Goal: Task Accomplishment & Management: Use online tool/utility

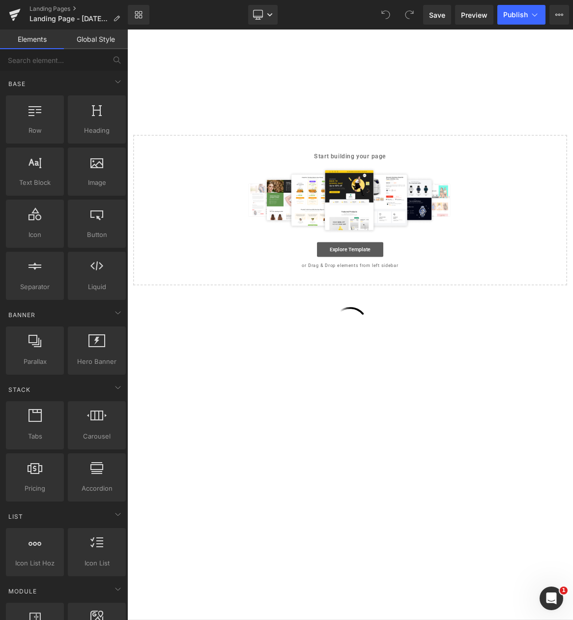
click at [413, 318] on link "Explore Template" at bounding box center [424, 323] width 88 height 20
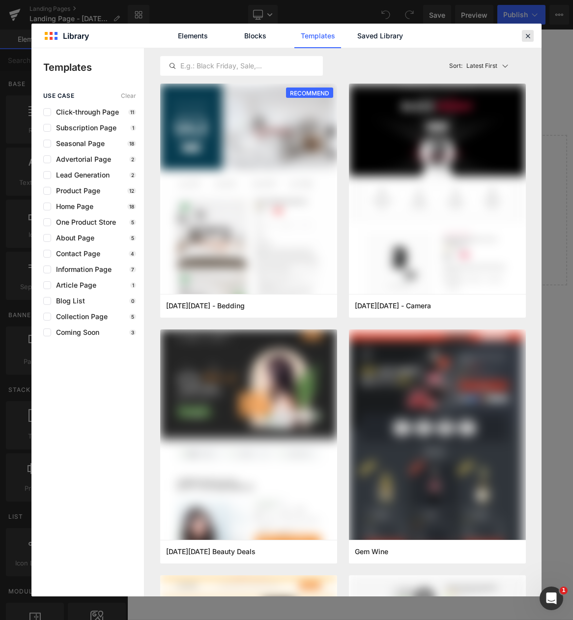
click at [525, 36] on icon at bounding box center [527, 35] width 9 height 9
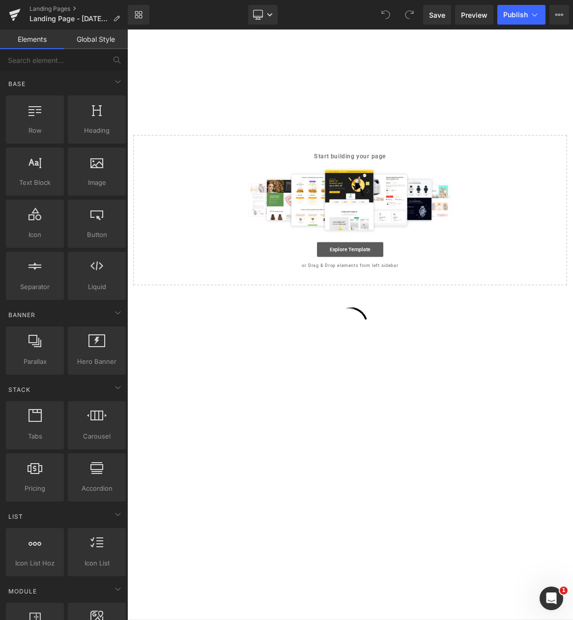
click at [413, 321] on link "Explore Template" at bounding box center [424, 323] width 88 height 20
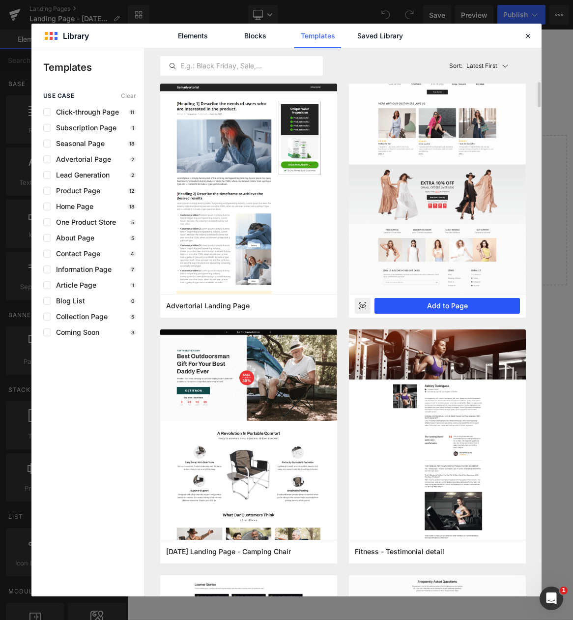
scroll to position [639, 0]
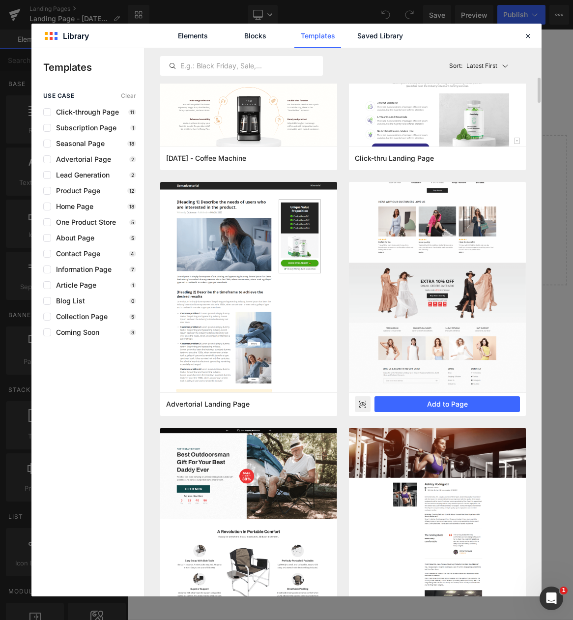
click at [441, 262] on img at bounding box center [437, 108] width 177 height 570
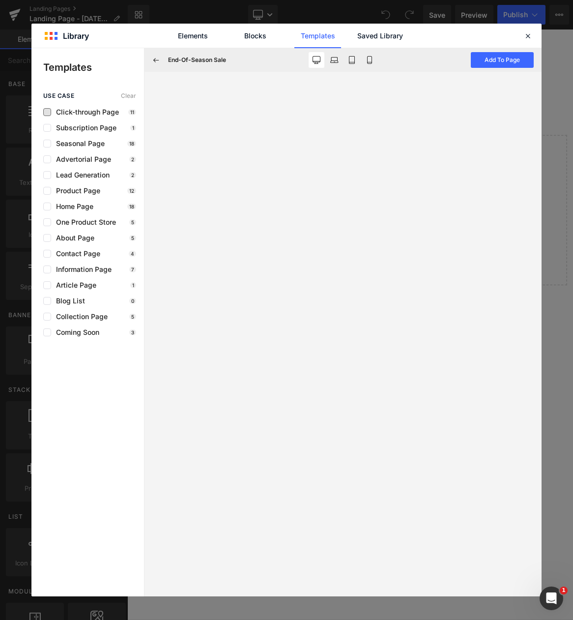
click at [82, 109] on span "Click-through Page" at bounding box center [85, 112] width 68 height 8
click at [79, 114] on span "Click-through Page" at bounding box center [85, 112] width 68 height 8
click at [526, 35] on icon at bounding box center [527, 35] width 9 height 9
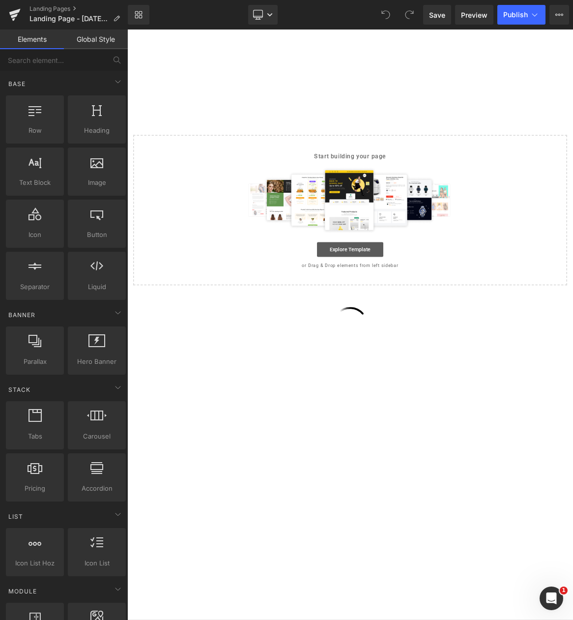
click at [401, 317] on link "Explore Template" at bounding box center [424, 323] width 88 height 20
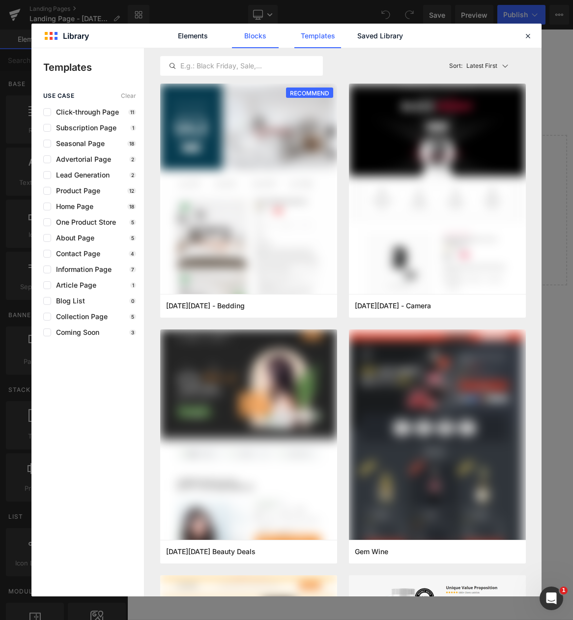
click at [357, 37] on link "Blocks" at bounding box center [380, 36] width 47 height 25
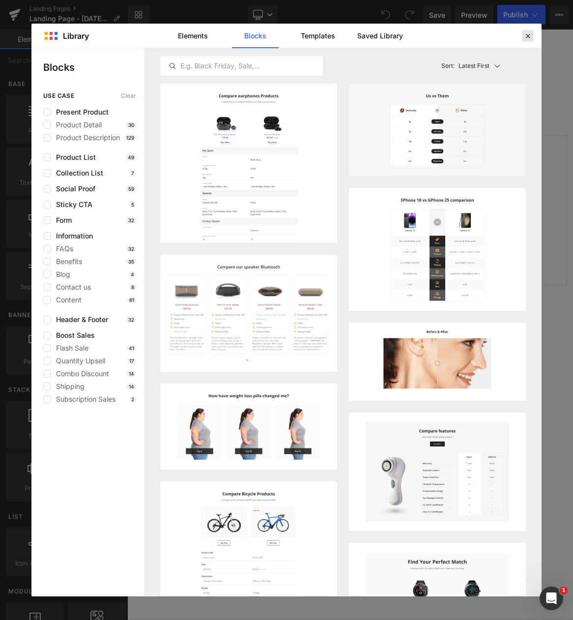
click at [524, 36] on icon at bounding box center [527, 35] width 9 height 9
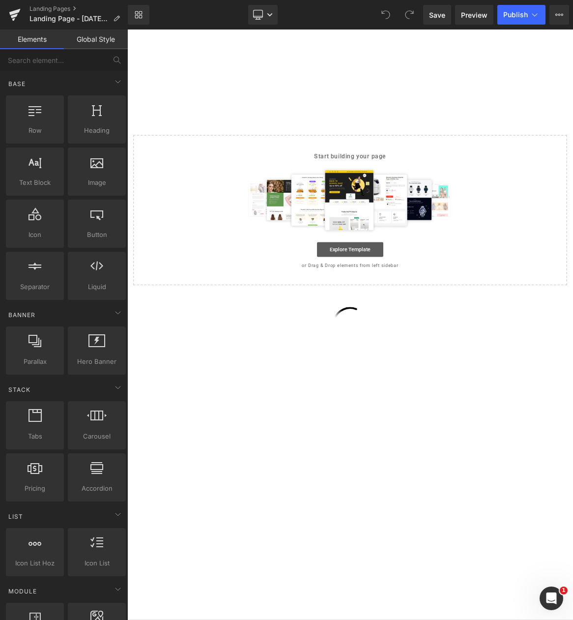
click at [422, 323] on link "Explore Template" at bounding box center [424, 323] width 88 height 20
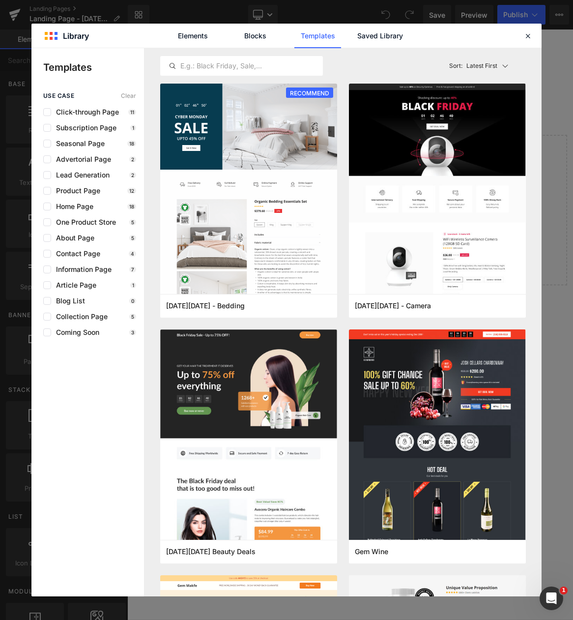
click at [310, 35] on link "Templates" at bounding box center [317, 36] width 47 height 25
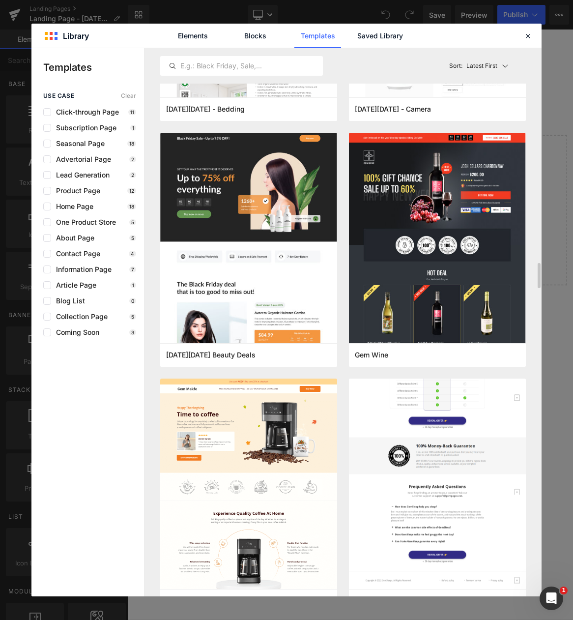
scroll to position [393, 0]
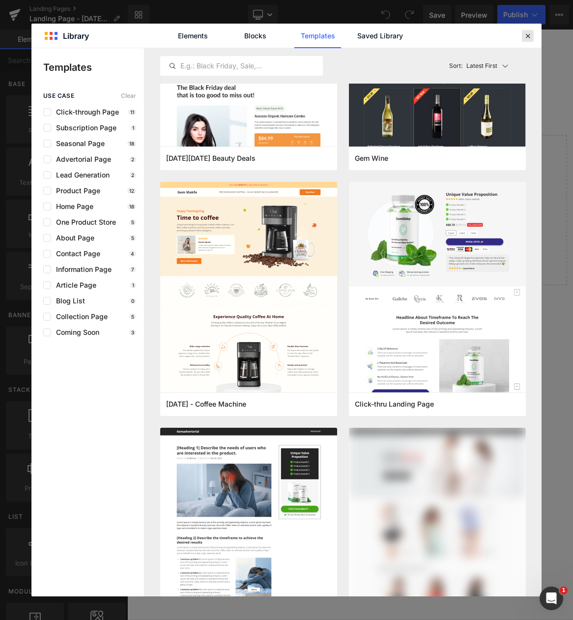
click at [525, 32] on icon at bounding box center [527, 35] width 9 height 9
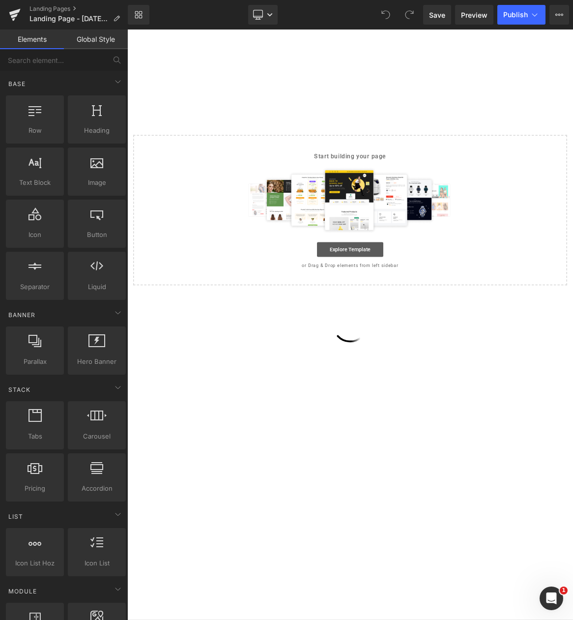
click at [429, 325] on link "Explore Template" at bounding box center [424, 323] width 88 height 20
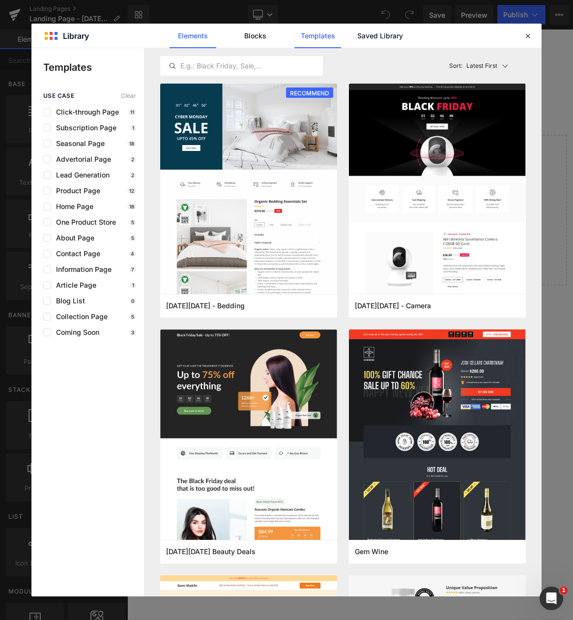
click at [294, 38] on link "Elements" at bounding box center [317, 36] width 47 height 25
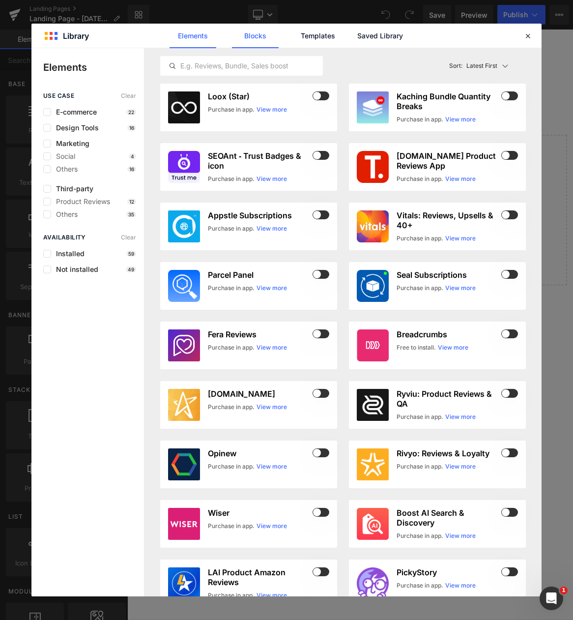
click at [357, 36] on link "Blocks" at bounding box center [380, 36] width 47 height 25
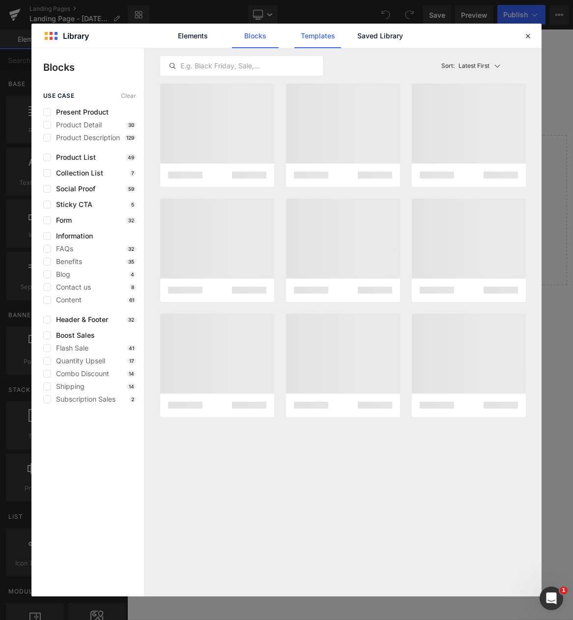
click at [323, 39] on link "Templates" at bounding box center [317, 36] width 47 height 25
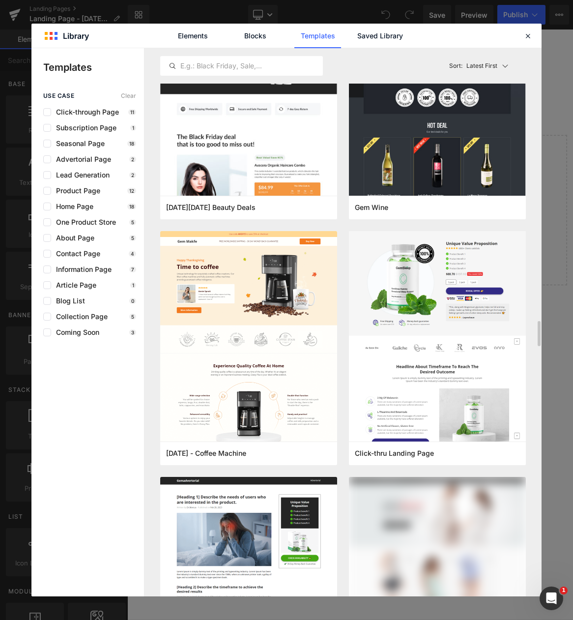
scroll to position [590, 0]
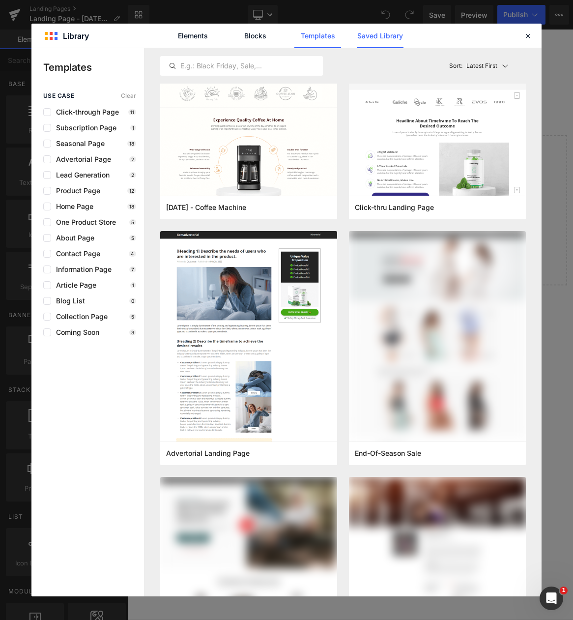
click at [379, 32] on link "Saved Library" at bounding box center [380, 36] width 47 height 25
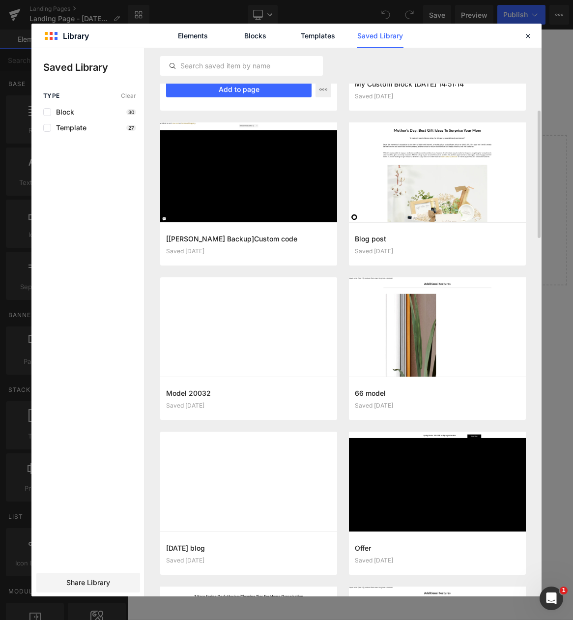
scroll to position [98, 0]
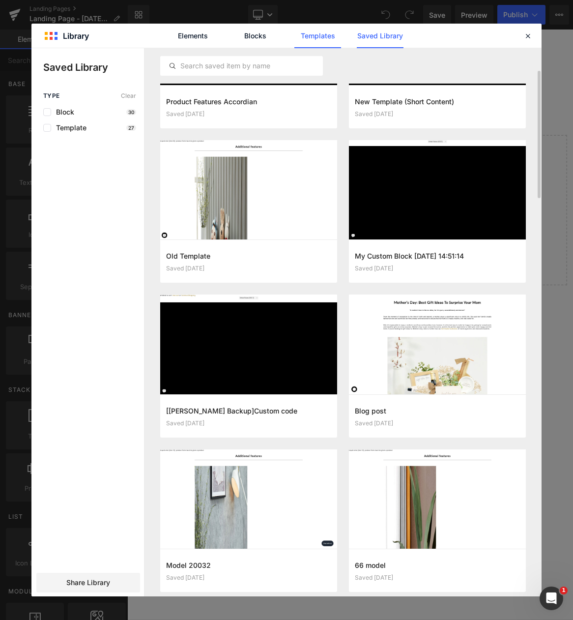
click at [314, 31] on link "Templates" at bounding box center [317, 36] width 47 height 25
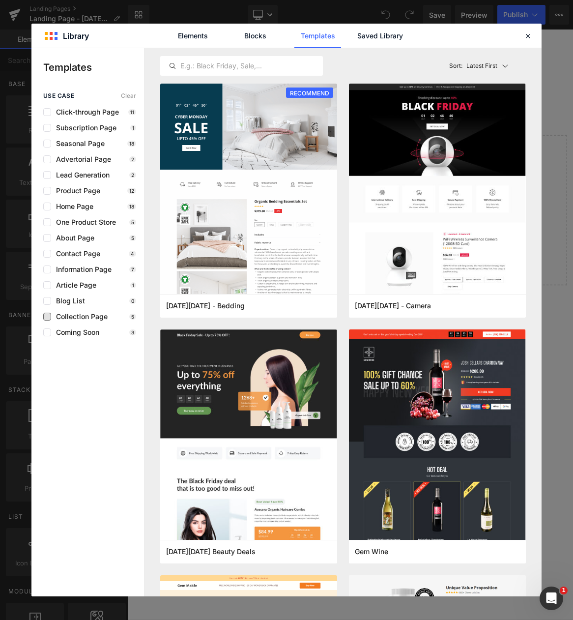
click at [72, 313] on span "Collection Page" at bounding box center [79, 317] width 57 height 8
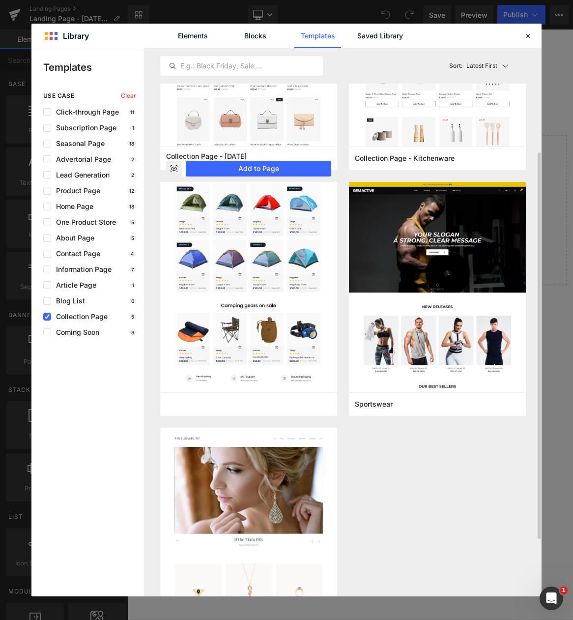
scroll to position [0, 0]
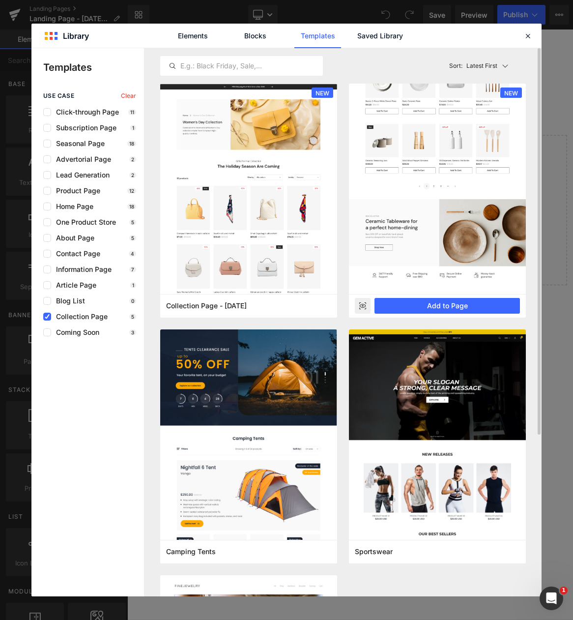
click at [418, 197] on img at bounding box center [437, 118] width 177 height 351
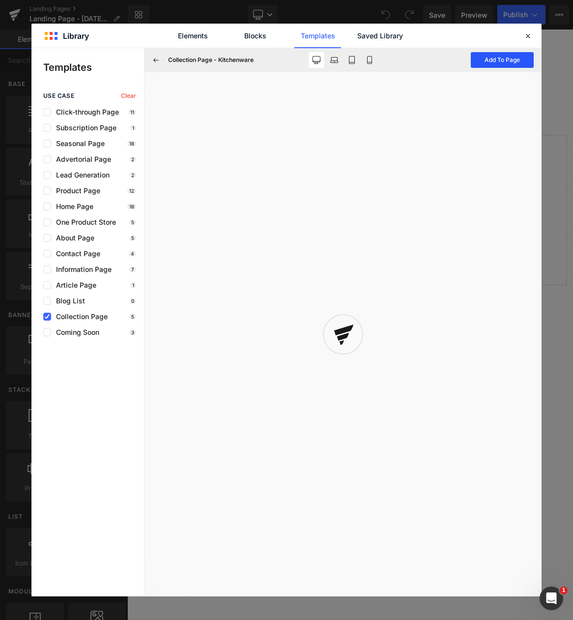
click at [496, 61] on button "Add To Page" at bounding box center [502, 60] width 63 height 16
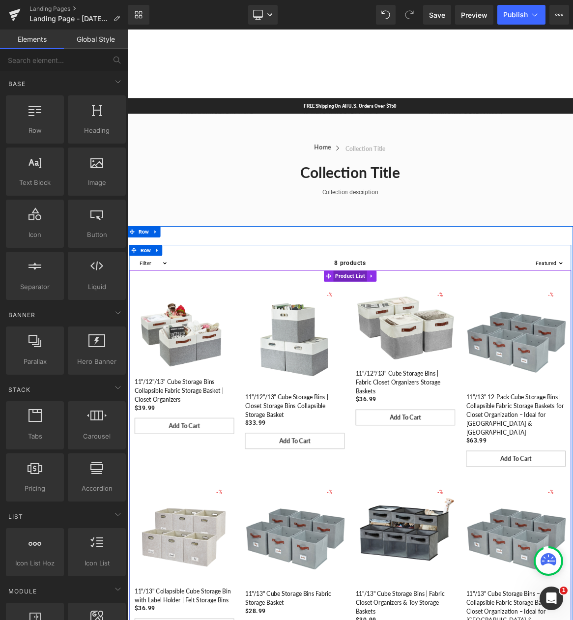
click at [417, 363] on span "Product List" at bounding box center [424, 358] width 45 height 15
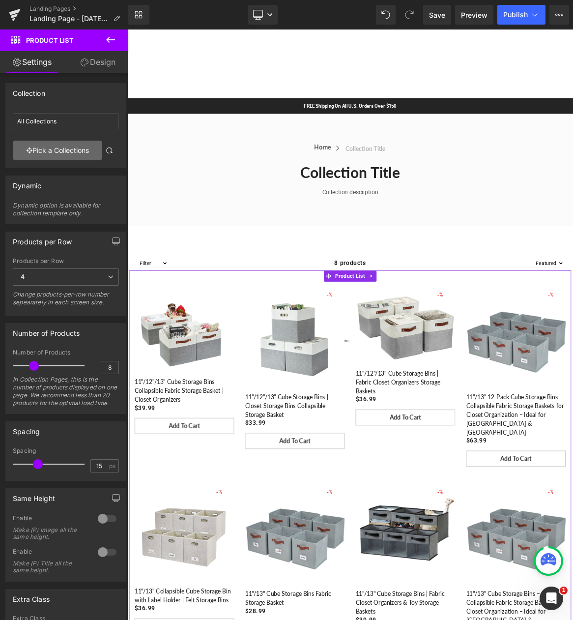
click at [59, 153] on link "Pick a Collections" at bounding box center [57, 151] width 89 height 20
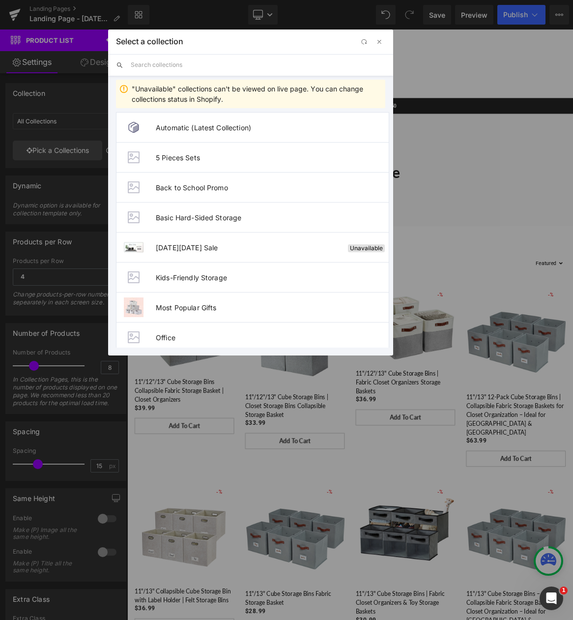
click at [179, 65] on input "text" at bounding box center [258, 65] width 255 height 22
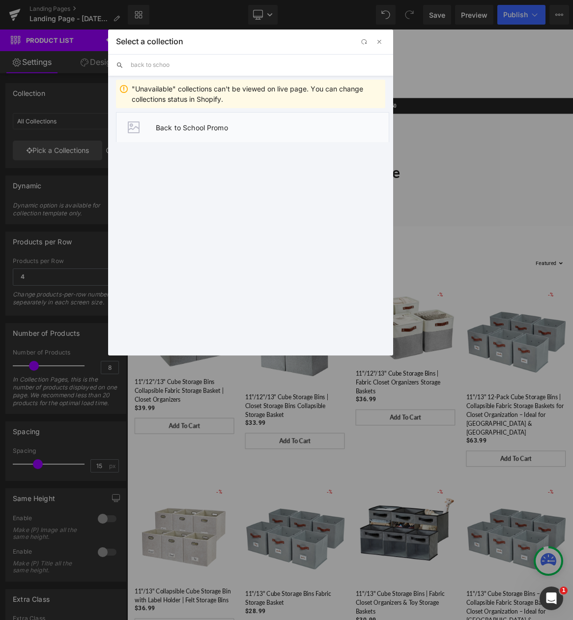
type input "back to schoo"
click at [205, 125] on span "Back to School Promo" at bounding box center [272, 127] width 233 height 8
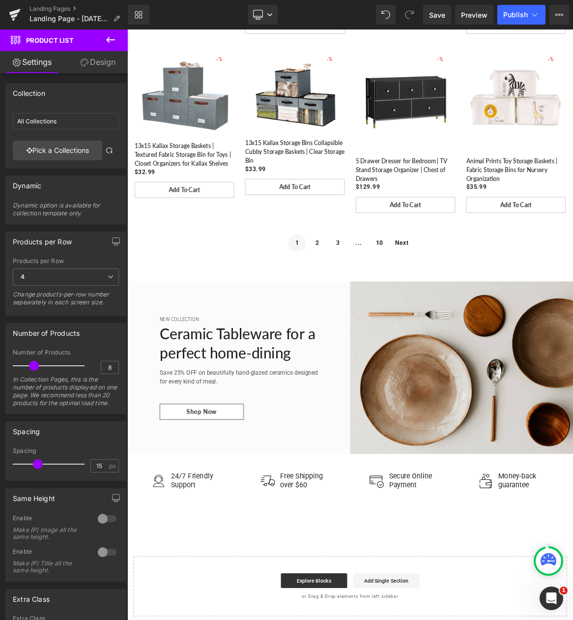
scroll to position [885, 0]
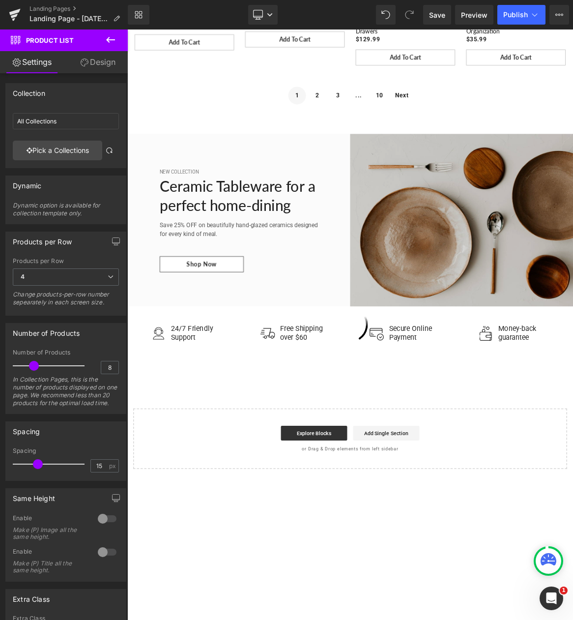
click at [479, 274] on img at bounding box center [573, 284] width 297 height 230
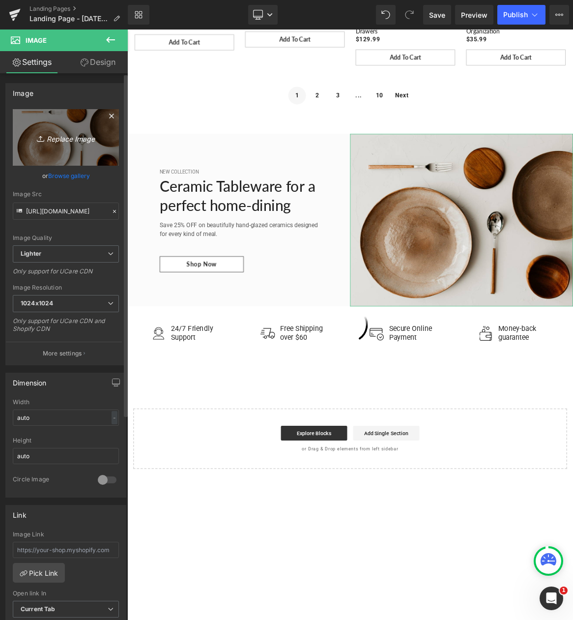
click at [61, 143] on icon "Replace Image" at bounding box center [66, 137] width 79 height 12
type input "C:\fakepath\23110GR-07.jpg"
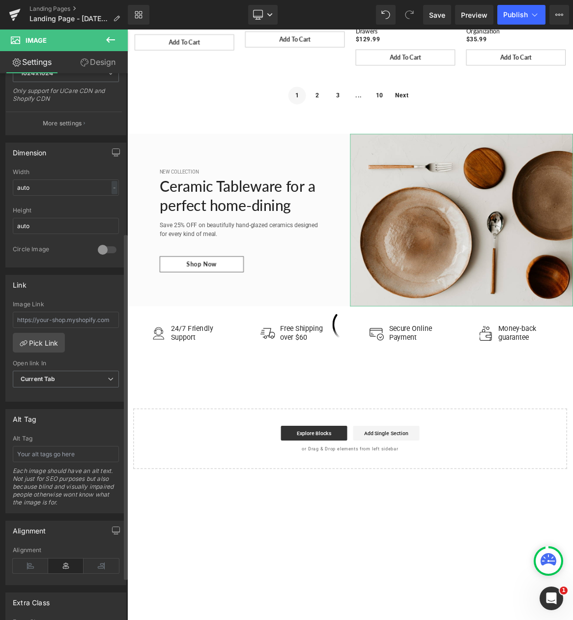
scroll to position [295, 0]
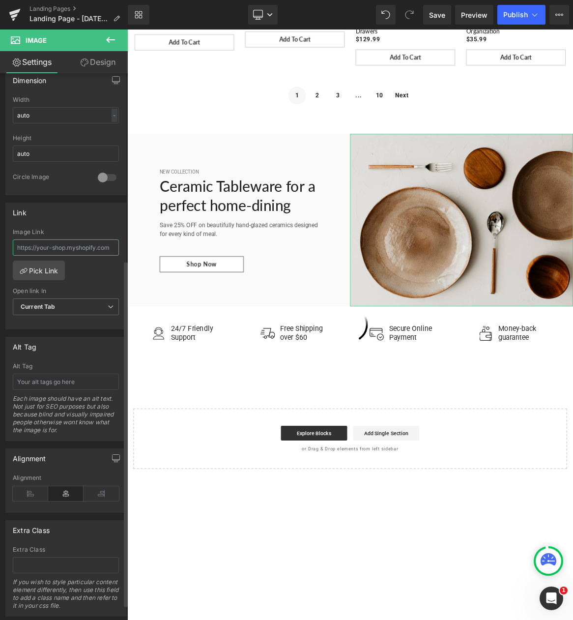
click at [64, 247] on input "text" at bounding box center [66, 247] width 106 height 16
click at [57, 265] on link "Pick Link" at bounding box center [39, 270] width 52 height 20
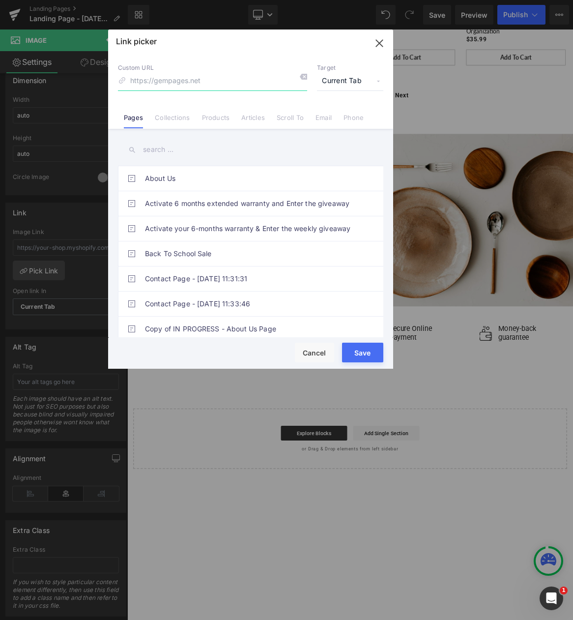
click at [174, 84] on input at bounding box center [212, 81] width 189 height 19
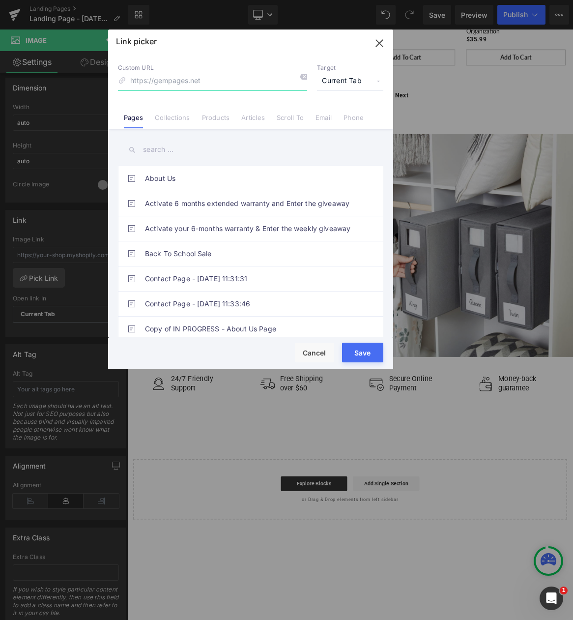
scroll to position [302, 0]
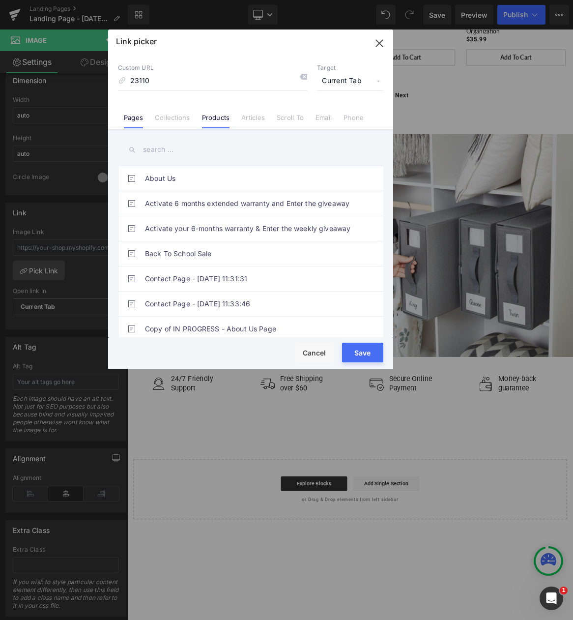
click at [217, 115] on link "Products" at bounding box center [216, 121] width 28 height 15
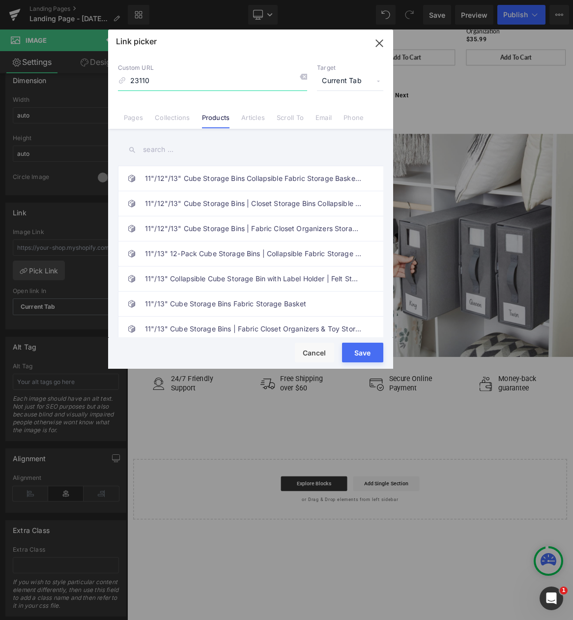
click at [159, 79] on input "23110" at bounding box center [212, 81] width 189 height 19
type input "23110GR"
drag, startPoint x: 171, startPoint y: 83, endPoint x: 126, endPoint y: 79, distance: 44.9
click at [126, 79] on input "23110GR" at bounding box center [212, 81] width 189 height 19
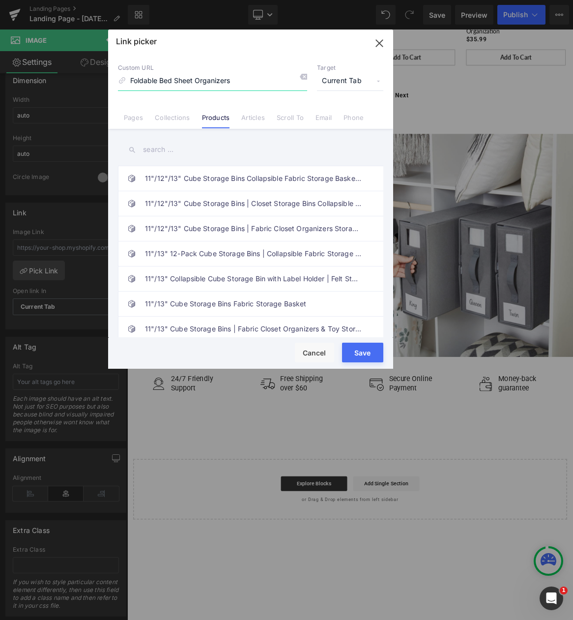
click at [263, 79] on input "Foldable Bed Sheet Organizers" at bounding box center [212, 81] width 189 height 19
click at [343, 76] on span "Current Tab" at bounding box center [350, 81] width 66 height 19
click at [253, 79] on input "Foldable Bed Sheet Organizers" at bounding box center [212, 81] width 189 height 19
click at [215, 118] on link "Products" at bounding box center [216, 121] width 28 height 15
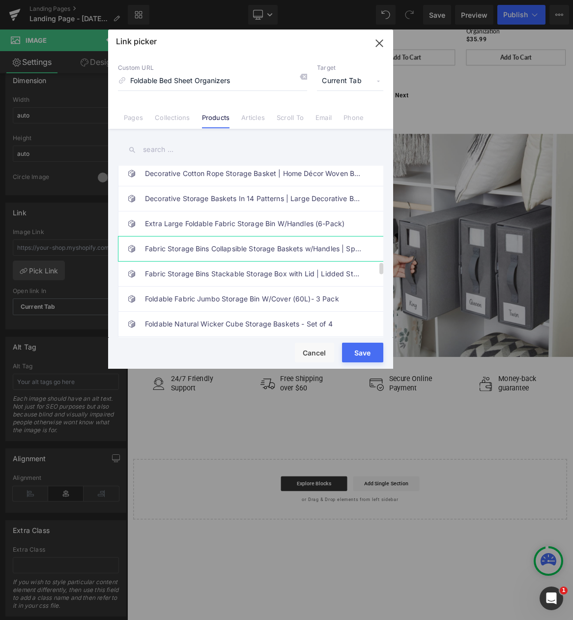
scroll to position [1425, 0]
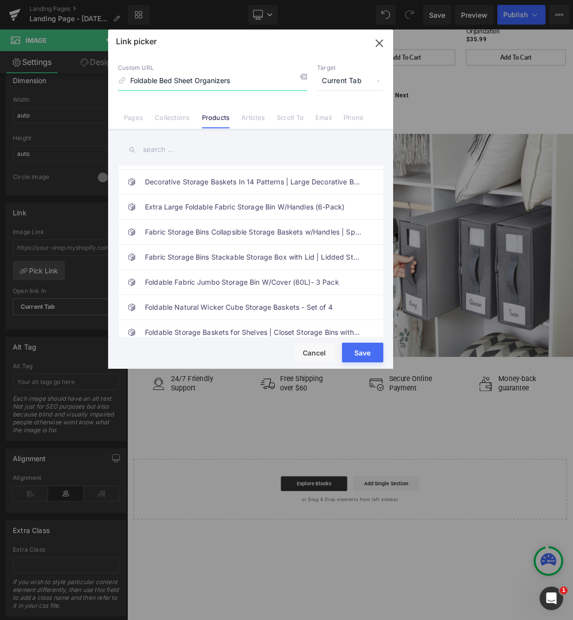
click at [244, 84] on input "Foldable Bed Sheet Organizers" at bounding box center [212, 81] width 189 height 19
click at [130, 80] on input "Foldable Bed Sheet Organizers" at bounding box center [212, 81] width 189 height 19
type input "s"
click at [200, 84] on input at bounding box center [212, 81] width 189 height 19
paste input "https://decomomo.com/products/decomomo-foldable-bed-sheet-organizers-and-storag…"
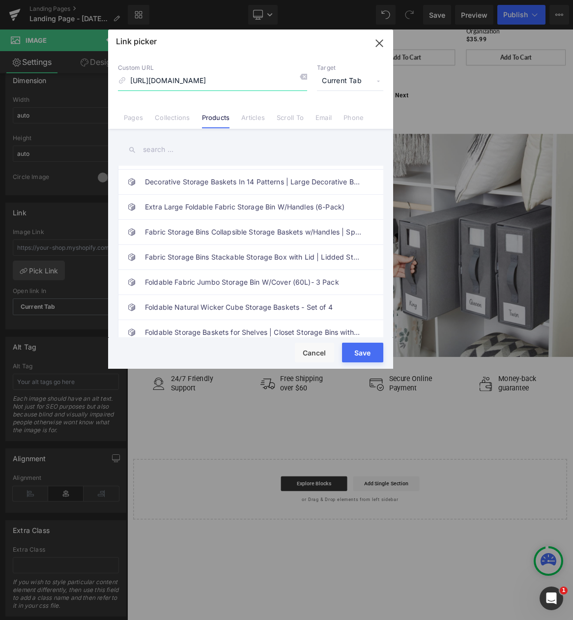
scroll to position [0, 157]
type input "https://decomomo.com/products/decomomo-foldable-bed-sheet-organizers-and-storag…"
click at [360, 348] on button "Save" at bounding box center [362, 353] width 41 height 20
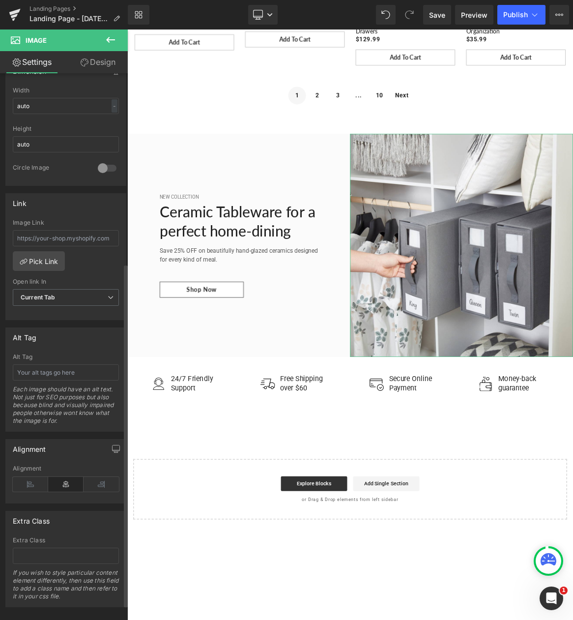
scroll to position [326, 0]
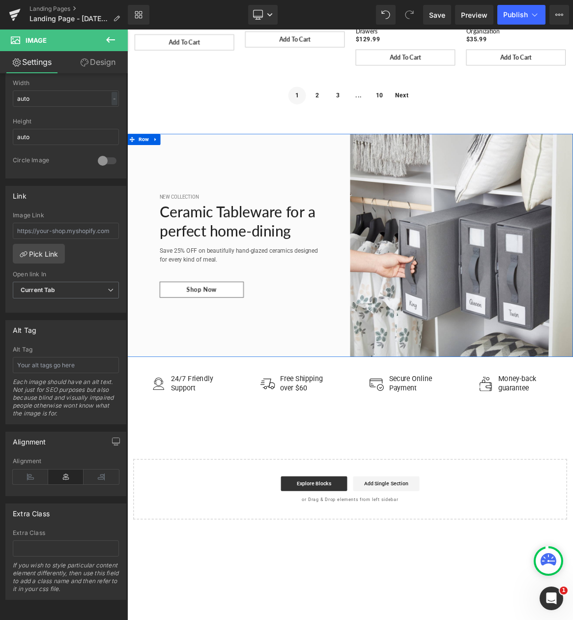
click at [189, 293] on h2 "Ceramic Tableware for a perfect home-dining" at bounding box center [276, 284] width 211 height 51
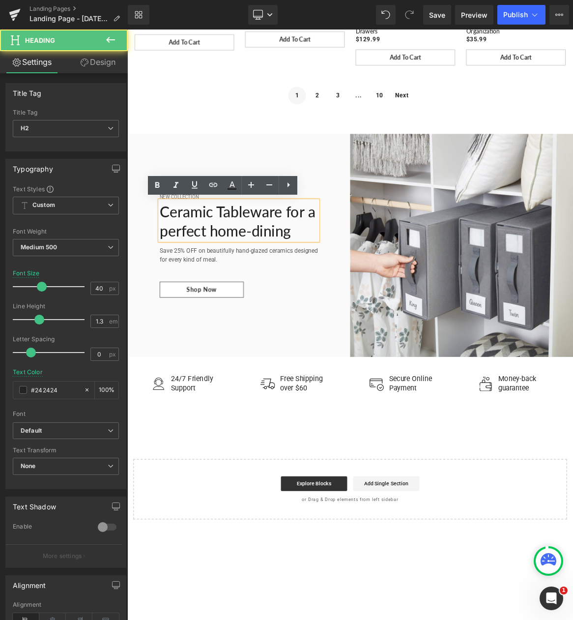
click at [200, 289] on h2 "Ceramic Tableware for a perfect home-dining" at bounding box center [276, 284] width 211 height 51
click at [315, 290] on h2 "Ceramic Tableware for a perfect home-dining" at bounding box center [276, 284] width 211 height 51
click at [354, 303] on h2 "Ceramic Tableware for a perfect home-dining" at bounding box center [276, 284] width 211 height 51
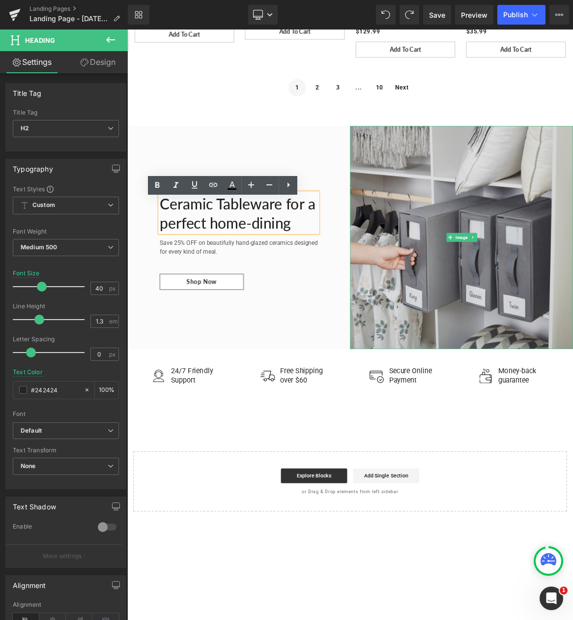
scroll to position [885, 0]
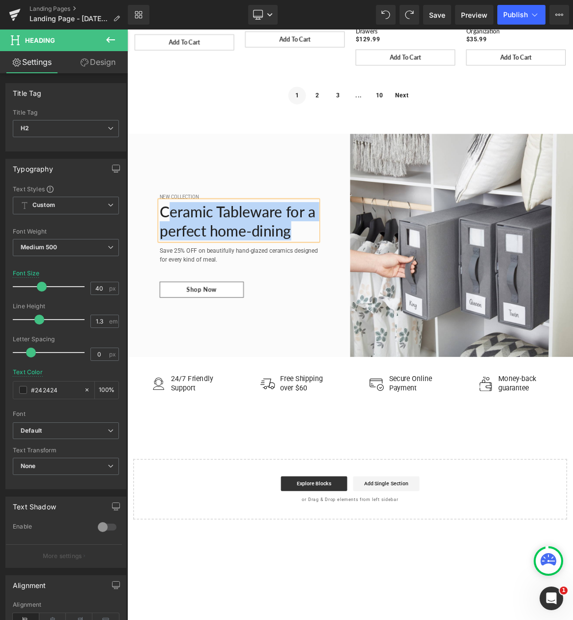
drag, startPoint x: 248, startPoint y: 289, endPoint x: 358, endPoint y: 299, distance: 110.5
click at [358, 299] on h2 "Ceramic Tableware for a perfect home-dining" at bounding box center [276, 284] width 211 height 51
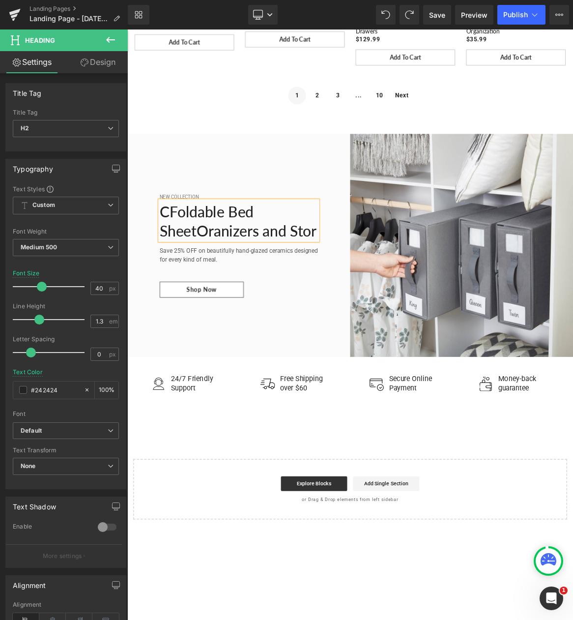
scroll to position [872, 0]
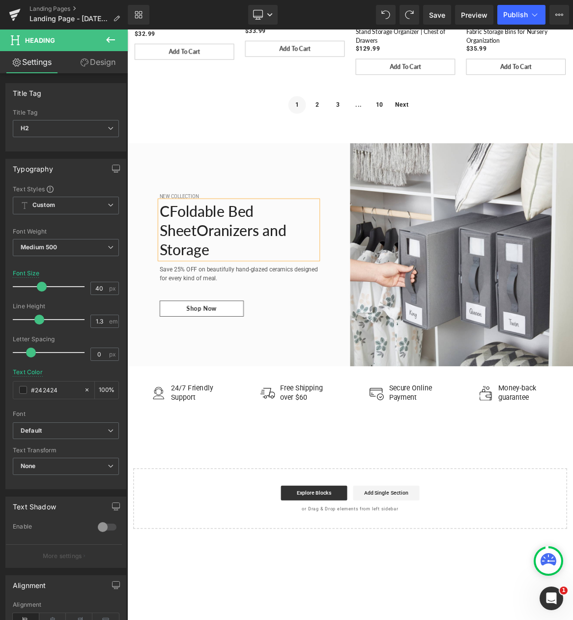
click at [183, 272] on h2 "CFoldable Bed SheetOranizers and Storage" at bounding box center [276, 297] width 211 height 77
click at [221, 295] on h2 "Foldable Bed SheetOranizers and Storage" at bounding box center [276, 297] width 211 height 77
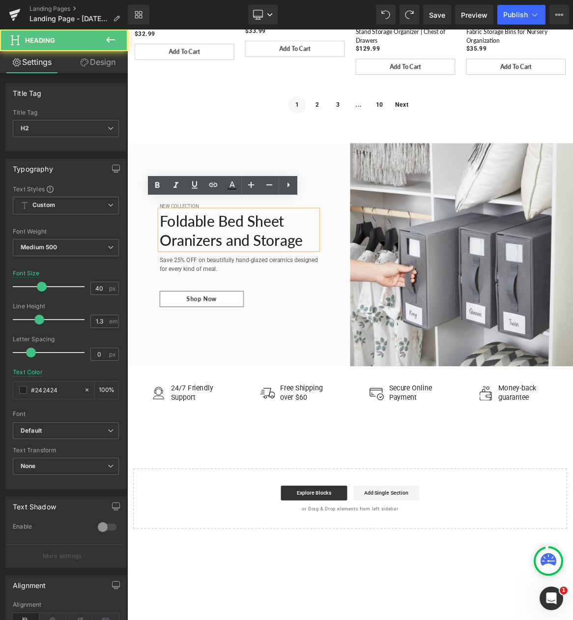
scroll to position [885, 0]
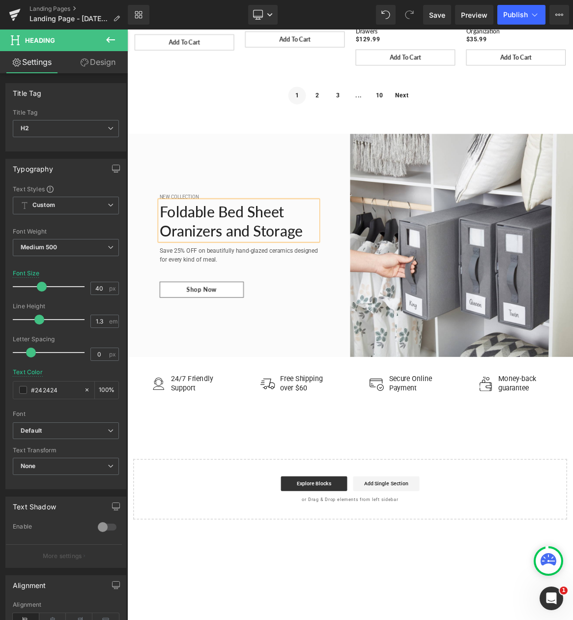
click at [197, 297] on h2 "Foldable Bed Sheet Oranizers and Storage" at bounding box center [276, 284] width 211 height 51
click at [391, 226] on div "New Collection Text Block Foldable Bed Sheet Organizers and Storage Heading Sav…" at bounding box center [275, 317] width 297 height 297
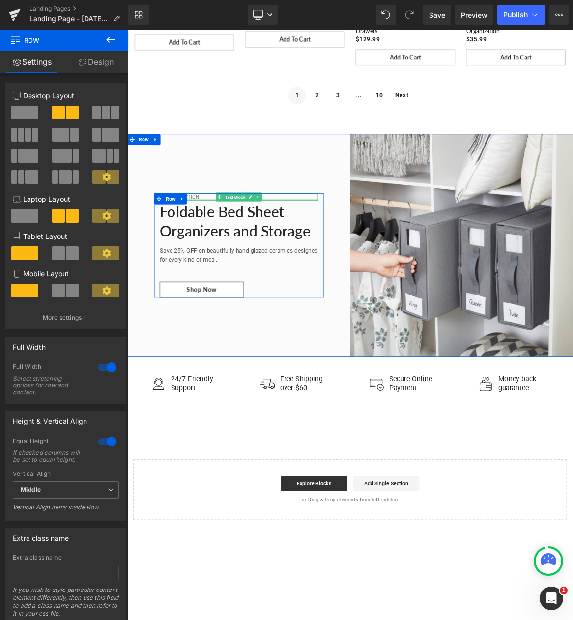
click at [218, 252] on p "New Collection" at bounding box center [276, 253] width 211 height 10
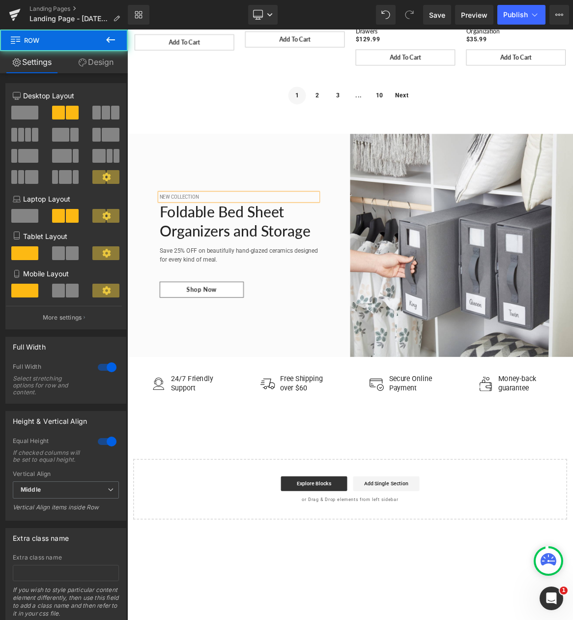
click at [235, 241] on div "New Collection Text Block Foldable Bed Sheet Organizers and Storage Heading Sav…" at bounding box center [275, 317] width 297 height 297
click at [207, 249] on div "New Collection Text Block Foldable Bed Sheet Organizers and Storage Heading Sav…" at bounding box center [276, 317] width 226 height 139
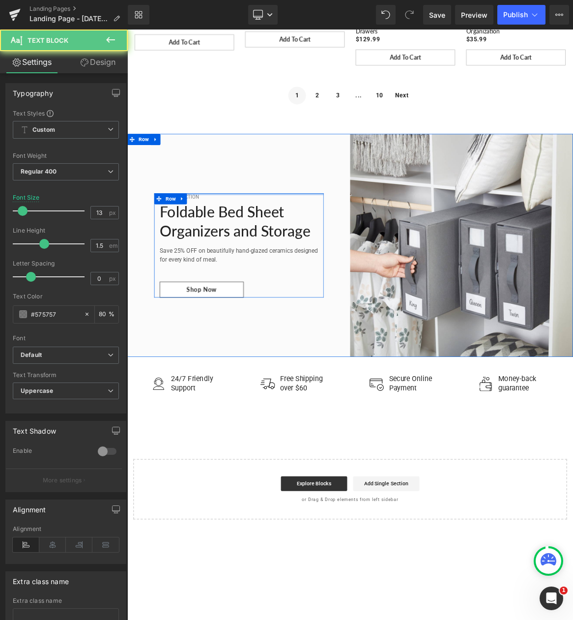
click at [207, 249] on div "New Collection Text Block Foldable Bed Sheet Organizers and Storage Heading Sav…" at bounding box center [276, 317] width 226 height 139
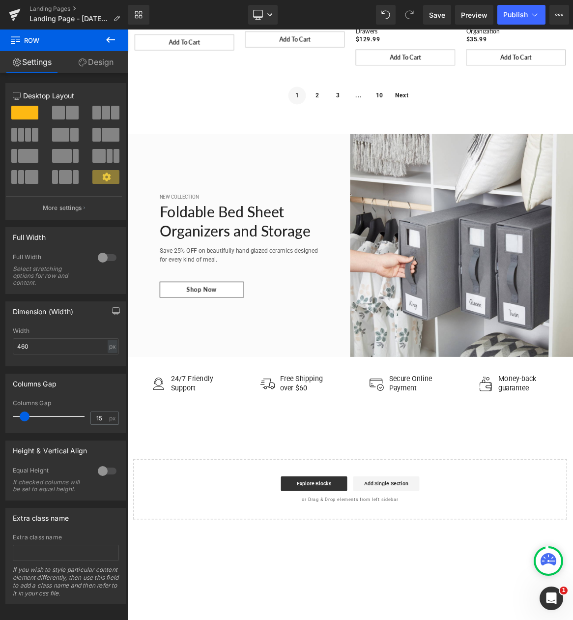
click at [196, 252] on div "New Collection Text Block Foldable Bed Sheet Organizers and Storage Heading Sav…" at bounding box center [276, 317] width 226 height 139
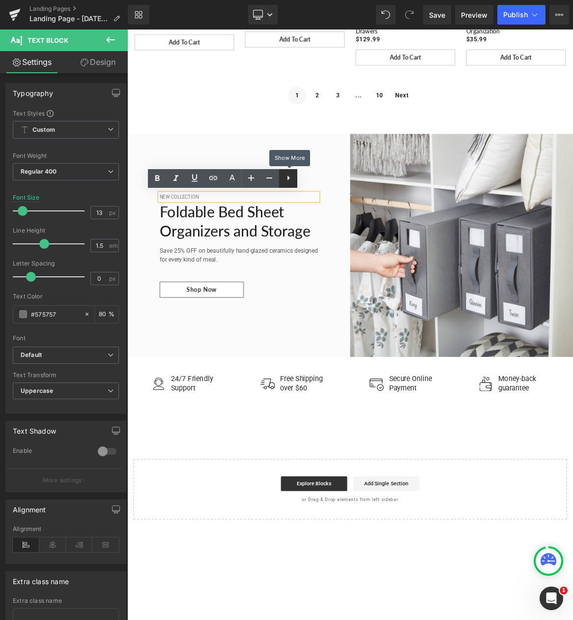
click at [283, 177] on icon at bounding box center [289, 178] width 12 height 12
click at [225, 249] on p "New Collection" at bounding box center [276, 253] width 211 height 10
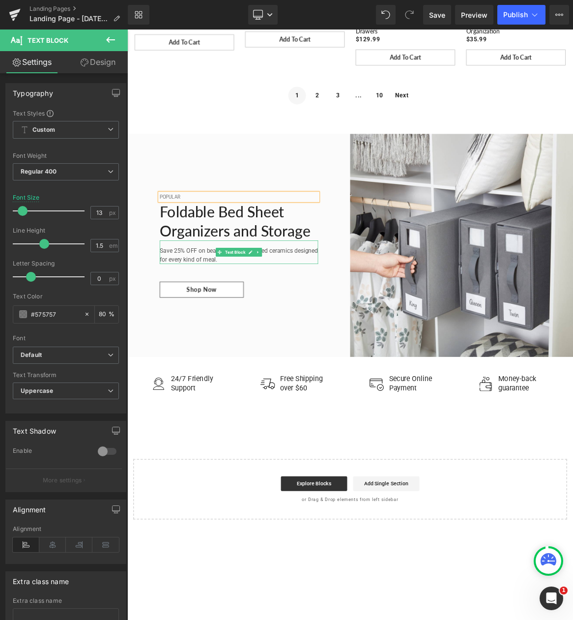
click at [243, 335] on p "Save 25% OFF on beautifully hand-glazed ceramics designed for every kind of mea…" at bounding box center [276, 330] width 211 height 24
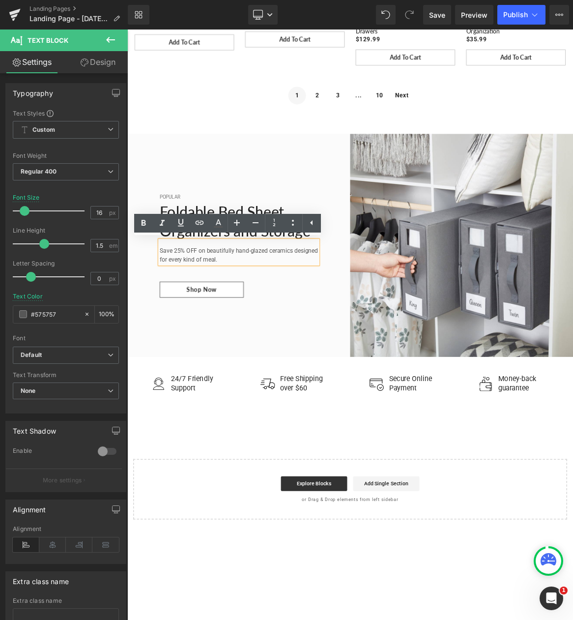
click at [329, 341] on p "Save 25% OFF on beautifully hand-glazed ceramics designed for every kind of mea…" at bounding box center [276, 330] width 211 height 24
click at [193, 323] on p "Save 25% OFF on beautifully hand-glazed ceramics designed for every kind of mea…" at bounding box center [276, 330] width 211 height 24
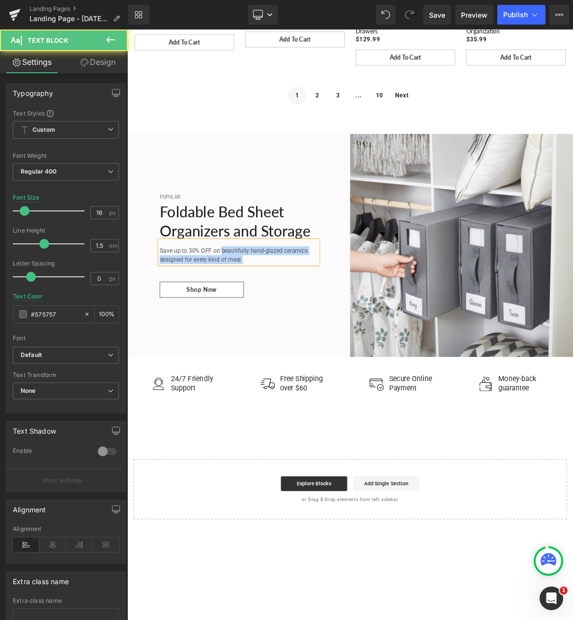
drag, startPoint x: 250, startPoint y: 324, endPoint x: 303, endPoint y: 334, distance: 54.0
click at [303, 334] on p "Save up to 30% OFF on beautifully hand-glazed ceramics designed for every kind …" at bounding box center [276, 330] width 211 height 24
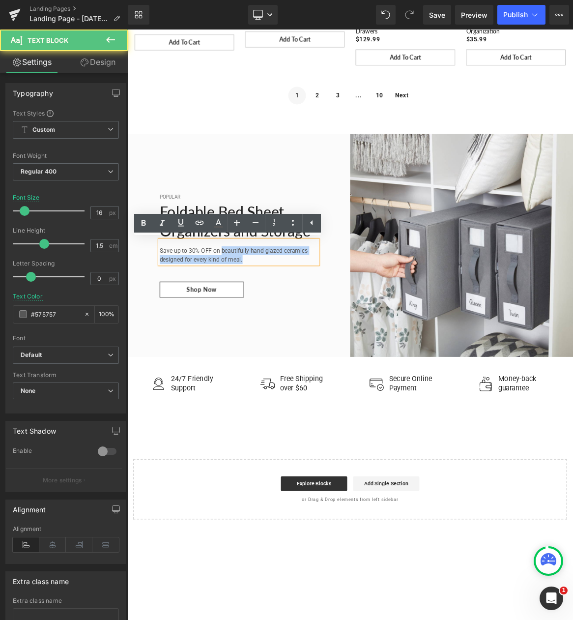
click at [251, 325] on p "Save up to 30% OFF on beautifully hand-glazed ceramics designed for every kind …" at bounding box center [276, 330] width 211 height 24
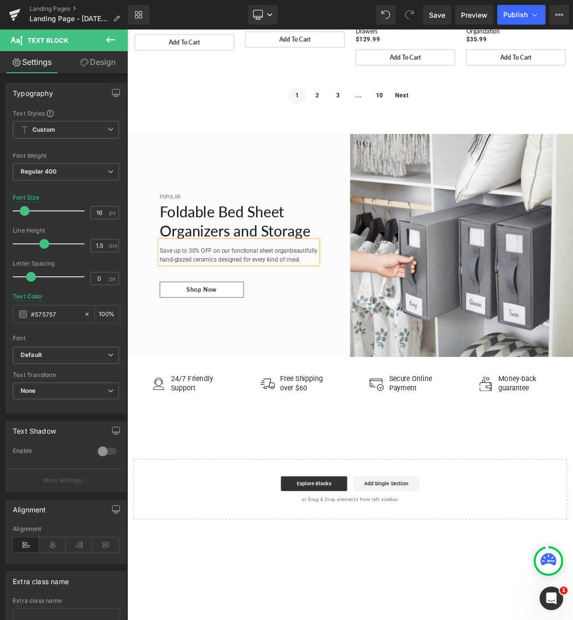
scroll to position [879, 0]
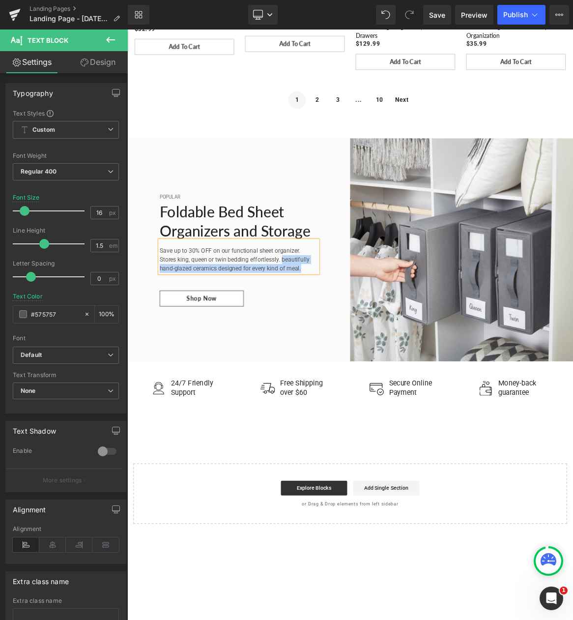
drag, startPoint x: 334, startPoint y: 337, endPoint x: 367, endPoint y: 354, distance: 37.6
click at [367, 354] on div "Save up to 30% OFF on our functional sheet organizer. Stores king, queen or twi…" at bounding box center [276, 332] width 211 height 43
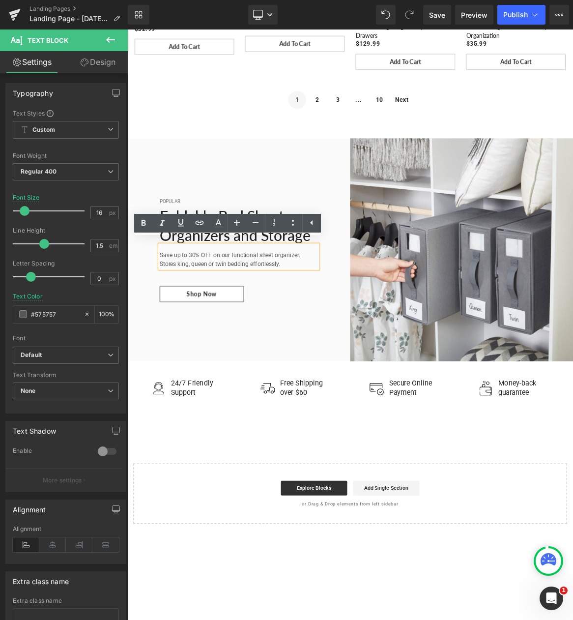
scroll to position [885, 0]
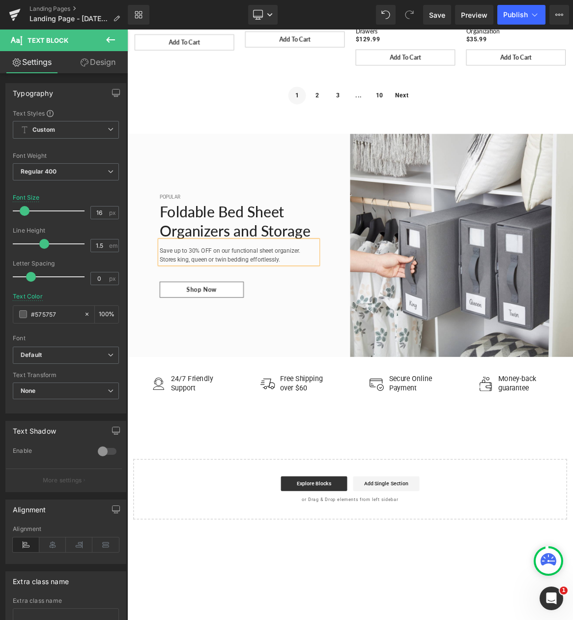
click at [263, 448] on div "Popular Text Block Foldable Bed Sheet Organizers and Storage Heading Save up to…" at bounding box center [275, 317] width 297 height 297
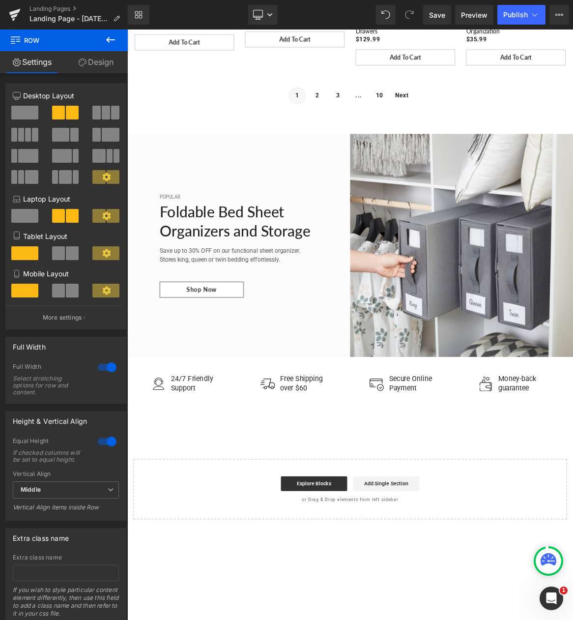
click at [308, 391] on div "Popular Text Block Foldable Bed Sheet Organizers and Storage Heading Save up to…" at bounding box center [275, 317] width 297 height 297
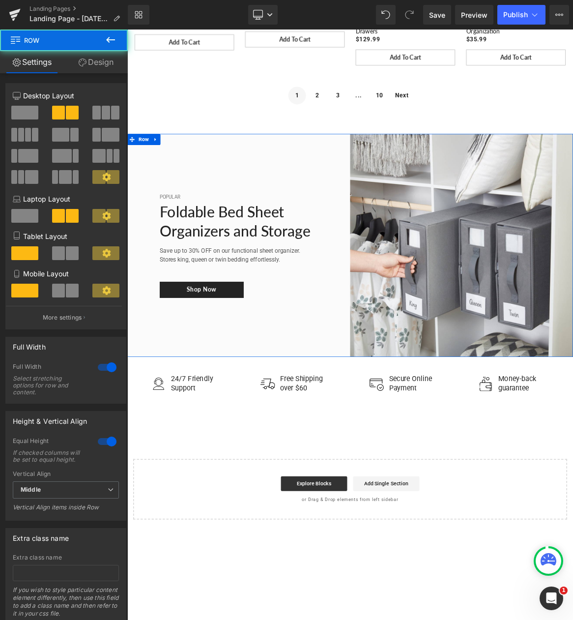
click at [258, 380] on link "Shop now" at bounding box center [227, 376] width 112 height 21
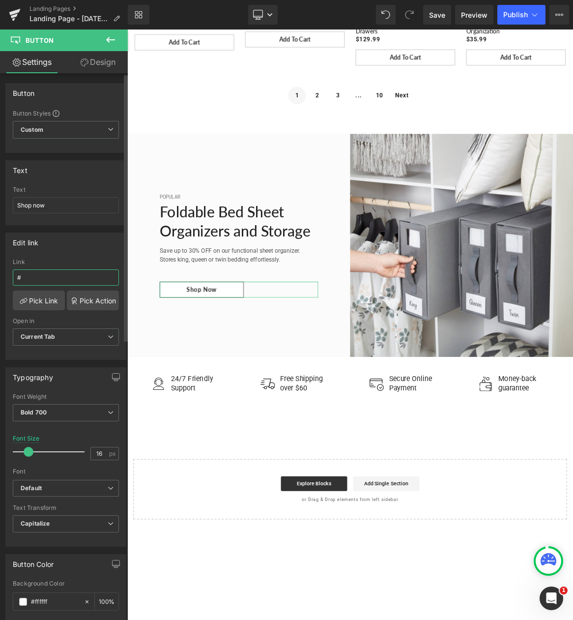
click at [44, 281] on input "#" at bounding box center [66, 277] width 106 height 16
click at [42, 299] on link "Pick Link" at bounding box center [39, 300] width 52 height 20
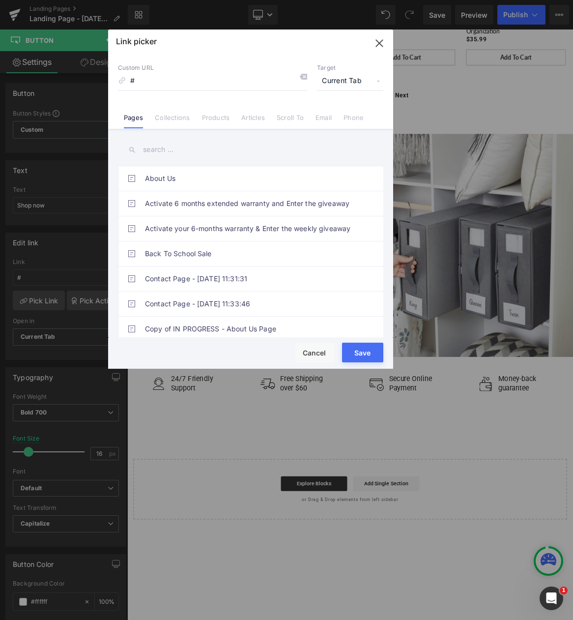
drag, startPoint x: 149, startPoint y: 85, endPoint x: 129, endPoint y: 78, distance: 21.8
click at [129, 78] on input "#" at bounding box center [212, 81] width 189 height 19
click at [205, 88] on input at bounding box center [212, 81] width 189 height 19
paste input "https://decomomo.com/products/decomomo-foldable-bed-sheet-organizers-and-storag…"
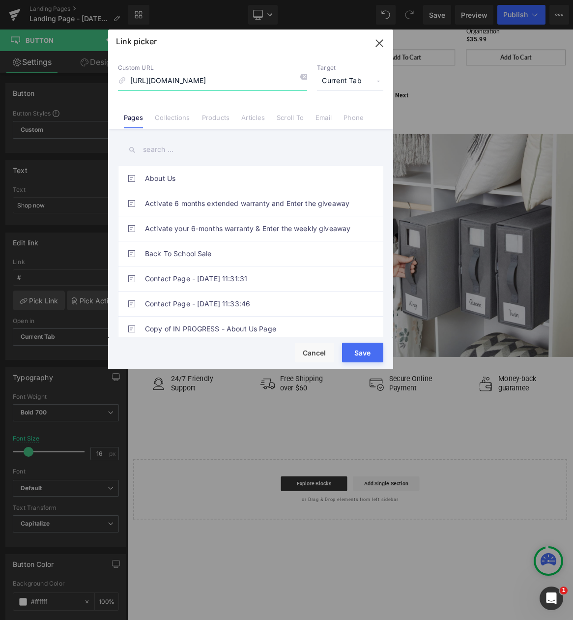
type input "https://decomomo.com/products/decomomo-foldable-bed-sheet-organizers-and-storag…"
click at [371, 351] on button "Save" at bounding box center [362, 353] width 41 height 20
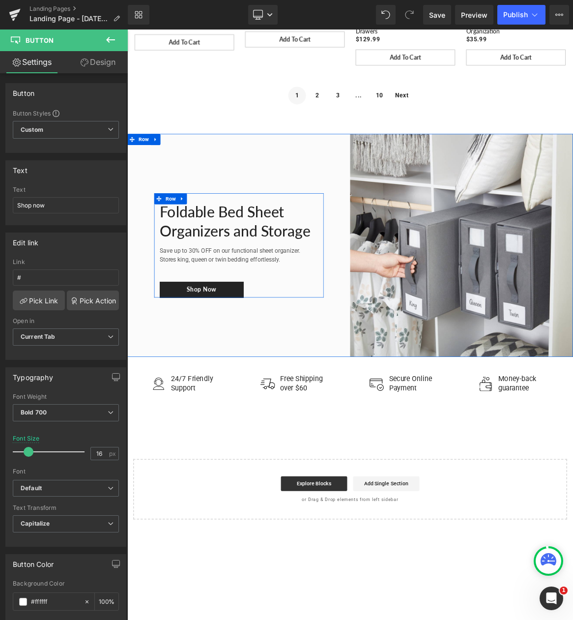
click at [219, 375] on span "Button" at bounding box center [228, 376] width 22 height 12
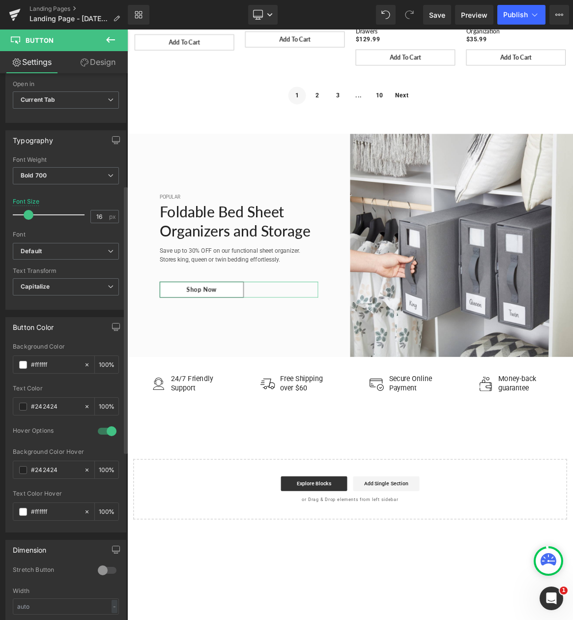
scroll to position [229, 0]
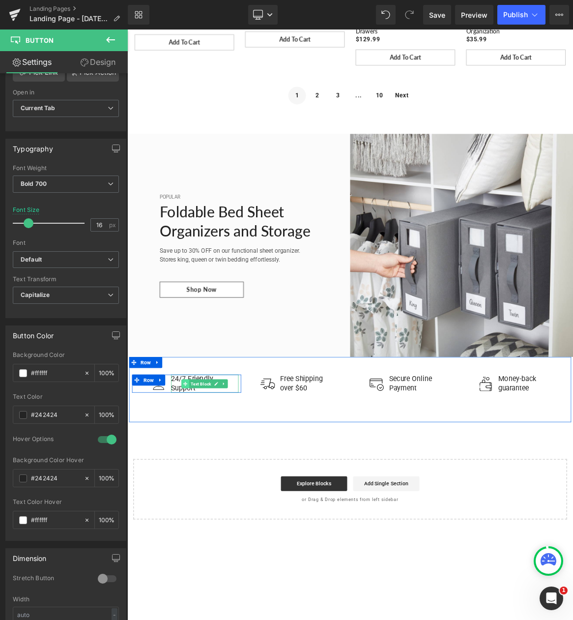
click at [202, 499] on icon at bounding box center [204, 502] width 5 height 6
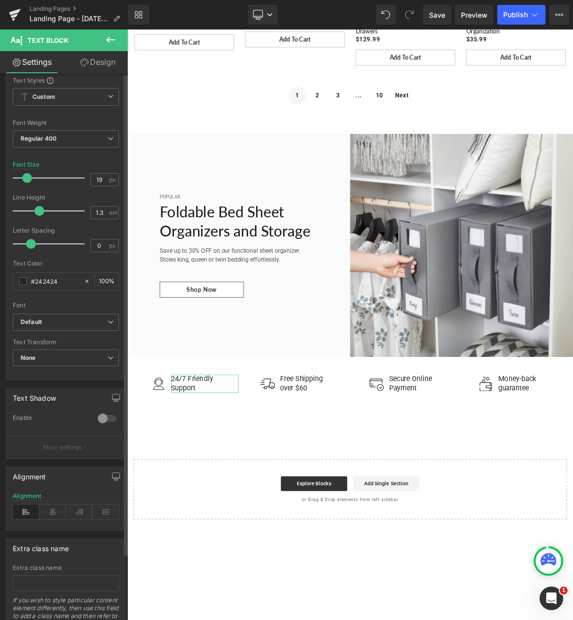
scroll to position [75, 0]
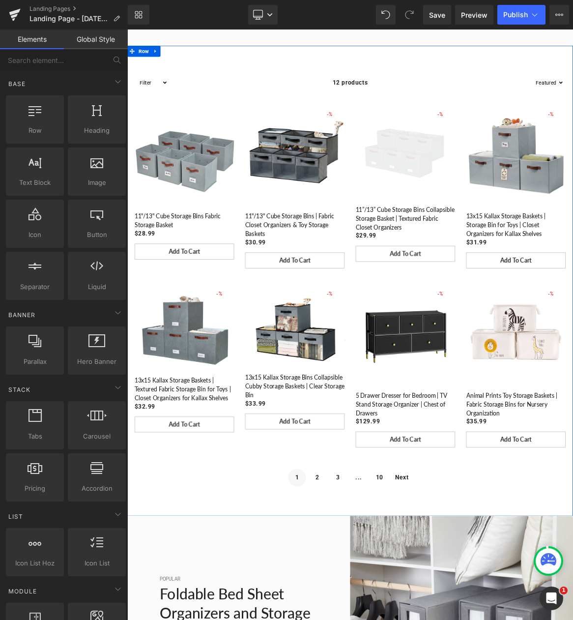
scroll to position [541, 0]
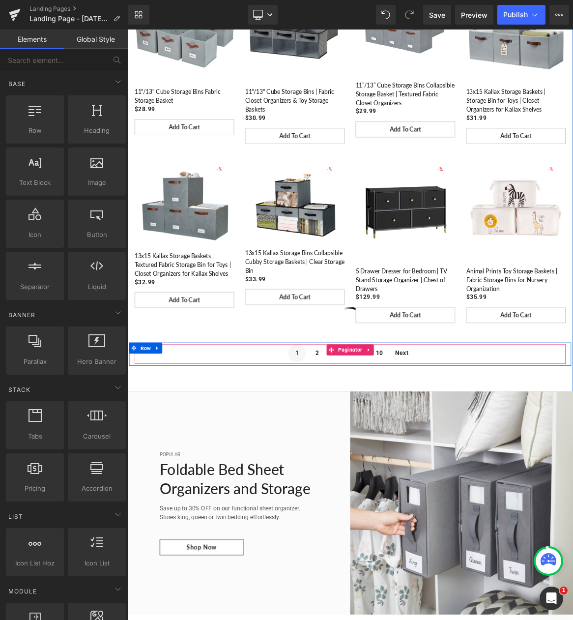
click at [459, 460] on span "10" at bounding box center [464, 462] width 24 height 24
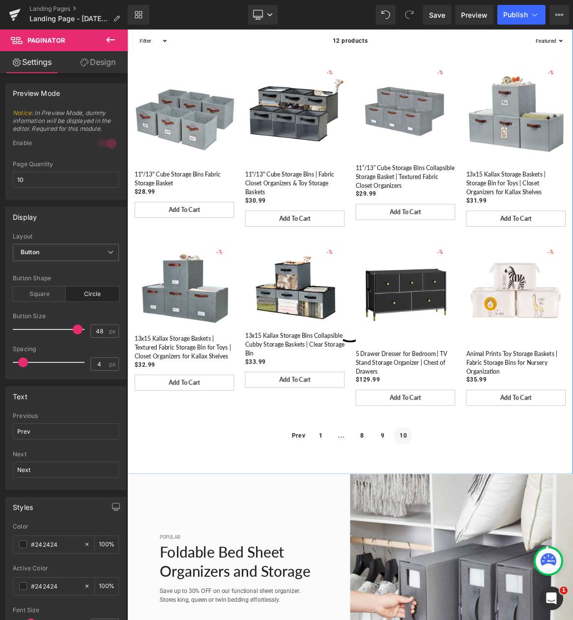
scroll to position [344, 0]
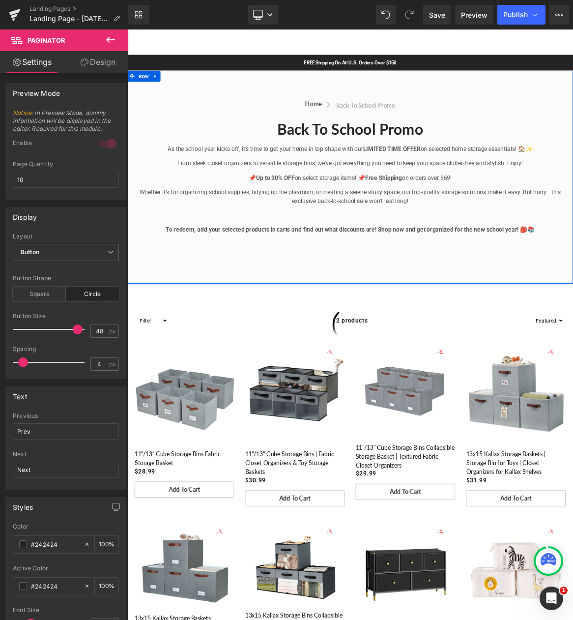
scroll to position [147, 0]
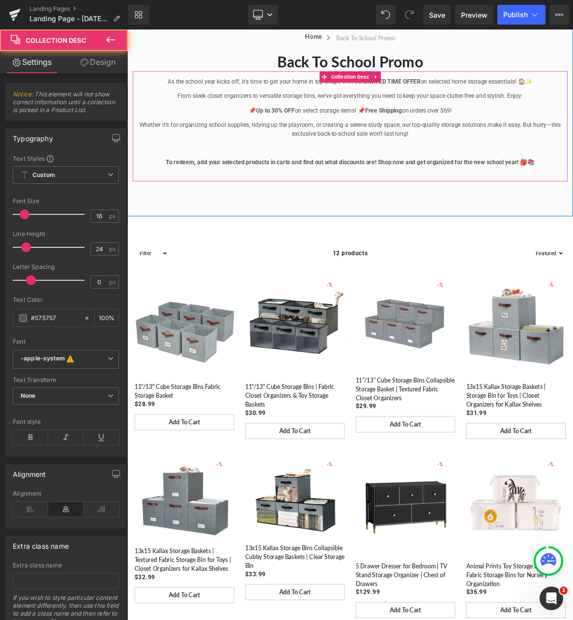
click at [481, 205] on strong "To redeem, add your selected products in carts and find out what discounts are!…" at bounding box center [424, 206] width 492 height 9
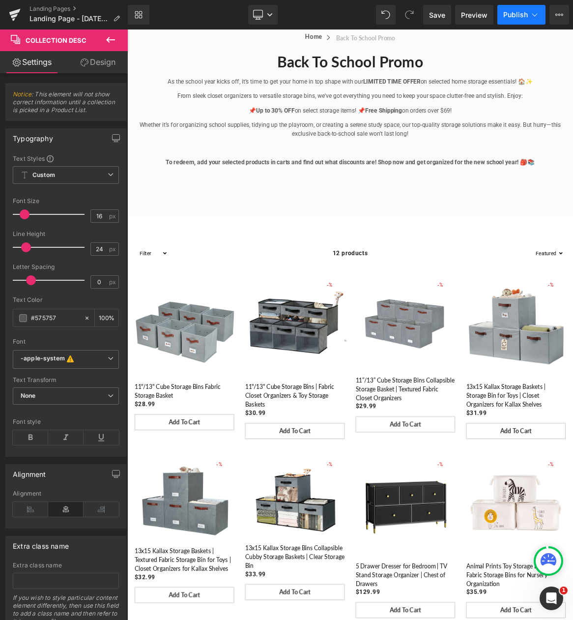
click at [523, 15] on span "Publish" at bounding box center [515, 15] width 25 height 8
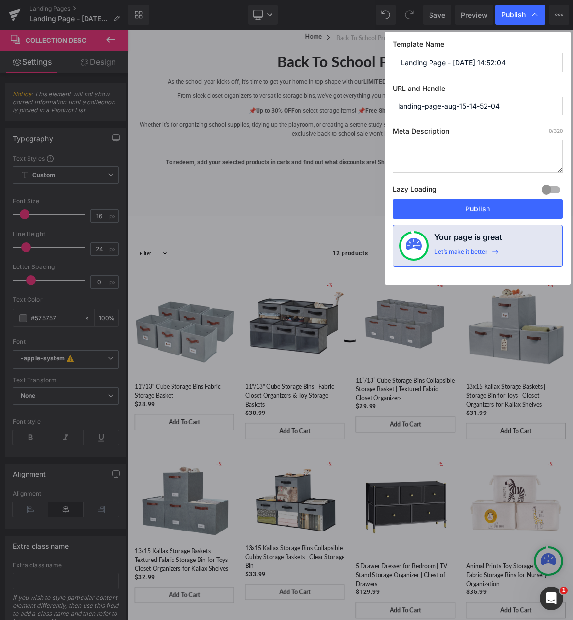
click at [437, 146] on textarea at bounding box center [478, 156] width 170 height 33
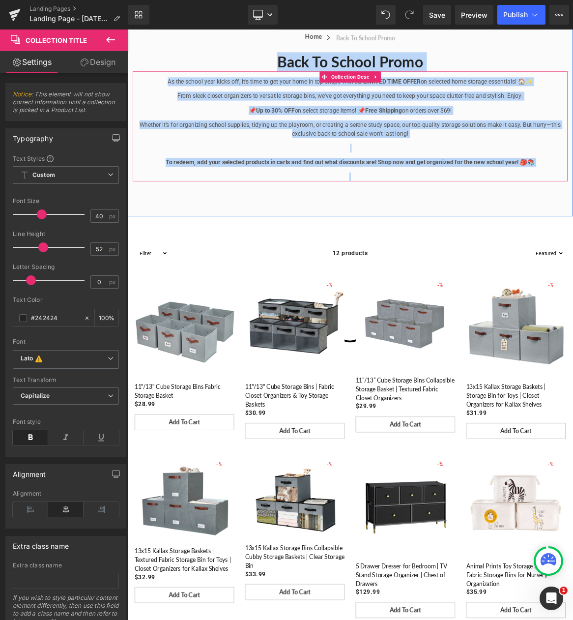
drag, startPoint x: 313, startPoint y: 65, endPoint x: 642, endPoint y: 225, distance: 366.6
click at [572, 225] on div "Home Button Icon Back to School Promo Collection Title Icon List Icon List Back…" at bounding box center [425, 129] width 580 height 220
copy div "Back to School Promo Collection Title As the school year kicks off, it’s time t…"
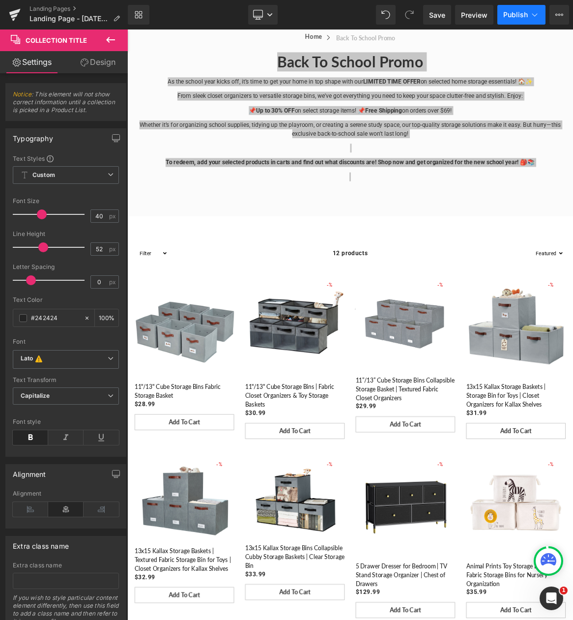
click at [515, 16] on span "Publish" at bounding box center [515, 15] width 25 height 8
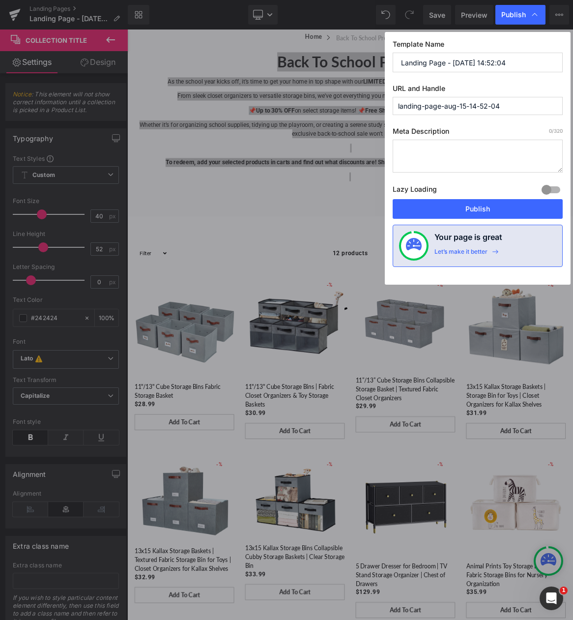
click at [442, 149] on textarea at bounding box center [478, 156] width 170 height 33
paste textarea "Get organized for the new school year with our Back to School Promo! Enjoy up t…"
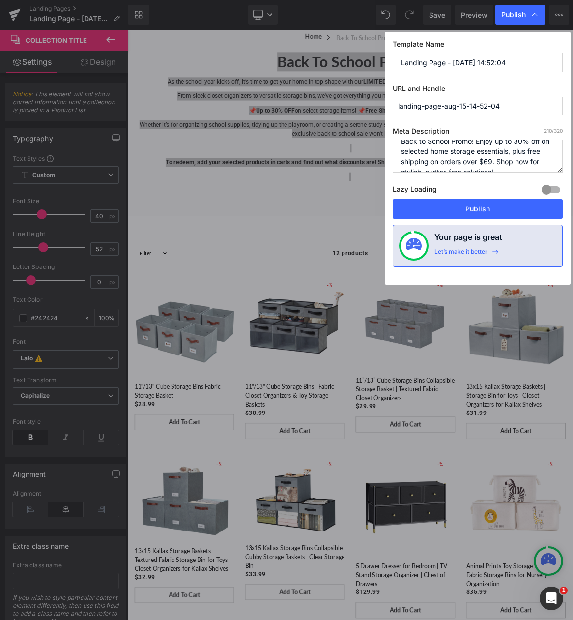
scroll to position [31, 0]
type textarea "Get organized for the new school year with our Back to School Promo! Enjoy up t…"
click at [483, 210] on button "Publish" at bounding box center [478, 209] width 170 height 20
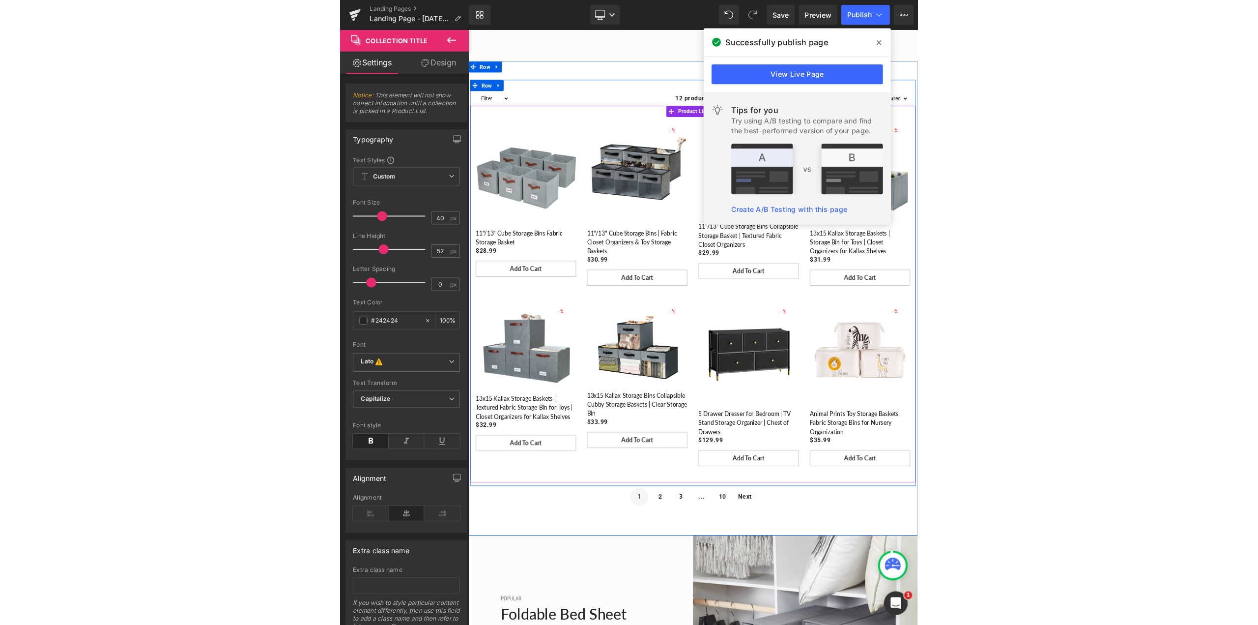
scroll to position [295, 0]
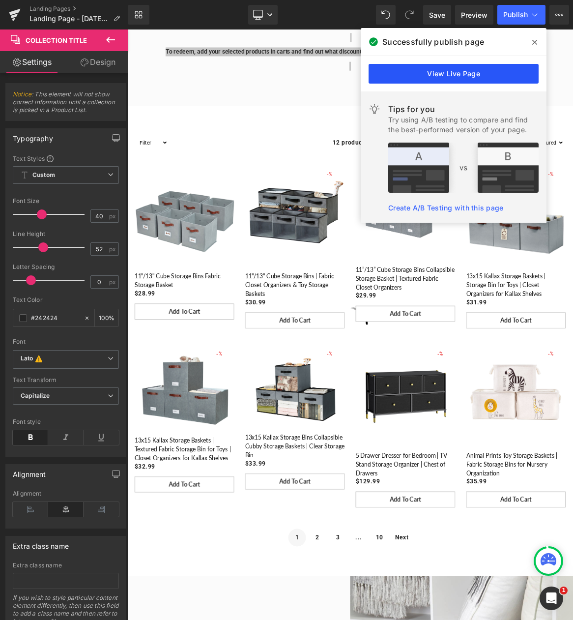
click at [453, 69] on link "View Live Page" at bounding box center [454, 74] width 170 height 20
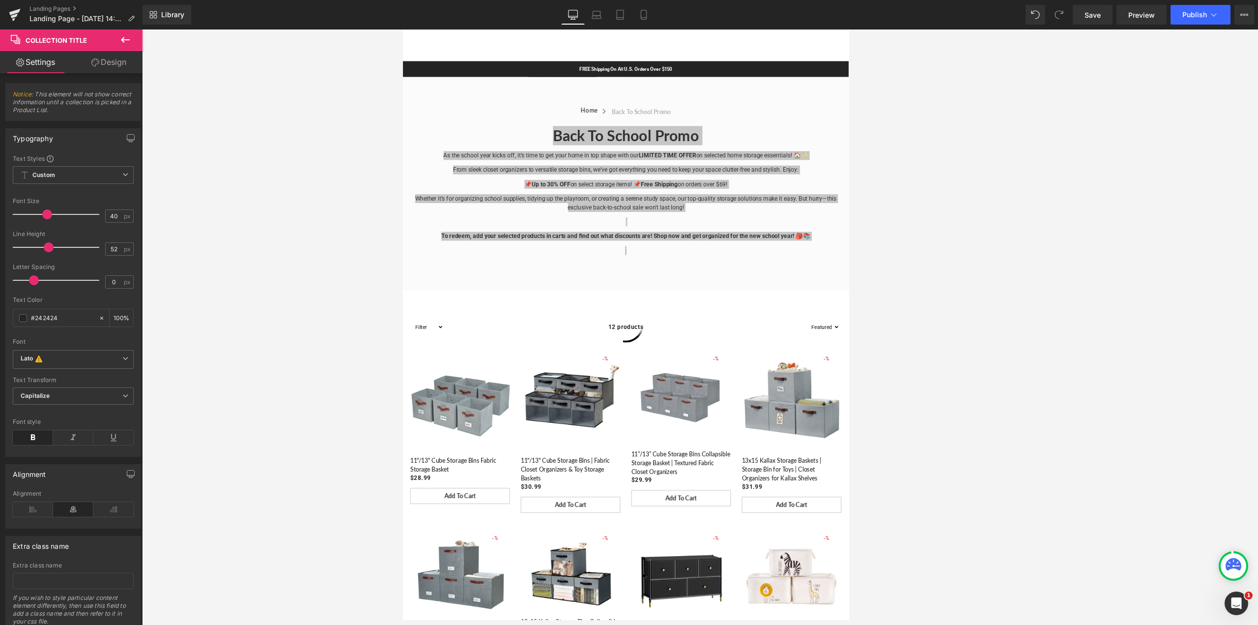
scroll to position [0, 0]
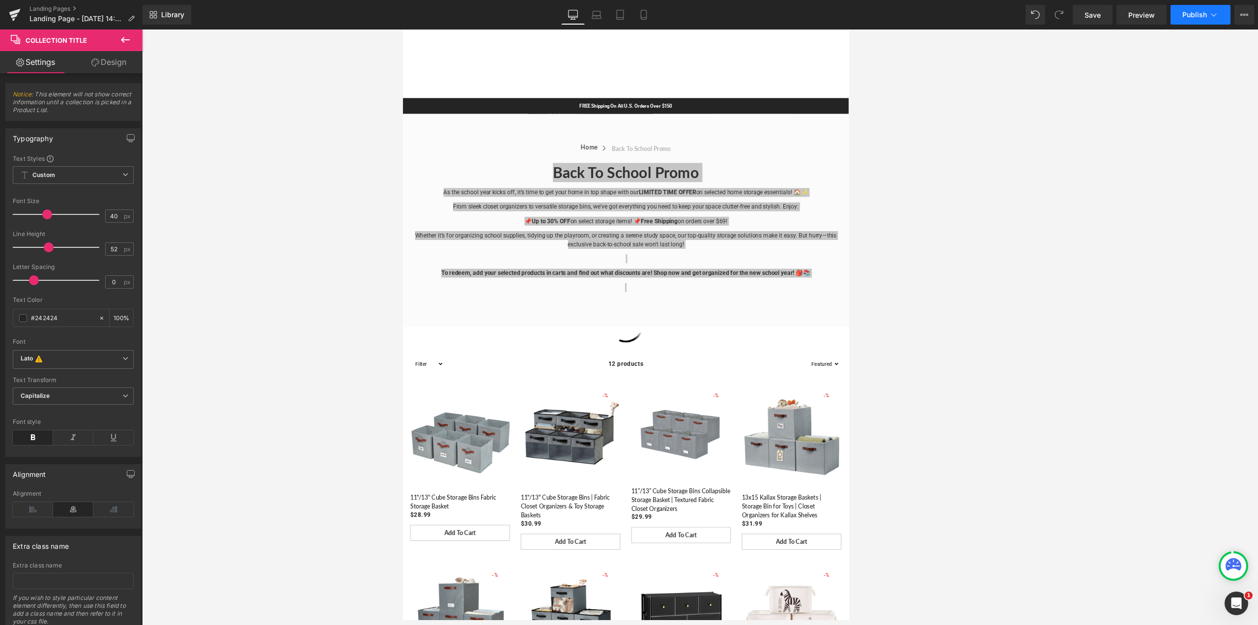
click at [572, 11] on span "Publish" at bounding box center [1194, 15] width 25 height 8
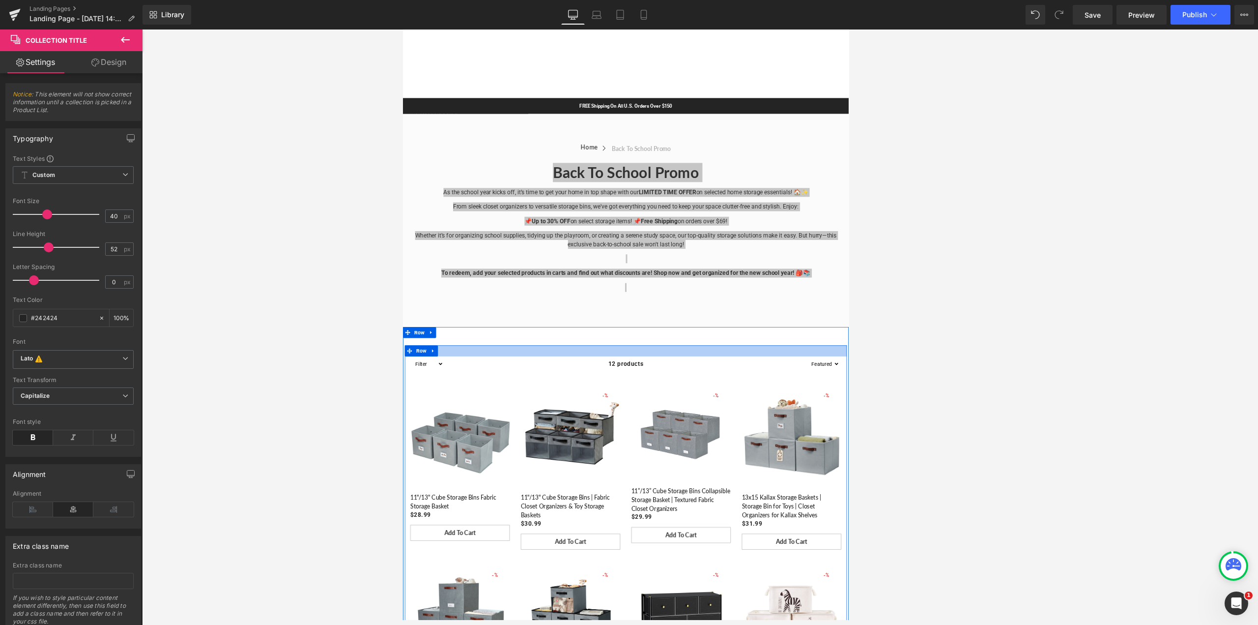
click at [572, 460] on div at bounding box center [700, 458] width 590 height 15
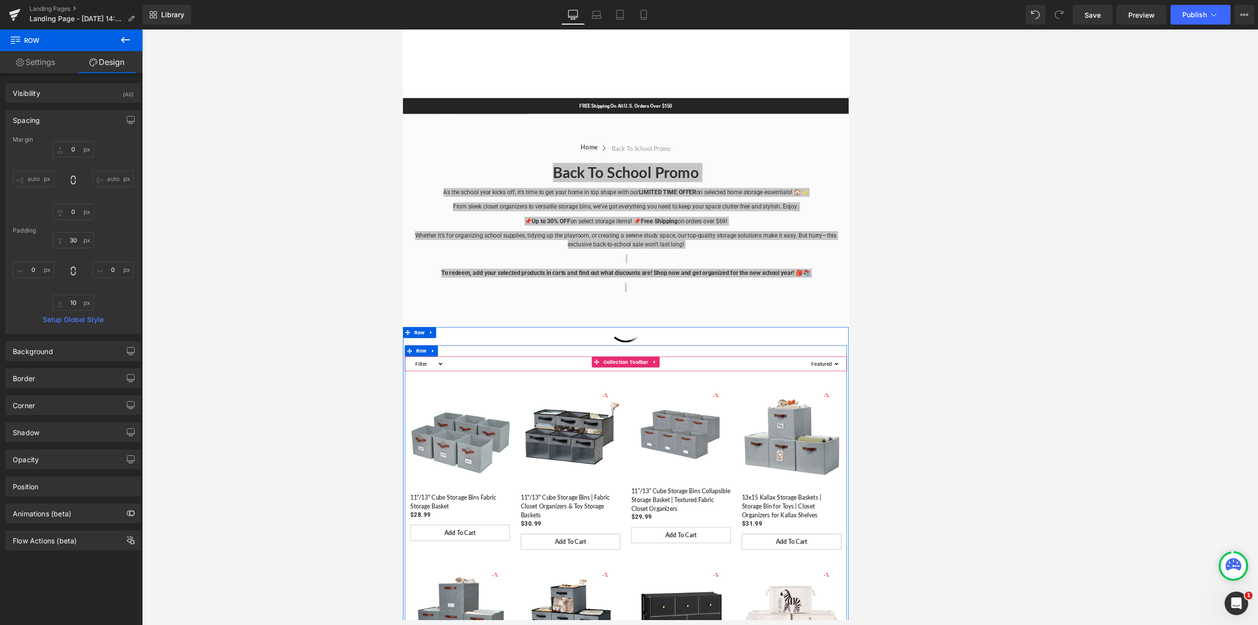
click at [572, 479] on div "Filter cardboard cube living room Nursery shelving best-sellers fabric 6-pack l…" at bounding box center [700, 475] width 590 height 20
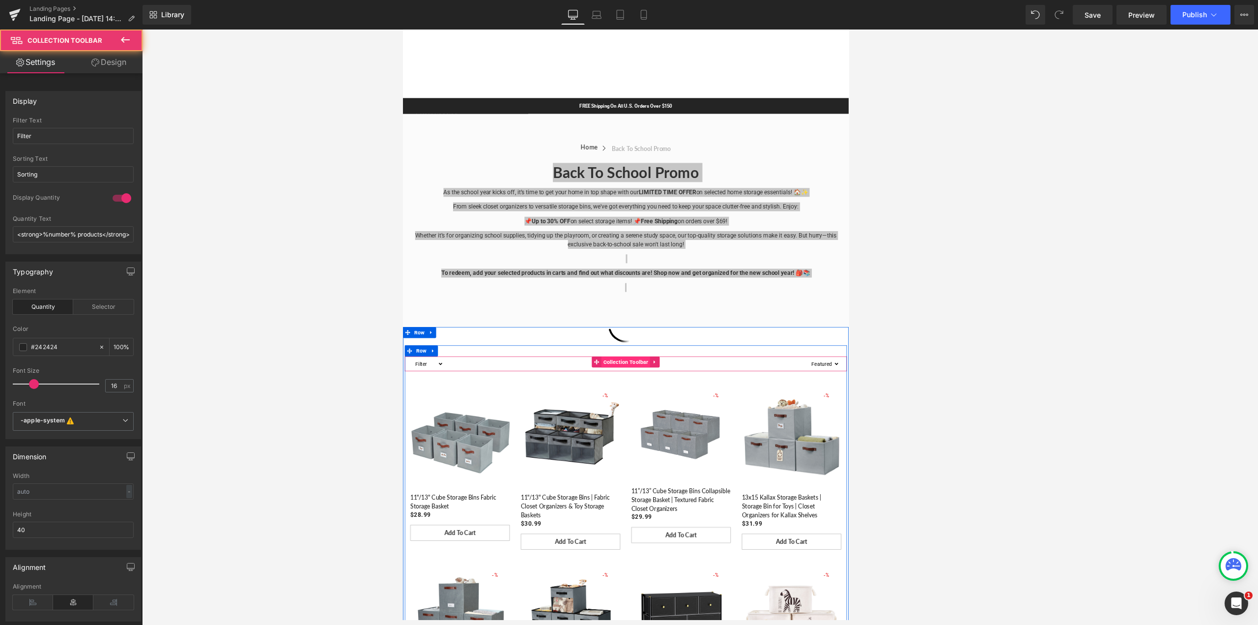
click at [572, 475] on span "Collection Toolbar" at bounding box center [699, 472] width 65 height 15
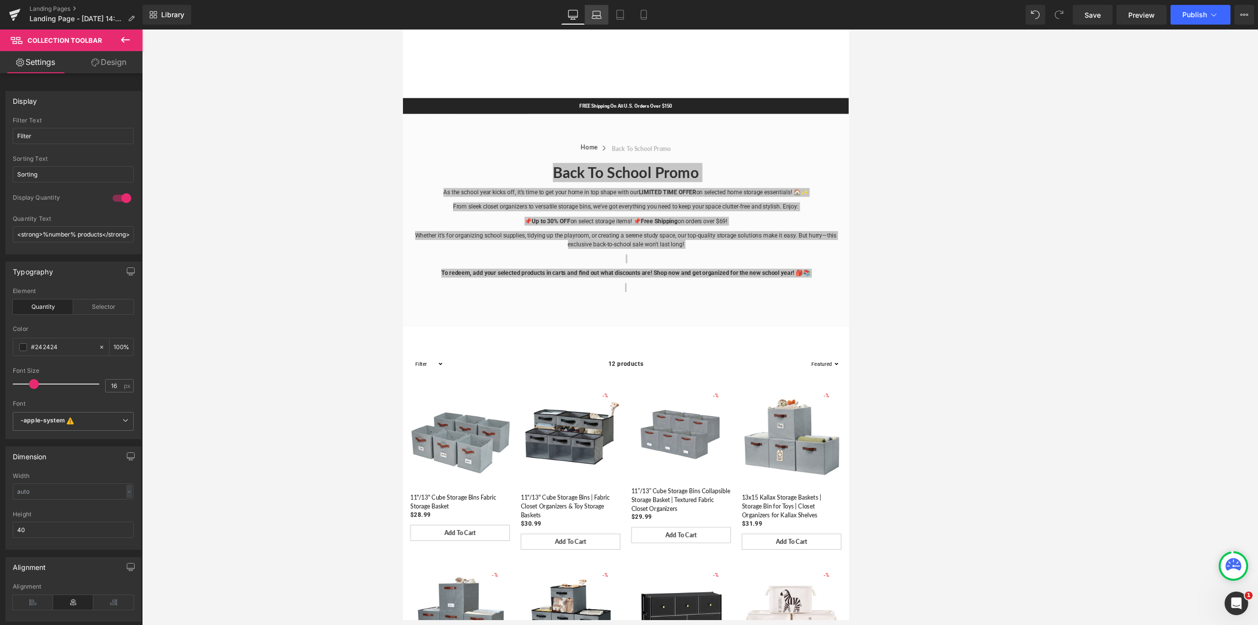
click at [572, 15] on icon at bounding box center [597, 15] width 10 height 10
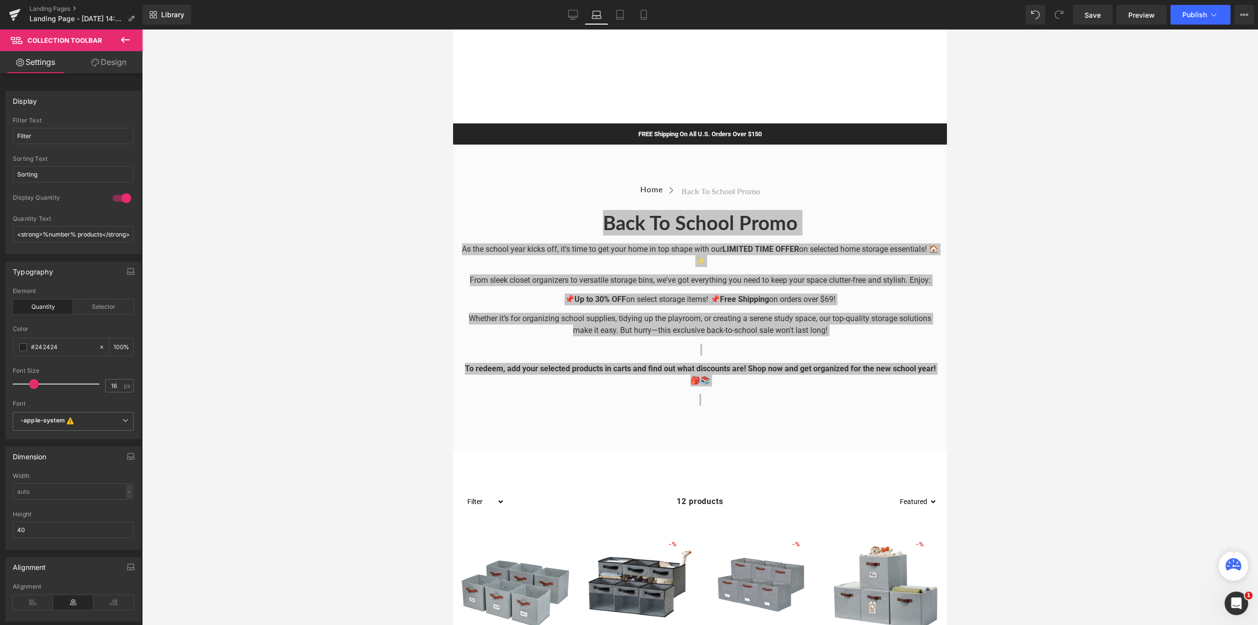
scroll to position [26, 0]
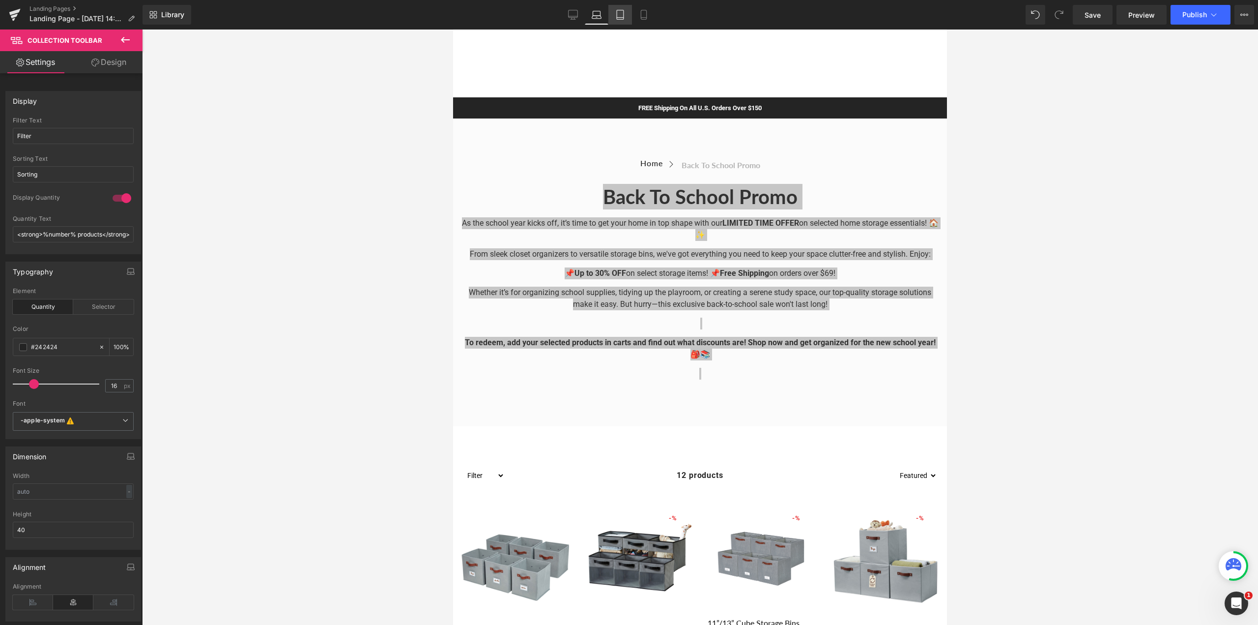
click at [572, 17] on icon at bounding box center [620, 14] width 7 height 9
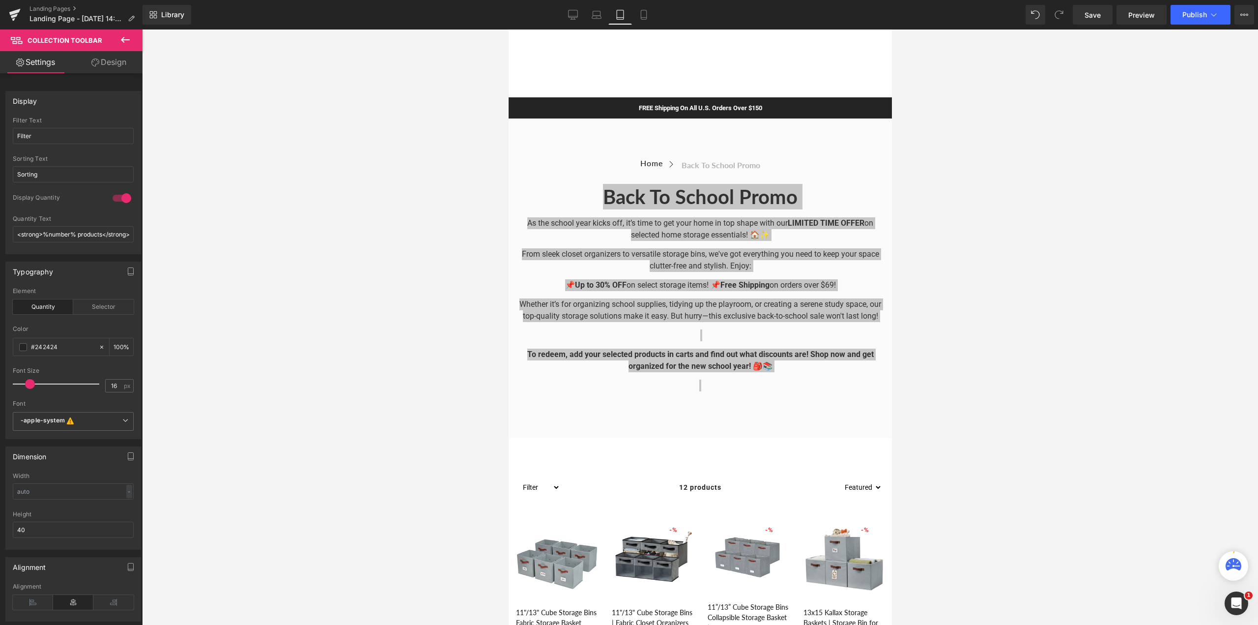
scroll to position [38, 0]
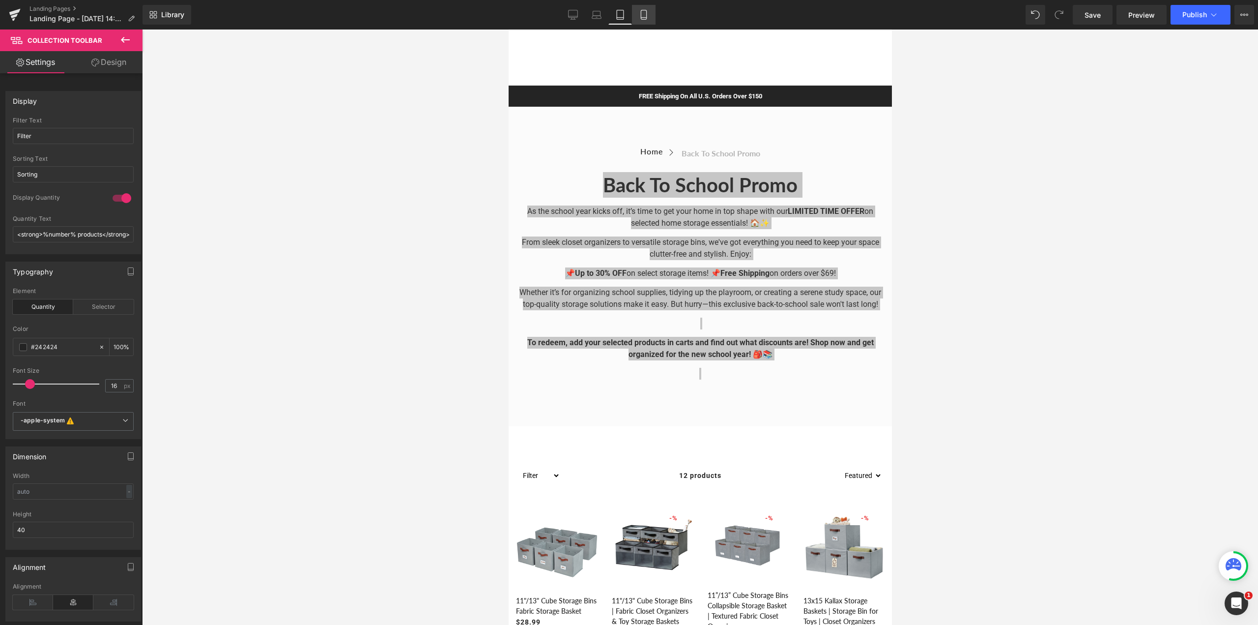
click at [572, 17] on icon at bounding box center [644, 15] width 10 height 10
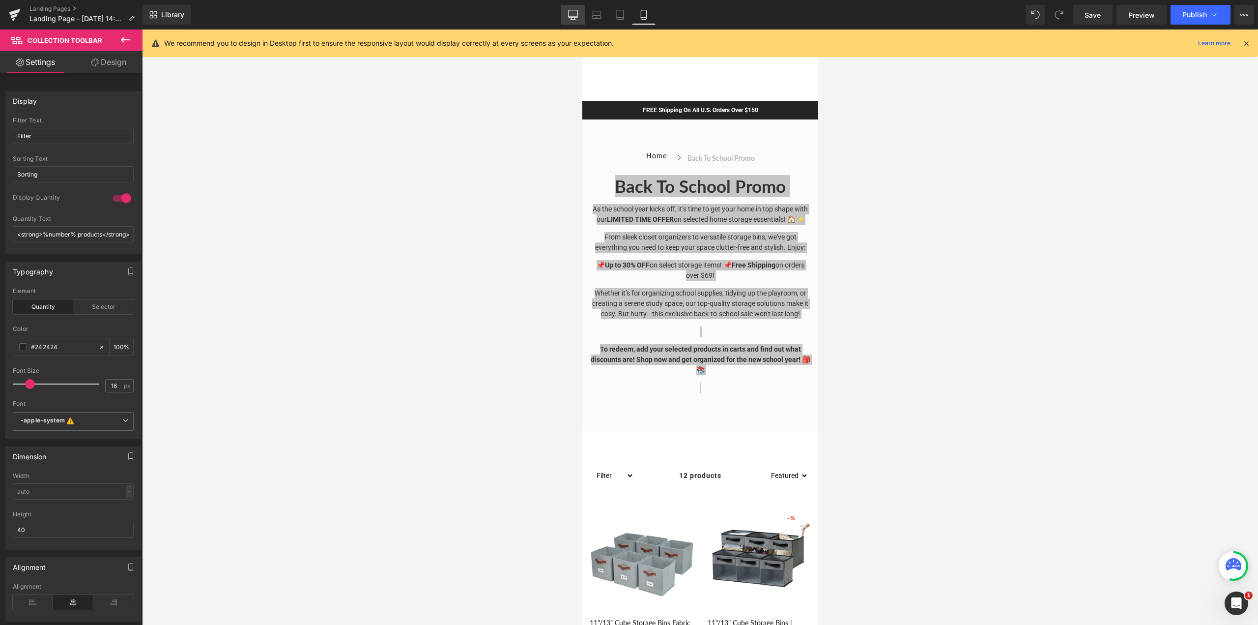
click at [572, 14] on icon at bounding box center [573, 15] width 10 height 10
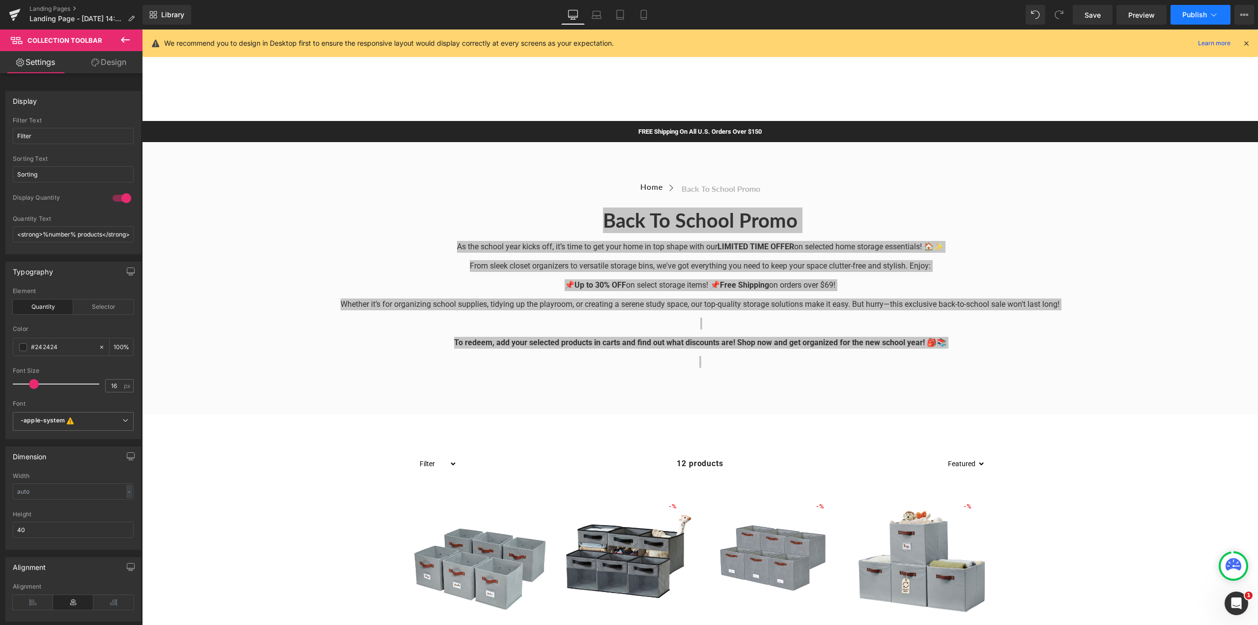
click at [572, 17] on span "Publish" at bounding box center [1194, 15] width 25 height 8
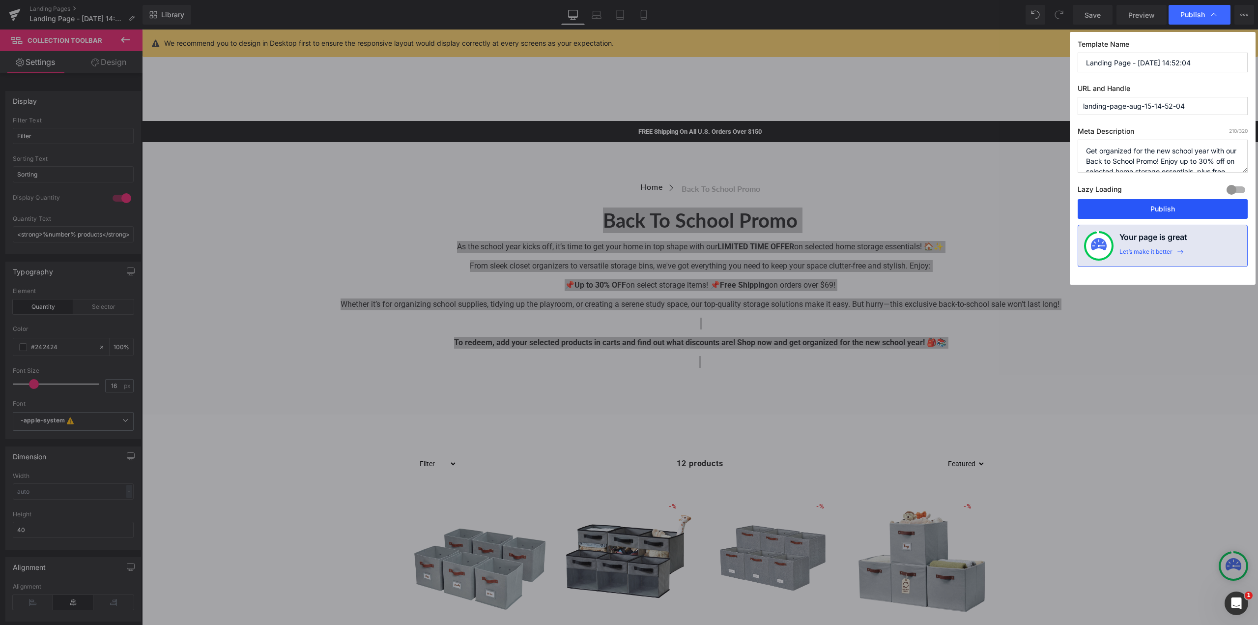
drag, startPoint x: 1135, startPoint y: 205, endPoint x: 994, endPoint y: 170, distance: 145.3
click at [572, 205] on button "Publish" at bounding box center [1163, 209] width 170 height 20
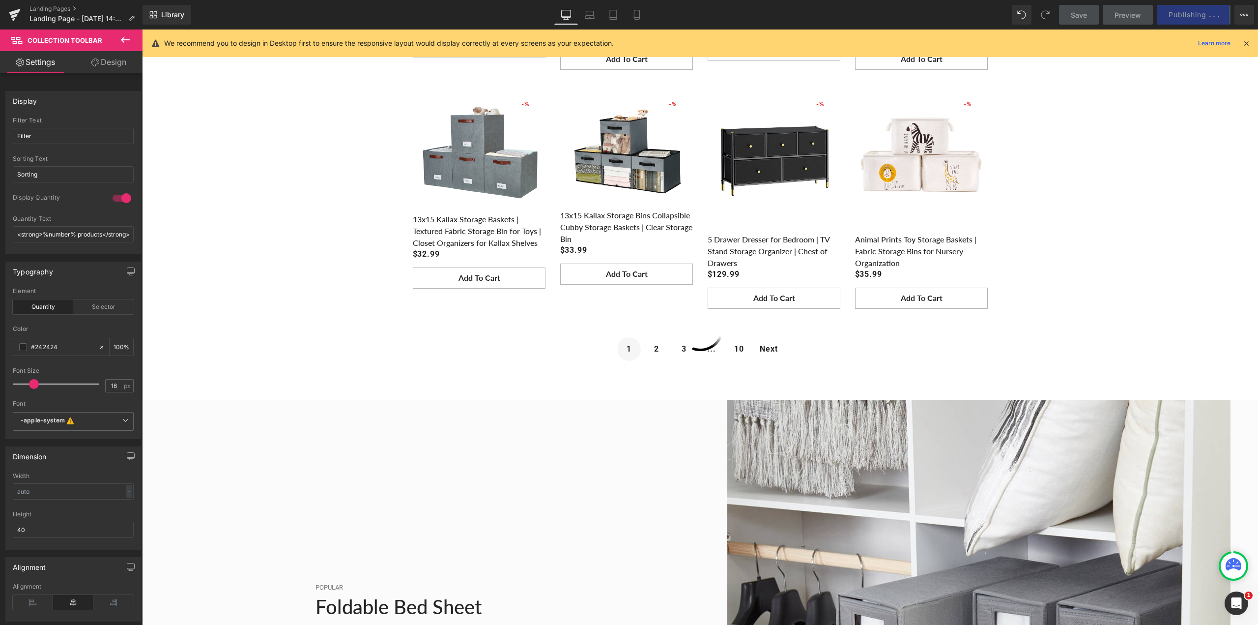
scroll to position [639, 0]
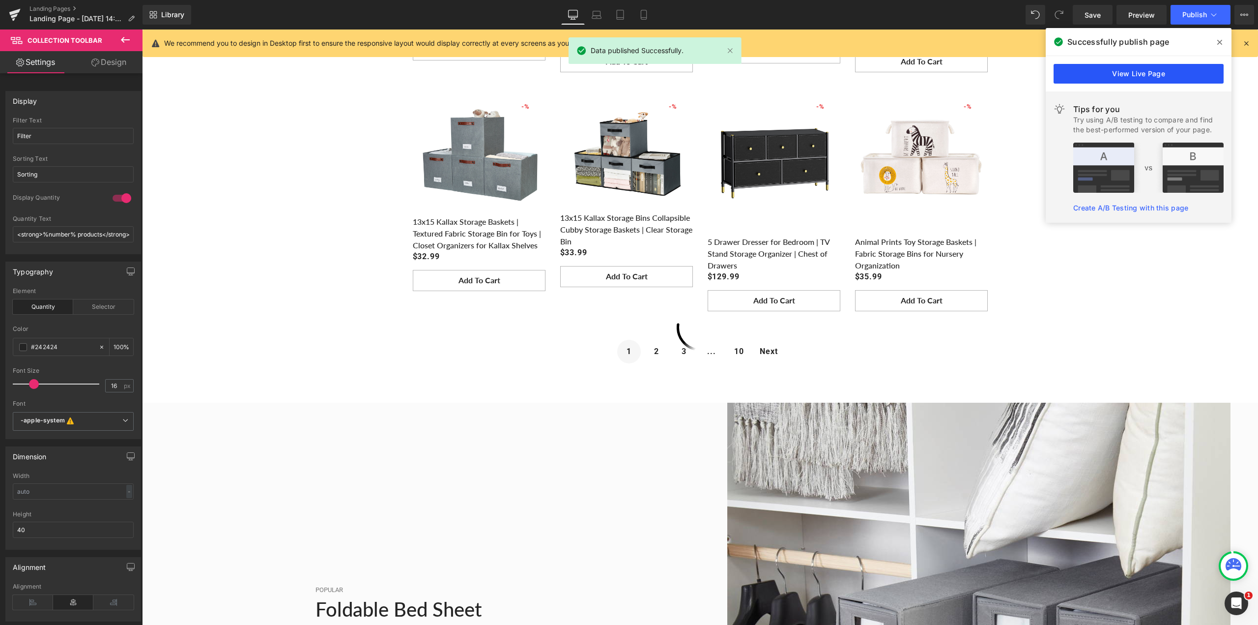
click at [572, 78] on link "View Live Page" at bounding box center [1139, 74] width 170 height 20
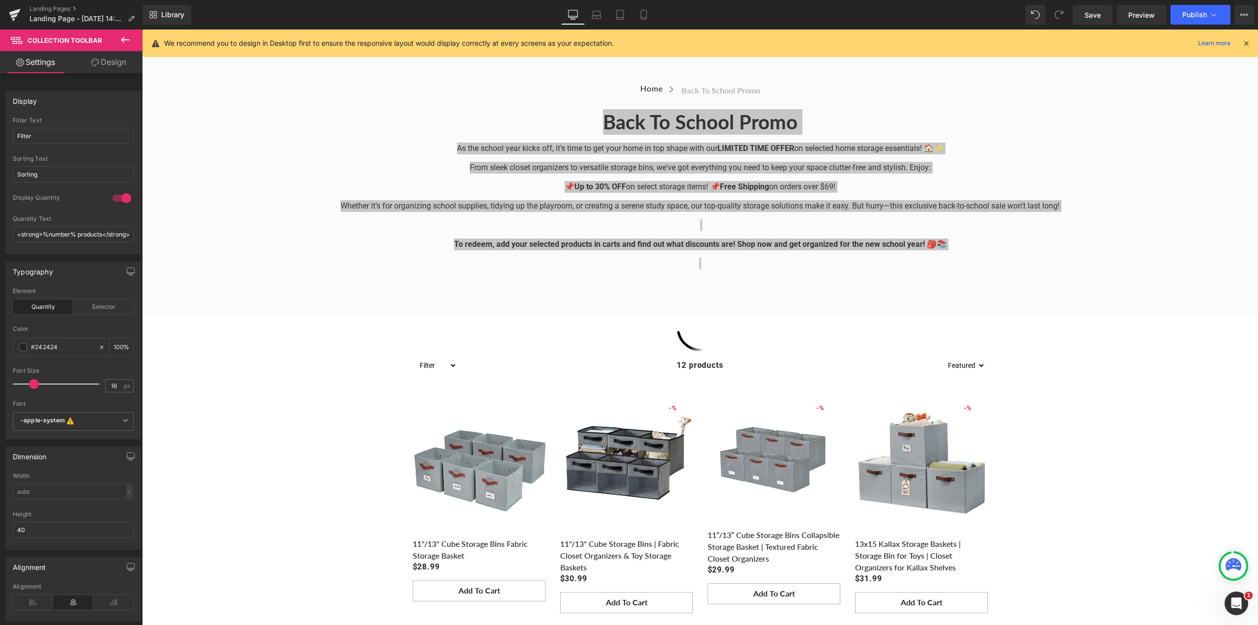
scroll to position [0, 0]
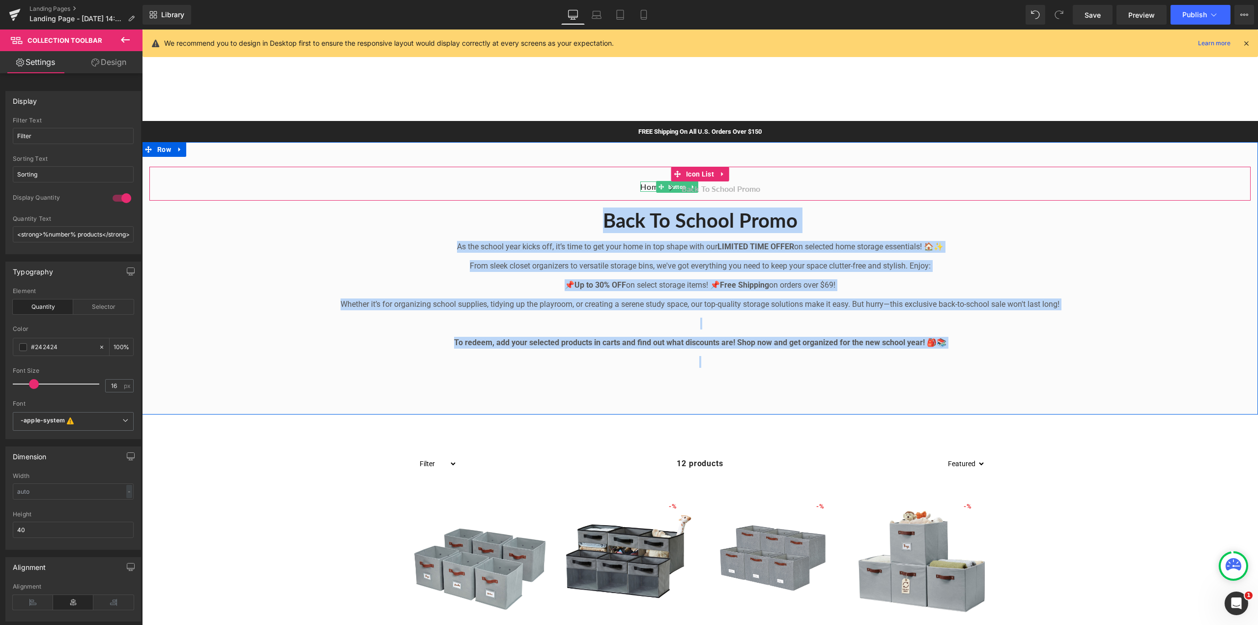
click at [572, 185] on span "Home" at bounding box center [651, 187] width 23 height 10
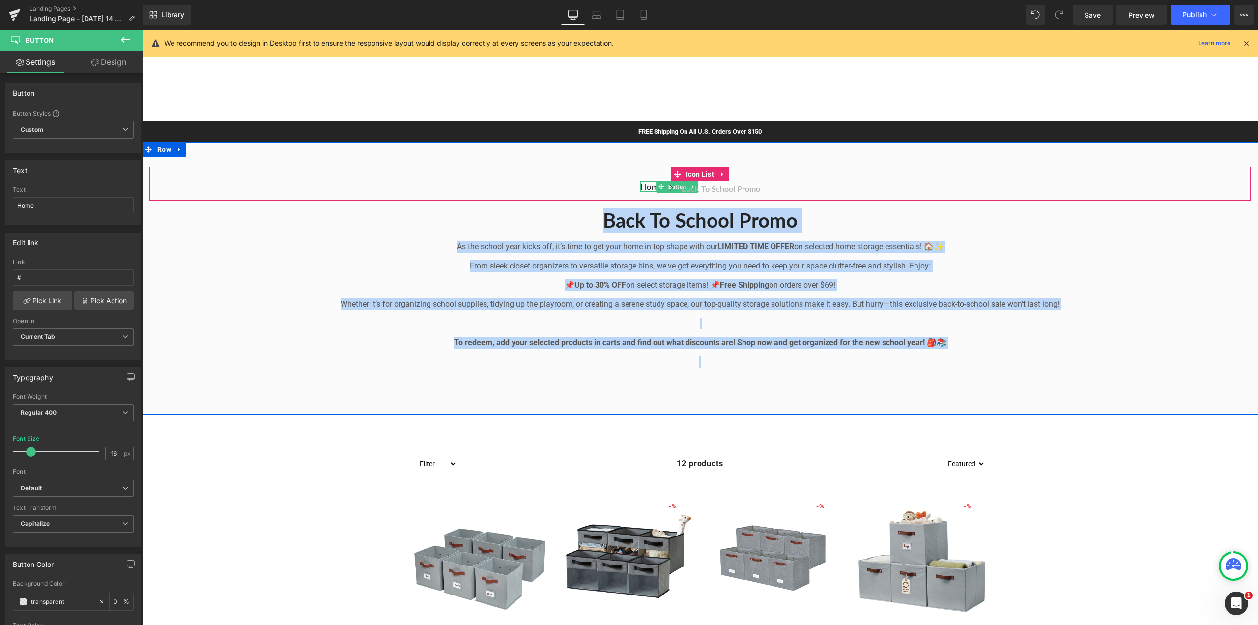
click at [572, 189] on span "Home" at bounding box center [651, 187] width 23 height 10
click at [572, 186] on span "Home" at bounding box center [651, 187] width 23 height 10
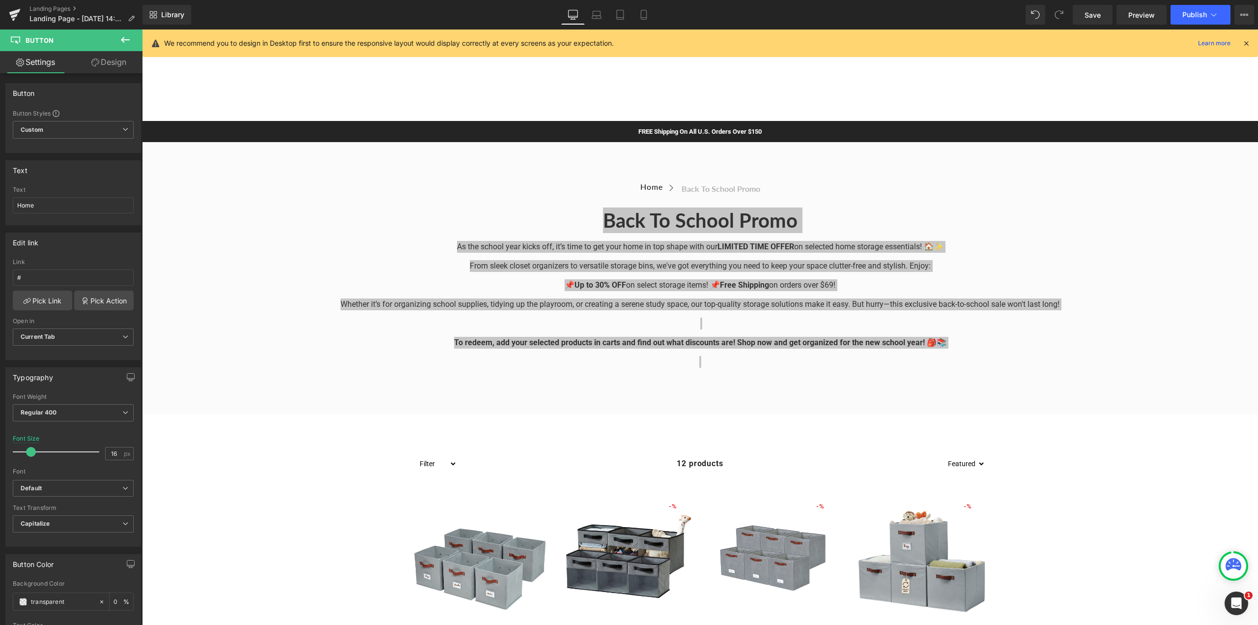
click at [125, 37] on icon at bounding box center [125, 40] width 12 height 12
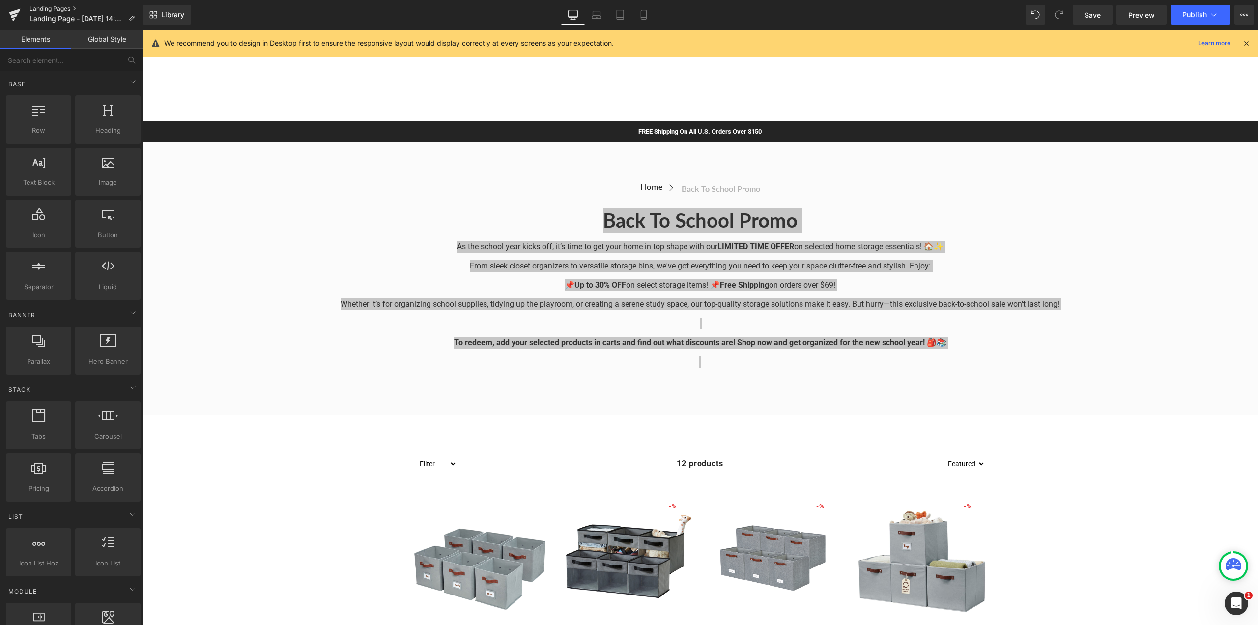
click at [33, 10] on link "Landing Pages" at bounding box center [85, 9] width 113 height 8
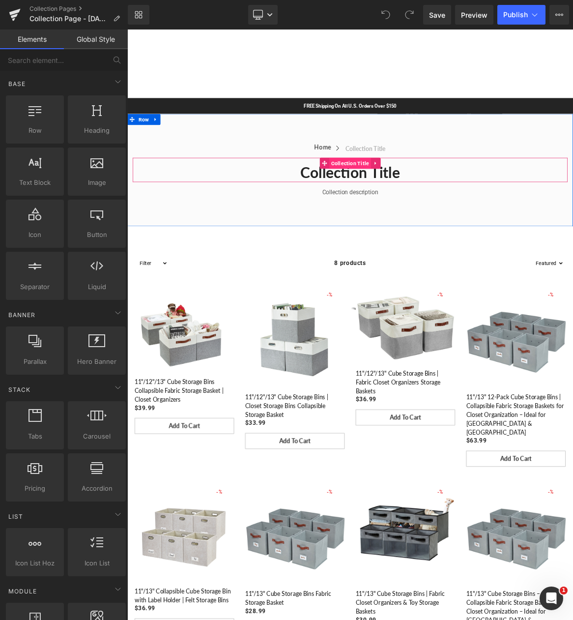
click at [425, 205] on span "Collection Title" at bounding box center [425, 207] width 56 height 15
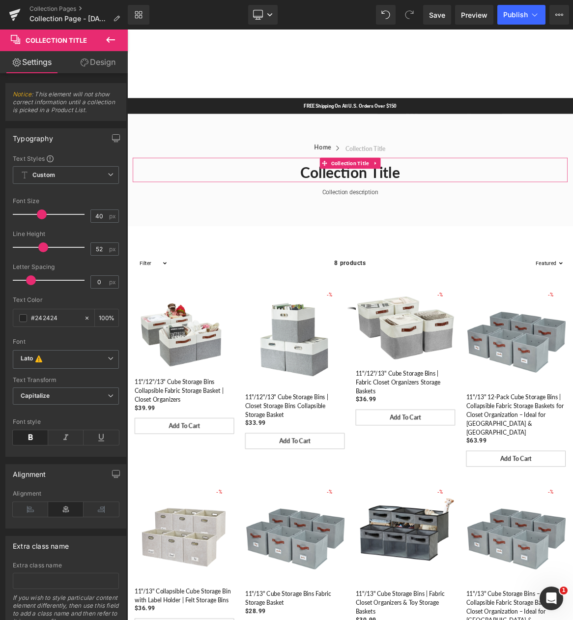
click at [100, 61] on link "Design" at bounding box center [98, 62] width 64 height 22
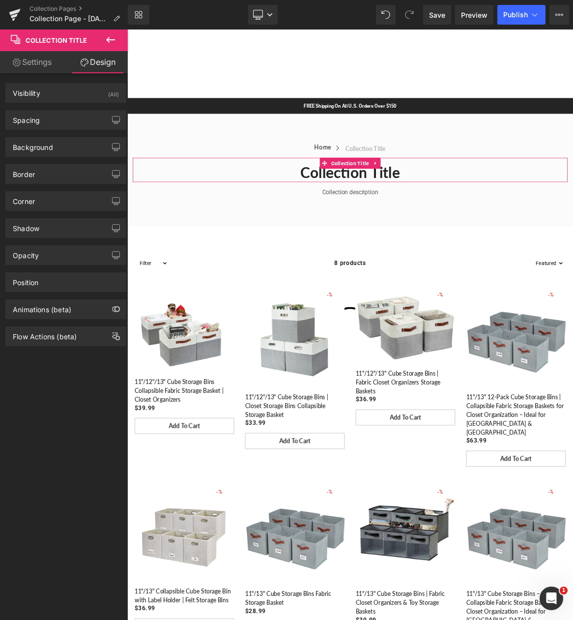
click at [39, 62] on link "Settings" at bounding box center [32, 62] width 64 height 22
type input "100"
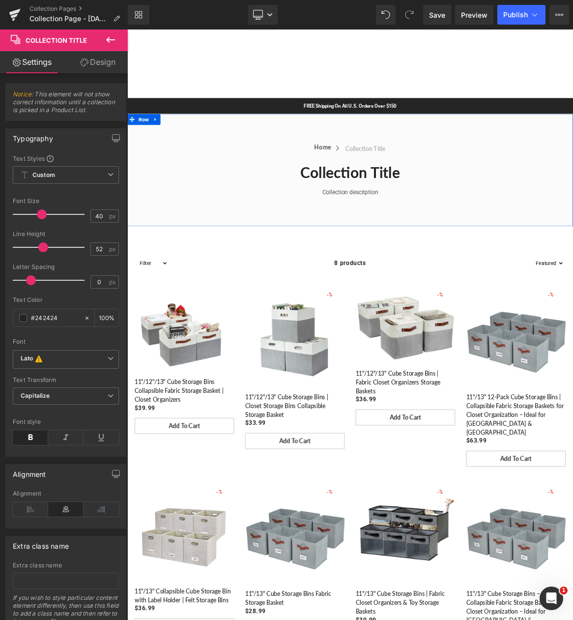
click at [422, 263] on div "Home Button Icon Collection title Collection Title Icon List Icon List Collecti…" at bounding box center [424, 217] width 595 height 150
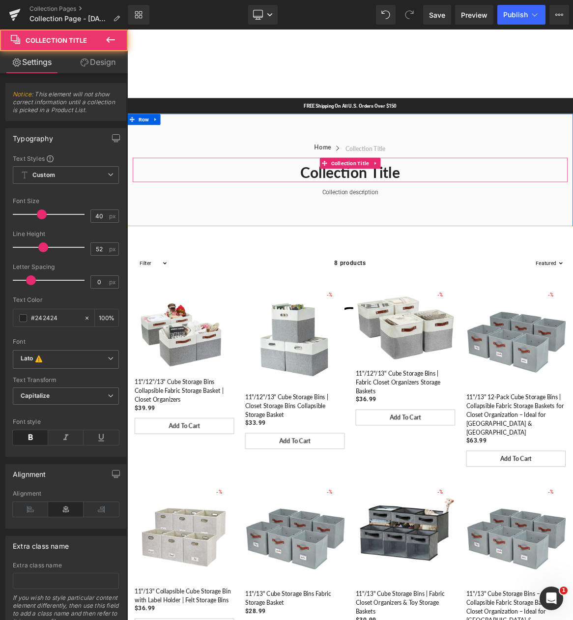
click at [423, 220] on h1 "Collection title" at bounding box center [425, 220] width 580 height 26
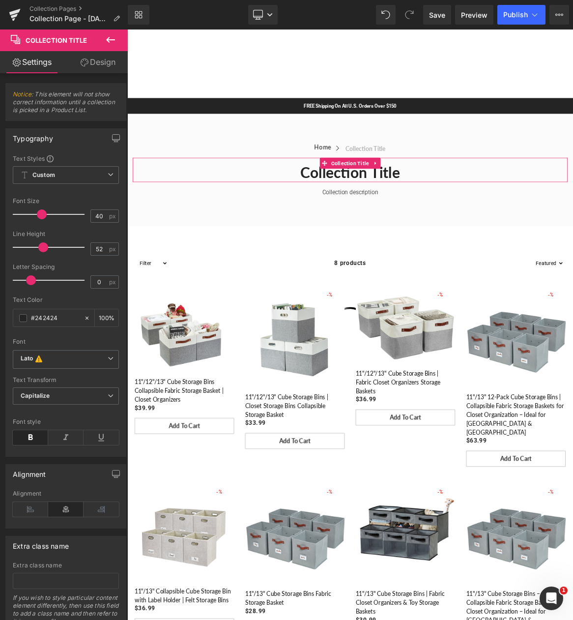
click at [81, 60] on icon at bounding box center [85, 62] width 8 height 8
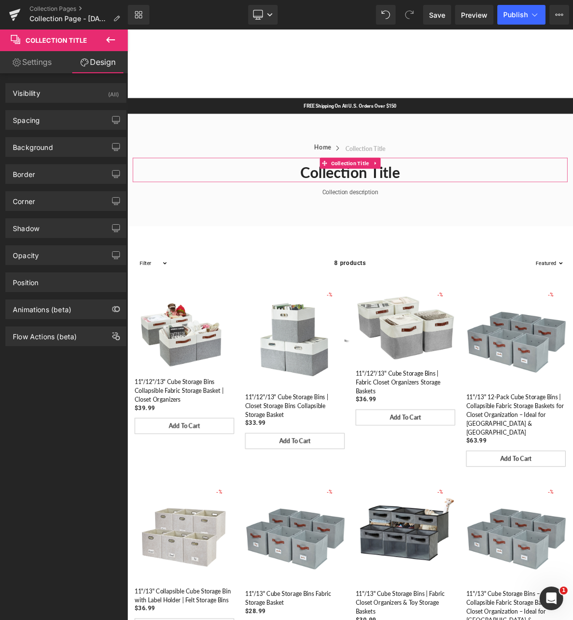
click at [35, 64] on link "Settings" at bounding box center [32, 62] width 64 height 22
type input "100"
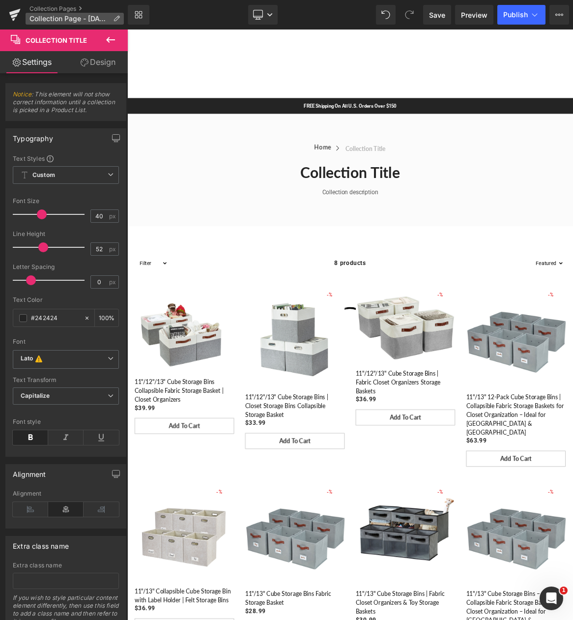
click at [73, 17] on span "Collection Page - Aug 15, 15:22:34" at bounding box center [69, 19] width 80 height 8
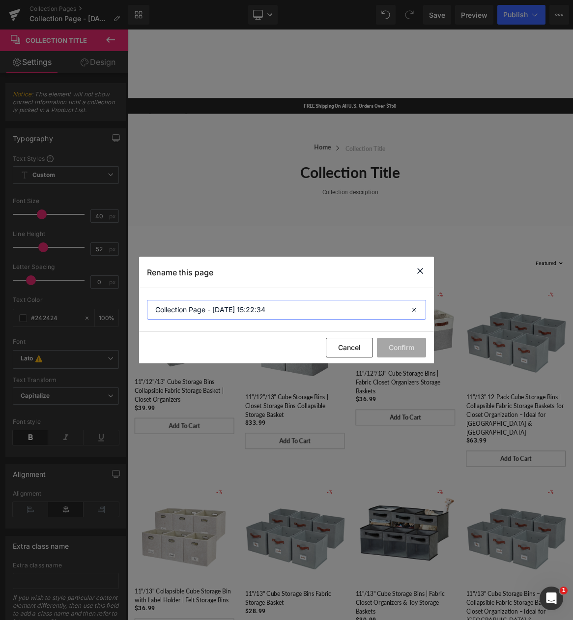
click at [376, 310] on input "Collection Page - Aug 15, 15:22:34" at bounding box center [286, 310] width 279 height 20
click at [336, 349] on button "Cancel" at bounding box center [349, 348] width 47 height 20
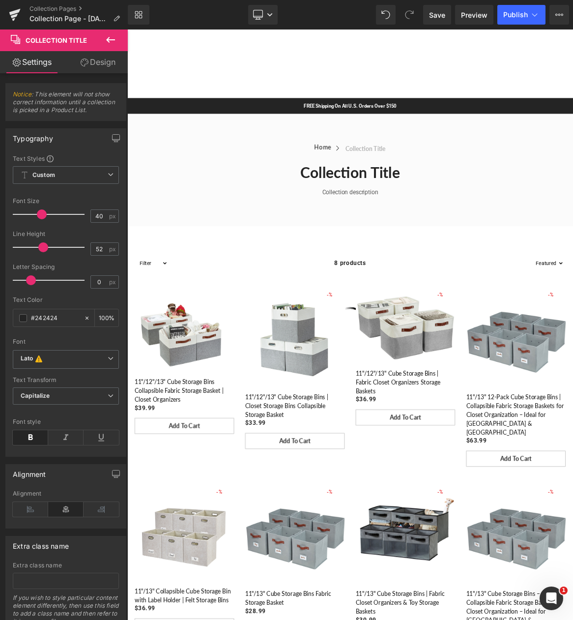
click at [109, 39] on icon at bounding box center [111, 40] width 12 height 12
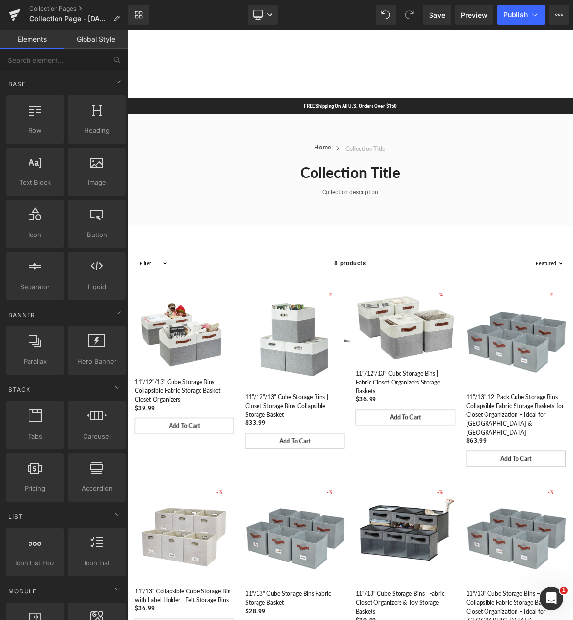
click at [390, 219] on h1 "Collection title" at bounding box center [425, 220] width 580 height 26
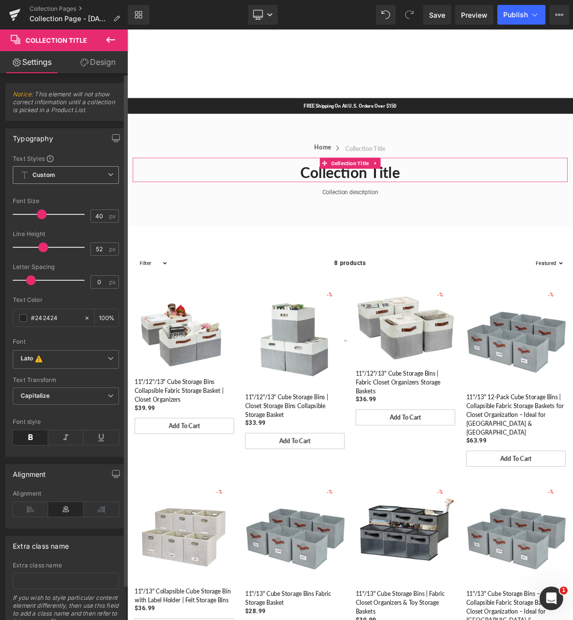
click at [58, 179] on span "Custom Setup Global Style" at bounding box center [66, 175] width 106 height 18
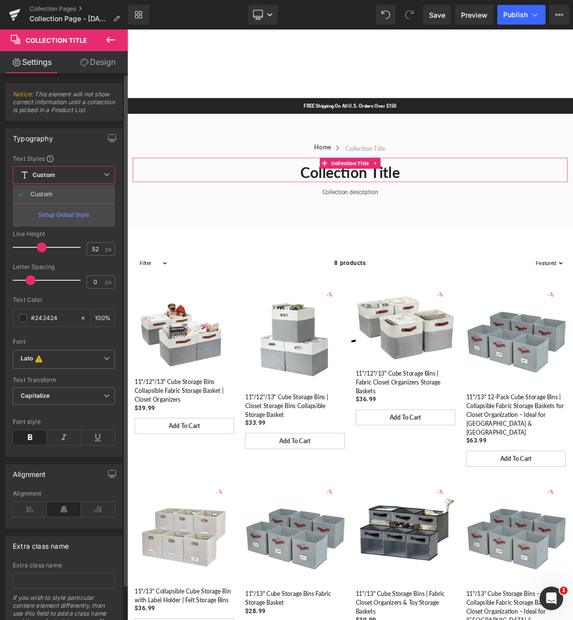
click at [58, 179] on span "Custom Setup Global Style" at bounding box center [64, 175] width 102 height 18
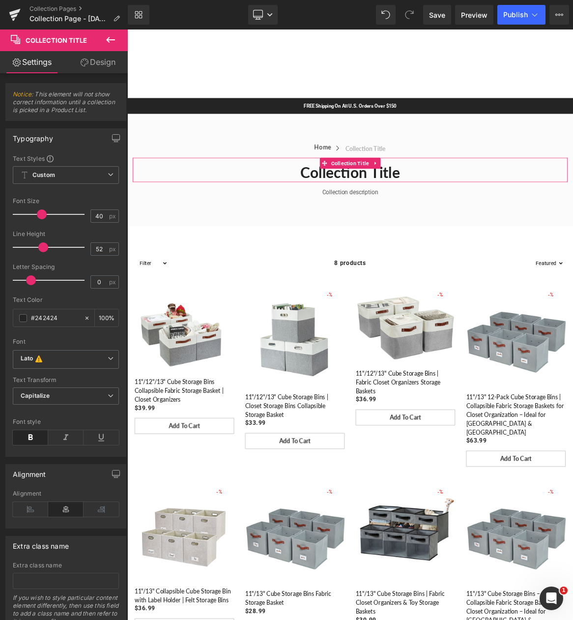
click at [85, 60] on icon at bounding box center [85, 62] width 8 height 8
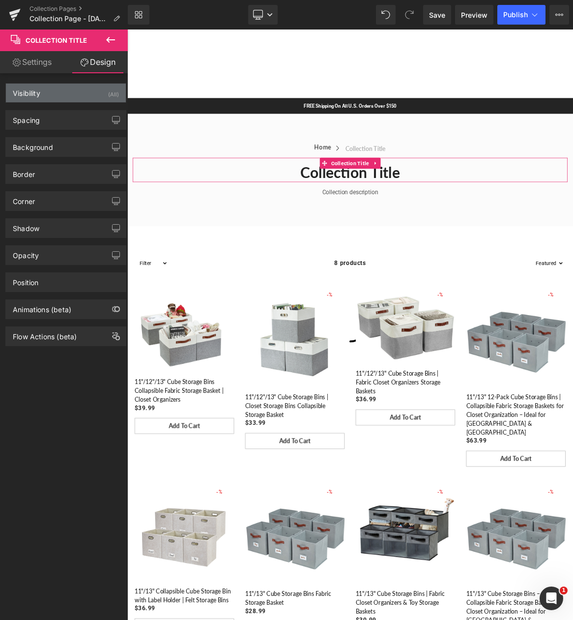
click at [68, 91] on div "Visibility (All)" at bounding box center [66, 93] width 120 height 19
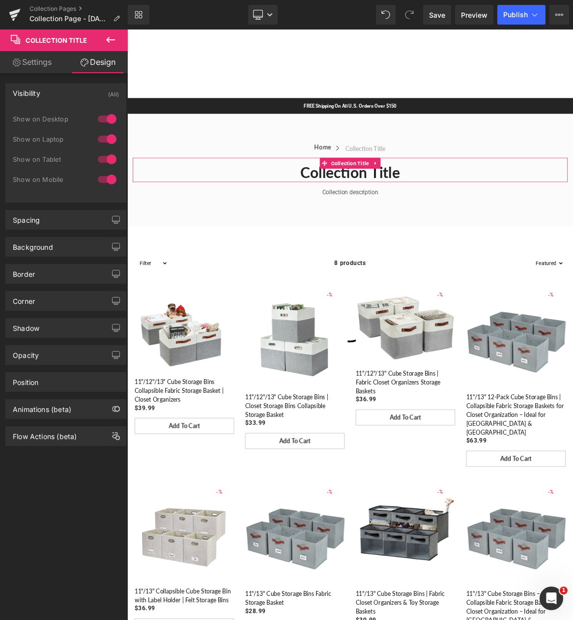
click at [68, 91] on div "Visibility (All)" at bounding box center [66, 93] width 120 height 19
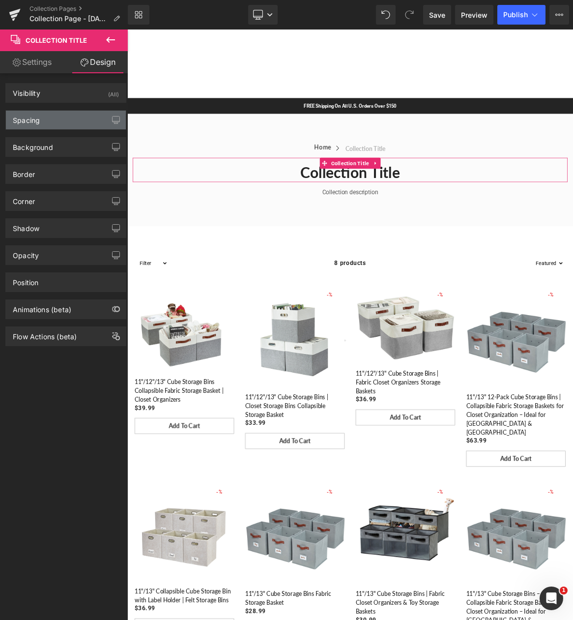
click at [60, 121] on div "Spacing" at bounding box center [66, 120] width 120 height 19
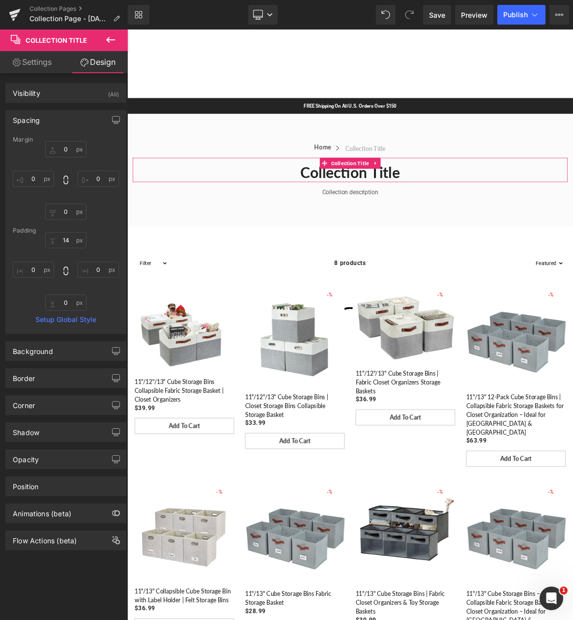
click at [60, 121] on div "Spacing" at bounding box center [66, 120] width 120 height 19
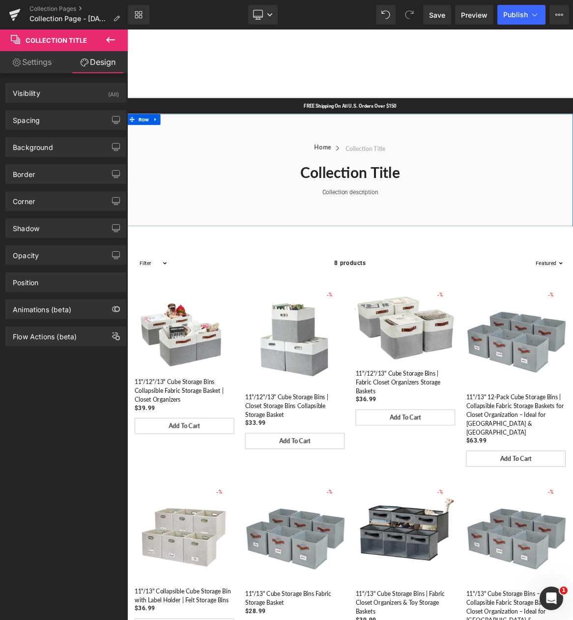
click at [391, 224] on h1 "Collection title" at bounding box center [425, 220] width 580 height 26
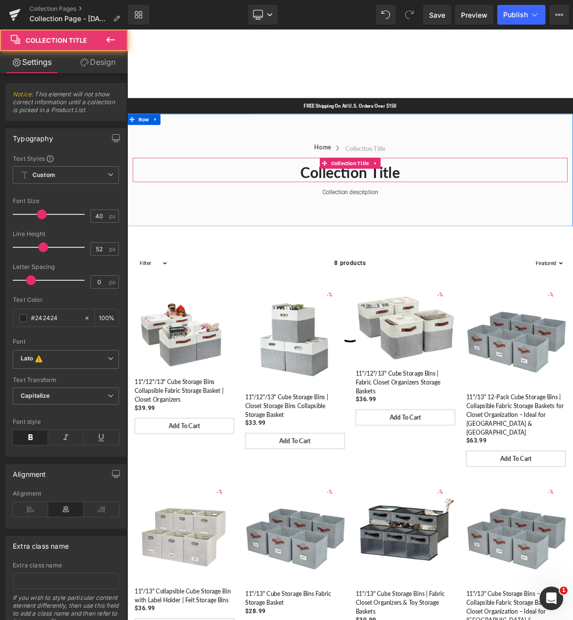
click at [428, 219] on h1 "Collection title" at bounding box center [425, 220] width 580 height 26
click at [477, 225] on h1 "Collection title" at bounding box center [425, 220] width 580 height 26
click at [491, 220] on h1 "Collection title" at bounding box center [425, 220] width 580 height 26
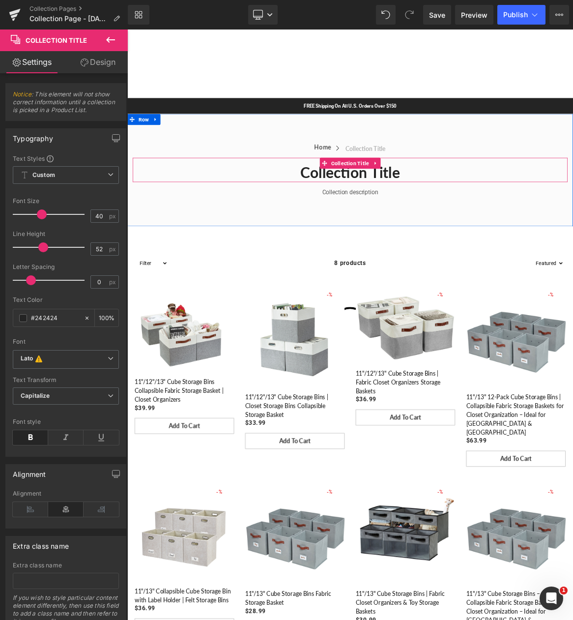
click at [491, 220] on h1 "Collection title" at bounding box center [425, 220] width 580 height 26
click at [468, 221] on h1 "Collection title" at bounding box center [425, 220] width 580 height 26
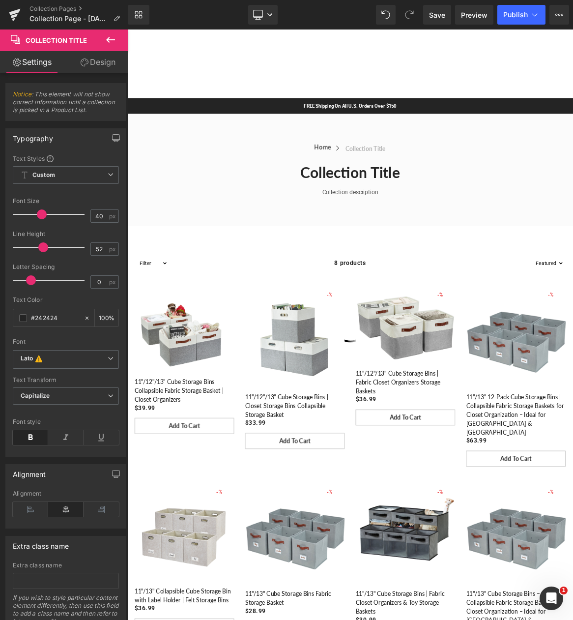
click at [111, 40] on icon at bounding box center [110, 40] width 9 height 6
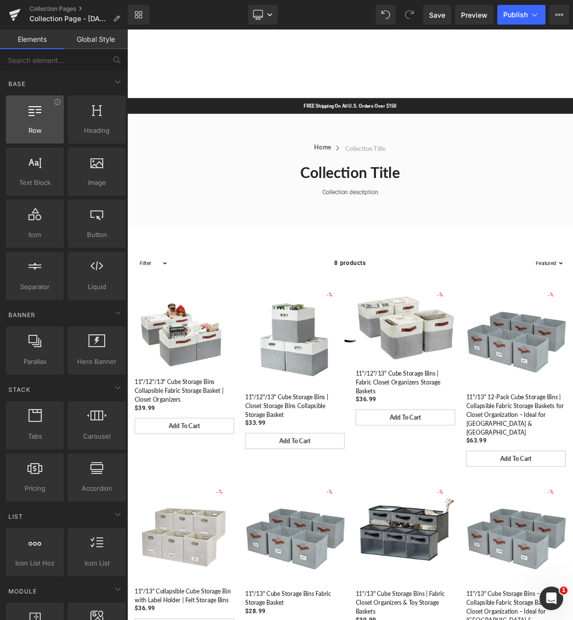
click at [42, 128] on span "Row" at bounding box center [35, 130] width 52 height 10
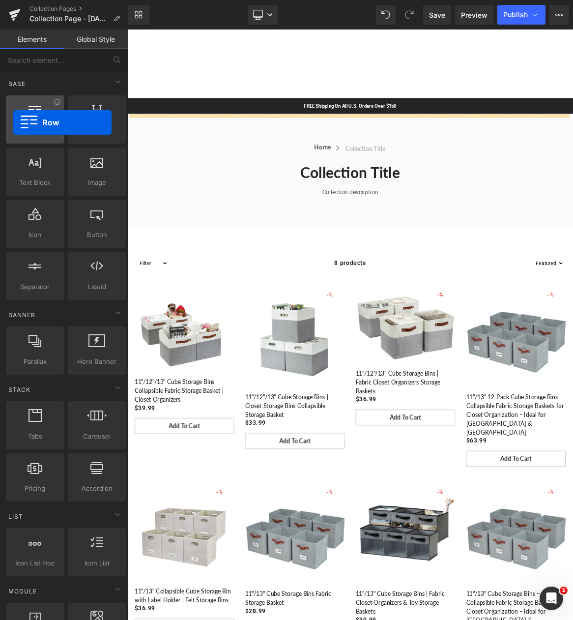
drag, startPoint x: 63, startPoint y: 118, endPoint x: 12, endPoint y: 122, distance: 51.3
click at [12, 122] on div at bounding box center [35, 114] width 52 height 22
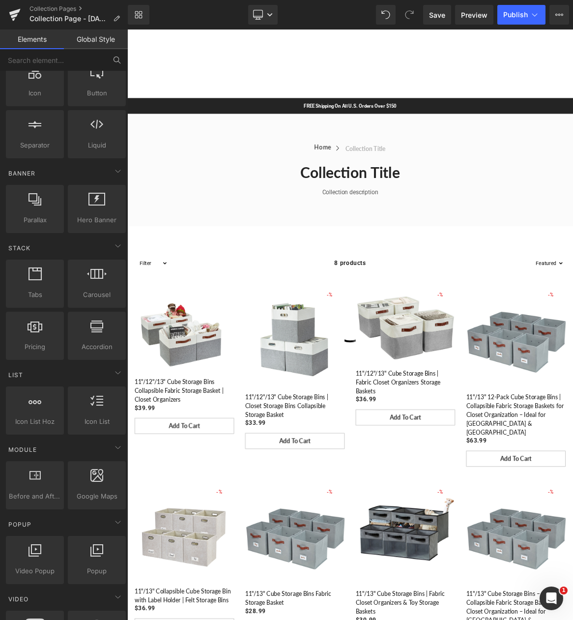
scroll to position [147, 0]
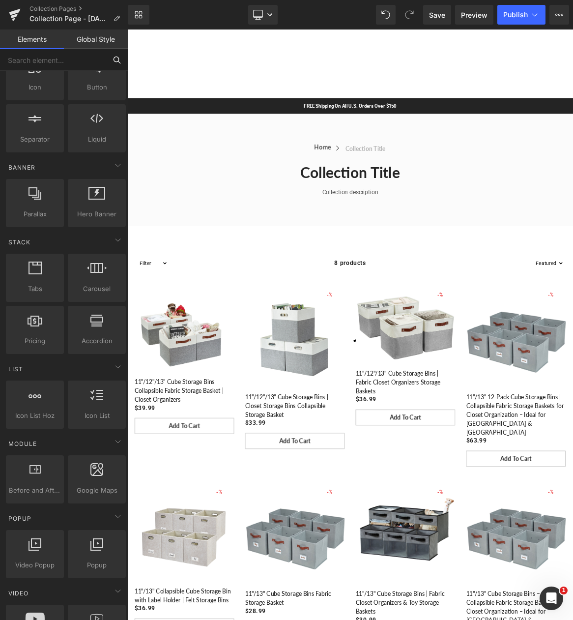
click at [97, 50] on input "text" at bounding box center [53, 60] width 106 height 22
click at [98, 42] on link "Global Style" at bounding box center [96, 39] width 64 height 20
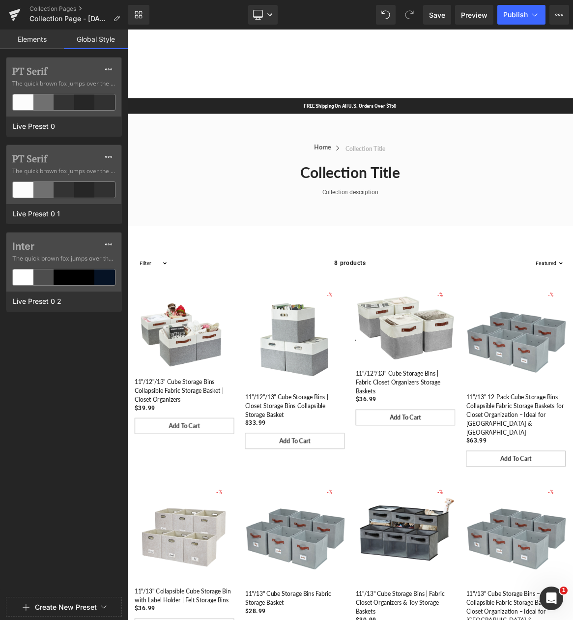
click at [40, 42] on link "Elements" at bounding box center [32, 39] width 64 height 20
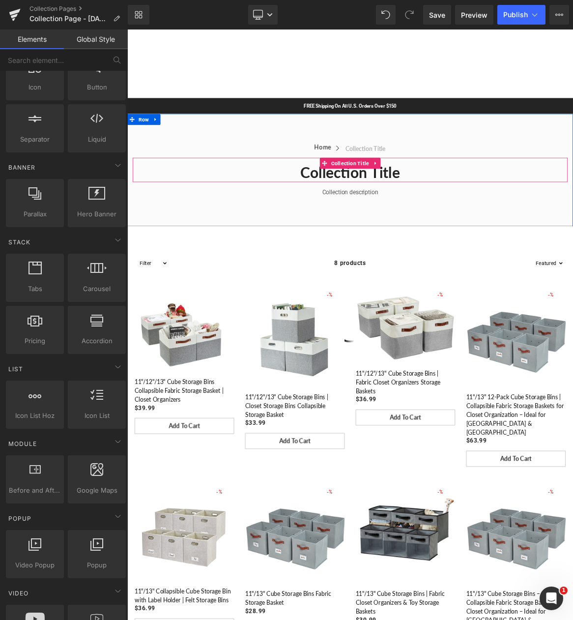
click at [429, 219] on h1 "Collection title" at bounding box center [425, 220] width 580 height 26
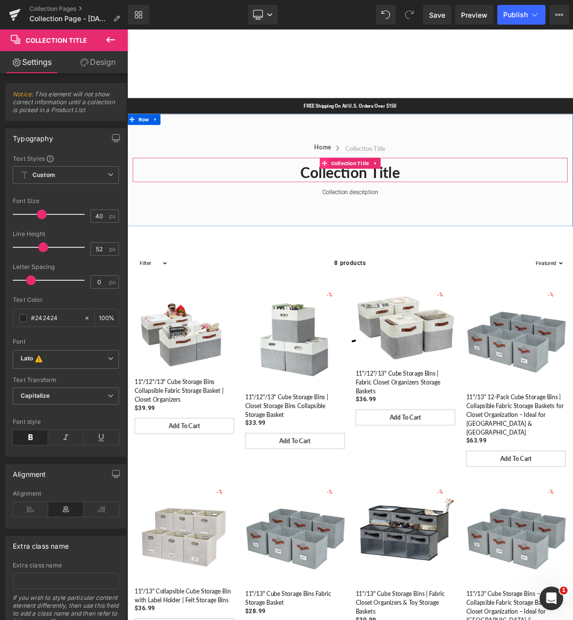
click at [387, 205] on icon at bounding box center [390, 207] width 7 height 7
click at [457, 205] on icon at bounding box center [458, 207] width 2 height 4
click at [318, 224] on h1 "Collection title" at bounding box center [425, 220] width 580 height 26
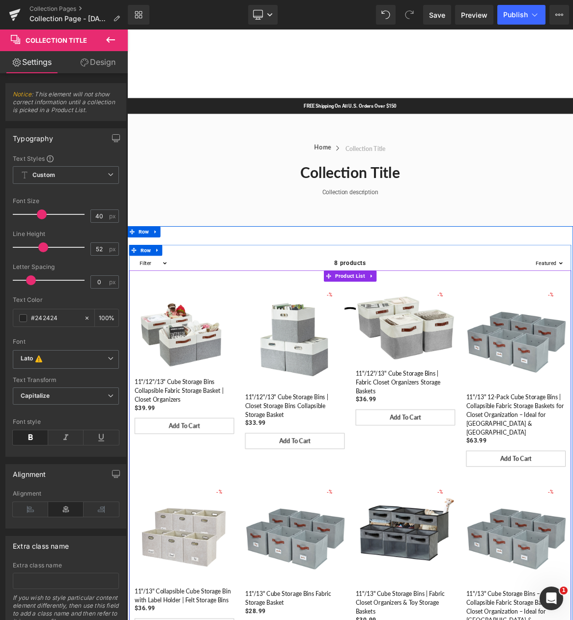
click at [425, 406] on div "- 3699 % (P) Image Row 11"/12"/13" Cube Storage Bins | Fabric Closet Organizers…" at bounding box center [498, 470] width 147 height 208
click at [422, 360] on span "Product List" at bounding box center [424, 358] width 45 height 15
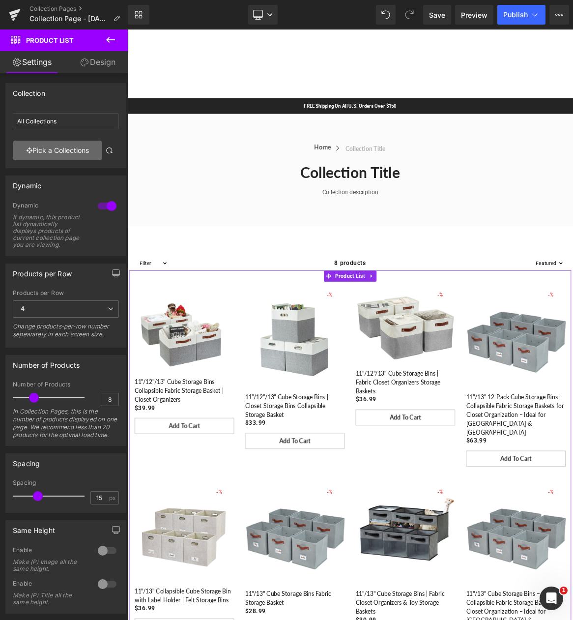
click at [75, 147] on link "Pick a Collections" at bounding box center [57, 151] width 89 height 20
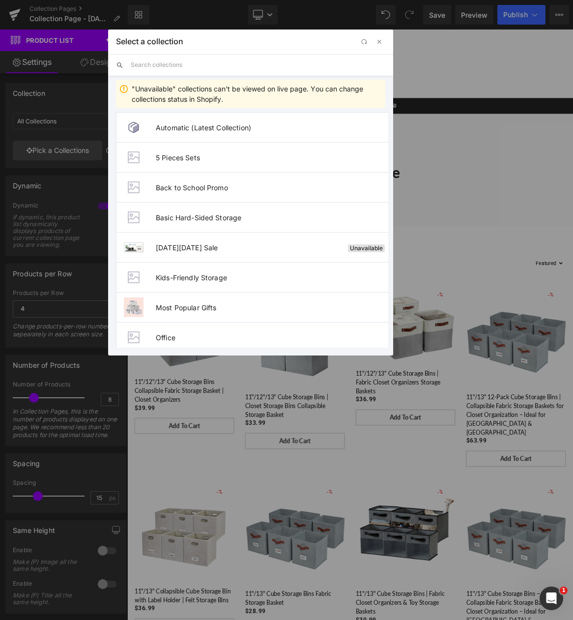
click at [200, 68] on input "text" at bounding box center [258, 65] width 255 height 22
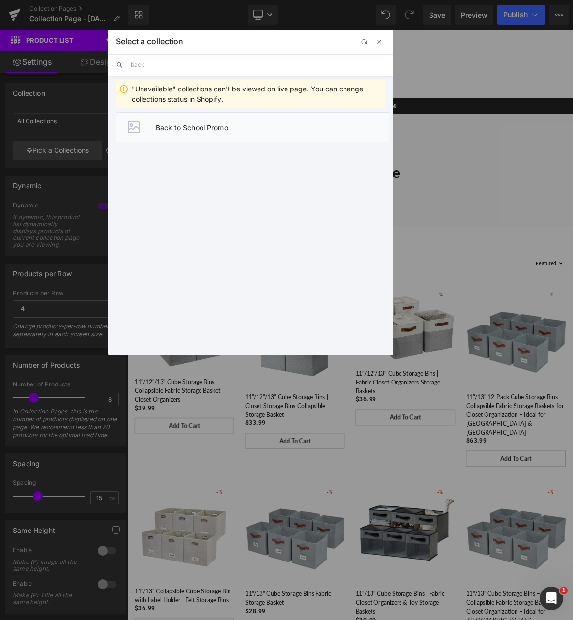
type input "back"
click at [188, 128] on span "Back to School Promo" at bounding box center [272, 127] width 233 height 8
type input "Back to School Promo"
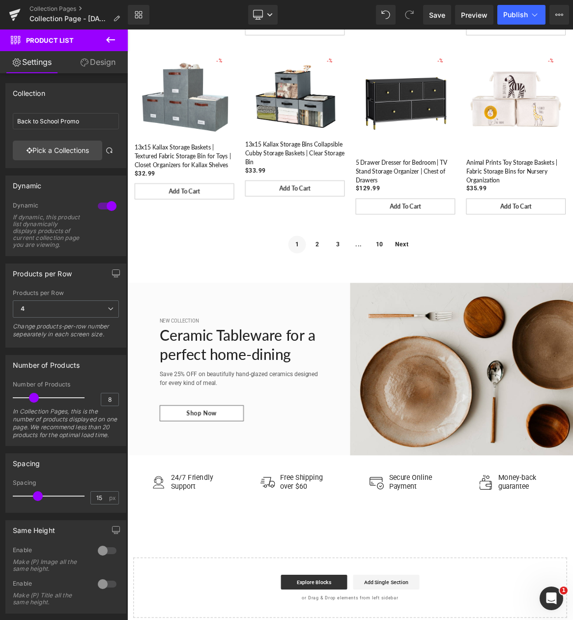
scroll to position [737, 0]
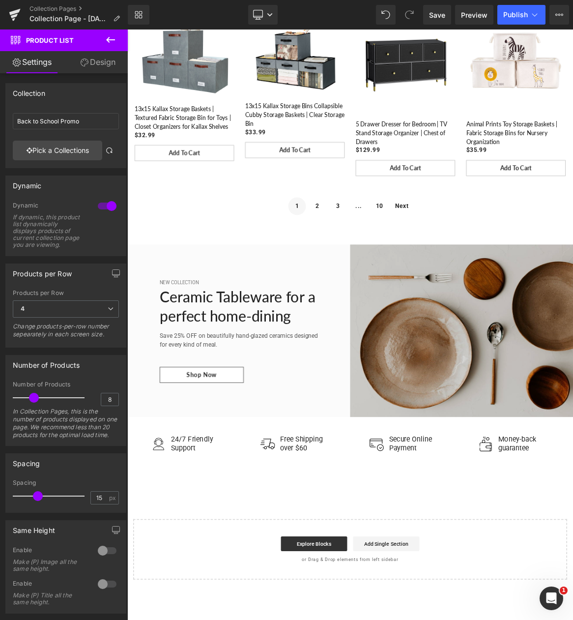
click at [427, 402] on img at bounding box center [573, 431] width 297 height 230
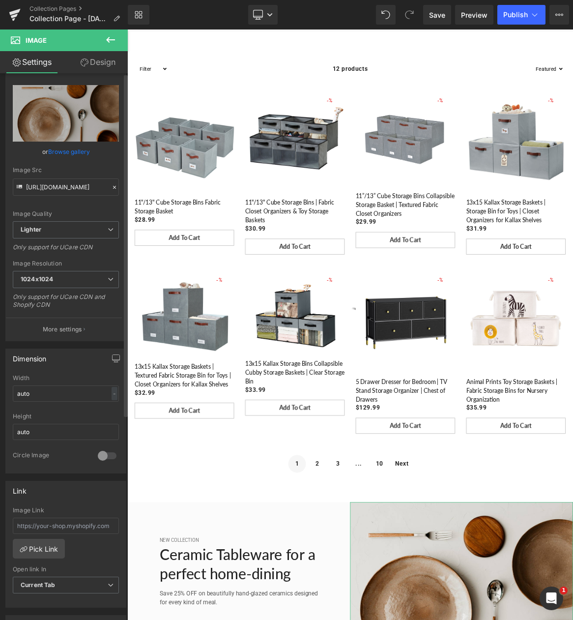
scroll to position [0, 0]
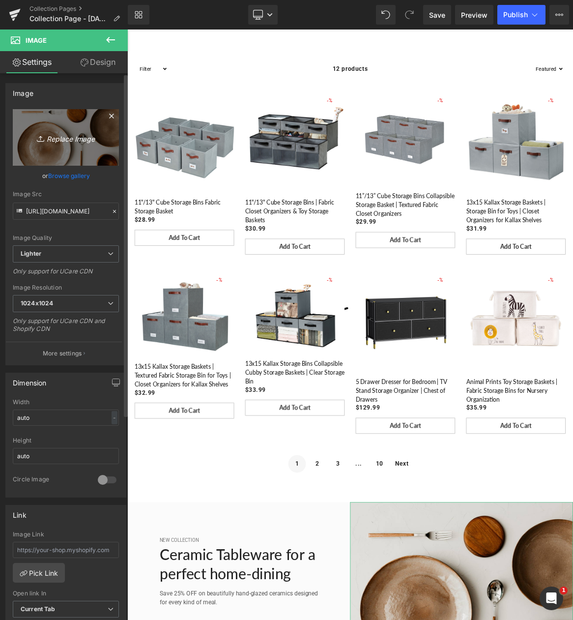
click at [71, 137] on icon "Replace Image" at bounding box center [66, 137] width 79 height 12
type input "C:\fakepath\23110GR-07.jpg"
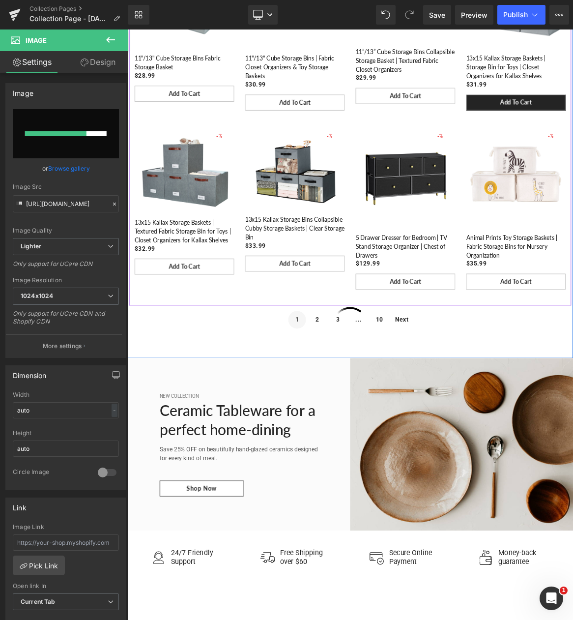
scroll to position [590, 0]
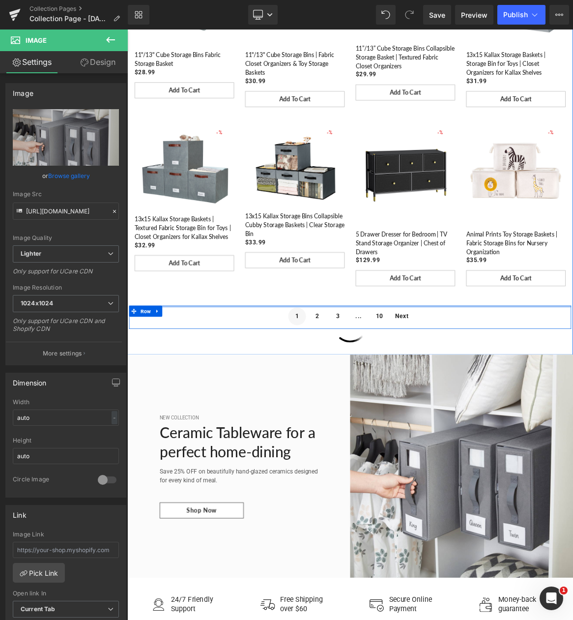
type input "https://ucarecdn.com/c0ccaa57-c68c-4461-a9c5-72a15e38e0ca/-/format/auto/-/previ…"
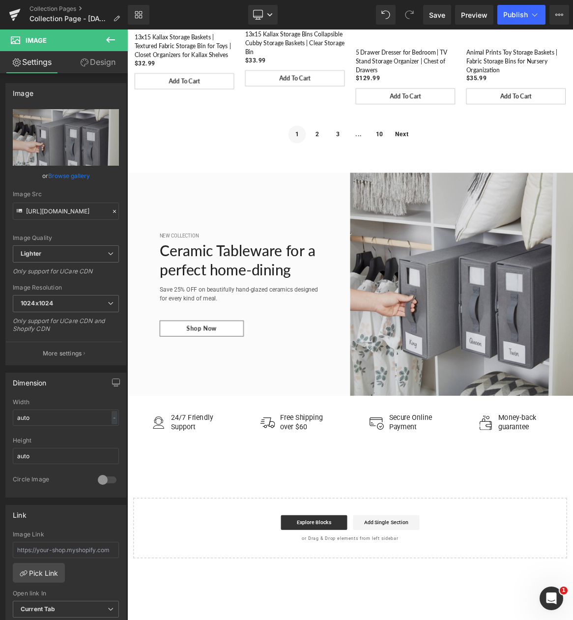
scroll to position [835, 0]
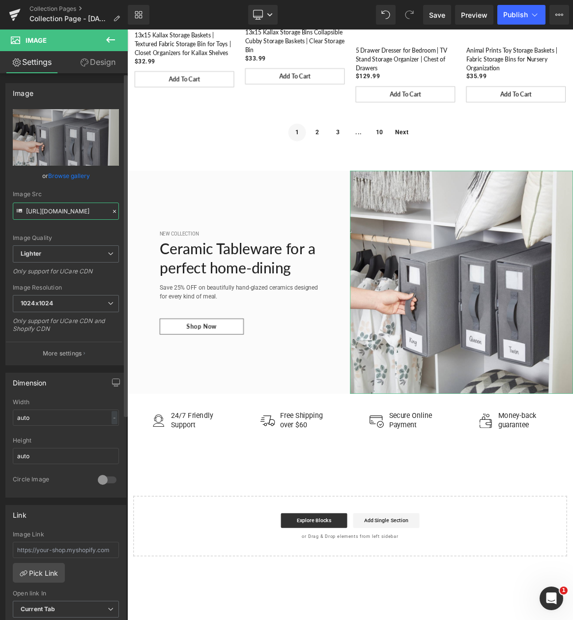
click at [72, 208] on input "https://ucarecdn.com/c0ccaa57-c68c-4461-a9c5-72a15e38e0ca/-/format/auto/-/previ…" at bounding box center [66, 210] width 106 height 17
click at [111, 210] on icon at bounding box center [114, 211] width 7 height 7
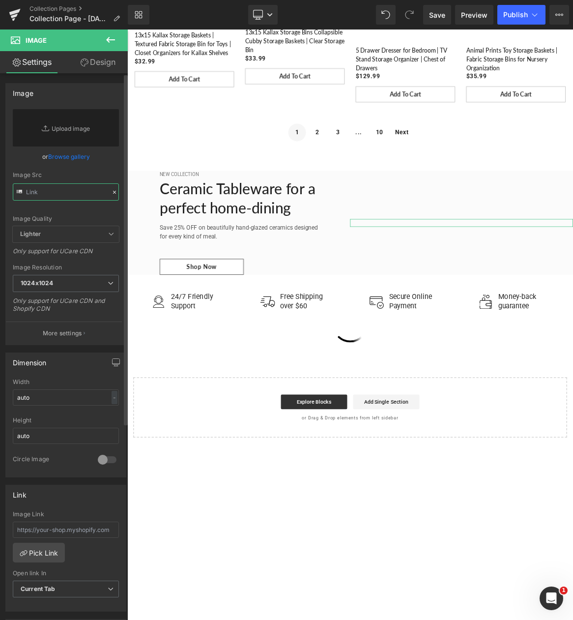
click at [74, 193] on input "text" at bounding box center [66, 191] width 106 height 17
click at [59, 130] on link "Replace Image" at bounding box center [66, 127] width 106 height 37
type input "C:\fakepath\23110GR-07.jpg"
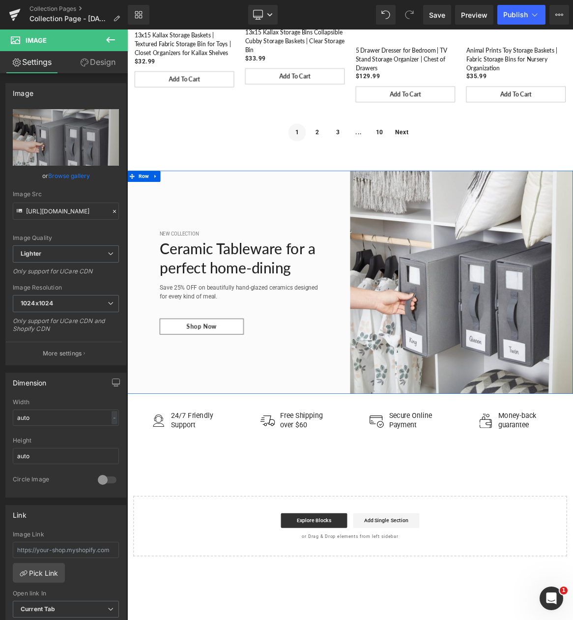
type input "https://ucarecdn.com/41892726-8511-4562-9d61-9c197c5f2930/-/format/auto/-/previ…"
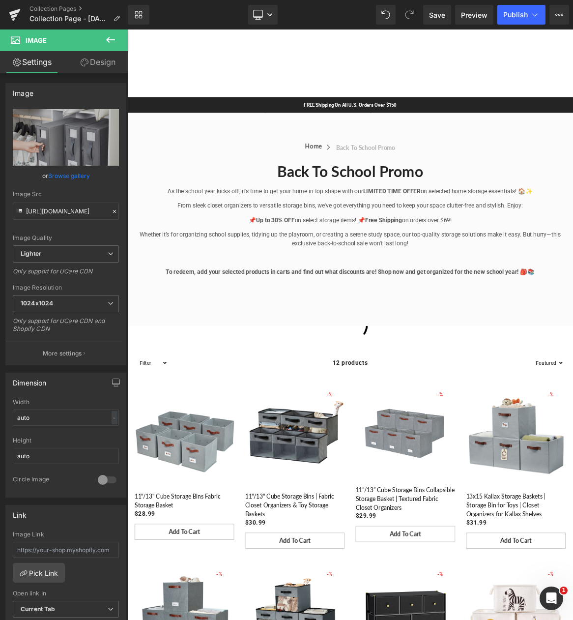
scroll to position [0, 0]
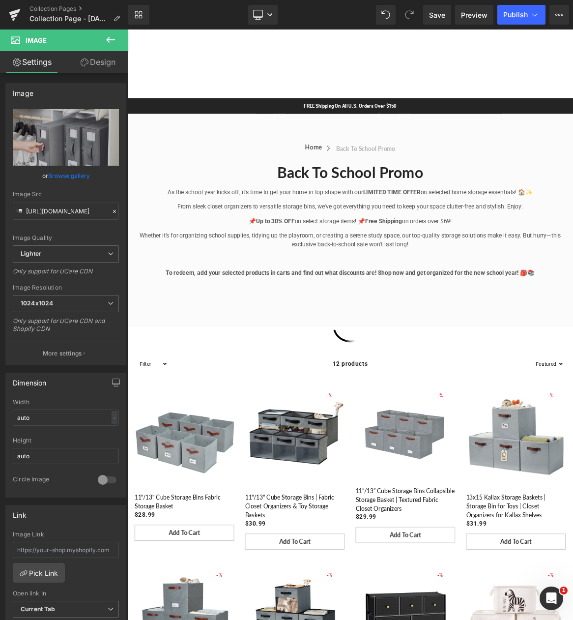
click at [108, 41] on icon at bounding box center [110, 40] width 9 height 6
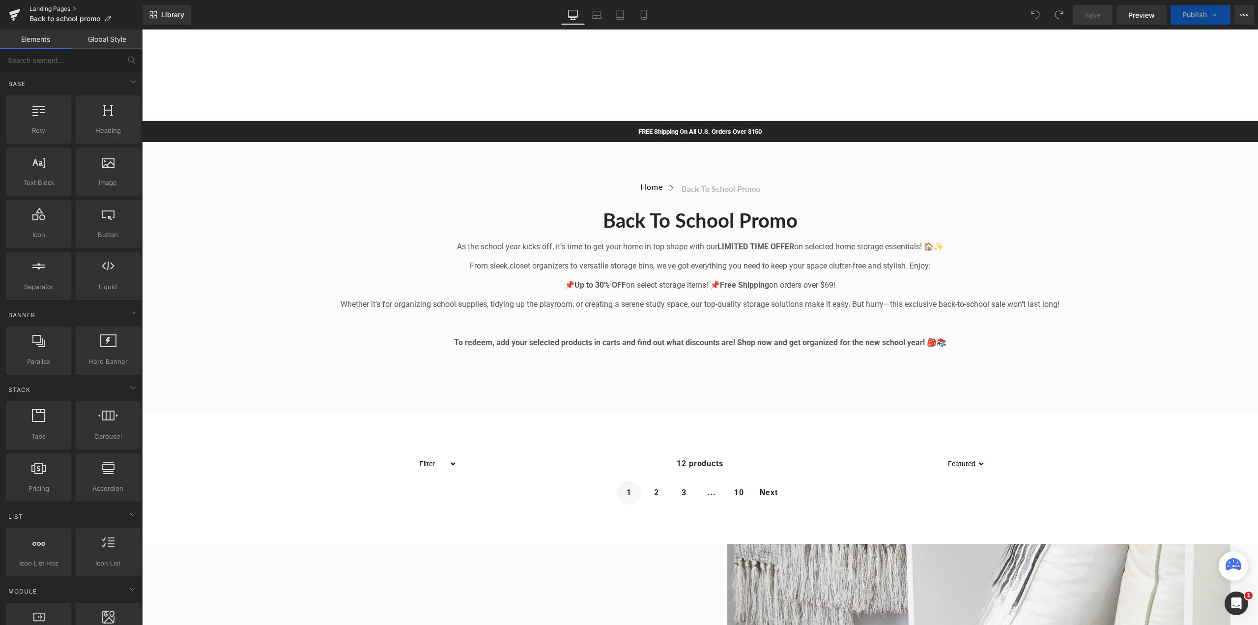
click at [46, 8] on link "Landing Pages" at bounding box center [85, 9] width 113 height 8
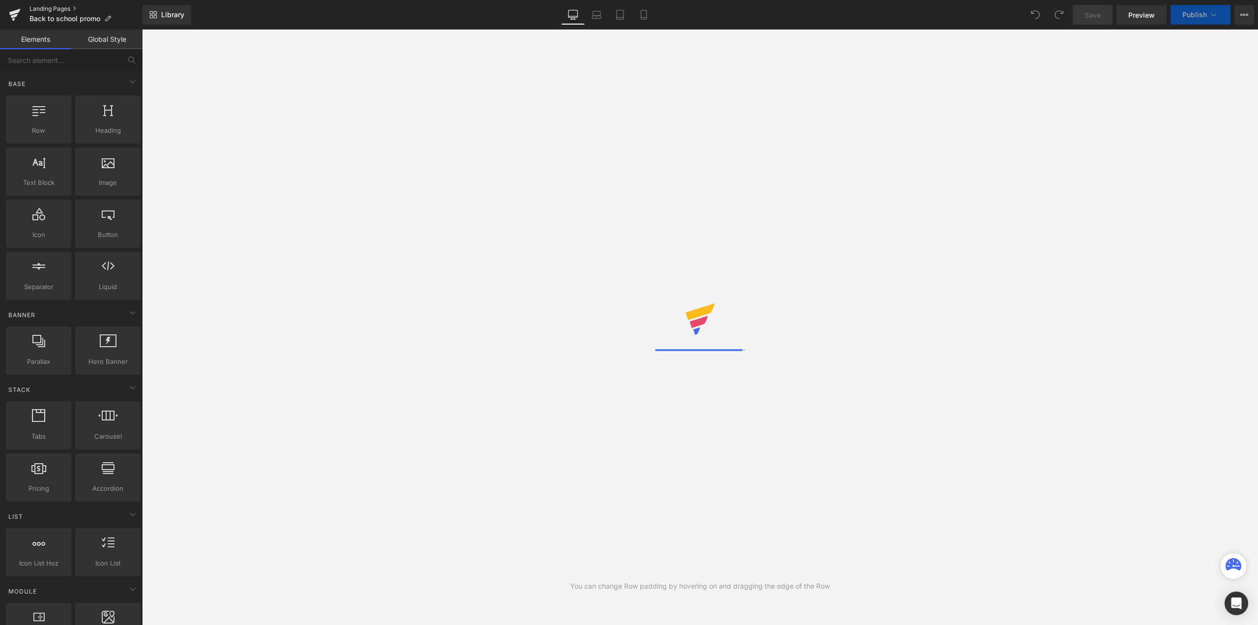
click at [40, 6] on link "Landing Pages" at bounding box center [85, 9] width 113 height 8
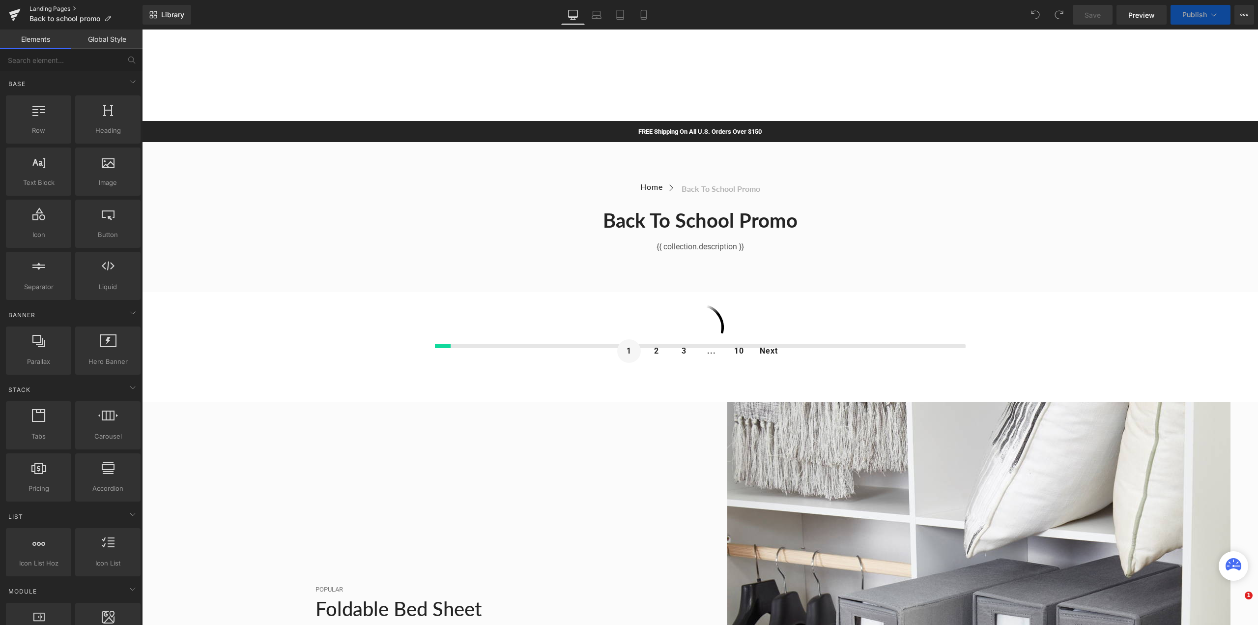
click at [57, 8] on link "Landing Pages" at bounding box center [85, 9] width 113 height 8
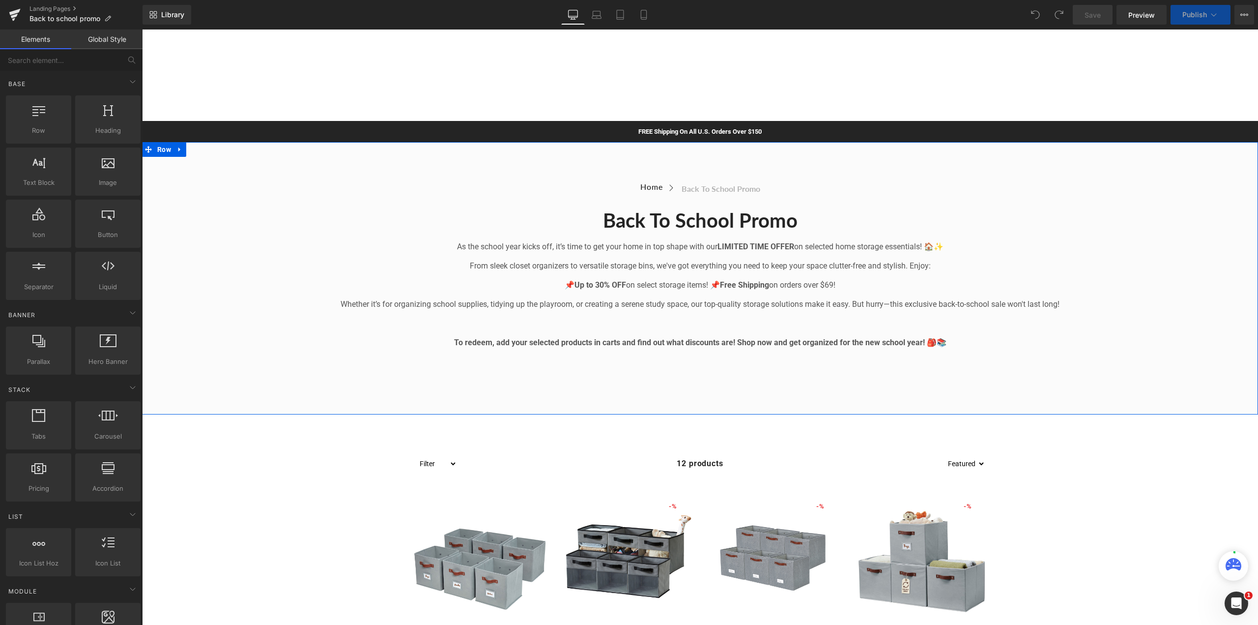
scroll to position [98, 0]
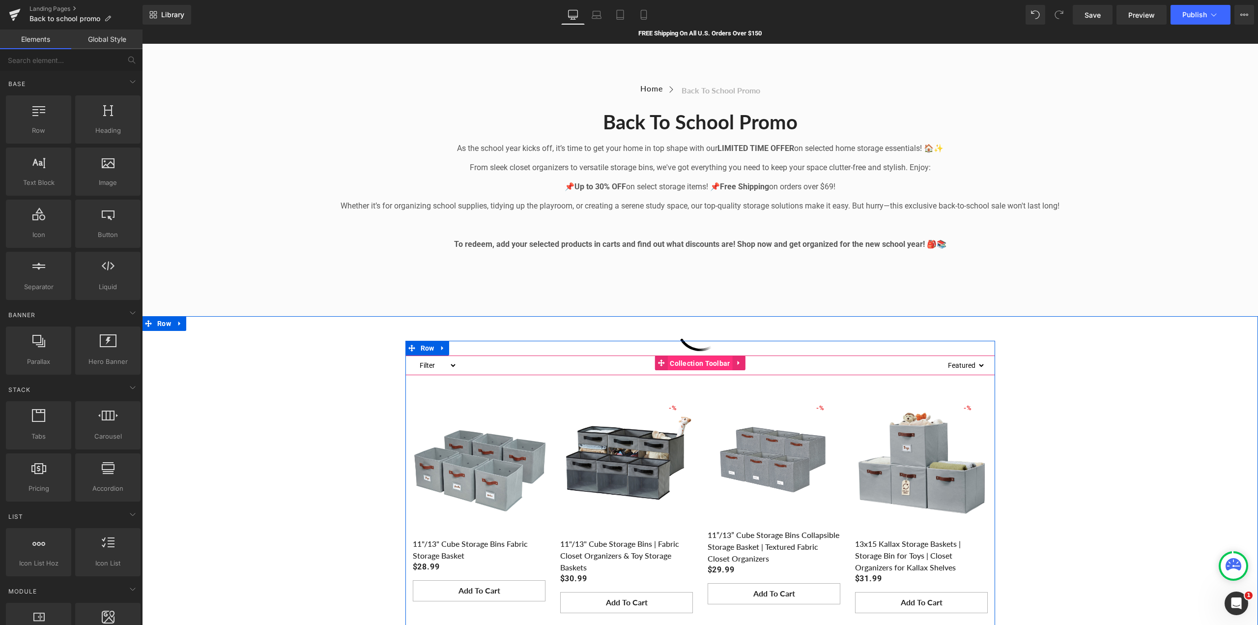
click at [698, 361] on span "Collection Toolbar" at bounding box center [699, 363] width 65 height 15
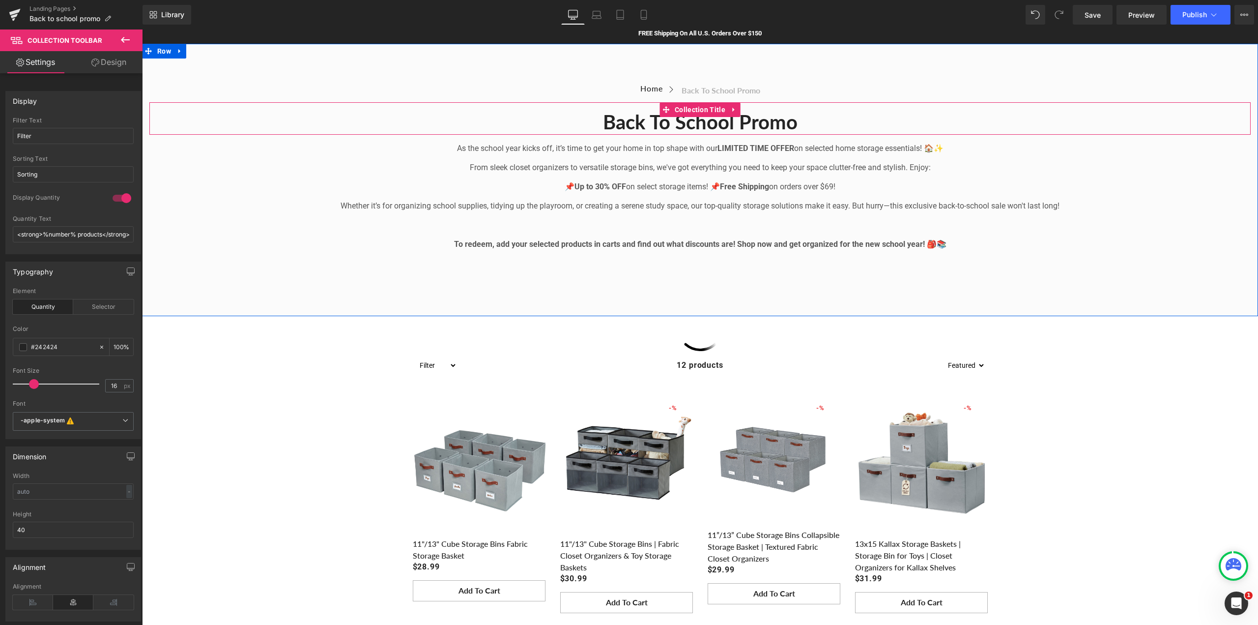
click at [527, 114] on h1 "Back to School Promo" at bounding box center [699, 122] width 1101 height 26
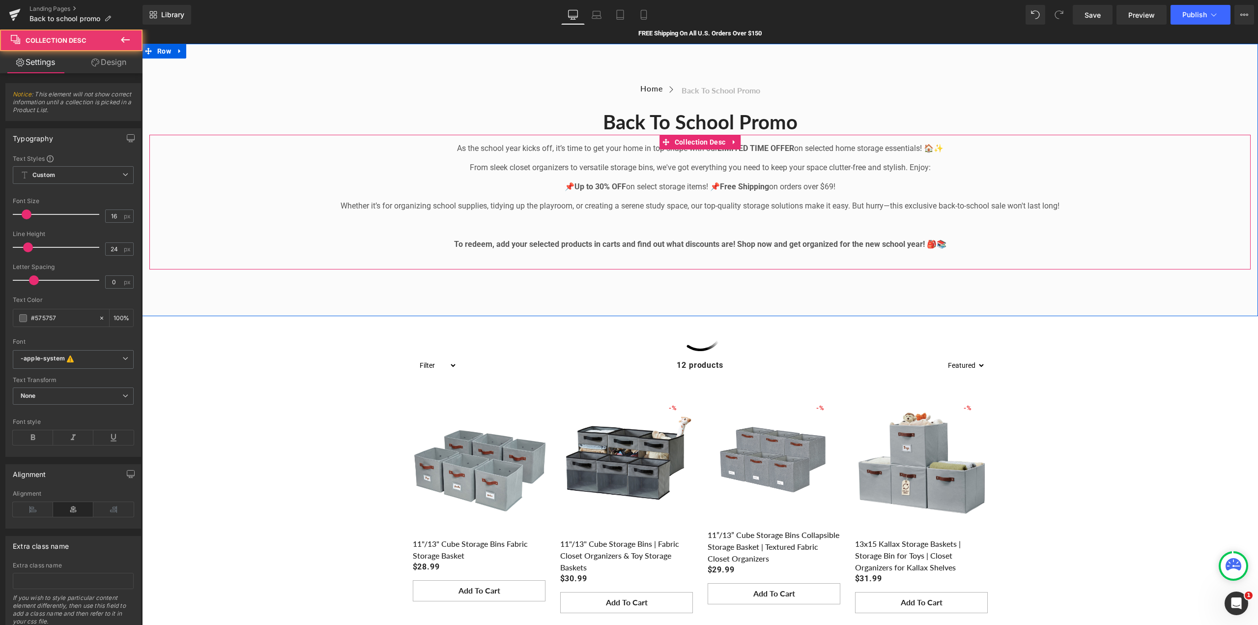
click at [406, 175] on div "As the school year kicks off, it’s time to get your home in top shape with our …" at bounding box center [699, 206] width 1101 height 127
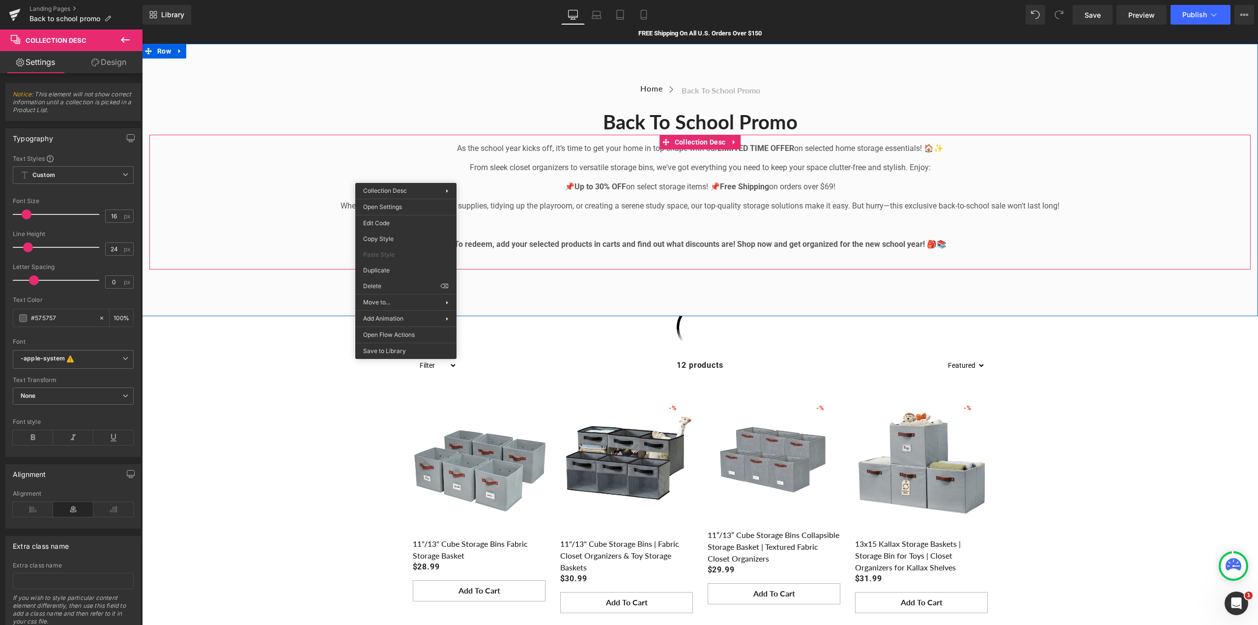
click at [296, 182] on p "📌 Up to 30% OFF on select storage items! 📌 Free Shipping on orders over $69!" at bounding box center [699, 187] width 1101 height 12
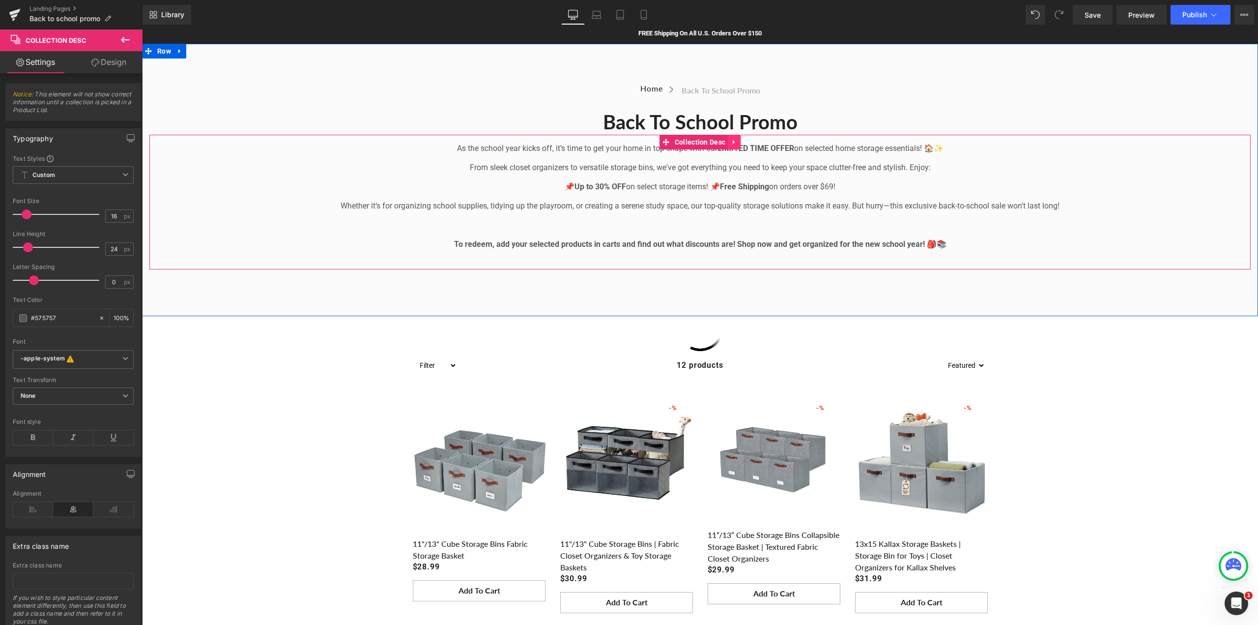
click at [731, 138] on icon at bounding box center [734, 141] width 7 height 7
click at [737, 142] on icon at bounding box center [740, 142] width 7 height 7
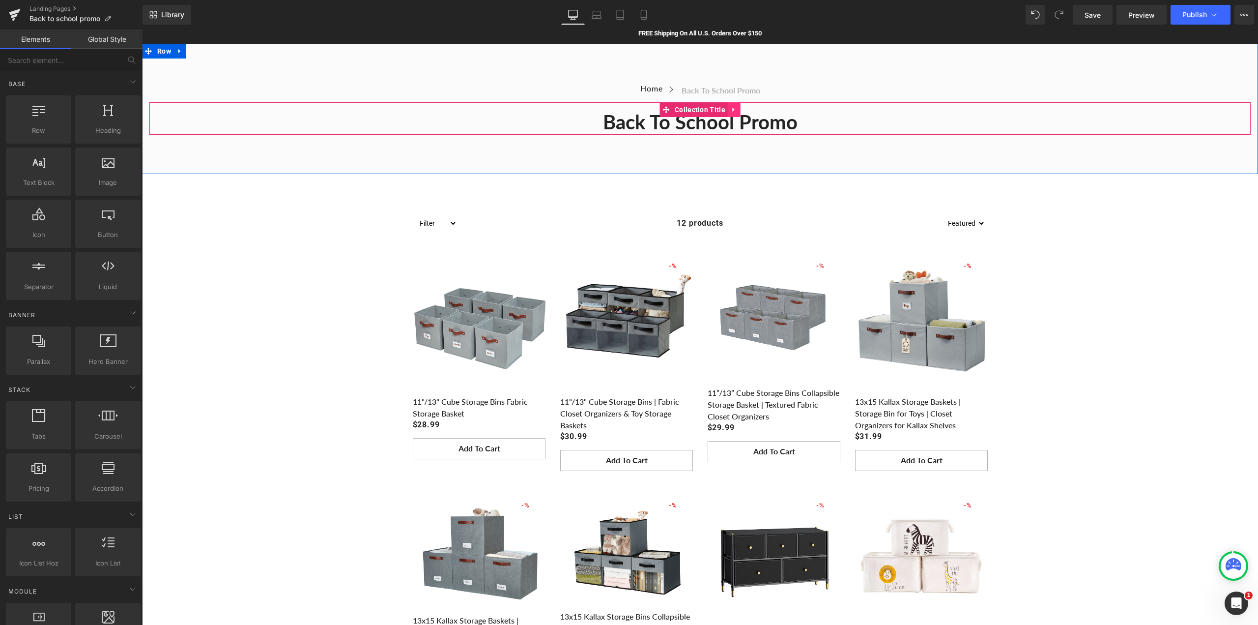
click at [731, 107] on icon at bounding box center [734, 109] width 7 height 7
click at [737, 106] on icon at bounding box center [740, 109] width 7 height 7
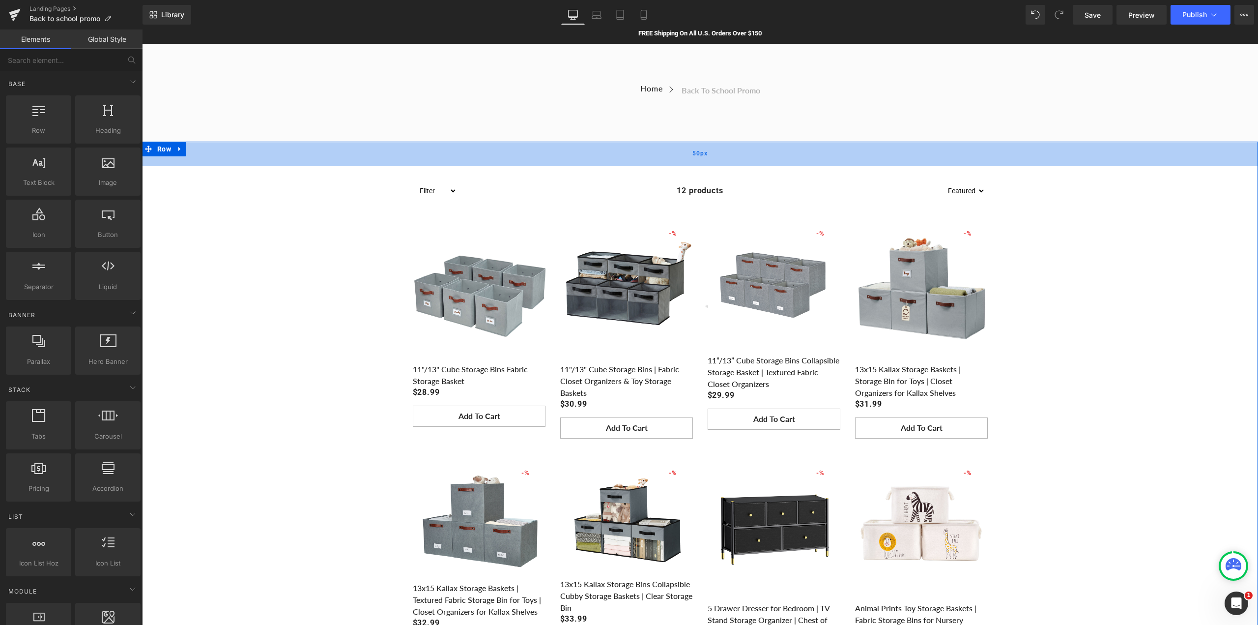
click at [744, 153] on div "50px" at bounding box center [700, 154] width 1116 height 25
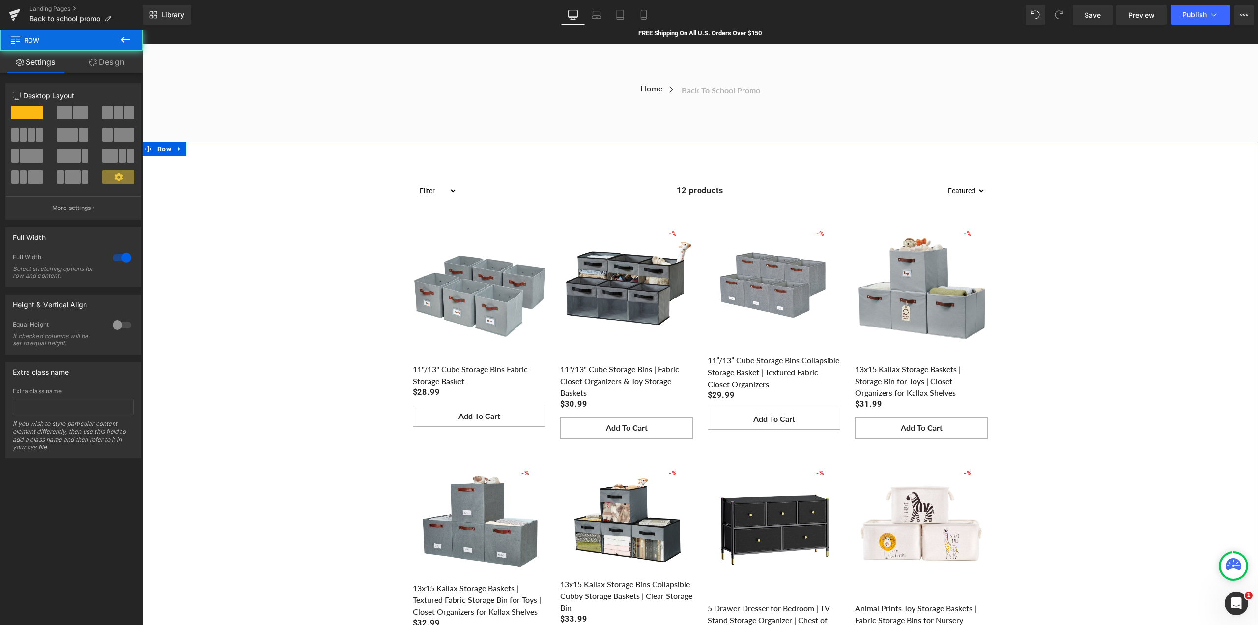
click at [744, 191] on div "12 products" at bounding box center [700, 191] width 487 height 20
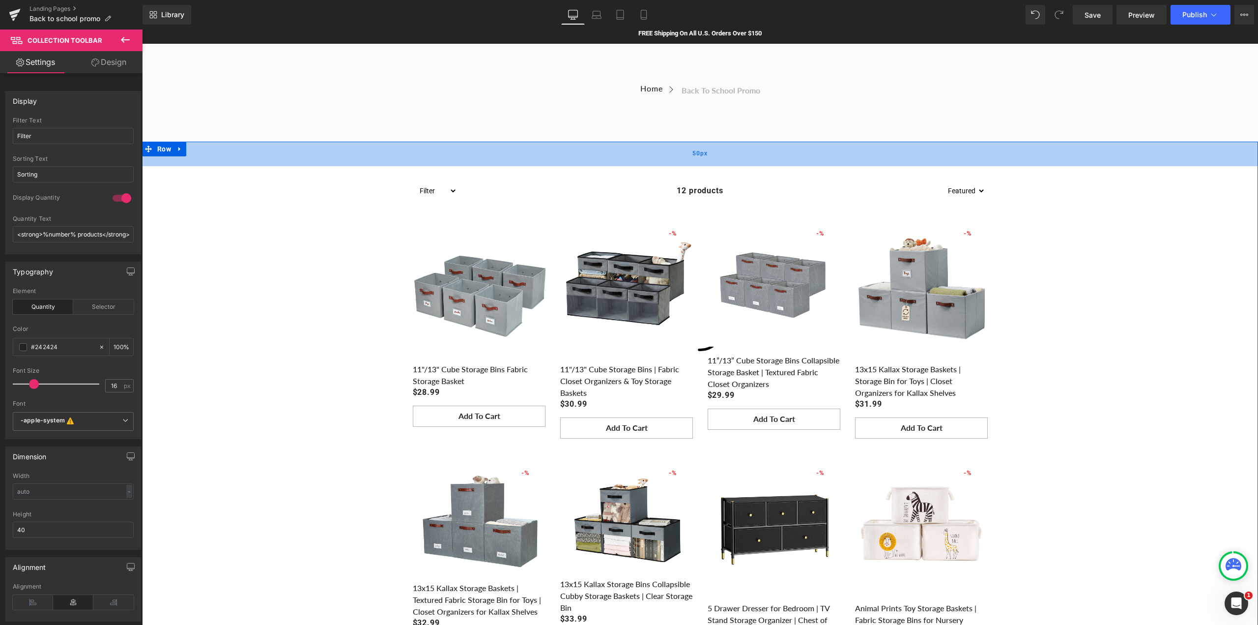
click at [725, 159] on div "50px" at bounding box center [700, 154] width 1116 height 25
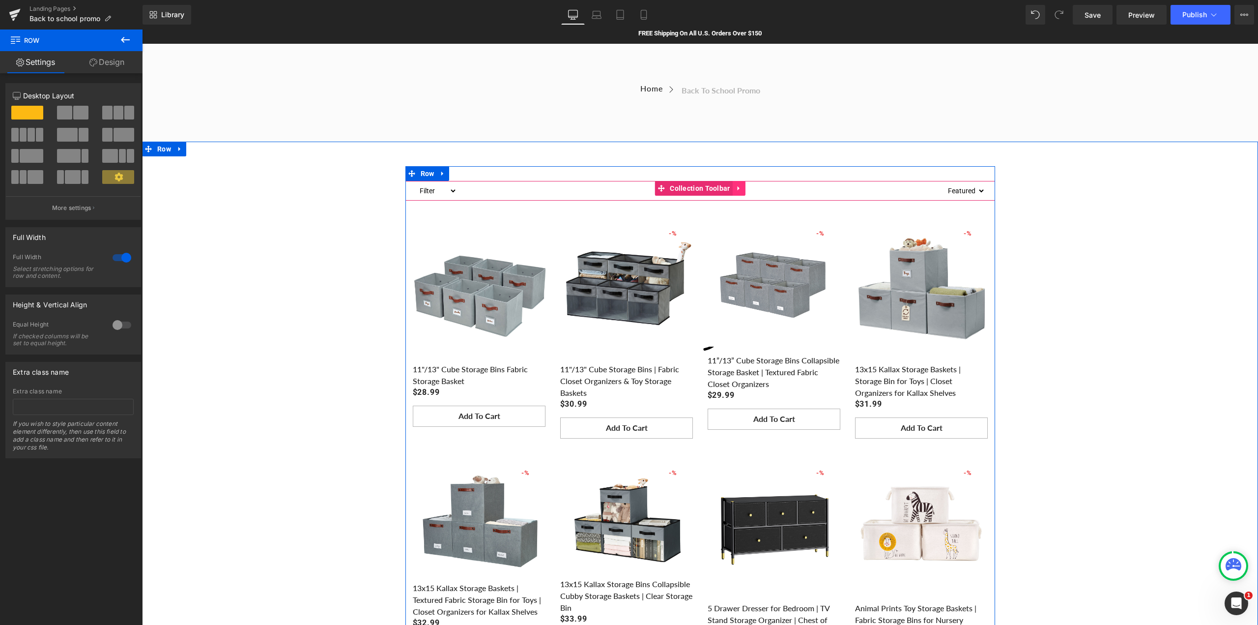
click at [733, 187] on link at bounding box center [739, 188] width 13 height 15
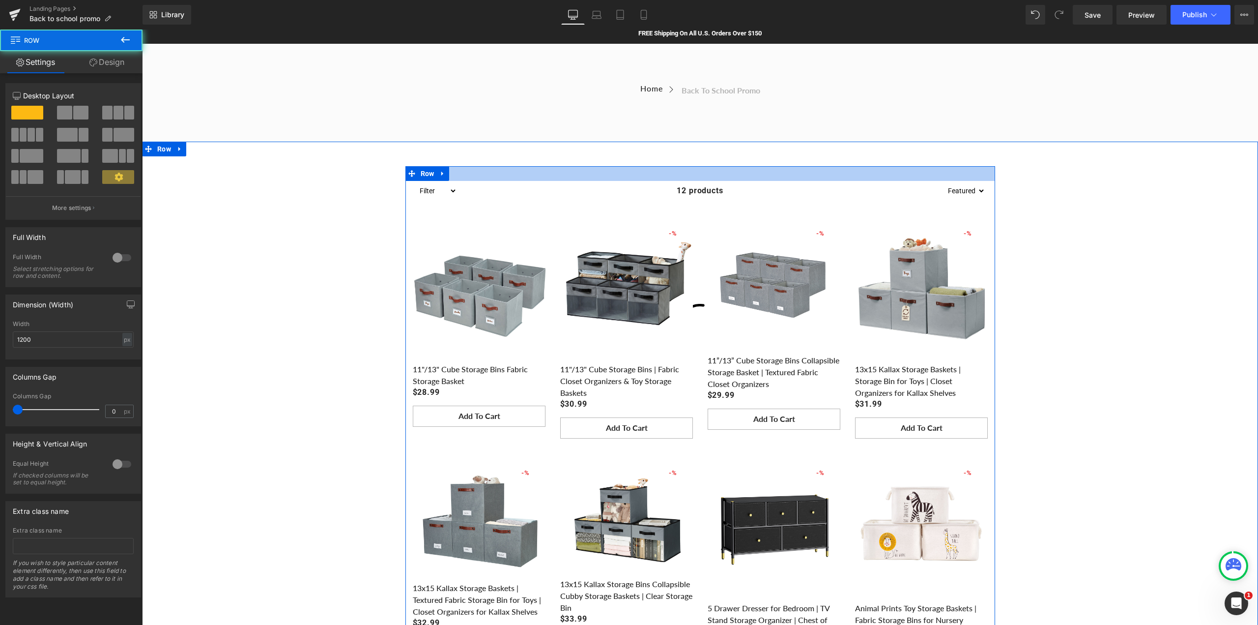
click at [752, 168] on div at bounding box center [700, 173] width 590 height 15
click at [749, 170] on div at bounding box center [700, 173] width 590 height 15
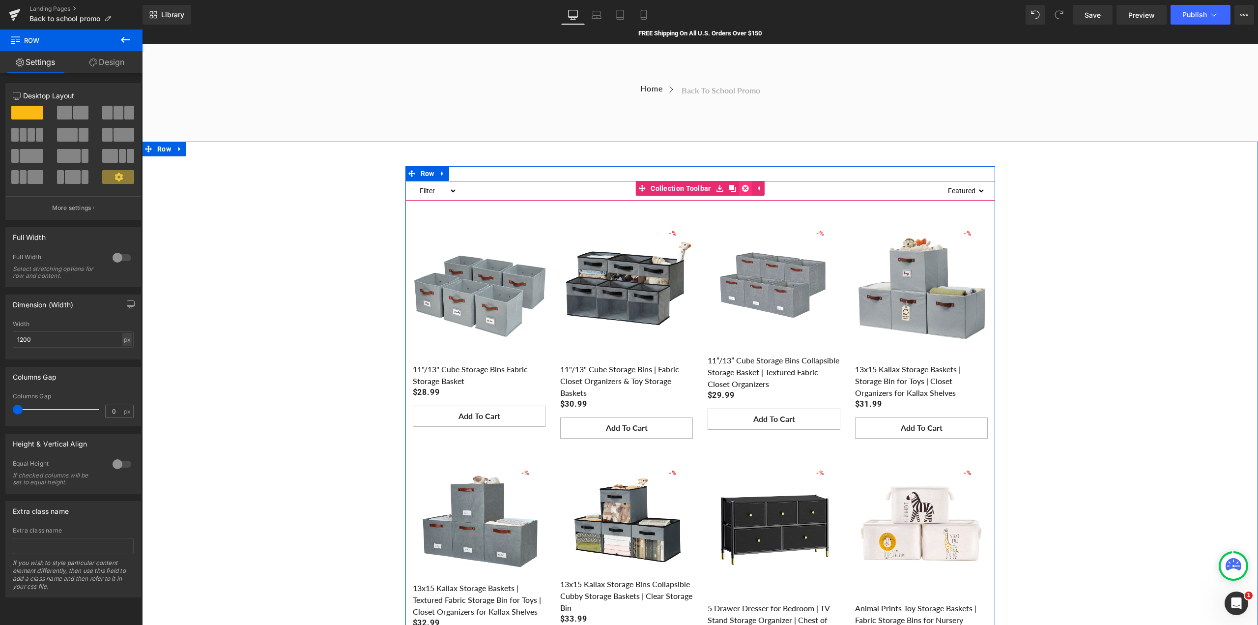
click at [742, 186] on icon at bounding box center [745, 187] width 7 height 7
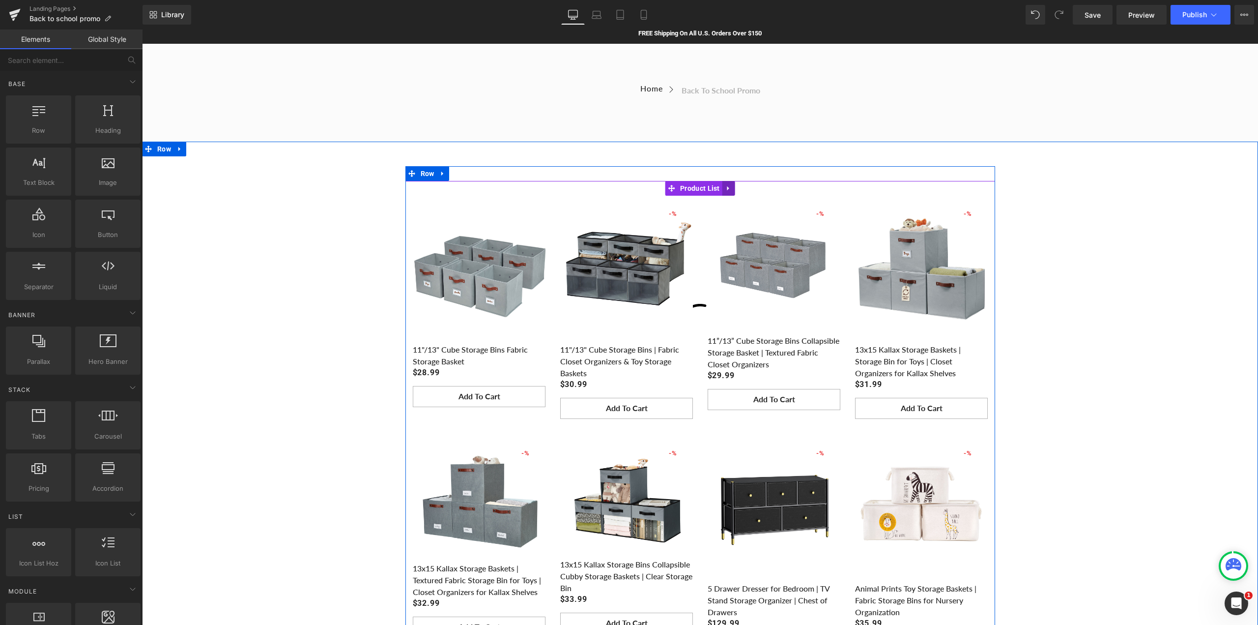
click at [727, 187] on icon at bounding box center [728, 188] width 2 height 4
click at [729, 185] on link at bounding box center [735, 188] width 13 height 15
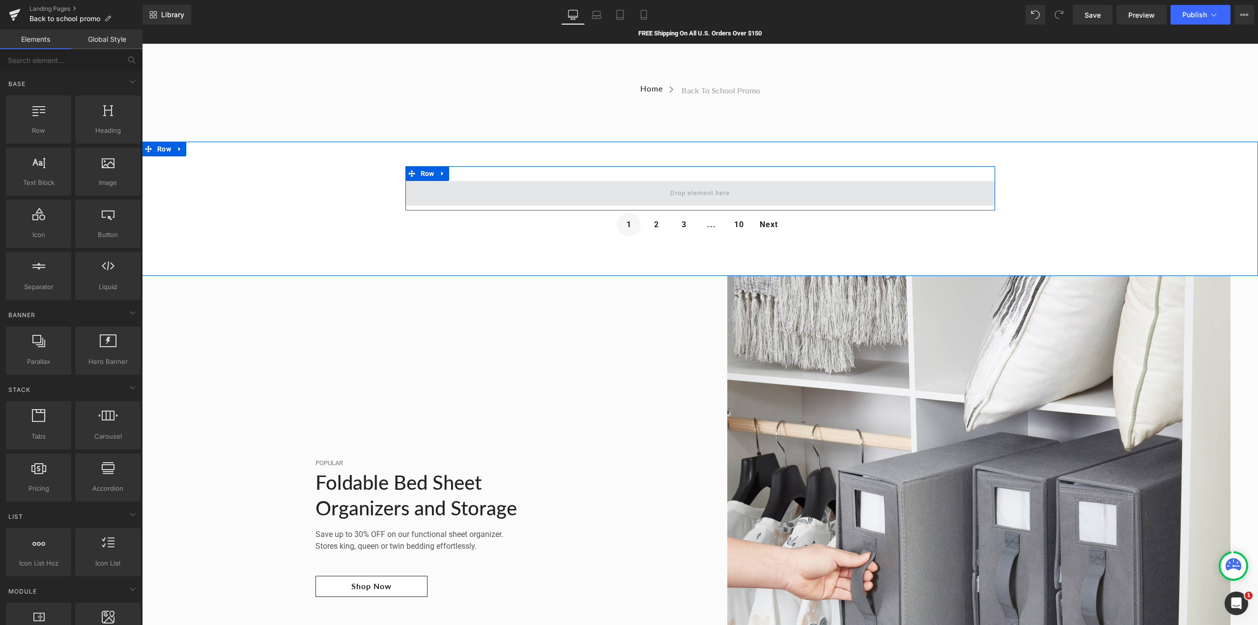
click at [735, 186] on span at bounding box center [700, 193] width 590 height 25
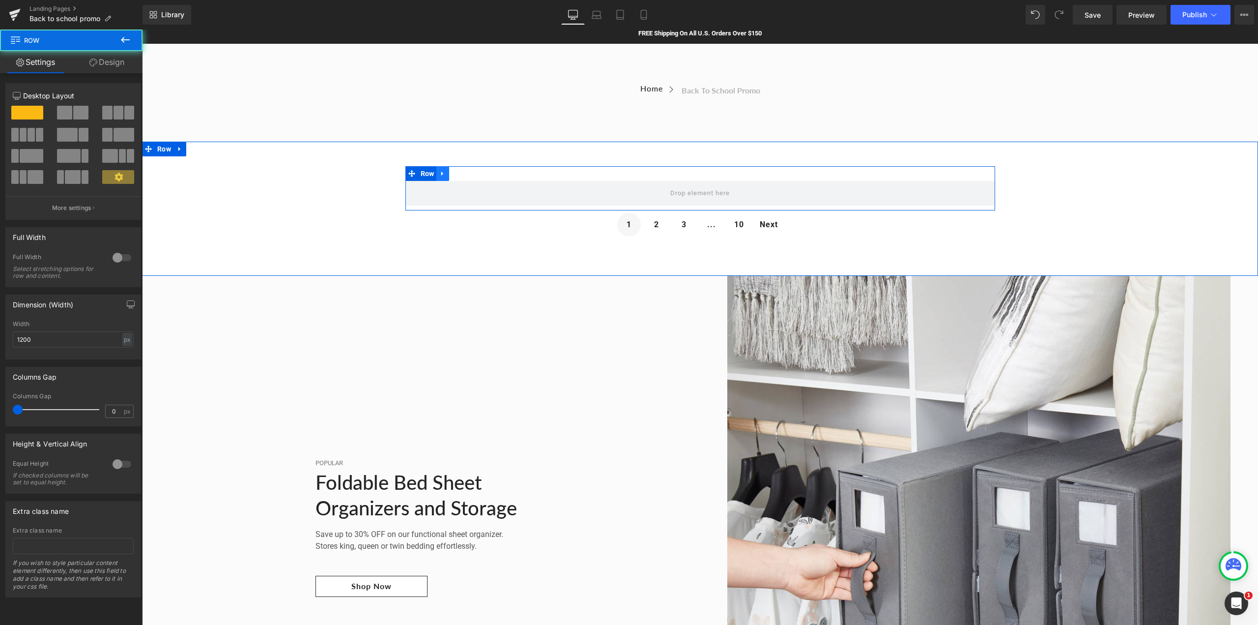
click at [439, 171] on icon at bounding box center [442, 173] width 7 height 7
click at [465, 172] on icon at bounding box center [468, 173] width 7 height 7
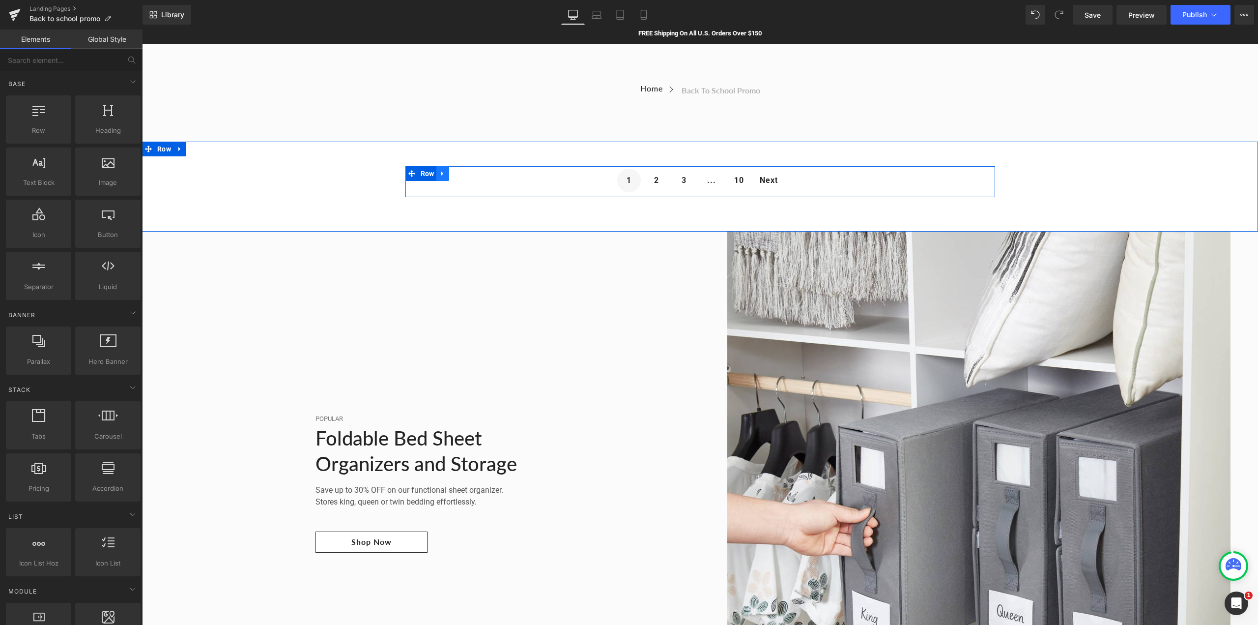
click at [440, 172] on icon at bounding box center [442, 173] width 7 height 7
click at [54, 8] on link "Landing Pages" at bounding box center [85, 9] width 113 height 8
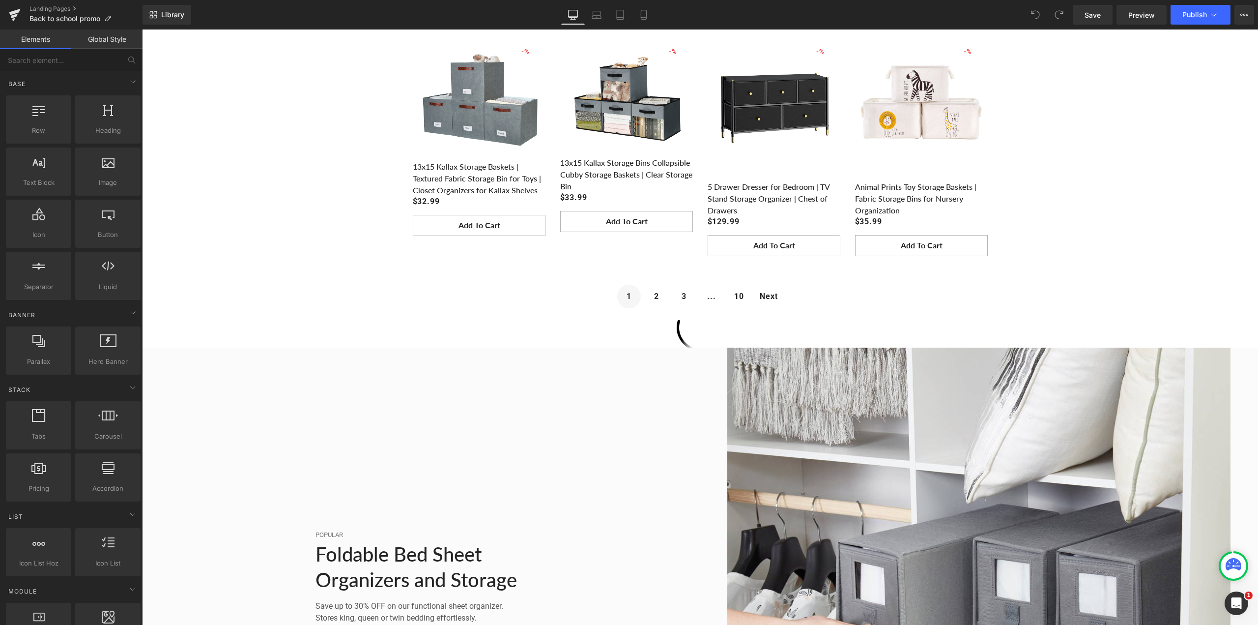
scroll to position [786, 0]
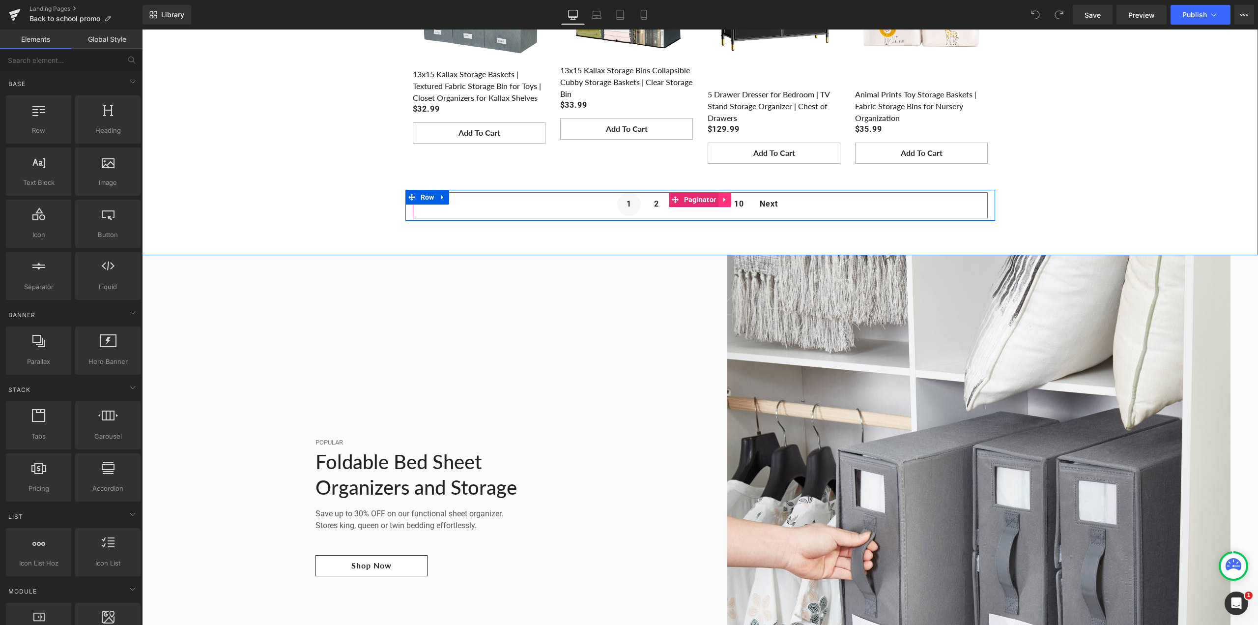
click at [718, 200] on link at bounding box center [724, 199] width 13 height 15
click at [732, 200] on link at bounding box center [731, 199] width 13 height 15
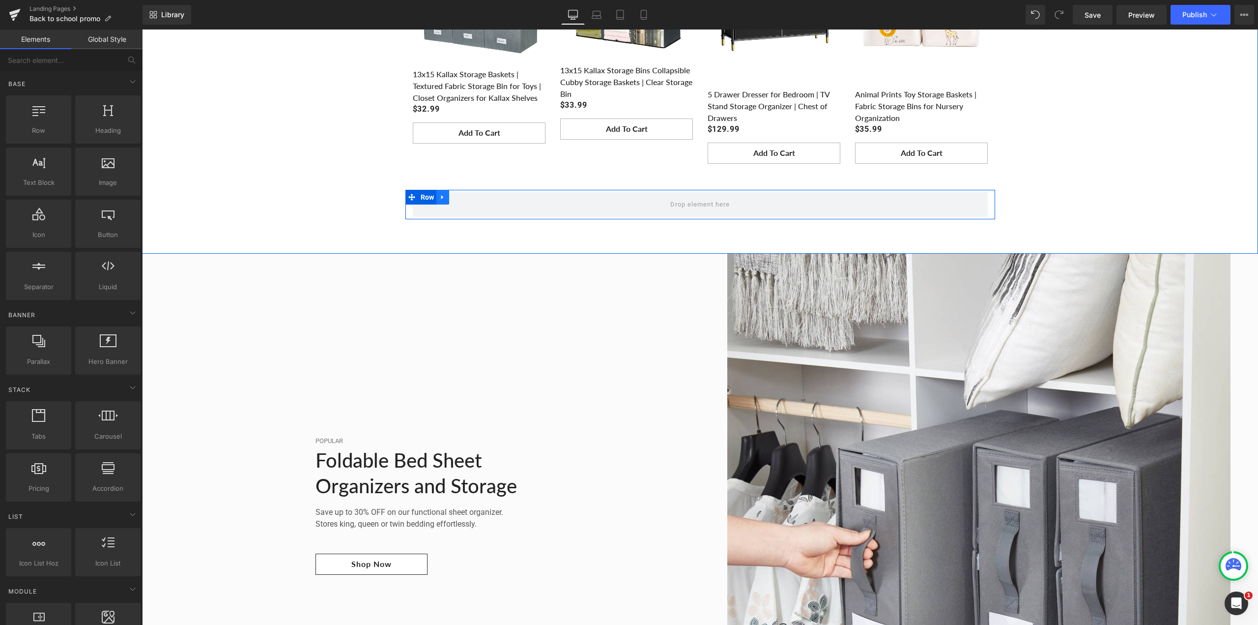
click at [441, 197] on icon at bounding box center [442, 196] width 7 height 7
click at [465, 196] on icon at bounding box center [468, 197] width 7 height 7
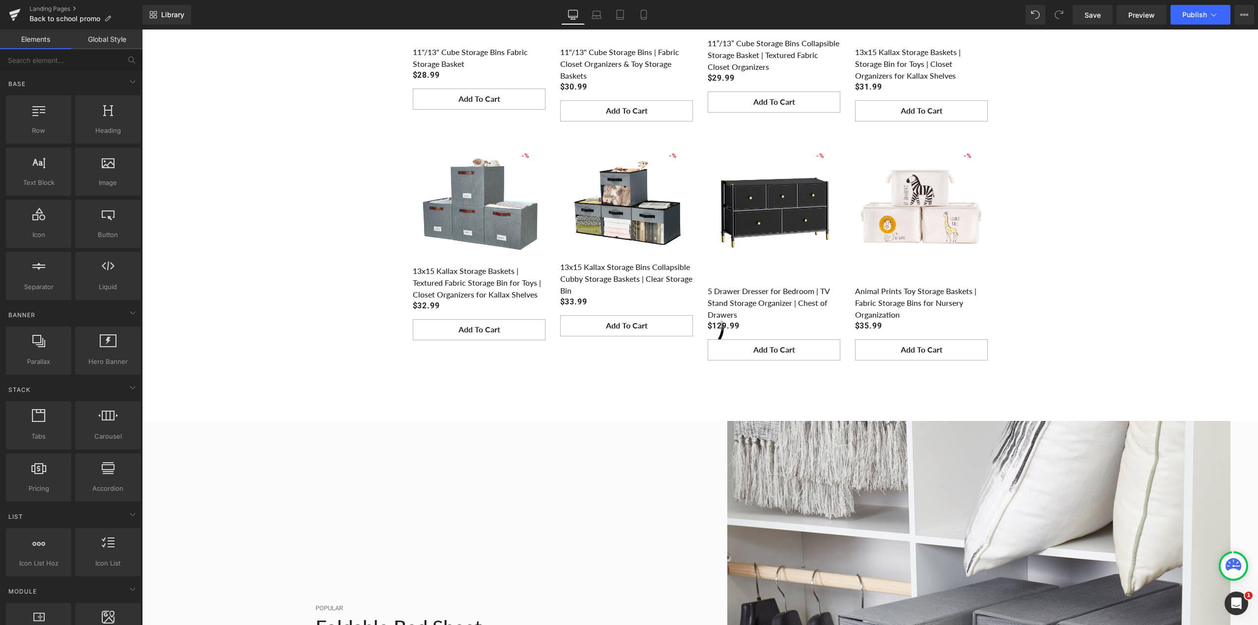
scroll to position [541, 0]
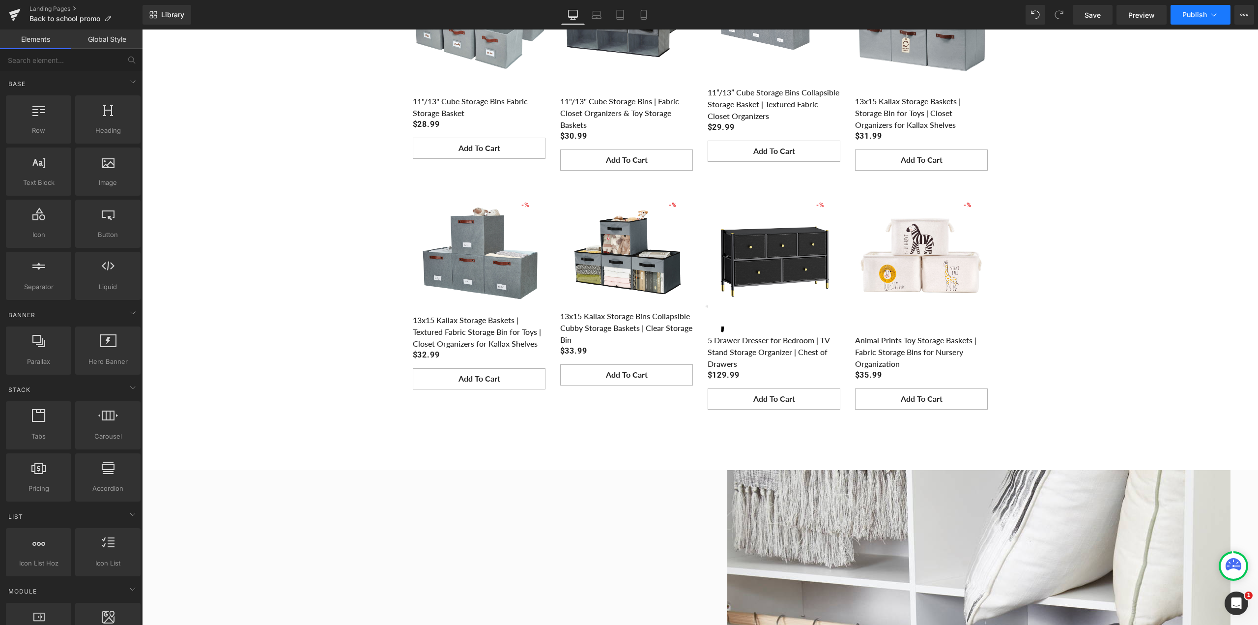
click at [1186, 14] on span "Publish" at bounding box center [1194, 15] width 25 height 8
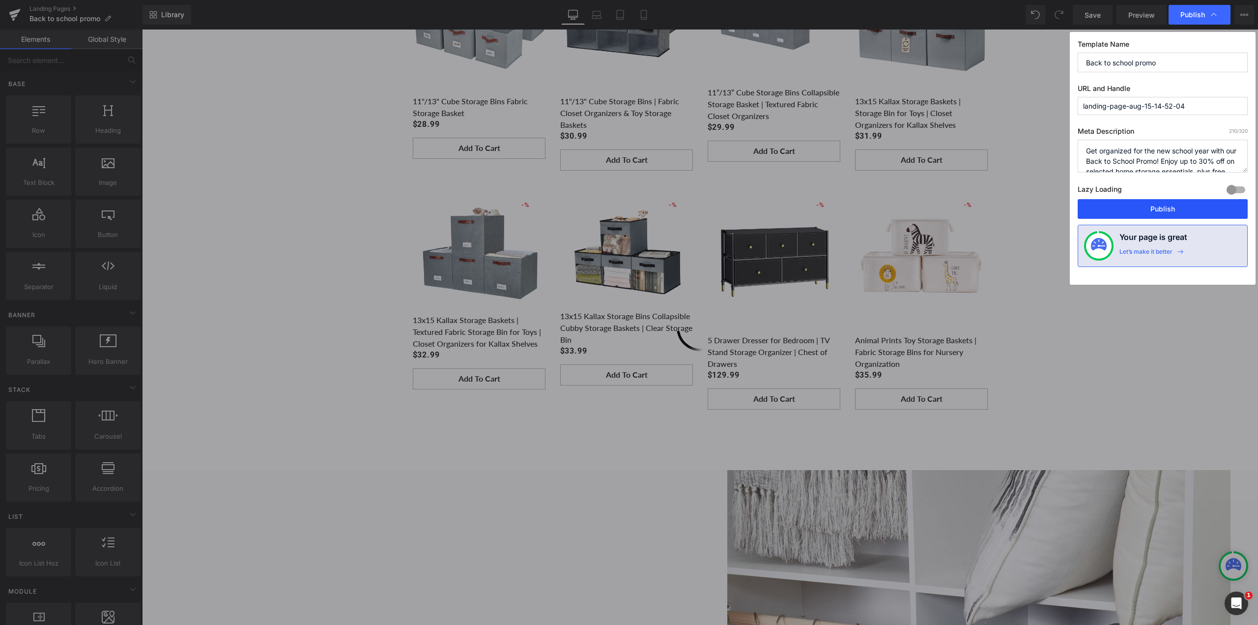
click at [1152, 209] on button "Publish" at bounding box center [1163, 209] width 170 height 20
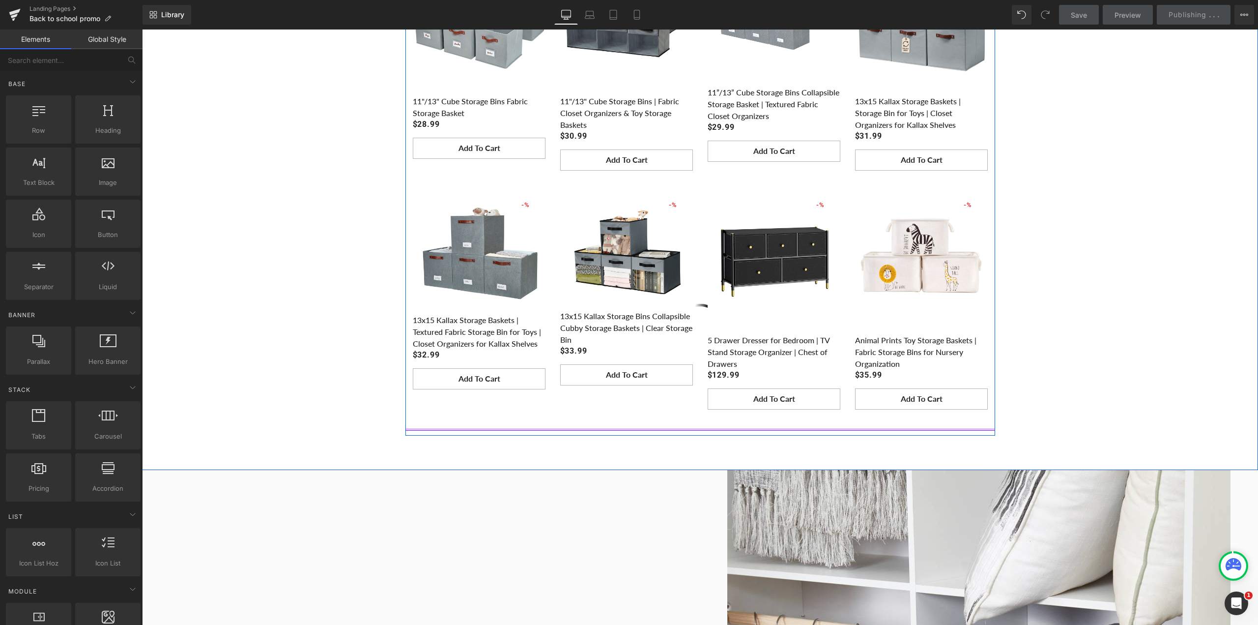
click at [694, 428] on div at bounding box center [700, 429] width 590 height 2
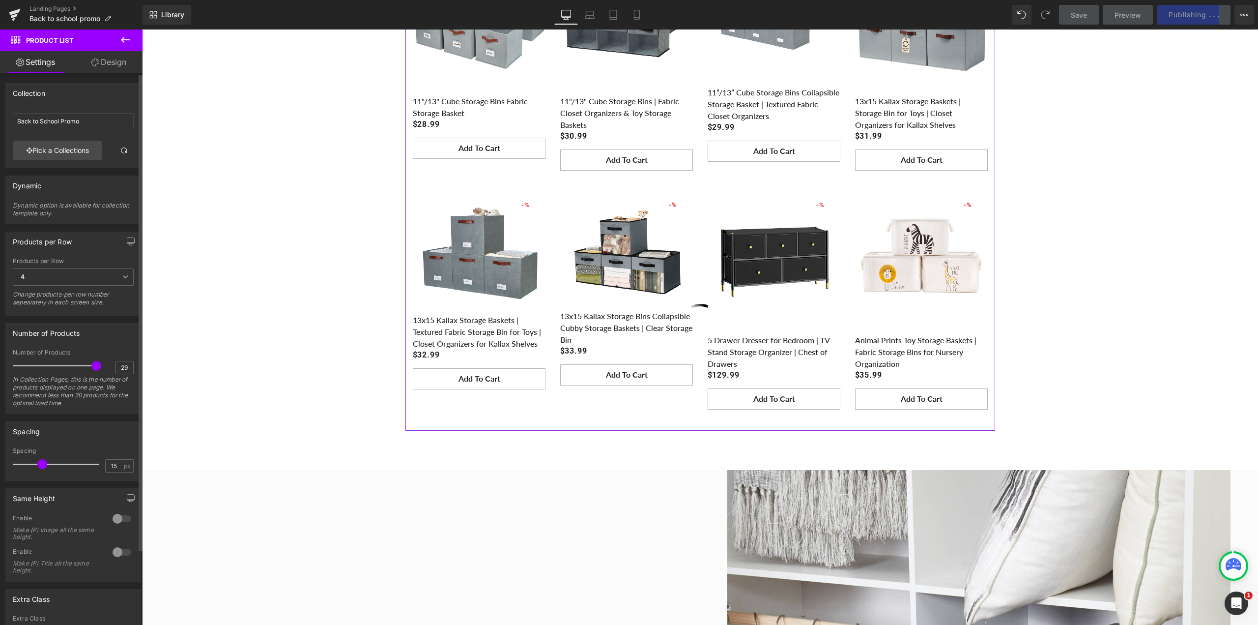
type input "30"
drag, startPoint x: 36, startPoint y: 366, endPoint x: 102, endPoint y: 366, distance: 65.8
click at [102, 366] on div "Number of Products 30 In Collection Pages, this is the number of products displ…" at bounding box center [73, 381] width 121 height 64
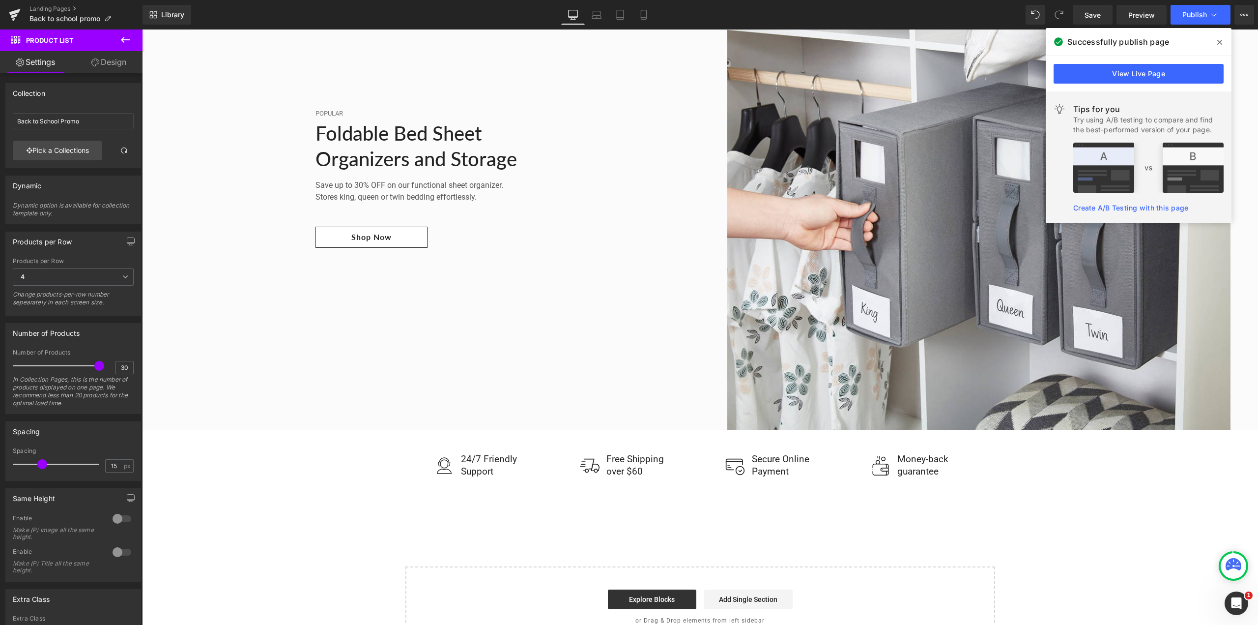
scroll to position [2064, 0]
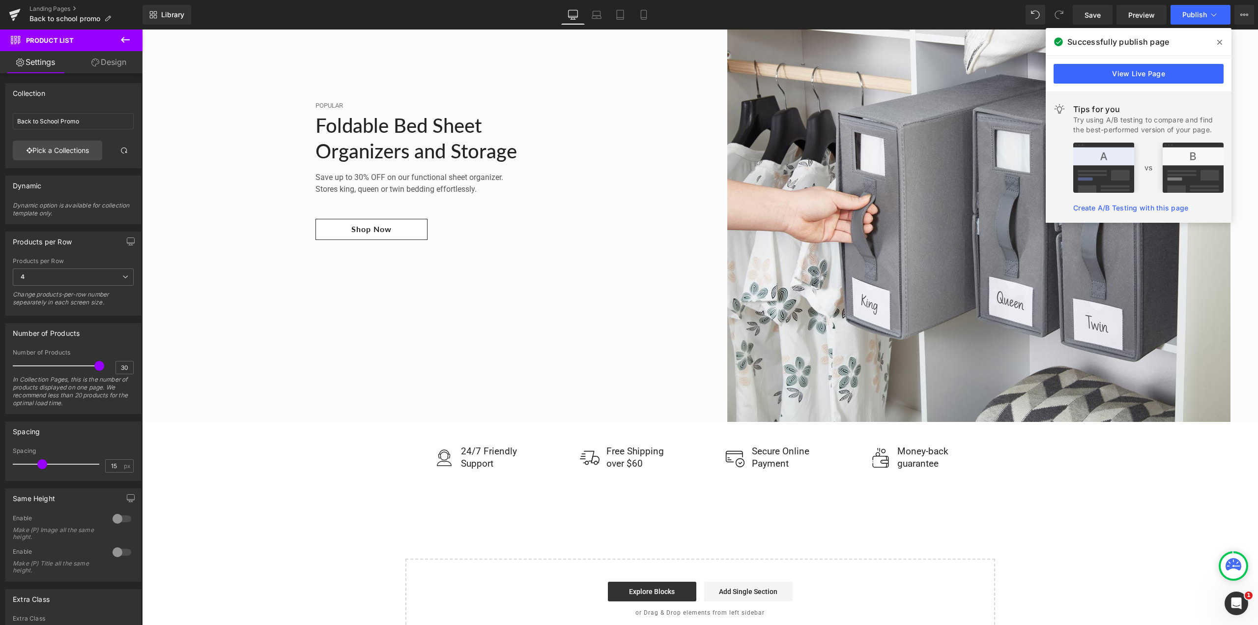
drag, startPoint x: 1216, startPoint y: 38, endPoint x: 1060, endPoint y: 1, distance: 159.5
click at [1216, 38] on span at bounding box center [1220, 42] width 16 height 16
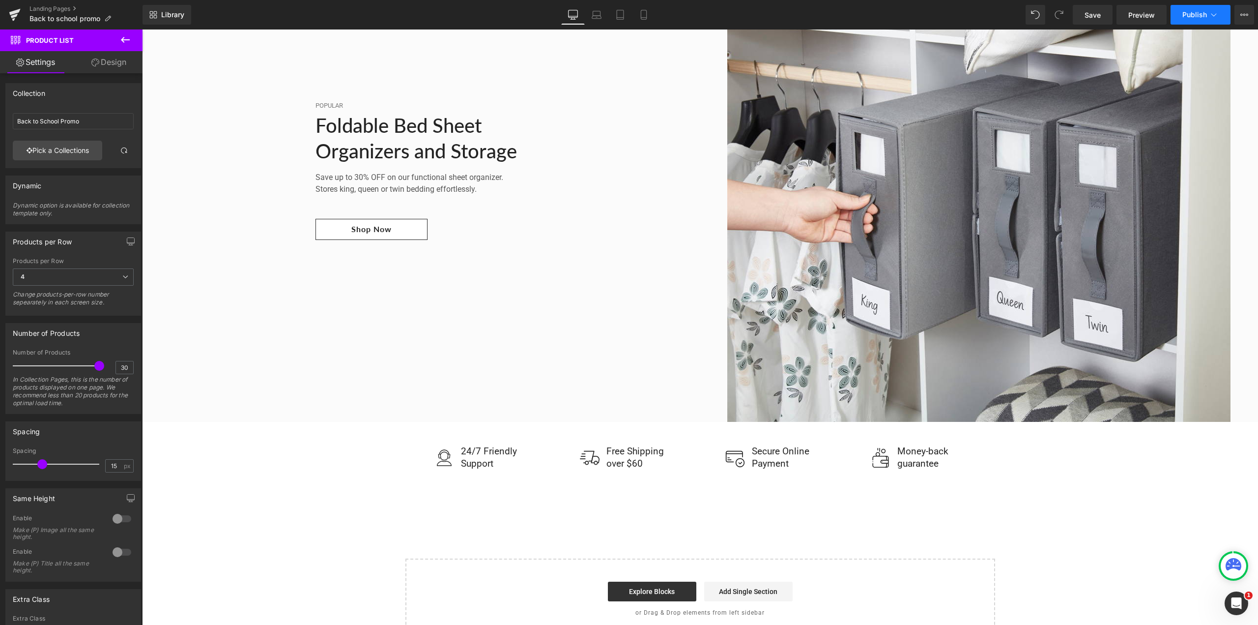
click at [1184, 15] on span "Publish" at bounding box center [1194, 15] width 25 height 8
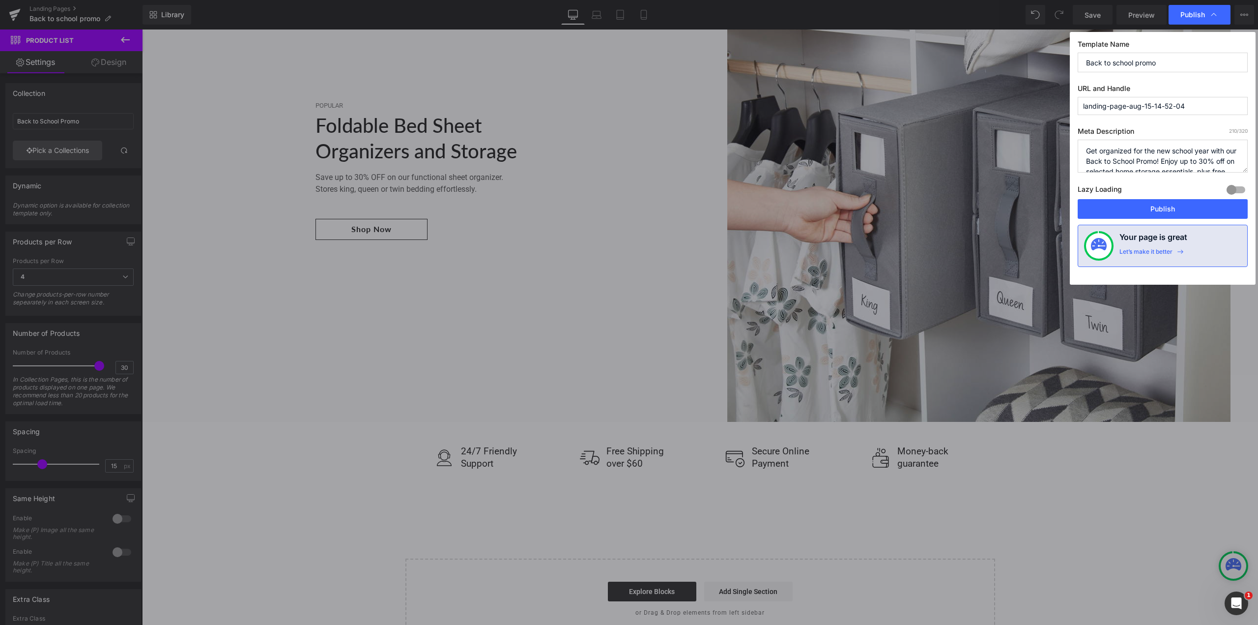
drag, startPoint x: 1204, startPoint y: 103, endPoint x: 1074, endPoint y: 109, distance: 130.3
click at [1074, 109] on div "Template Name Back to school promo URL and Handle landing-page-aug-15-14-52-04 …" at bounding box center [1163, 158] width 186 height 253
drag, startPoint x: 1171, startPoint y: 59, endPoint x: 1083, endPoint y: 66, distance: 88.8
click at [1083, 66] on input "Back to school promo" at bounding box center [1163, 63] width 170 height 20
drag, startPoint x: 1194, startPoint y: 106, endPoint x: 1075, endPoint y: 107, distance: 118.9
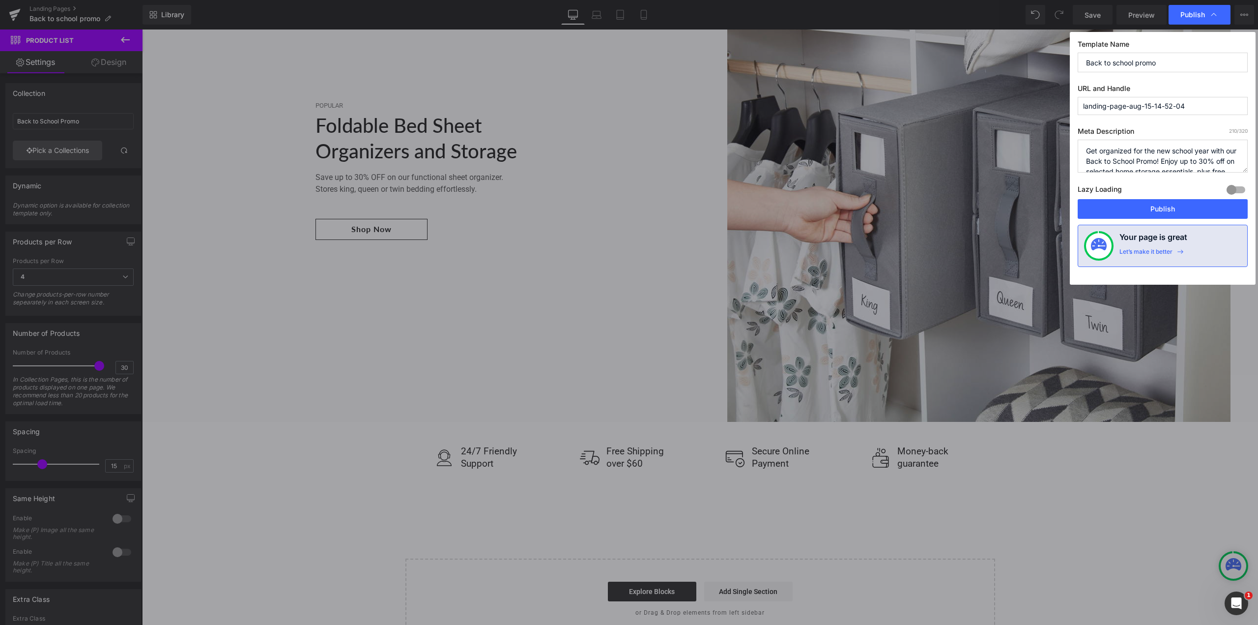
click at [1076, 107] on div "Template Name Back to school promo URL and Handle landing-page-aug-15-14-52-04 …" at bounding box center [1163, 158] width 186 height 253
paste input "Back to school promo"
type input "back-to-school-promo"
click at [1169, 209] on button "Publish" at bounding box center [1163, 209] width 170 height 20
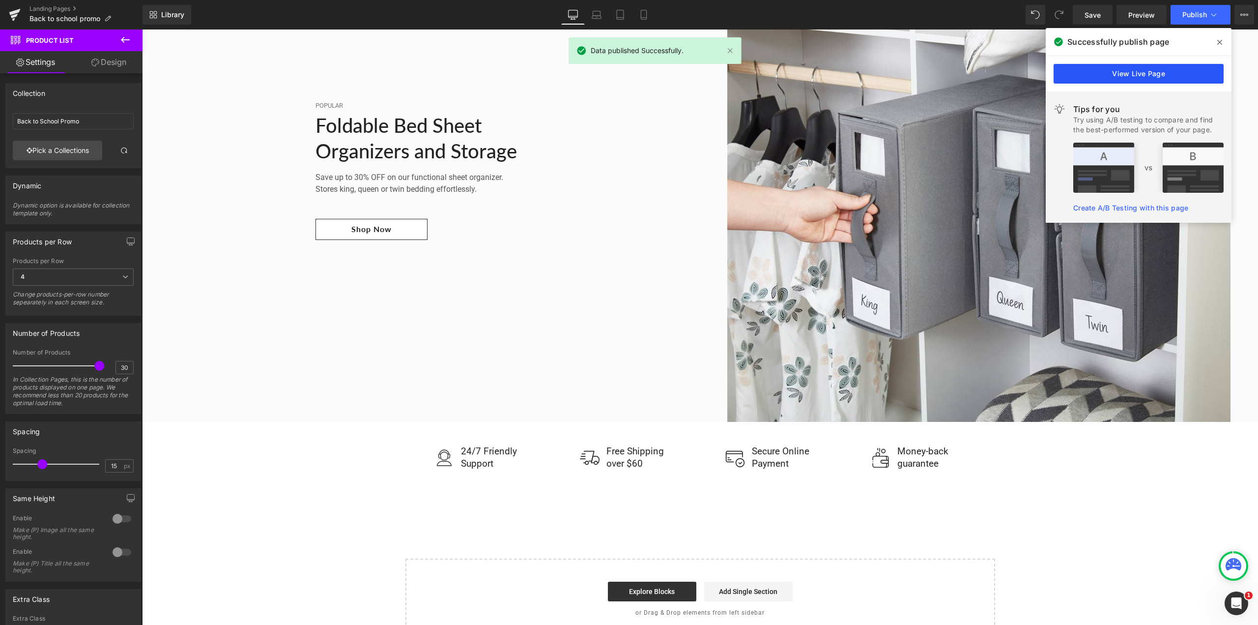
click at [1115, 68] on link "View Live Page" at bounding box center [1139, 74] width 170 height 20
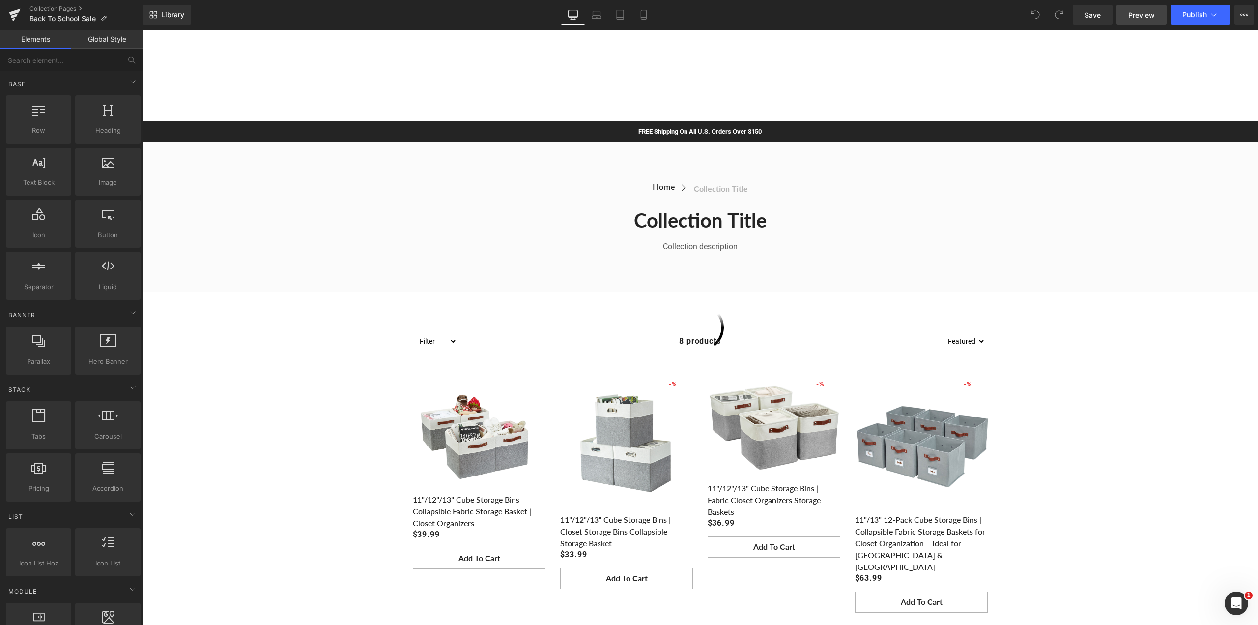
click at [1126, 18] on link "Preview" at bounding box center [1141, 15] width 50 height 20
click at [658, 185] on span "Home" at bounding box center [664, 187] width 23 height 10
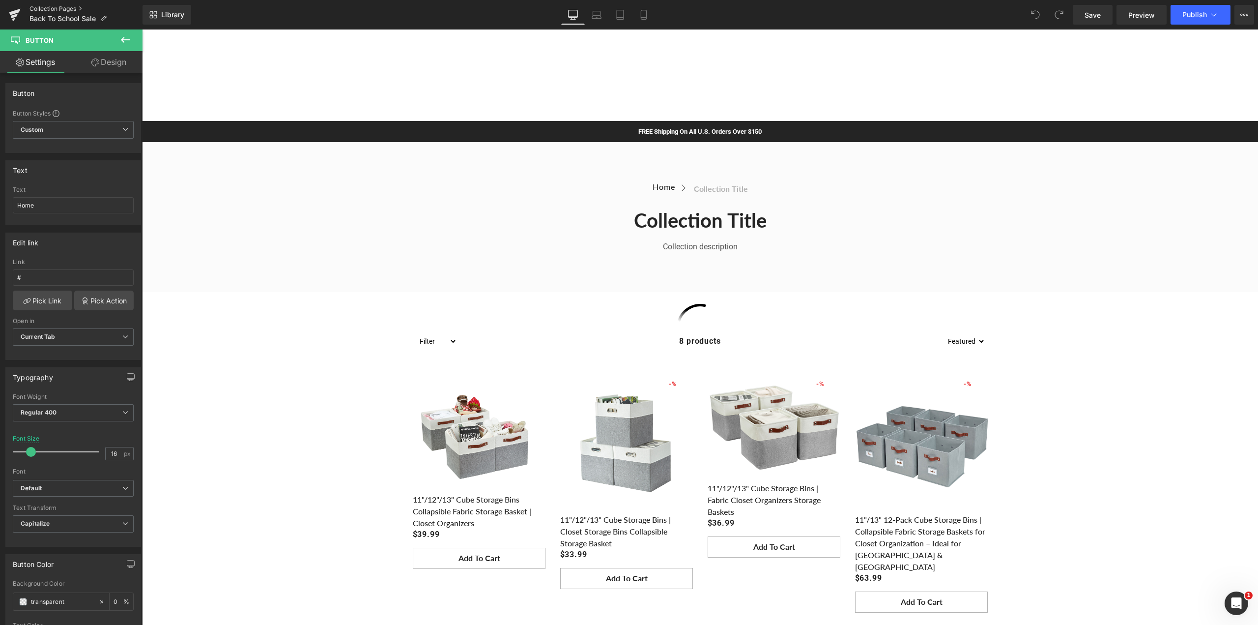
click at [54, 8] on link "Collection Pages" at bounding box center [85, 9] width 113 height 8
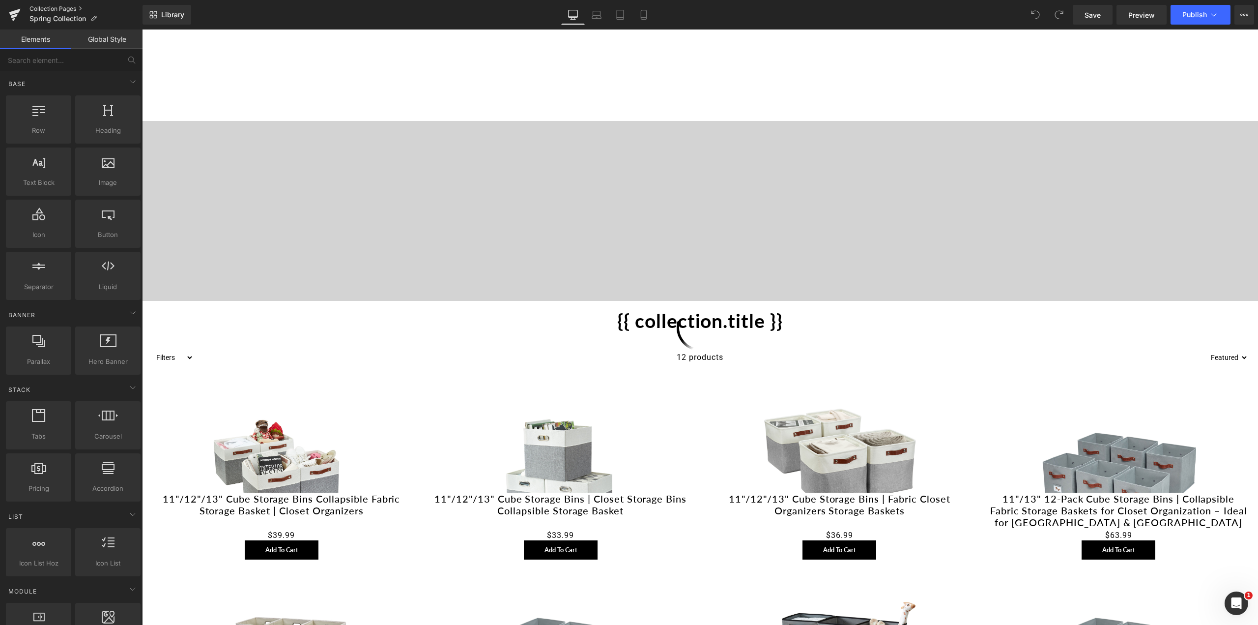
click at [61, 6] on link "Collection Pages" at bounding box center [85, 9] width 113 height 8
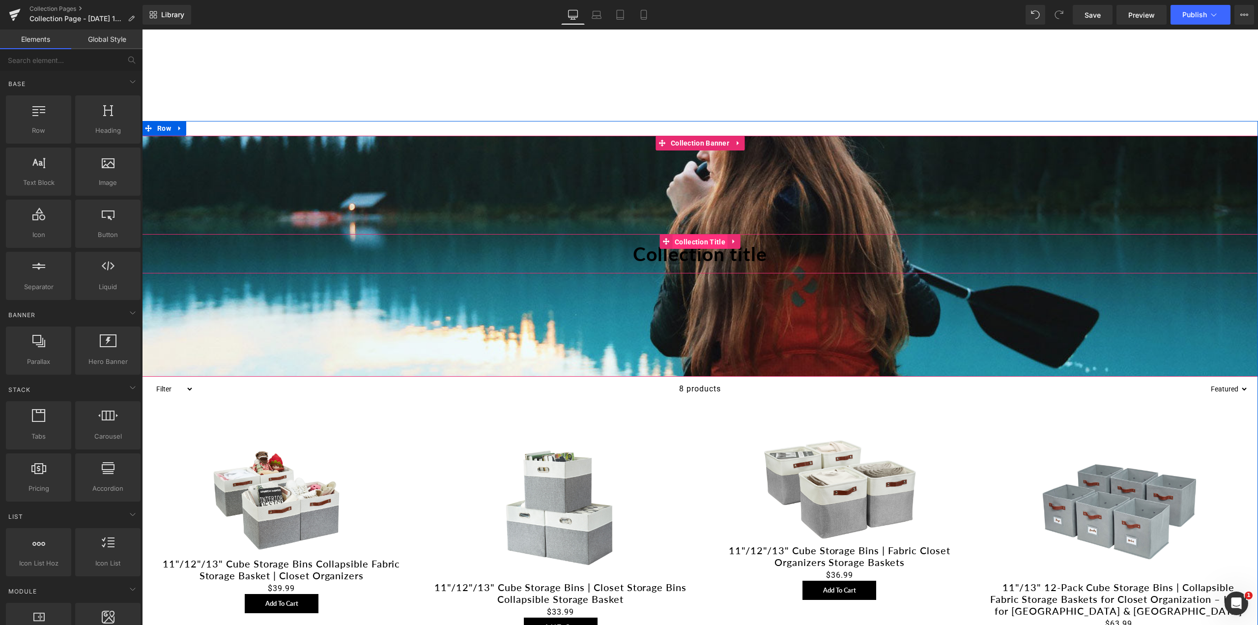
click at [706, 242] on span "Collection Title" at bounding box center [700, 241] width 56 height 15
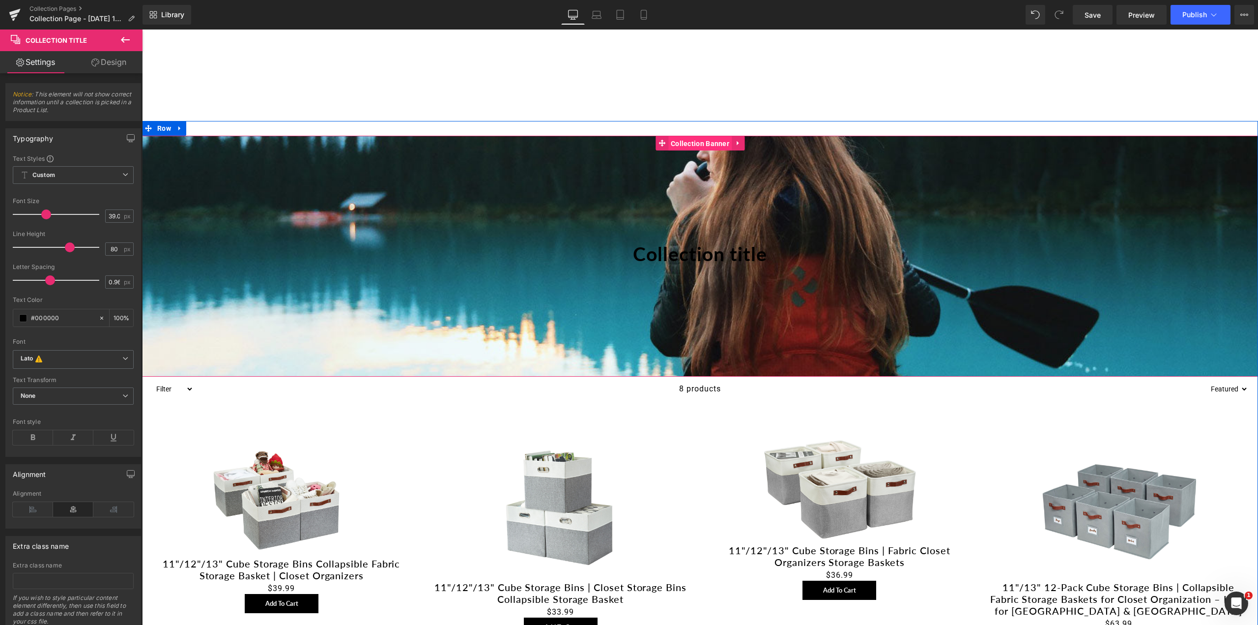
click at [698, 139] on span "Collection Banner" at bounding box center [699, 143] width 63 height 15
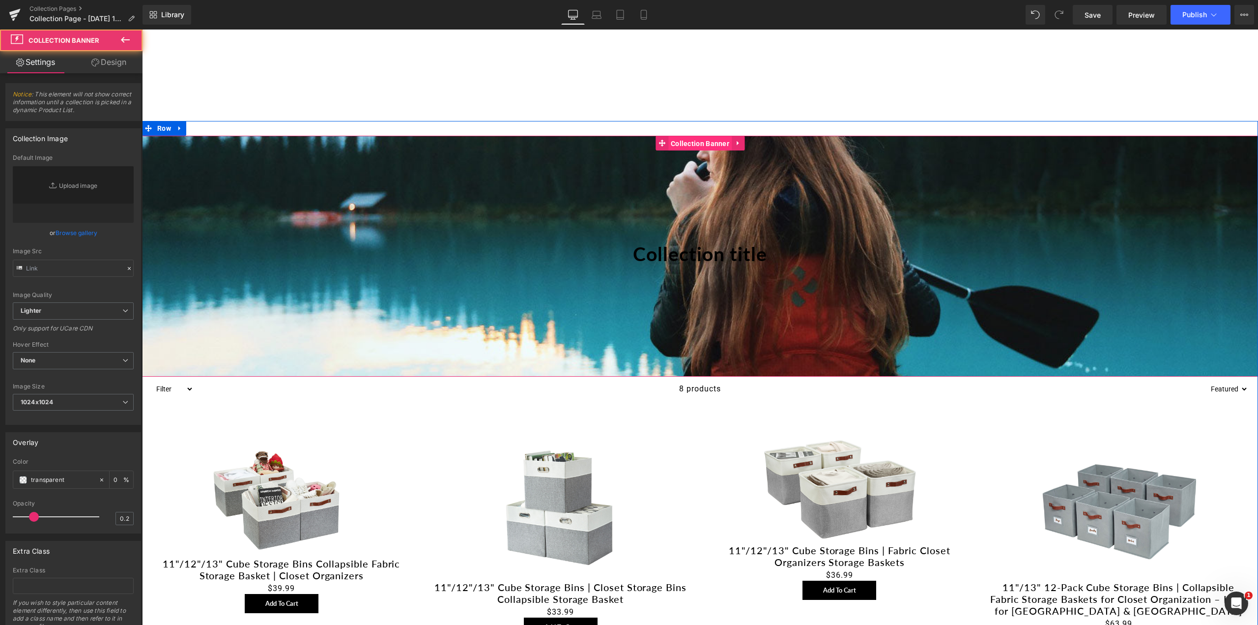
type input "https://cdn.shopify.com/s/files/1/0657/0813/files/slide-girl_2048x.jpg"
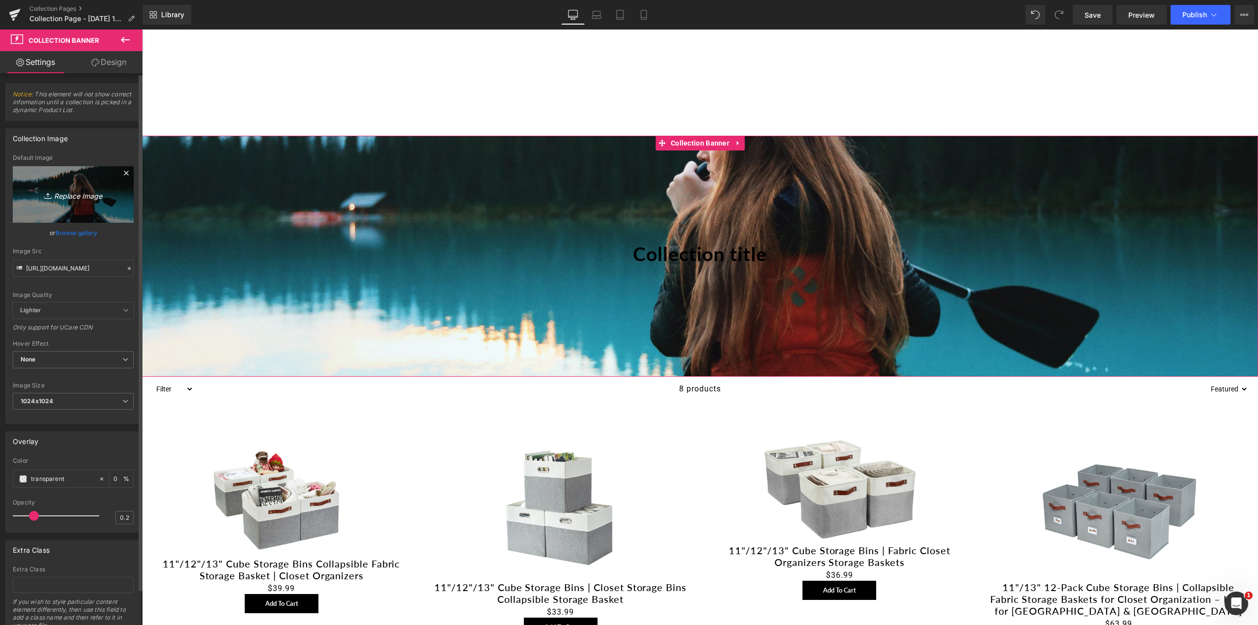
click at [79, 193] on icon "Replace Image" at bounding box center [73, 194] width 79 height 12
click at [30, 199] on link "Replace Image" at bounding box center [73, 194] width 121 height 57
type input "C:\fakepath\Back To School - Shopify Promotion.jpg"
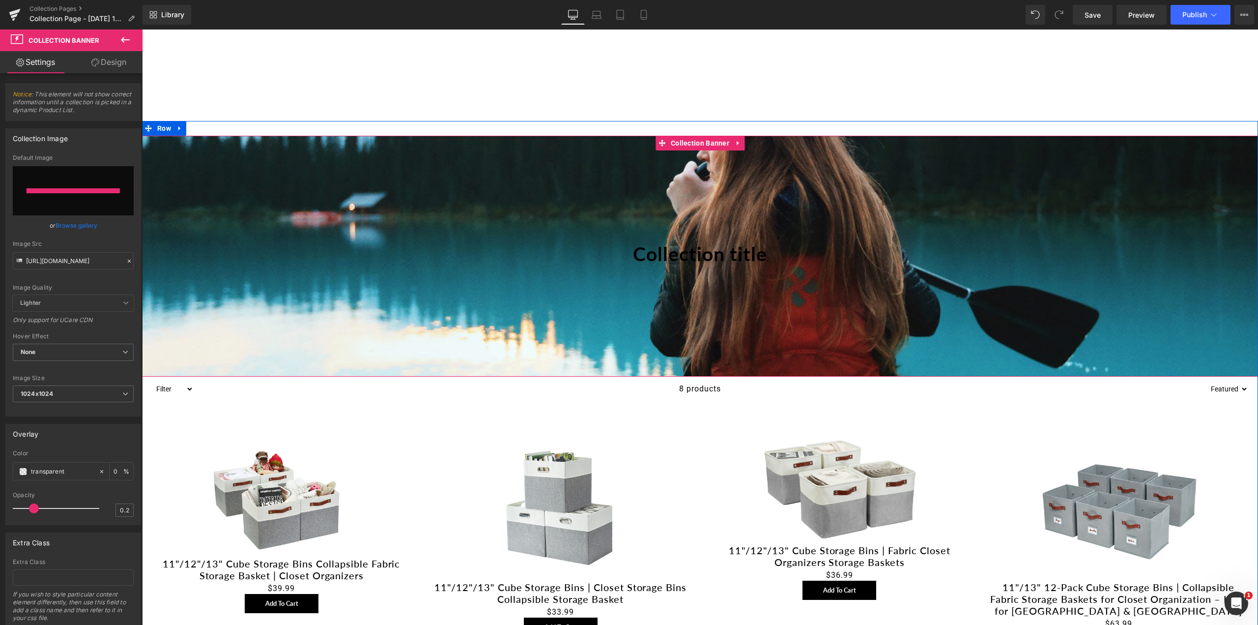
type input "https://ucarecdn.com/0ea6337f-c0ba-4362-860c-aa8c945b7d50/-/format/auto/-/previ…"
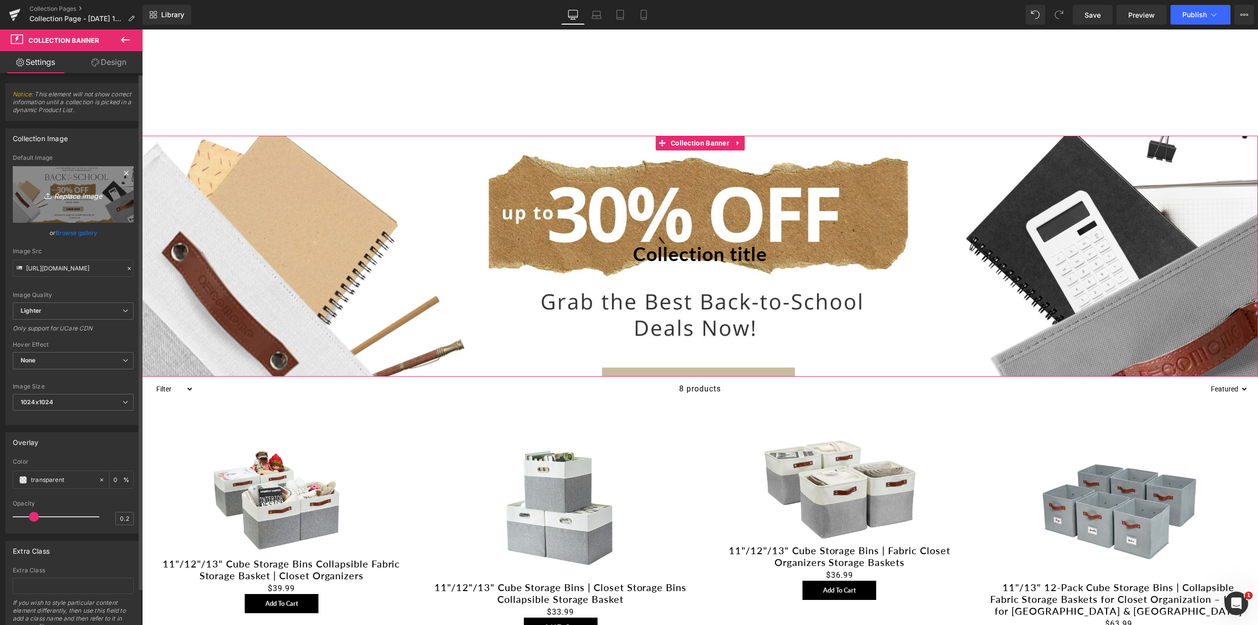
click at [89, 196] on icon "Replace Image" at bounding box center [73, 194] width 79 height 12
click at [120, 172] on icon at bounding box center [126, 173] width 12 height 12
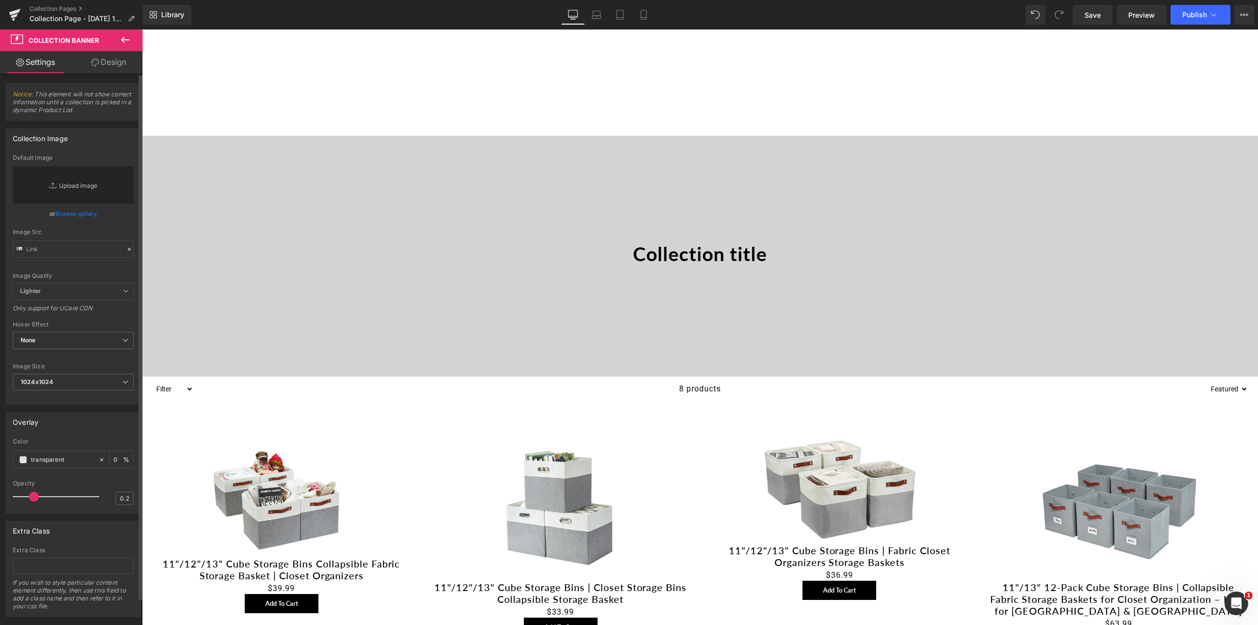
click at [71, 185] on link "Replace Image" at bounding box center [73, 184] width 121 height 37
click at [66, 190] on link "Replace Image" at bounding box center [73, 184] width 121 height 37
type input "C:\fakepath\Back To School - Shopify Promotion (1).jpg"
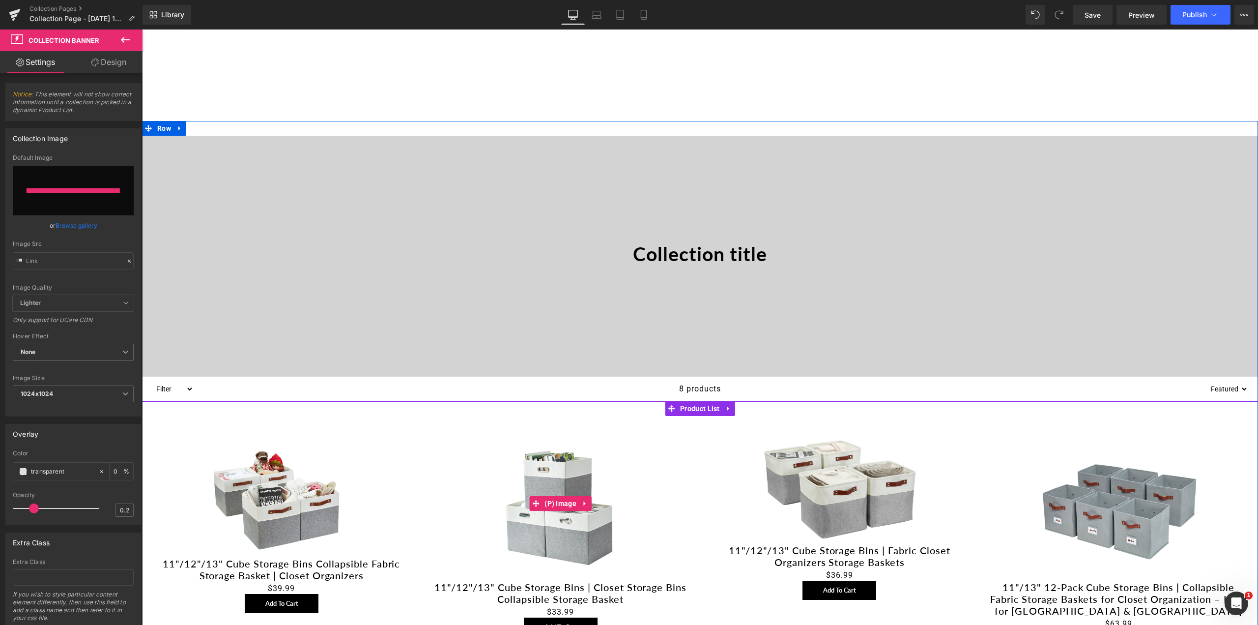
type input "https://ucarecdn.com/17257f2f-08e3-446a-9678-3b885c9c9099/-/format/auto/-/previ…"
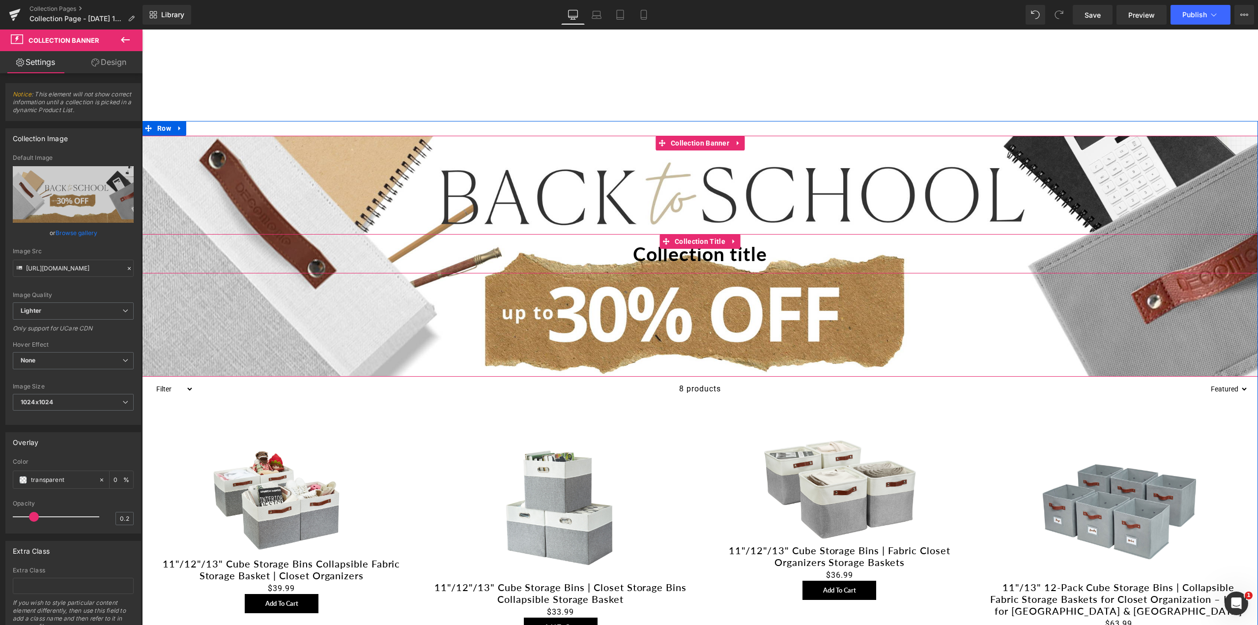
click at [713, 257] on h1 "Collection title" at bounding box center [700, 253] width 1116 height 39
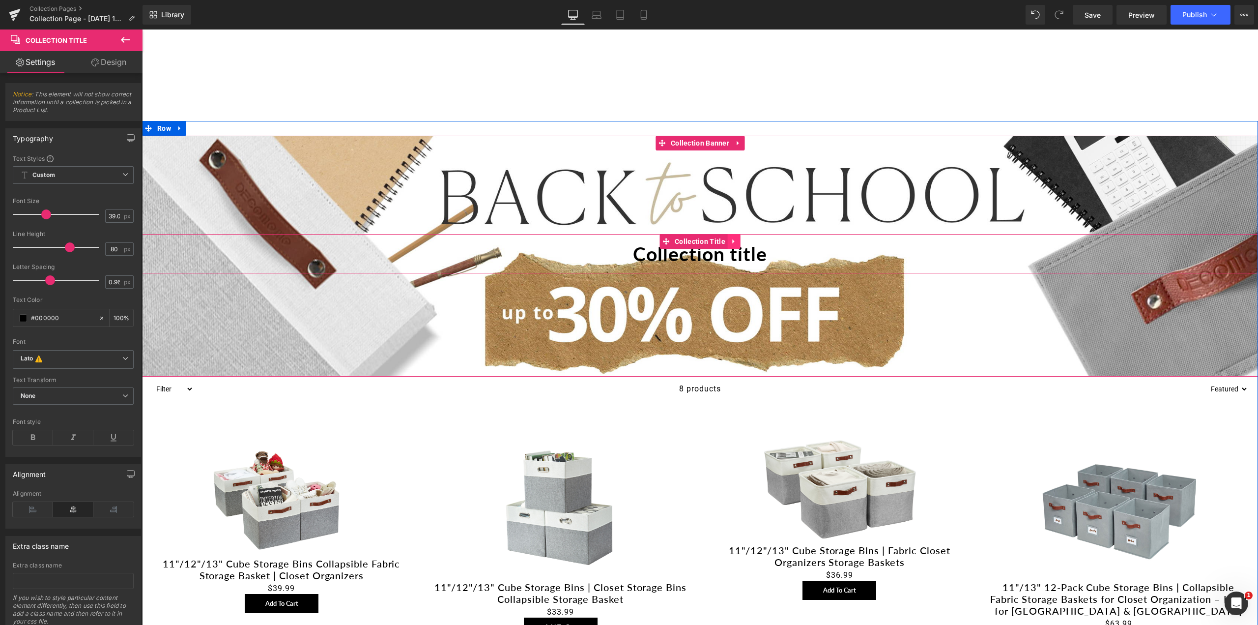
click at [731, 241] on icon at bounding box center [734, 240] width 7 height 7
click at [737, 241] on icon at bounding box center [740, 240] width 7 height 7
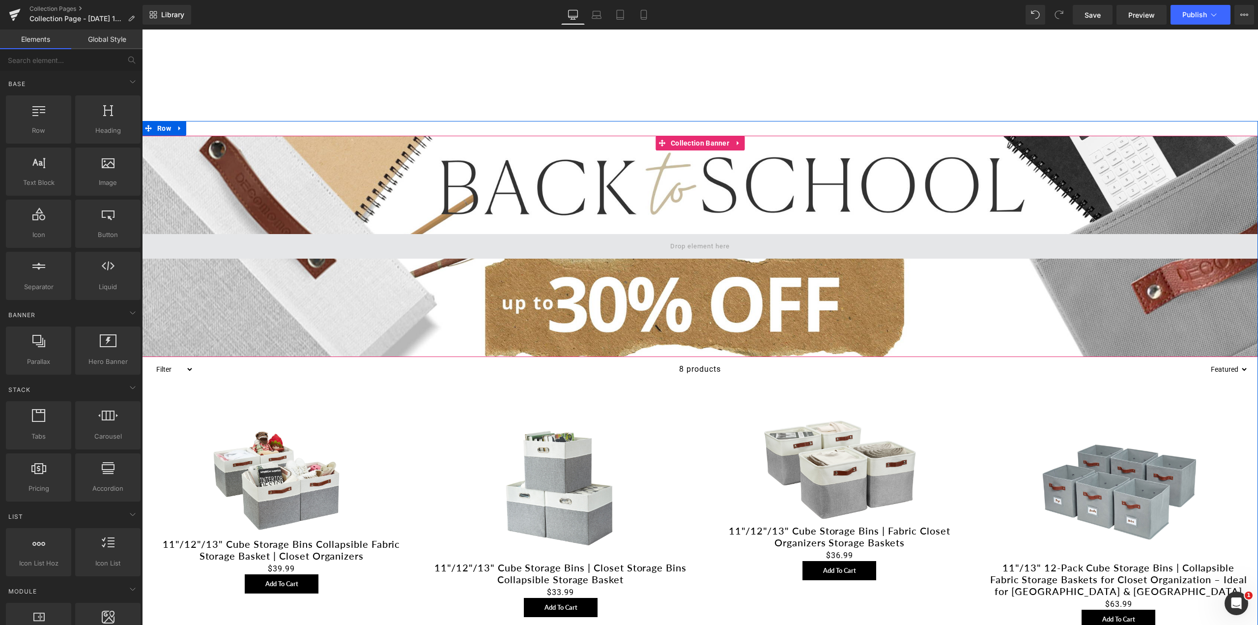
click at [737, 240] on span at bounding box center [700, 246] width 1116 height 25
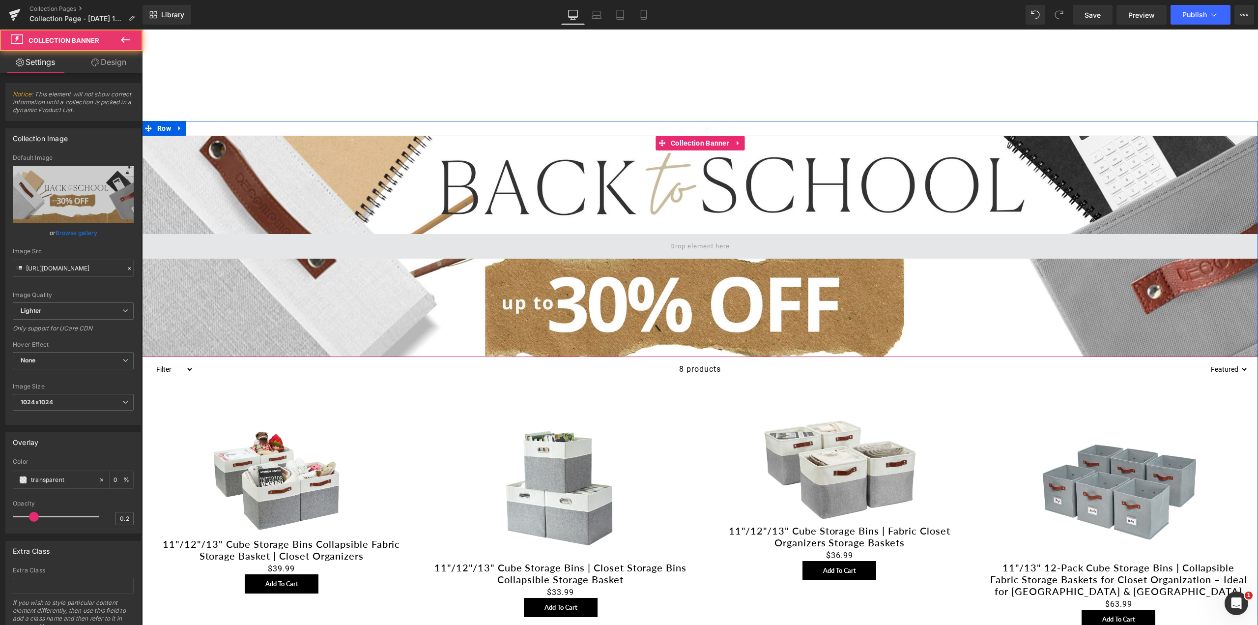
click at [367, 244] on span at bounding box center [700, 246] width 1116 height 25
click at [173, 248] on span at bounding box center [700, 246] width 1116 height 25
click at [185, 246] on span at bounding box center [700, 246] width 1116 height 25
click at [238, 243] on span at bounding box center [700, 246] width 1116 height 25
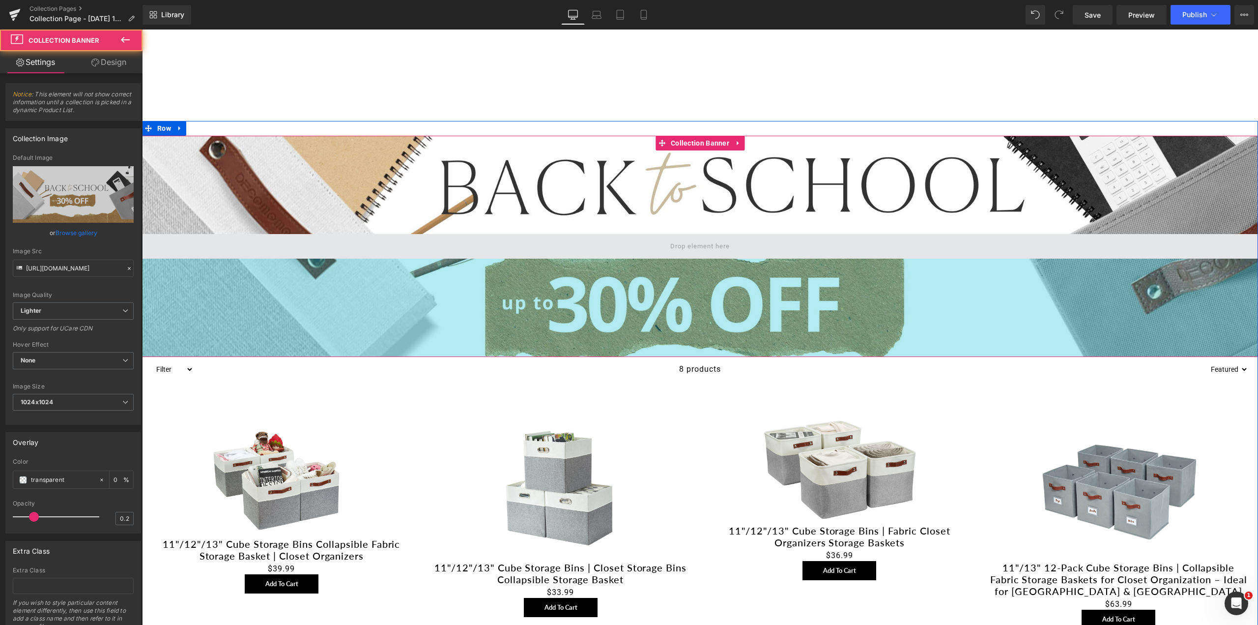
drag, startPoint x: 491, startPoint y: 244, endPoint x: 489, endPoint y: 258, distance: 14.3
click at [489, 260] on div "Collection Banner 200px 200px" at bounding box center [700, 246] width 1116 height 221
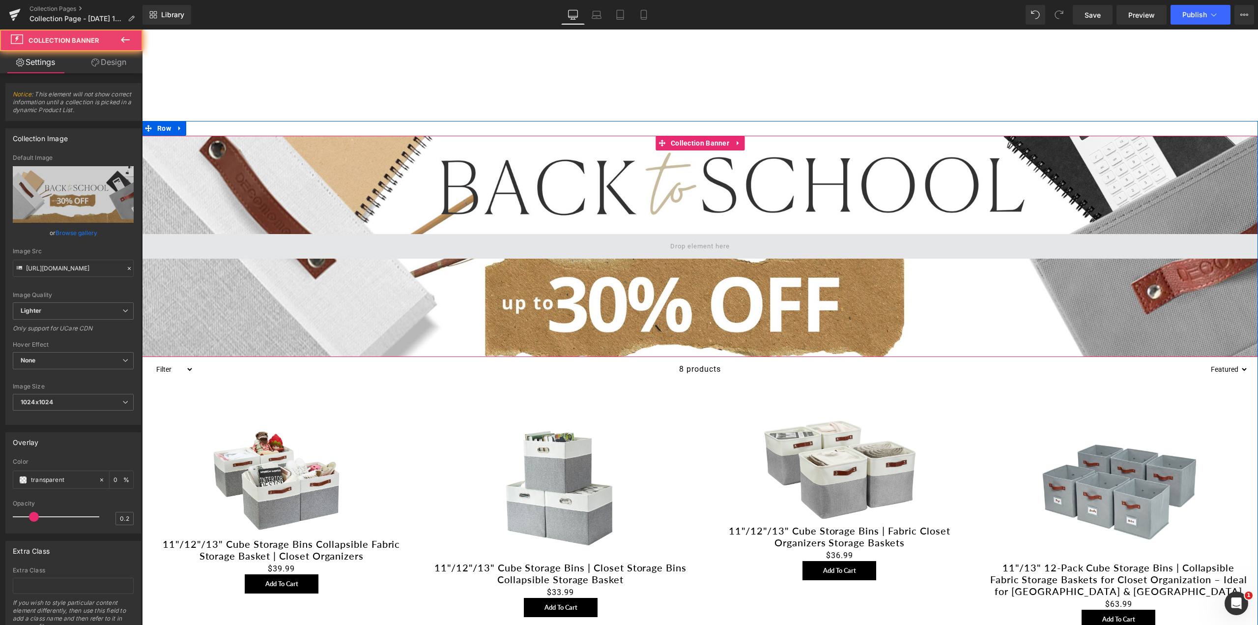
click at [490, 251] on span at bounding box center [700, 246] width 1116 height 25
click at [490, 248] on span at bounding box center [700, 246] width 1116 height 25
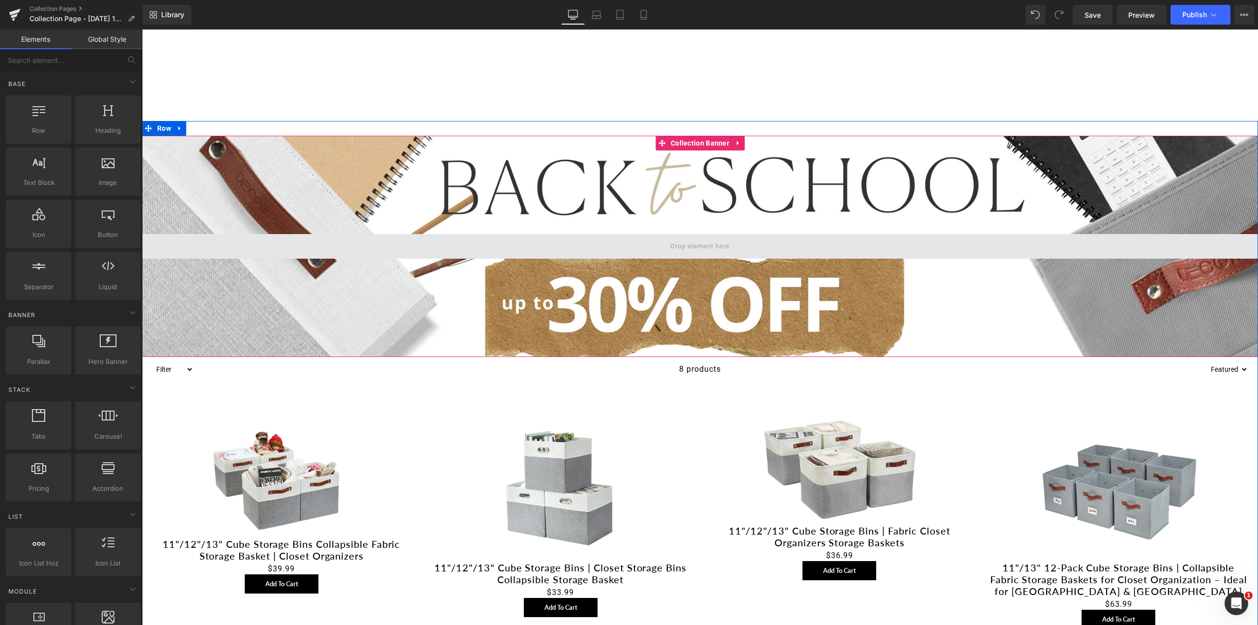
click at [725, 248] on span at bounding box center [700, 245] width 66 height 13
click at [703, 246] on span at bounding box center [700, 245] width 66 height 13
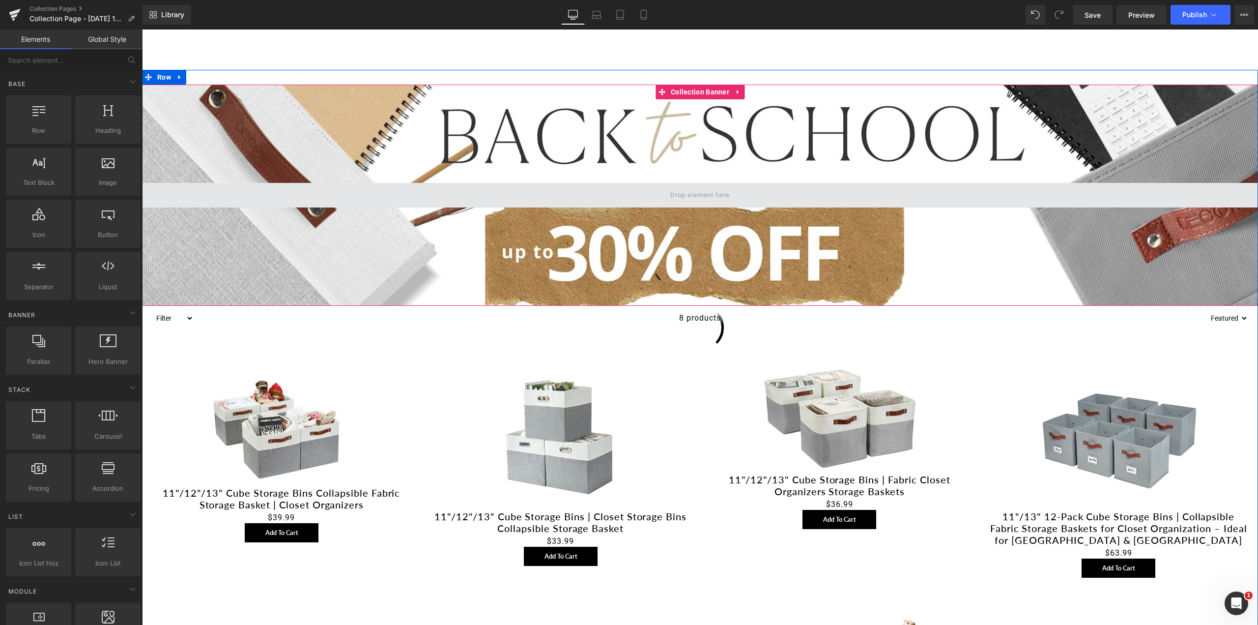
scroll to position [147, 0]
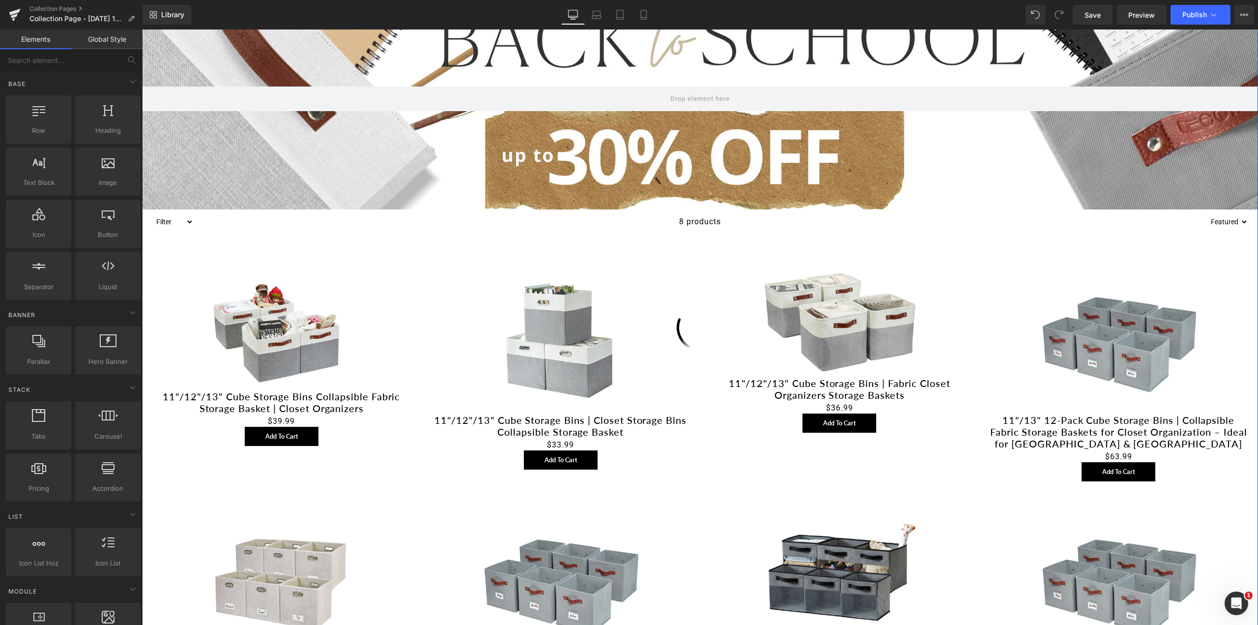
click at [698, 240] on div "Sale Off (P) Image 11"/12"/13" Cube Storage Bins Collapsible Fabric Storage Bas…" at bounding box center [700, 493] width 1116 height 519
click at [698, 240] on span "Product List" at bounding box center [700, 241] width 45 height 15
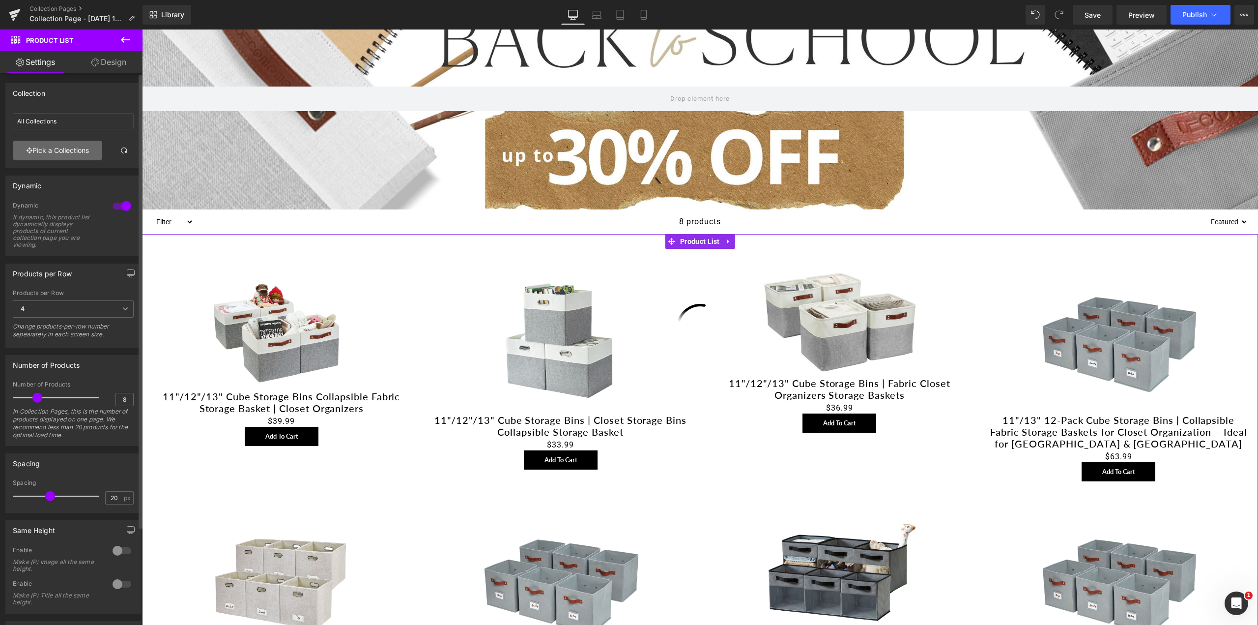
click at [57, 151] on link "Pick a Collections" at bounding box center [57, 151] width 89 height 20
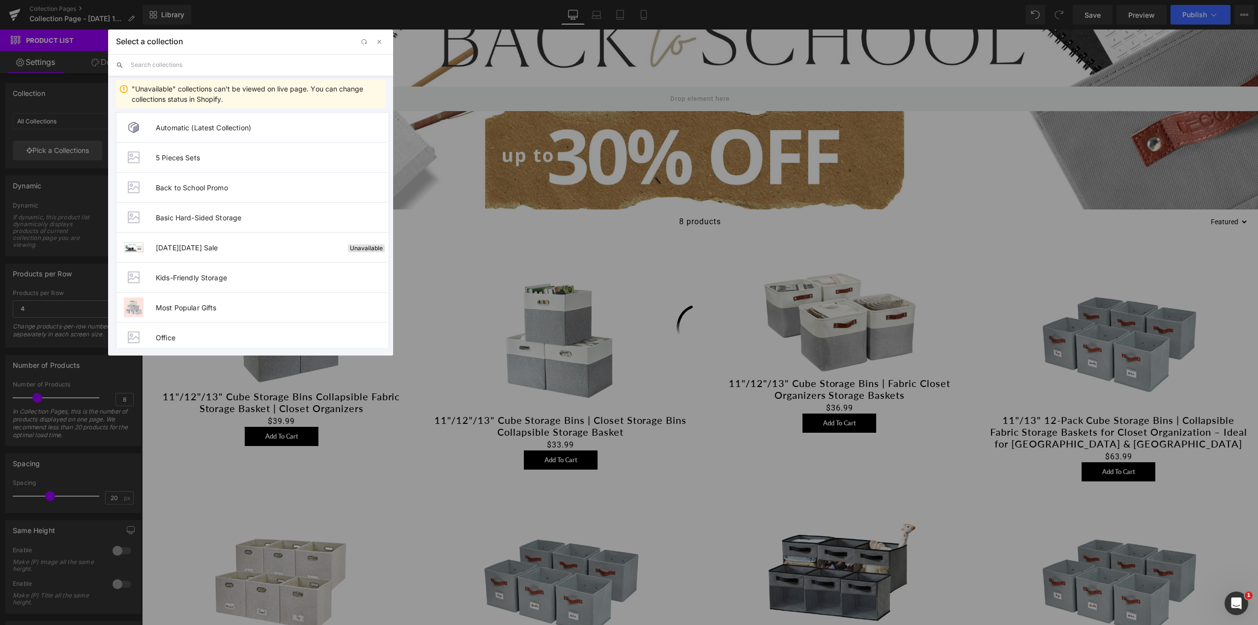
click at [176, 69] on input "text" at bounding box center [258, 65] width 255 height 22
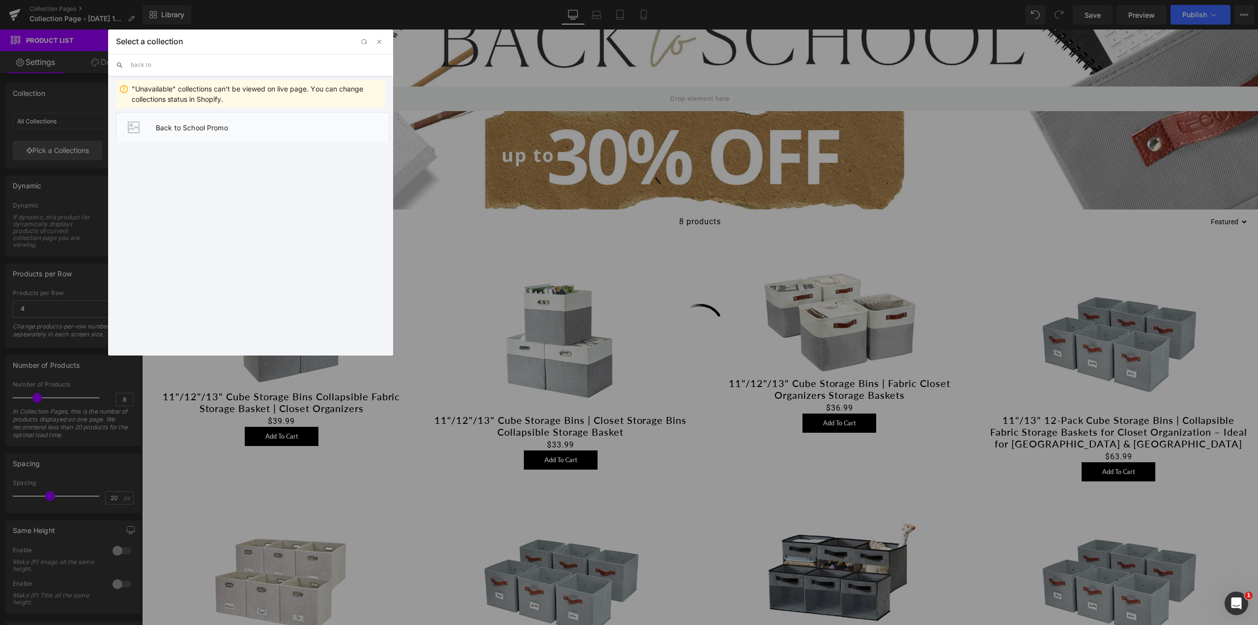
type input "back to"
click at [187, 135] on li "Back to School Promo" at bounding box center [252, 127] width 273 height 30
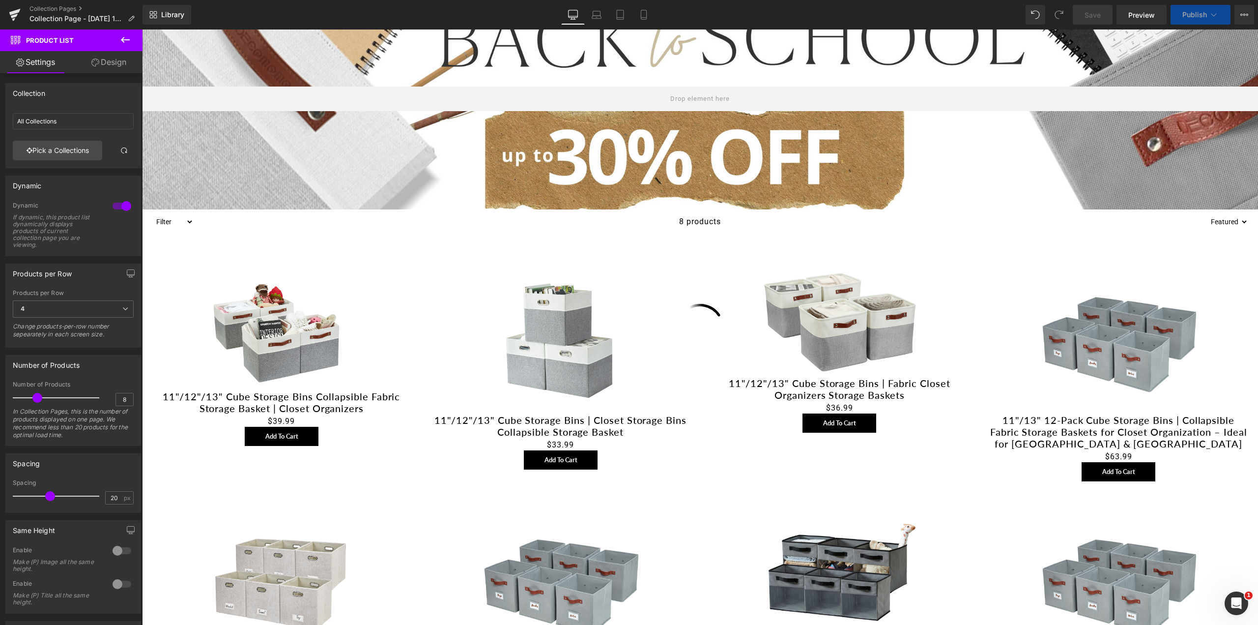
type input "Back to School Promo"
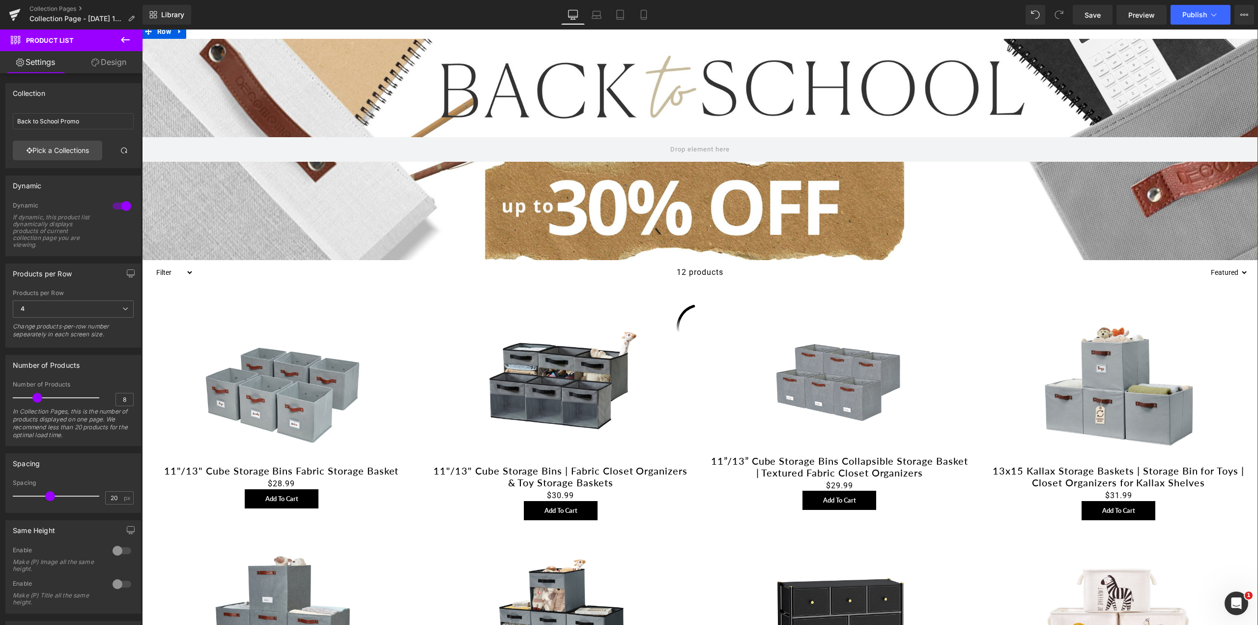
scroll to position [49, 0]
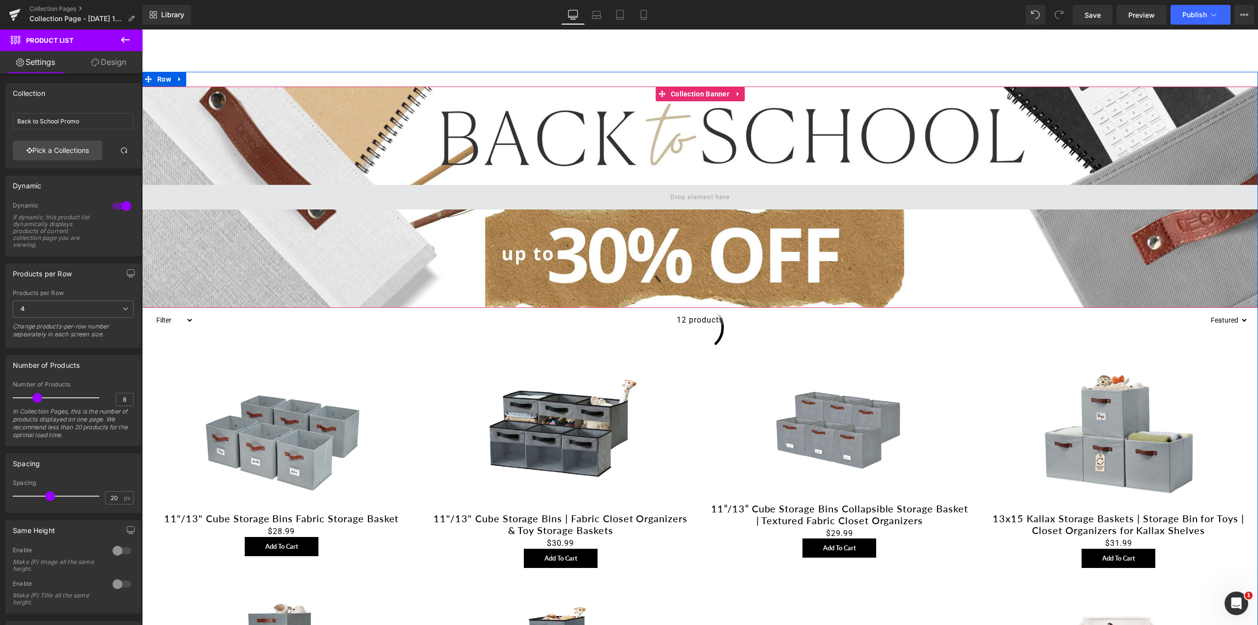
click at [669, 188] on span at bounding box center [700, 197] width 1116 height 25
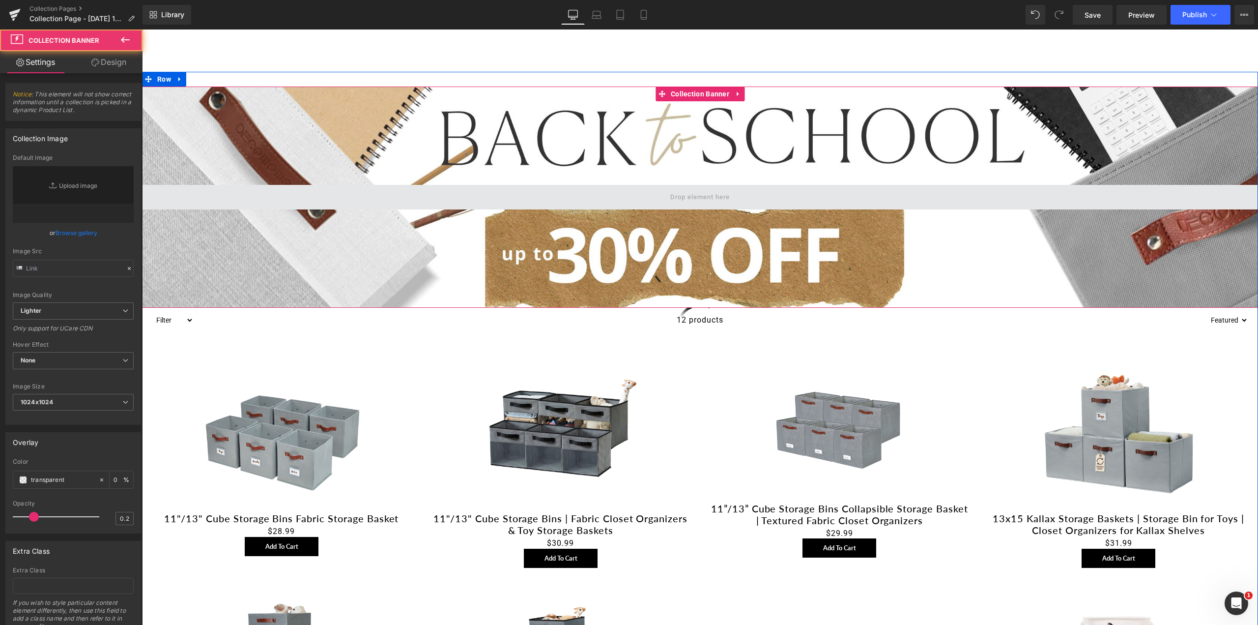
type input "https://ucarecdn.com/17257f2f-08e3-446a-9678-3b885c9c9099/-/format/auto/-/previ…"
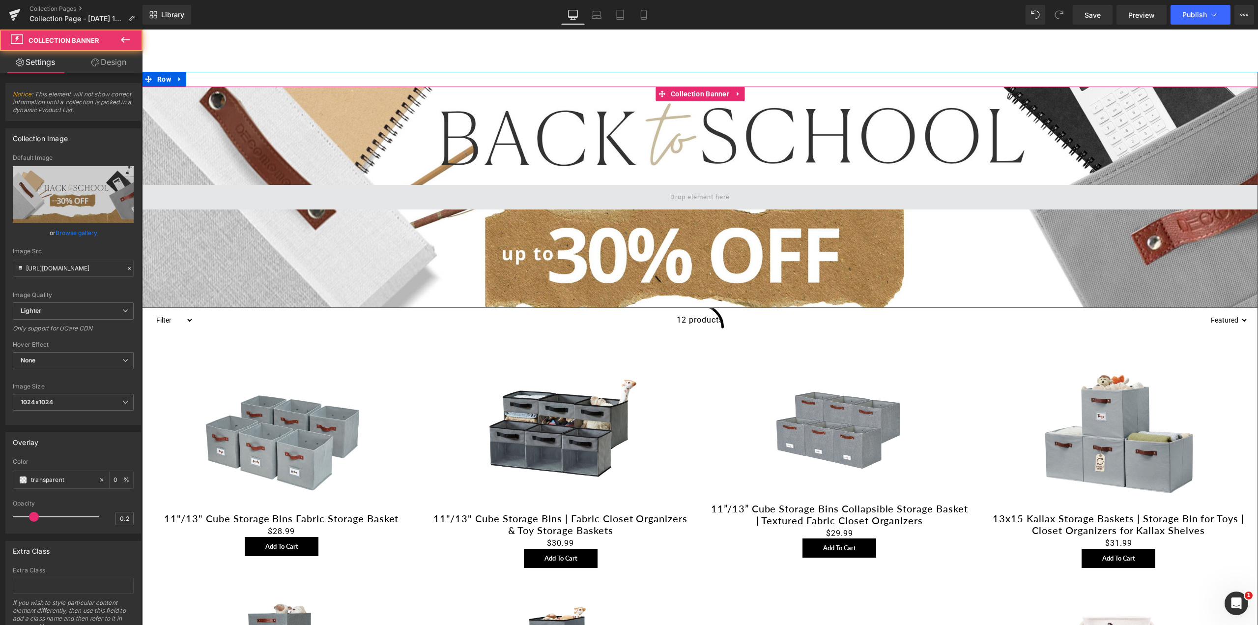
click at [302, 190] on span at bounding box center [700, 197] width 1116 height 25
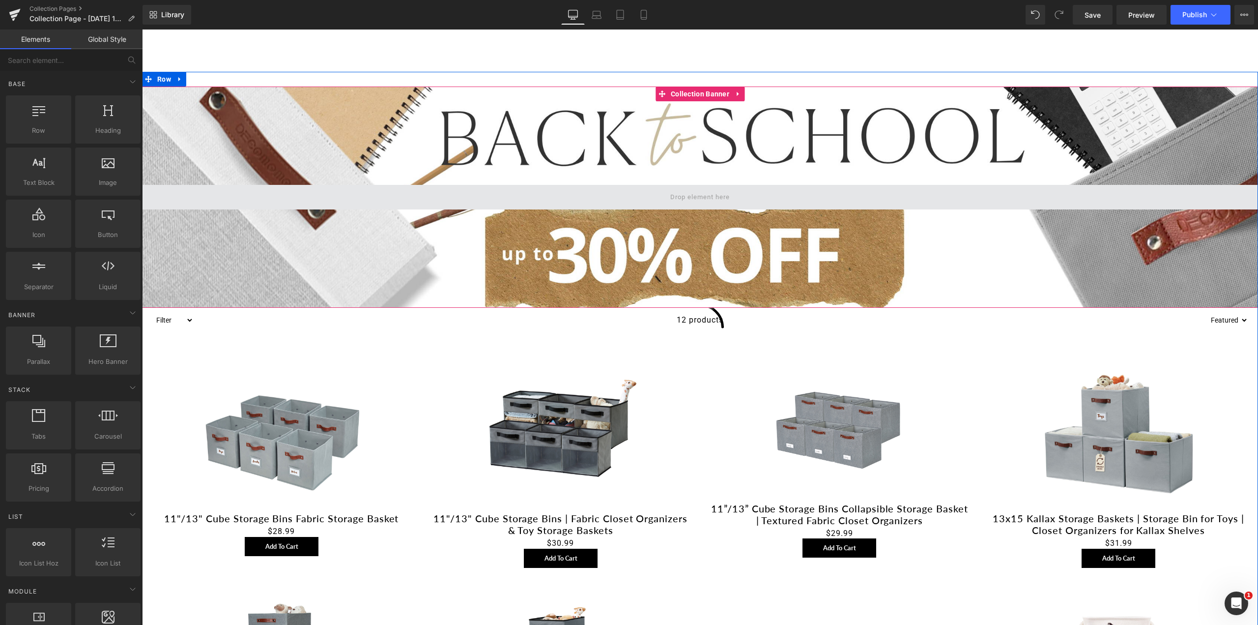
drag, startPoint x: 718, startPoint y: 194, endPoint x: 716, endPoint y: 202, distance: 9.2
click at [716, 202] on span at bounding box center [700, 196] width 66 height 13
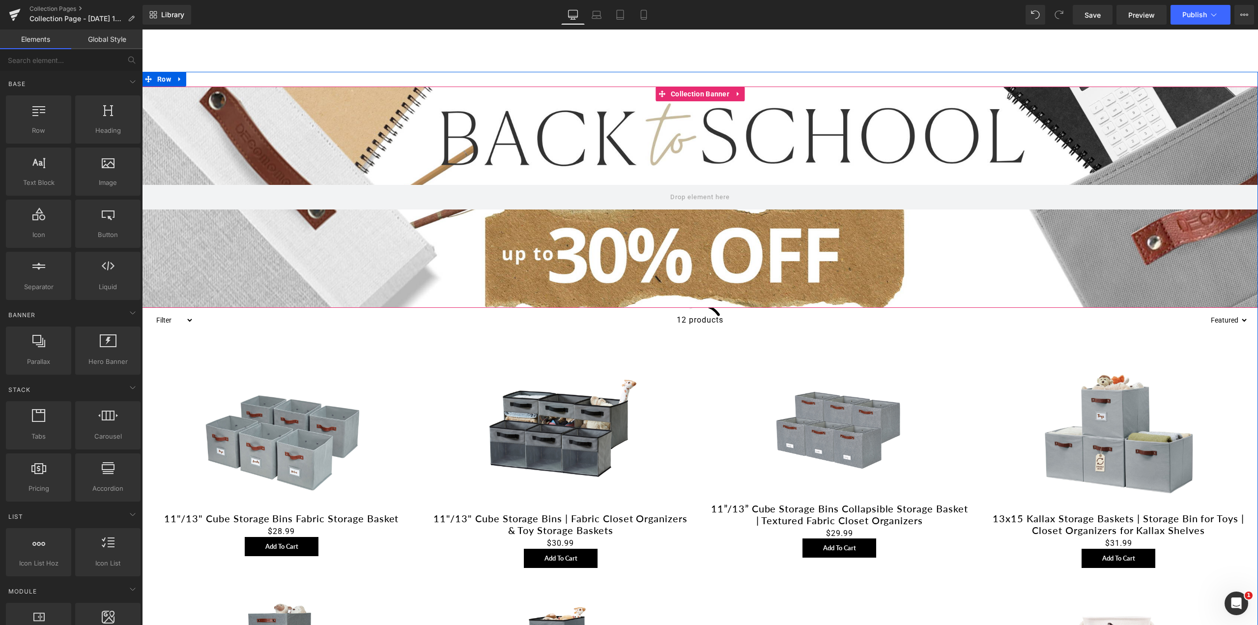
drag, startPoint x: 691, startPoint y: 194, endPoint x: 678, endPoint y: 125, distance: 70.5
click at [678, 125] on div "Collection Banner 200px" at bounding box center [700, 196] width 1116 height 221
click at [1148, 13] on span "Preview" at bounding box center [1141, 15] width 27 height 10
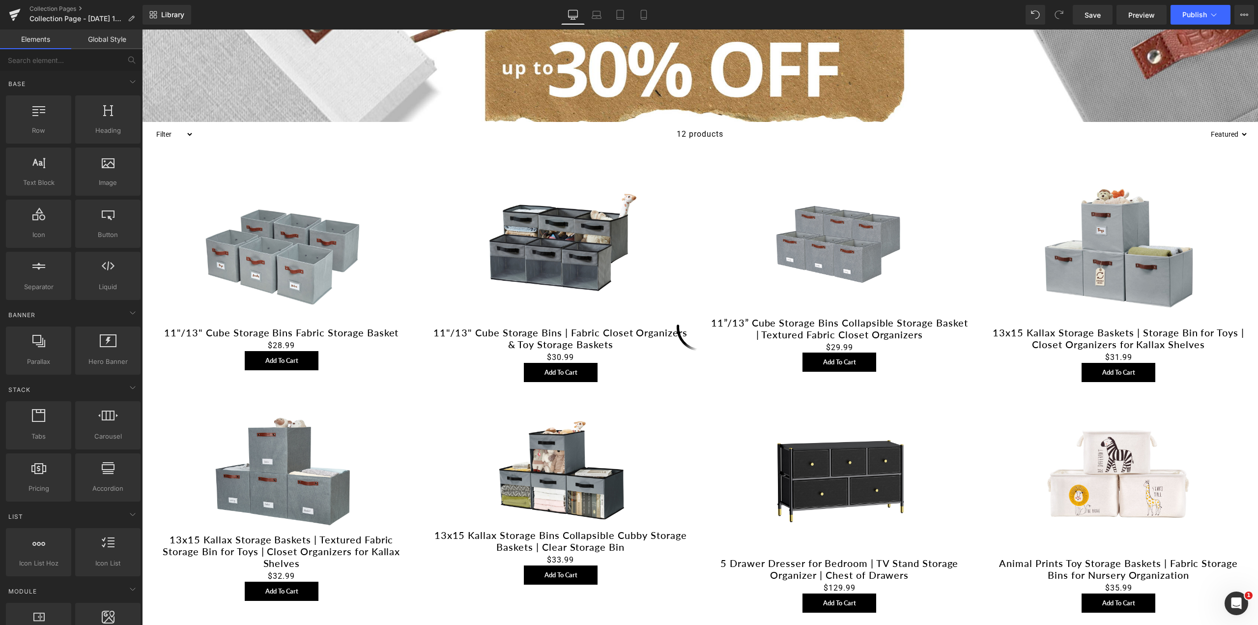
scroll to position [147, 0]
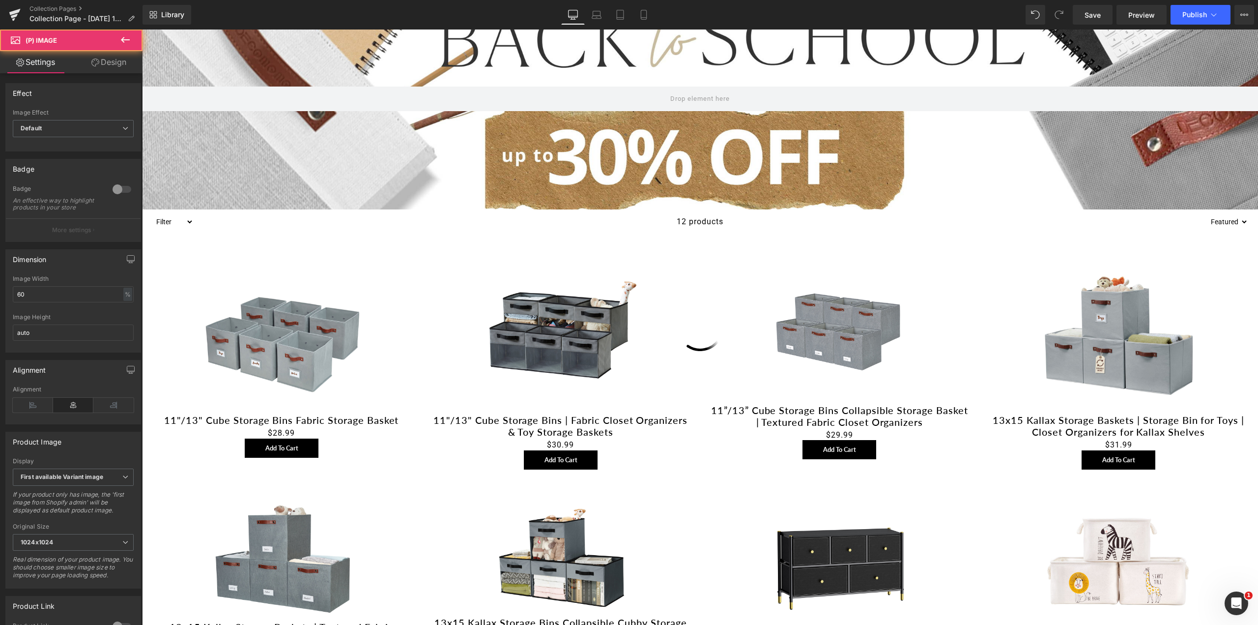
click at [683, 291] on div "Sale Off" at bounding box center [560, 336] width 259 height 156
click at [696, 238] on span "Product List" at bounding box center [700, 241] width 45 height 15
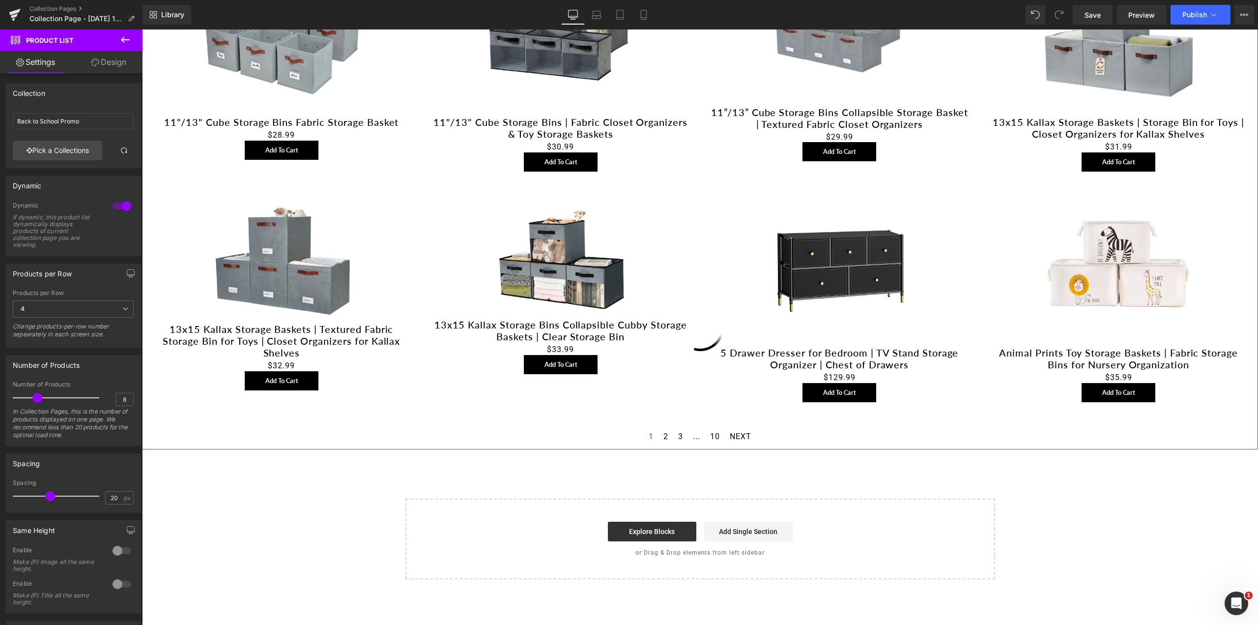
scroll to position [295, 0]
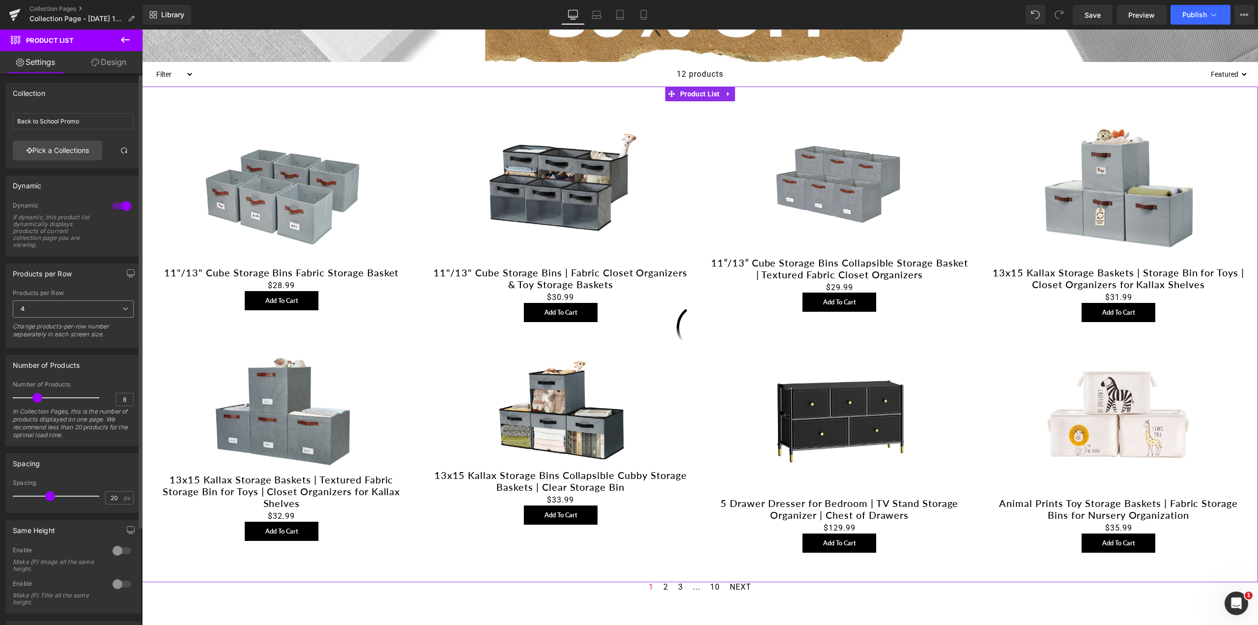
click at [41, 309] on span "4" at bounding box center [73, 308] width 121 height 17
click at [30, 356] on div "3" at bounding box center [29, 355] width 3 height 7
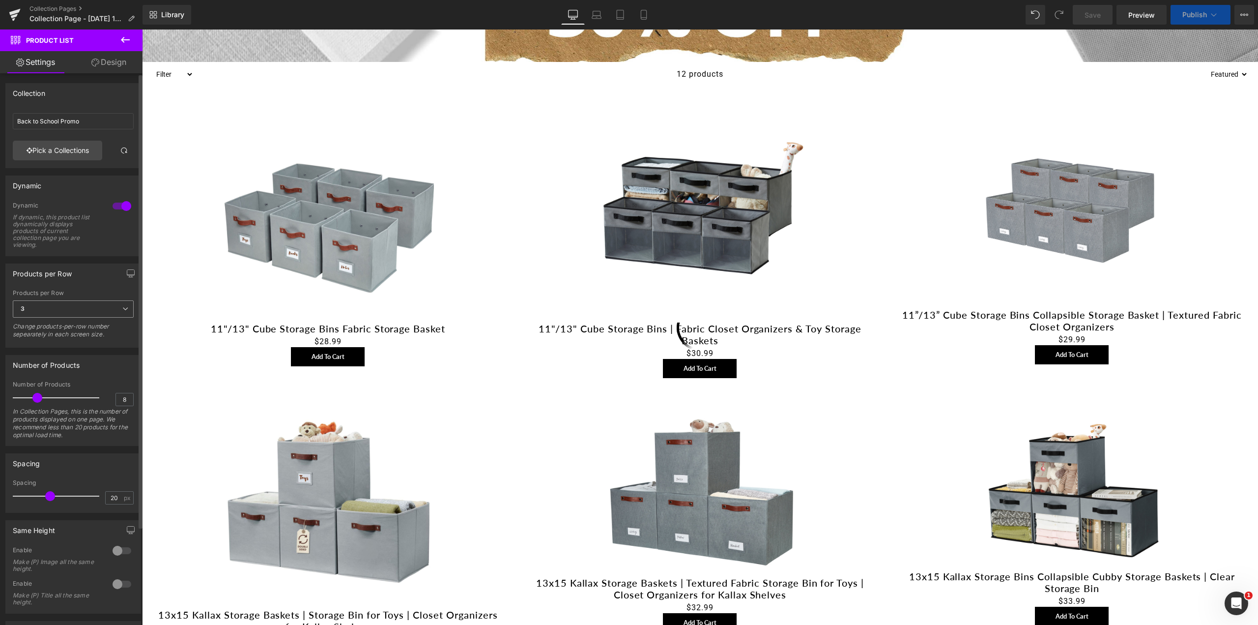
click at [29, 310] on span "3" at bounding box center [73, 308] width 121 height 17
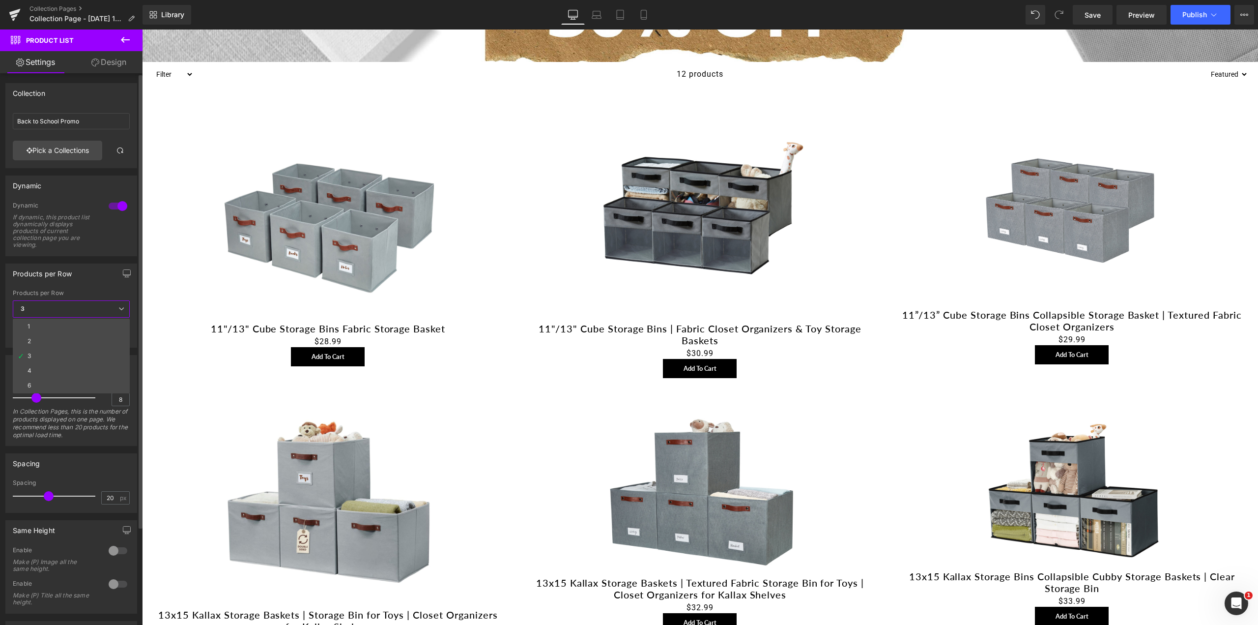
click at [29, 367] on div "4" at bounding box center [30, 370] width 4 height 7
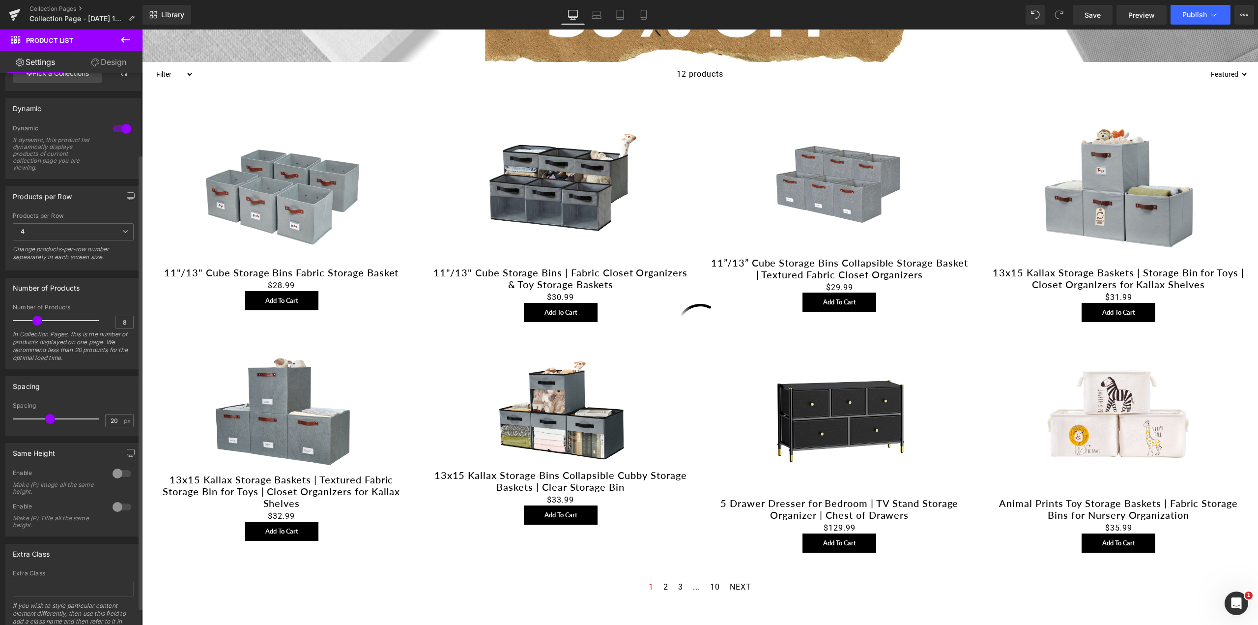
scroll to position [98, 0]
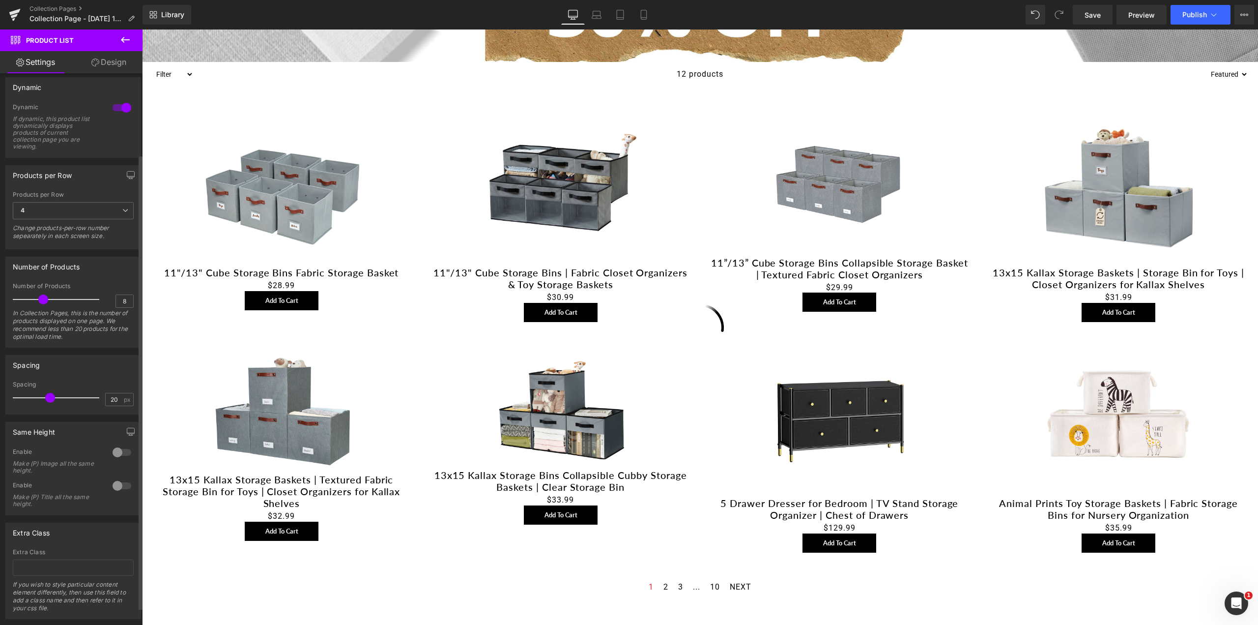
click at [39, 301] on span at bounding box center [43, 299] width 10 height 10
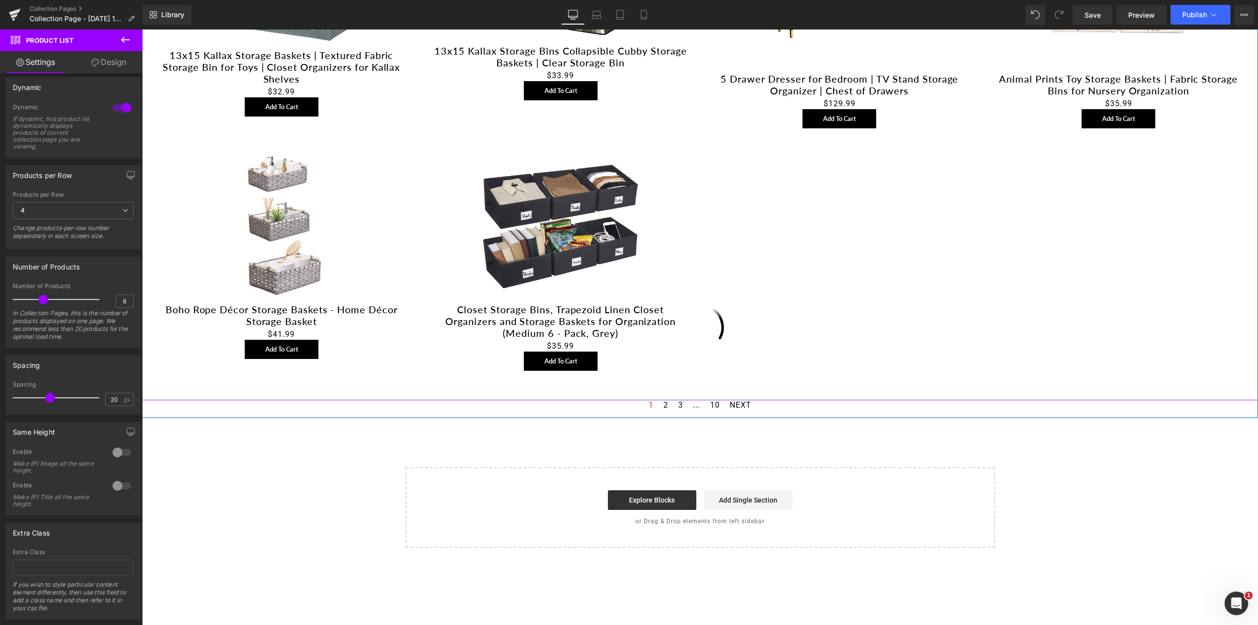
scroll to position [885, 0]
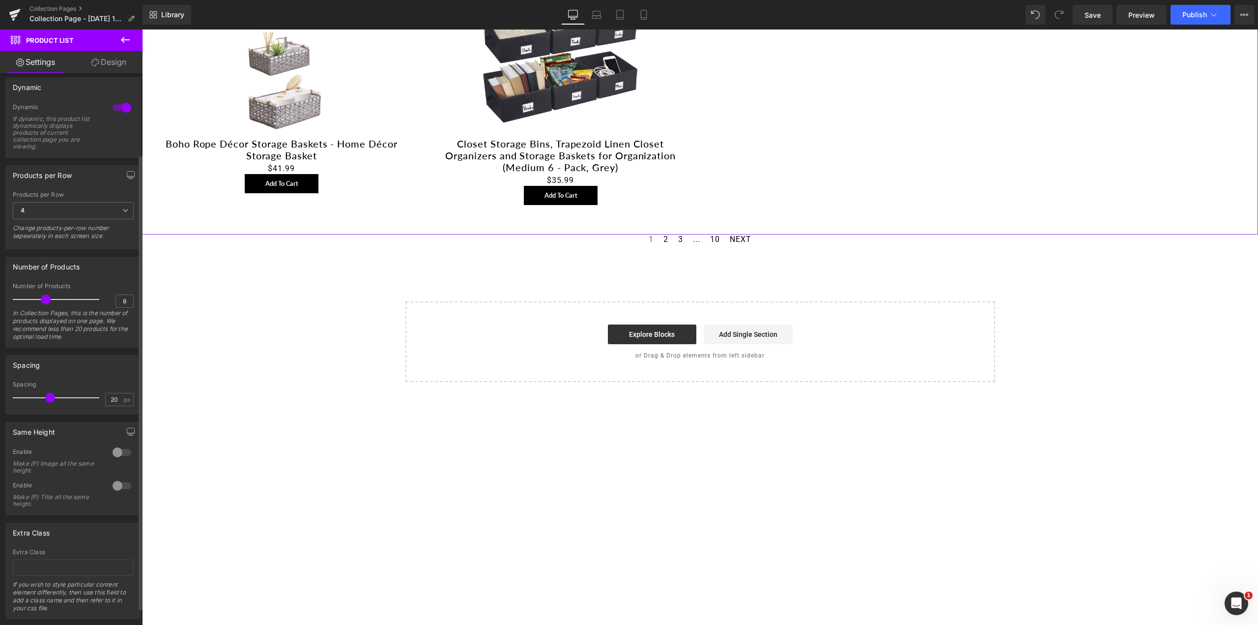
click at [45, 300] on span at bounding box center [46, 299] width 10 height 10
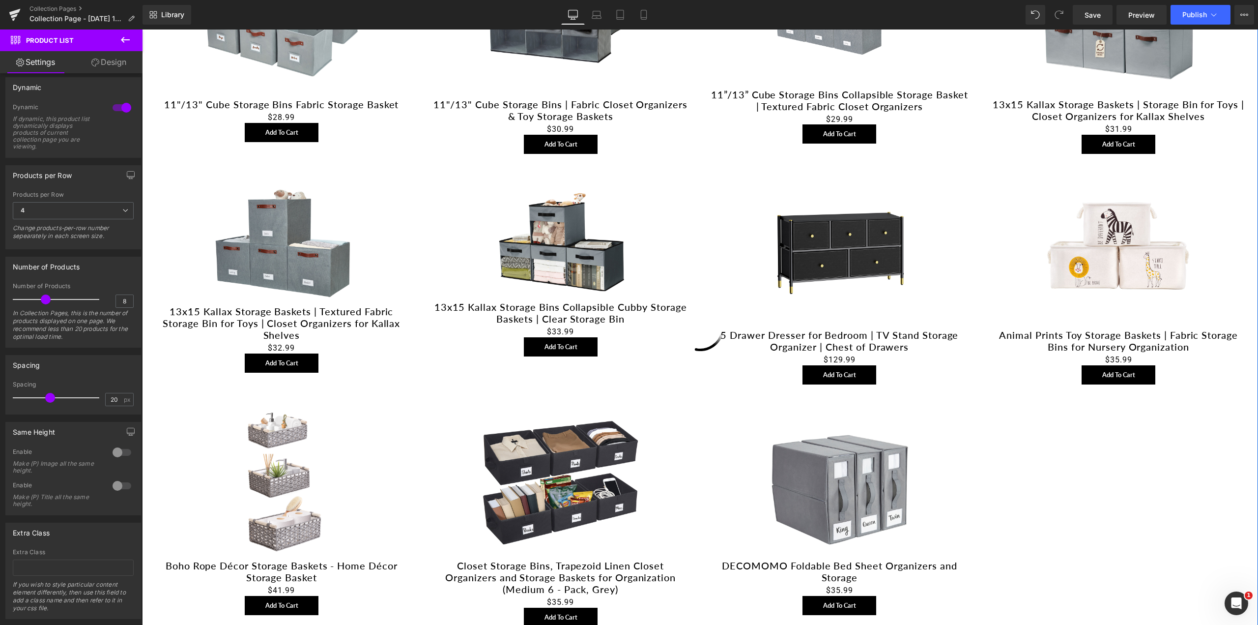
scroll to position [590, 0]
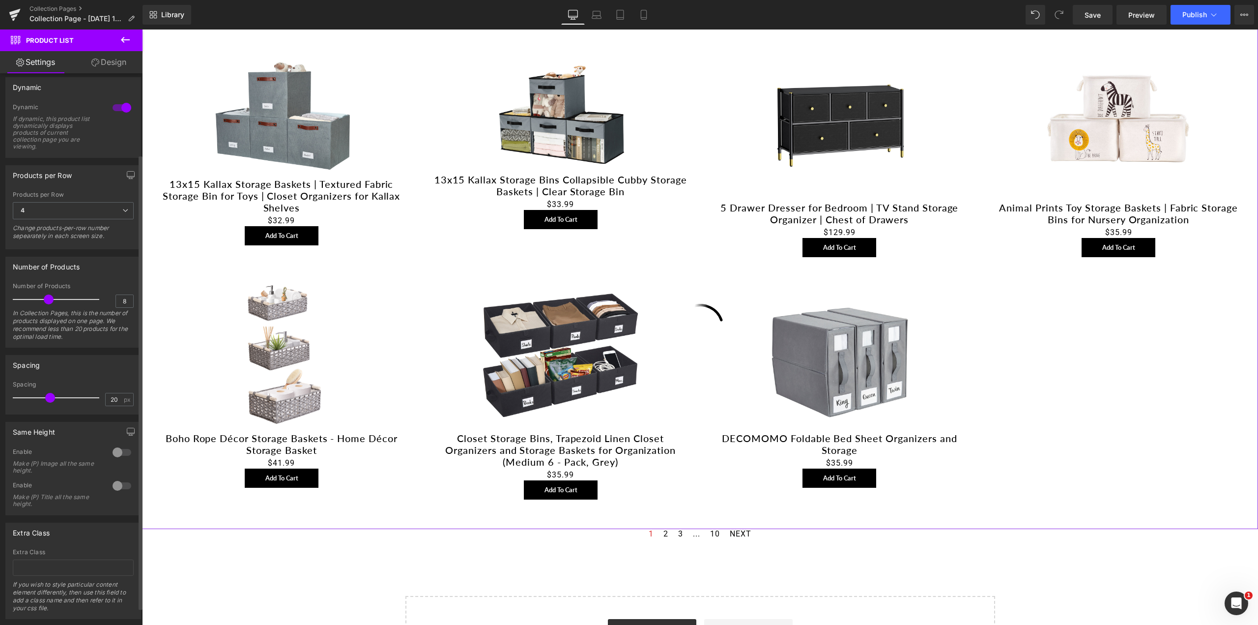
click at [48, 299] on span at bounding box center [49, 299] width 10 height 10
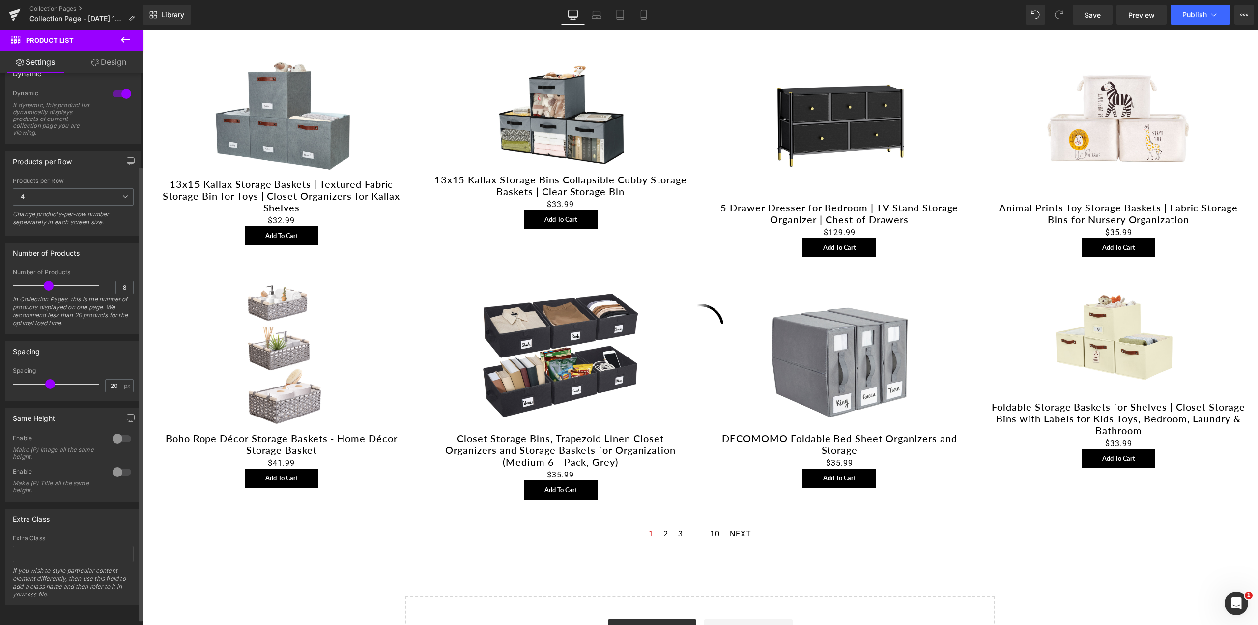
scroll to position [120, 0]
click at [1151, 10] on span "Preview" at bounding box center [1141, 15] width 27 height 10
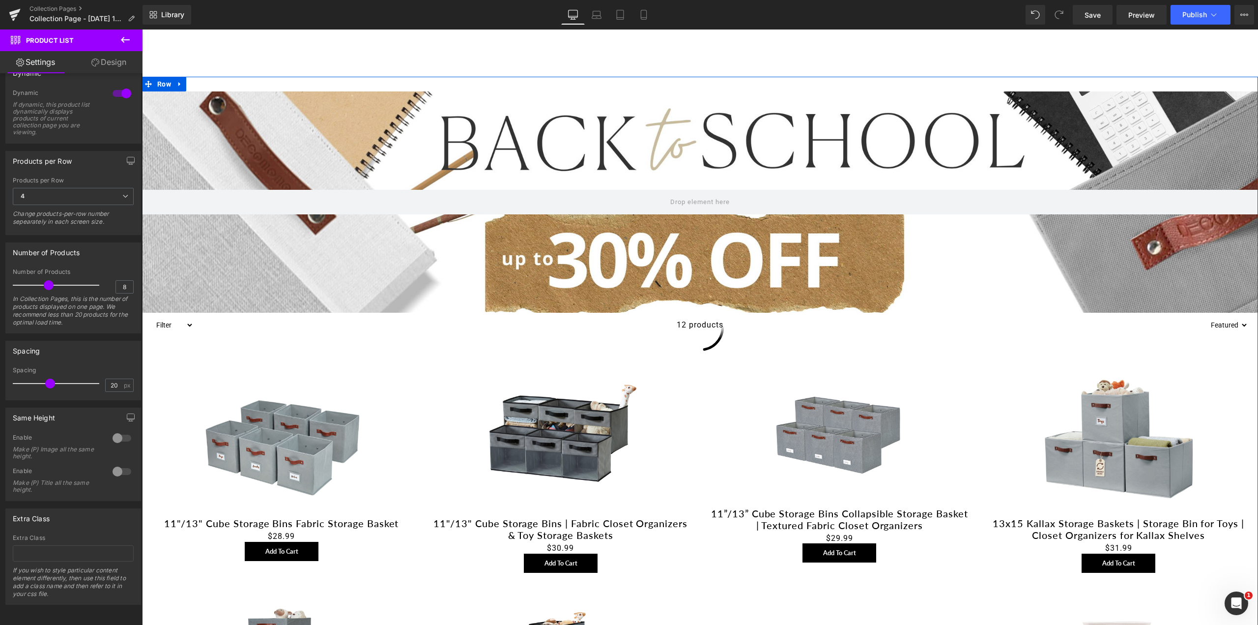
scroll to position [0, 0]
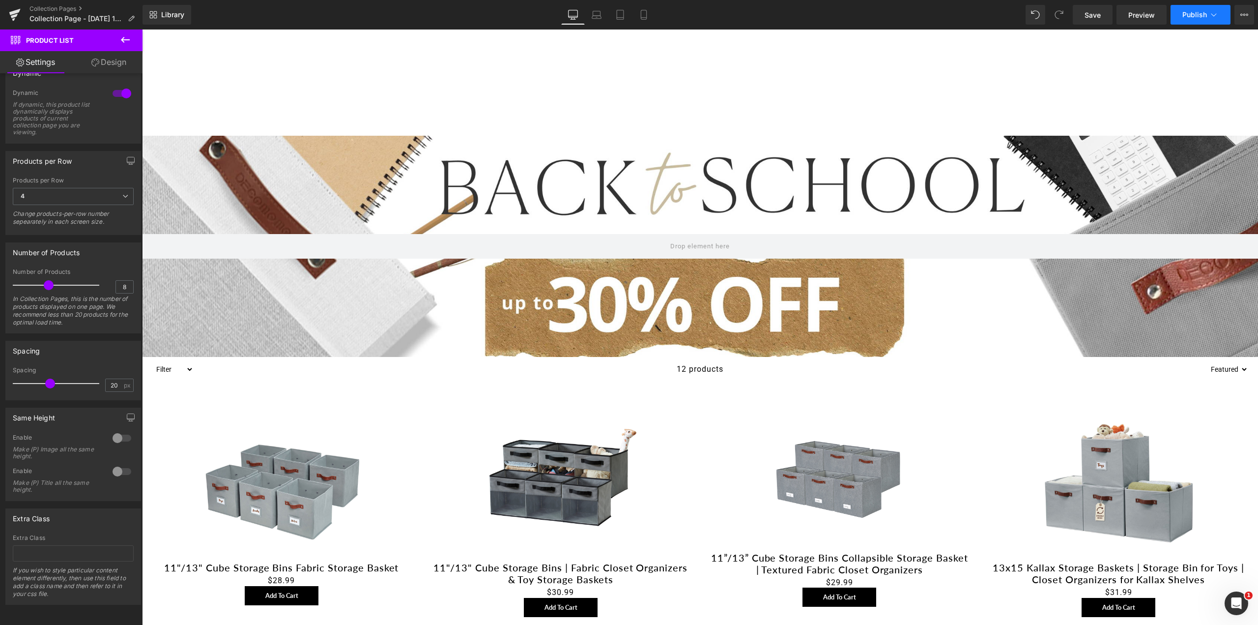
click at [1200, 16] on span "Publish" at bounding box center [1194, 15] width 25 height 8
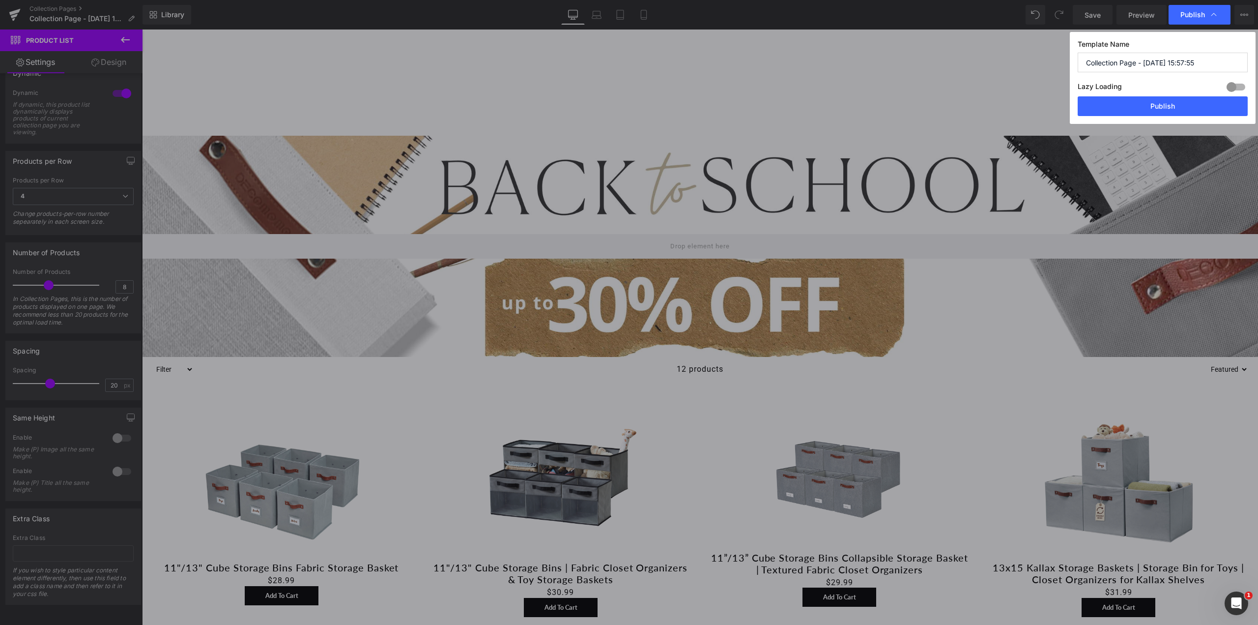
drag, startPoint x: 1207, startPoint y: 58, endPoint x: 1143, endPoint y: 58, distance: 64.4
click at [1143, 58] on input "Collection Page - Aug 15, 15:57:55" at bounding box center [1163, 63] width 170 height 20
type input "Collection Page - Back To School"
drag, startPoint x: 1165, startPoint y: 103, endPoint x: 1003, endPoint y: 74, distance: 164.3
click at [1165, 103] on button "Publish" at bounding box center [1163, 106] width 170 height 20
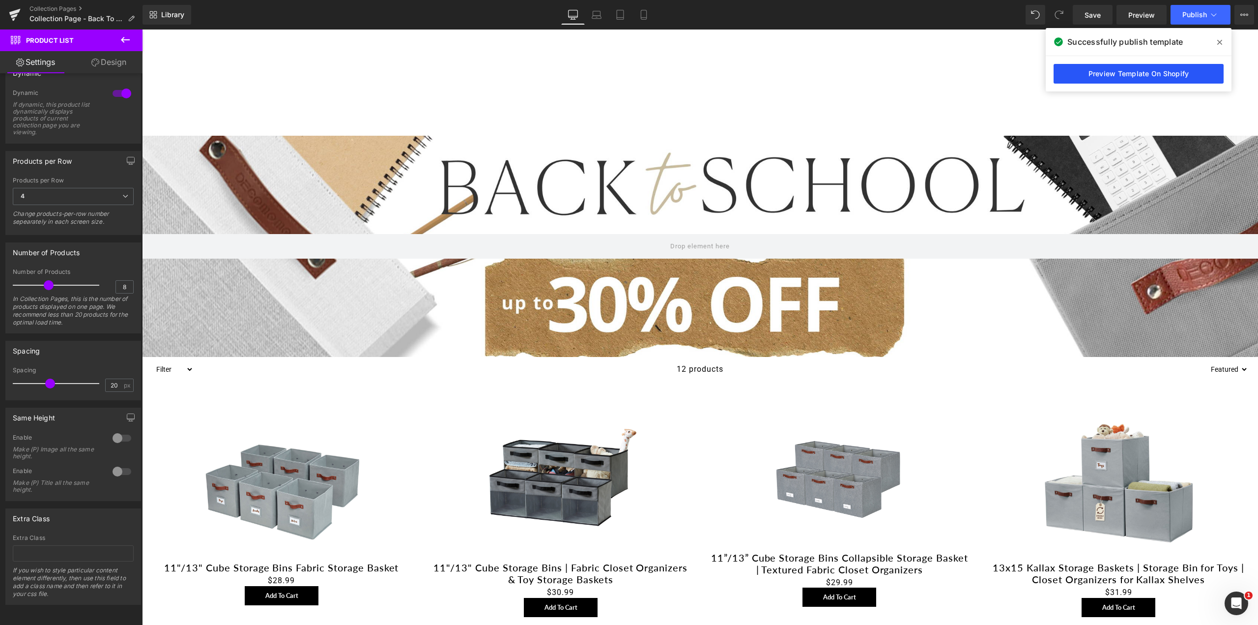
click at [1154, 71] on link "Preview Template On Shopify" at bounding box center [1139, 74] width 170 height 20
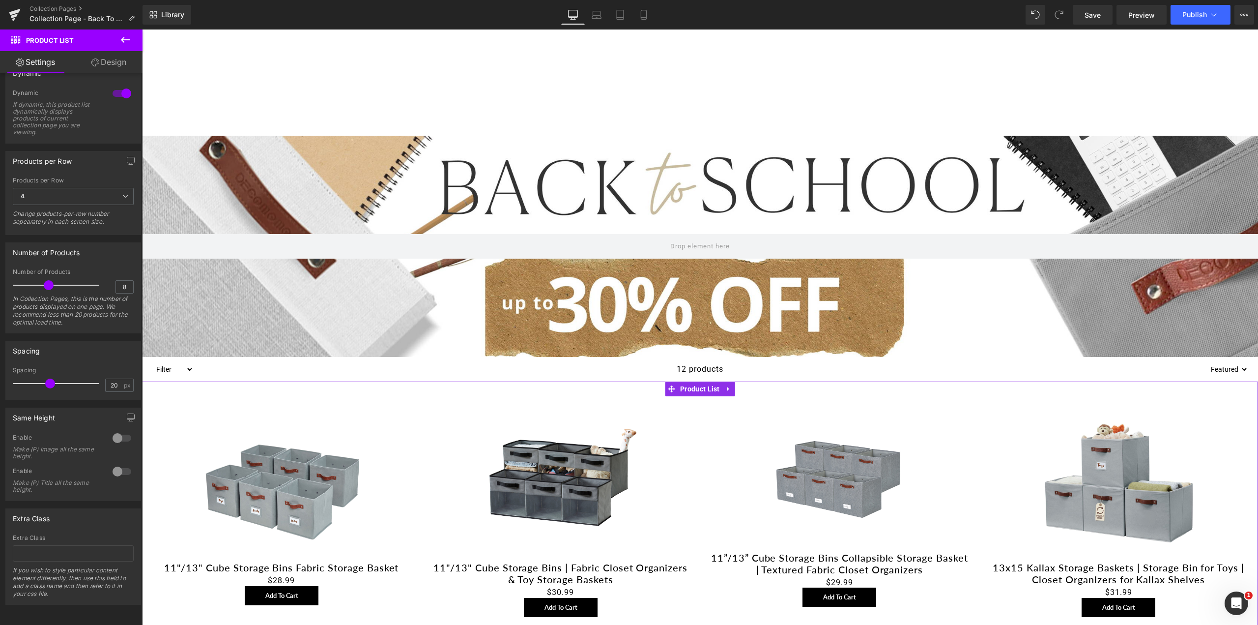
click at [114, 60] on link "Design" at bounding box center [108, 62] width 71 height 22
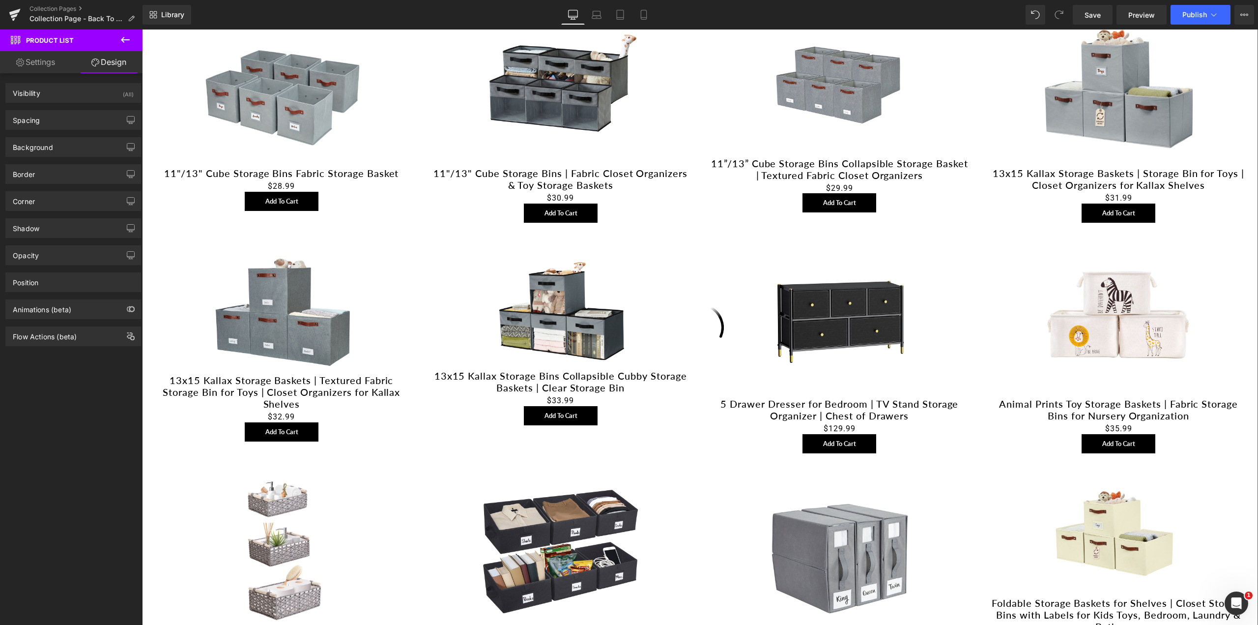
scroll to position [344, 0]
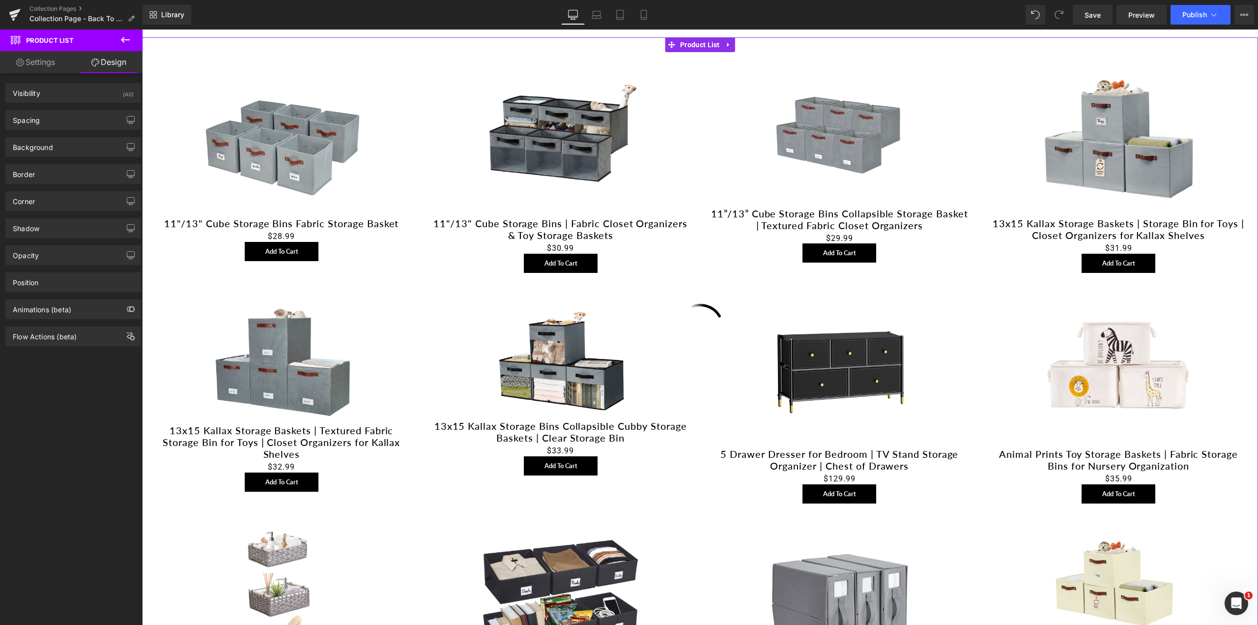
click at [45, 59] on link "Settings" at bounding box center [35, 62] width 71 height 22
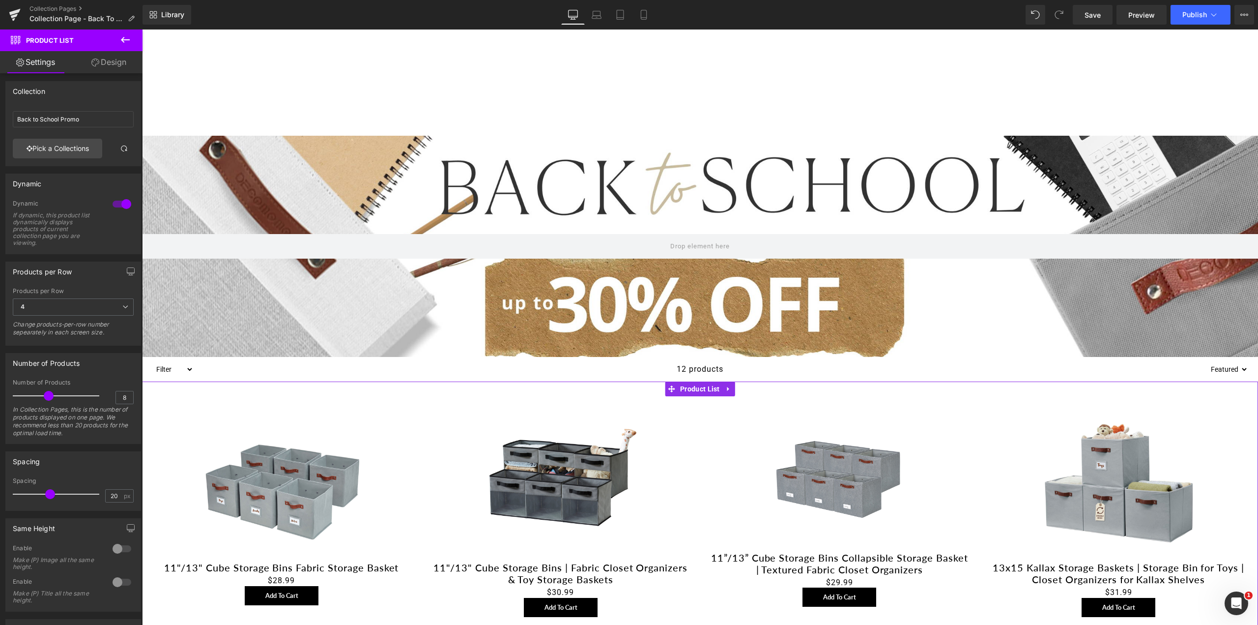
scroll to position [0, 0]
click at [389, 172] on div at bounding box center [700, 246] width 1116 height 221
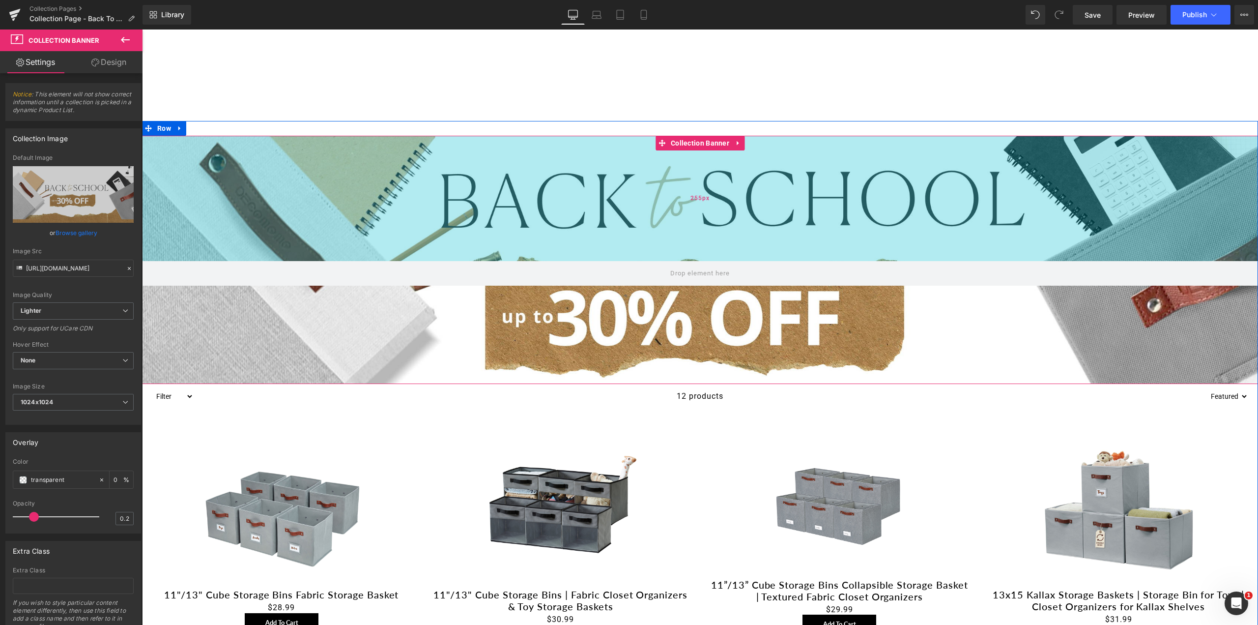
drag, startPoint x: 365, startPoint y: 136, endPoint x: 358, endPoint y: 163, distance: 27.9
click at [358, 163] on div "255px" at bounding box center [700, 198] width 1116 height 125
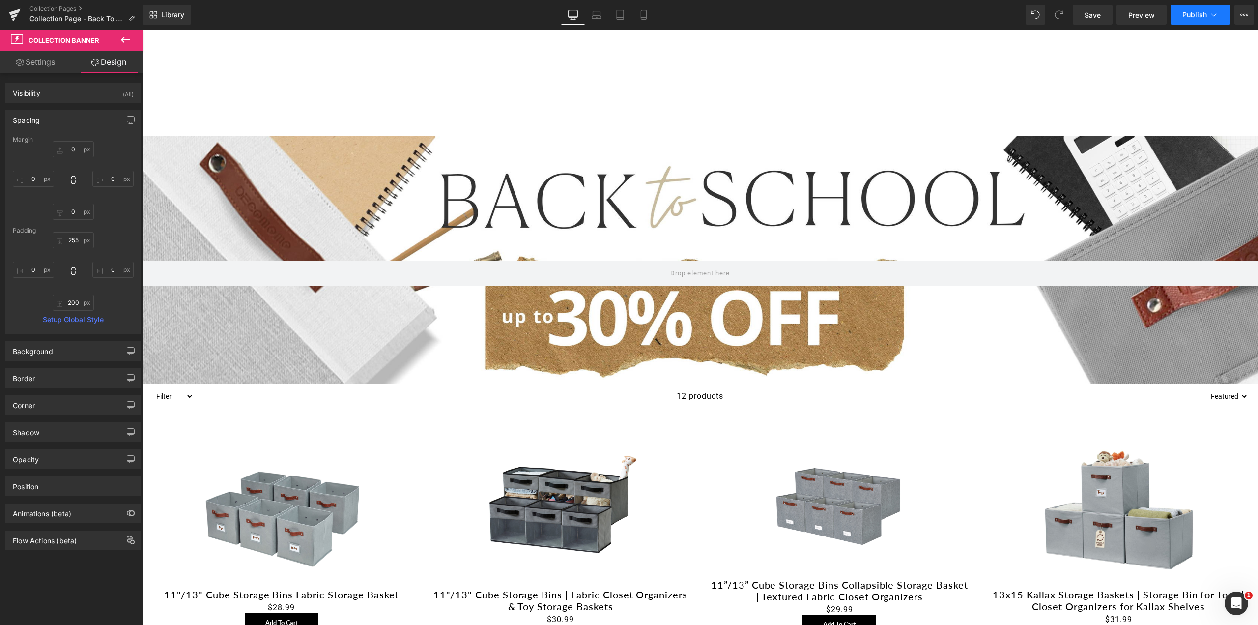
click at [1190, 11] on span "Publish" at bounding box center [1194, 15] width 25 height 8
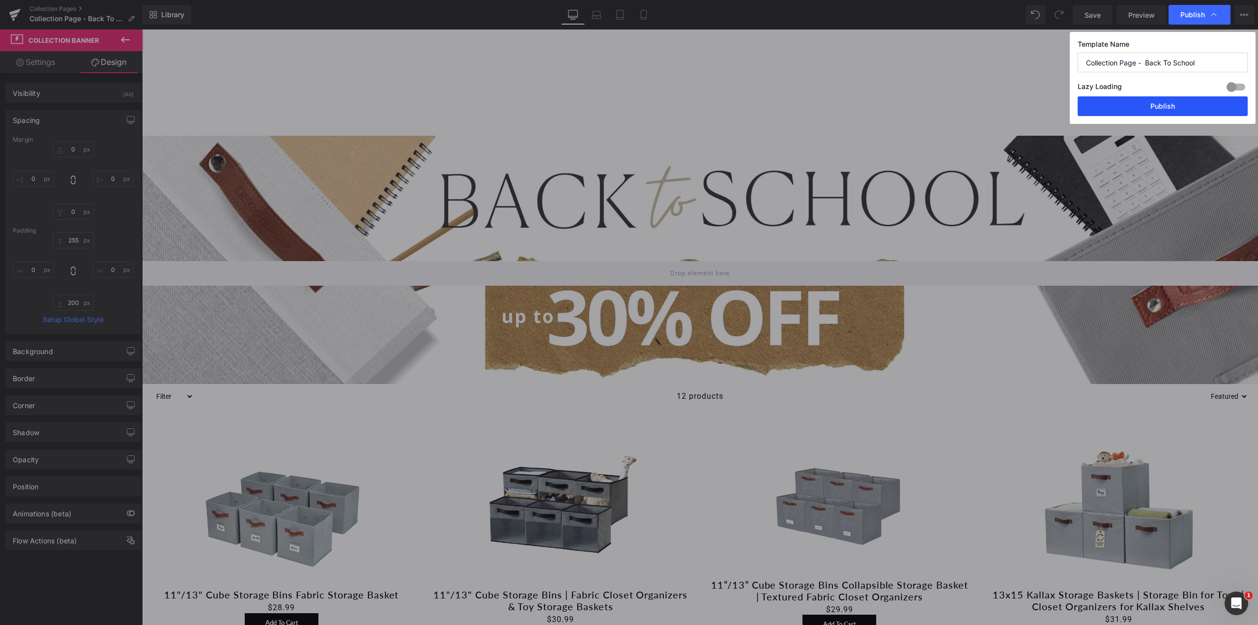
click at [1165, 102] on button "Publish" at bounding box center [1163, 106] width 170 height 20
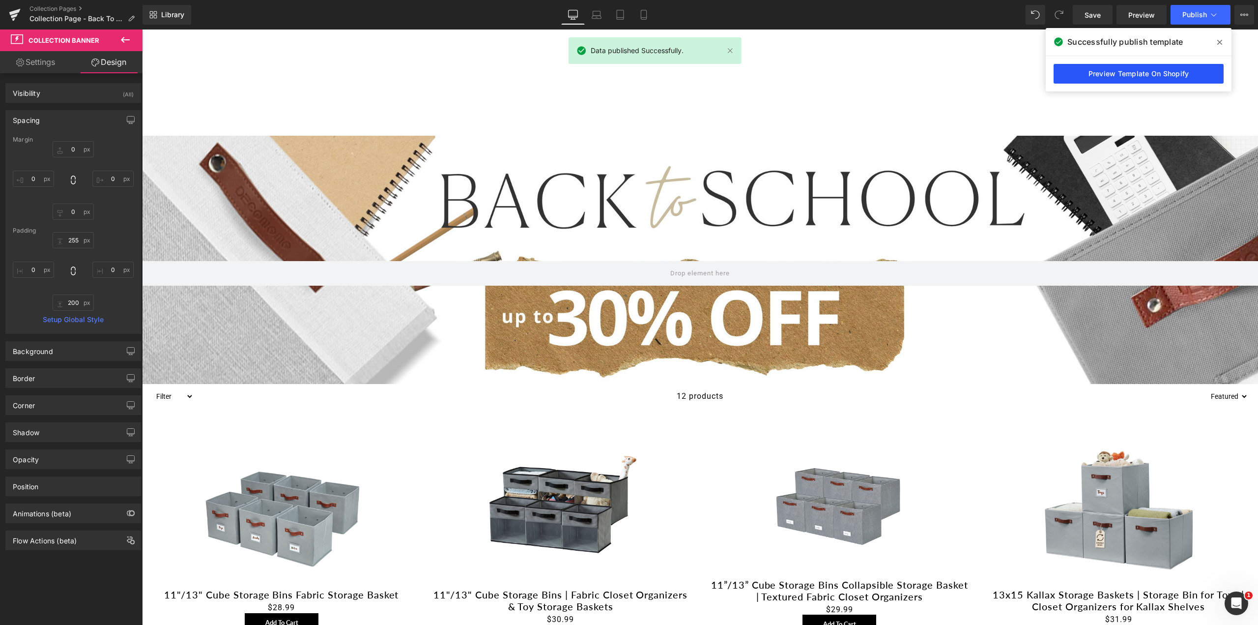
click at [1154, 74] on link "Preview Template On Shopify" at bounding box center [1139, 74] width 170 height 20
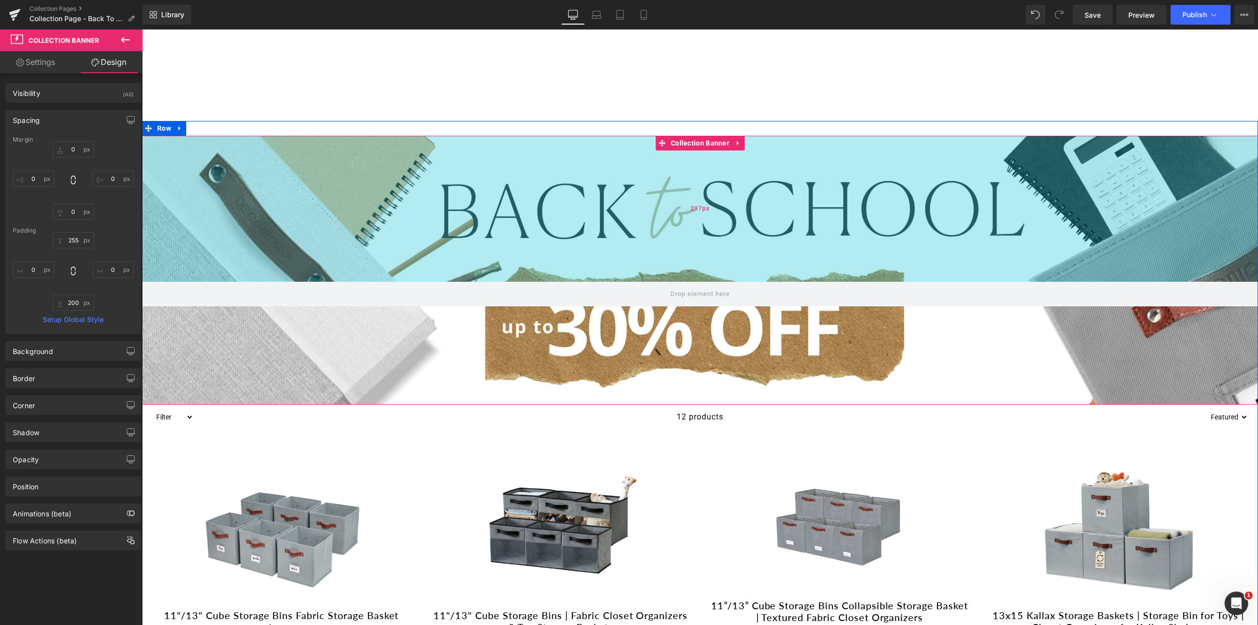
drag, startPoint x: 448, startPoint y: 136, endPoint x: 440, endPoint y: 156, distance: 21.9
click at [440, 156] on div "297px" at bounding box center [700, 209] width 1116 height 146
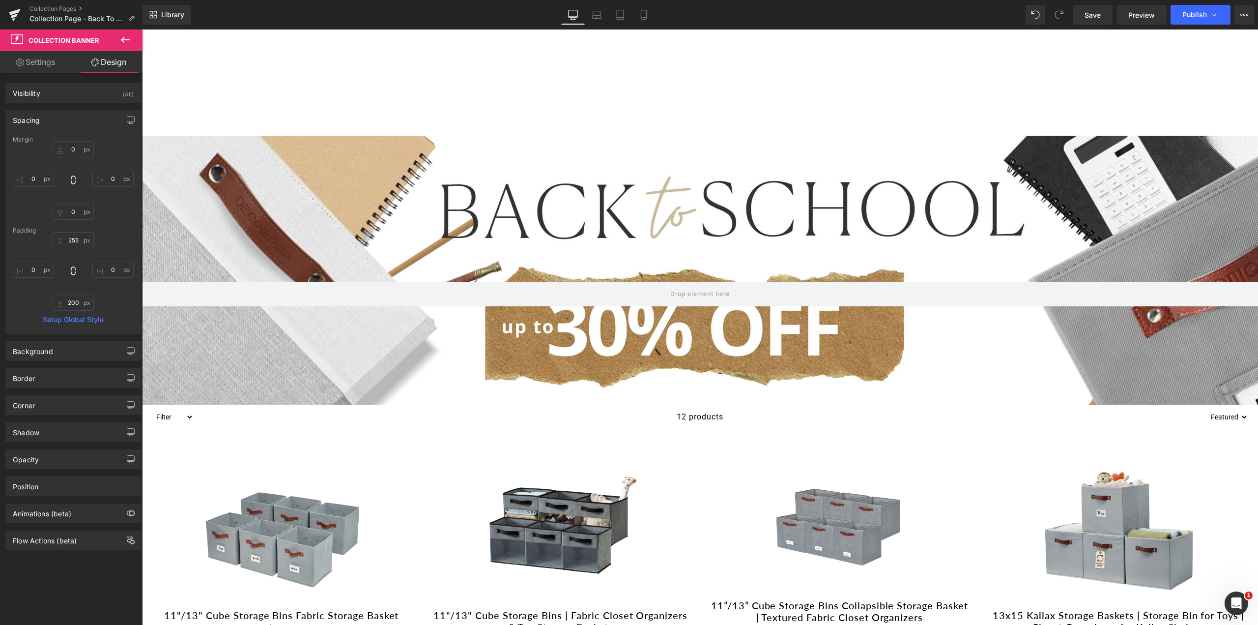
click at [120, 35] on icon at bounding box center [125, 40] width 12 height 12
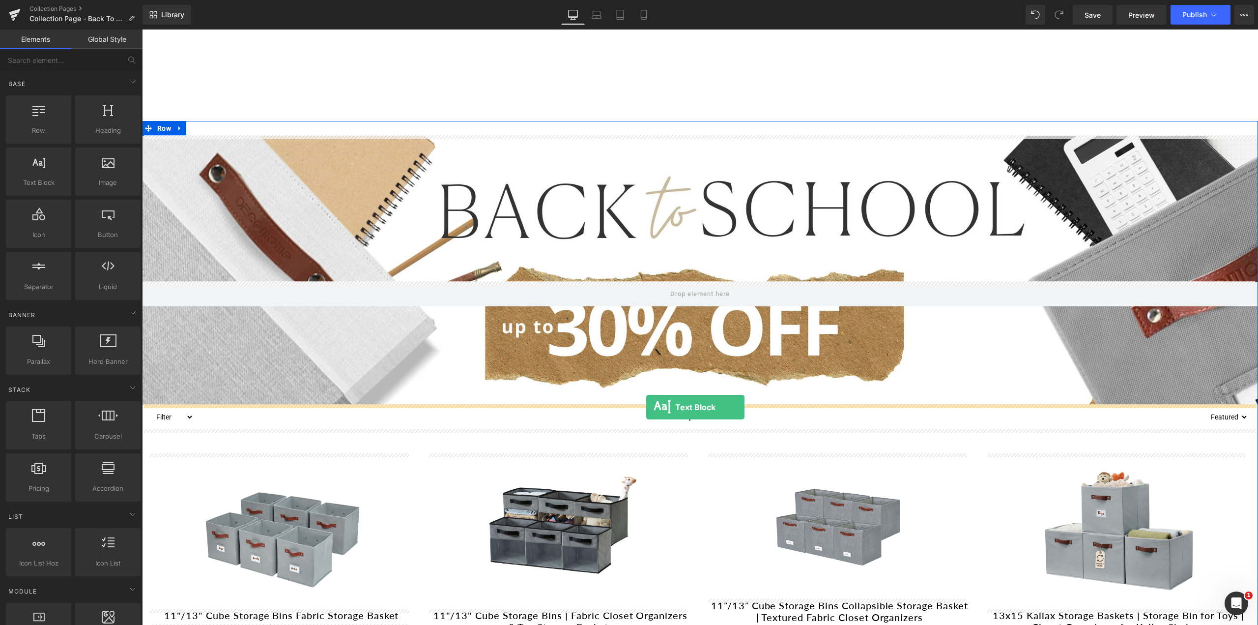
drag, startPoint x: 184, startPoint y: 207, endPoint x: 646, endPoint y: 407, distance: 503.6
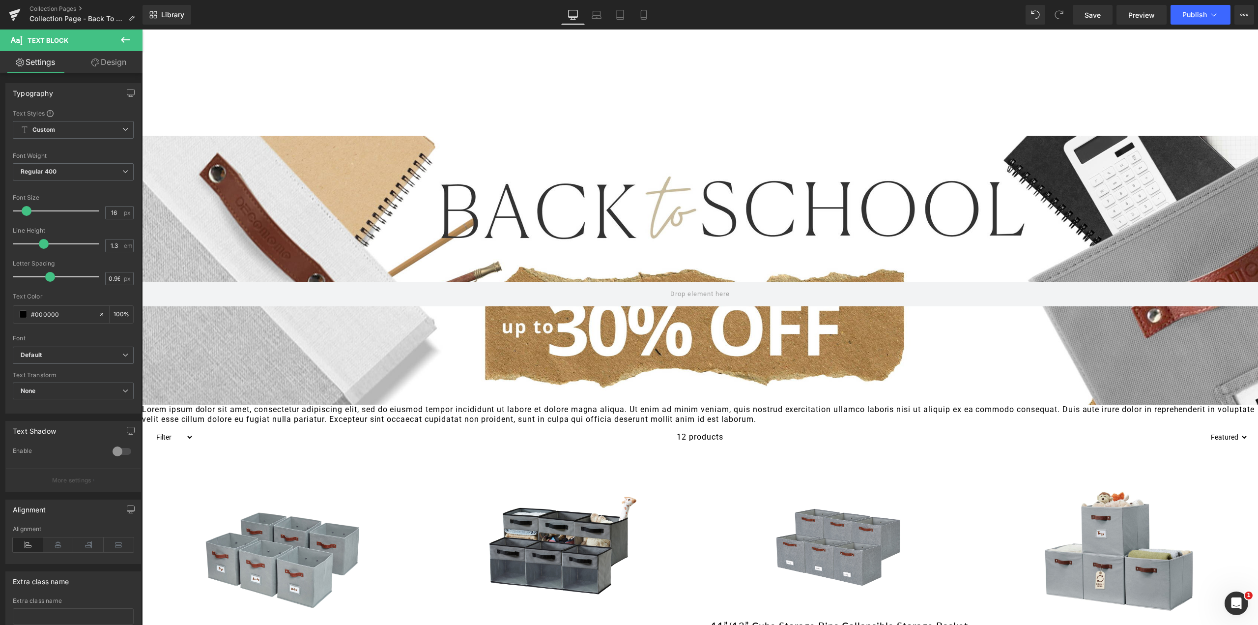
click at [124, 38] on icon at bounding box center [125, 40] width 12 height 12
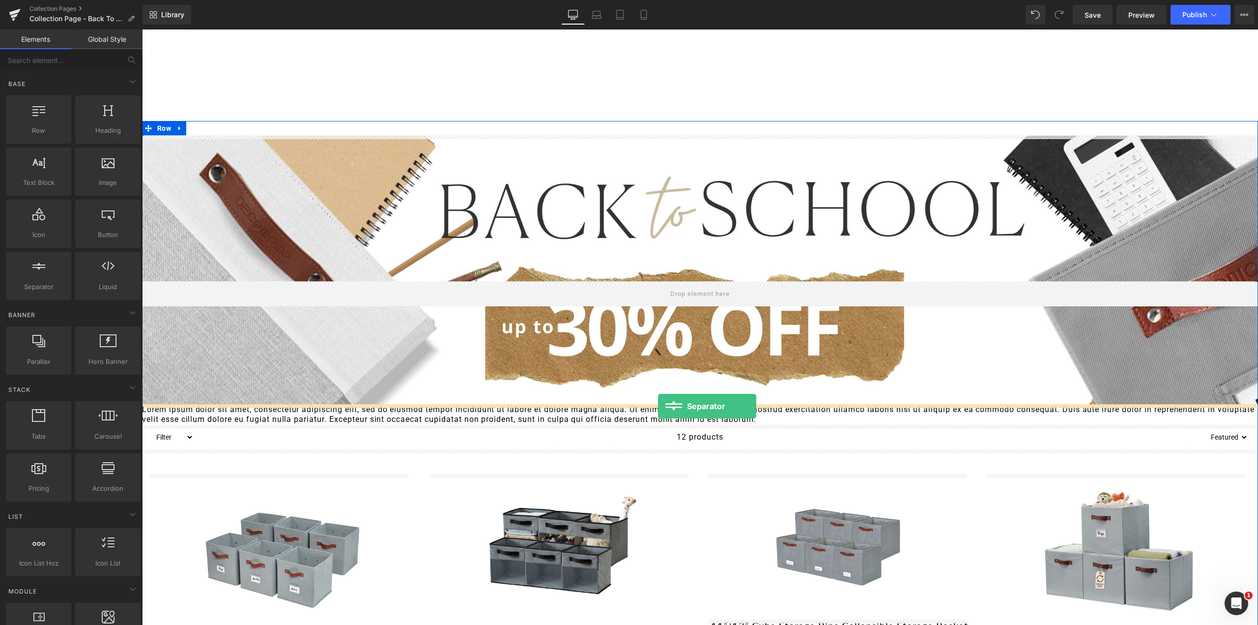
drag, startPoint x: 192, startPoint y: 315, endPoint x: 658, endPoint y: 406, distance: 475.0
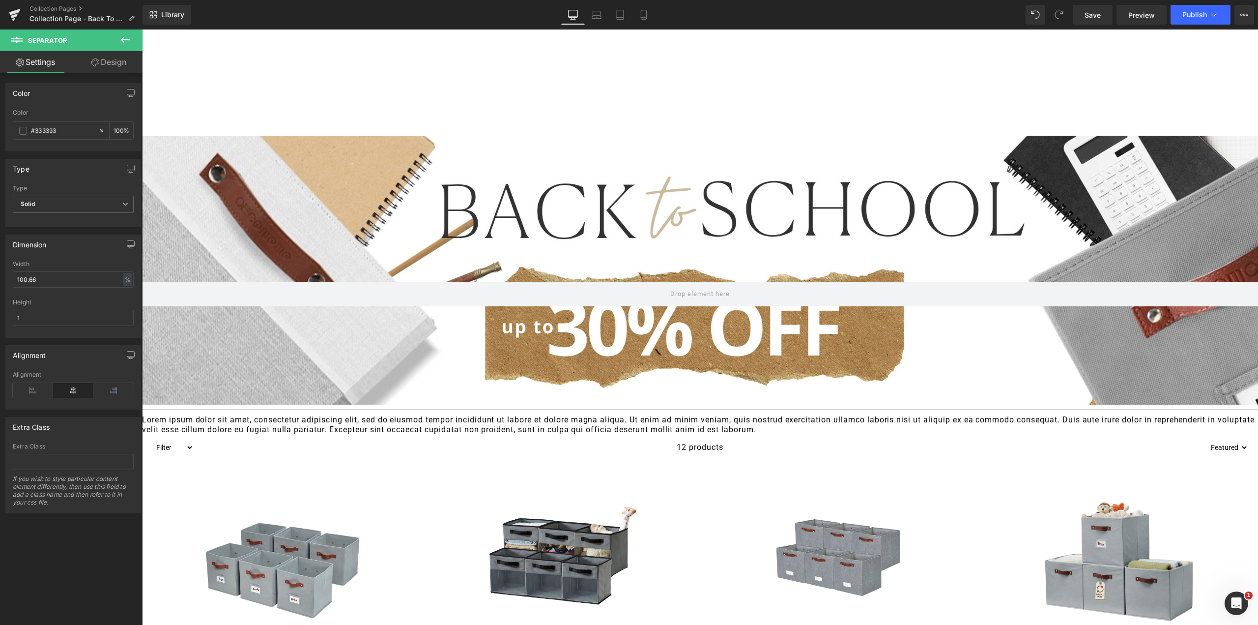
click at [124, 35] on icon at bounding box center [125, 40] width 12 height 12
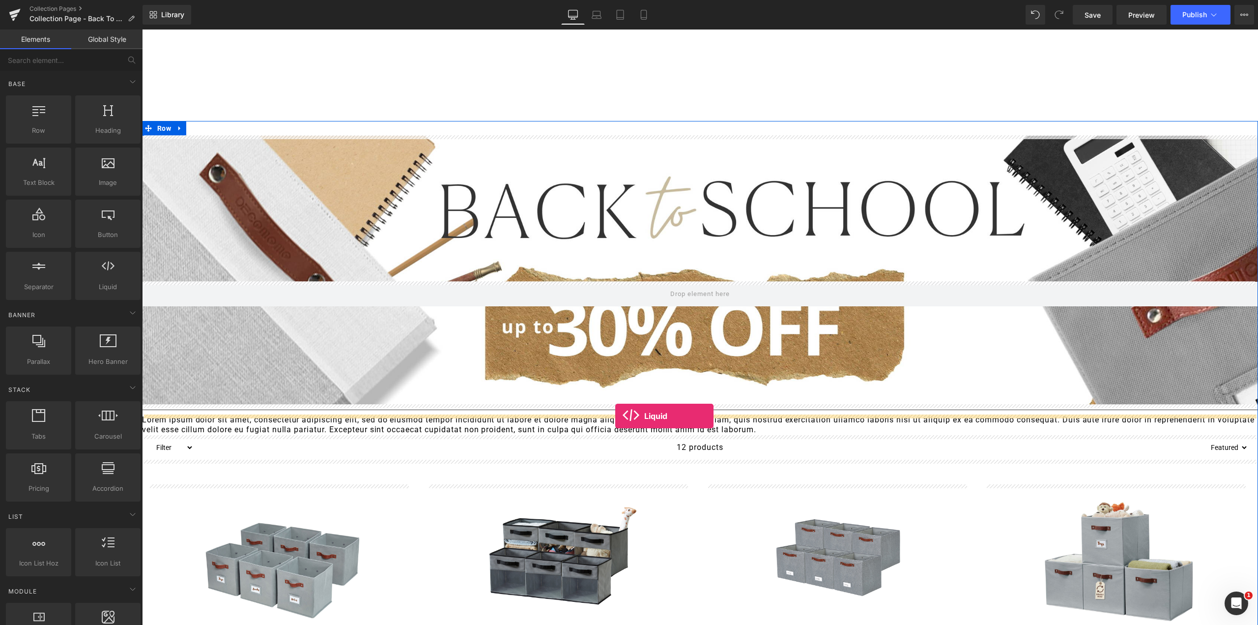
drag, startPoint x: 250, startPoint y: 309, endPoint x: 615, endPoint y: 416, distance: 380.4
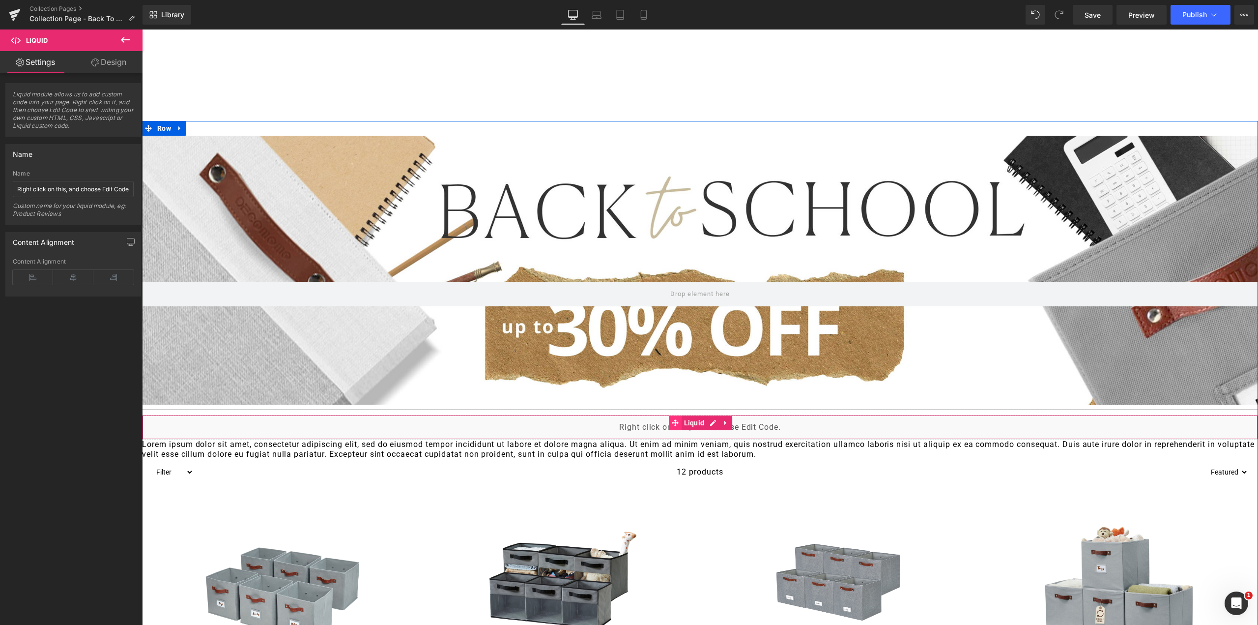
click at [672, 422] on icon at bounding box center [675, 422] width 7 height 7
click at [710, 423] on div "Liquid" at bounding box center [700, 427] width 1116 height 25
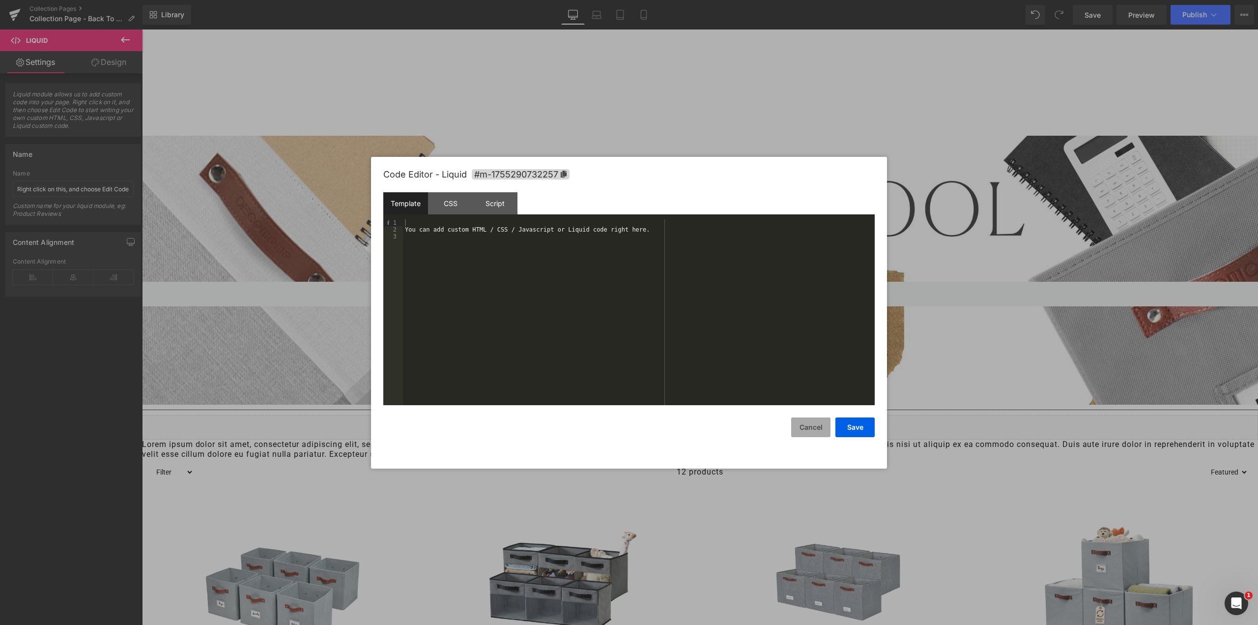
click at [806, 427] on button "Cancel" at bounding box center [810, 427] width 39 height 20
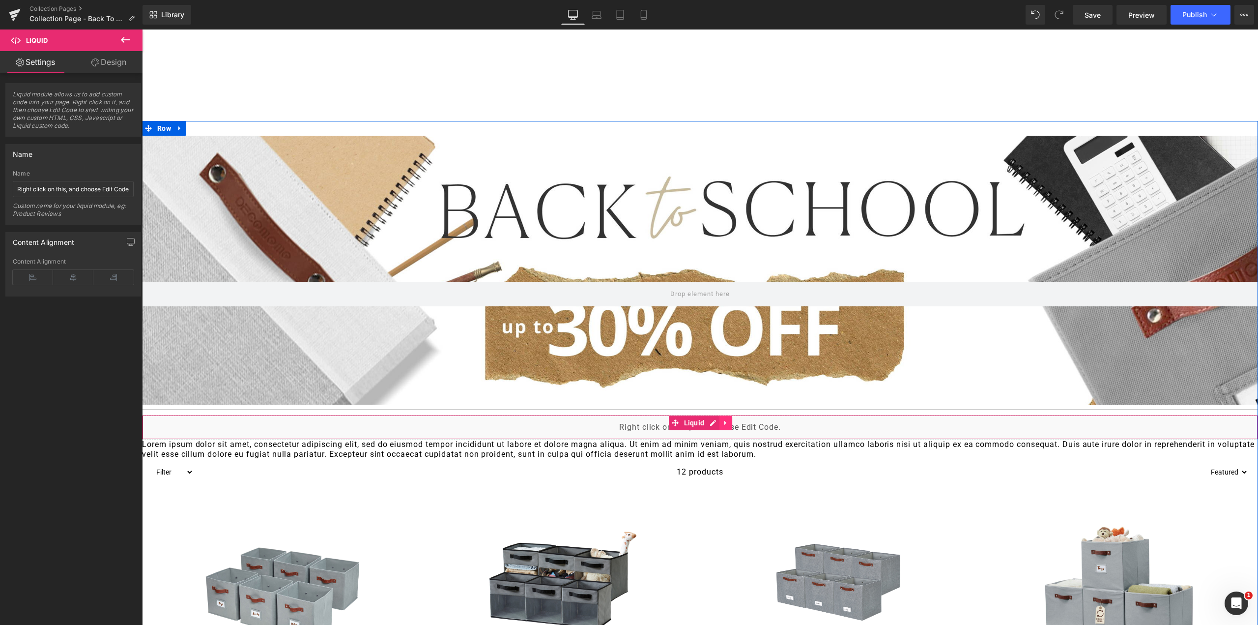
click at [724, 422] on icon at bounding box center [725, 422] width 2 height 4
click at [729, 421] on icon at bounding box center [732, 422] width 7 height 7
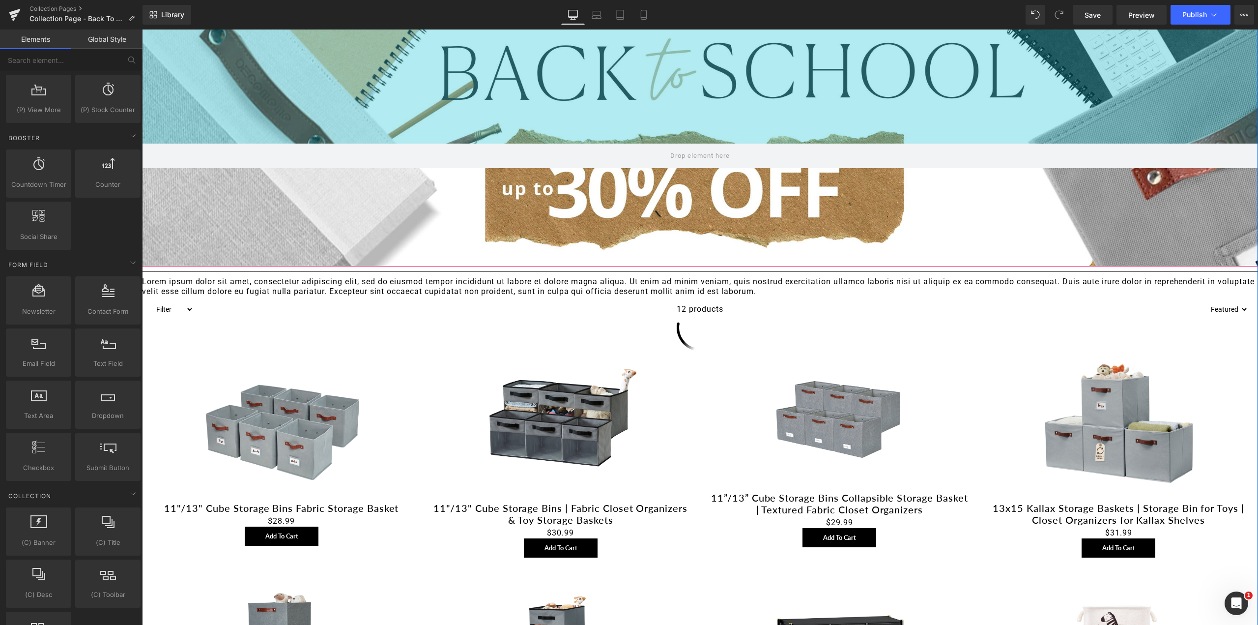
scroll to position [295, 0]
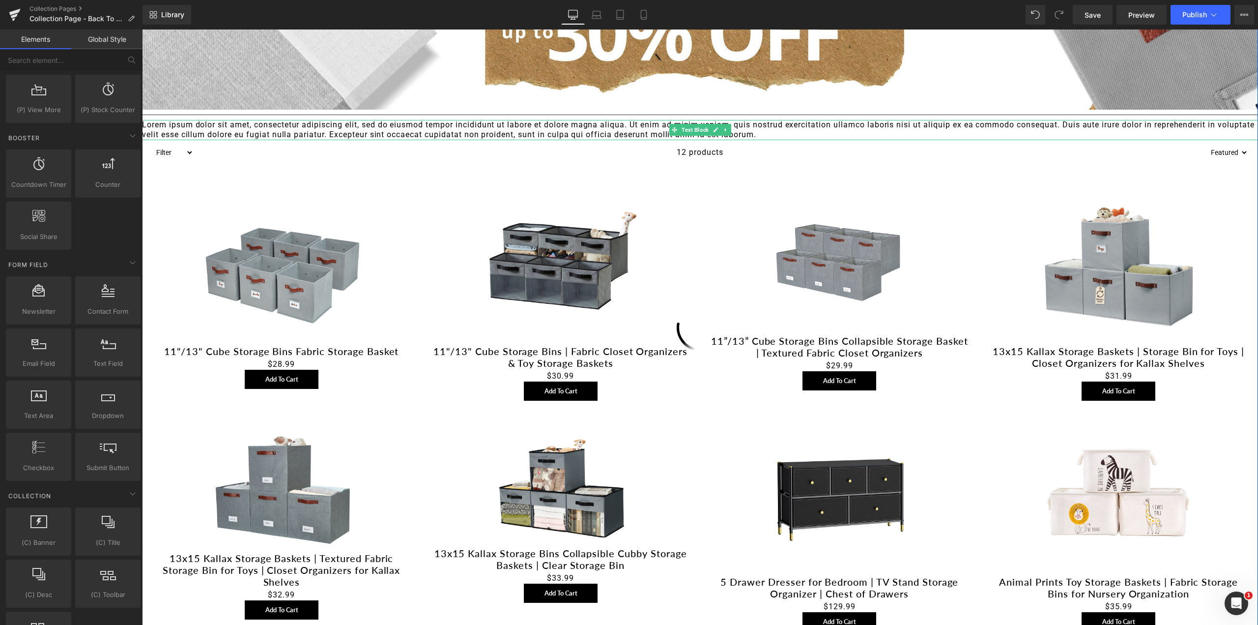
click at [594, 131] on p "Lorem ipsum dolor sit amet, consectetur adipiscing elit, sed do eiusmod tempor …" at bounding box center [700, 130] width 1116 height 21
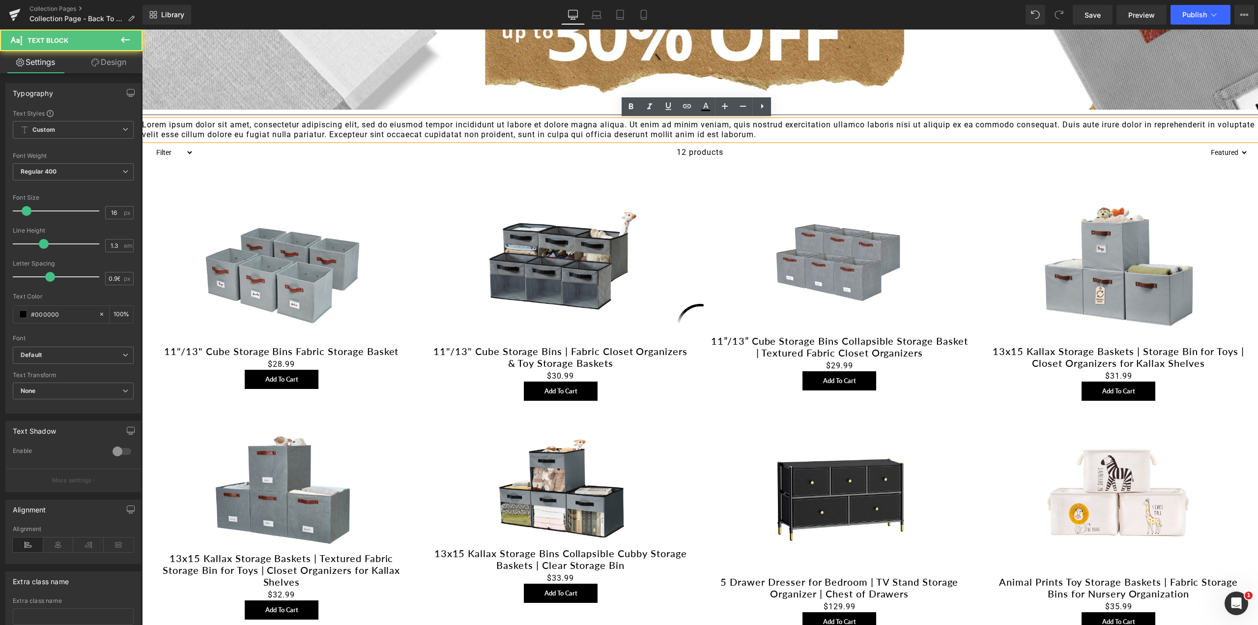
click at [593, 130] on p "Lorem ipsum dolor sit amet, consectetur adipiscing elit, sed do eiusmod tempor …" at bounding box center [700, 130] width 1116 height 21
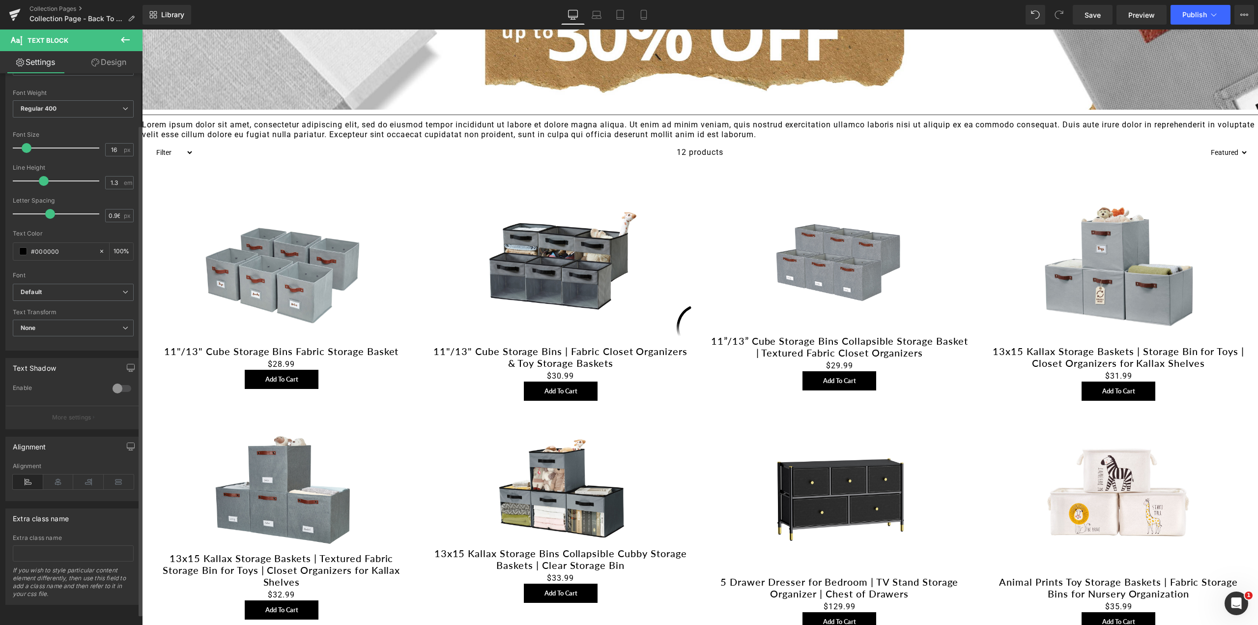
scroll to position [0, 0]
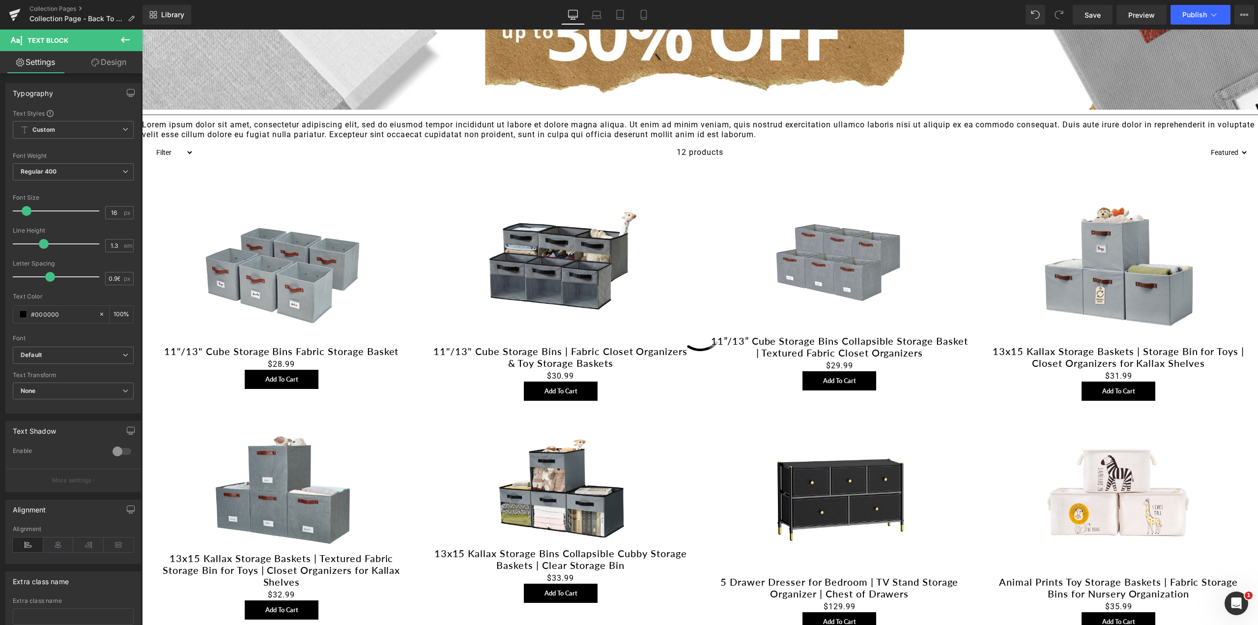
click at [107, 66] on link "Design" at bounding box center [108, 62] width 71 height 22
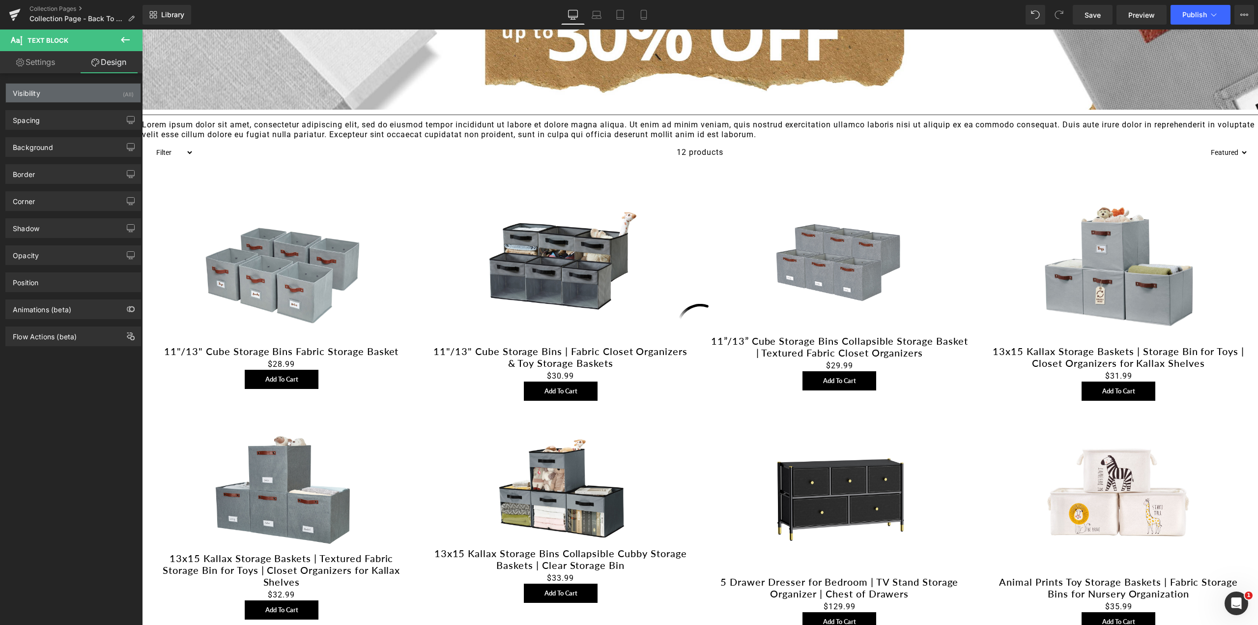
click at [78, 94] on div "Visibility (All)" at bounding box center [73, 93] width 135 height 19
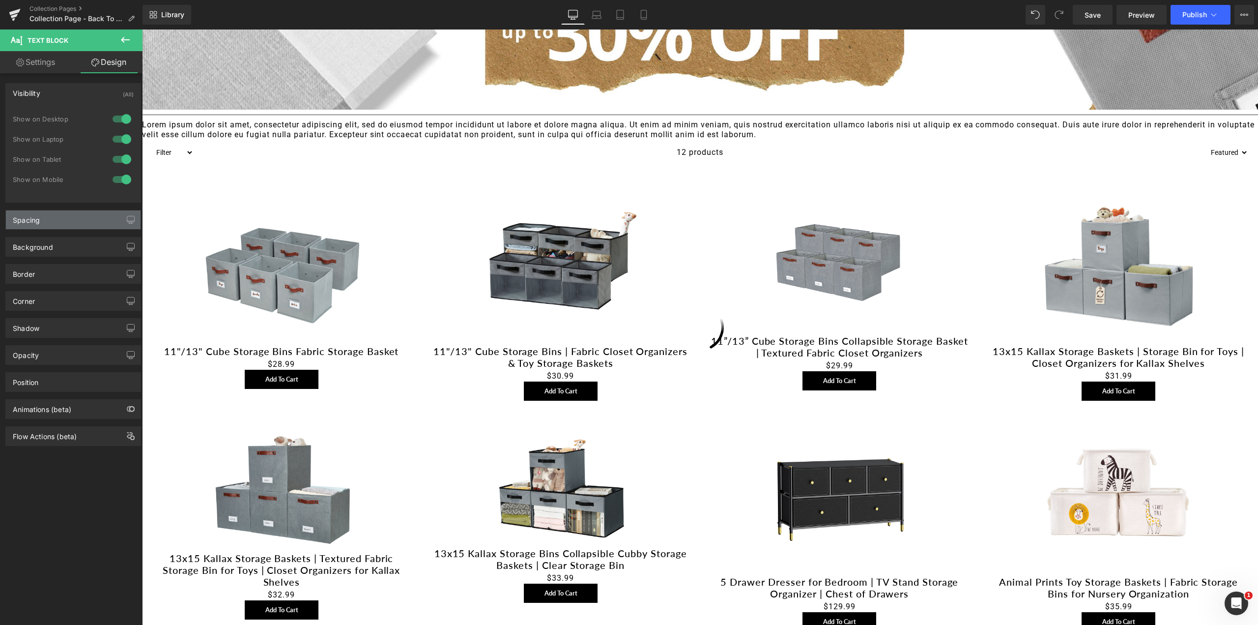
click at [68, 218] on div "Spacing" at bounding box center [73, 219] width 135 height 19
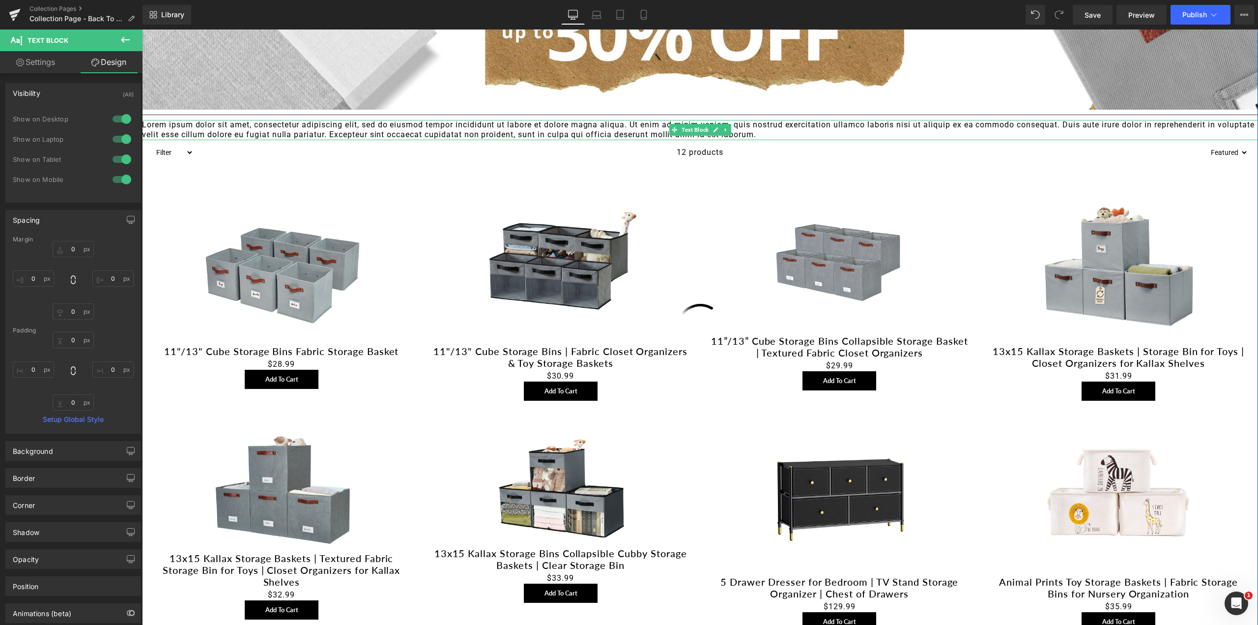
click at [190, 130] on p "Lorem ipsum dolor sit amet, consectetur adipiscing elit, sed do eiusmod tempor …" at bounding box center [700, 130] width 1116 height 21
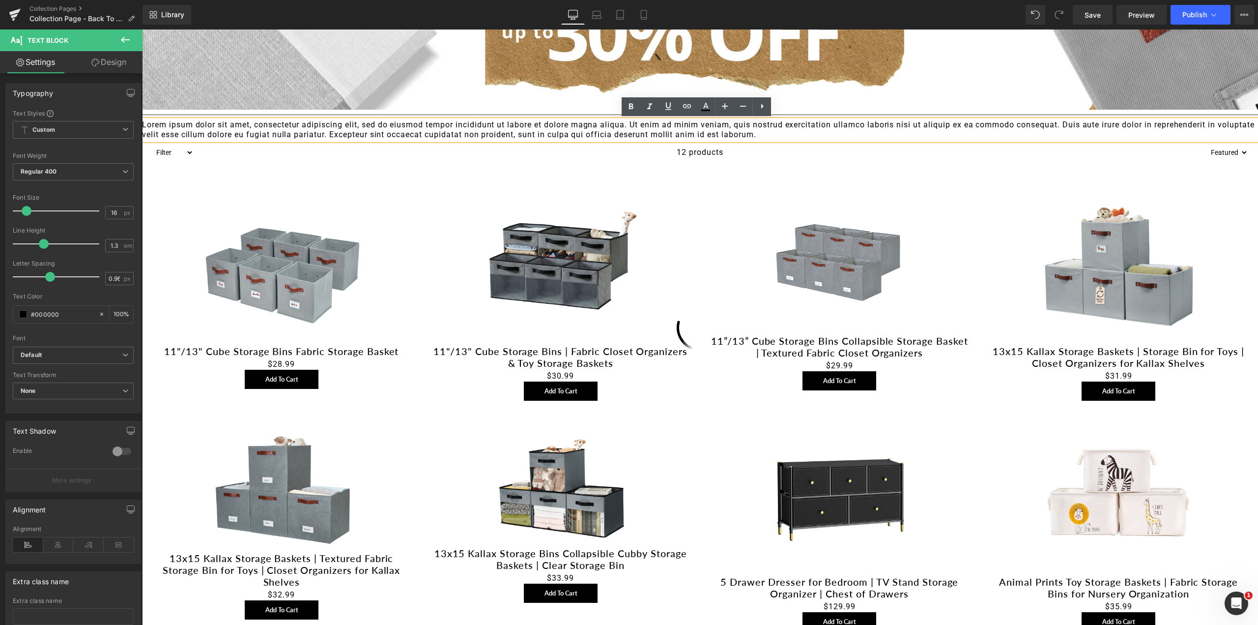
drag, startPoint x: 774, startPoint y: 124, endPoint x: 756, endPoint y: 123, distance: 17.8
click at [773, 124] on p "Lorem ipsum dolor sit amet, consectetur adipiscing elit, sed do eiusmod tempor …" at bounding box center [700, 130] width 1116 height 21
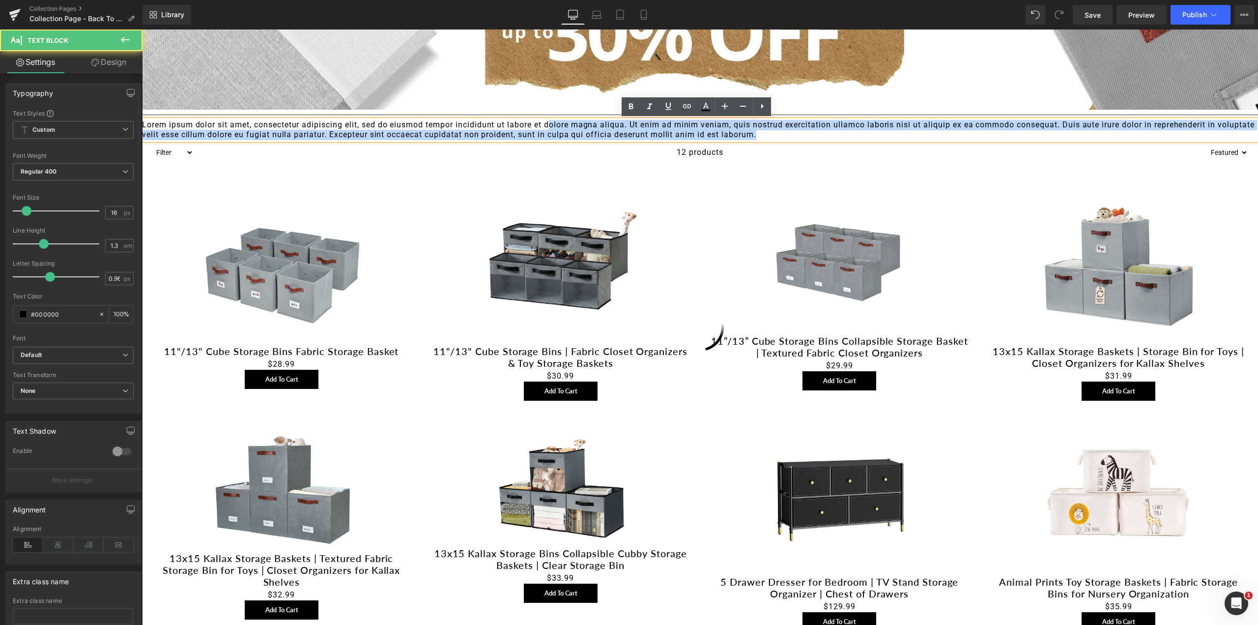
drag, startPoint x: 550, startPoint y: 117, endPoint x: 551, endPoint y: 122, distance: 5.0
click at [551, 122] on div "Lorem ipsum dolor sit amet, consectetur adipiscing elit, sed do eiusmod tempor …" at bounding box center [700, 130] width 1116 height 21
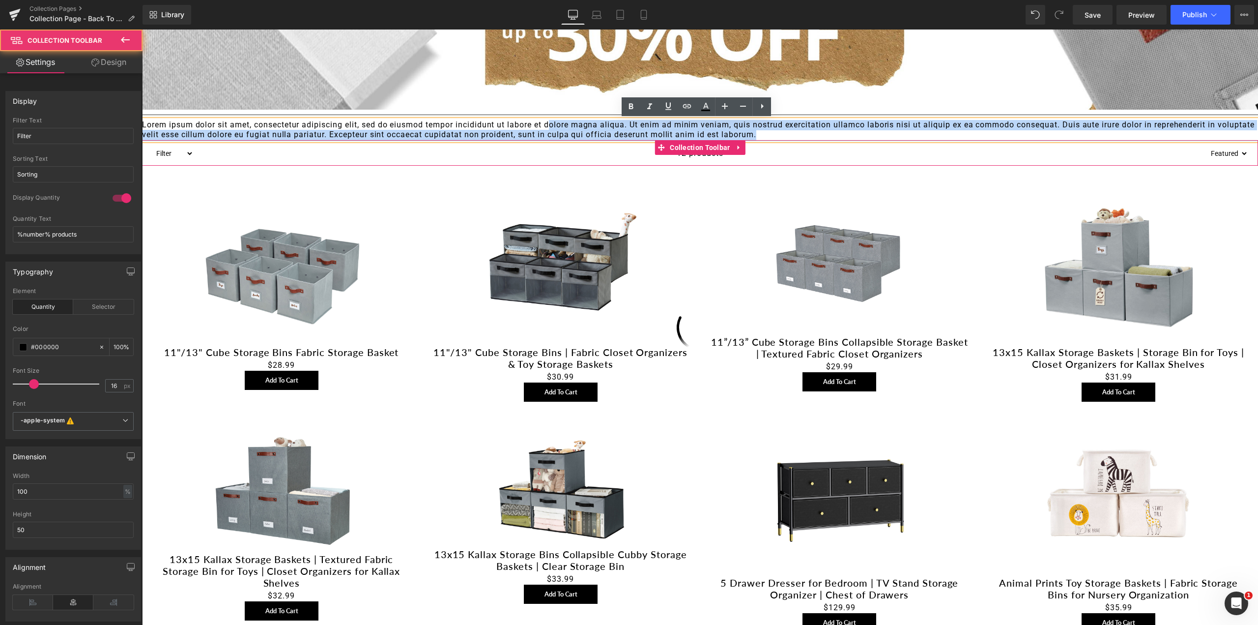
click at [568, 142] on div "Filter cardboard cube living room Nursery shelving best-sellers fabric 6-pack l…" at bounding box center [700, 153] width 1116 height 26
click at [570, 127] on p "Lorem ipsum dolor sit amet, consectetur adipiscing elit, sed do eiusmod tempor …" at bounding box center [700, 130] width 1116 height 21
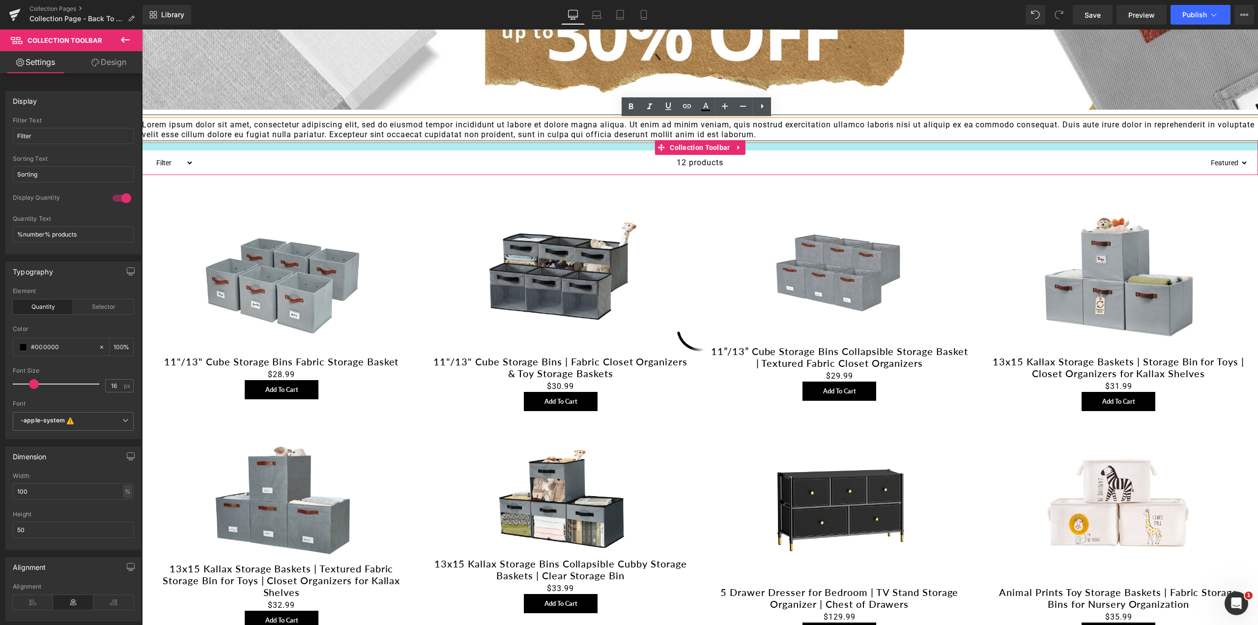
drag, startPoint x: 564, startPoint y: 141, endPoint x: 562, endPoint y: 150, distance: 9.5
click at [562, 150] on div at bounding box center [700, 145] width 1116 height 10
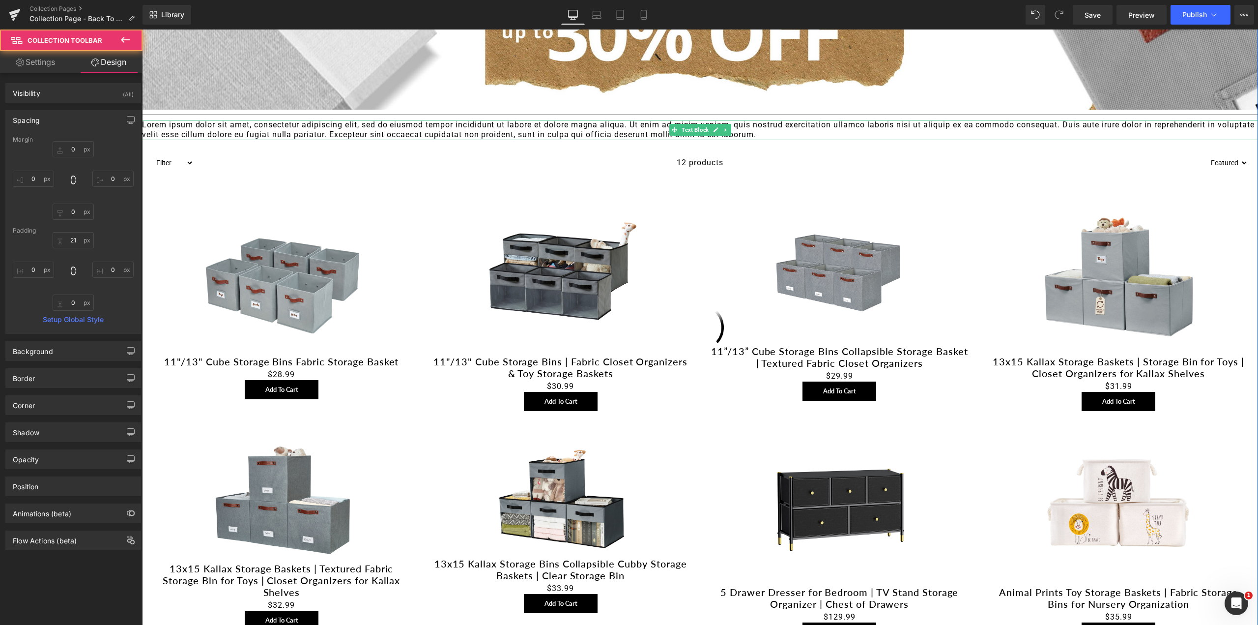
click at [482, 136] on p "Lorem ipsum dolor sit amet, consectetur adipiscing elit, sed do eiusmod tempor …" at bounding box center [700, 130] width 1116 height 21
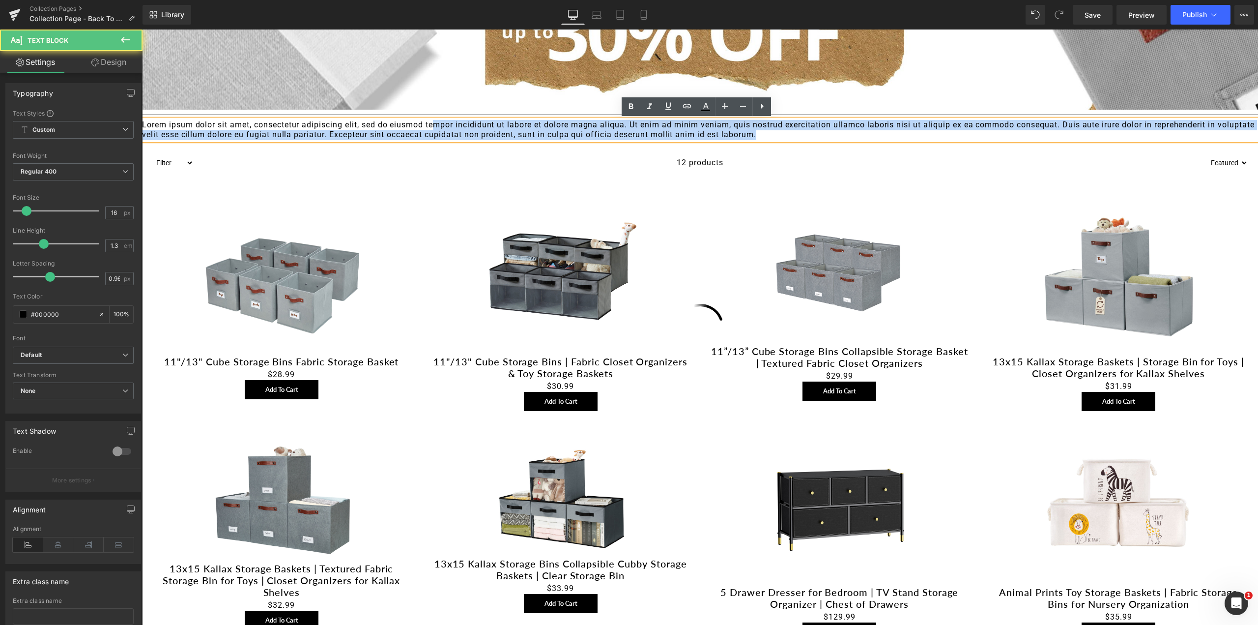
drag, startPoint x: 431, startPoint y: 119, endPoint x: 431, endPoint y: 126, distance: 7.4
click at [431, 126] on div "Lorem ipsum dolor sit amet, consectetur adipiscing elit, sed do eiusmod tempor …" at bounding box center [700, 130] width 1116 height 21
click at [464, 120] on div "Lorem ipsum dolor sit amet, consectetur adipiscing elit, sed do eiusmod tempor …" at bounding box center [700, 130] width 1116 height 21
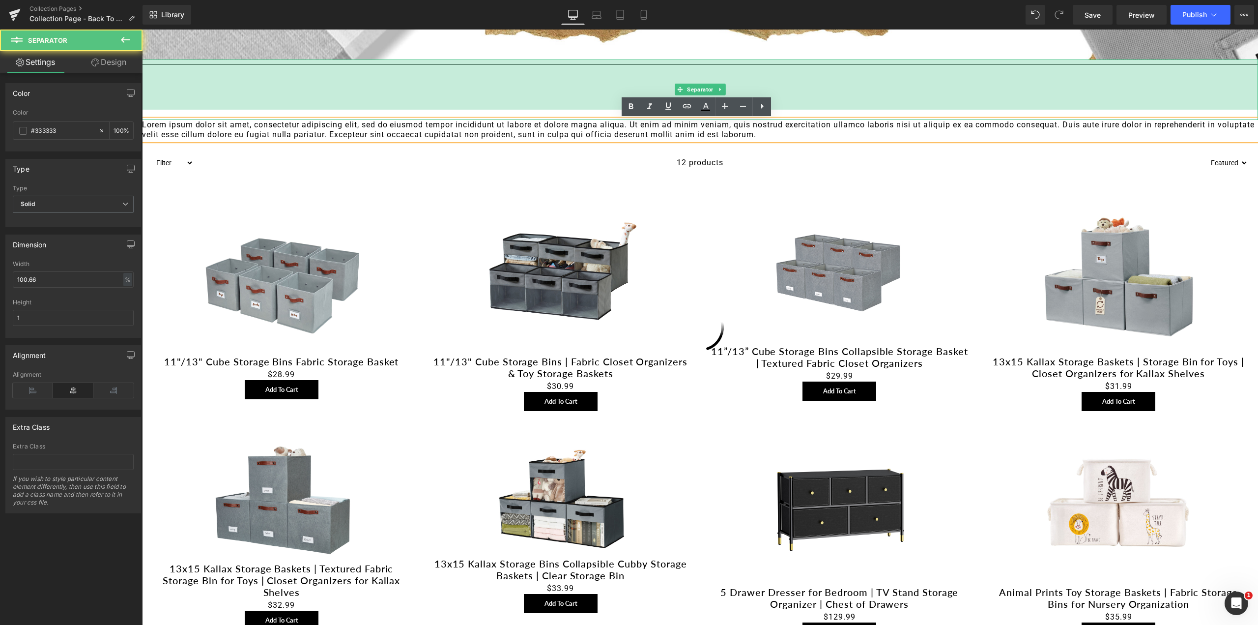
scroll to position [353, 0]
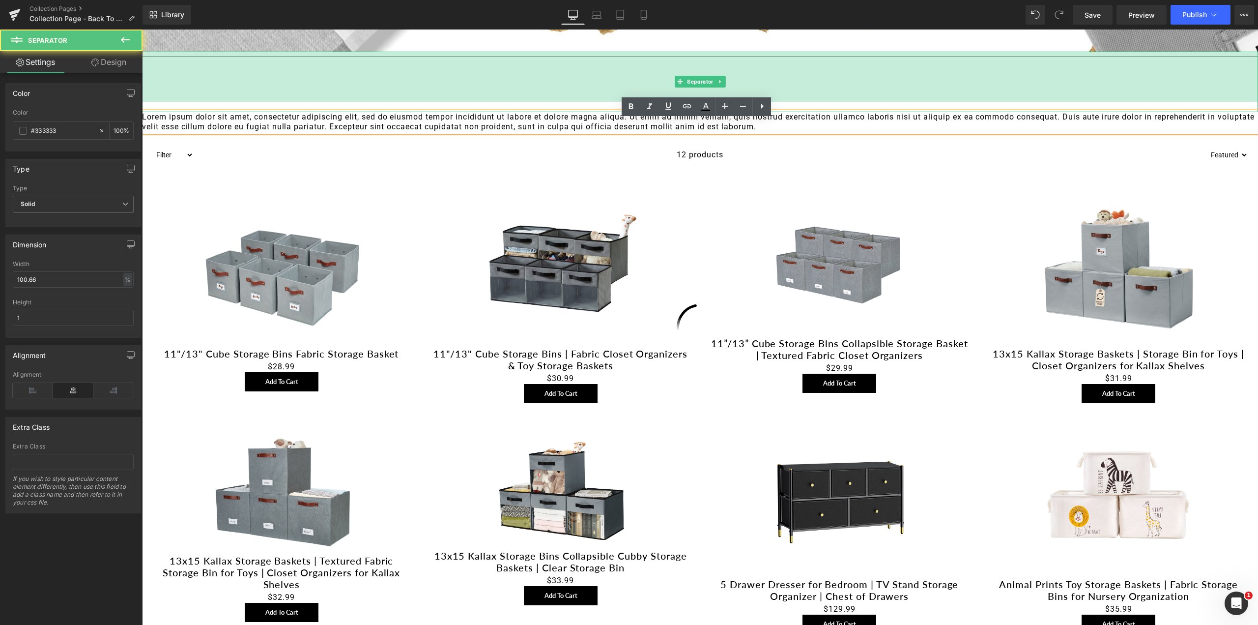
drag, startPoint x: 469, startPoint y: 109, endPoint x: 469, endPoint y: 117, distance: 7.9
click at [469, 117] on div "Collection Banner 297px 200px Separator 102px Lorem ipsum dolor sit amet, conse…" at bounding box center [700, 350] width 1116 height 1135
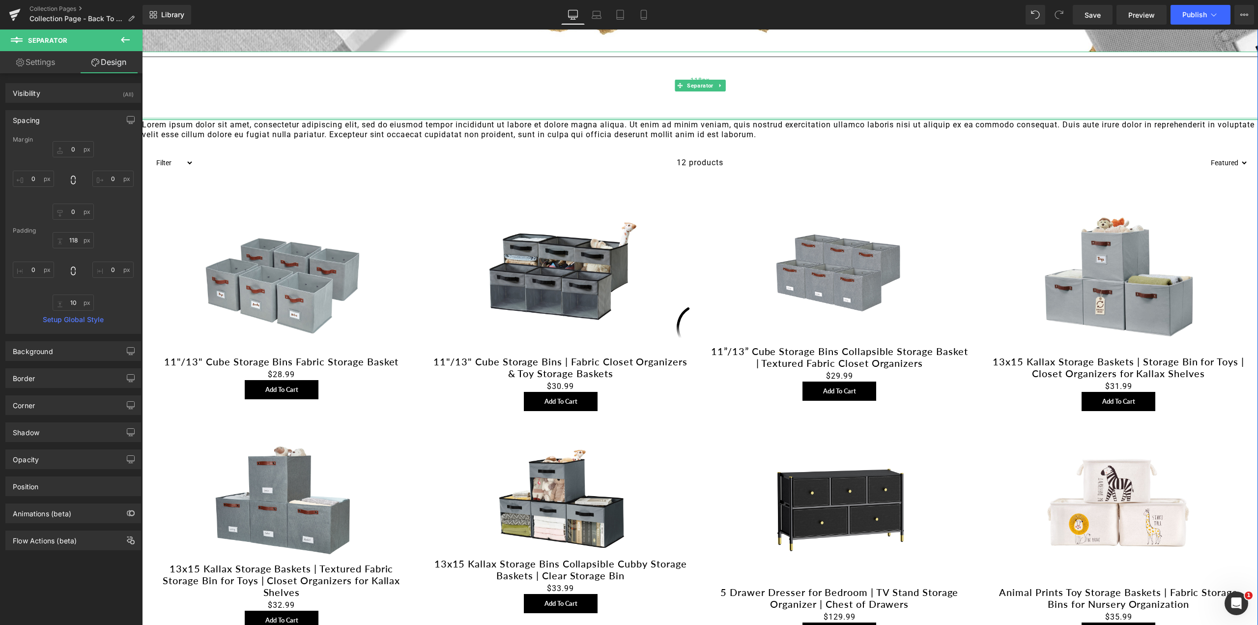
scroll to position [348, 0]
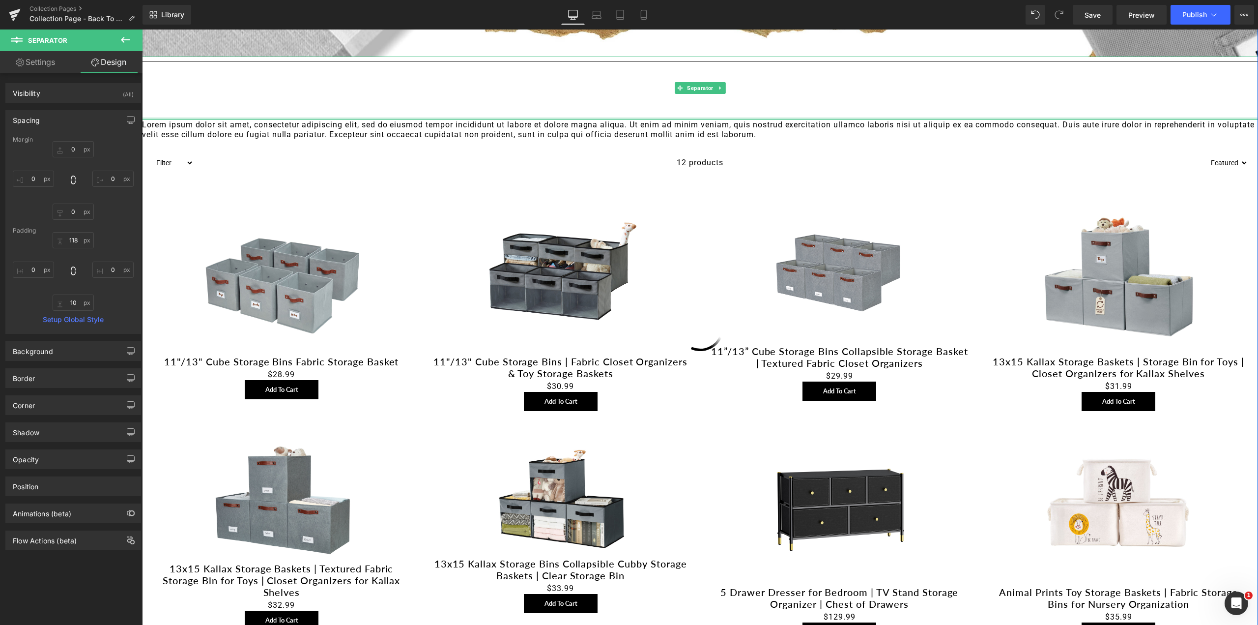
drag, startPoint x: 652, startPoint y: 117, endPoint x: 656, endPoint y: 87, distance: 29.7
click at [656, 87] on div "Separator 118px" at bounding box center [700, 88] width 1116 height 63
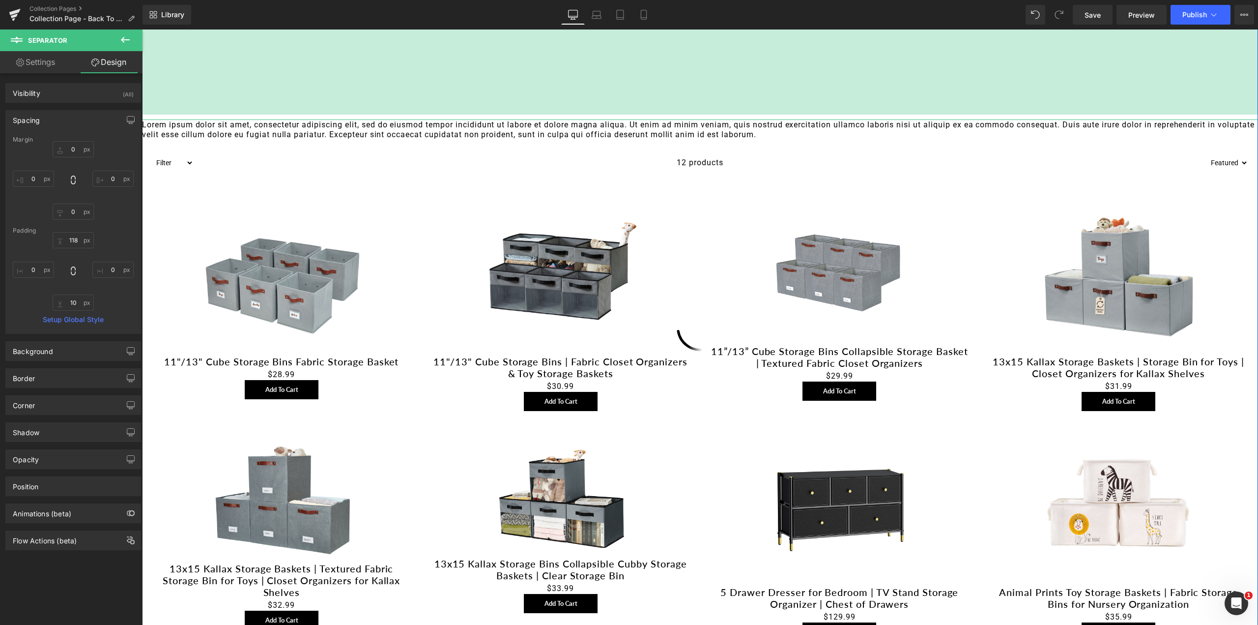
drag, startPoint x: 658, startPoint y: 61, endPoint x: 666, endPoint y: 111, distance: 50.3
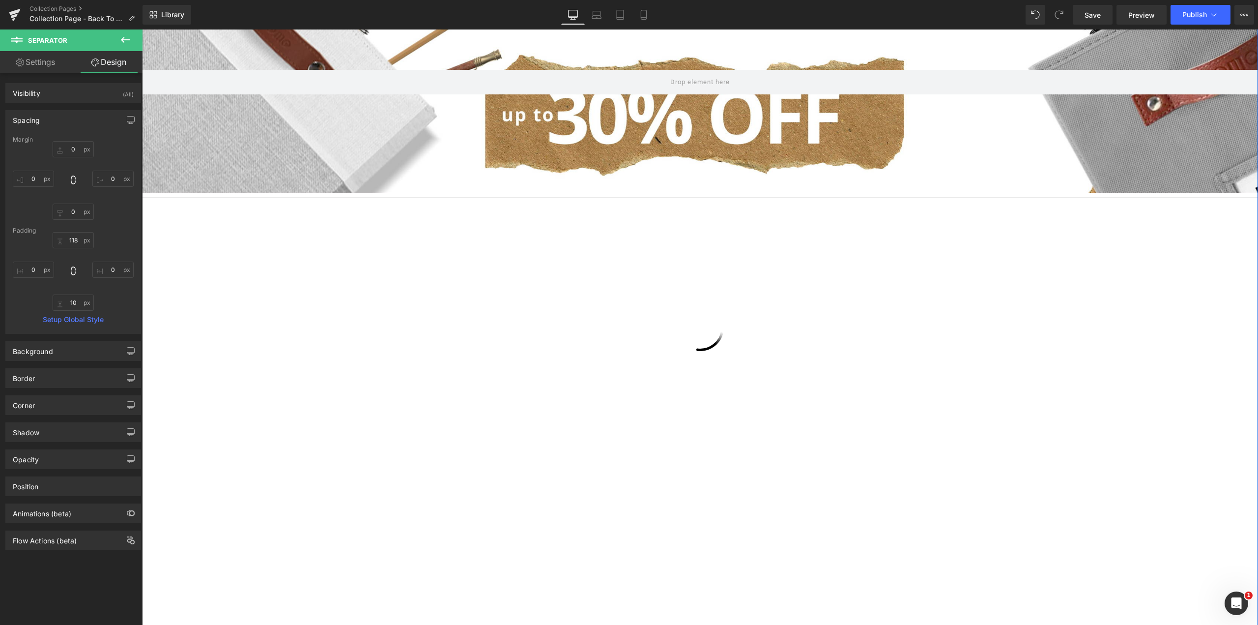
scroll to position [91, 0]
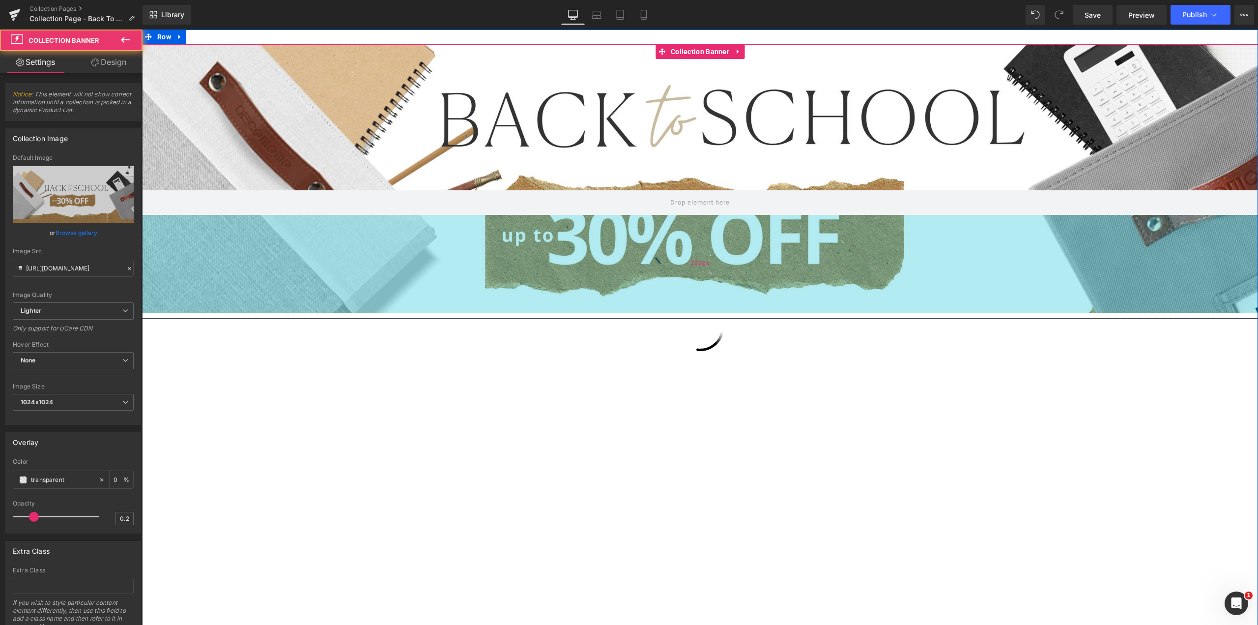
click at [658, 309] on div "200px" at bounding box center [700, 264] width 1116 height 98
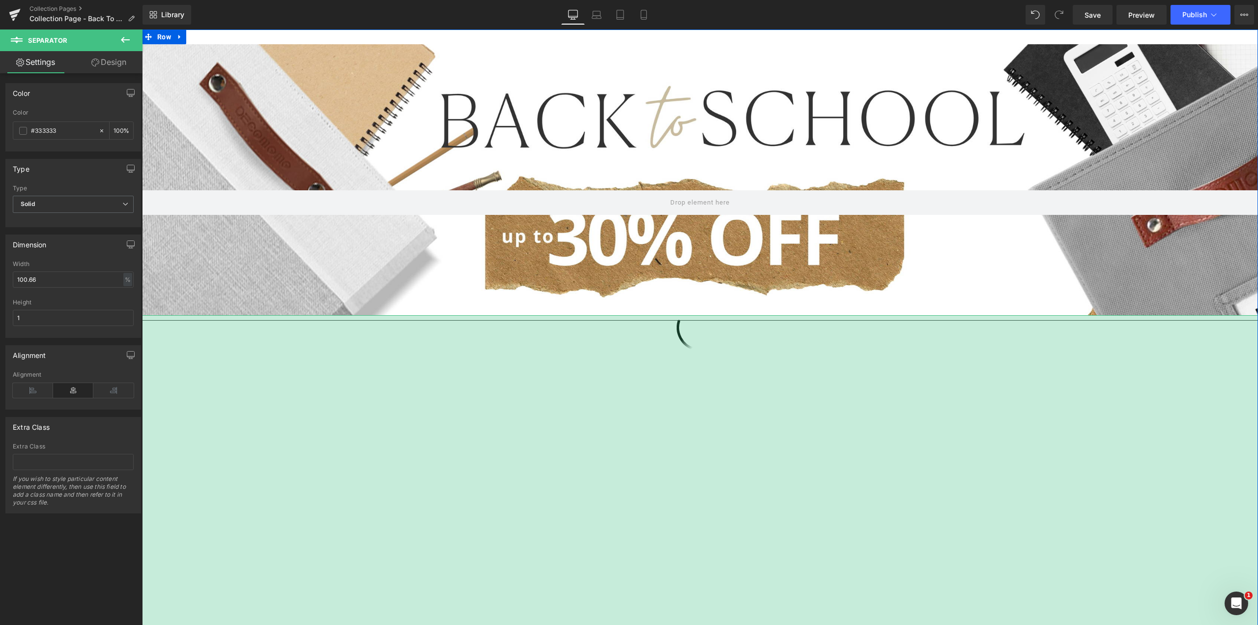
drag, startPoint x: 656, startPoint y: 319, endPoint x: 644, endPoint y: 482, distance: 163.5
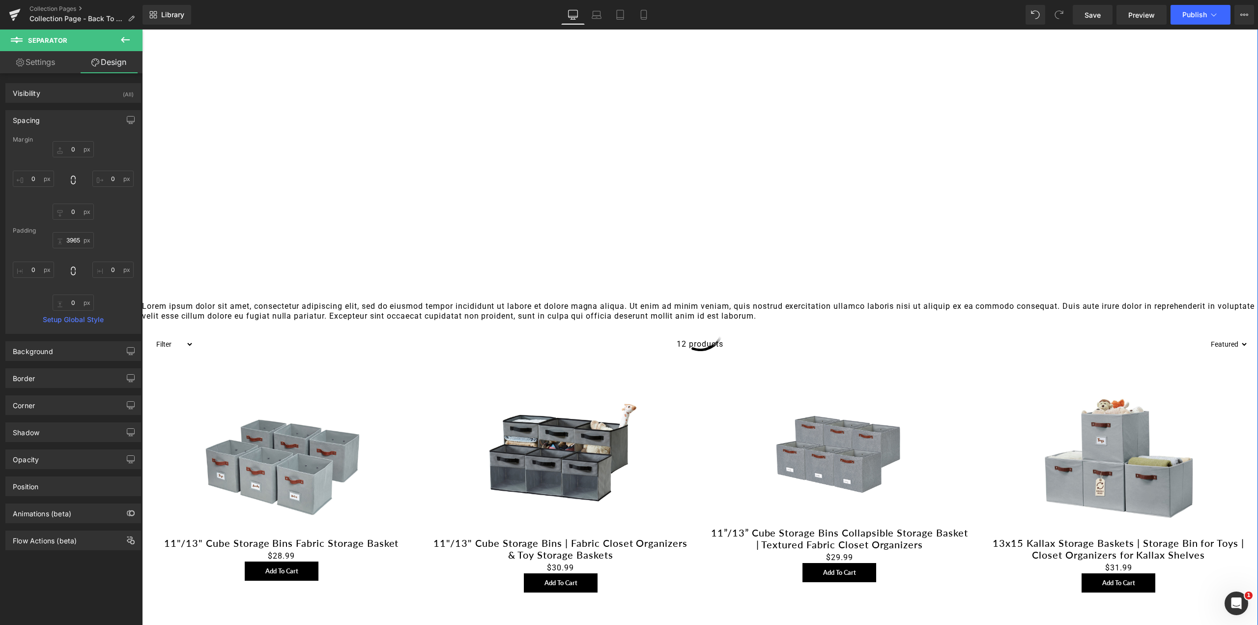
scroll to position [2057, 0]
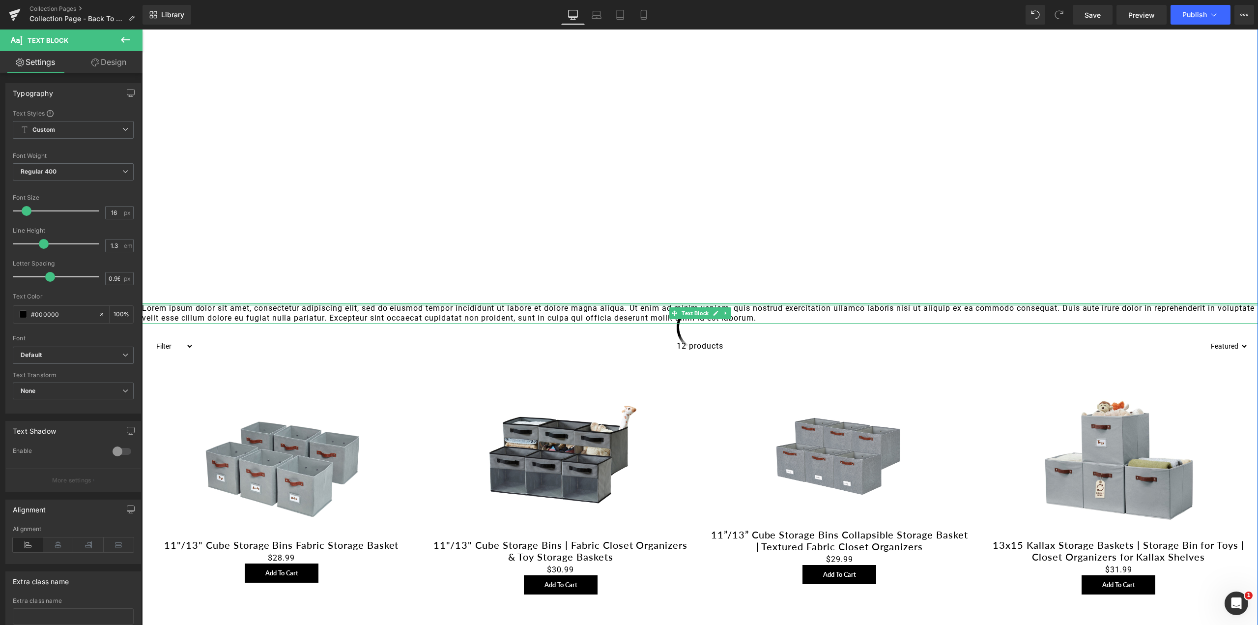
click at [688, 303] on div at bounding box center [700, 304] width 1116 height 2
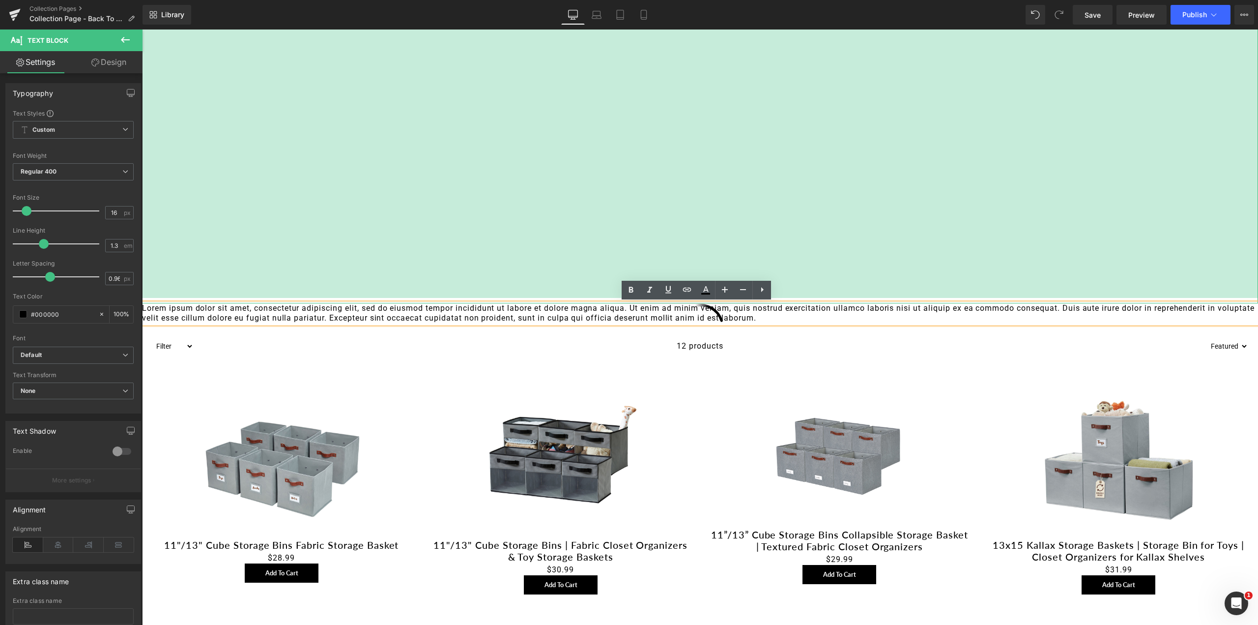
drag, startPoint x: 688, startPoint y: 303, endPoint x: 689, endPoint y: 285, distance: 18.2
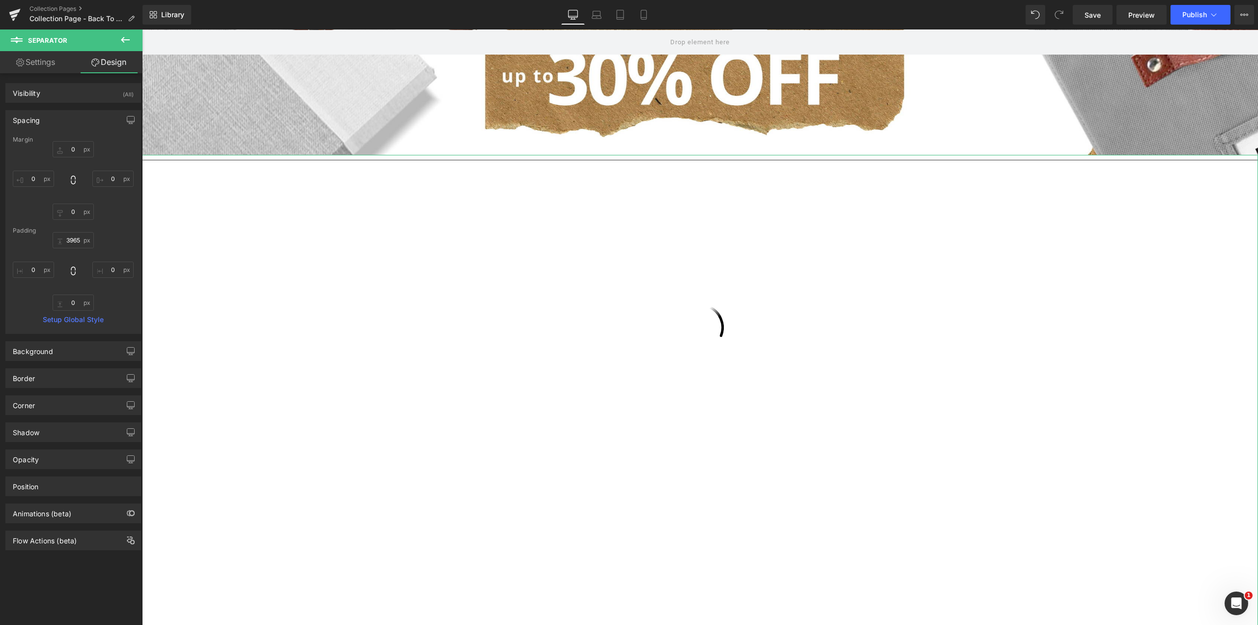
scroll to position [42, 0]
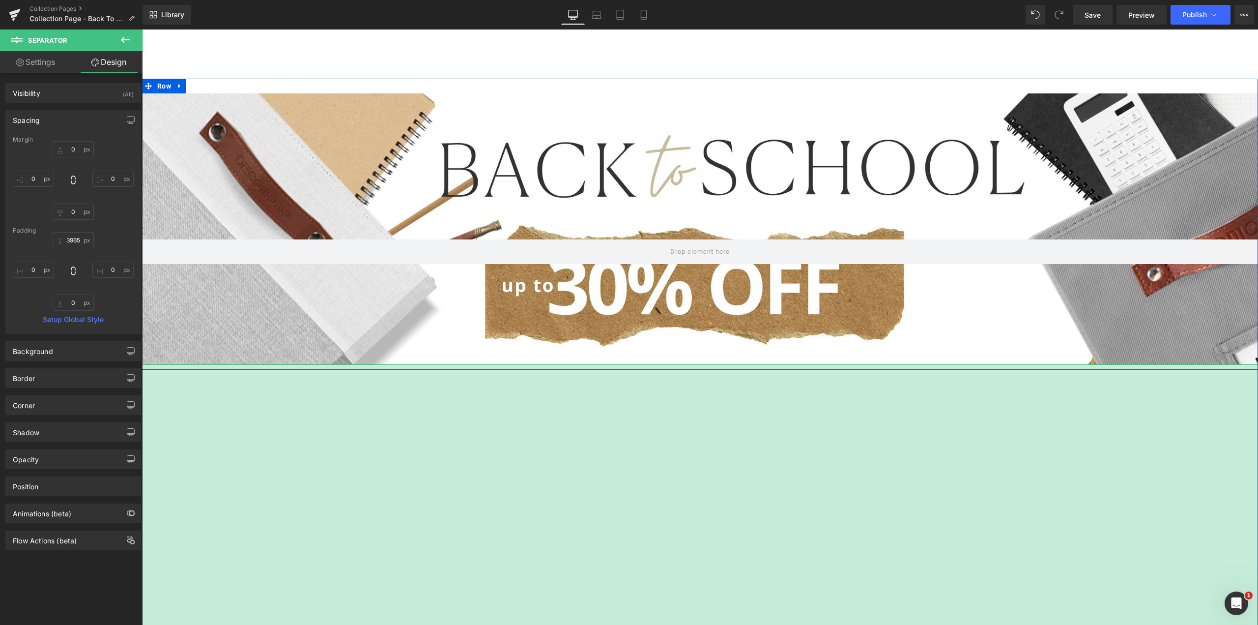
drag, startPoint x: 698, startPoint y: 450, endPoint x: 696, endPoint y: 467, distance: 16.8
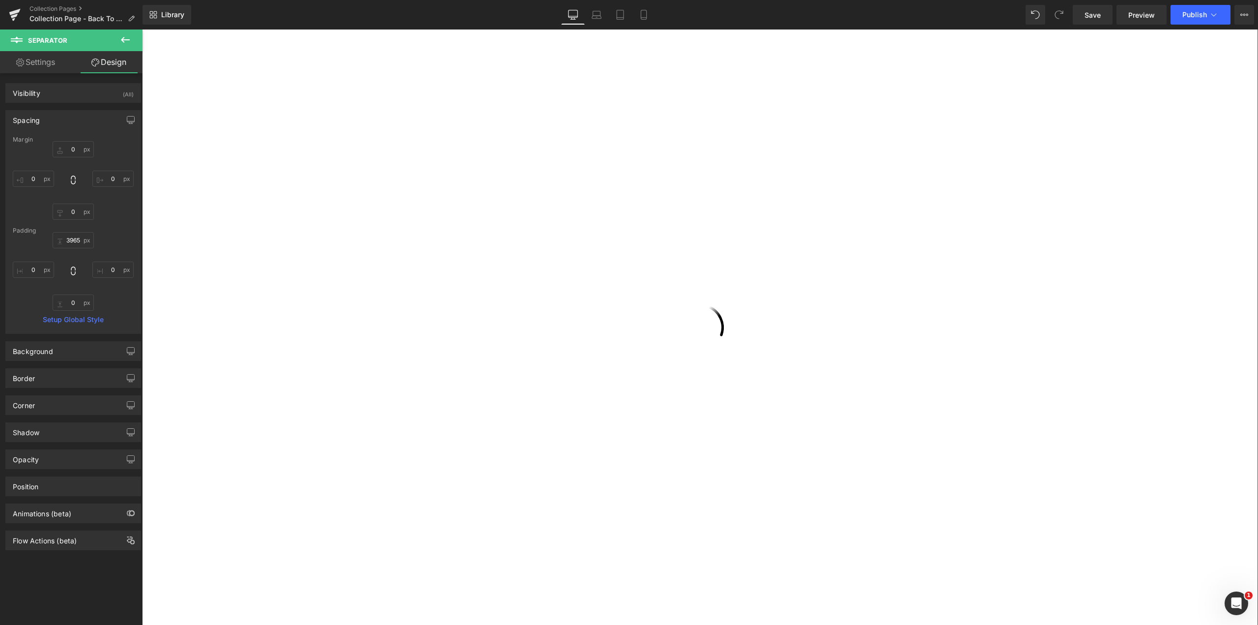
click at [718, 508] on div "4145px" at bounding box center [700, 498] width 1116 height 2037
click at [719, 500] on icon at bounding box center [719, 500] width 1 height 3
click at [722, 501] on icon at bounding box center [724, 501] width 5 height 6
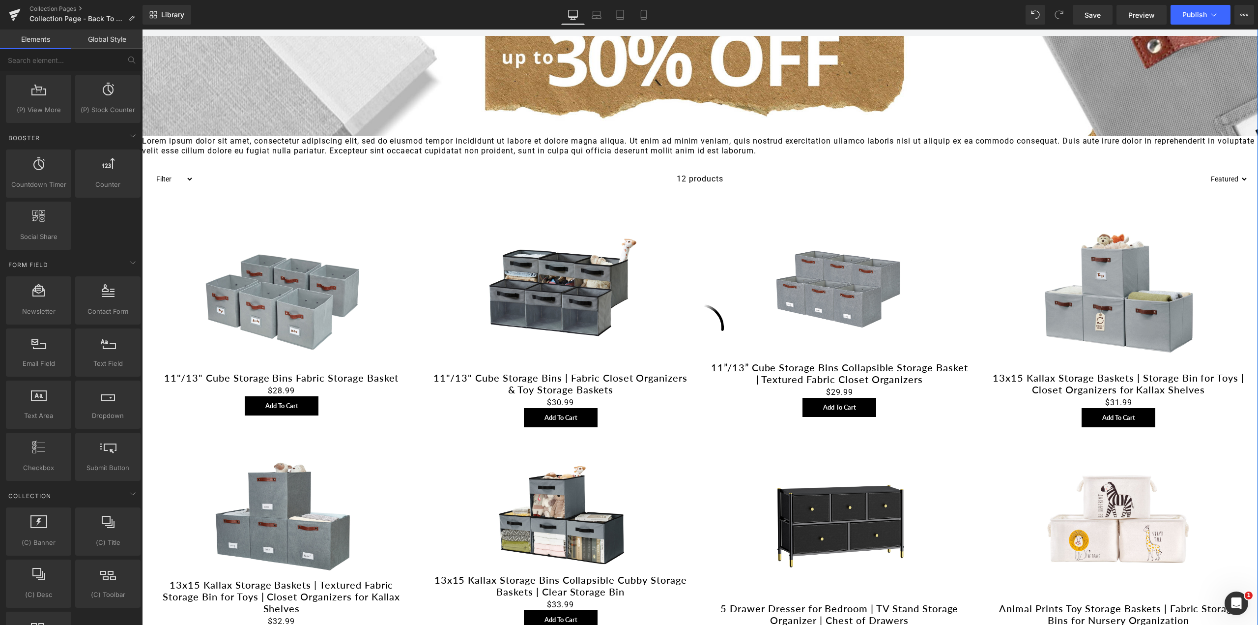
scroll to position [288, 0]
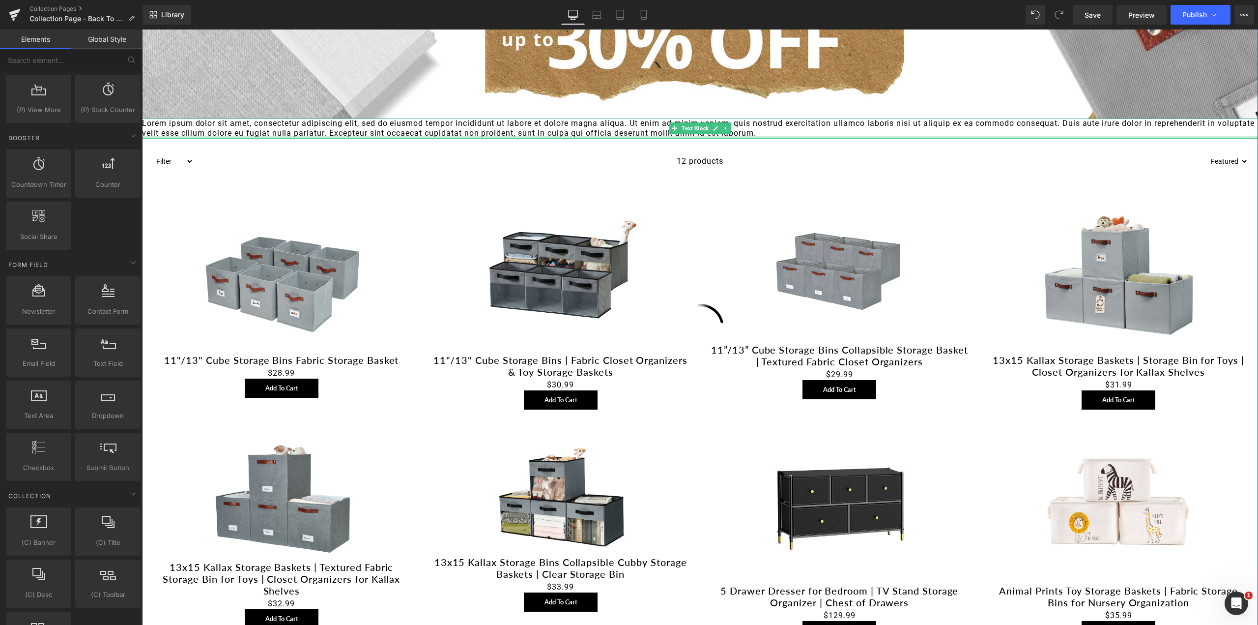
click at [627, 137] on div at bounding box center [700, 137] width 1116 height 2
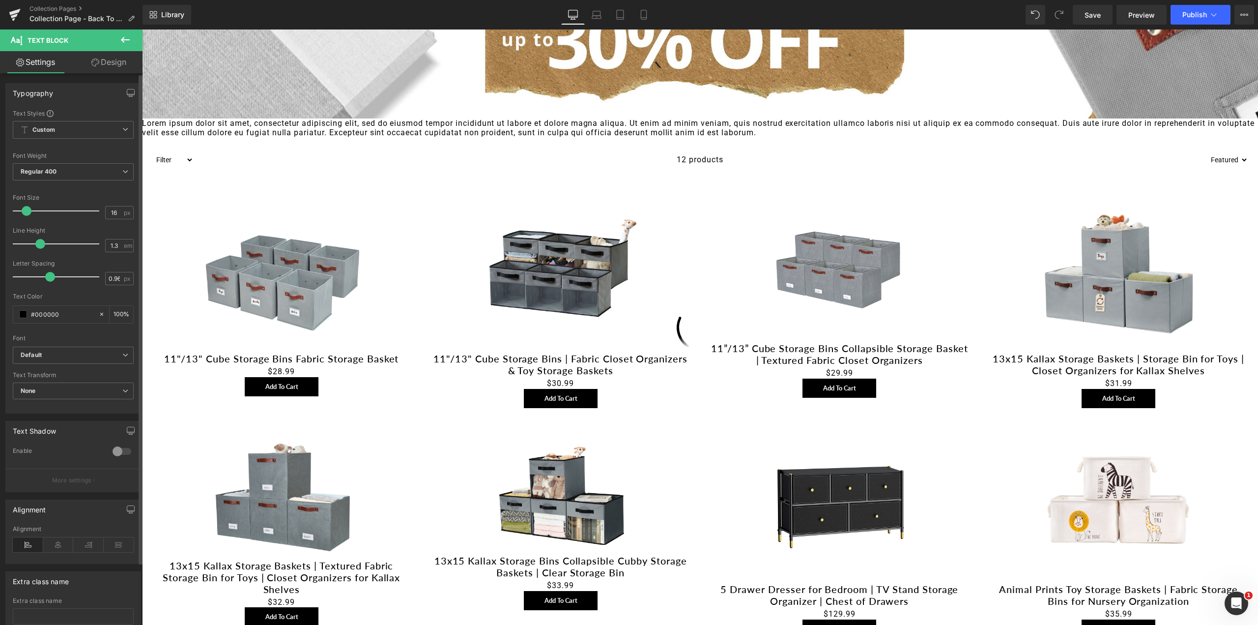
click at [39, 245] on span at bounding box center [40, 244] width 10 height 10
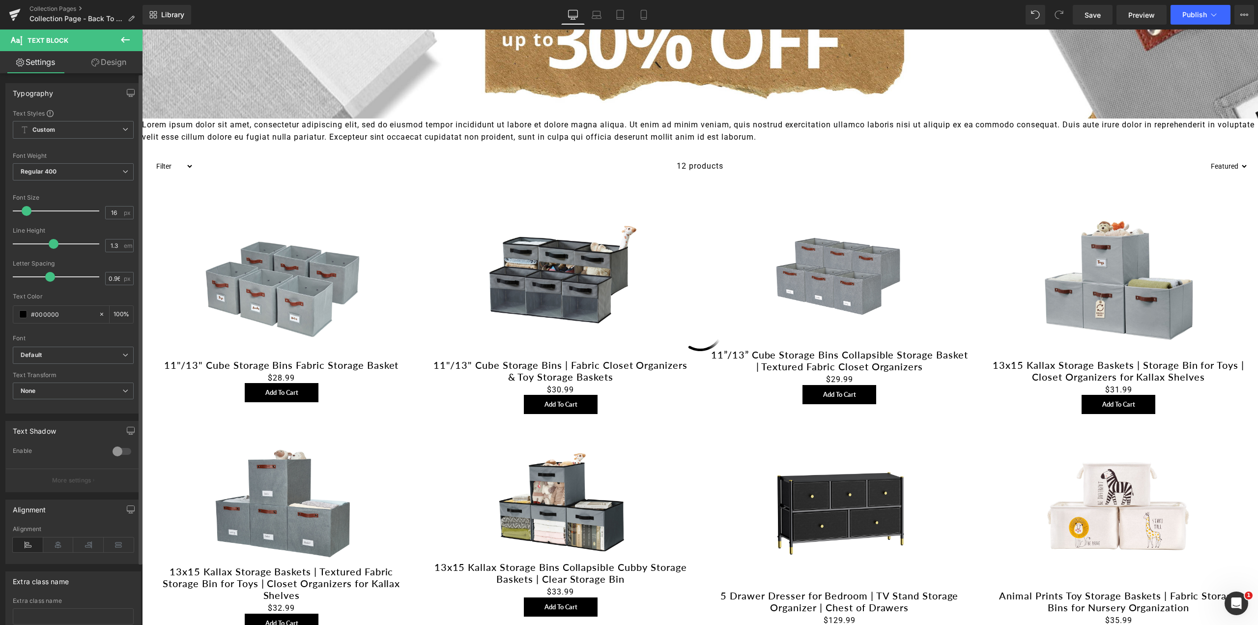
drag, startPoint x: 41, startPoint y: 245, endPoint x: 54, endPoint y: 243, distance: 12.9
click at [54, 245] on span at bounding box center [54, 244] width 10 height 10
click at [40, 172] on b "Regular 400" at bounding box center [39, 171] width 36 height 7
click at [41, 172] on b "Regular 400" at bounding box center [39, 171] width 36 height 7
click at [42, 133] on b "Custom" at bounding box center [43, 130] width 23 height 8
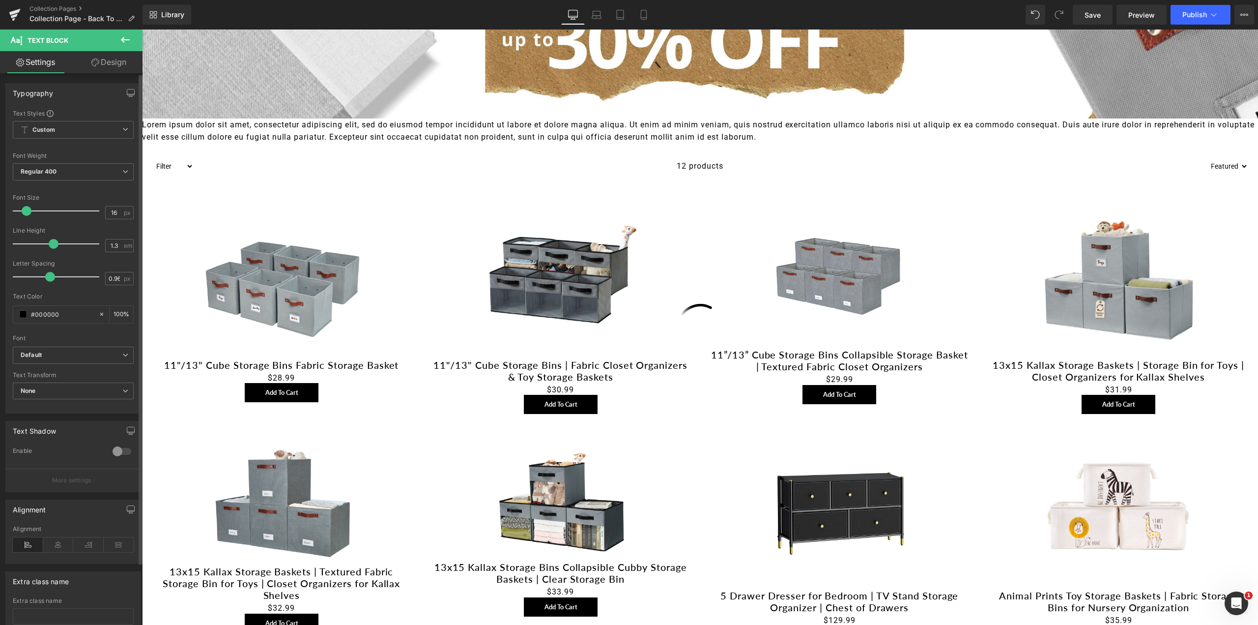
click at [63, 337] on div "Font" at bounding box center [73, 338] width 121 height 7
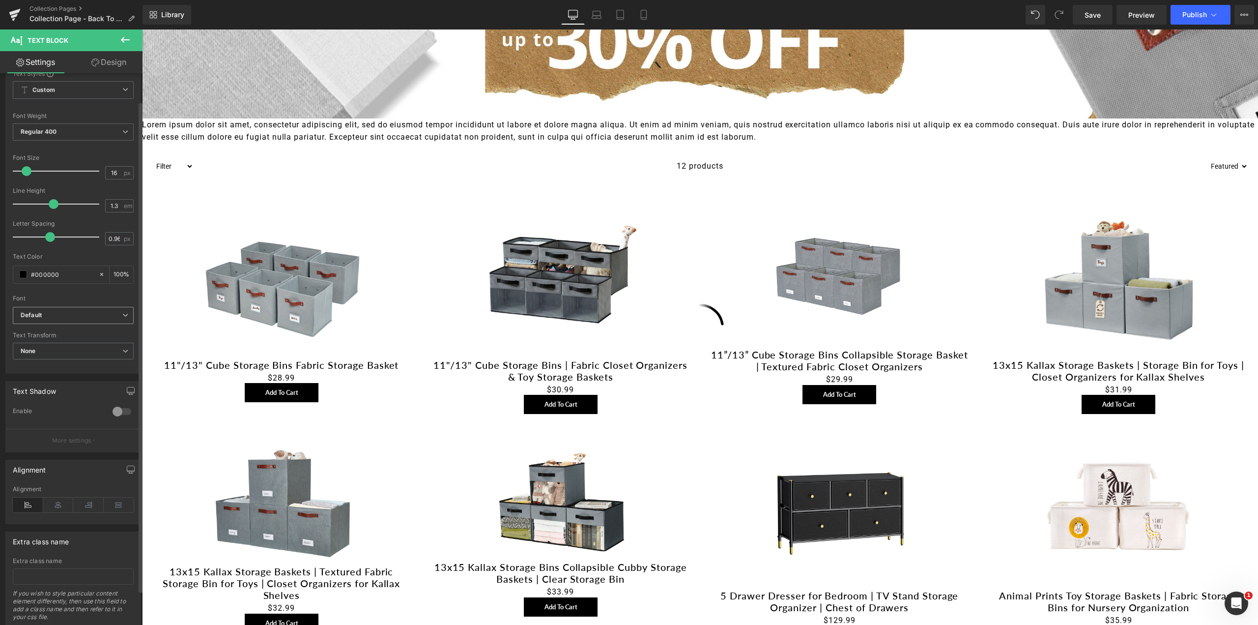
scroll to position [70, 0]
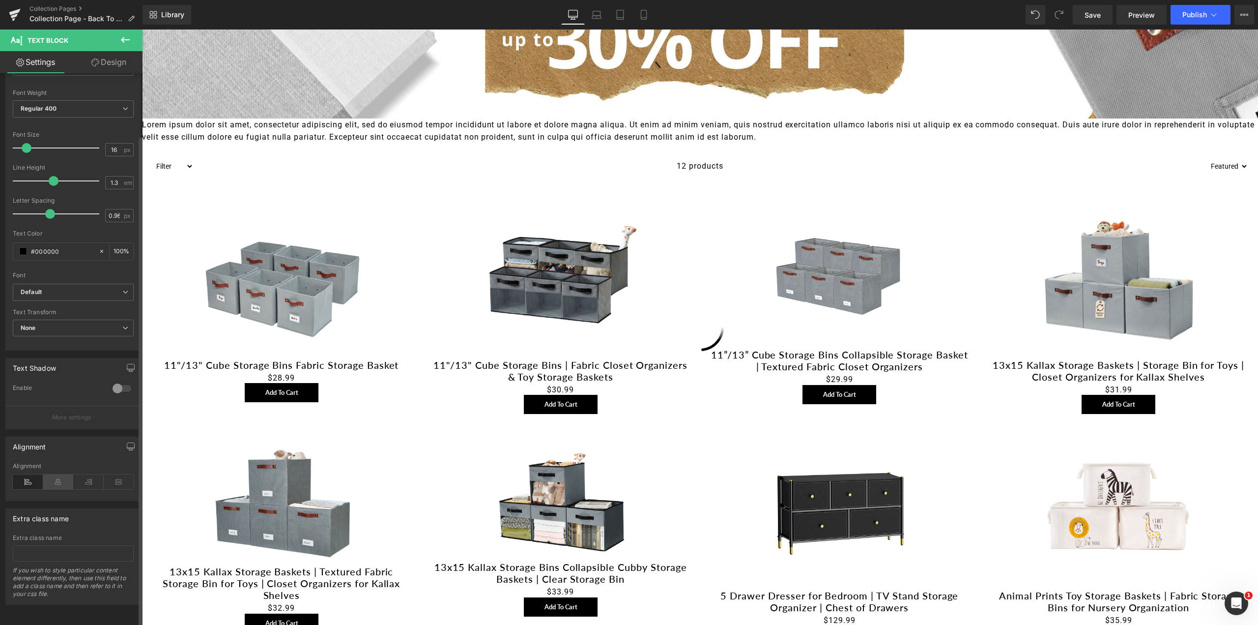
click at [59, 475] on icon at bounding box center [58, 481] width 30 height 15
click at [89, 474] on icon at bounding box center [88, 481] width 30 height 15
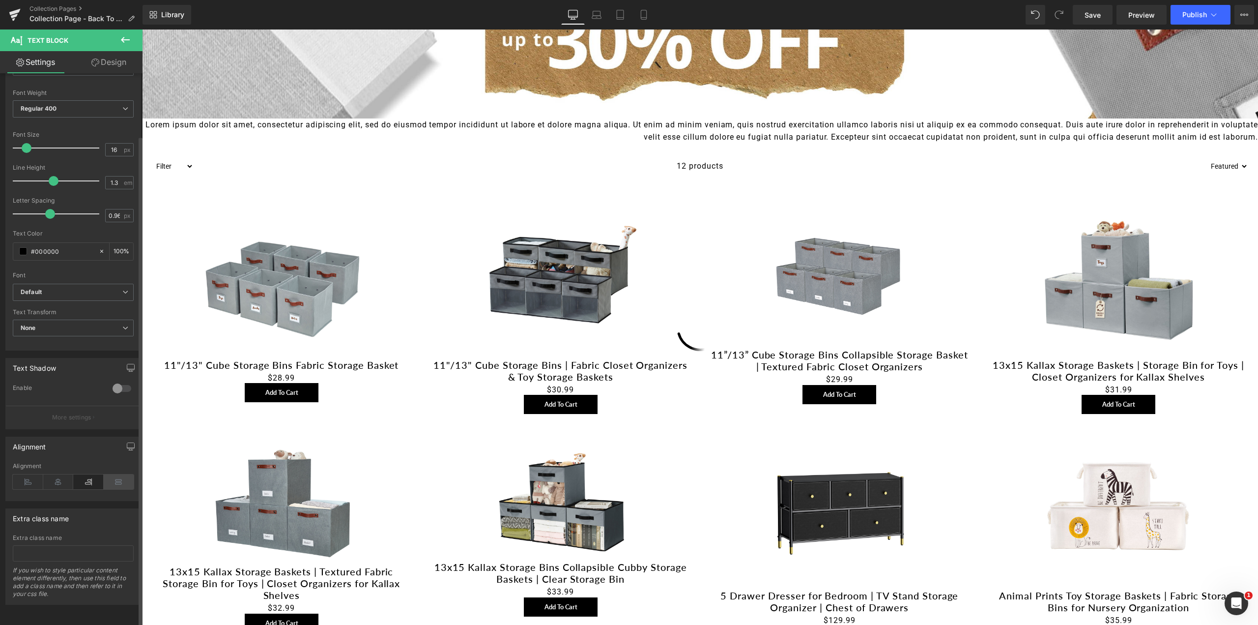
click at [112, 475] on icon at bounding box center [119, 481] width 30 height 15
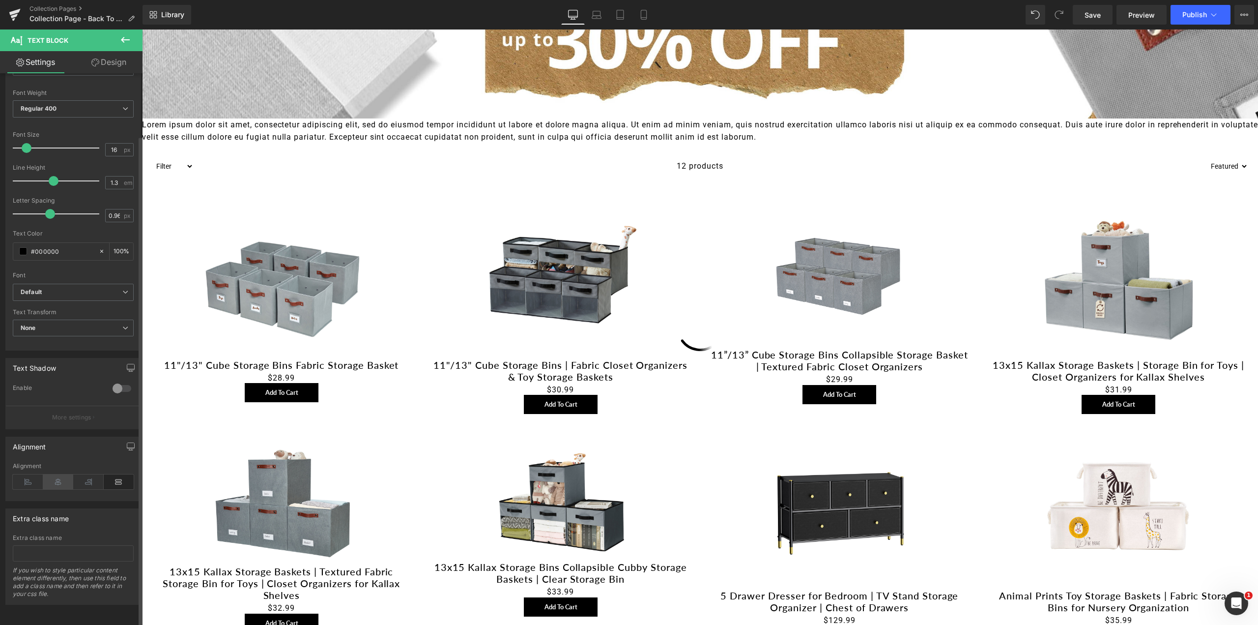
click at [57, 474] on icon at bounding box center [58, 481] width 30 height 15
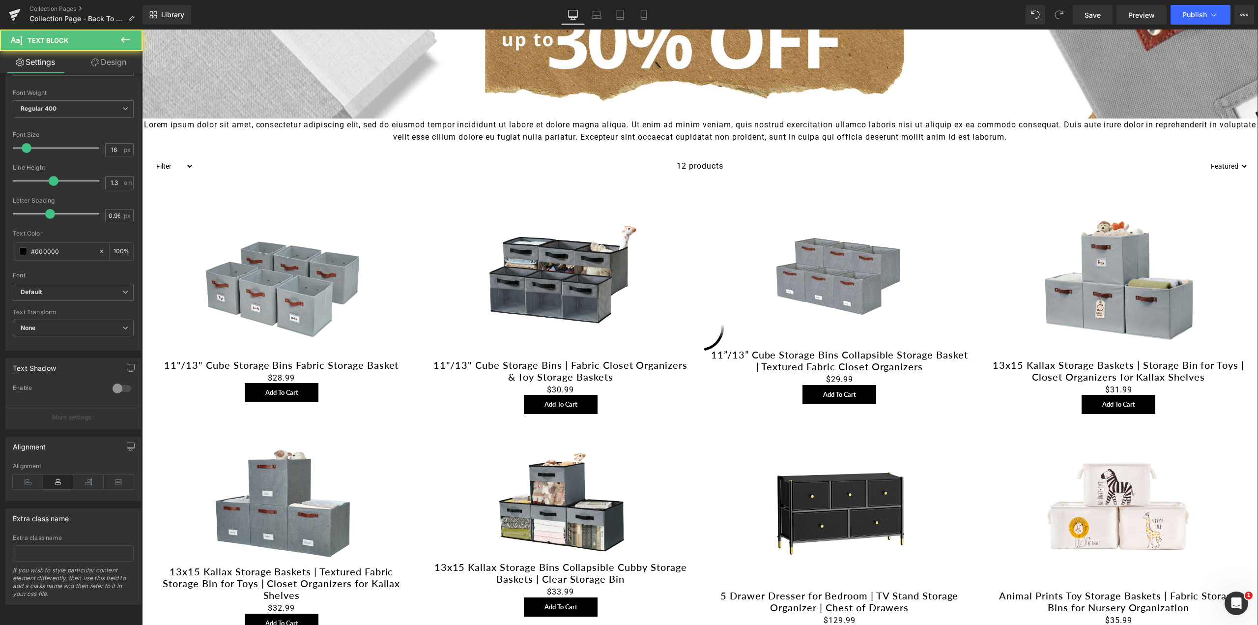
click at [326, 141] on div "Lorem ipsum dolor sit amet, consectetur adipiscing elit, sed do eiusmod tempor …" at bounding box center [700, 130] width 1116 height 25
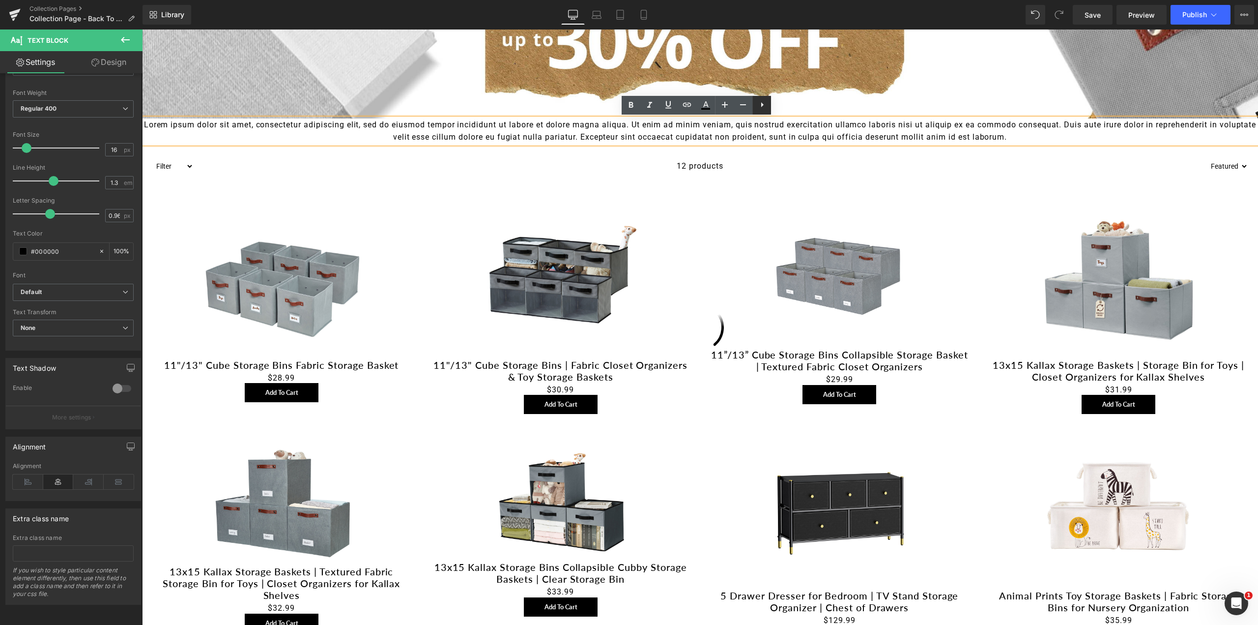
click at [763, 104] on icon at bounding box center [762, 105] width 12 height 12
click at [786, 106] on icon at bounding box center [781, 105] width 12 height 12
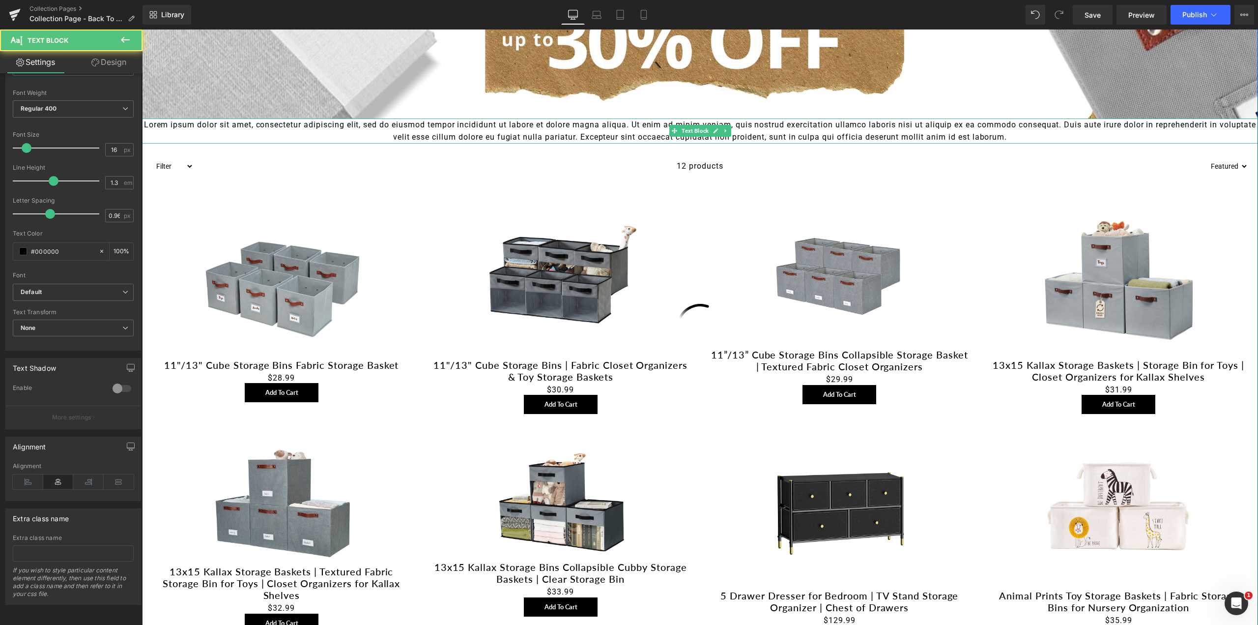
click at [432, 133] on p "Lorem ipsum dolor sit amet, consectetur adipiscing elit, sed do eiusmod tempor …" at bounding box center [700, 130] width 1116 height 25
click at [124, 40] on icon at bounding box center [125, 40] width 9 height 6
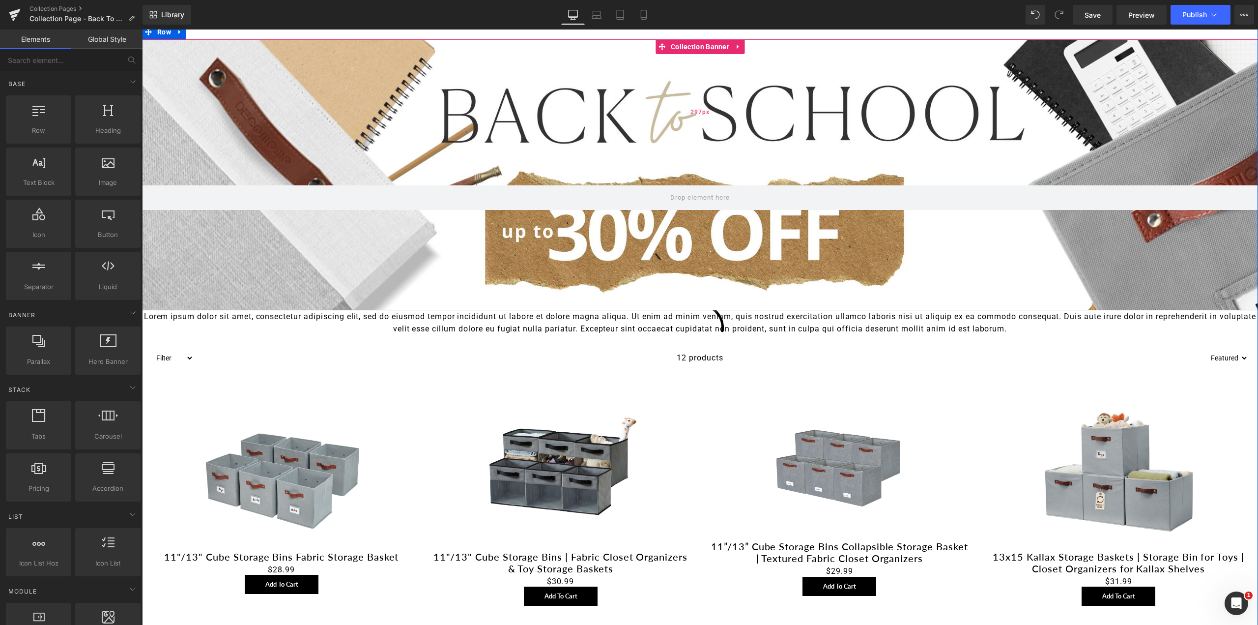
scroll to position [42, 0]
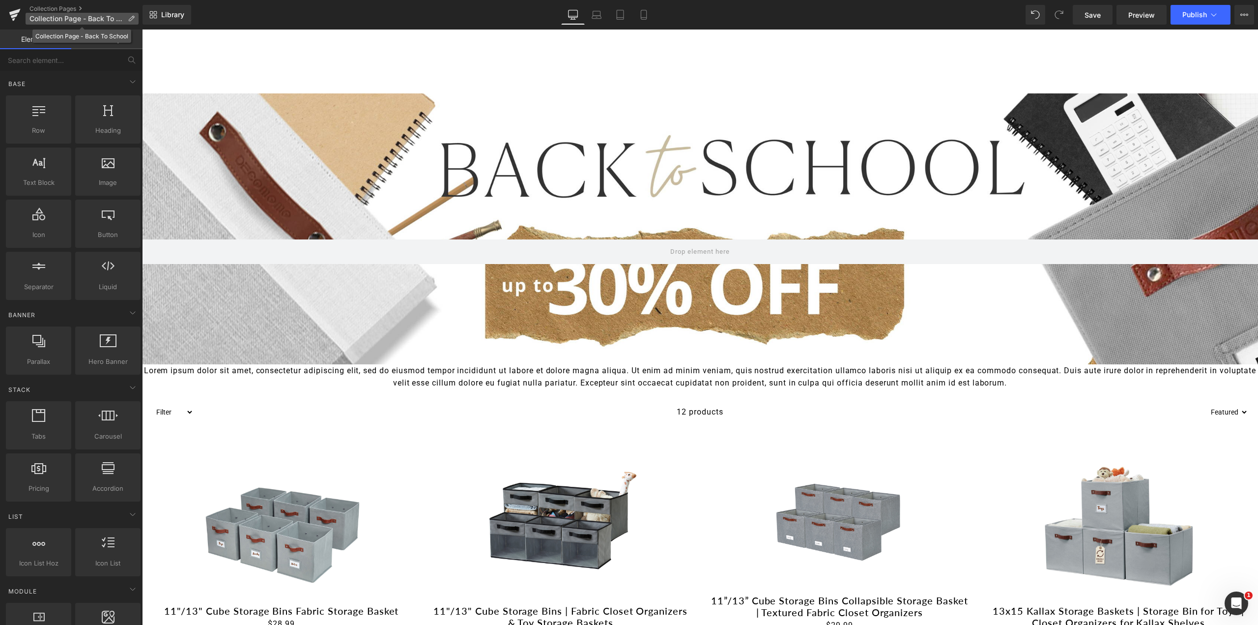
click at [71, 18] on span "Collection Page - Back To School" at bounding box center [76, 19] width 94 height 8
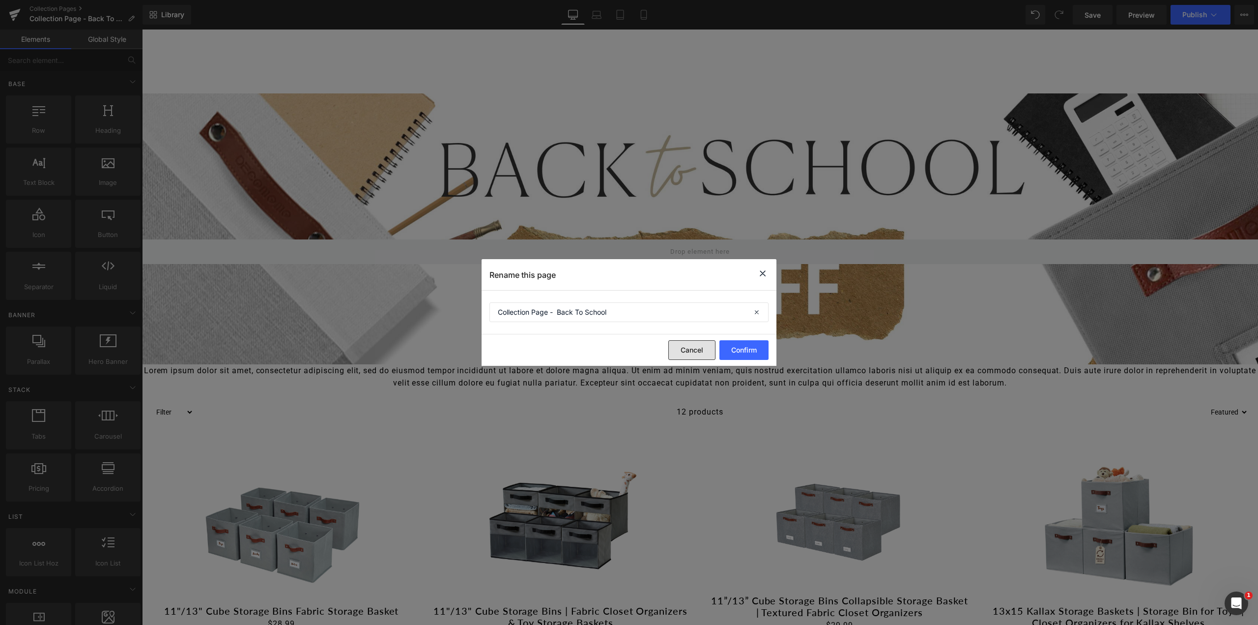
click at [687, 350] on button "Cancel" at bounding box center [691, 350] width 47 height 20
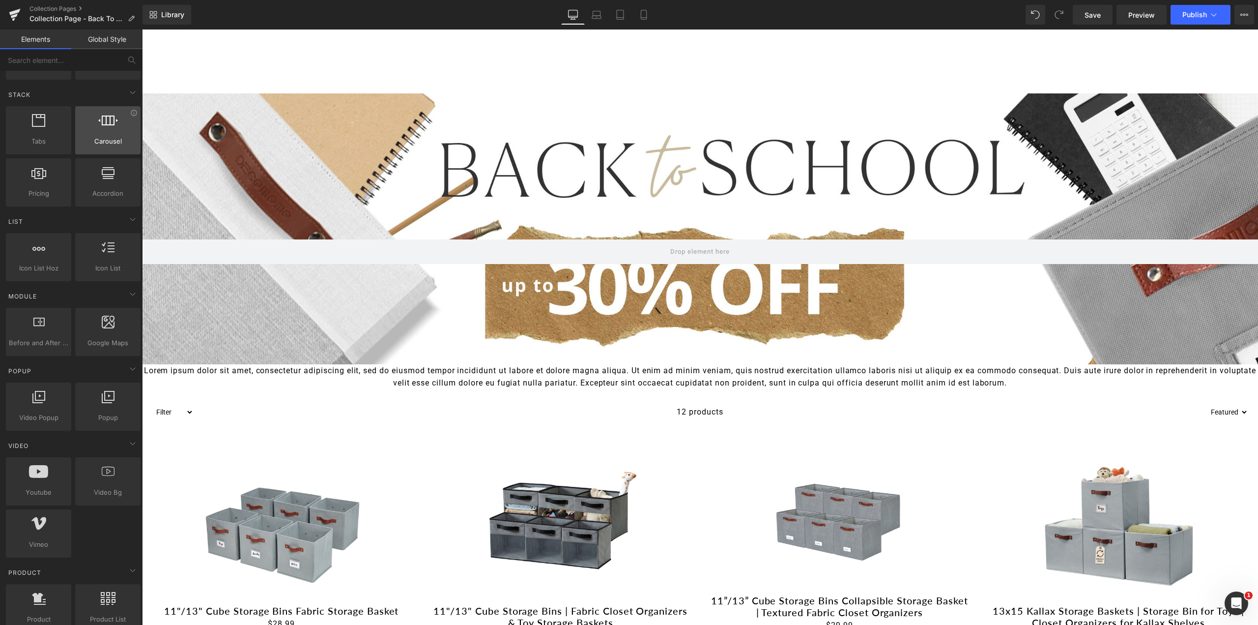
scroll to position [0, 0]
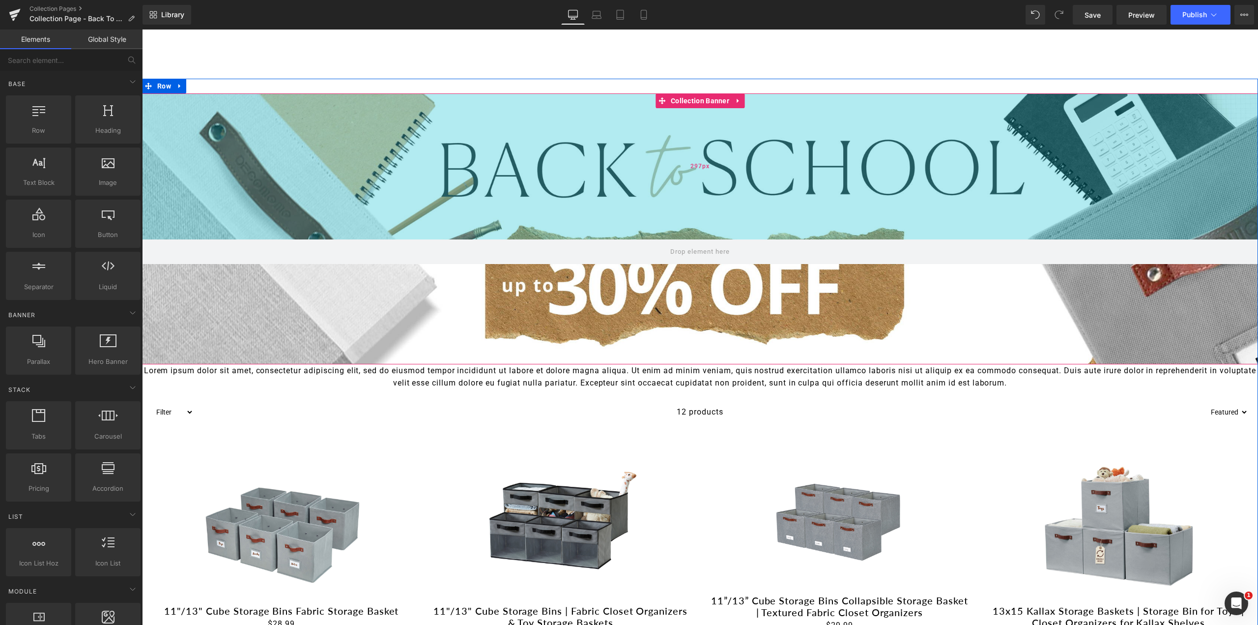
click at [402, 101] on div "297px" at bounding box center [700, 166] width 1116 height 146
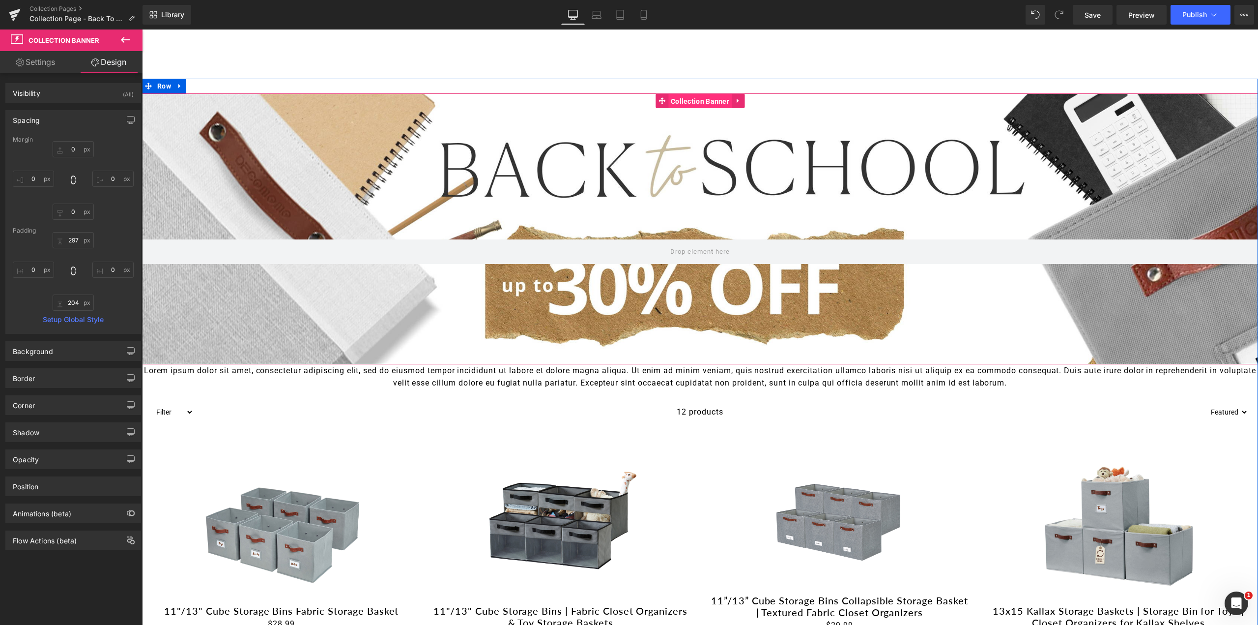
click at [713, 104] on span "Collection Banner" at bounding box center [699, 101] width 63 height 15
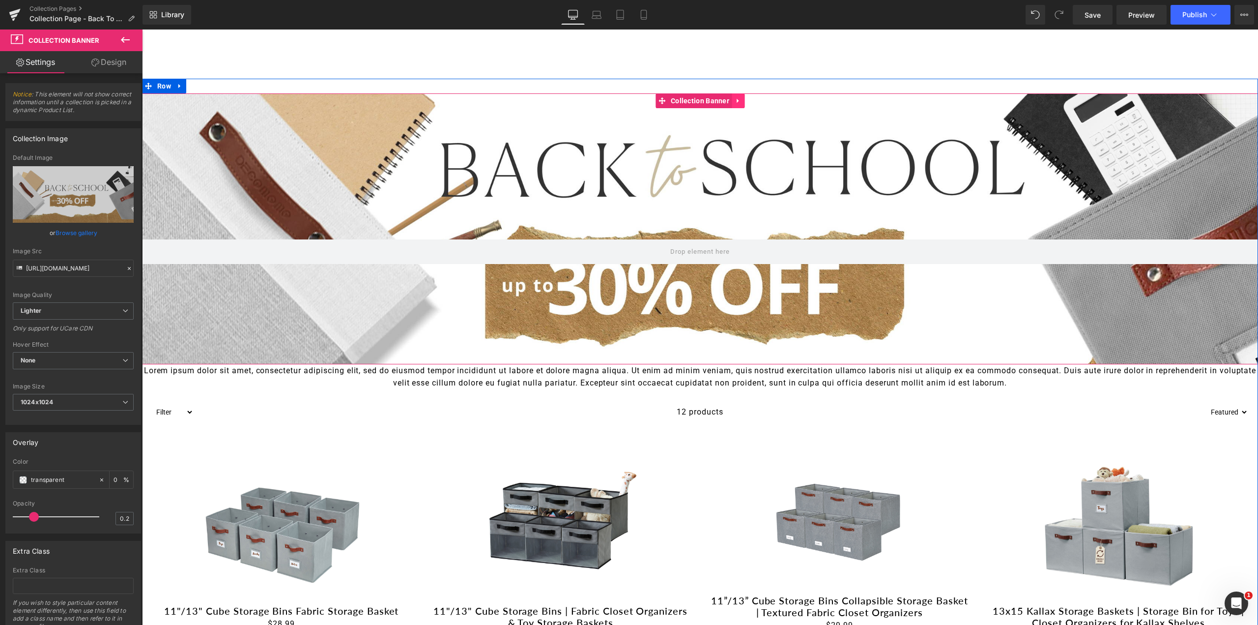
click at [736, 98] on icon at bounding box center [738, 100] width 7 height 7
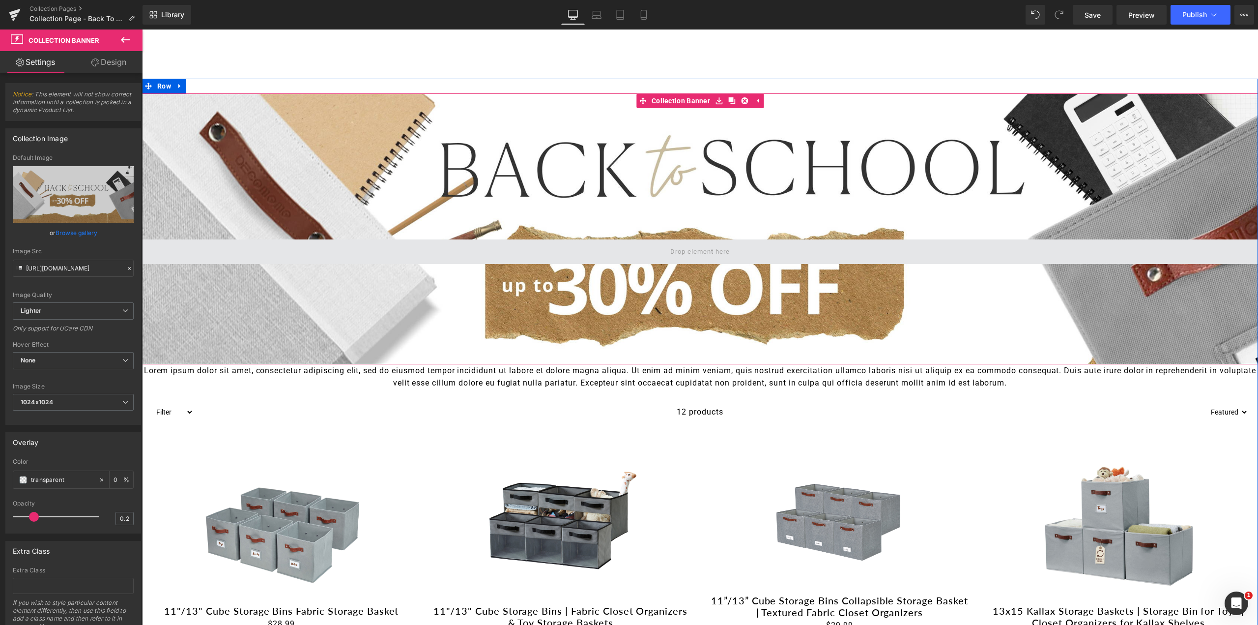
click at [677, 250] on span at bounding box center [700, 251] width 66 height 13
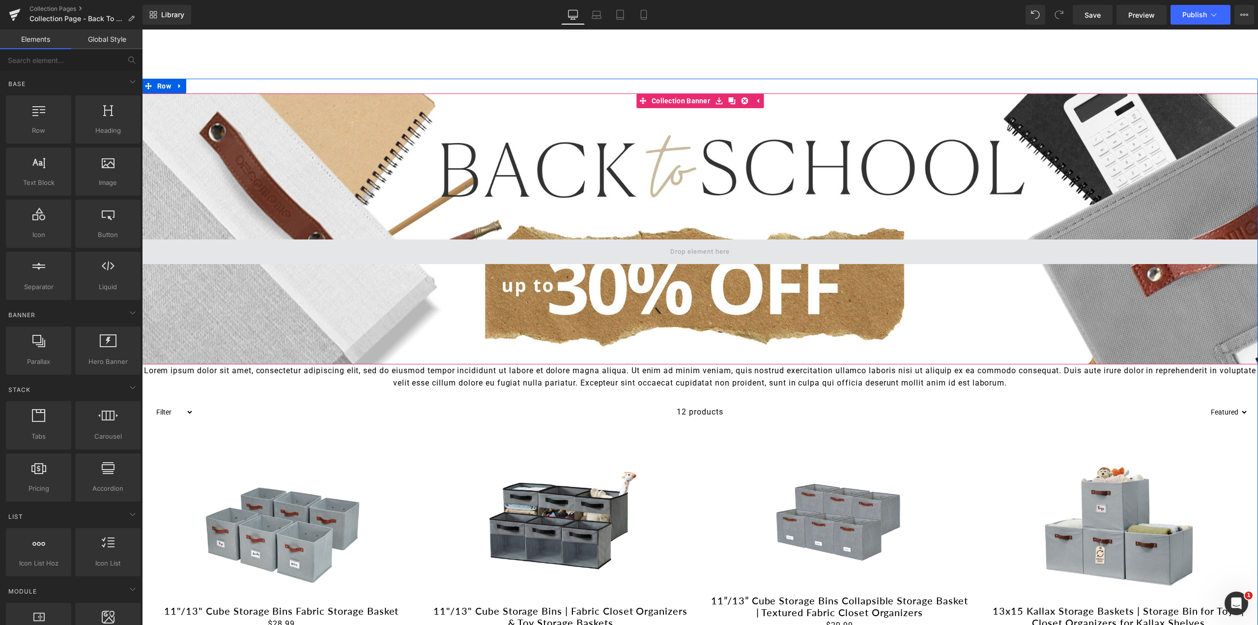
click at [706, 250] on span at bounding box center [700, 251] width 66 height 13
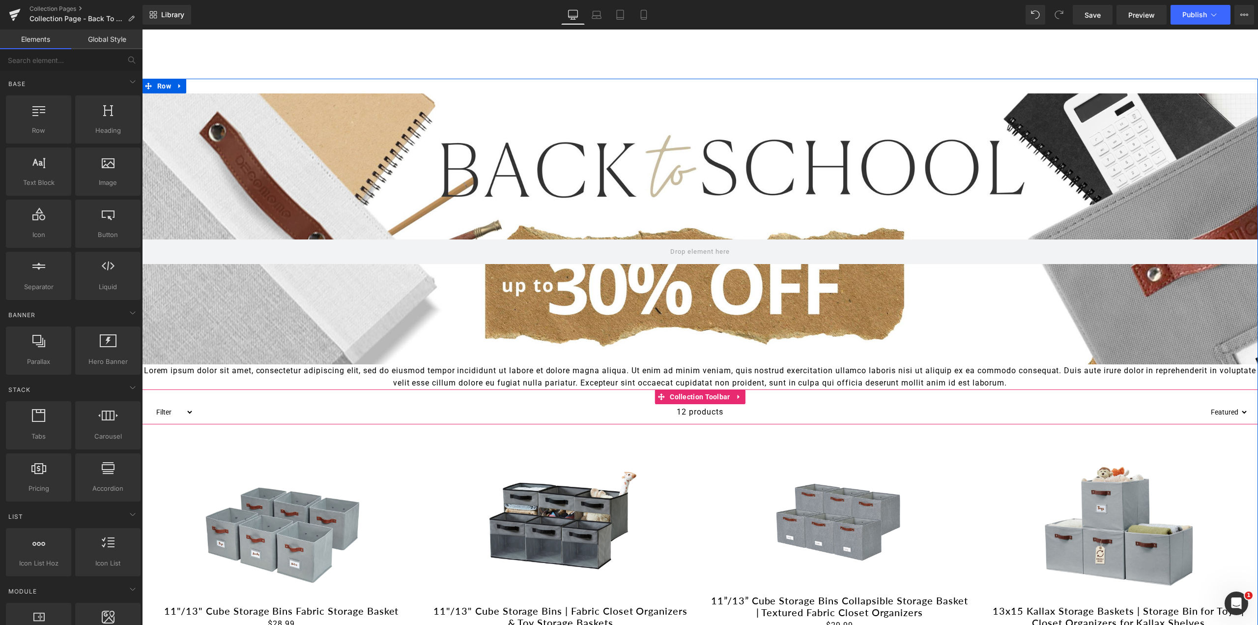
click at [678, 392] on span "Collection Toolbar" at bounding box center [699, 396] width 65 height 15
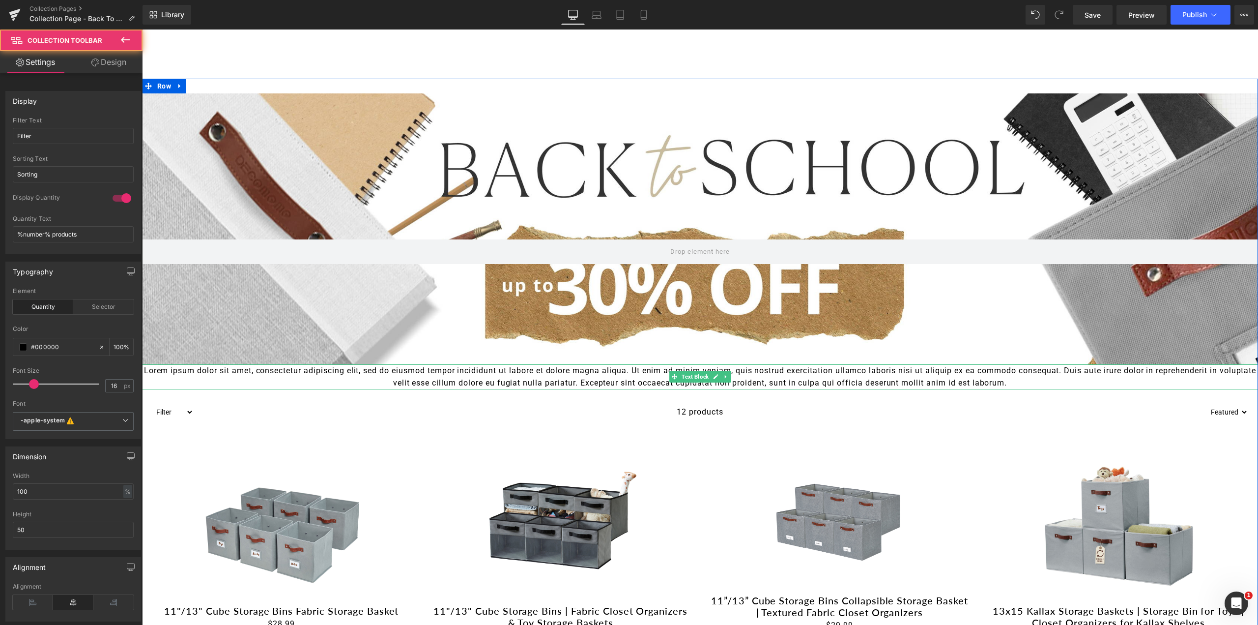
click at [672, 369] on p "Lorem ipsum dolor sit amet, consectetur adipiscing elit, sed do eiusmod tempor …" at bounding box center [700, 376] width 1116 height 25
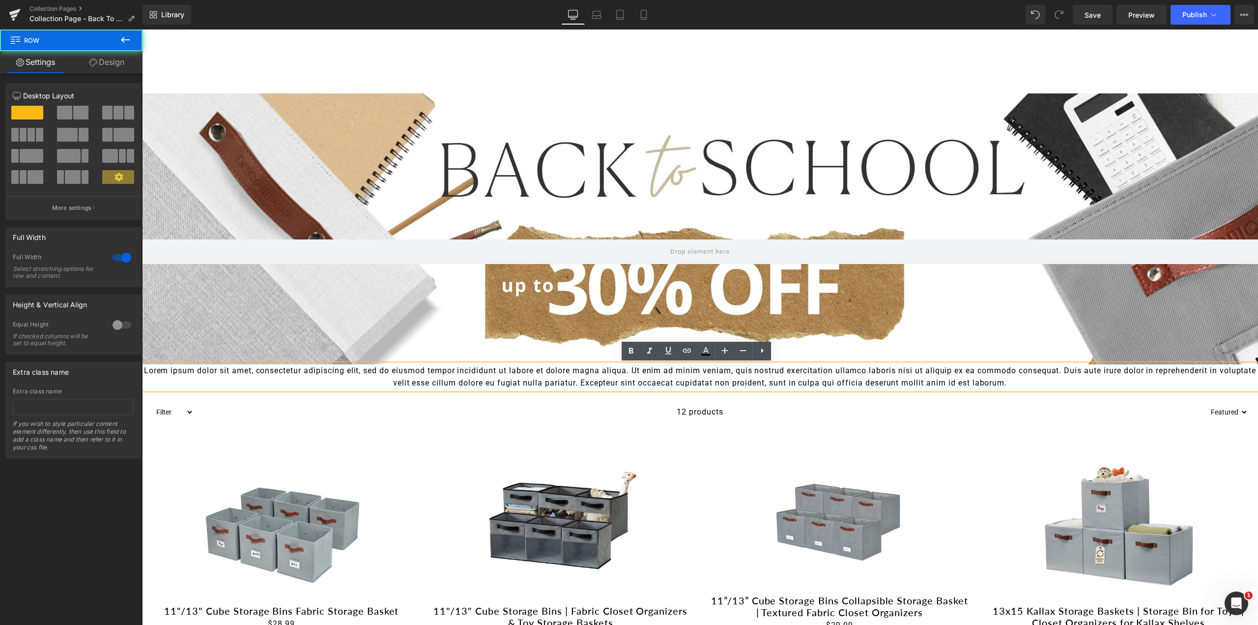
click at [203, 89] on div "Collection Banner 297px 204px Lorem ipsum dolor sit amet, consectetur adipiscin…" at bounding box center [700, 629] width 1116 height 1101
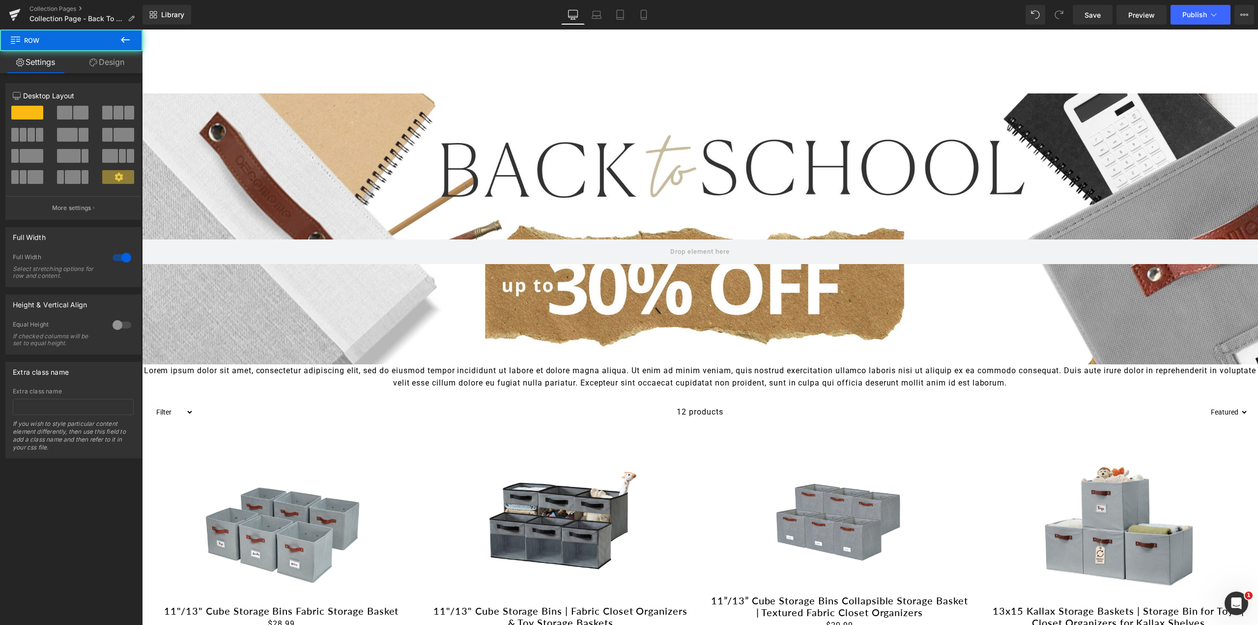
click at [204, 83] on div "Collection Banner 297px 204px Lorem ipsum dolor sit amet, consectetur adipiscin…" at bounding box center [700, 629] width 1116 height 1101
click at [123, 39] on icon at bounding box center [125, 40] width 9 height 6
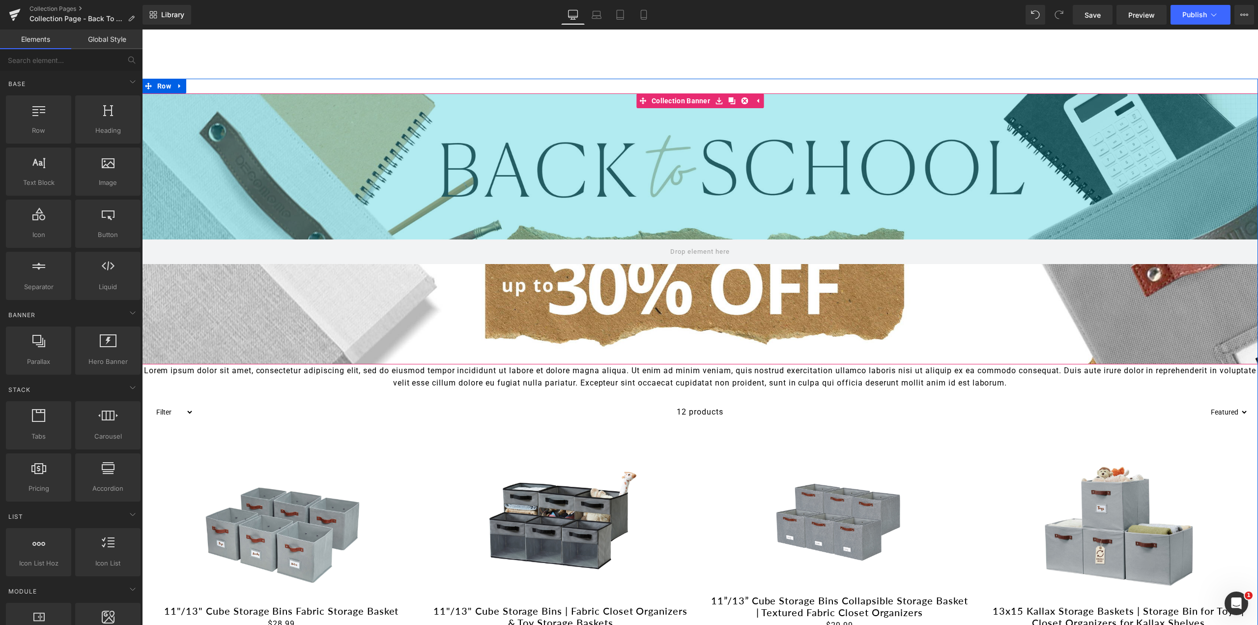
click at [250, 98] on div "297px" at bounding box center [700, 166] width 1116 height 146
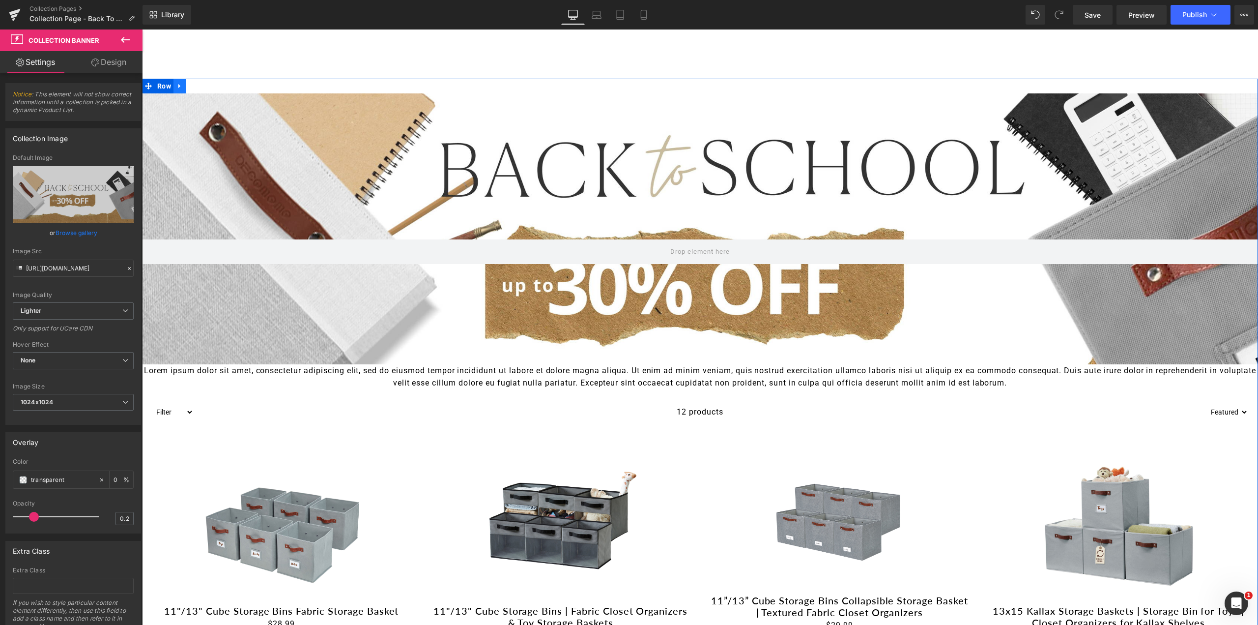
click at [178, 86] on icon at bounding box center [179, 85] width 7 height 7
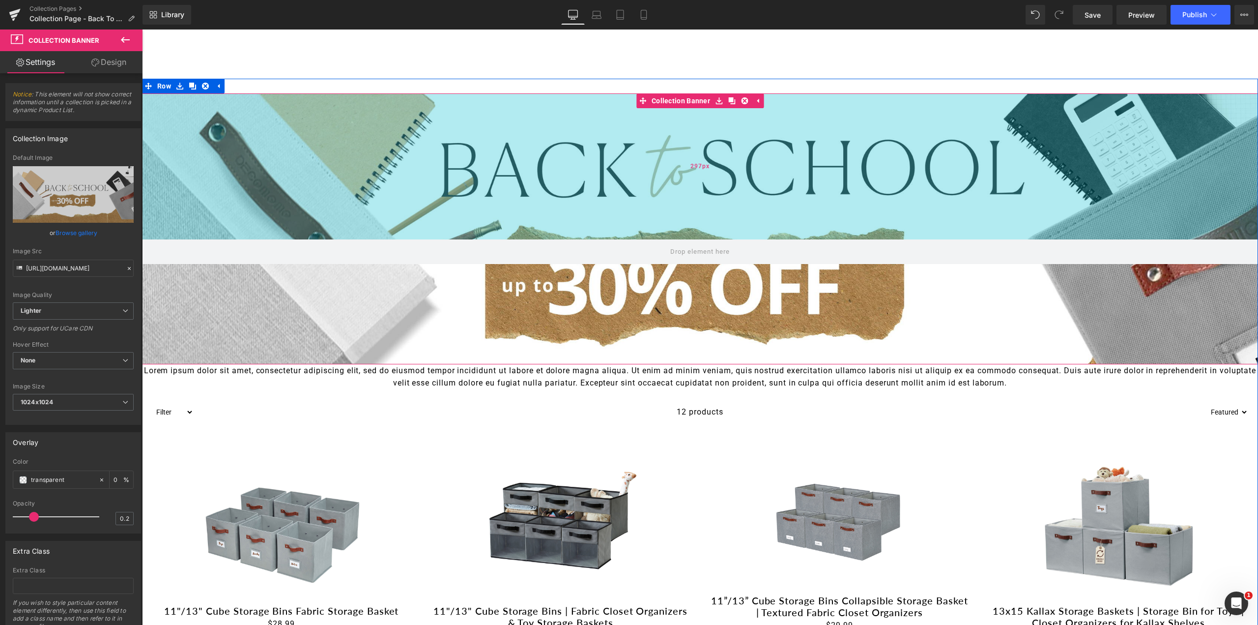
click at [206, 144] on div "297px" at bounding box center [700, 166] width 1116 height 146
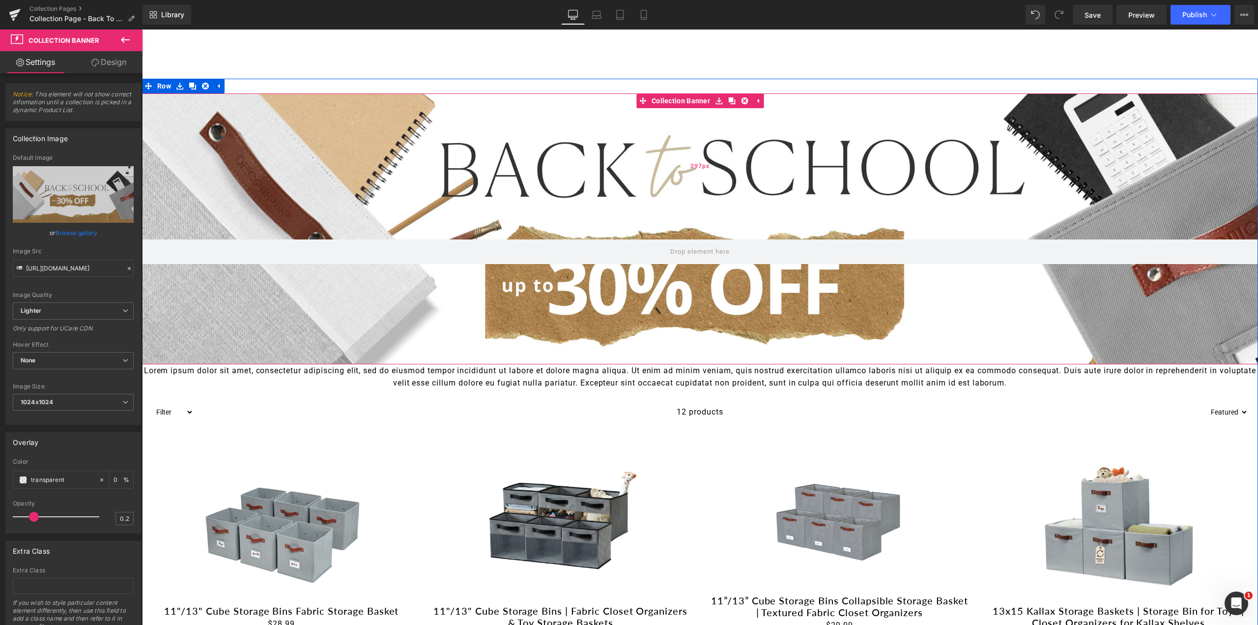
click at [250, 158] on div "297px" at bounding box center [700, 166] width 1116 height 146
click at [123, 37] on icon at bounding box center [125, 40] width 12 height 12
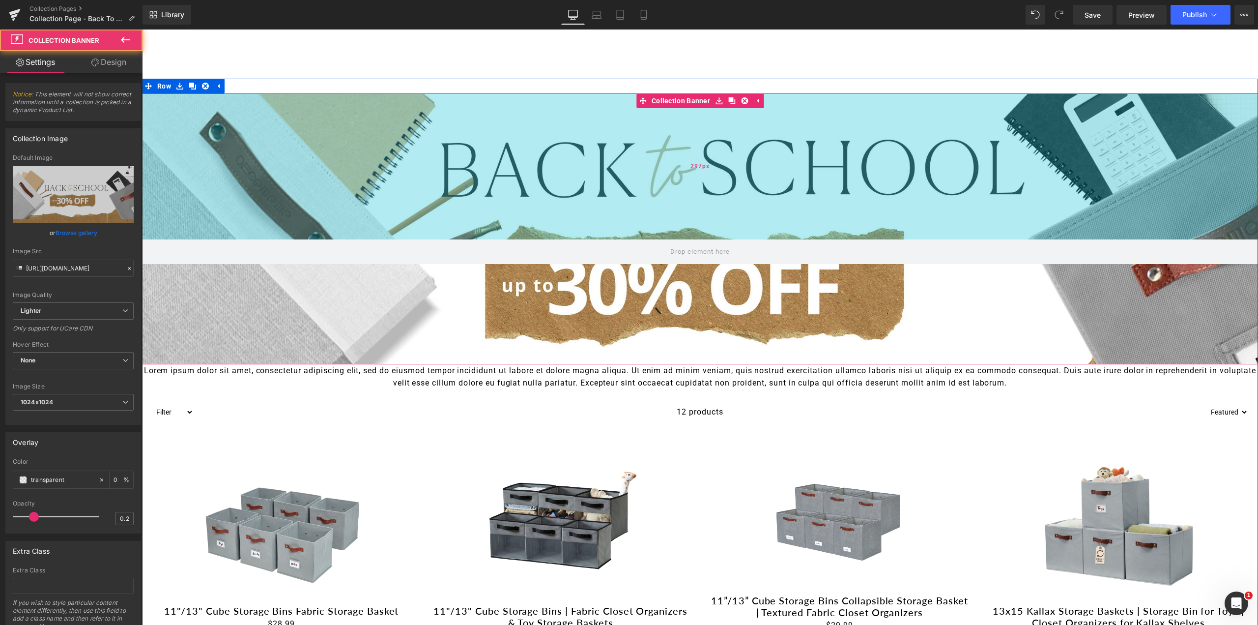
click at [203, 164] on div "297px" at bounding box center [700, 166] width 1116 height 146
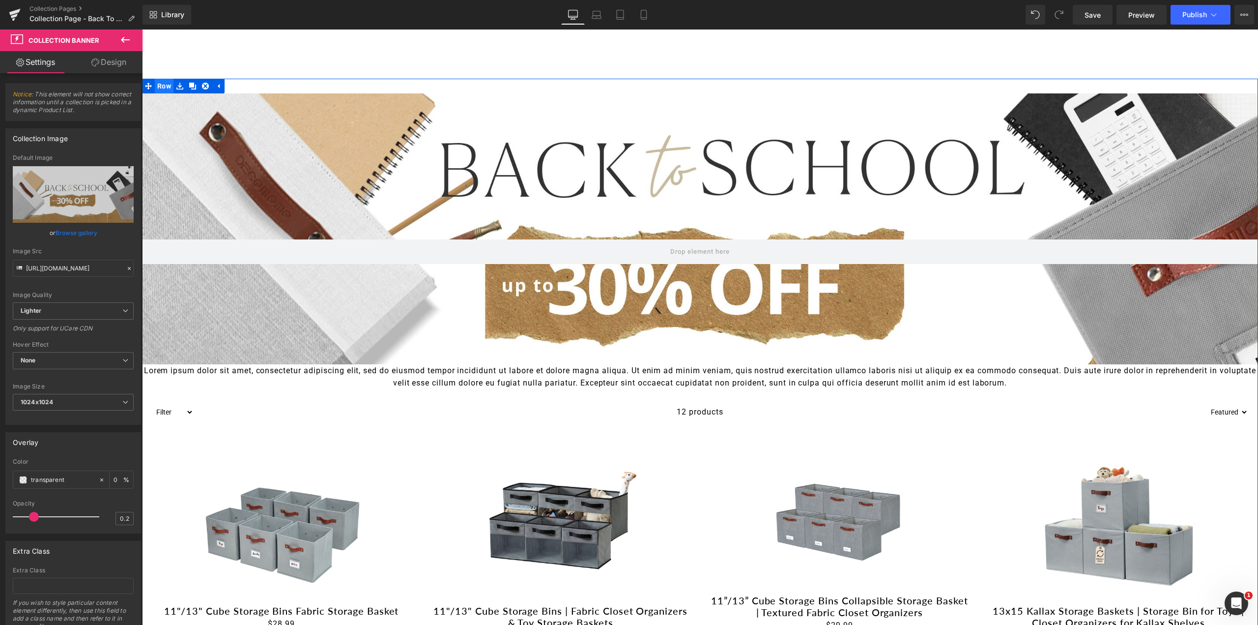
click at [163, 87] on span "Row" at bounding box center [164, 86] width 19 height 15
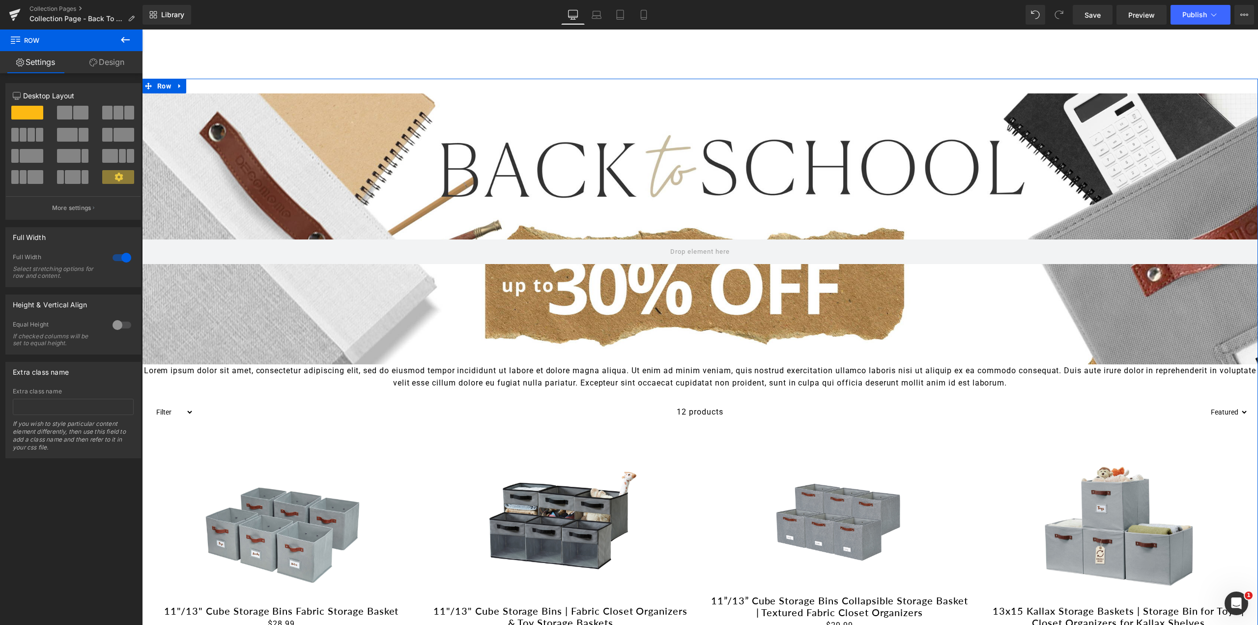
click at [79, 112] on span at bounding box center [80, 113] width 15 height 14
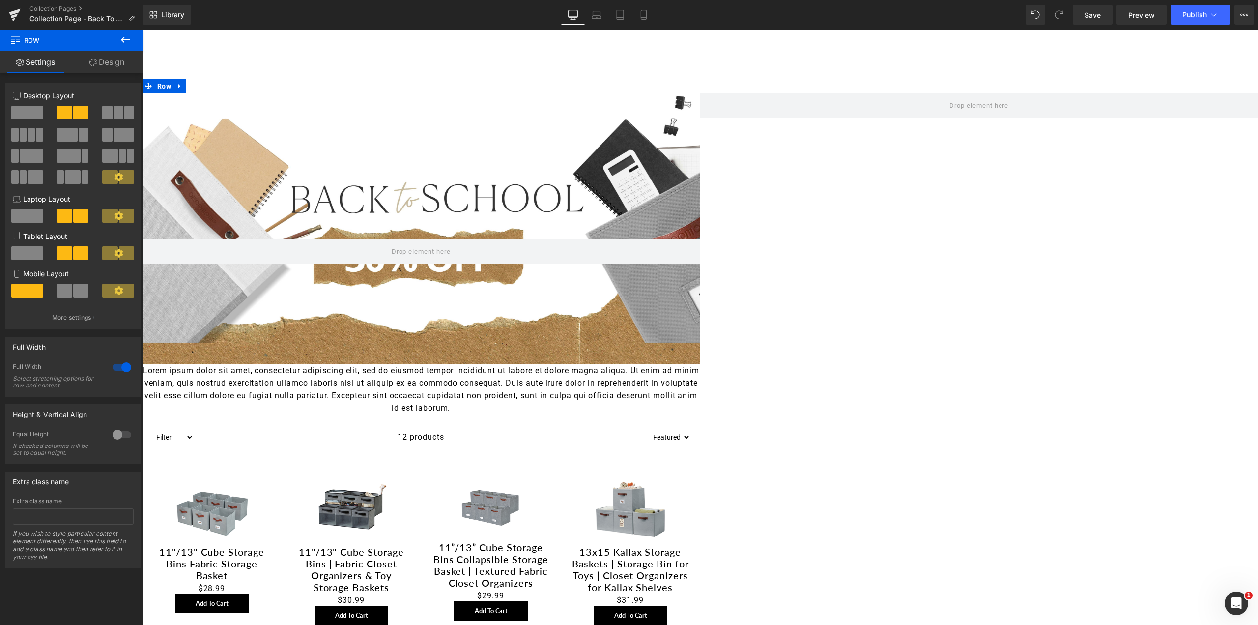
click at [25, 113] on span at bounding box center [27, 113] width 32 height 14
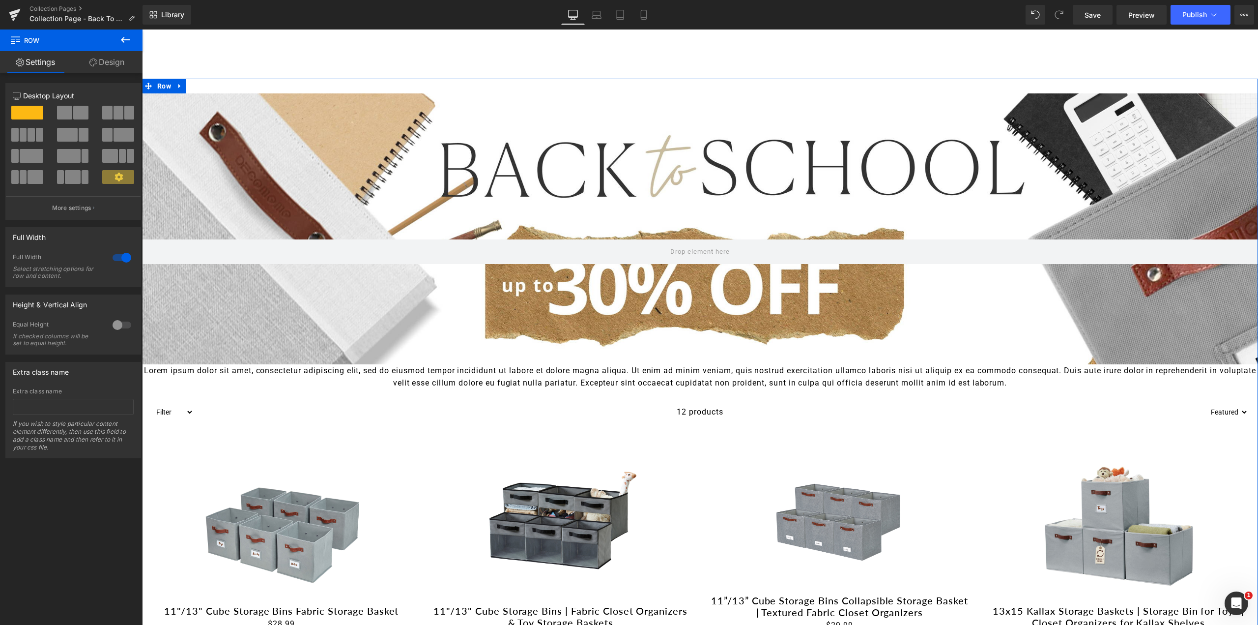
click at [62, 112] on span at bounding box center [64, 113] width 15 height 14
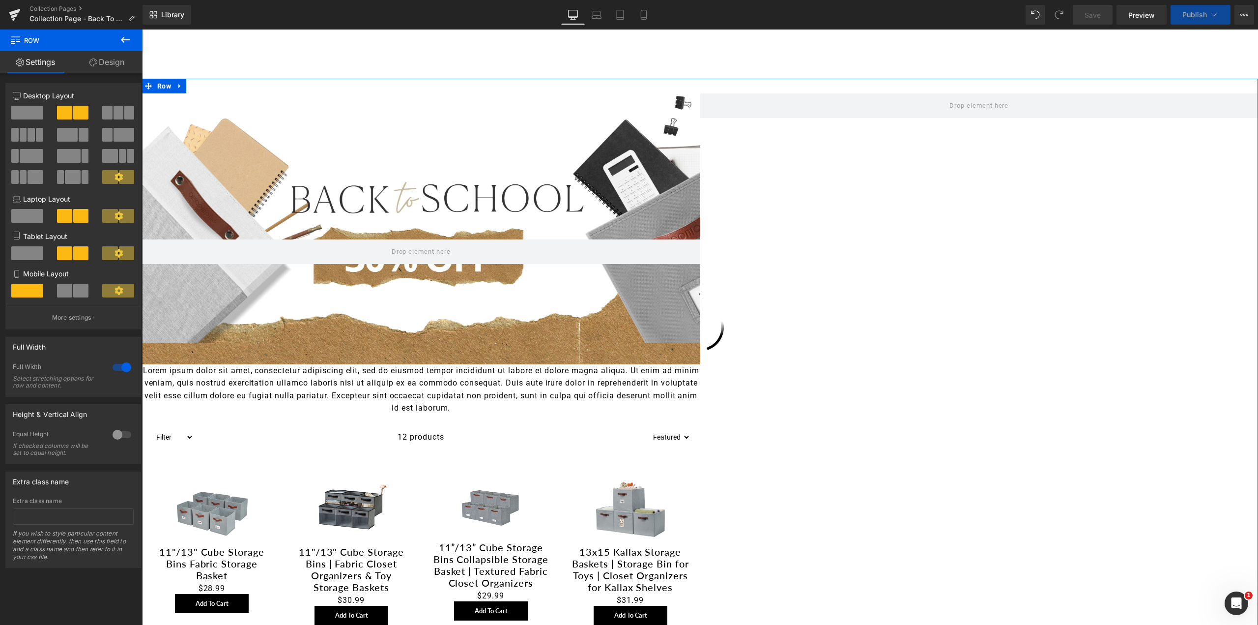
click at [114, 109] on span at bounding box center [119, 113] width 10 height 14
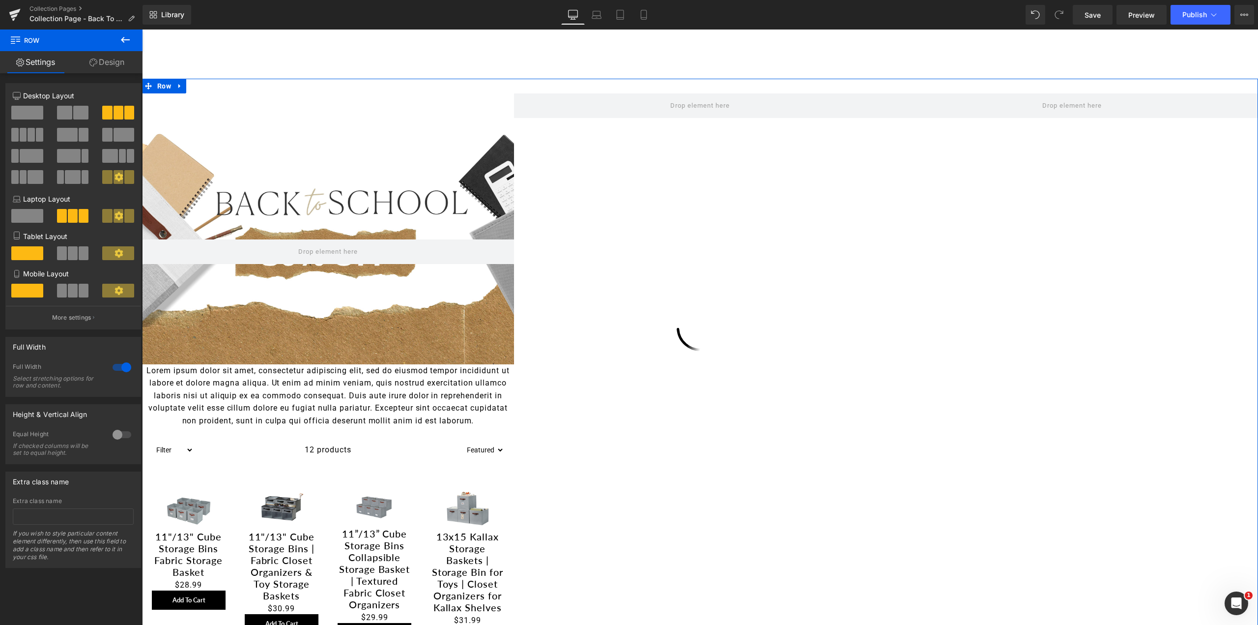
click at [19, 110] on span at bounding box center [27, 113] width 32 height 14
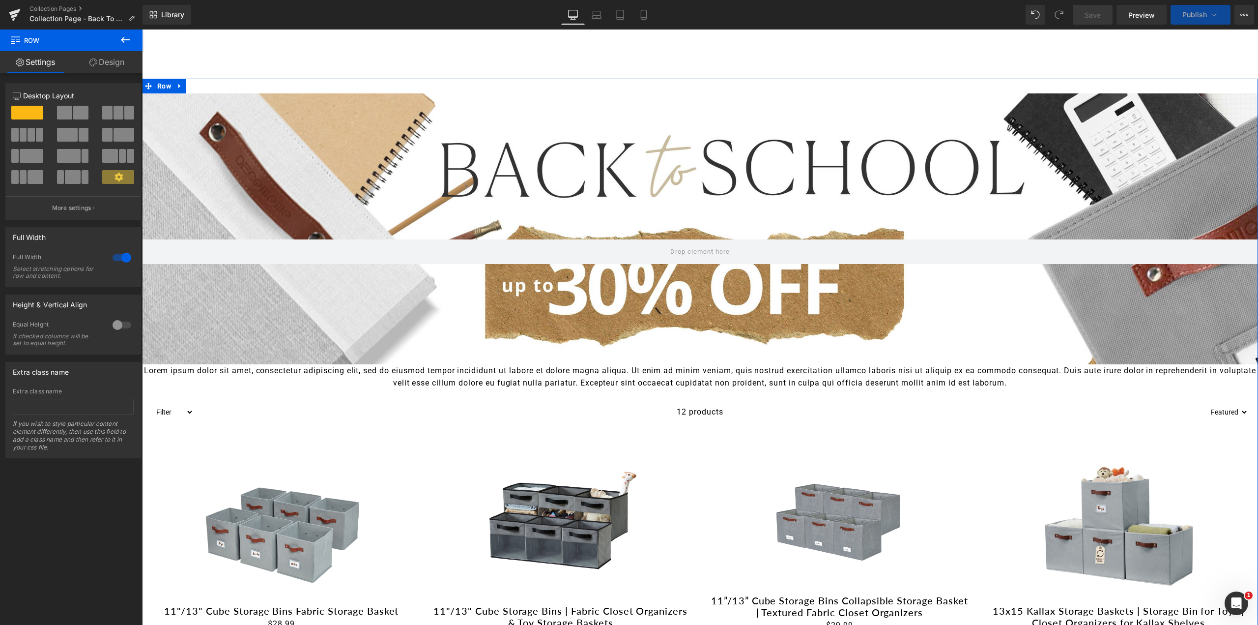
click at [73, 106] on span at bounding box center [80, 113] width 15 height 14
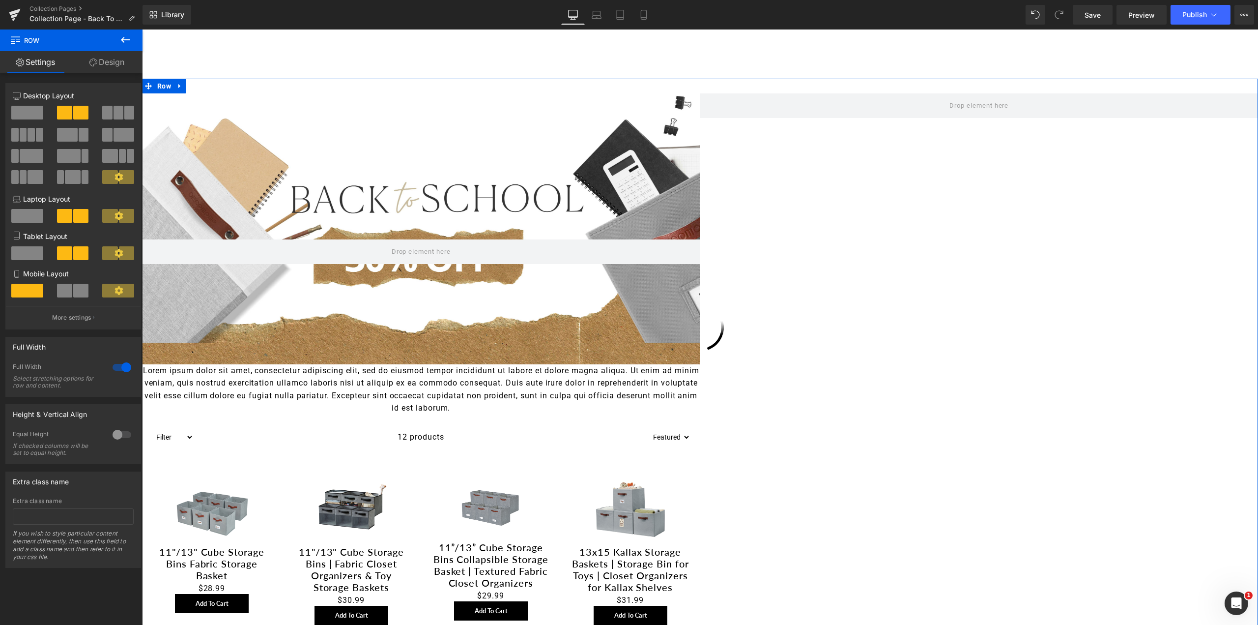
click at [26, 213] on span at bounding box center [27, 216] width 32 height 14
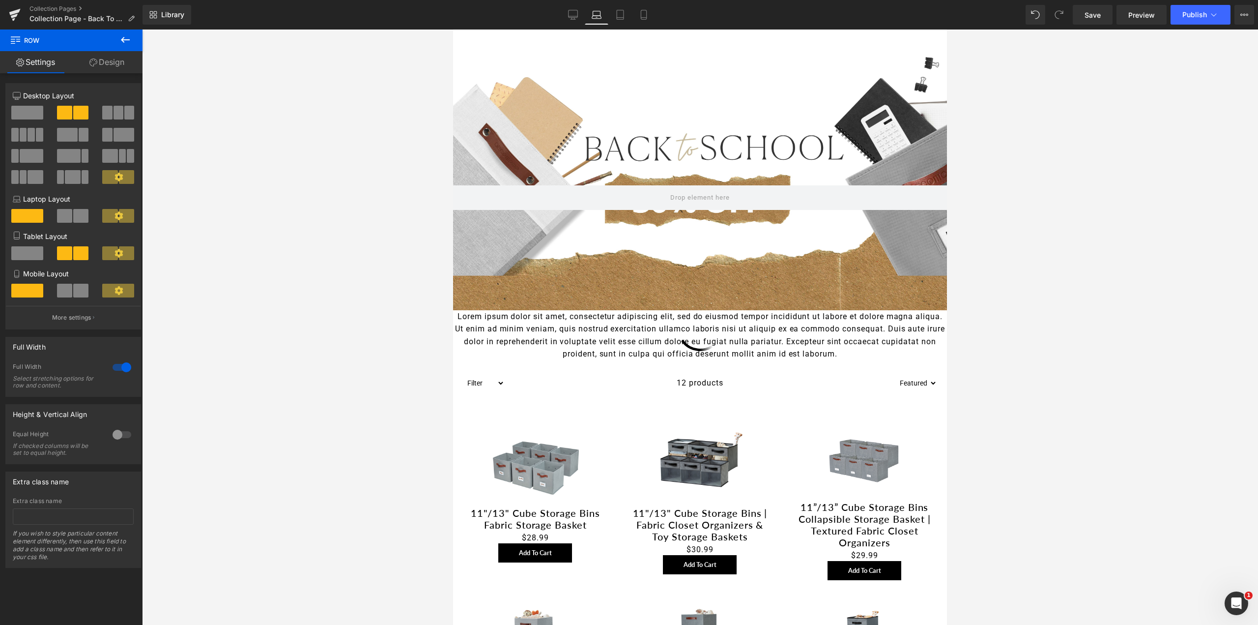
scroll to position [246, 0]
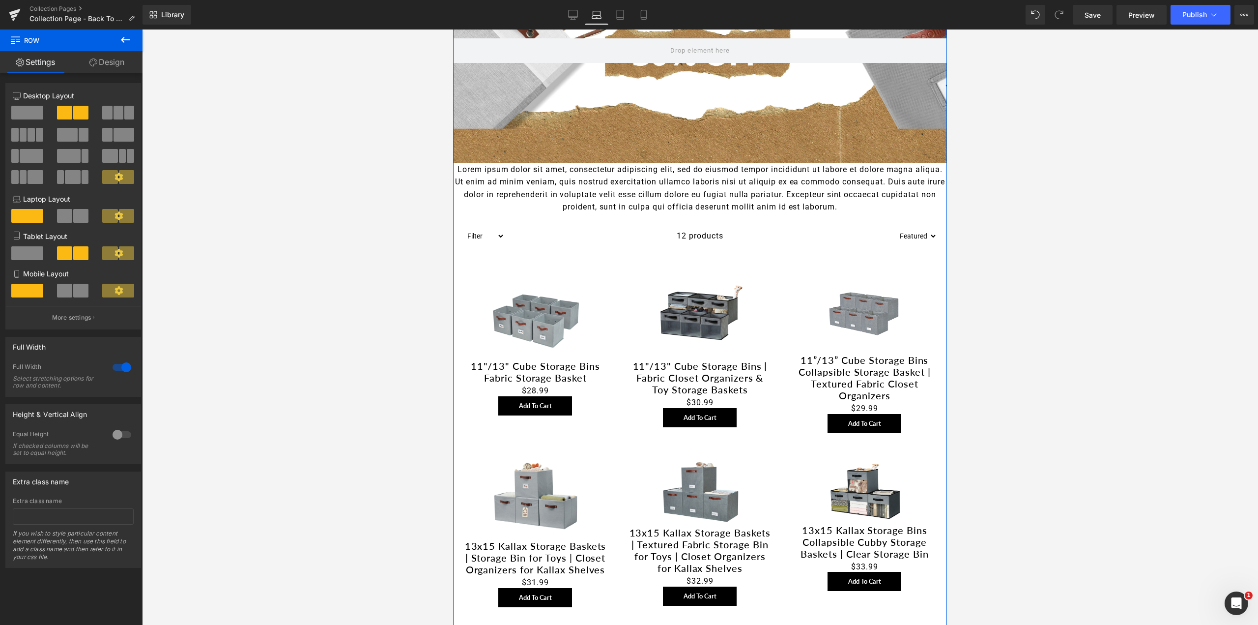
click at [29, 108] on span at bounding box center [27, 113] width 32 height 14
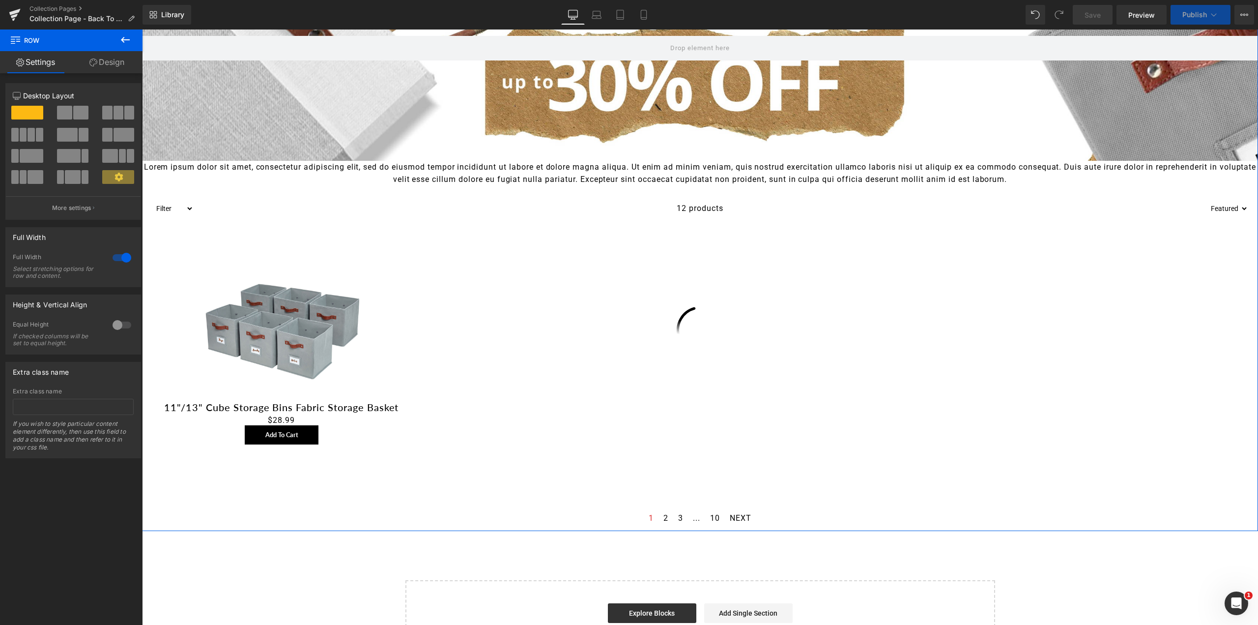
scroll to position [0, 0]
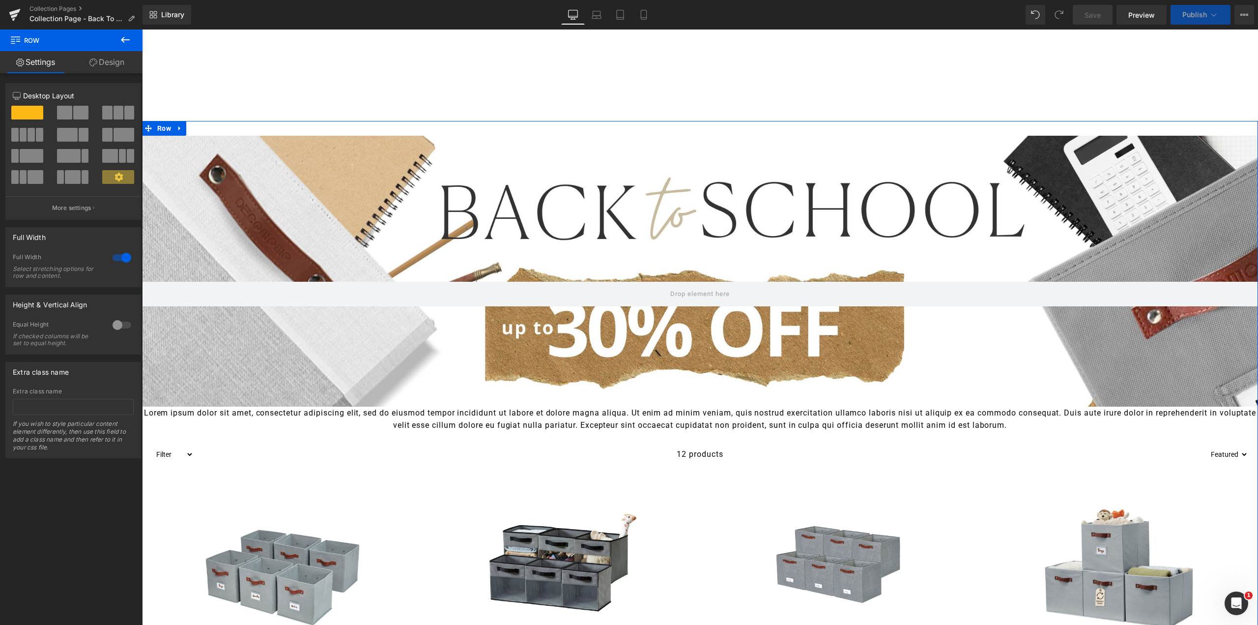
click at [67, 203] on button "More settings" at bounding box center [73, 207] width 135 height 23
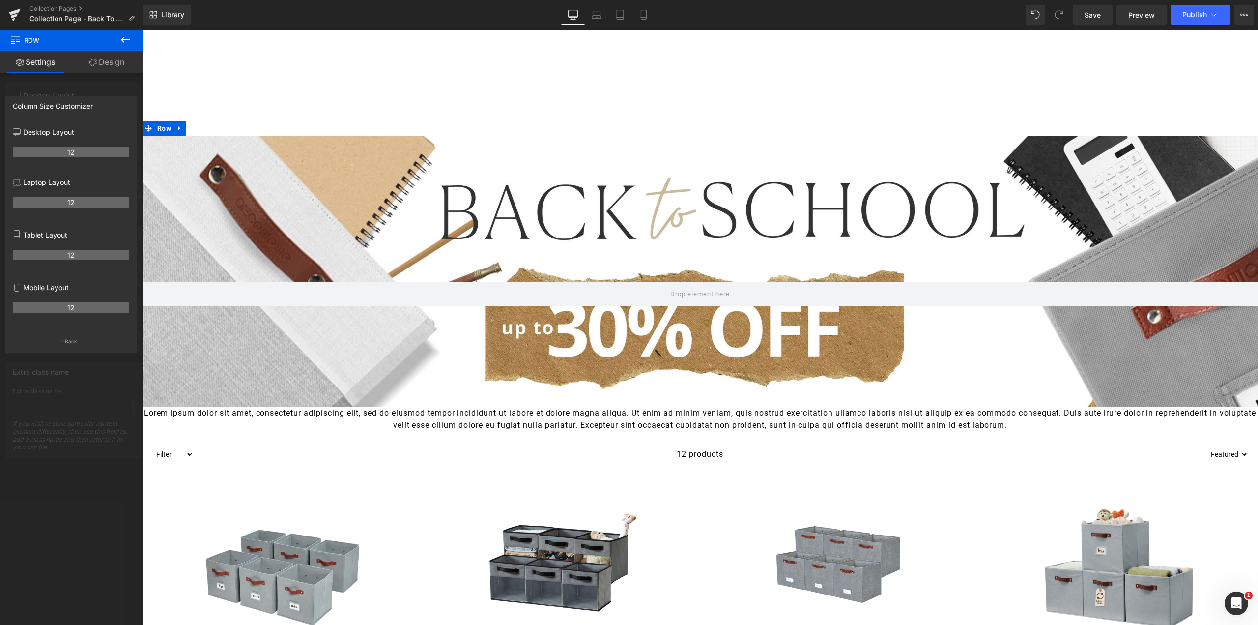
drag, startPoint x: 88, startPoint y: 152, endPoint x: 60, endPoint y: 151, distance: 28.0
click at [73, 338] on p "Back" at bounding box center [71, 341] width 13 height 7
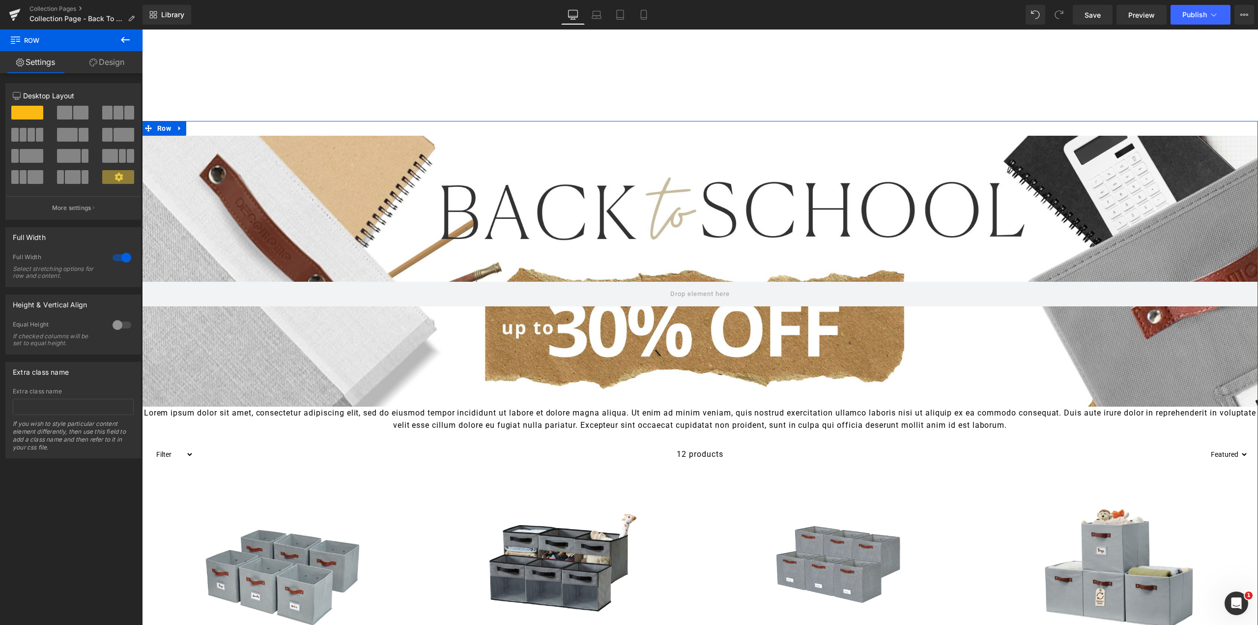
click at [122, 257] on div at bounding box center [122, 258] width 24 height 16
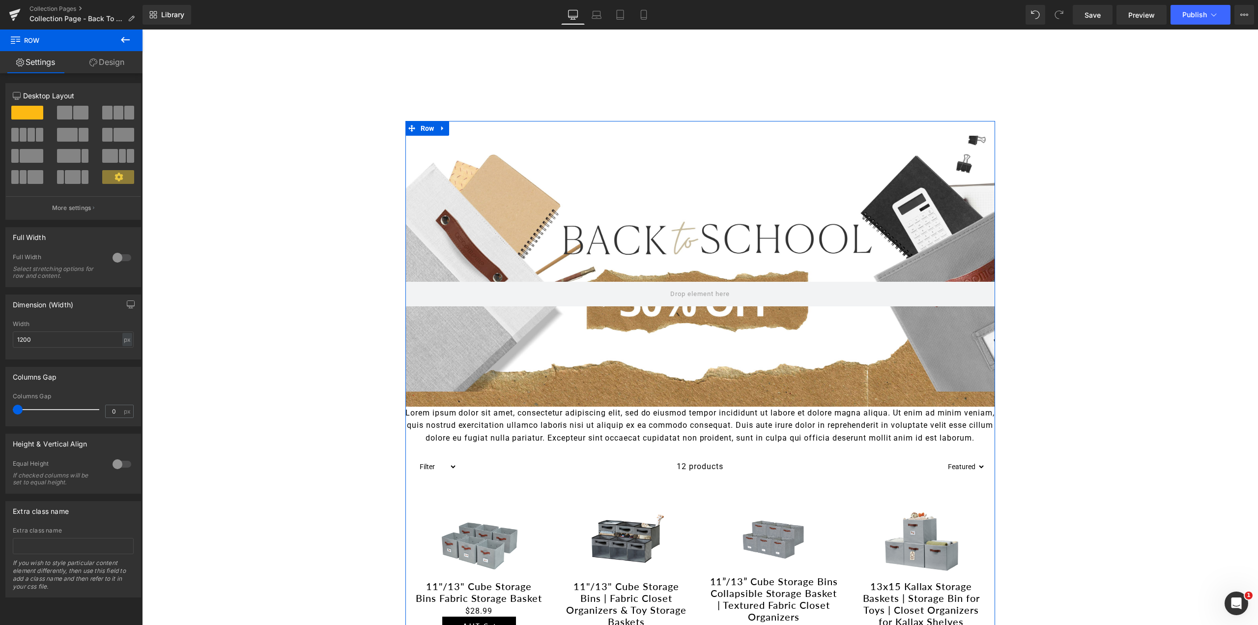
drag, startPoint x: 19, startPoint y: 410, endPoint x: 10, endPoint y: 408, distance: 9.1
click at [10, 408] on div "0px Columns Gap 0 px" at bounding box center [73, 409] width 135 height 33
click at [114, 258] on div at bounding box center [122, 258] width 24 height 16
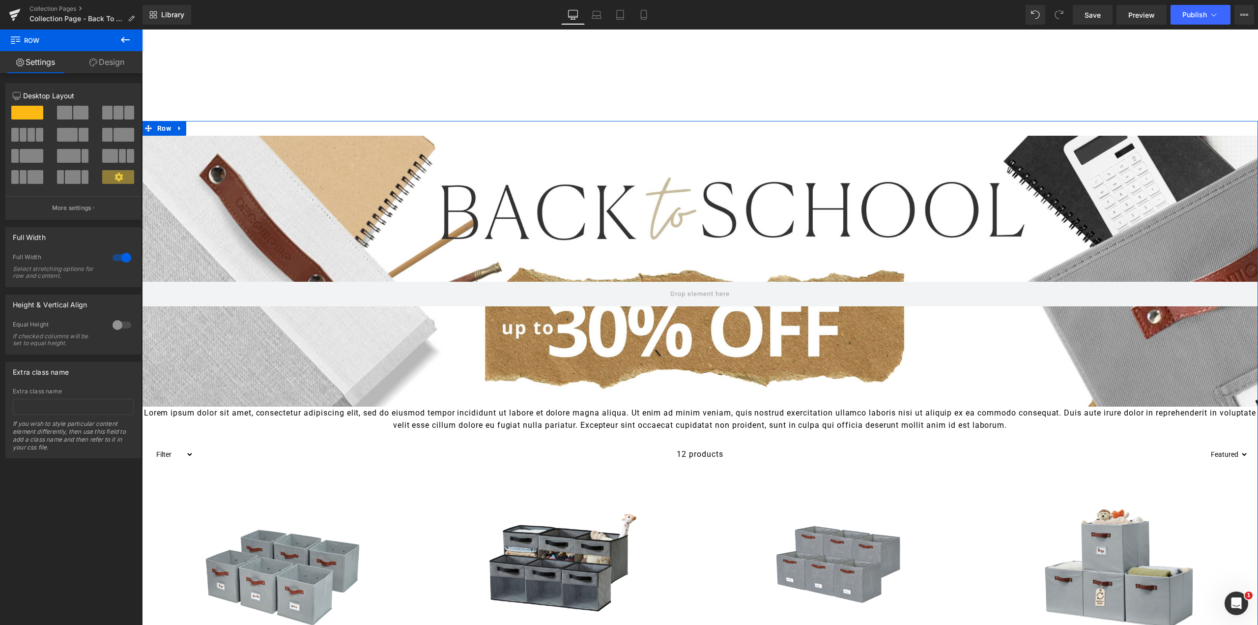
click at [113, 324] on div at bounding box center [122, 325] width 24 height 16
click at [120, 323] on div at bounding box center [122, 325] width 24 height 16
click at [120, 254] on div at bounding box center [122, 258] width 24 height 16
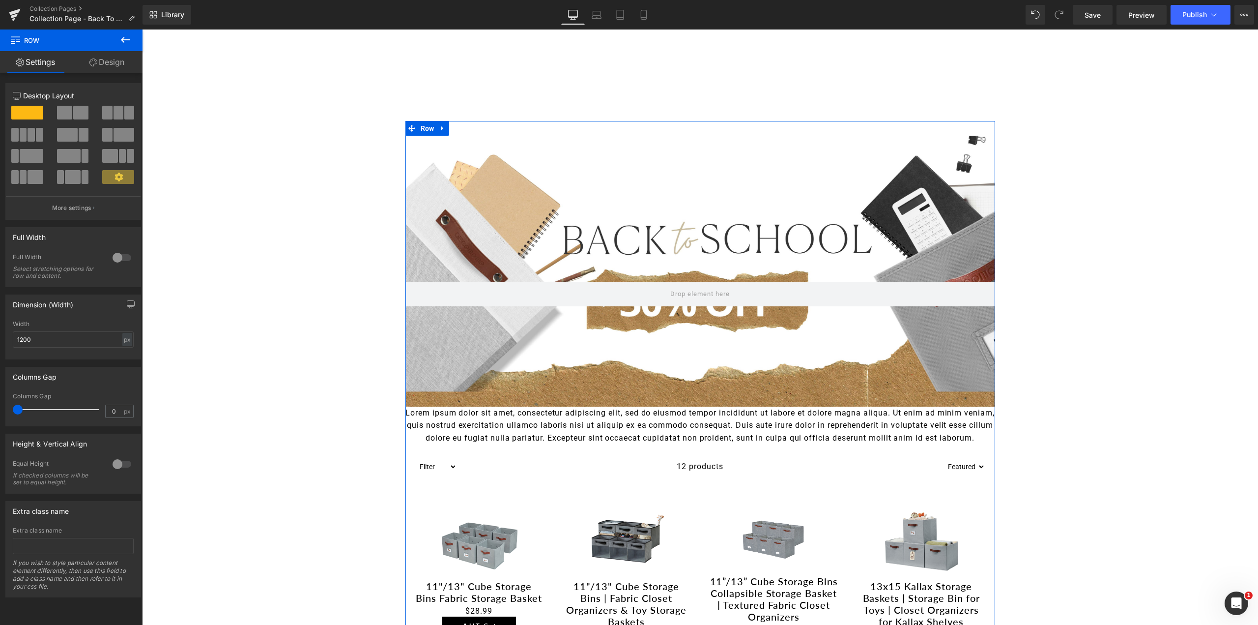
click at [18, 408] on span at bounding box center [18, 409] width 10 height 10
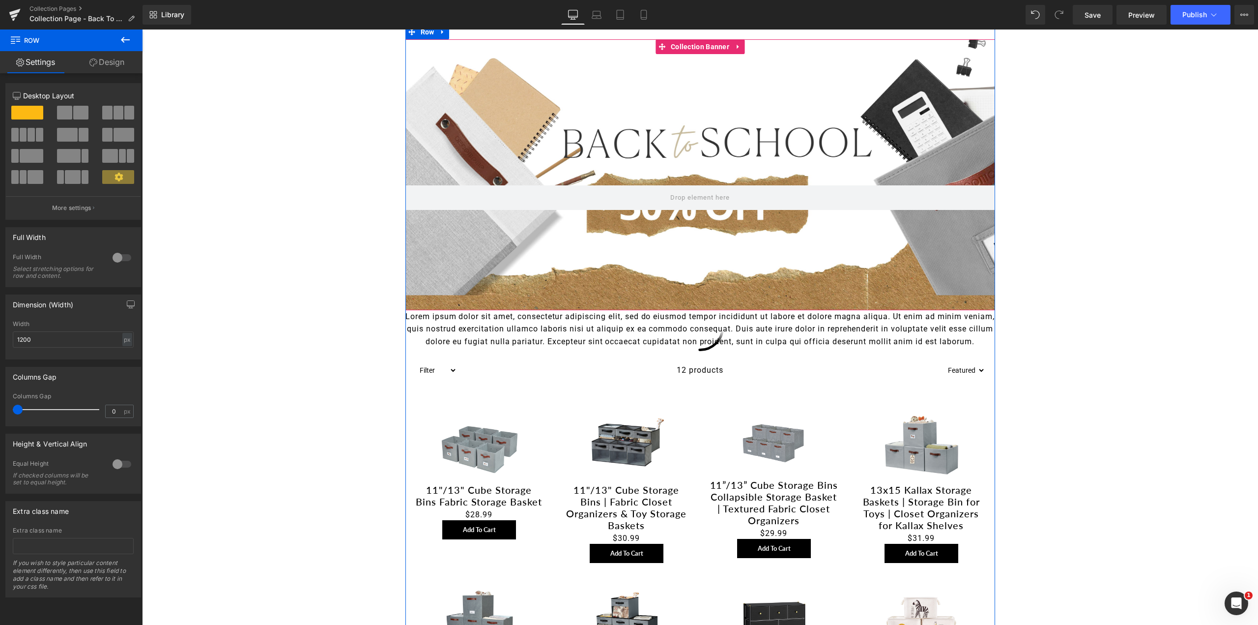
scroll to position [197, 0]
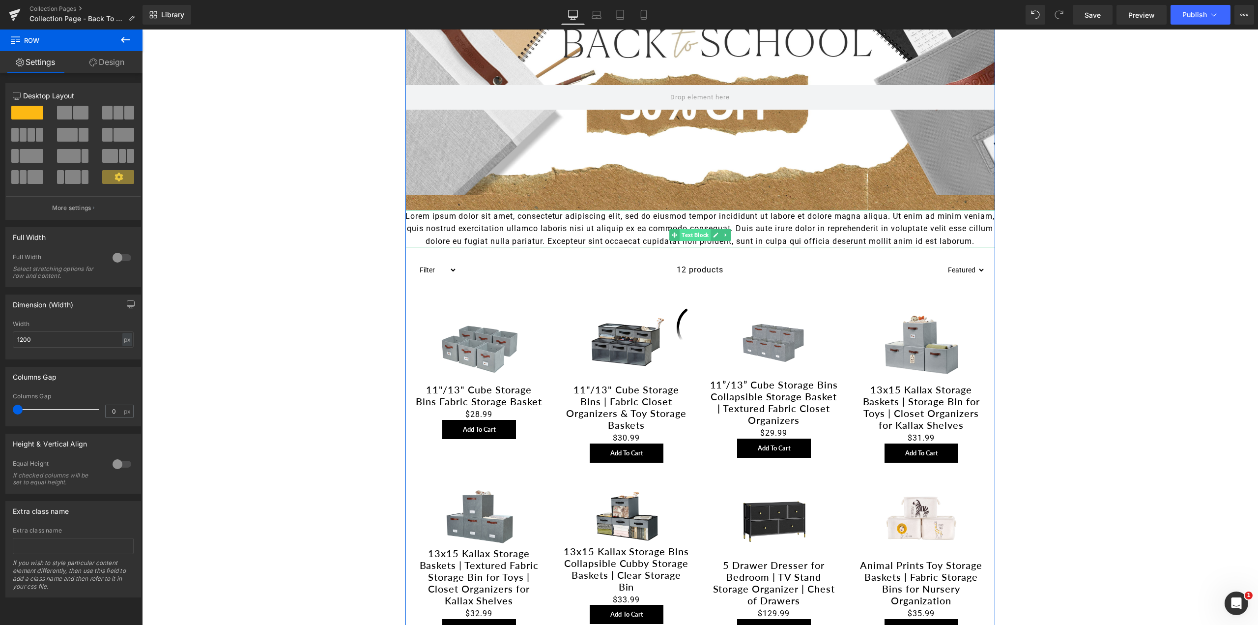
click at [694, 232] on span "Text Block" at bounding box center [695, 235] width 31 height 12
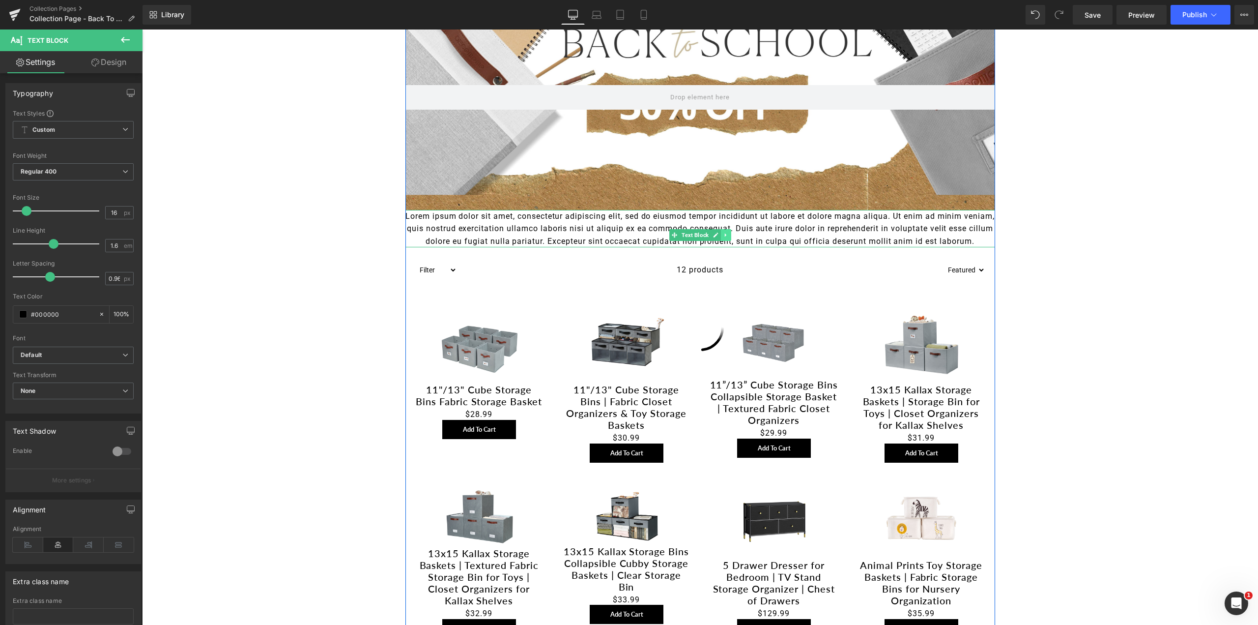
click at [723, 233] on icon at bounding box center [725, 235] width 5 height 6
click at [729, 235] on icon at bounding box center [730, 234] width 5 height 5
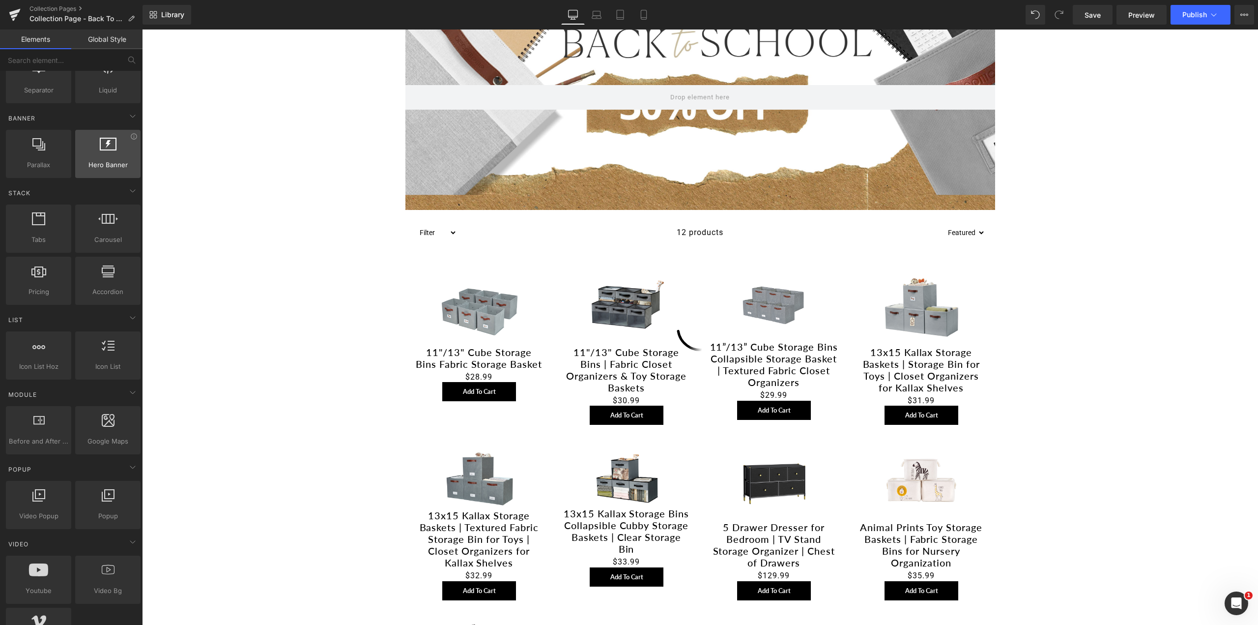
click at [109, 150] on div at bounding box center [107, 149] width 59 height 22
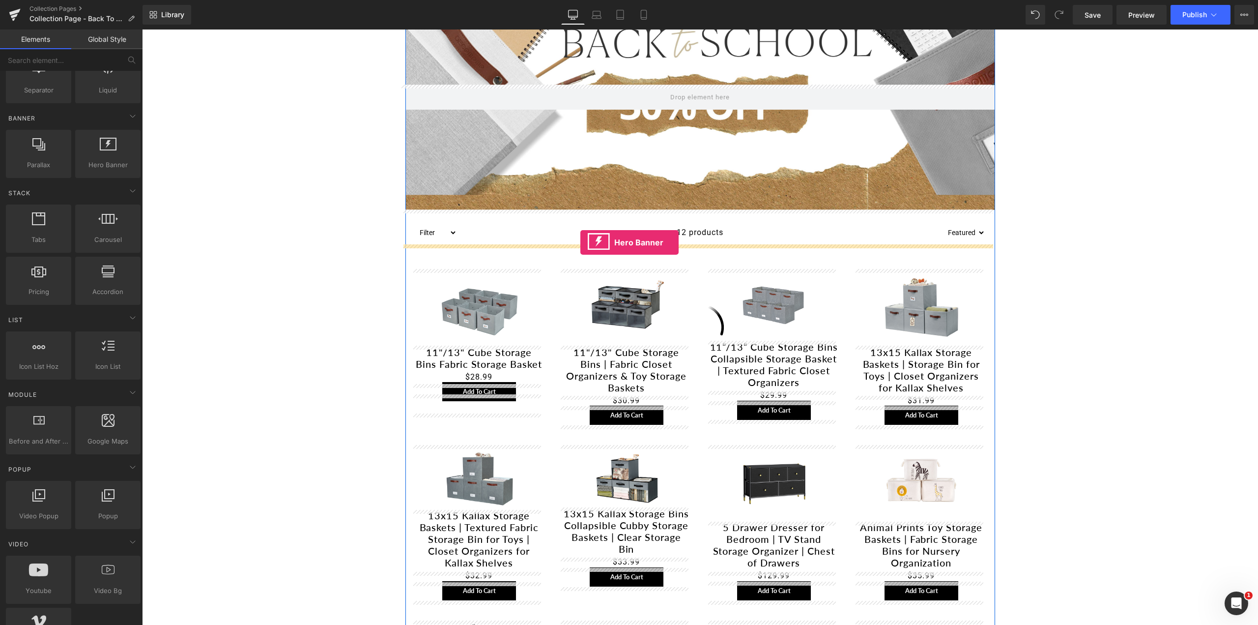
drag, startPoint x: 246, startPoint y: 180, endPoint x: 580, endPoint y: 242, distance: 339.9
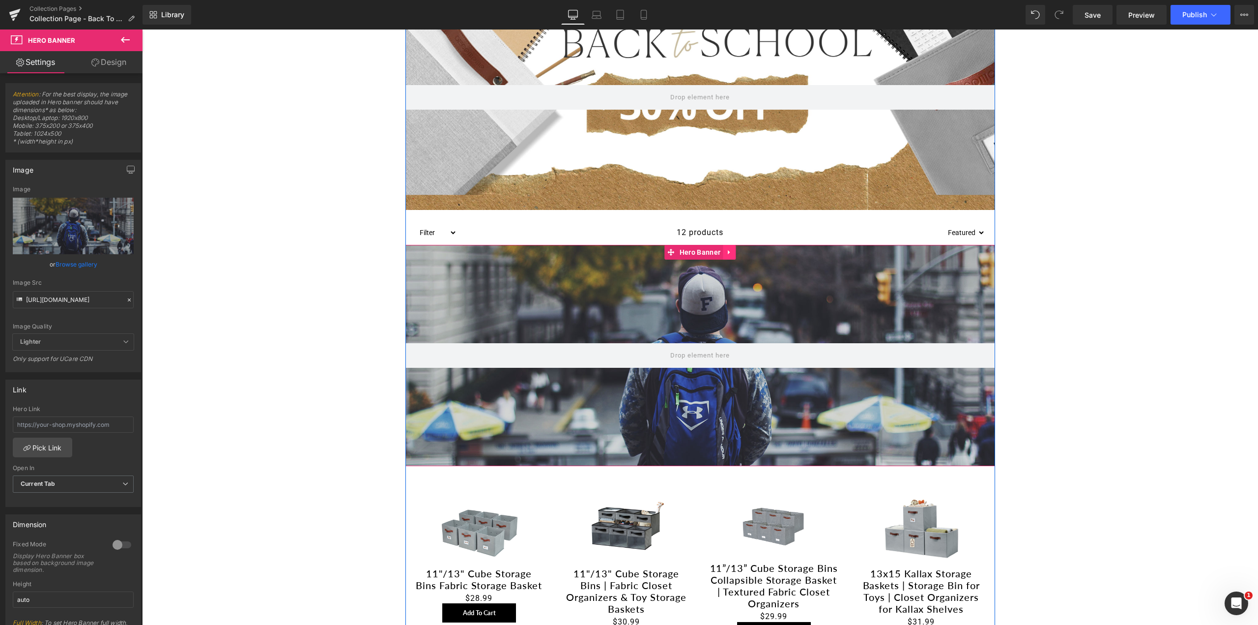
click at [728, 251] on icon at bounding box center [729, 252] width 2 height 4
click at [734, 250] on icon at bounding box center [735, 252] width 7 height 7
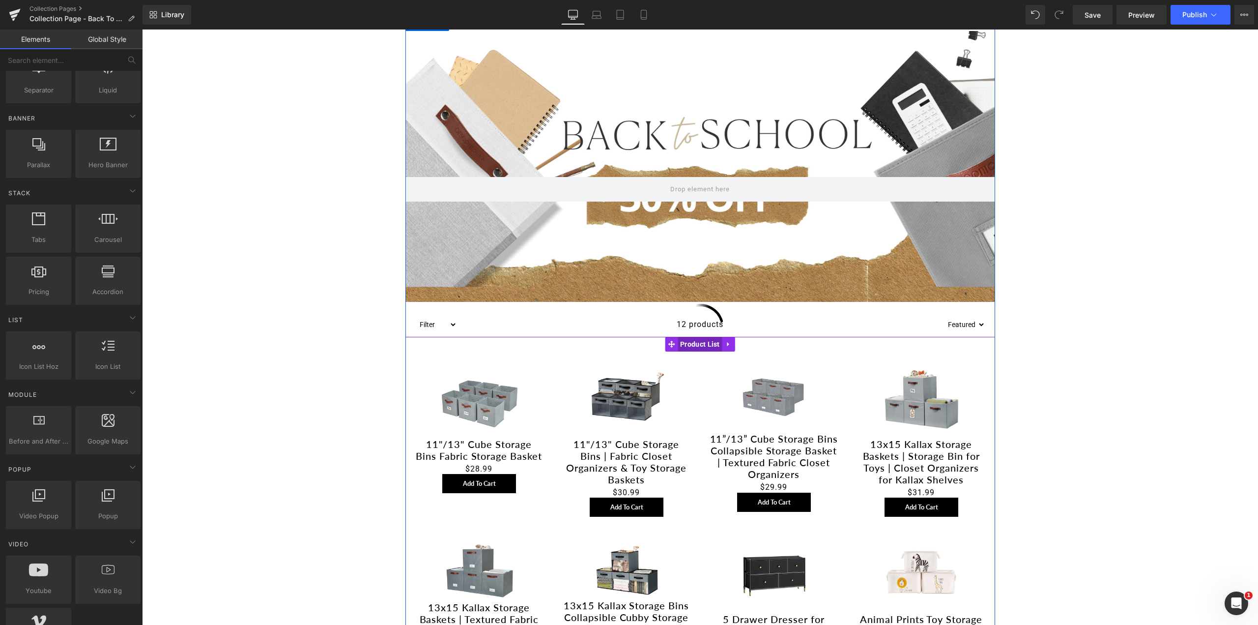
scroll to position [0, 0]
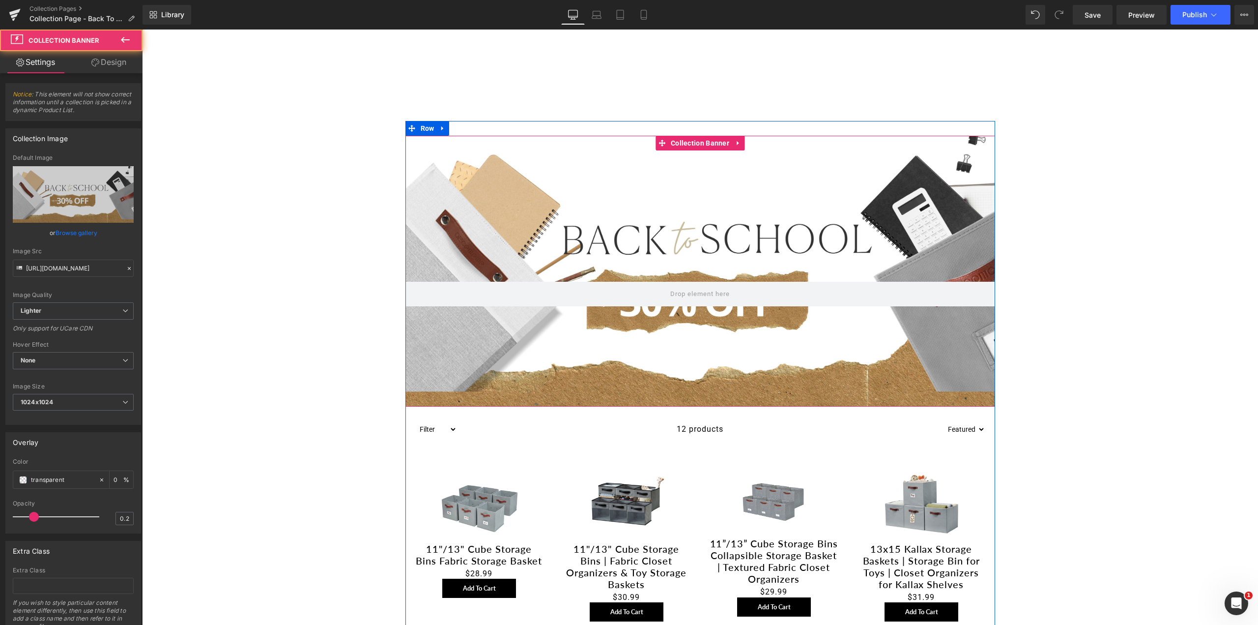
click at [696, 218] on div at bounding box center [700, 271] width 590 height 271
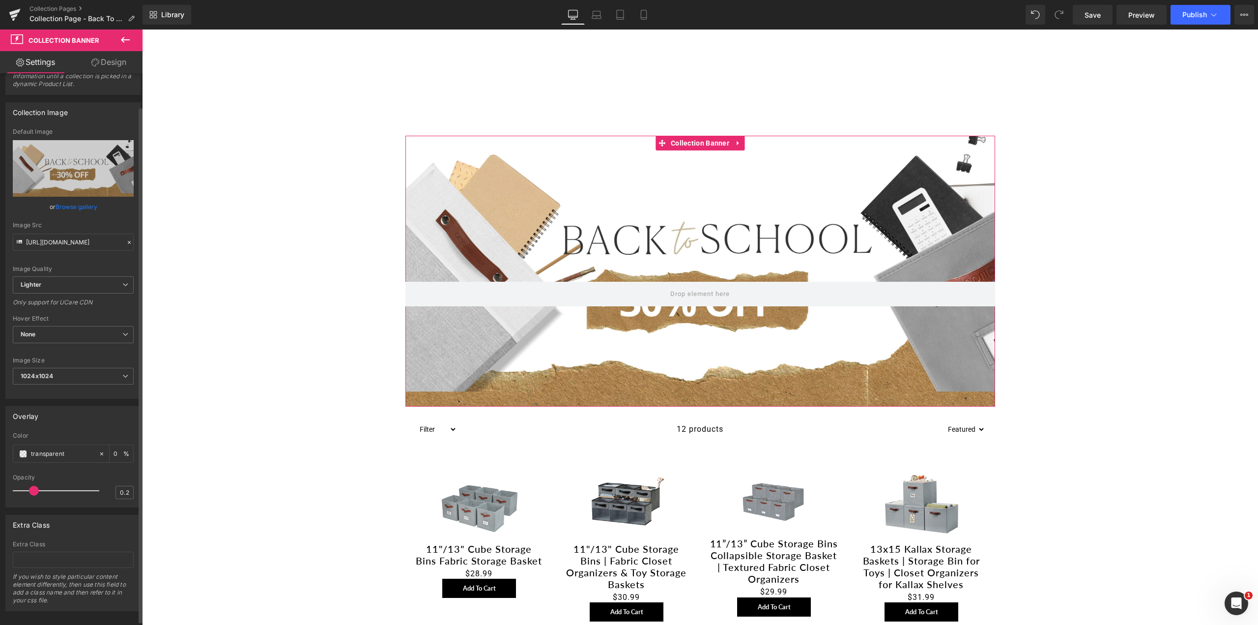
scroll to position [40, 0]
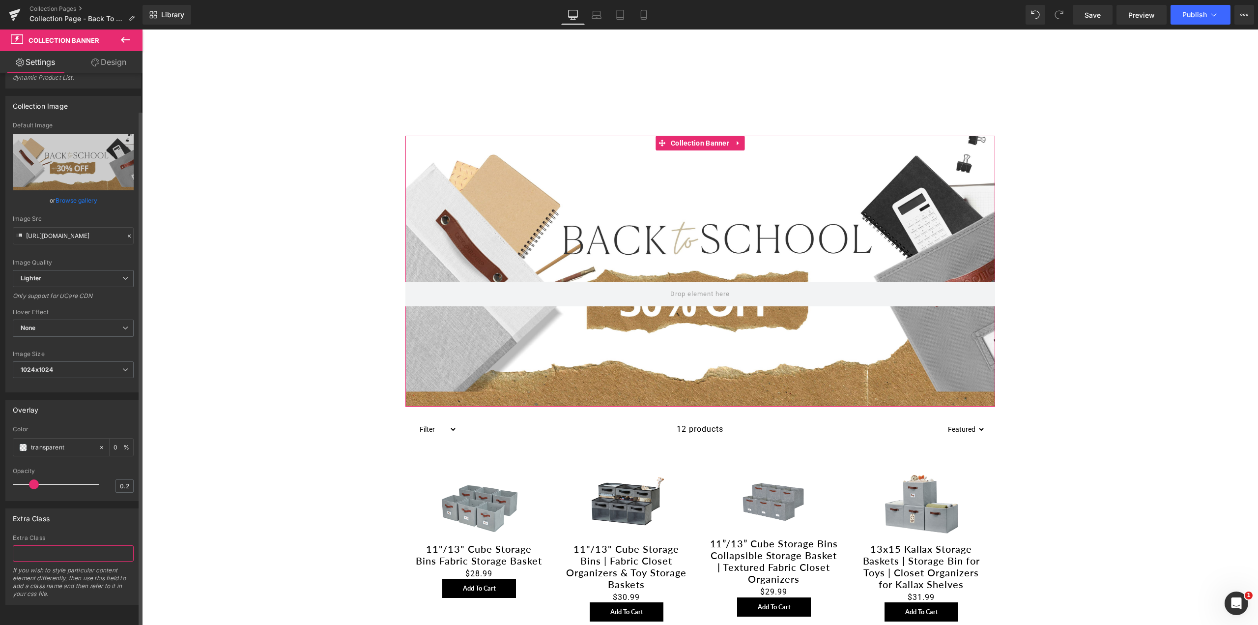
click at [61, 547] on input "text" at bounding box center [73, 553] width 121 height 16
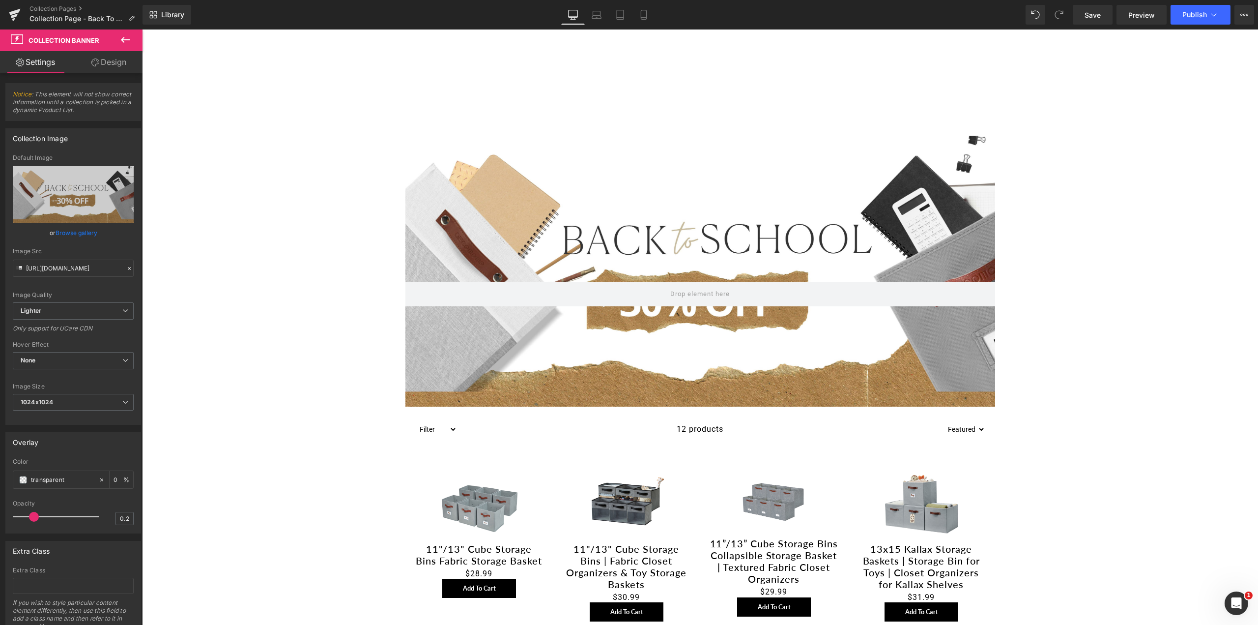
click at [127, 39] on icon at bounding box center [125, 40] width 12 height 12
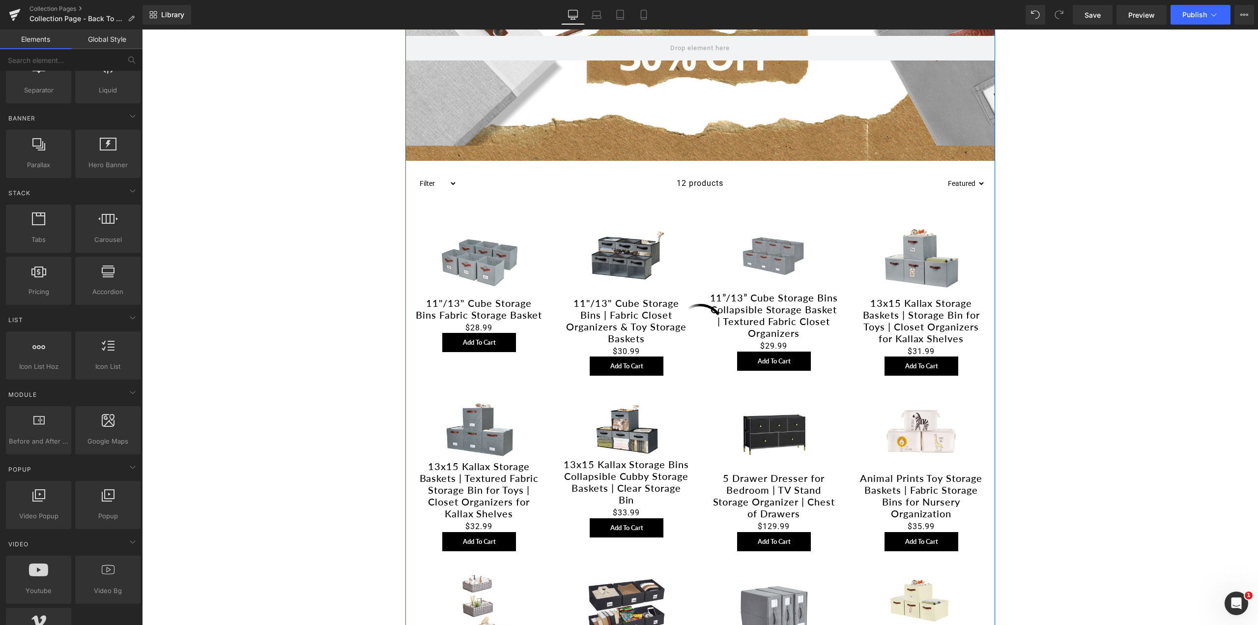
scroll to position [295, 0]
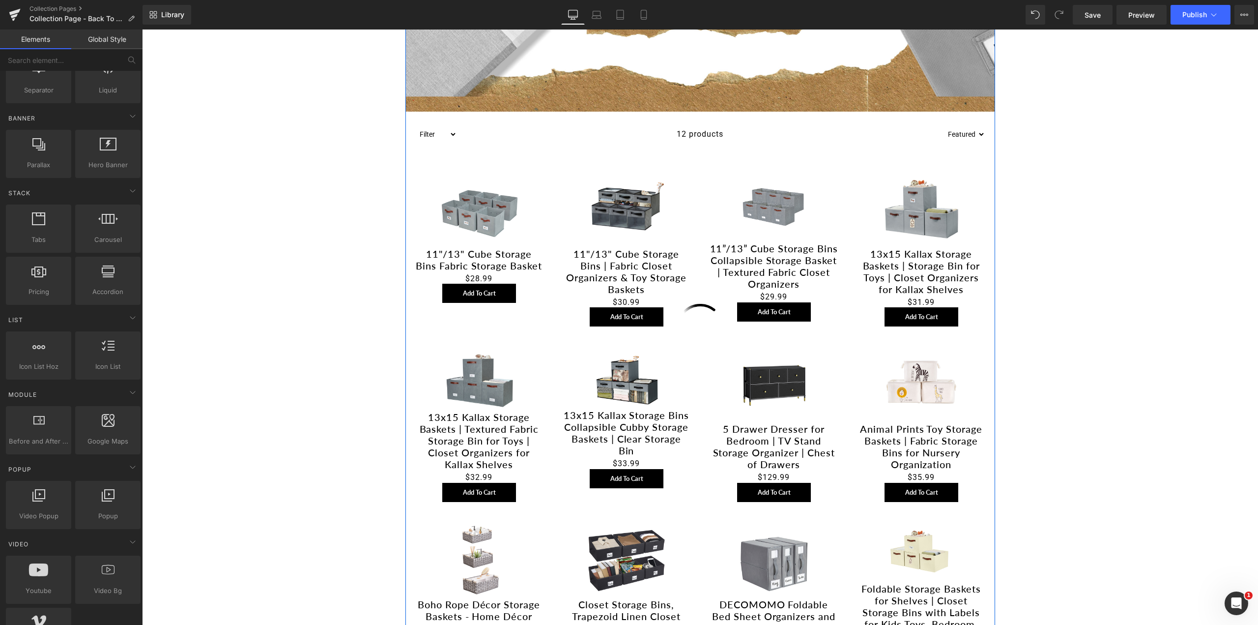
click at [703, 141] on span "12 products" at bounding box center [700, 134] width 47 height 25
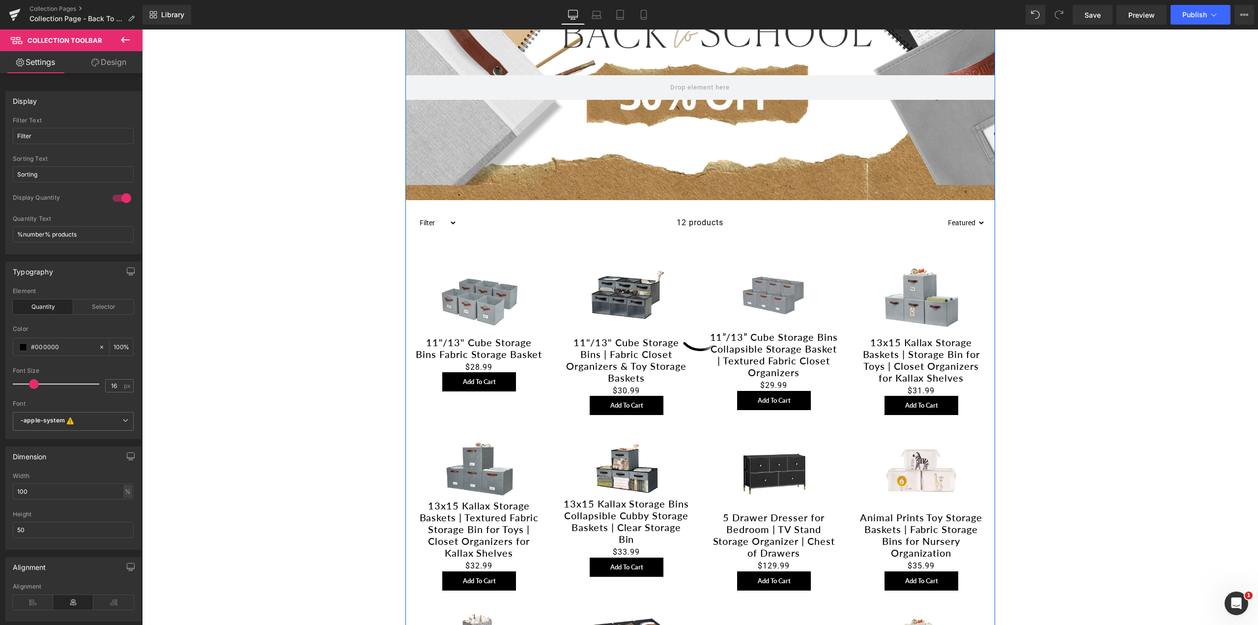
scroll to position [98, 0]
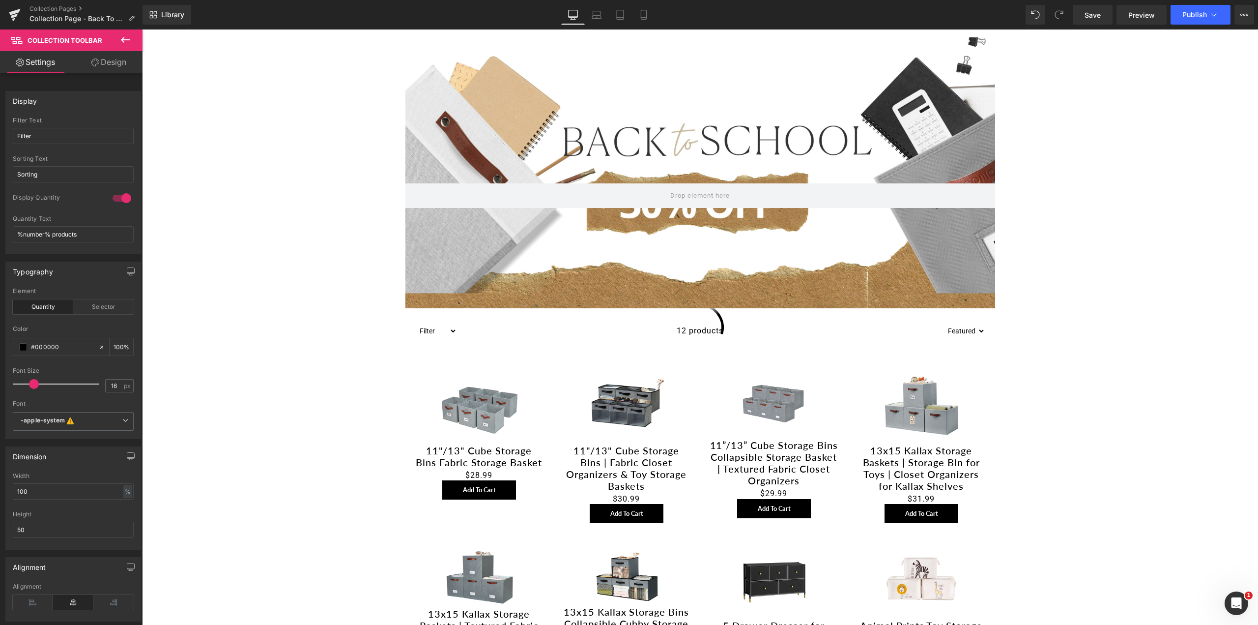
click at [120, 40] on icon at bounding box center [125, 40] width 12 height 12
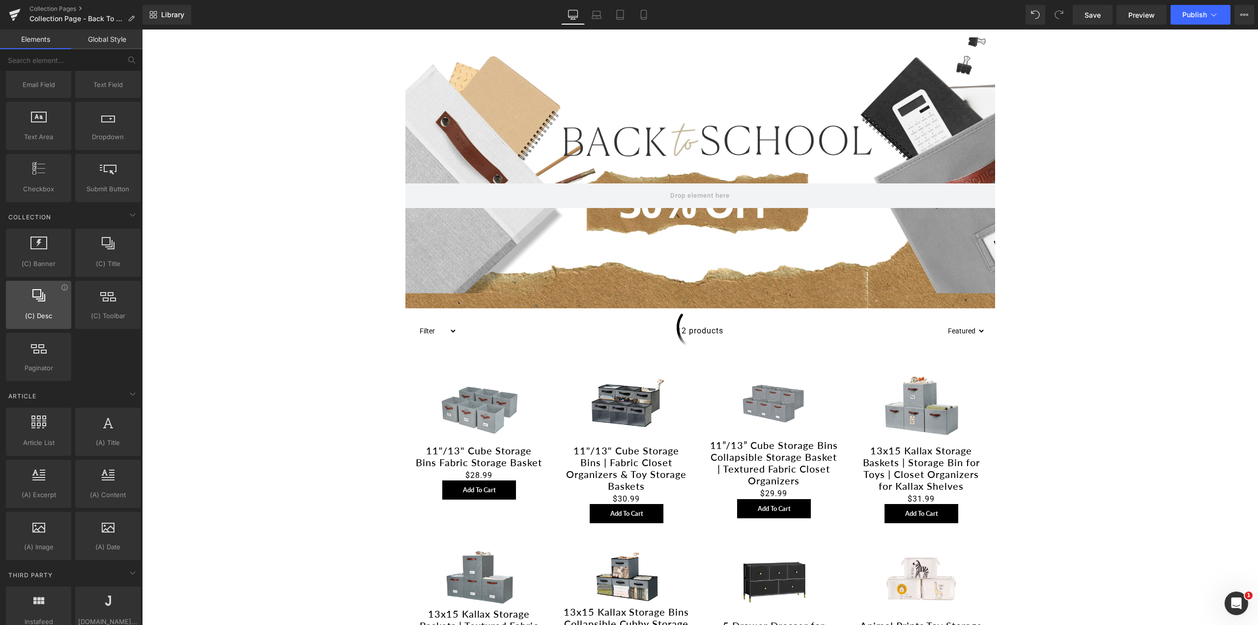
scroll to position [1523, 0]
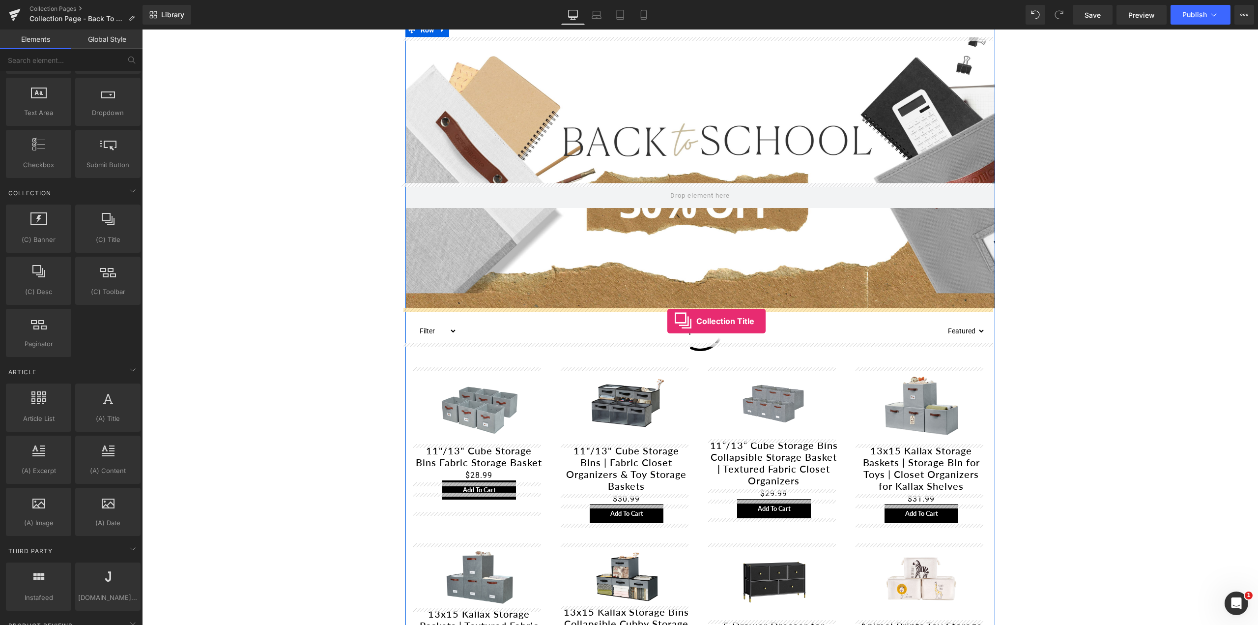
drag, startPoint x: 230, startPoint y: 262, endPoint x: 667, endPoint y: 321, distance: 441.3
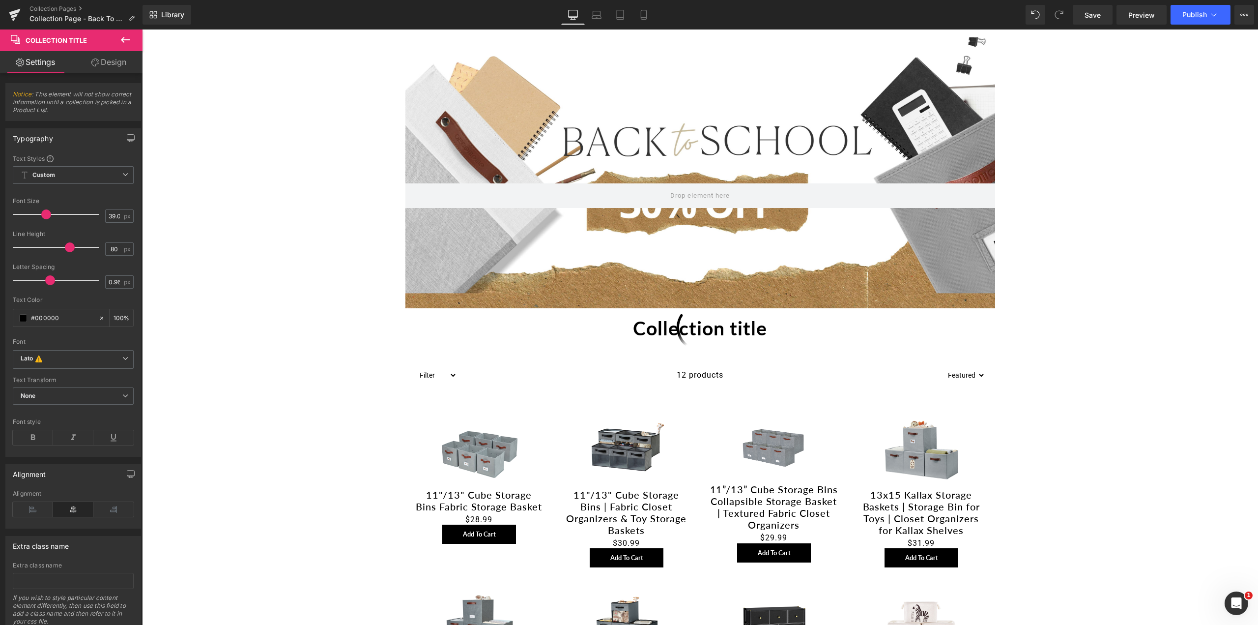
click at [127, 36] on icon at bounding box center [125, 40] width 12 height 12
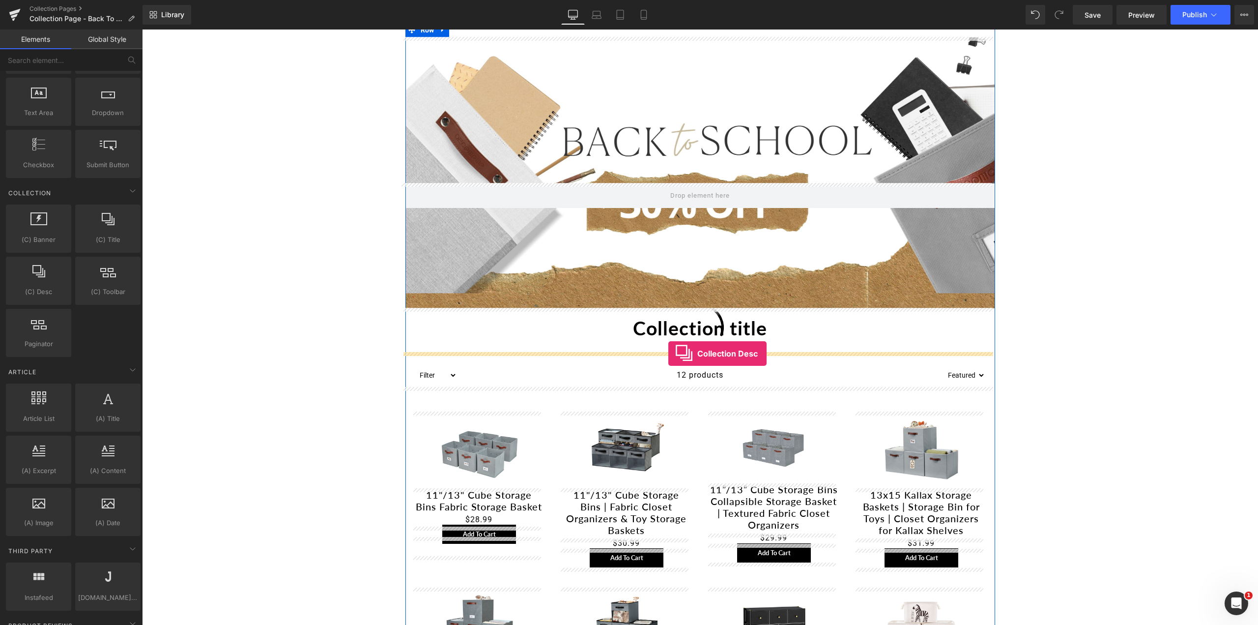
drag, startPoint x: 189, startPoint y: 322, endPoint x: 668, endPoint y: 353, distance: 480.1
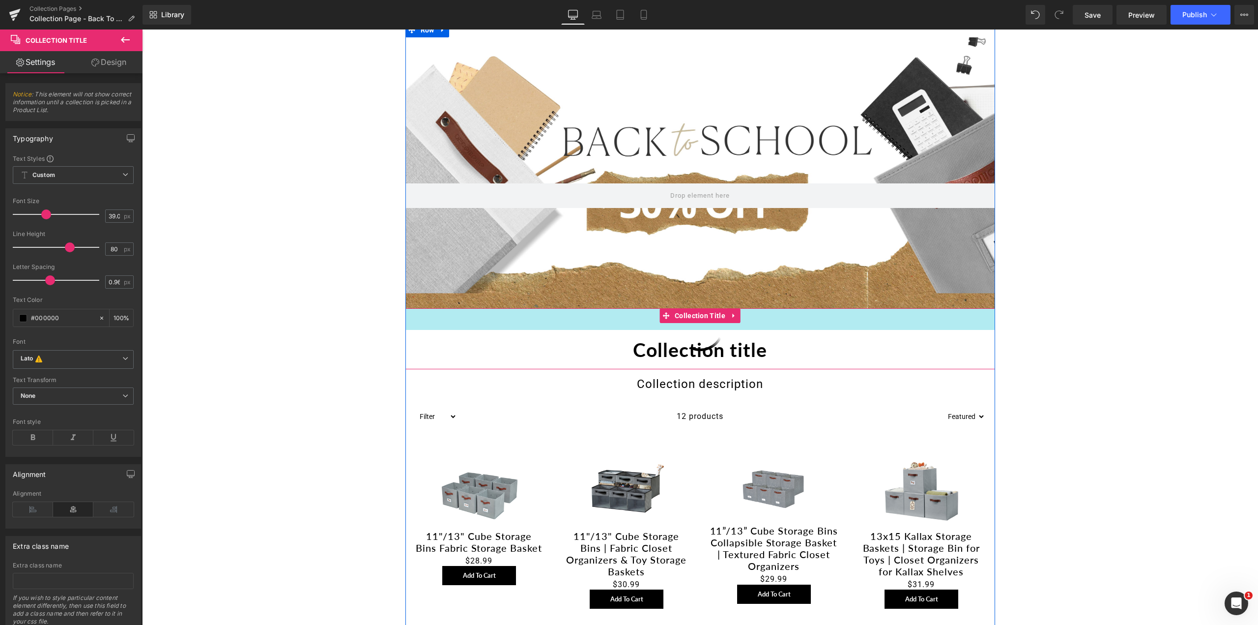
drag, startPoint x: 630, startPoint y: 309, endPoint x: 631, endPoint y: 330, distance: 21.6
click at [631, 330] on div "Collection title Collection Title 44px" at bounding box center [700, 338] width 590 height 61
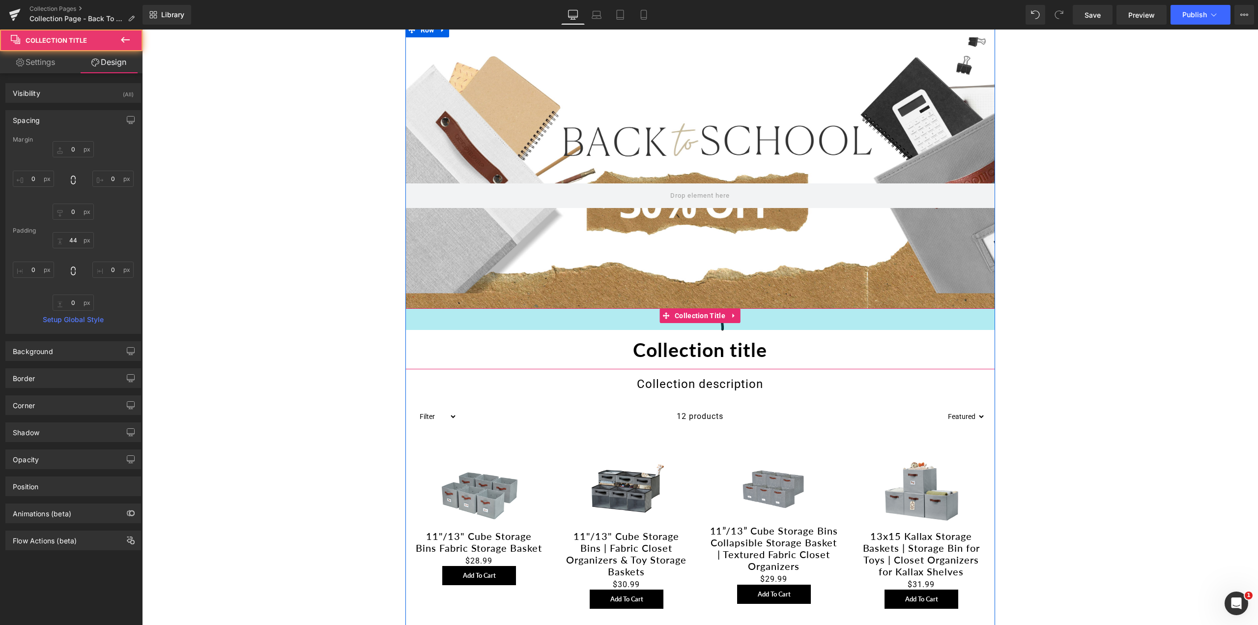
click at [611, 318] on div "44px" at bounding box center [700, 319] width 590 height 22
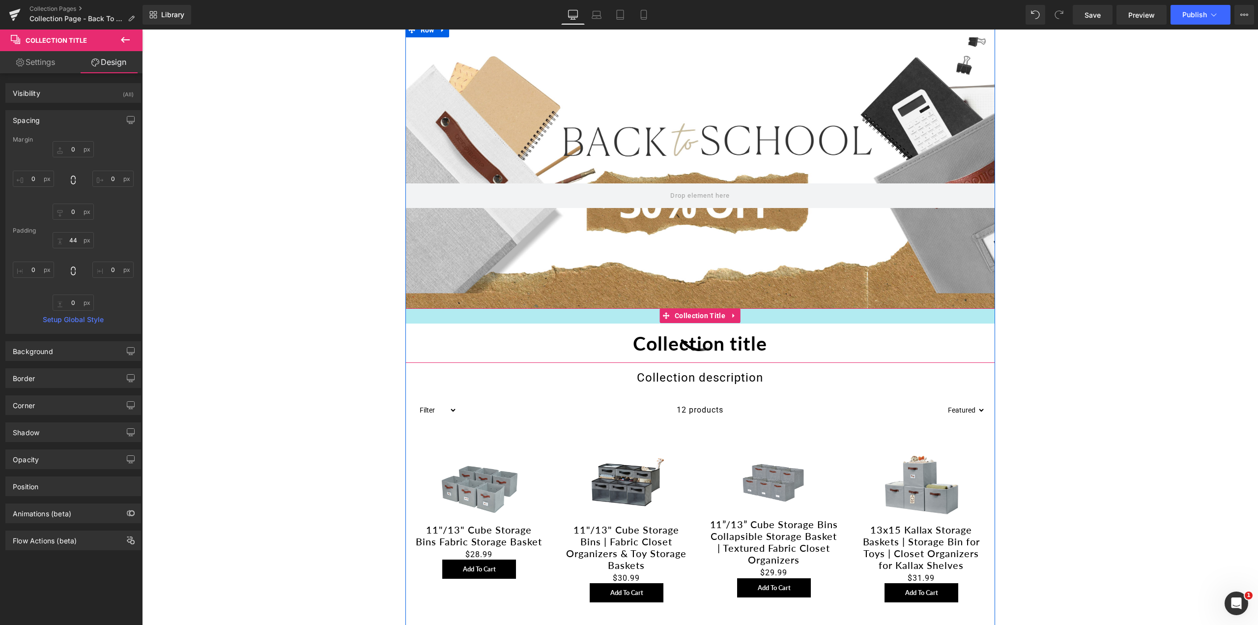
drag, startPoint x: 584, startPoint y: 326, endPoint x: 583, endPoint y: 319, distance: 6.4
click at [583, 319] on div "31px" at bounding box center [700, 315] width 590 height 15
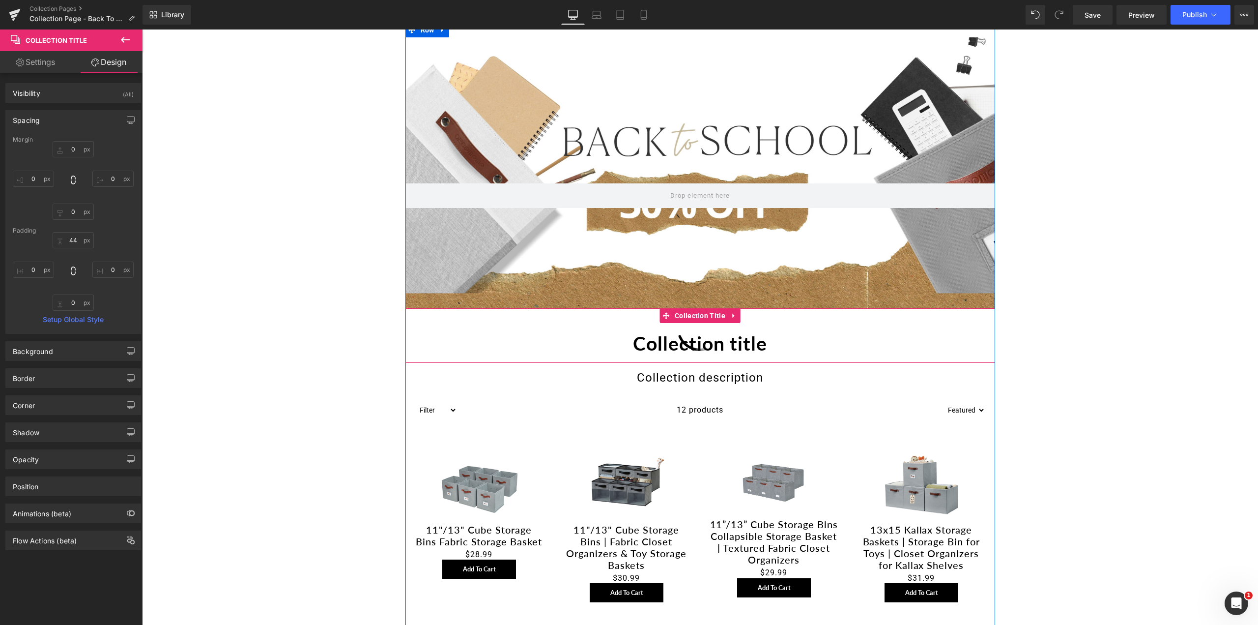
click at [719, 346] on h1 "Collection title" at bounding box center [700, 342] width 590 height 39
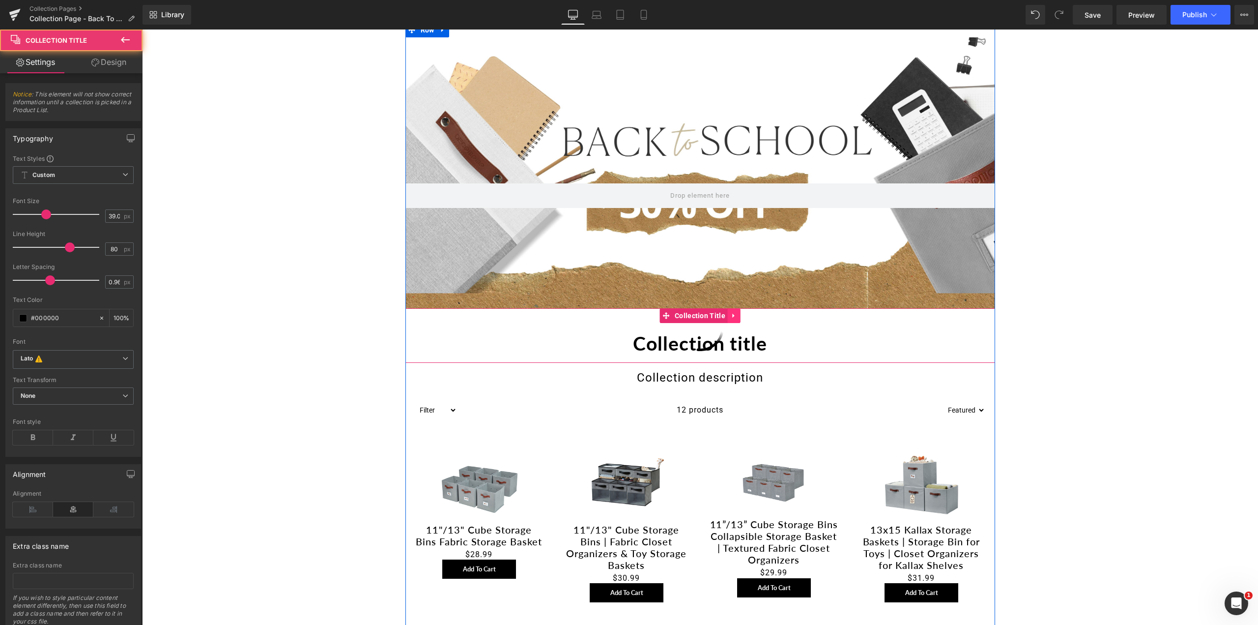
click at [731, 311] on link at bounding box center [734, 315] width 13 height 15
click at [695, 347] on h1 "Collection title" at bounding box center [700, 342] width 590 height 39
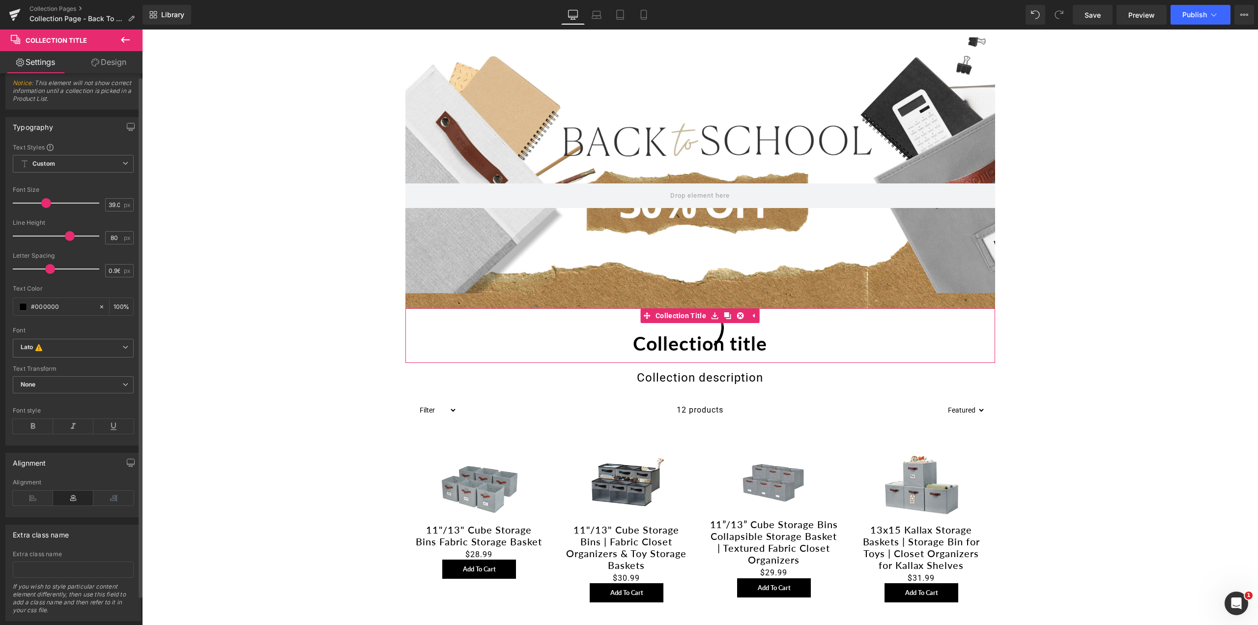
scroll to position [0, 0]
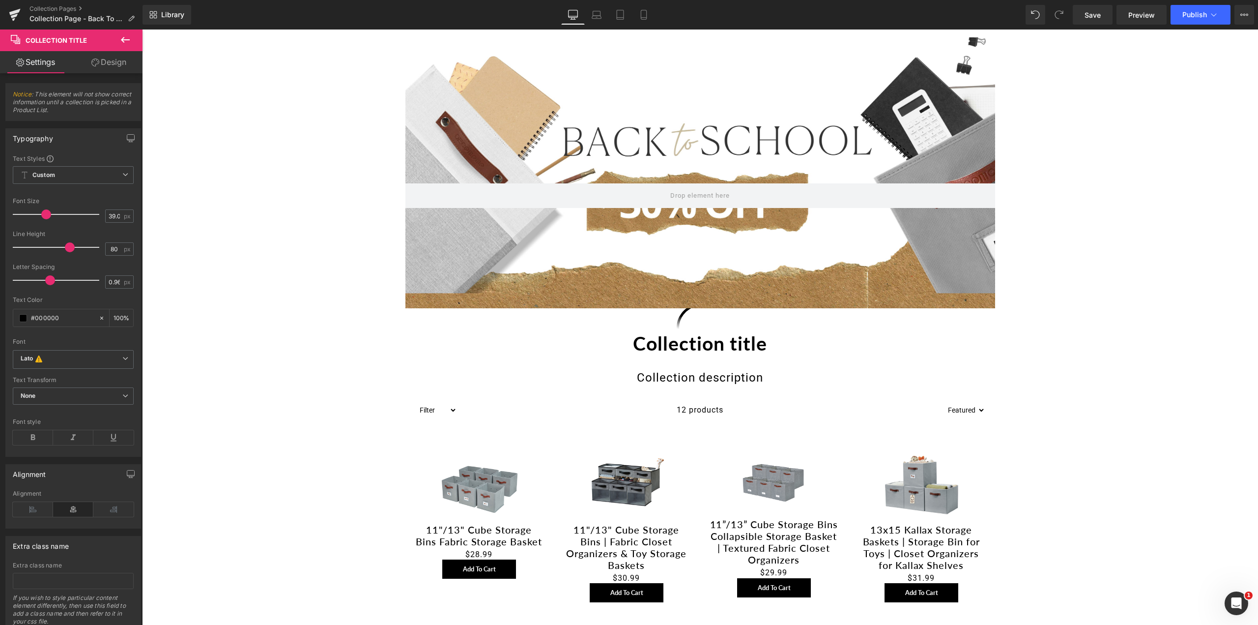
click at [124, 40] on icon at bounding box center [125, 40] width 9 height 6
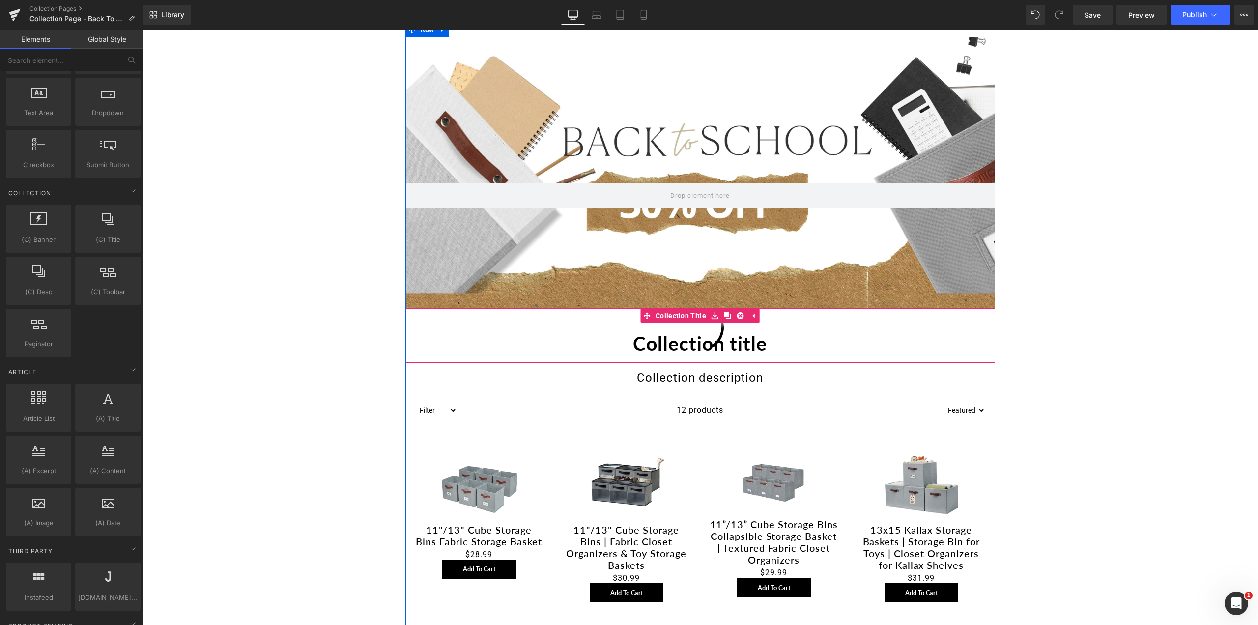
click at [685, 346] on h1 "Collection title" at bounding box center [700, 342] width 590 height 39
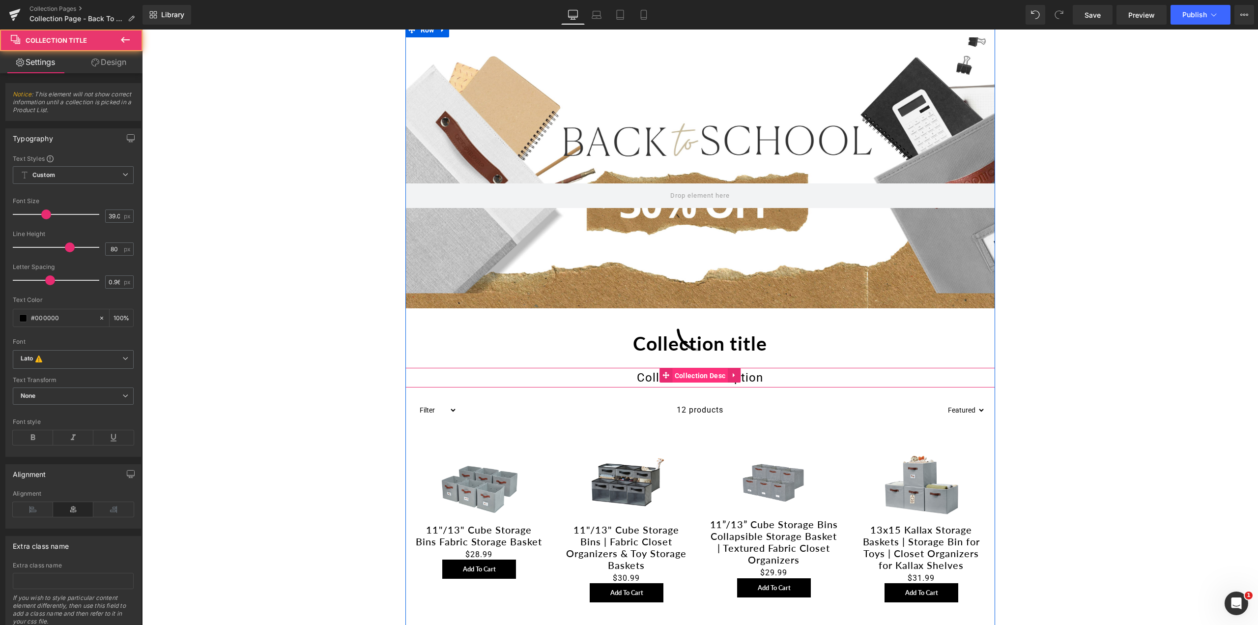
click at [690, 378] on span "Collection Desc" at bounding box center [700, 375] width 56 height 15
click at [736, 382] on link at bounding box center [734, 375] width 13 height 15
click at [617, 377] on div "Collection description" at bounding box center [700, 378] width 590 height 20
click at [673, 372] on span "Collection Desc" at bounding box center [681, 375] width 56 height 15
click at [616, 372] on div "Collection description" at bounding box center [700, 378] width 590 height 20
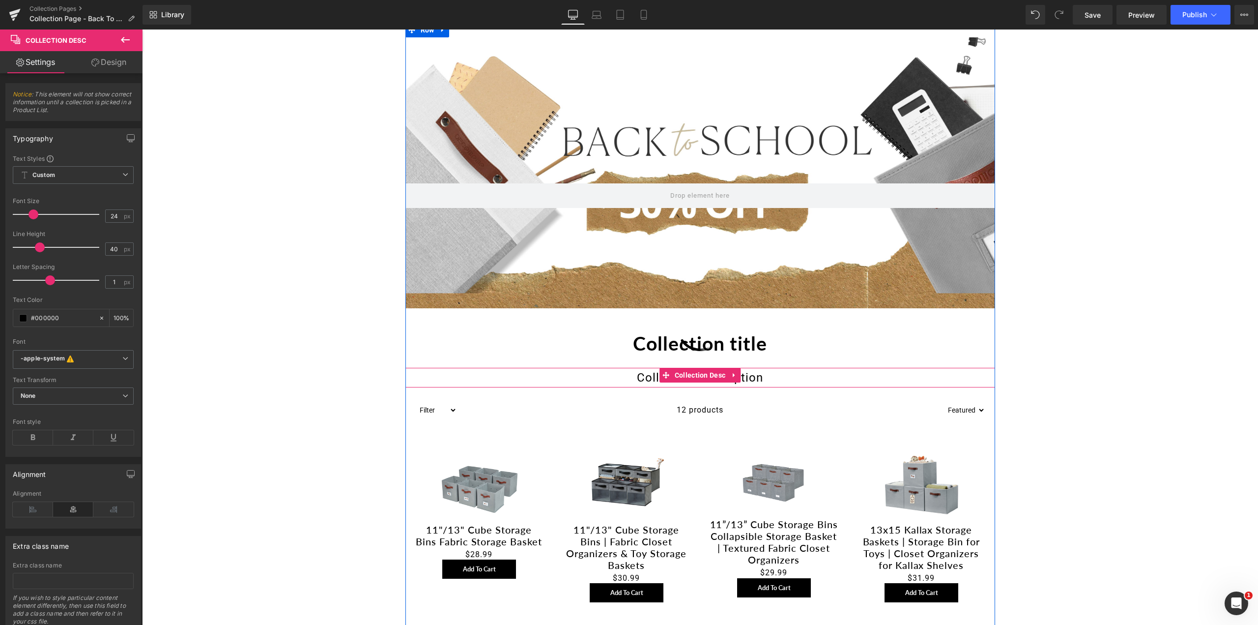
click at [618, 377] on div "Collection description" at bounding box center [700, 378] width 590 height 20
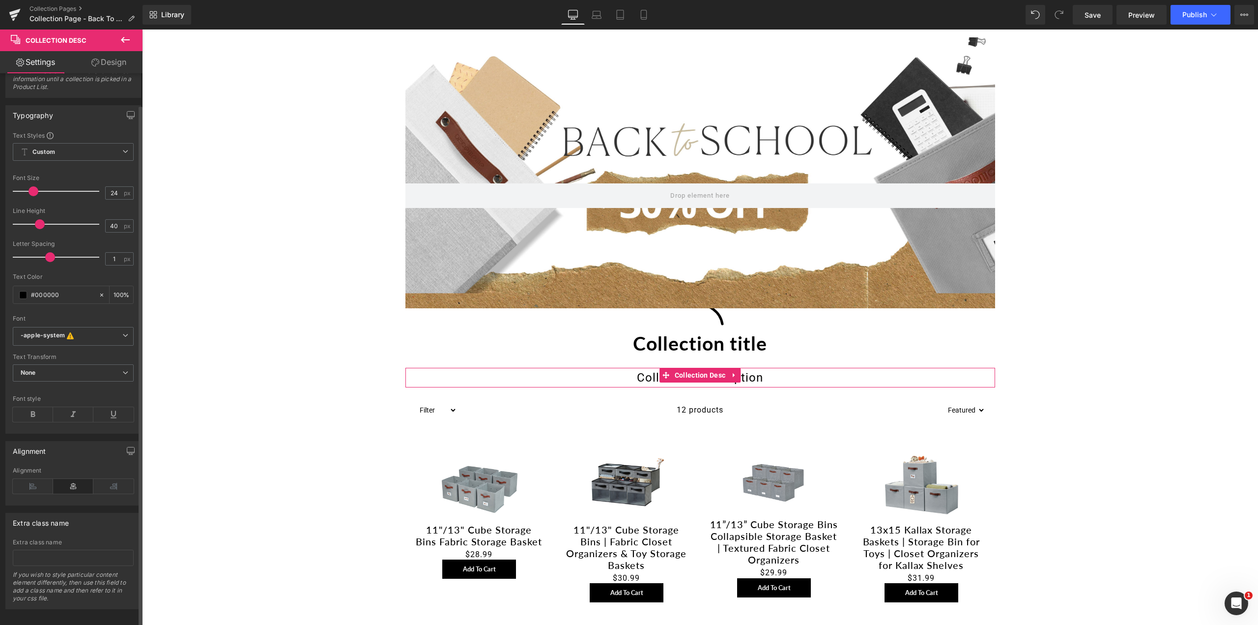
scroll to position [35, 0]
click at [731, 372] on icon at bounding box center [734, 374] width 7 height 7
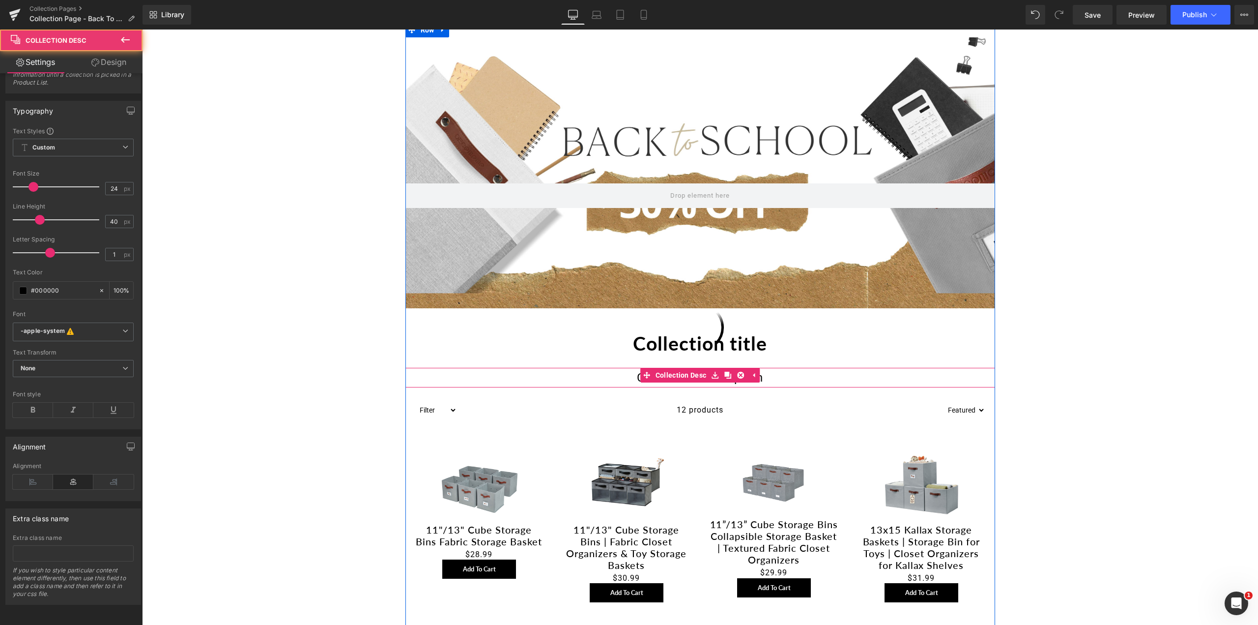
click at [767, 372] on div "Collection description" at bounding box center [700, 378] width 590 height 20
click at [765, 376] on div "Collection description" at bounding box center [700, 378] width 590 height 20
click at [764, 376] on div "Collection description" at bounding box center [700, 378] width 590 height 20
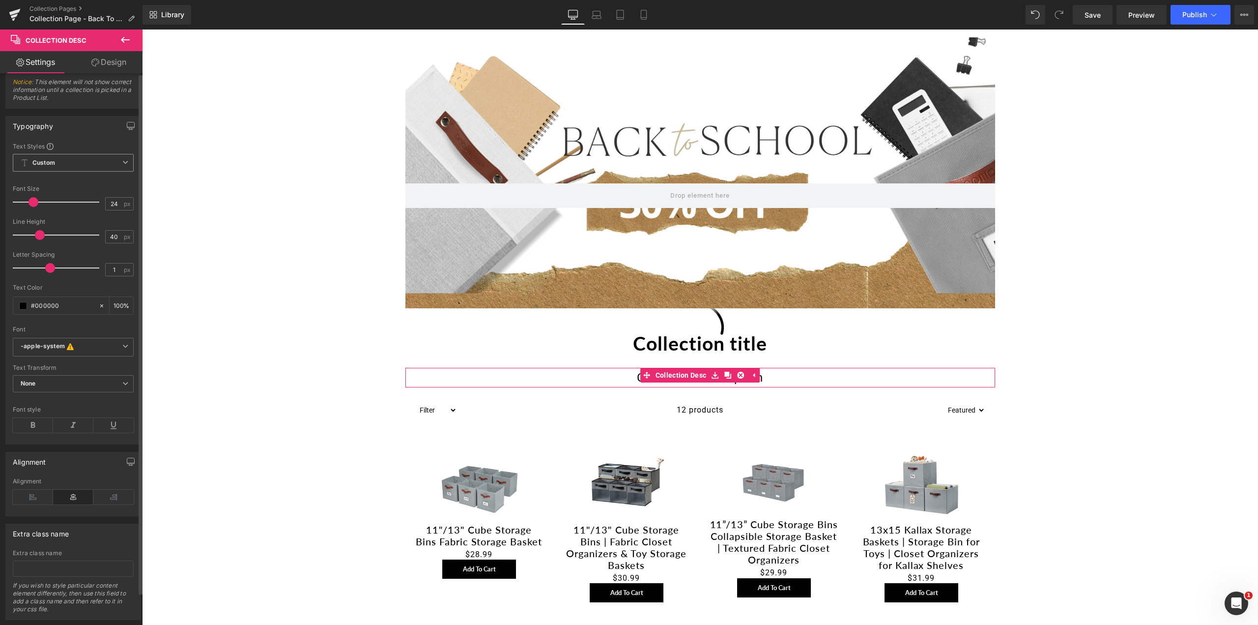
scroll to position [0, 0]
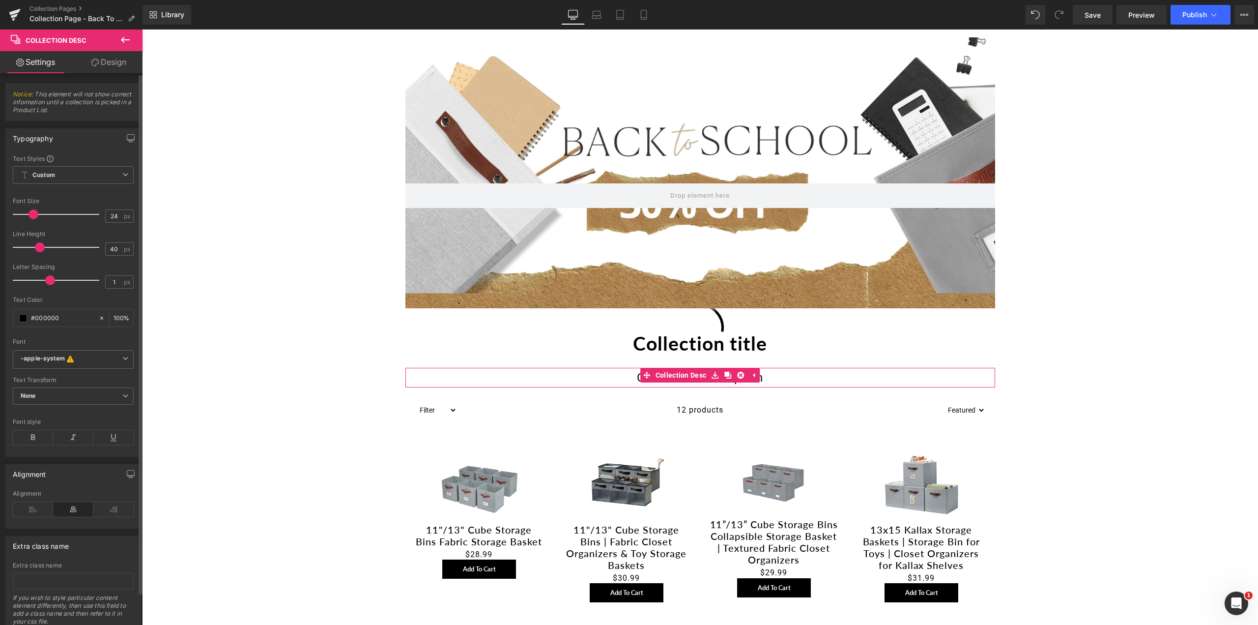
click at [67, 113] on span "Notice : This element will not show correct information until a collection is p…" at bounding box center [73, 105] width 121 height 30
click at [713, 430] on span "Product List" at bounding box center [700, 430] width 45 height 15
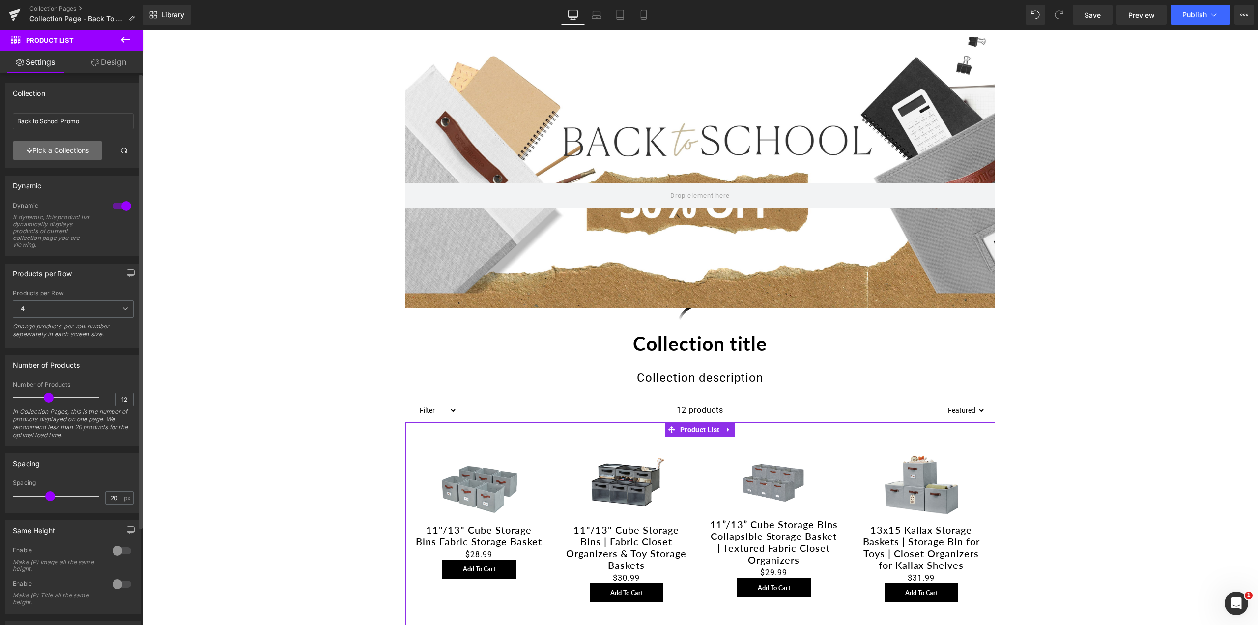
click at [59, 151] on link "Pick a Collections" at bounding box center [57, 151] width 89 height 20
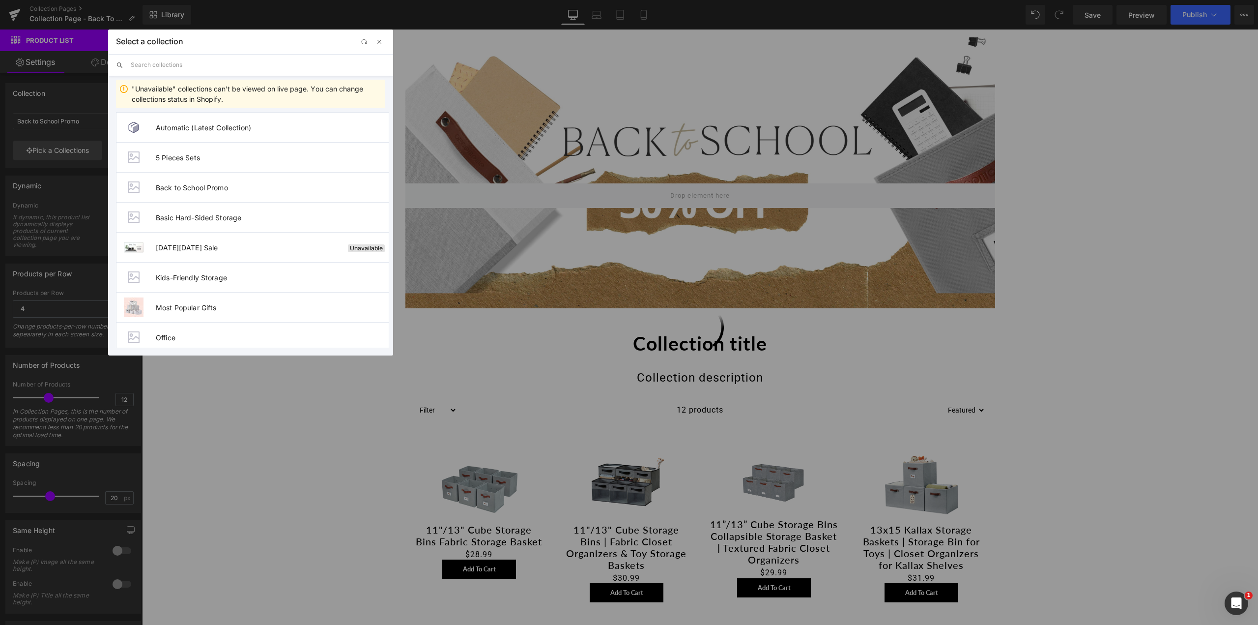
click at [191, 64] on input "text" at bounding box center [258, 65] width 255 height 22
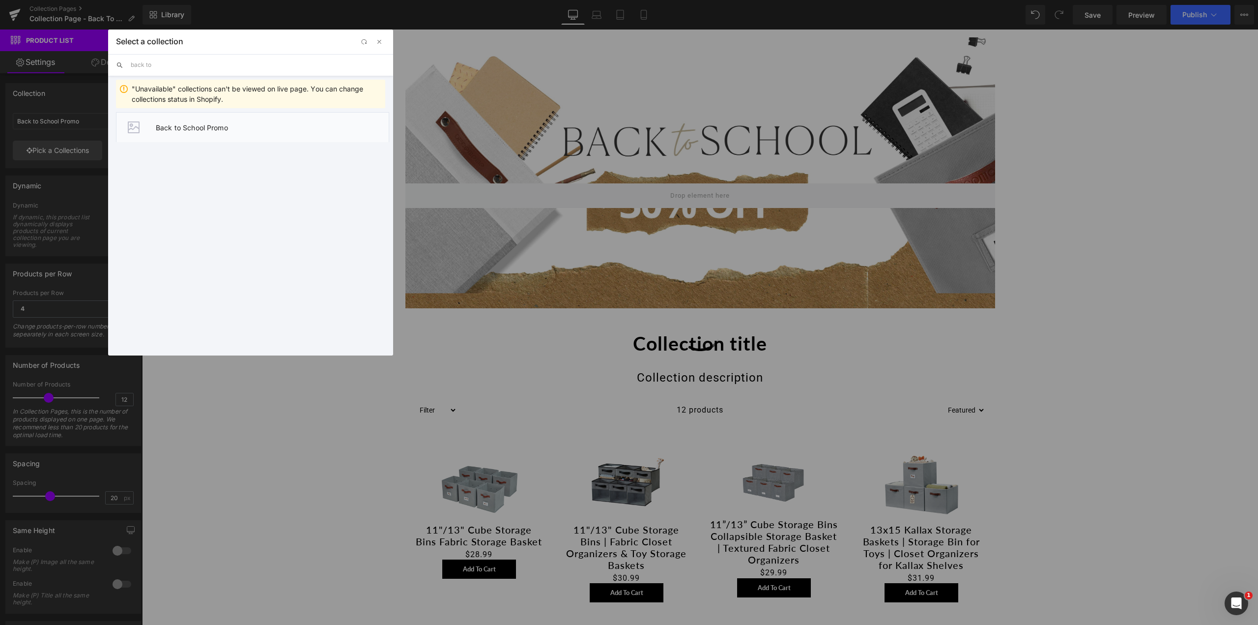
type input "back to"
click at [198, 136] on li "Back to School Promo" at bounding box center [252, 127] width 273 height 30
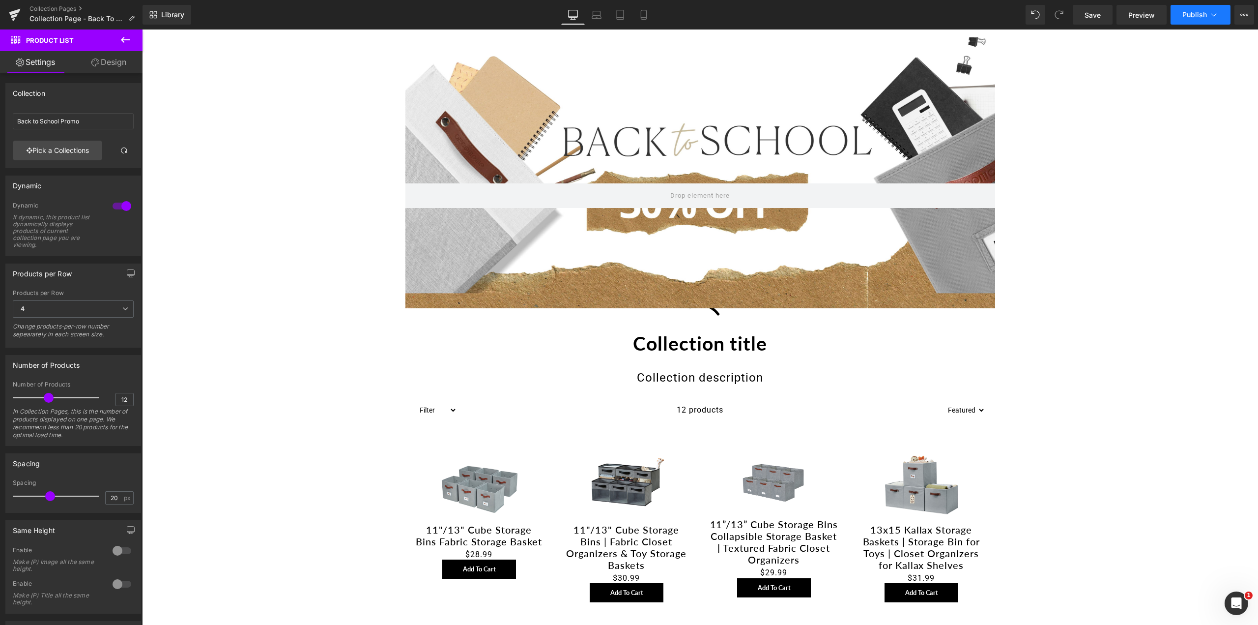
click at [1192, 18] on span "Publish" at bounding box center [1194, 15] width 25 height 8
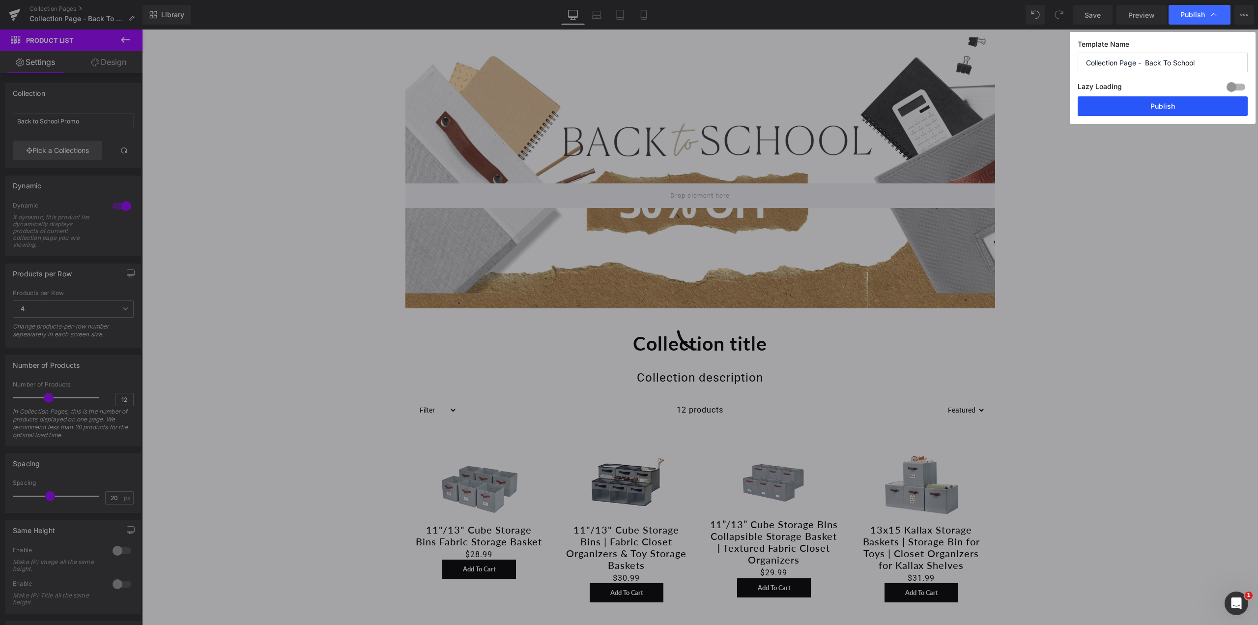
drag, startPoint x: 1147, startPoint y: 106, endPoint x: 1003, endPoint y: 75, distance: 147.8
click at [1147, 106] on button "Publish" at bounding box center [1163, 106] width 170 height 20
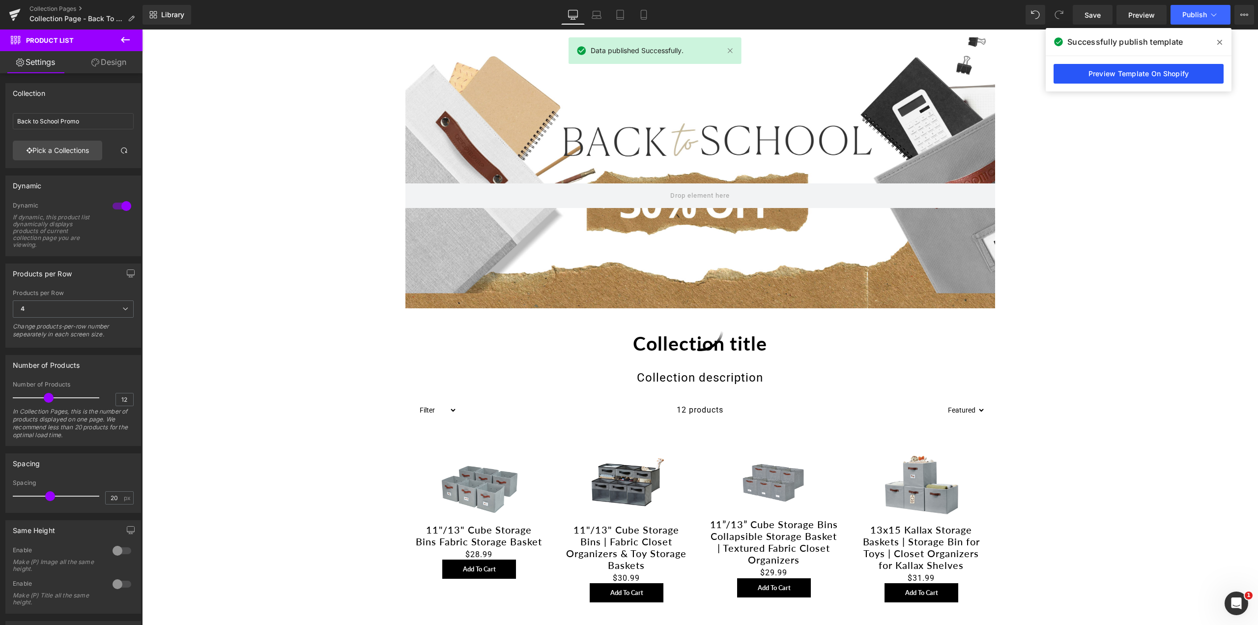
click at [1105, 72] on link "Preview Template On Shopify" at bounding box center [1139, 74] width 170 height 20
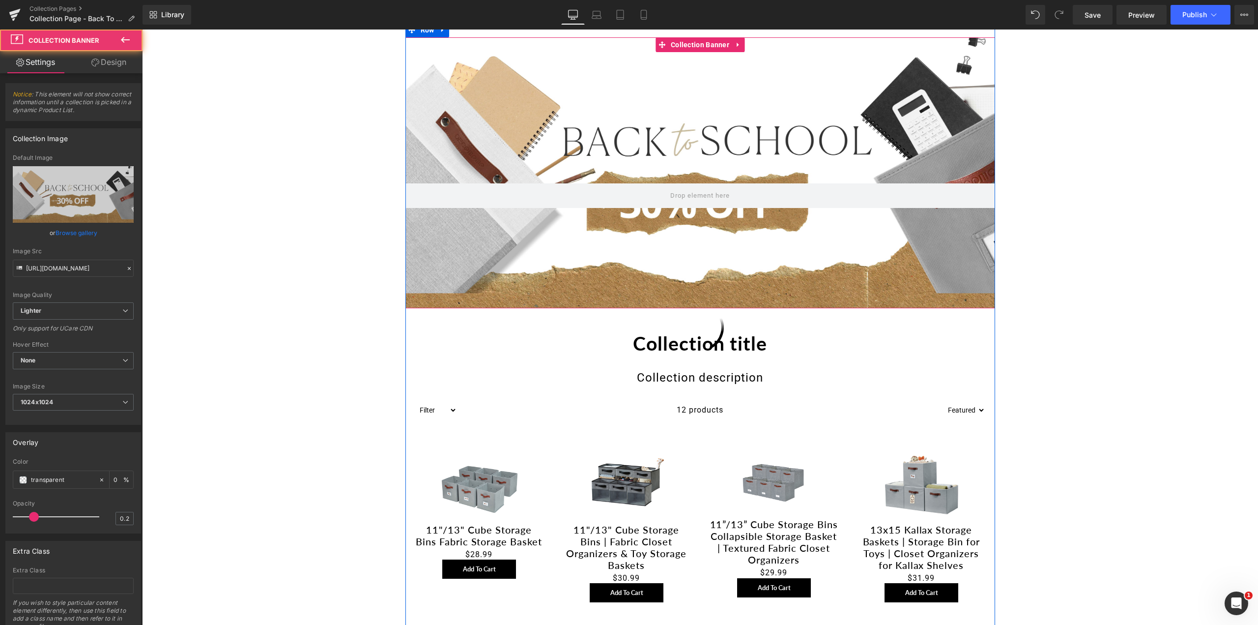
click at [661, 146] on div at bounding box center [700, 172] width 590 height 271
click at [706, 45] on span "Collection Banner" at bounding box center [699, 44] width 63 height 15
click at [700, 45] on span "Collection Banner" at bounding box center [699, 44] width 63 height 15
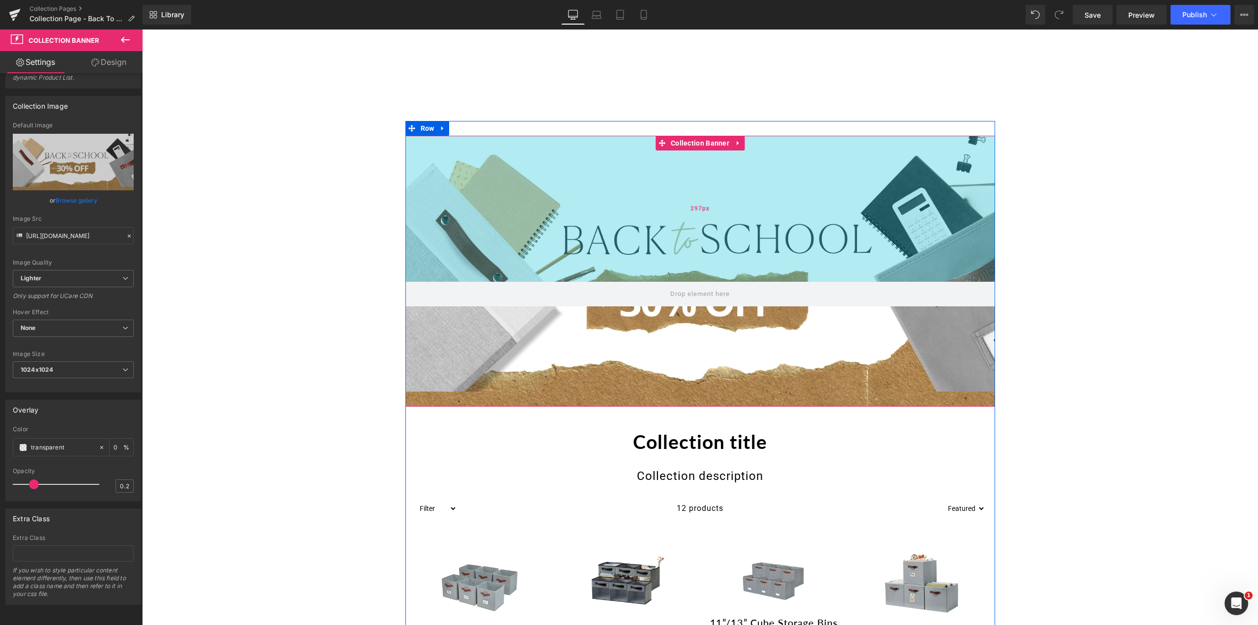
click at [675, 163] on div "297px" at bounding box center [700, 209] width 590 height 146
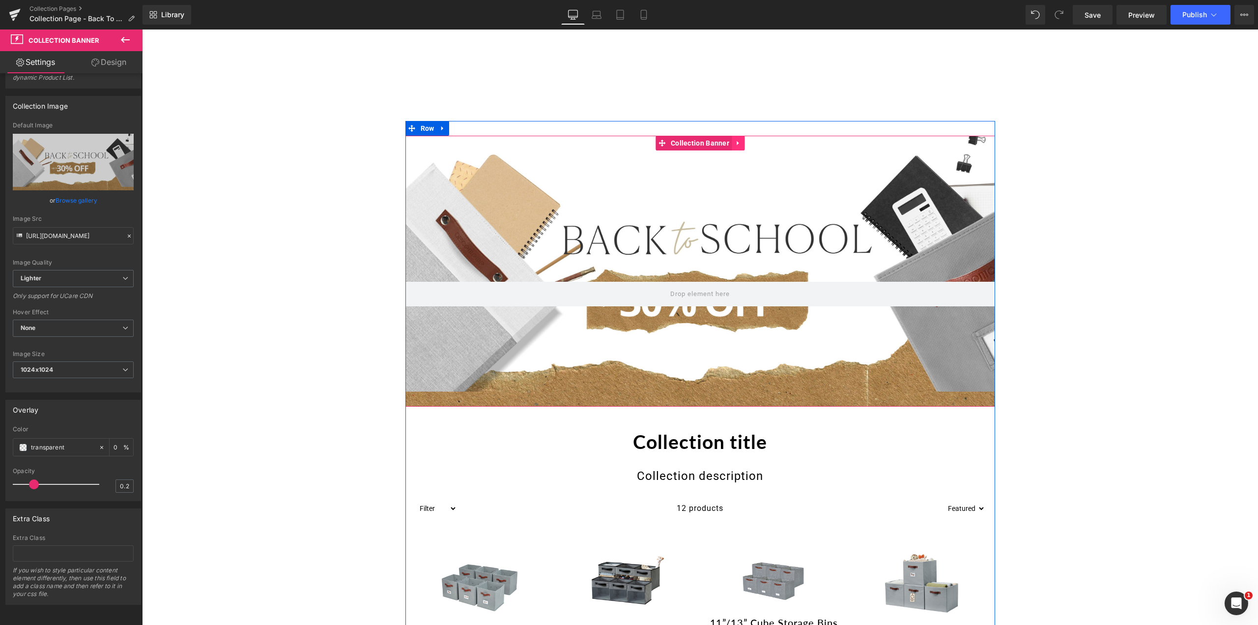
click at [735, 144] on icon at bounding box center [738, 142] width 7 height 7
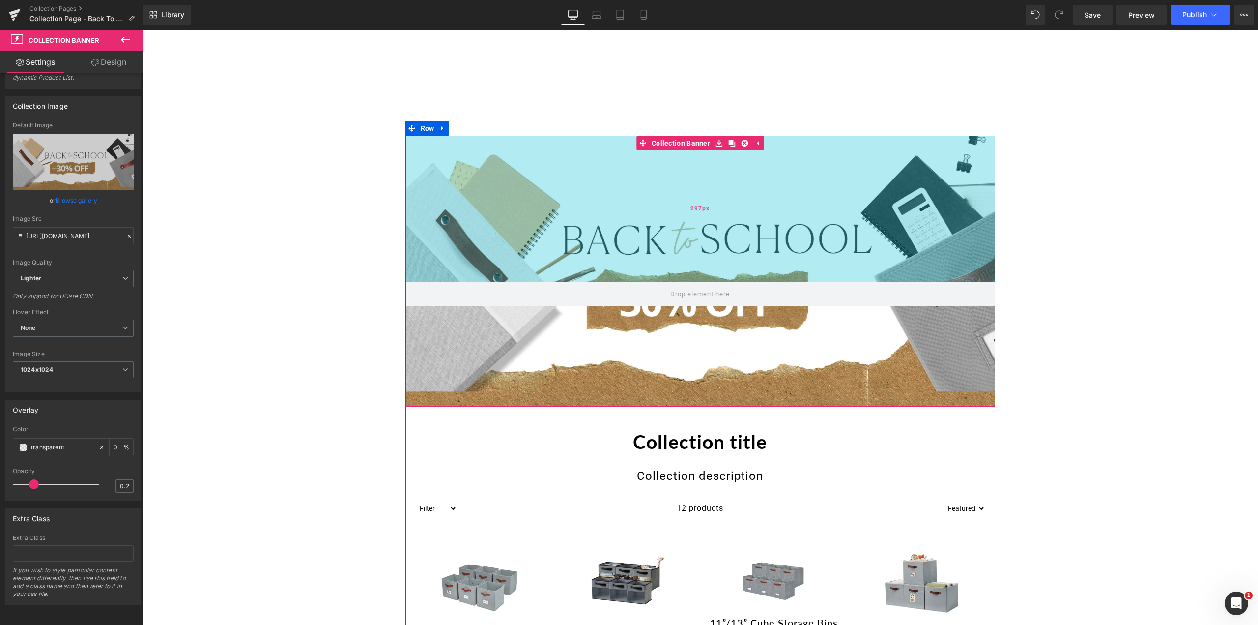
click at [607, 169] on div "297px" at bounding box center [700, 209] width 590 height 146
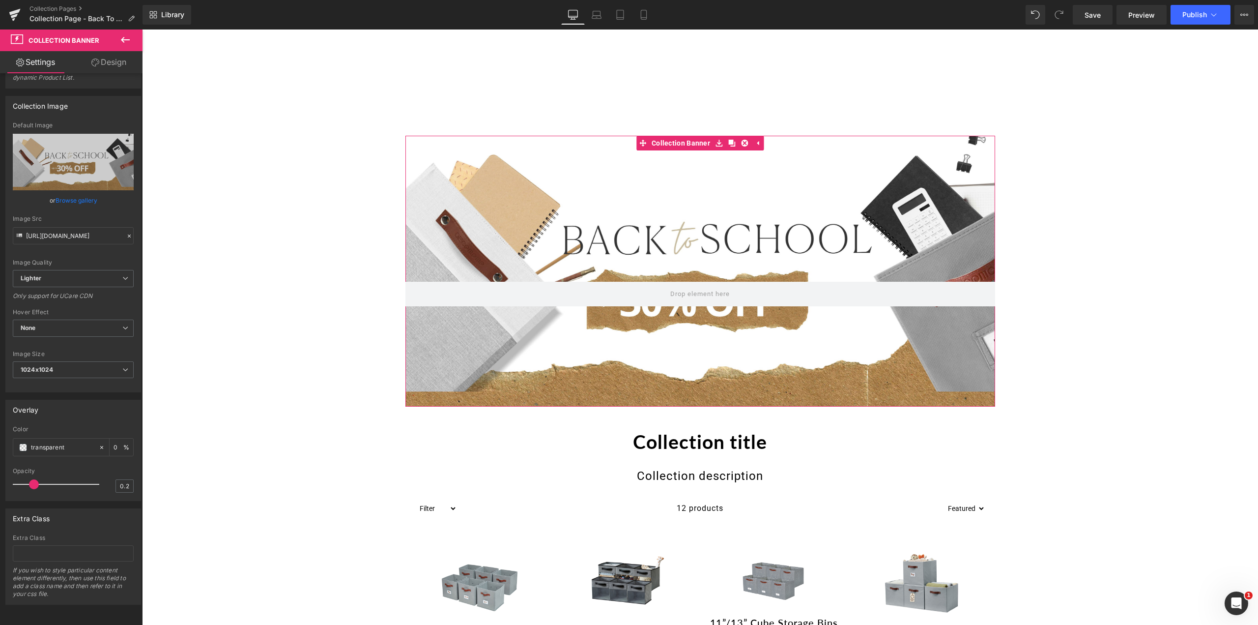
click at [109, 50] on button at bounding box center [125, 40] width 34 height 22
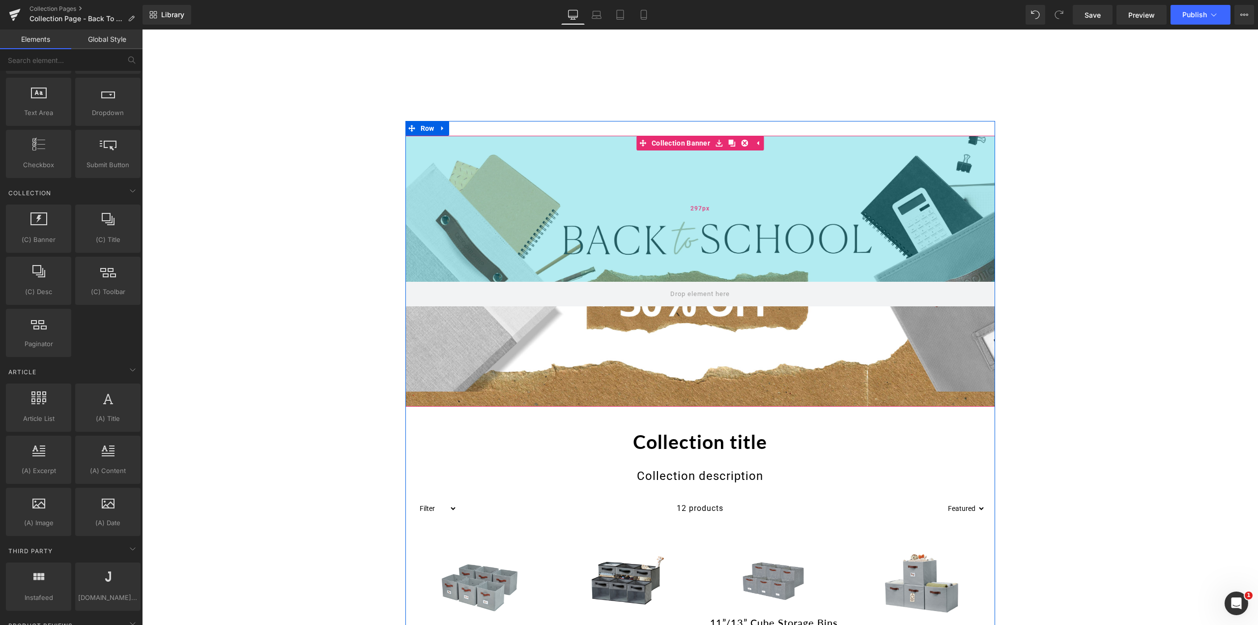
drag, startPoint x: 648, startPoint y: 270, endPoint x: 265, endPoint y: 99, distance: 419.3
click at [648, 270] on div "297px" at bounding box center [700, 209] width 590 height 146
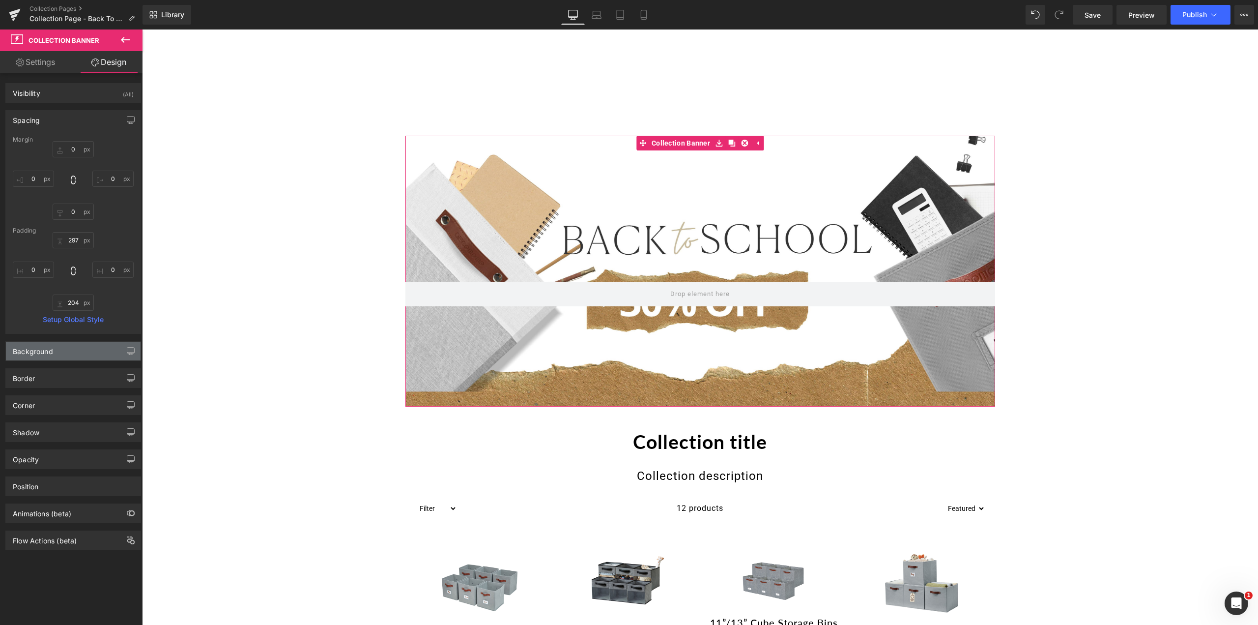
click at [36, 349] on div "Background" at bounding box center [33, 349] width 40 height 14
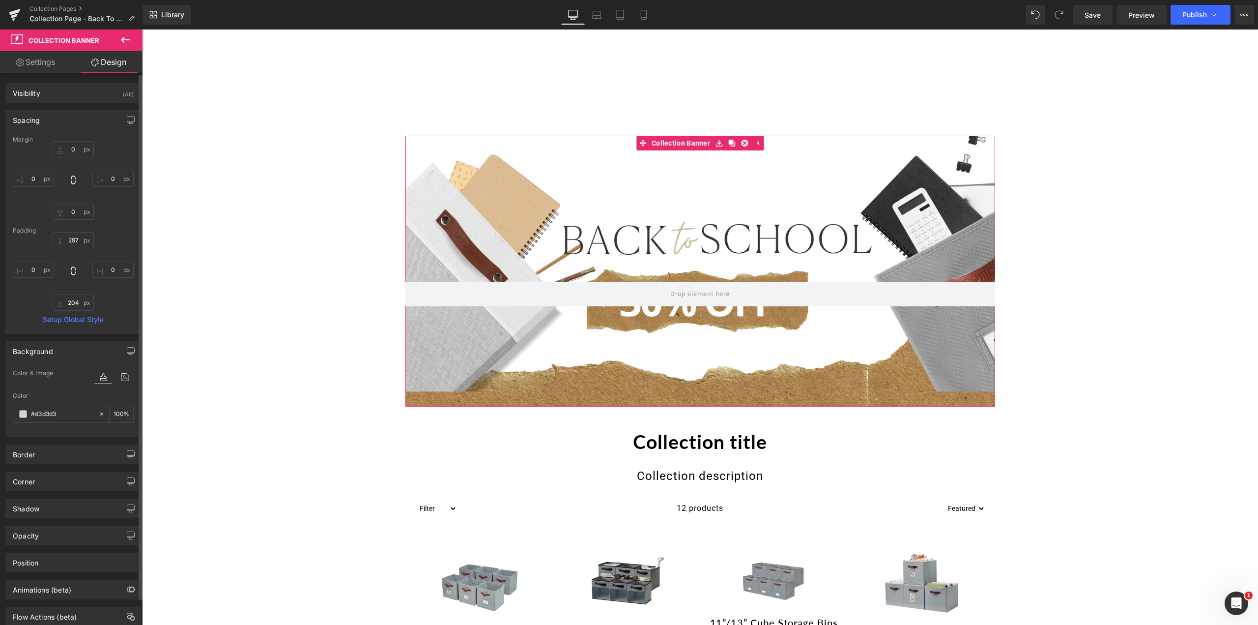
click at [35, 348] on div "Background" at bounding box center [33, 349] width 40 height 14
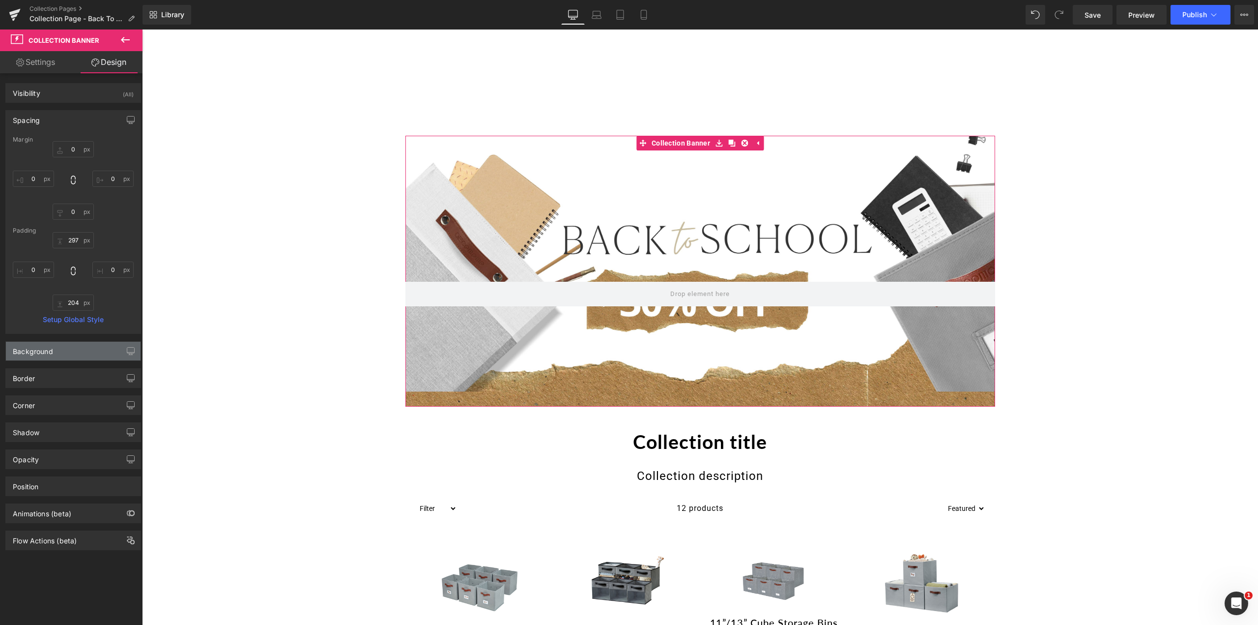
click at [35, 347] on div "Background" at bounding box center [33, 349] width 40 height 14
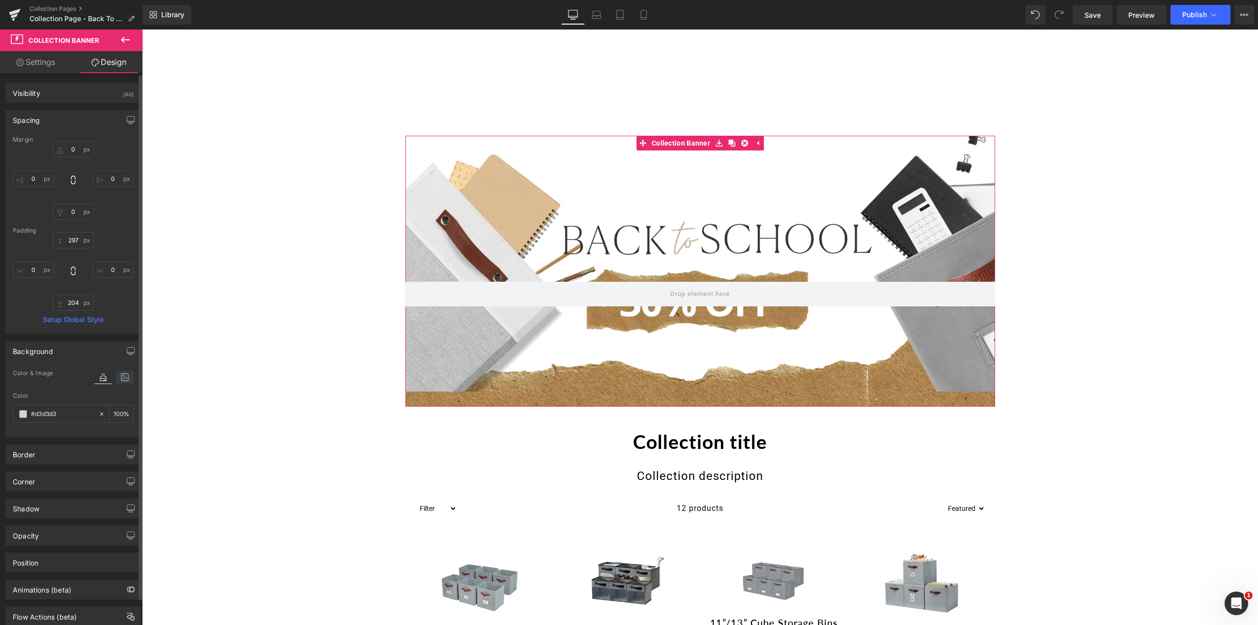
click at [116, 375] on icon at bounding box center [125, 377] width 18 height 13
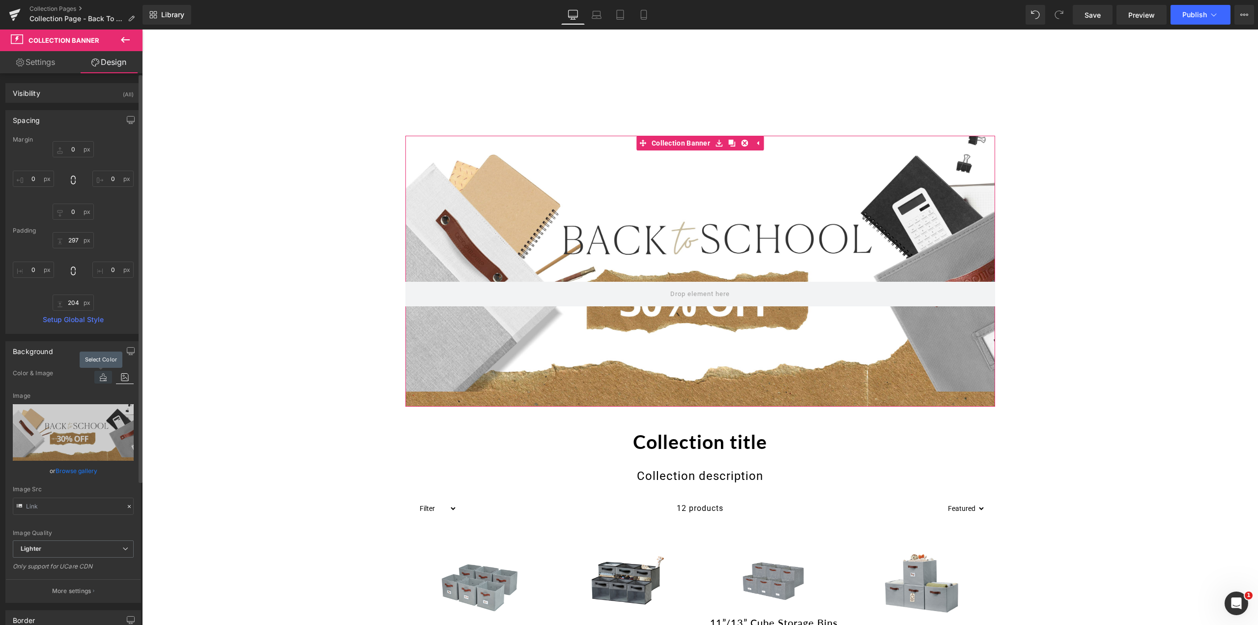
click at [99, 375] on icon at bounding box center [103, 377] width 18 height 13
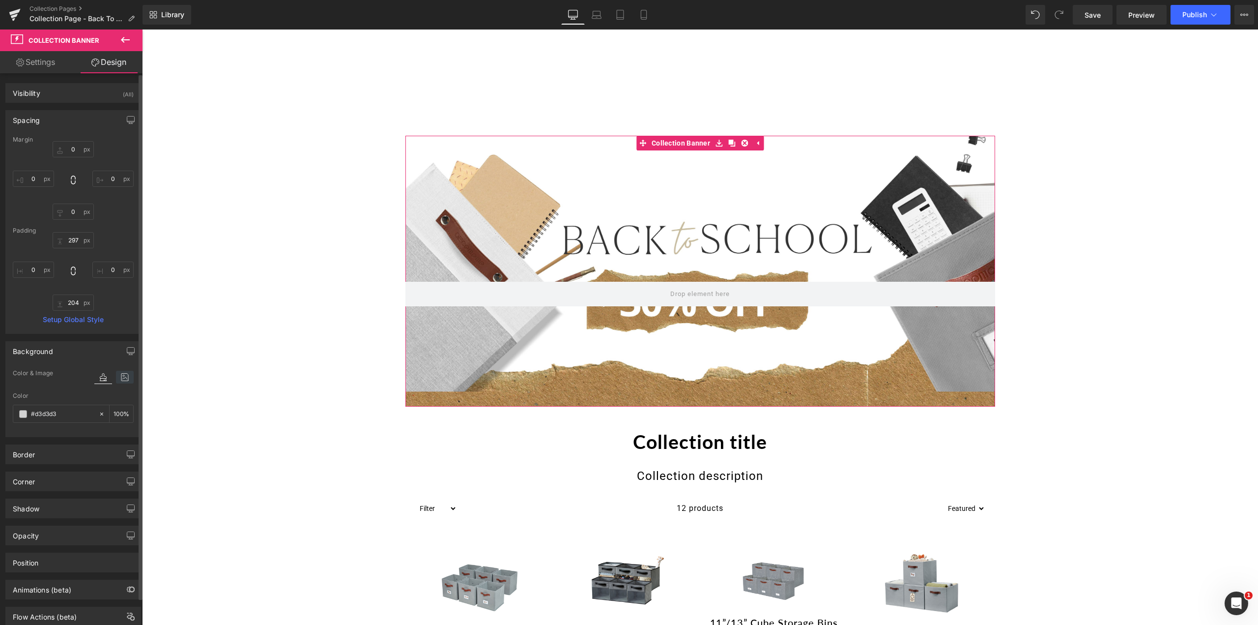
click at [116, 374] on icon at bounding box center [125, 377] width 18 height 13
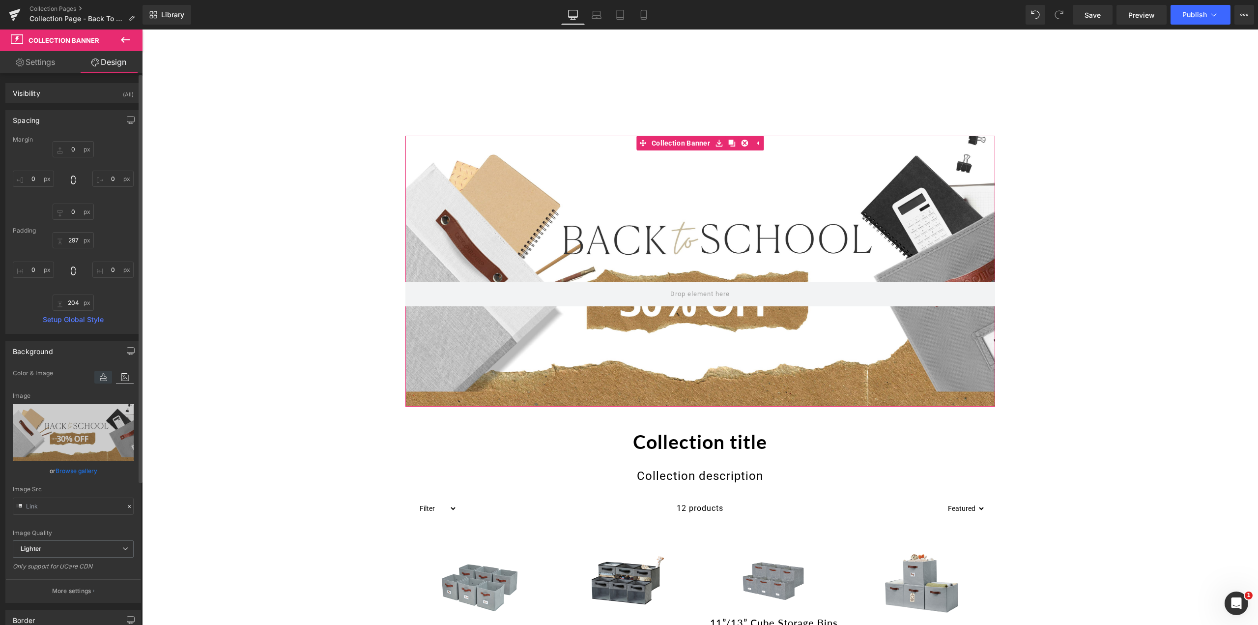
click at [94, 375] on icon at bounding box center [103, 377] width 18 height 13
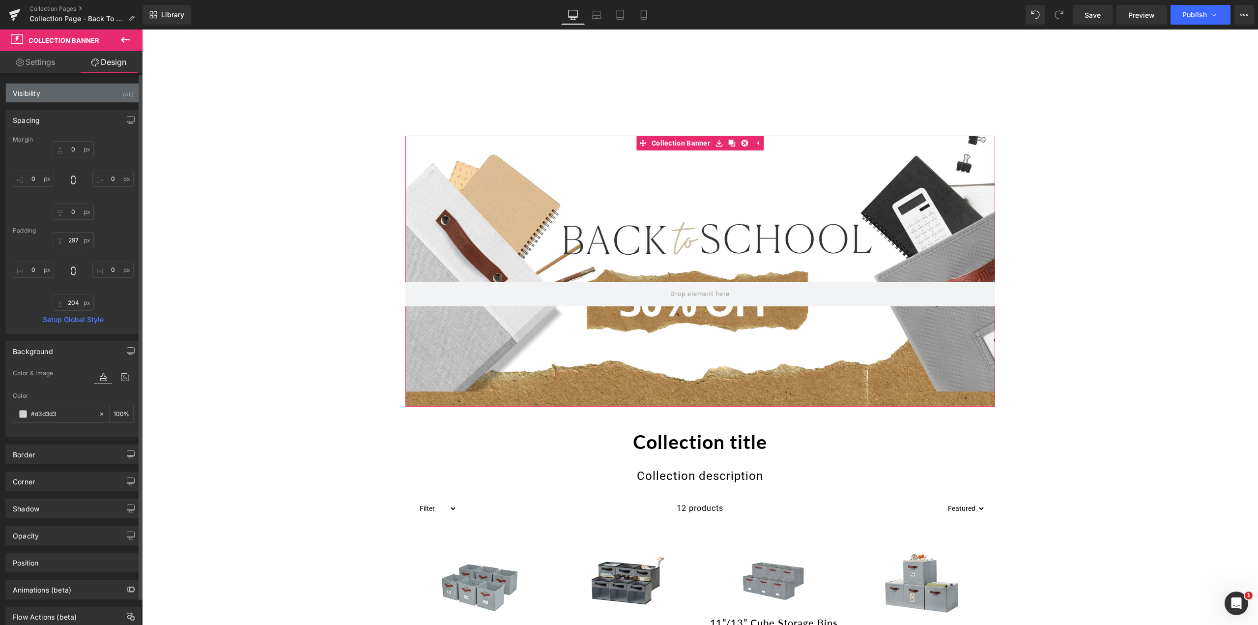
click at [63, 91] on div "Visibility (All)" at bounding box center [73, 93] width 135 height 19
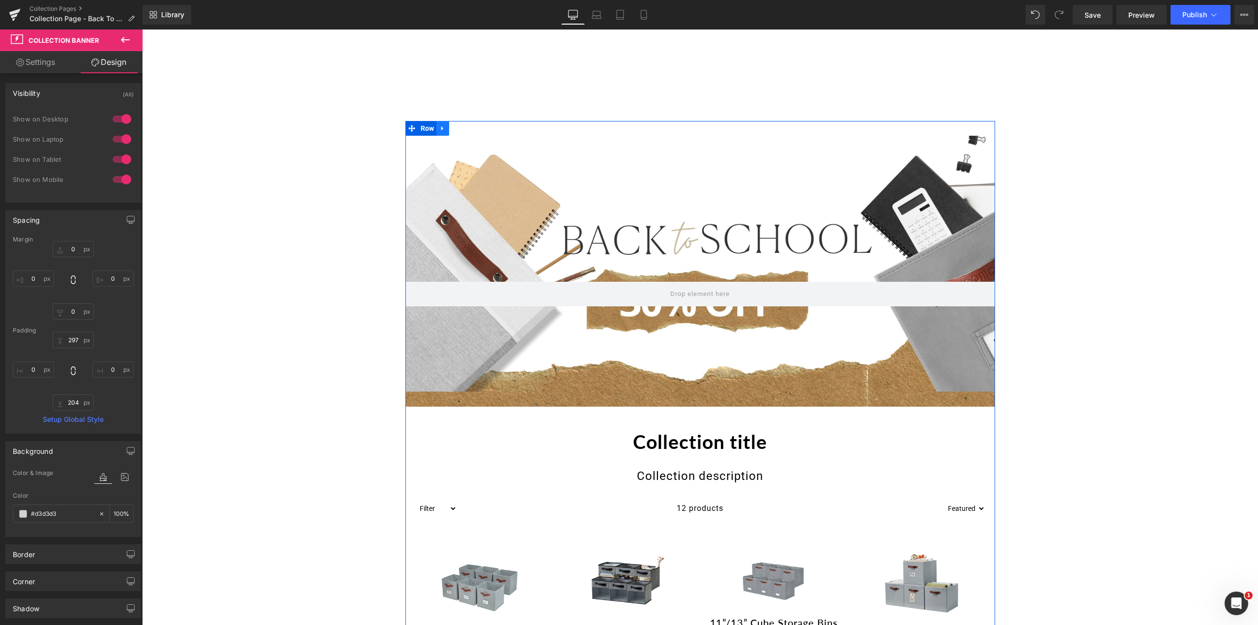
click at [436, 125] on link at bounding box center [442, 128] width 13 height 15
click at [424, 128] on span "Row" at bounding box center [427, 128] width 19 height 15
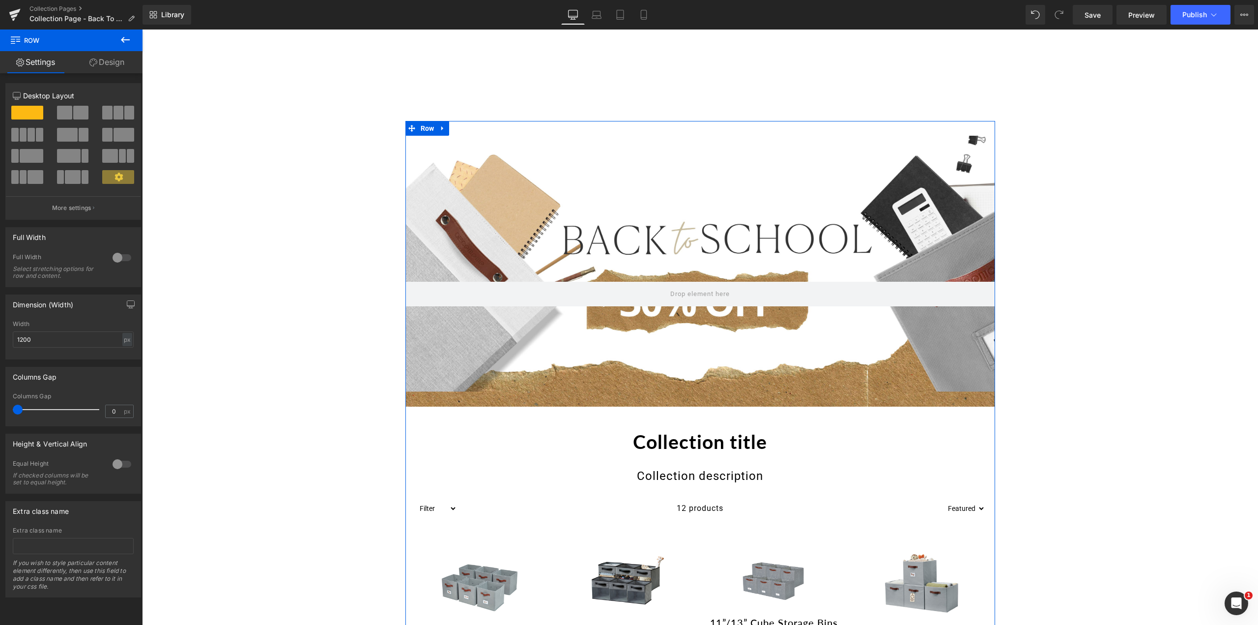
click at [118, 251] on div at bounding box center [122, 258] width 24 height 16
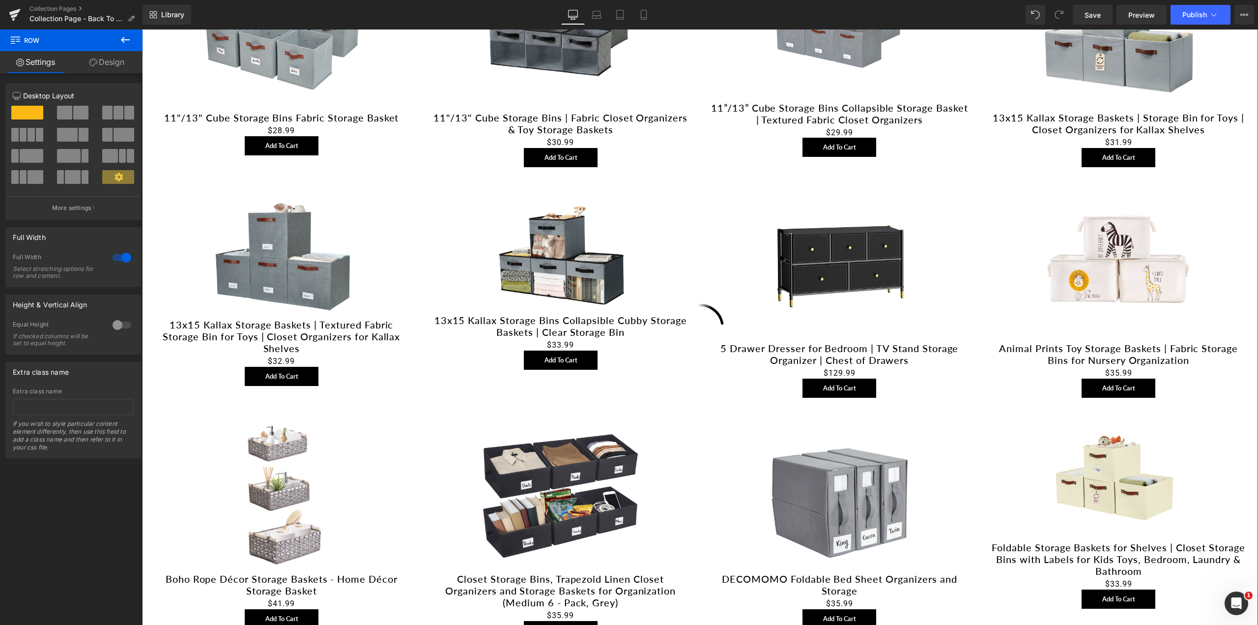
scroll to position [491, 0]
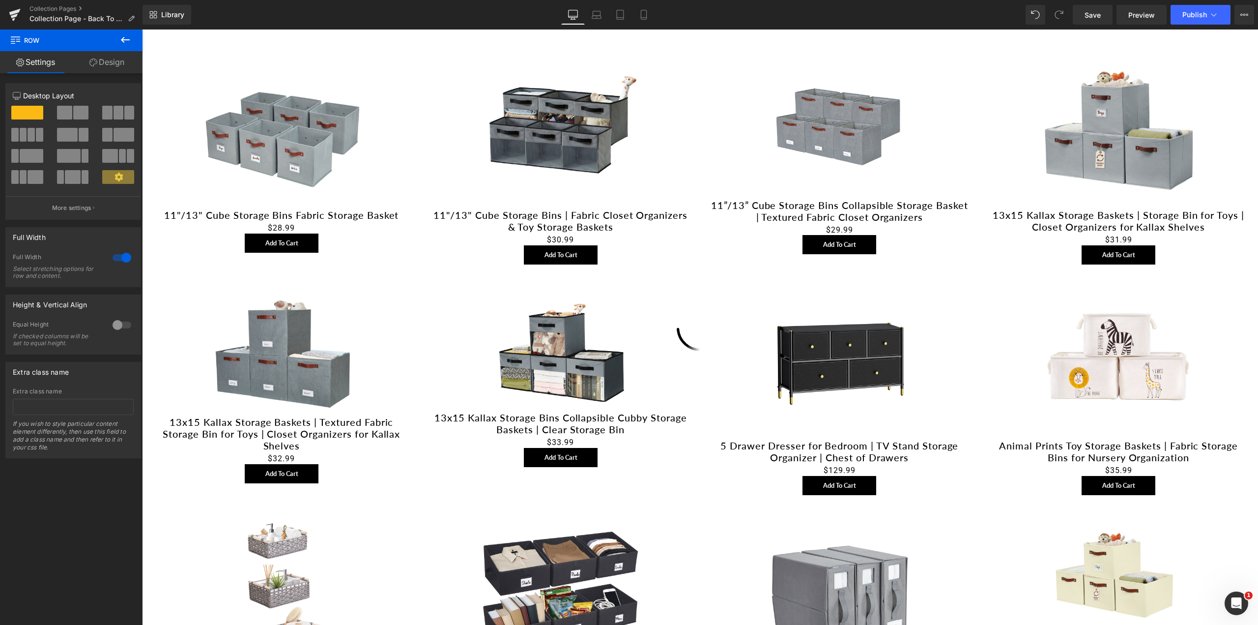
click at [130, 40] on icon at bounding box center [125, 40] width 9 height 6
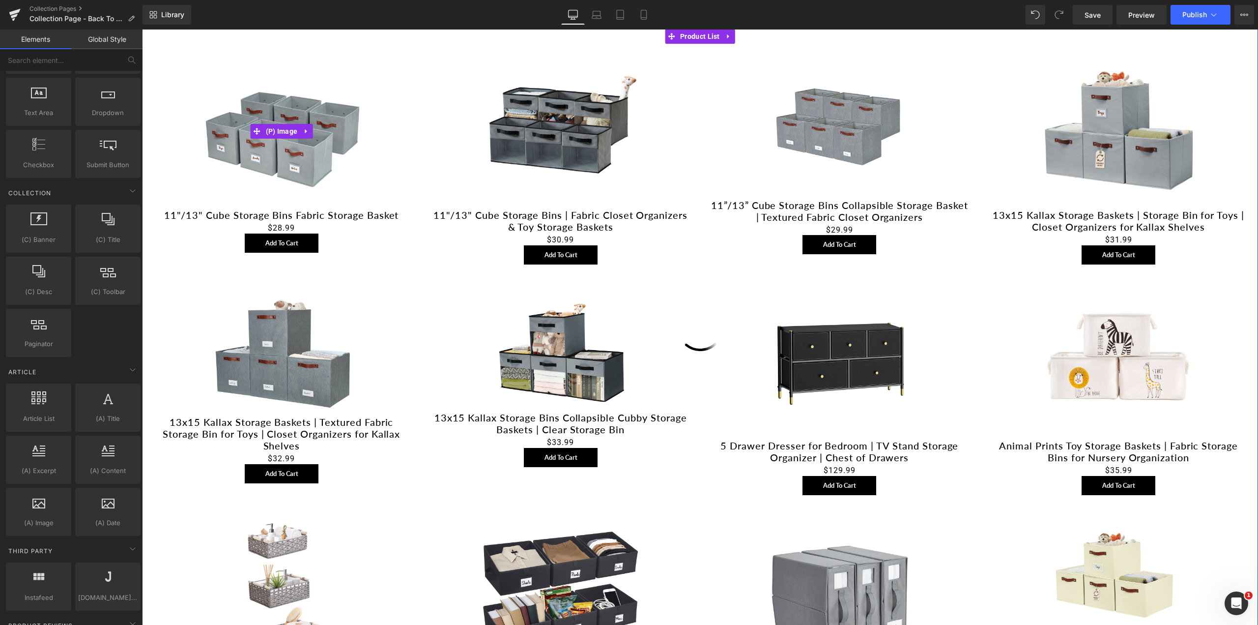
click at [337, 122] on img at bounding box center [282, 132] width 156 height 156
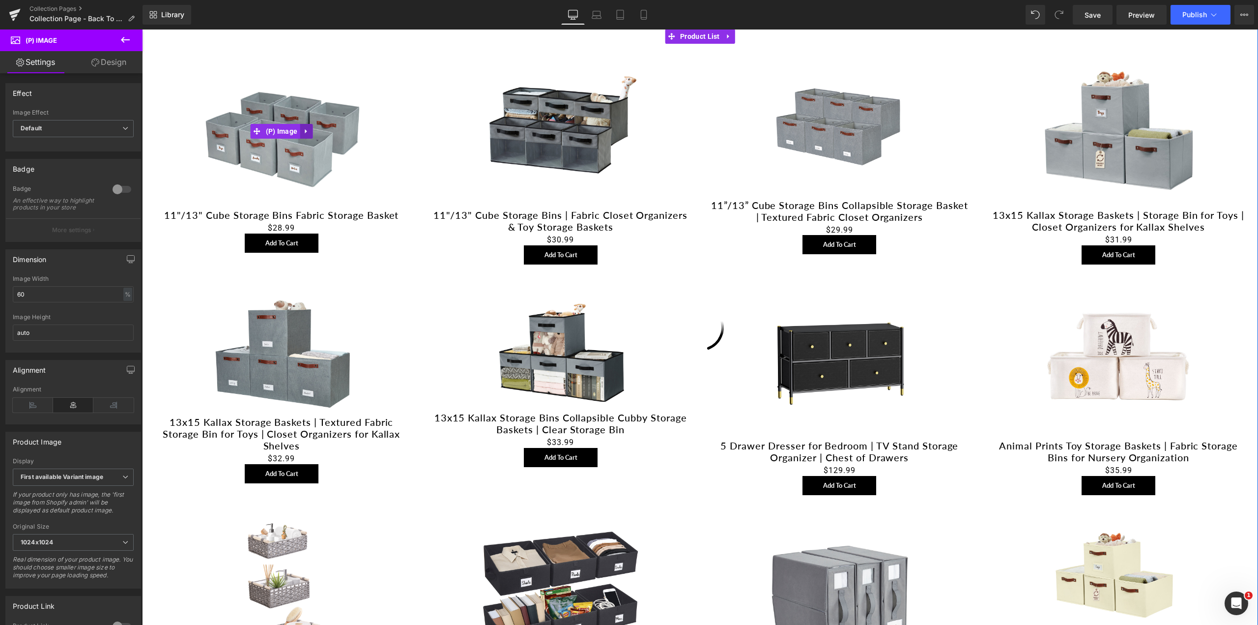
click at [305, 133] on icon at bounding box center [306, 131] width 2 height 4
click at [313, 244] on icon at bounding box center [315, 242] width 7 height 7
click at [279, 242] on span "(P) Cart Button" at bounding box center [262, 242] width 54 height 15
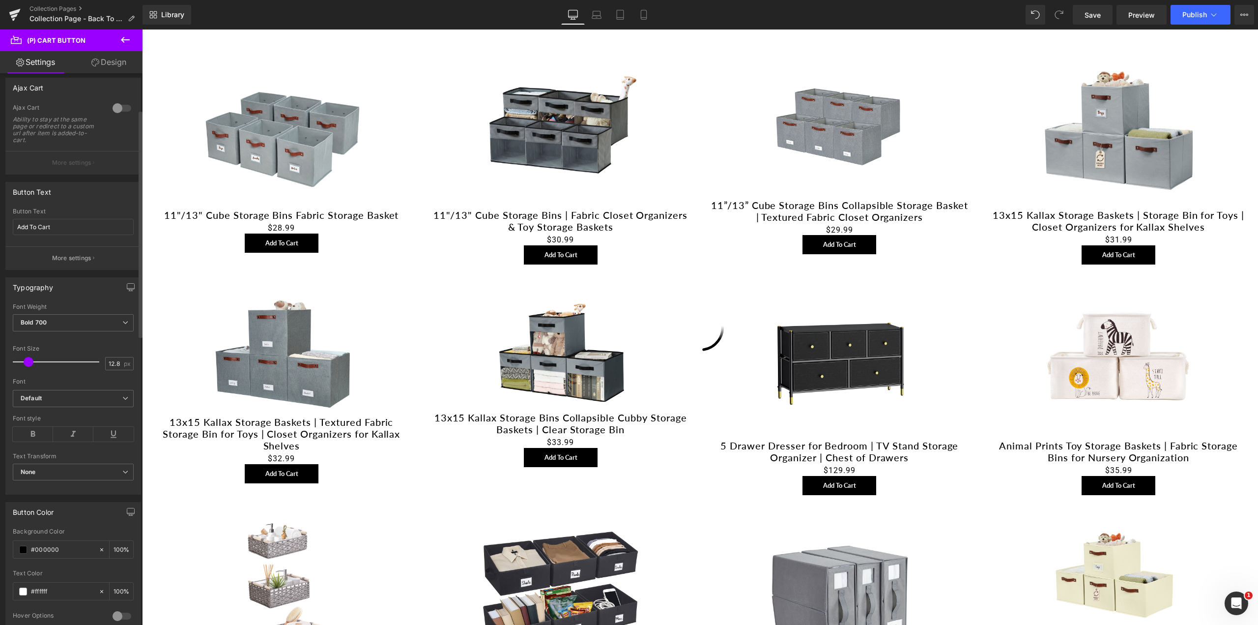
scroll to position [98, 0]
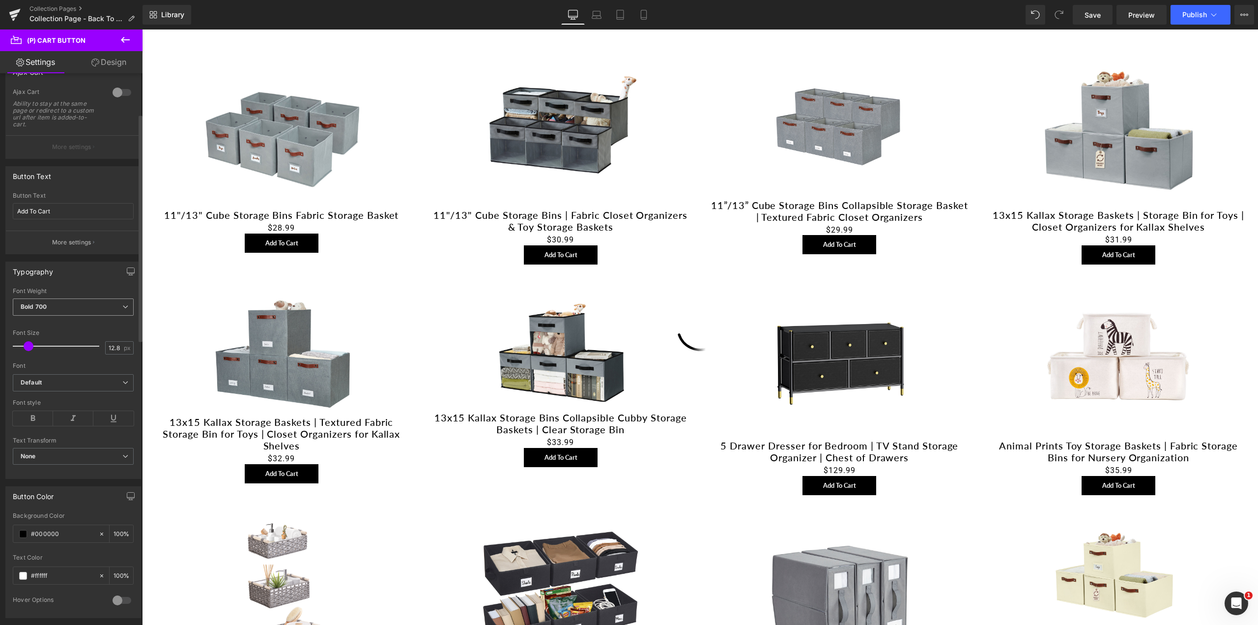
click at [57, 307] on span "Bold 700" at bounding box center [73, 306] width 121 height 17
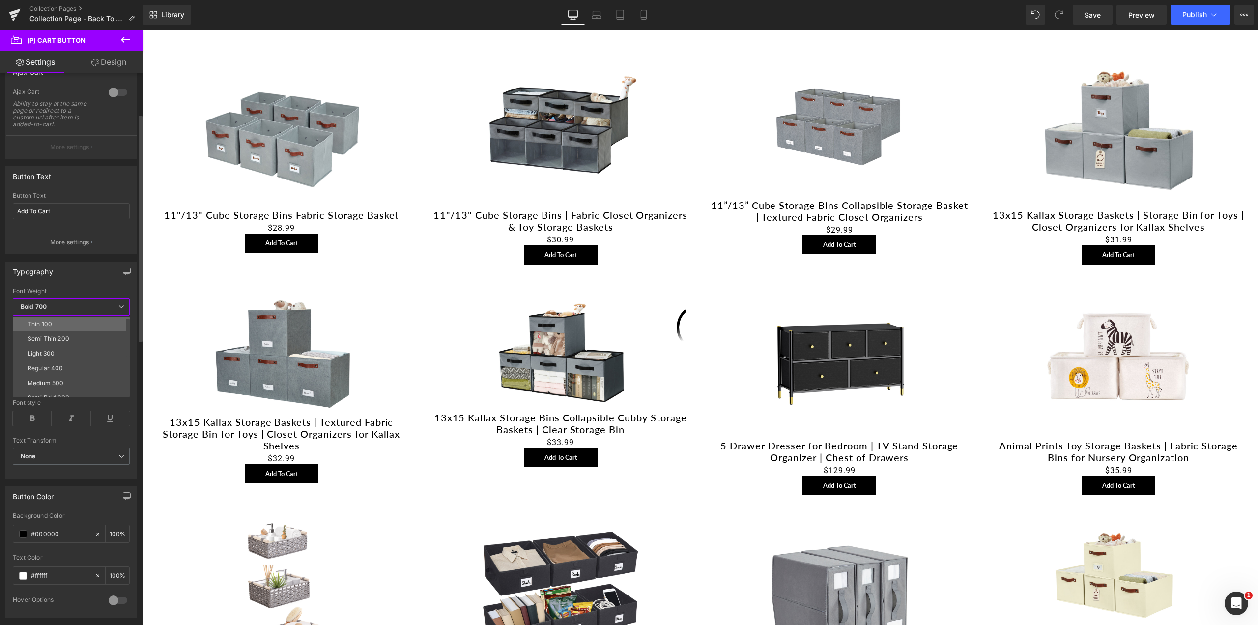
click at [49, 325] on div "Thin 100" at bounding box center [40, 323] width 25 height 7
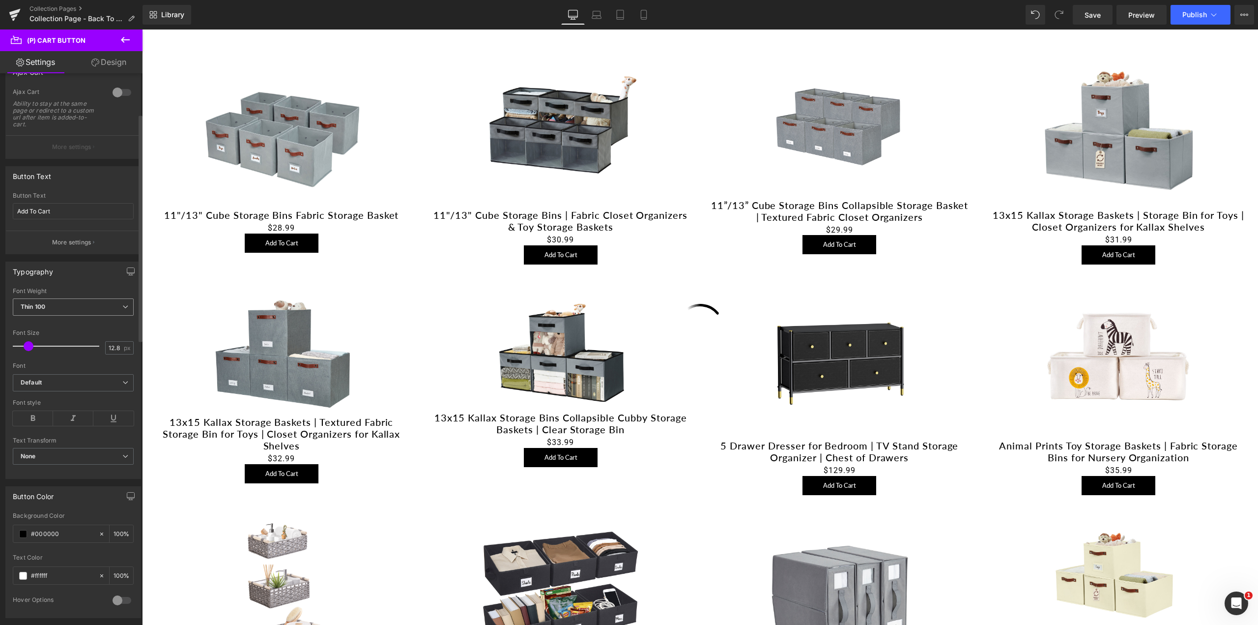
click at [47, 307] on span "Thin 100" at bounding box center [73, 306] width 121 height 17
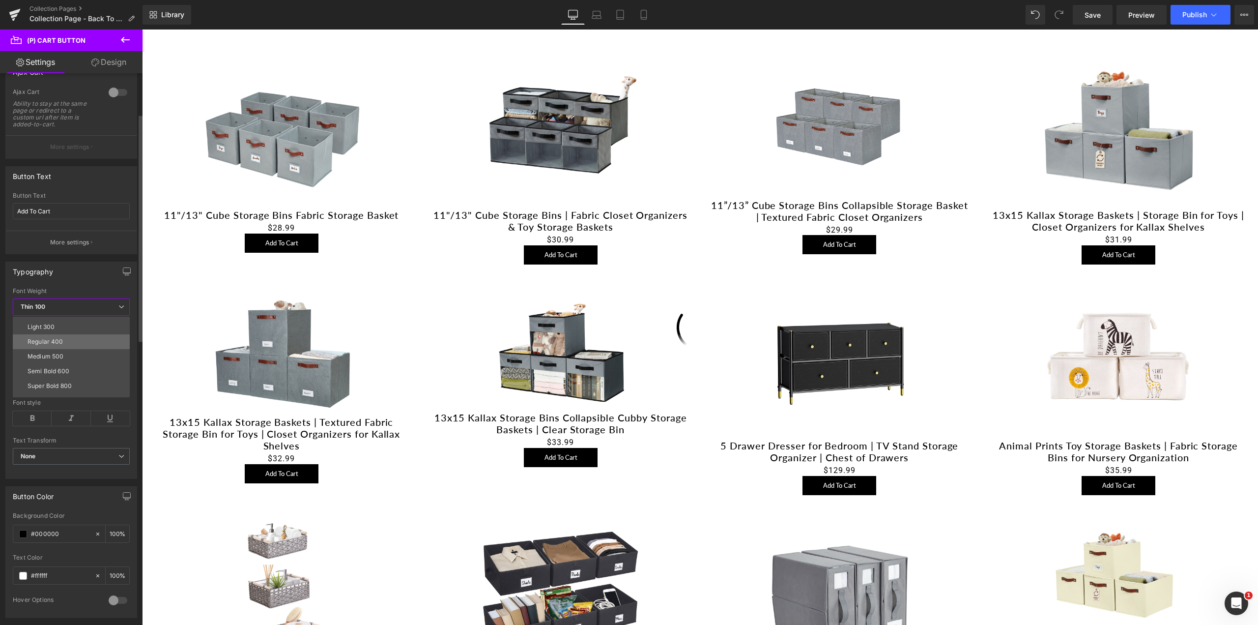
scroll to position [82, 0]
click at [46, 358] on div "Bold 700" at bounding box center [41, 360] width 26 height 7
click at [44, 306] on b "Bold 700" at bounding box center [34, 306] width 26 height 7
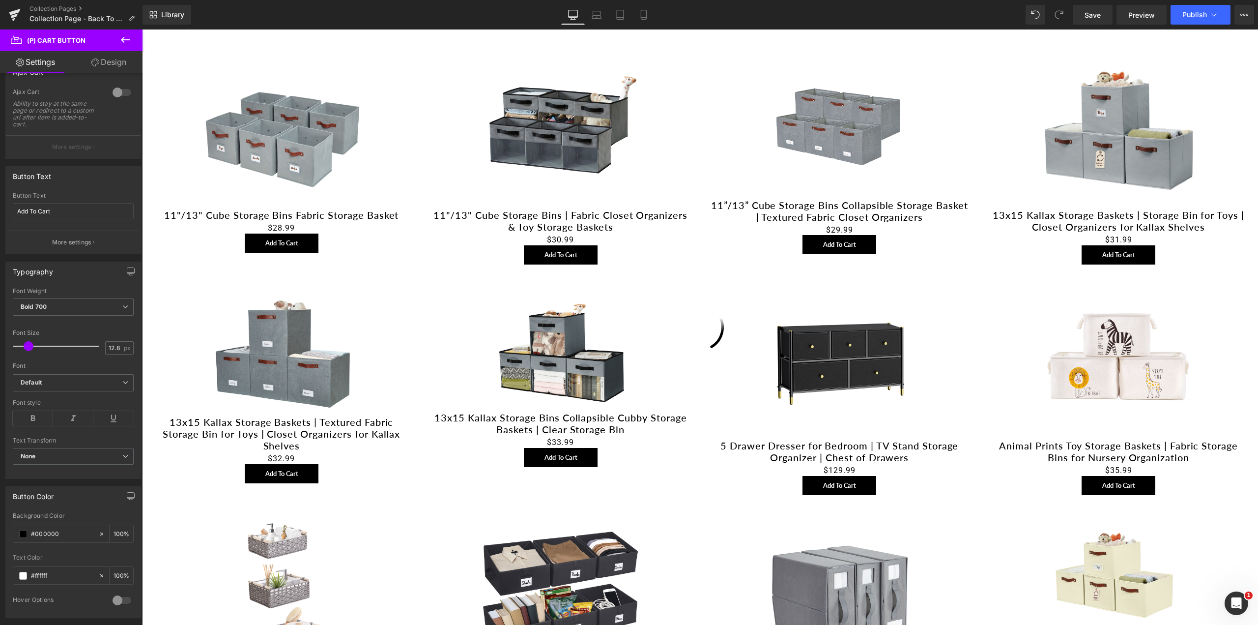
click at [552, 249] on body "Translation missing: en.general.accessibility.promo_bar_label Promotional messa…" at bounding box center [700, 348] width 1116 height 1620
click at [543, 256] on span "(P) Cart Button" at bounding box center [561, 255] width 54 height 15
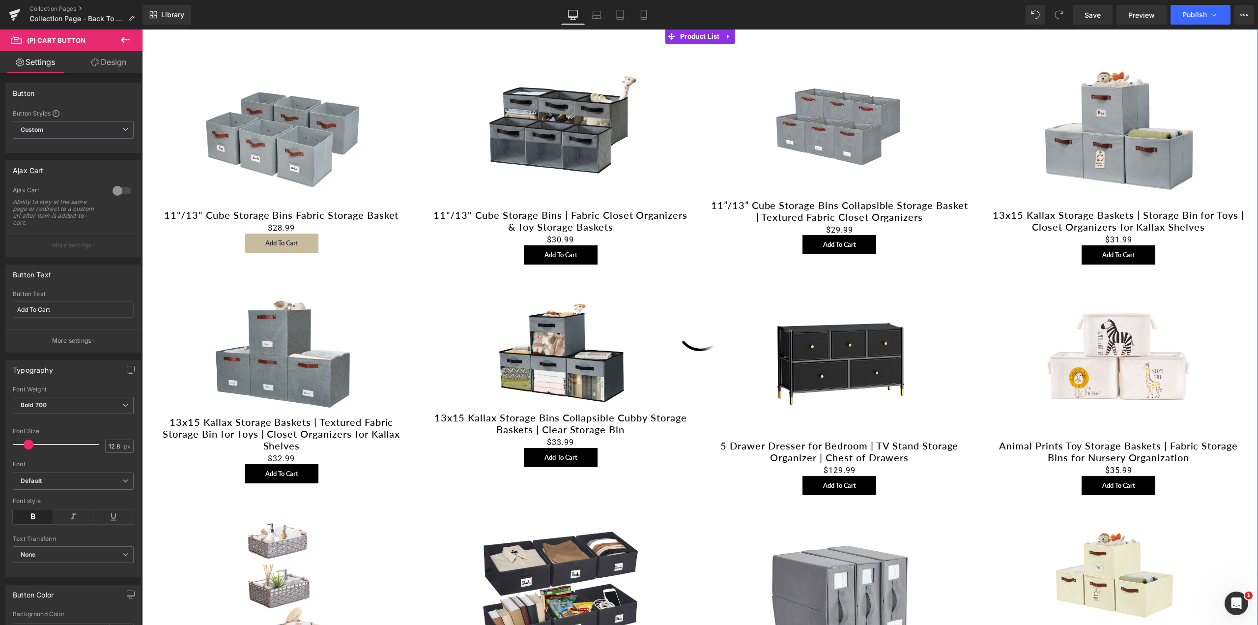
click at [269, 241] on div "Add To Cart (P) Cart Button" at bounding box center [281, 242] width 259 height 19
click at [269, 241] on span "(P) Cart Button" at bounding box center [282, 242] width 54 height 15
click at [269, 241] on span "(P) Cart Button" at bounding box center [282, 243] width 54 height 15
click at [269, 241] on span "(P) Cart Button" at bounding box center [282, 242] width 54 height 15
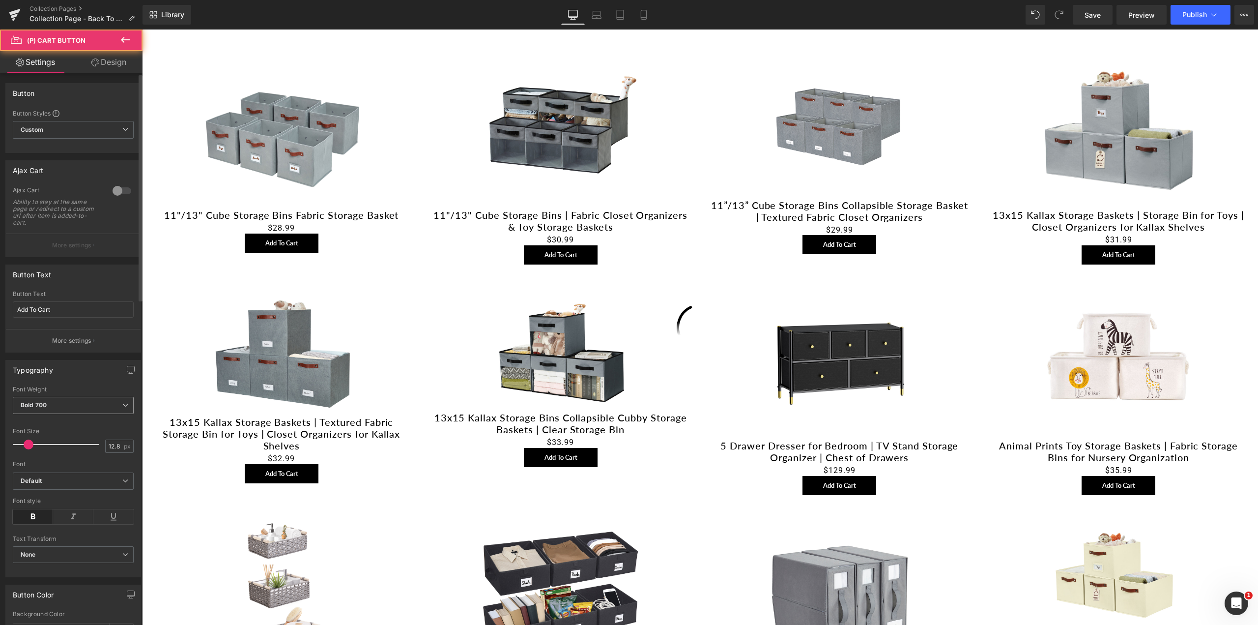
click at [57, 407] on span "Bold 700" at bounding box center [73, 405] width 121 height 17
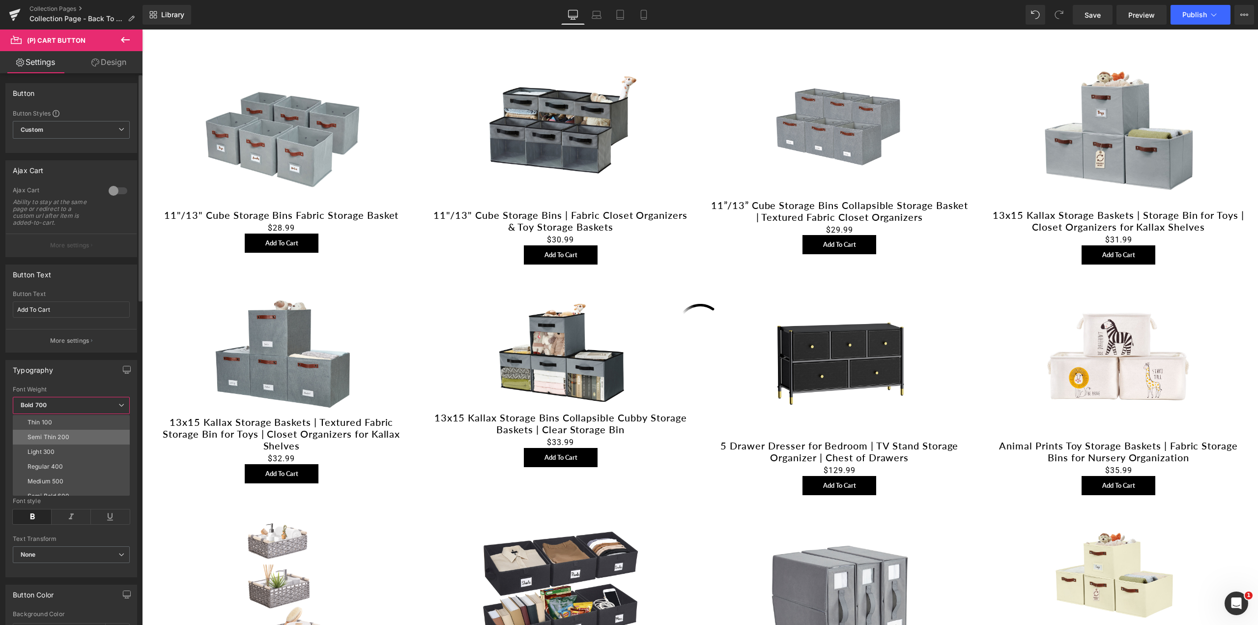
click at [47, 434] on div "Semi Thin 200" at bounding box center [49, 436] width 42 height 7
click at [54, 404] on b "Semi Thin 200" at bounding box center [42, 404] width 42 height 7
click at [37, 488] on div "Bold 700" at bounding box center [41, 490] width 26 height 7
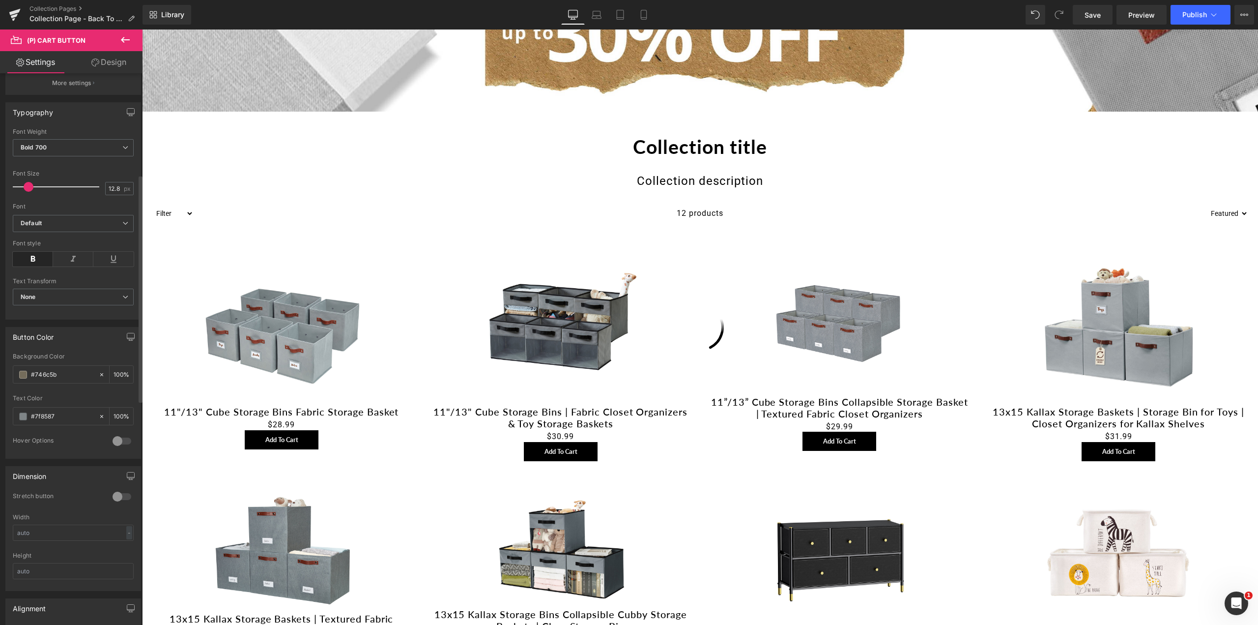
scroll to position [246, 0]
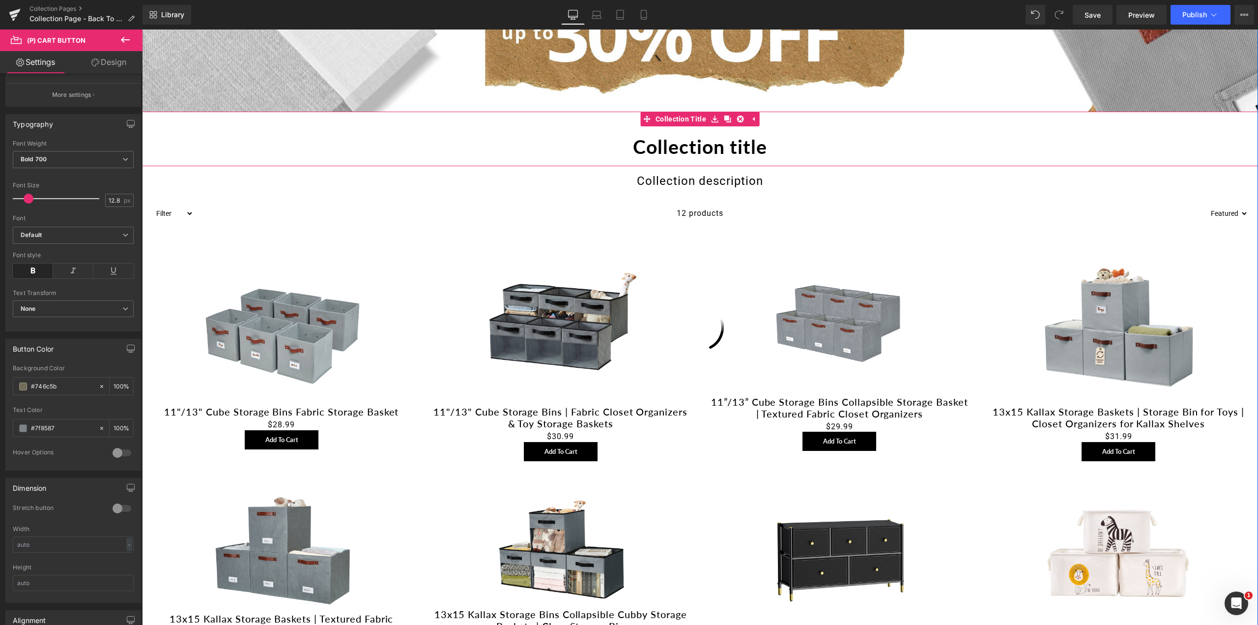
click at [716, 142] on h1 "Collection title" at bounding box center [700, 146] width 1116 height 39
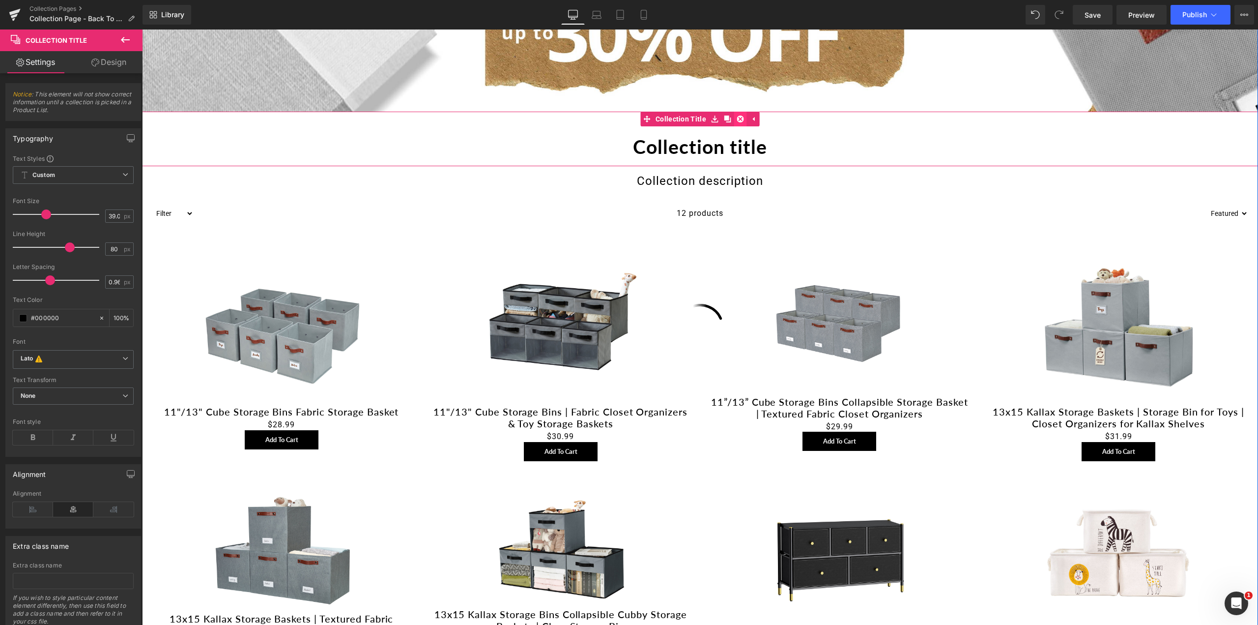
click at [737, 120] on icon at bounding box center [740, 118] width 7 height 7
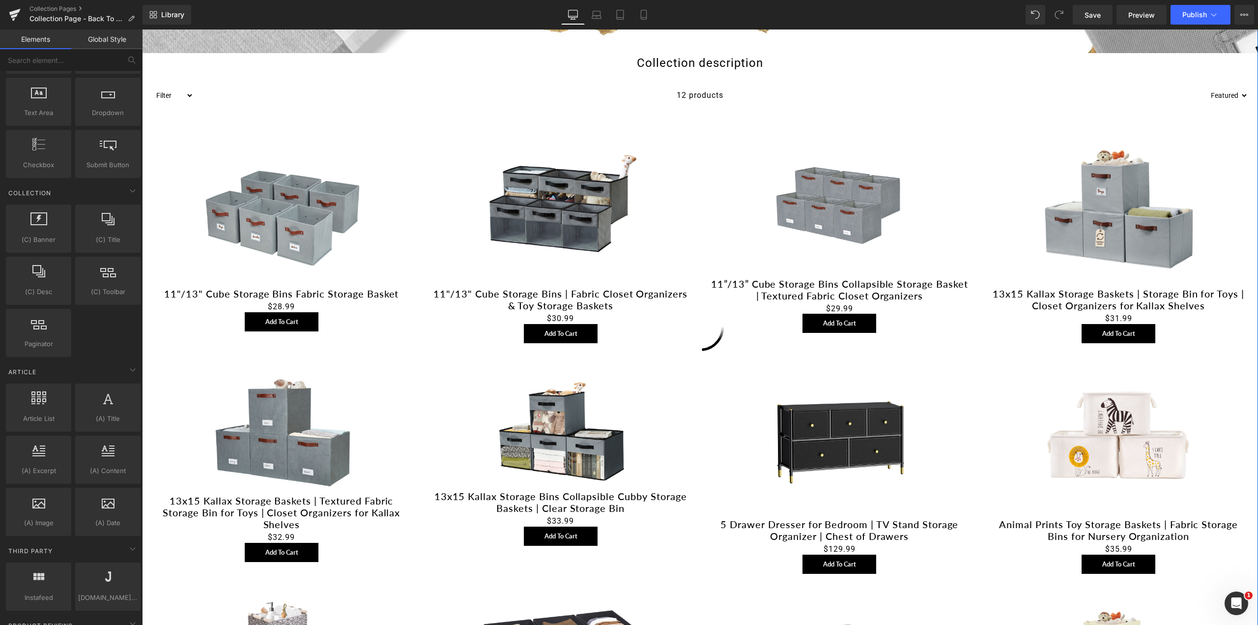
scroll to position [491, 0]
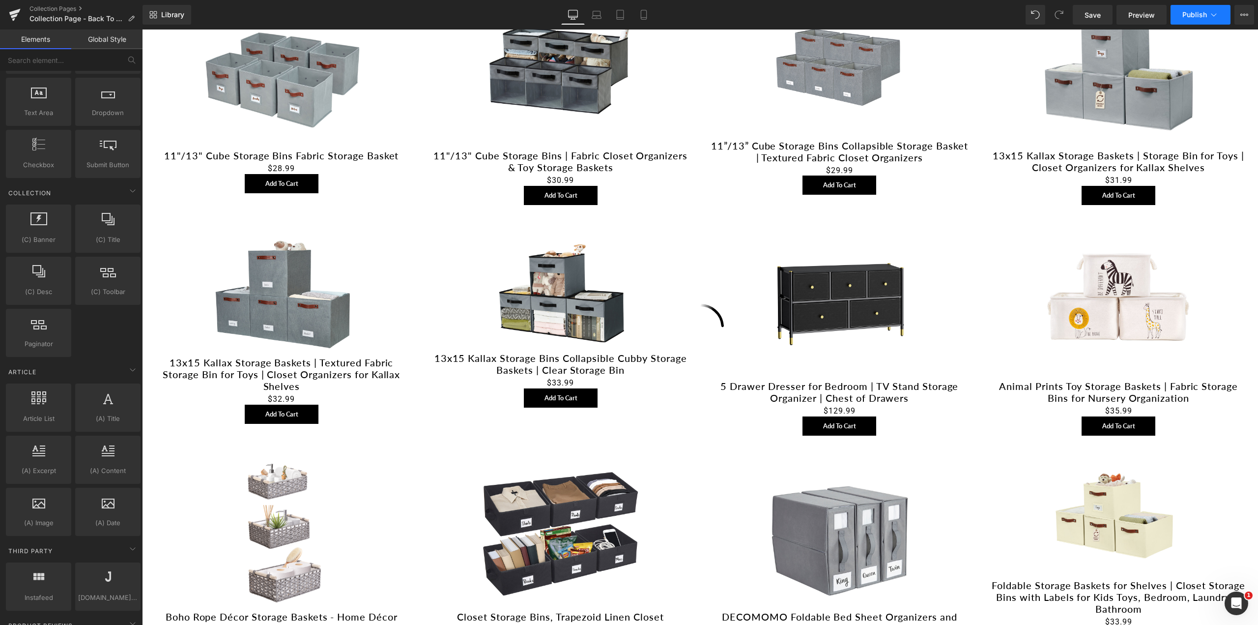
click at [1183, 16] on span "Publish" at bounding box center [1194, 15] width 25 height 8
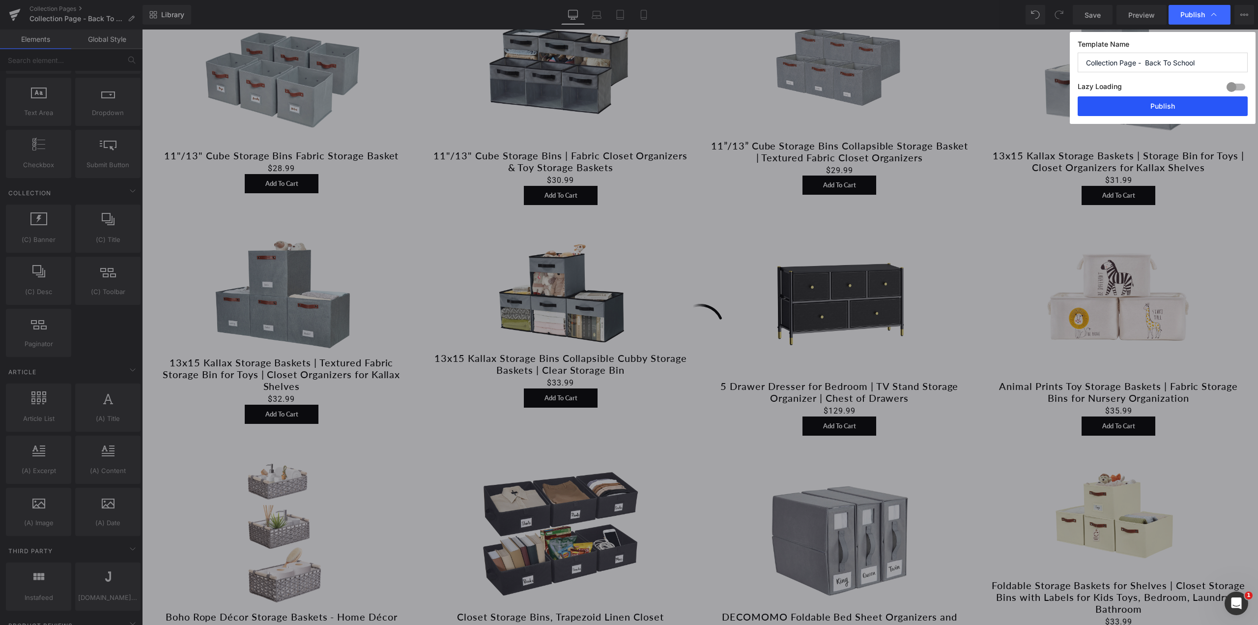
click at [1160, 101] on button "Publish" at bounding box center [1163, 106] width 170 height 20
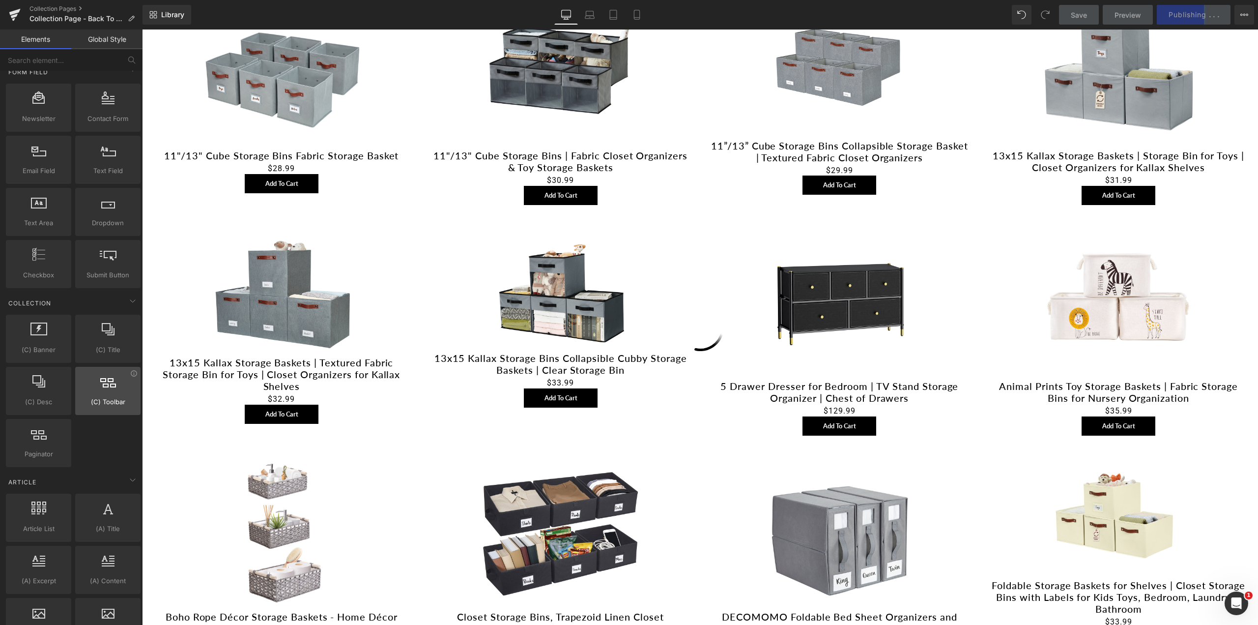
scroll to position [1417, 0]
click at [117, 380] on div at bounding box center [107, 382] width 59 height 22
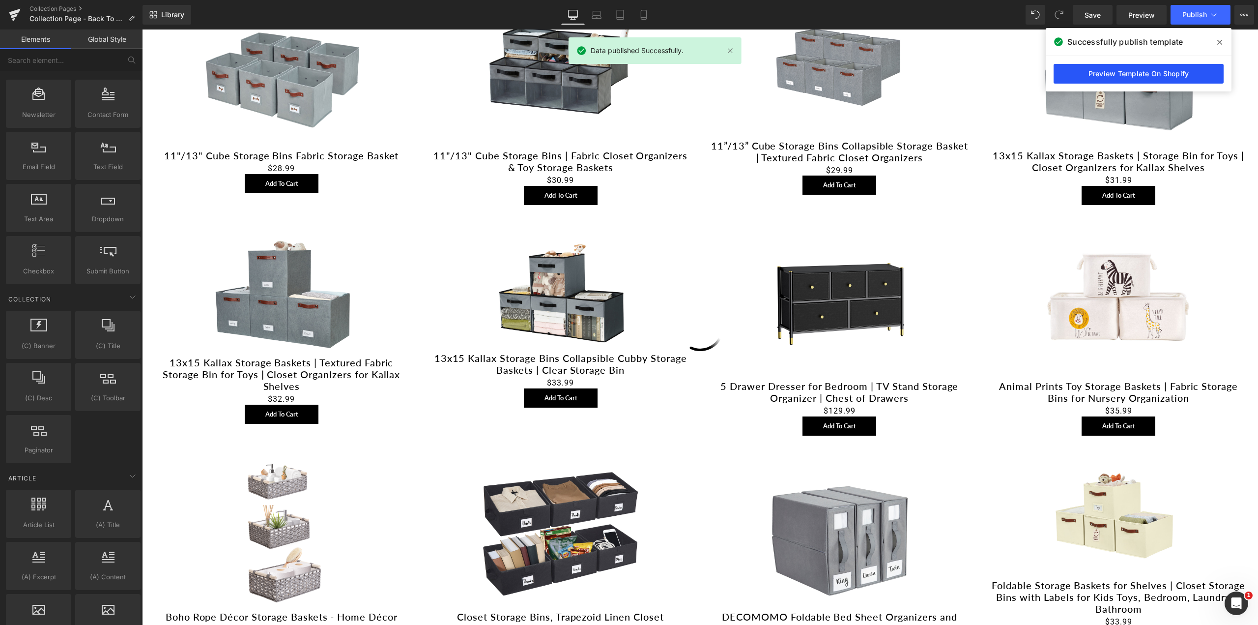
click at [1134, 68] on link "Preview Template On Shopify" at bounding box center [1139, 74] width 170 height 20
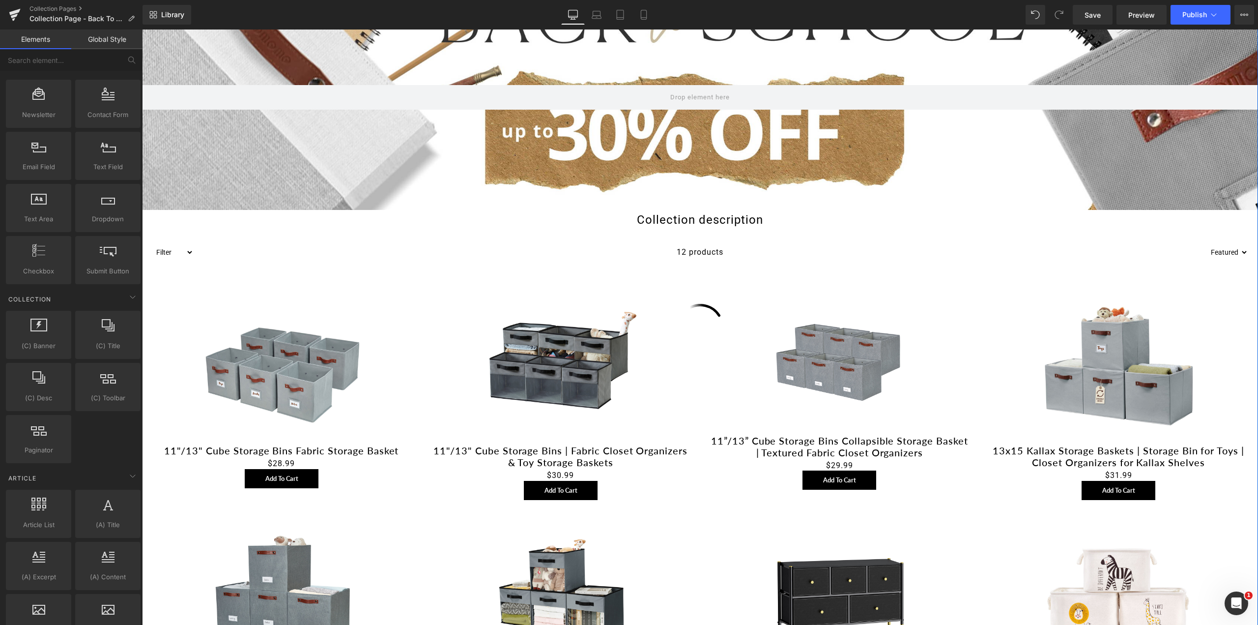
scroll to position [0, 0]
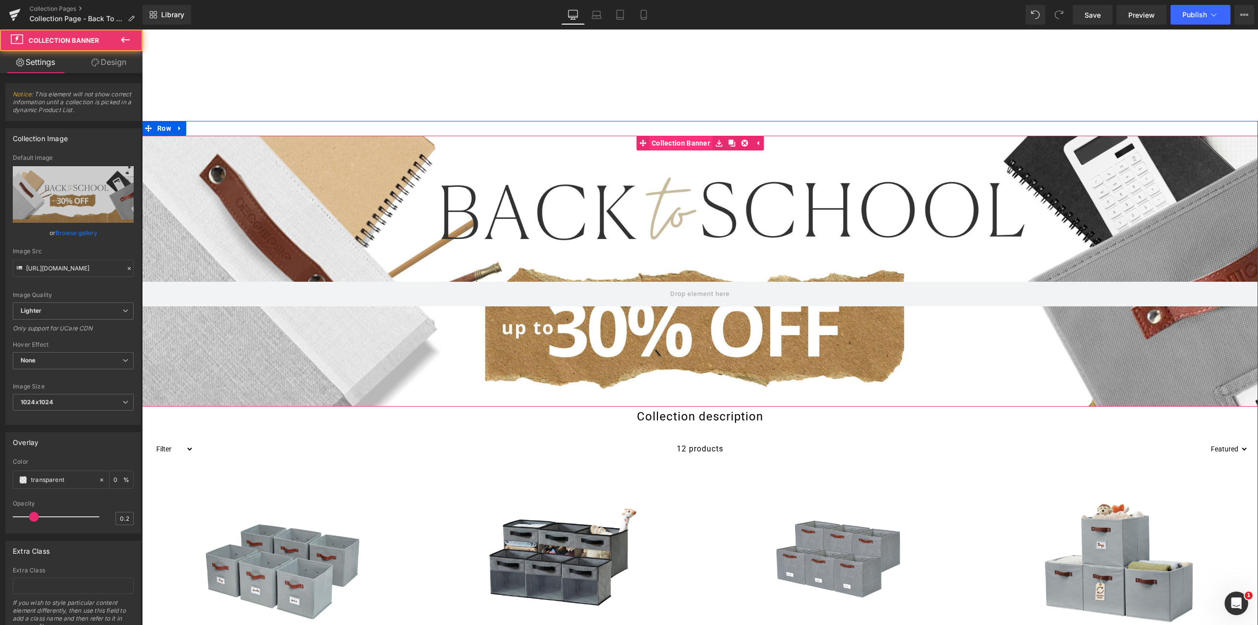
click at [701, 147] on div "Collection Banner 297px 204px" at bounding box center [700, 271] width 1116 height 271
click at [121, 40] on icon at bounding box center [125, 40] width 9 height 6
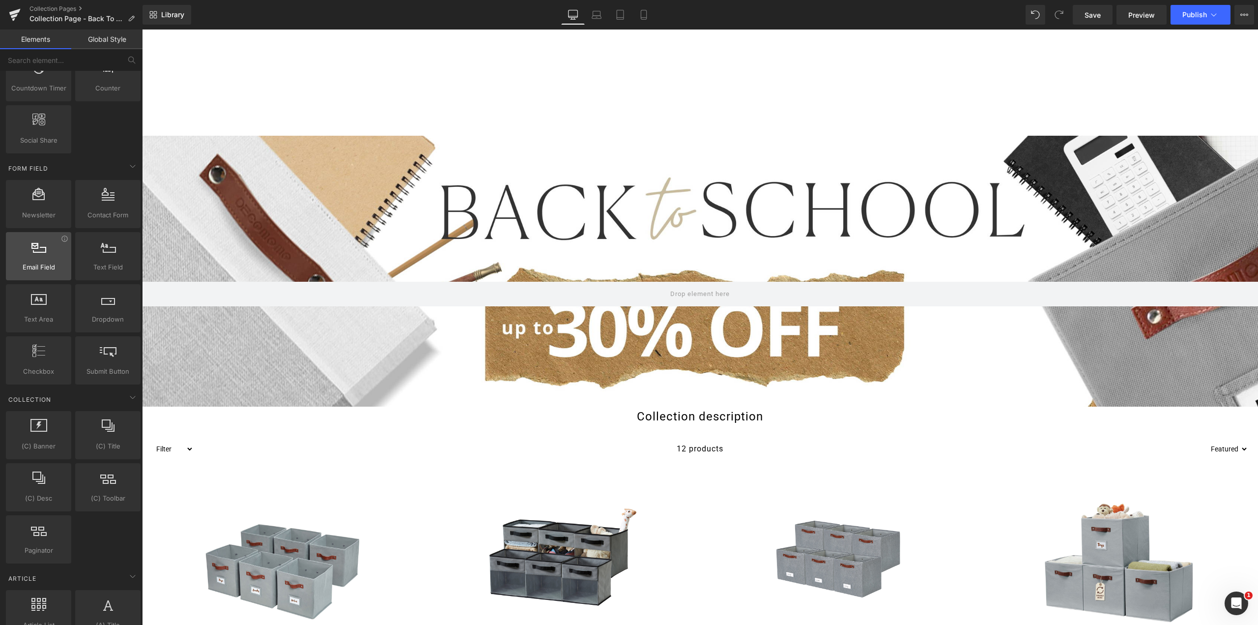
scroll to position [1425, 0]
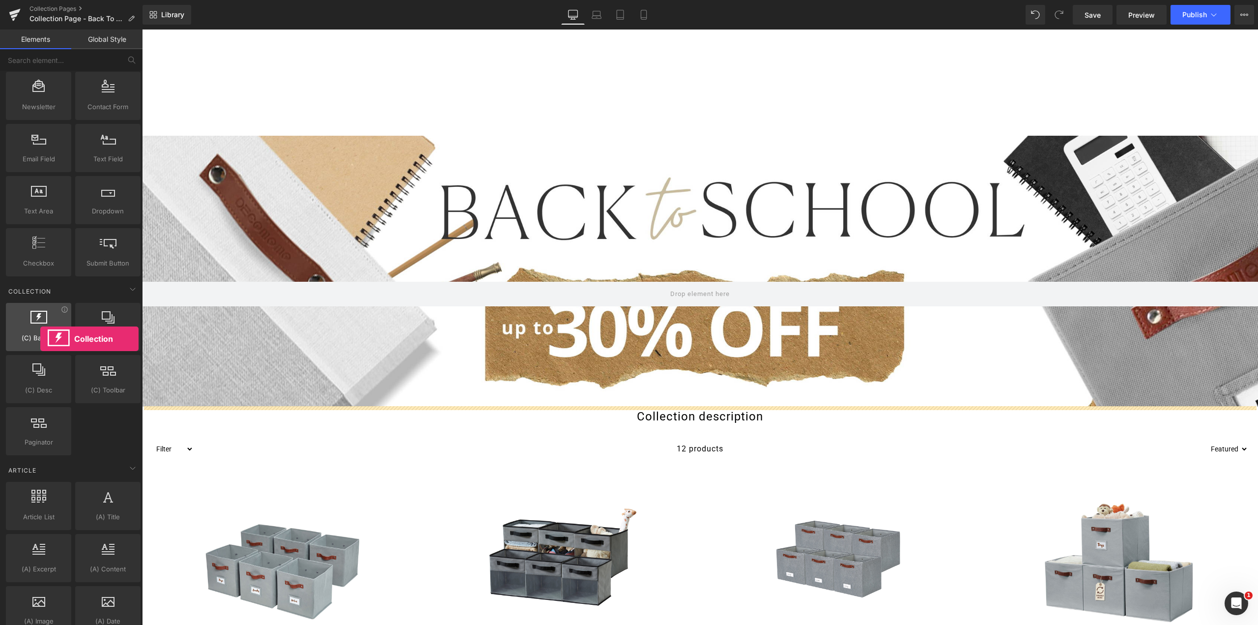
click at [41, 336] on span "(C) Banner" at bounding box center [38, 338] width 59 height 10
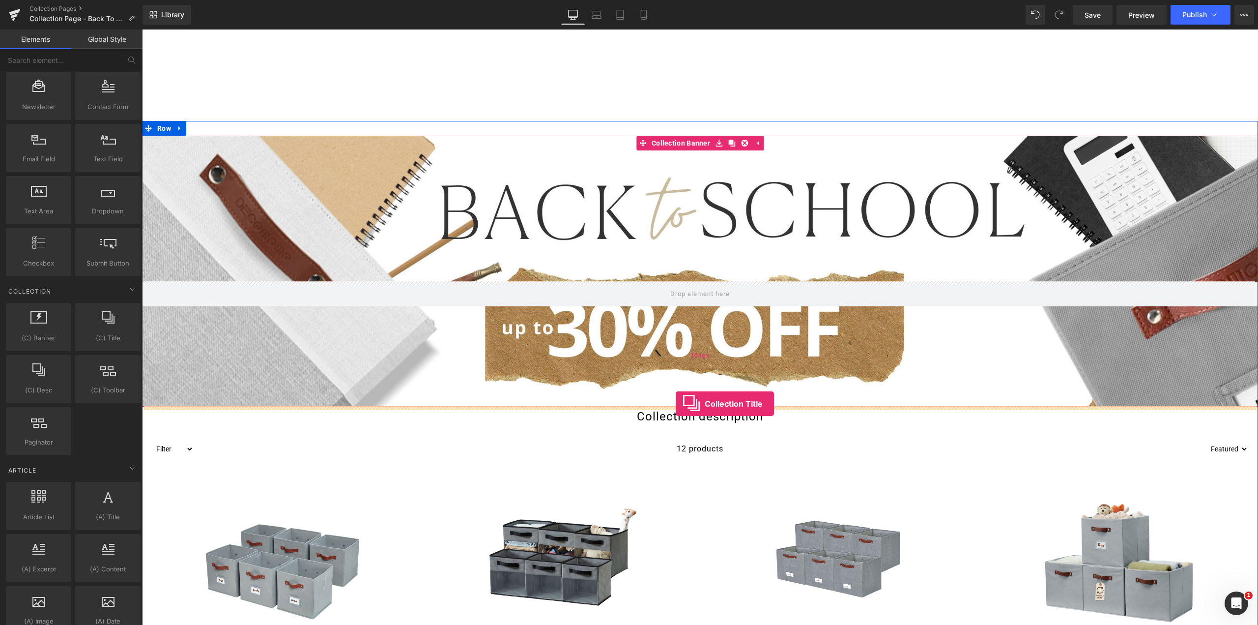
drag, startPoint x: 238, startPoint y: 360, endPoint x: 676, endPoint y: 403, distance: 439.5
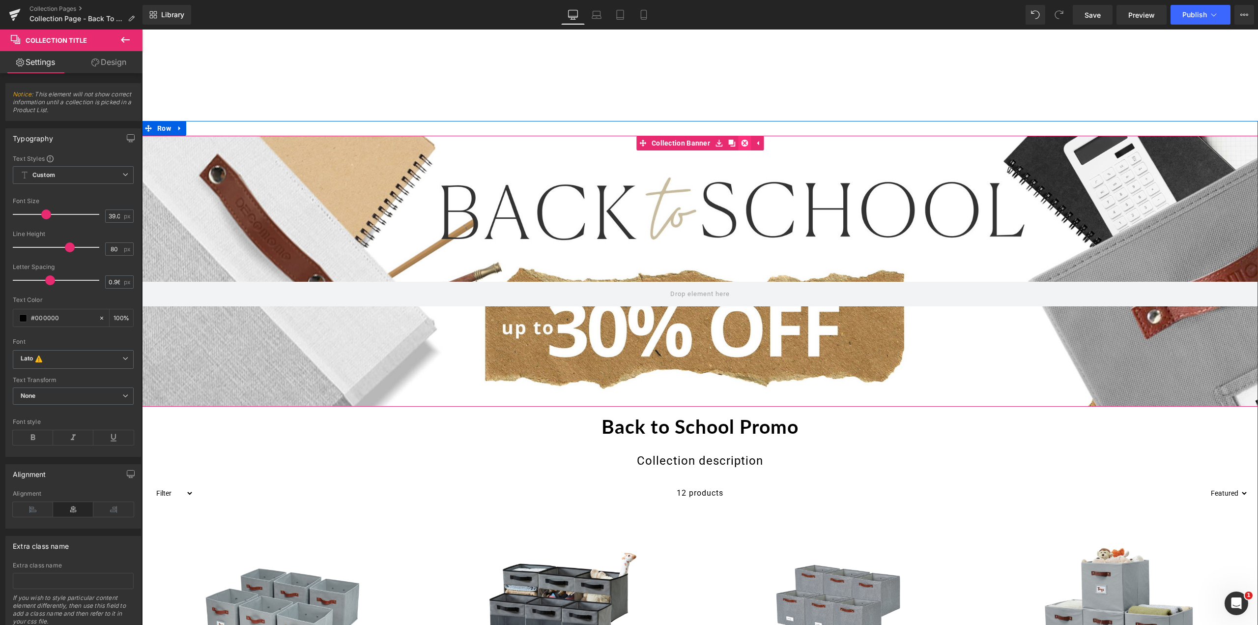
click at [741, 143] on icon at bounding box center [744, 143] width 7 height 7
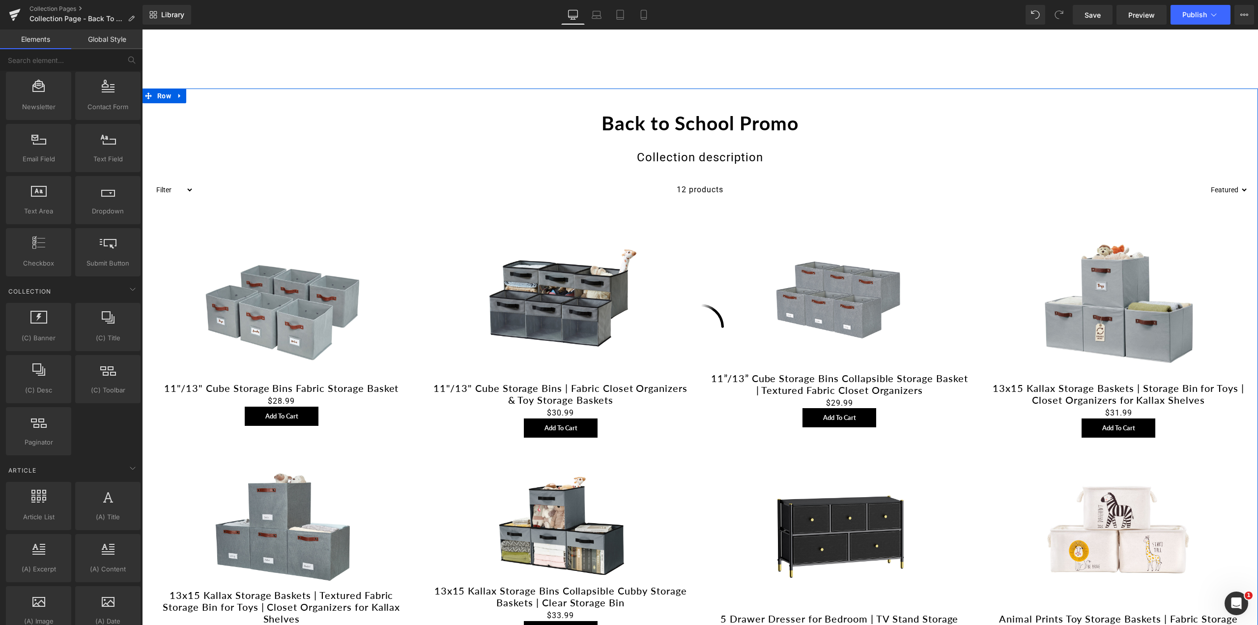
scroll to position [98, 0]
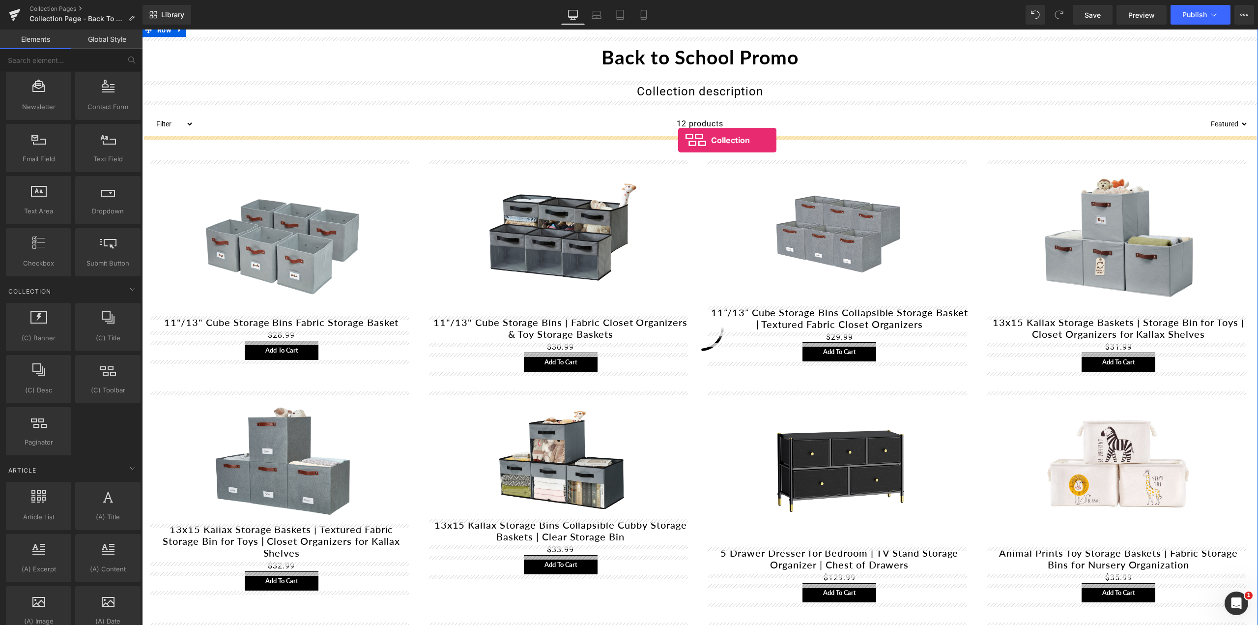
drag, startPoint x: 257, startPoint y: 414, endPoint x: 678, endPoint y: 140, distance: 503.0
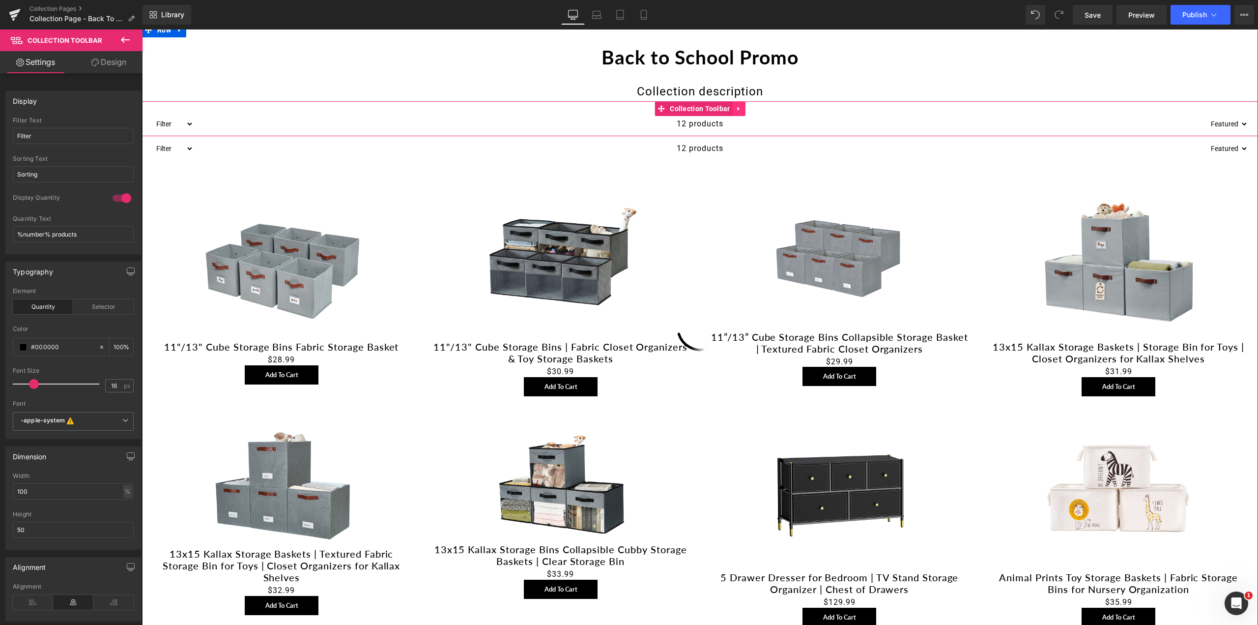
click at [736, 106] on icon at bounding box center [739, 108] width 7 height 7
click at [742, 109] on icon at bounding box center [745, 108] width 7 height 7
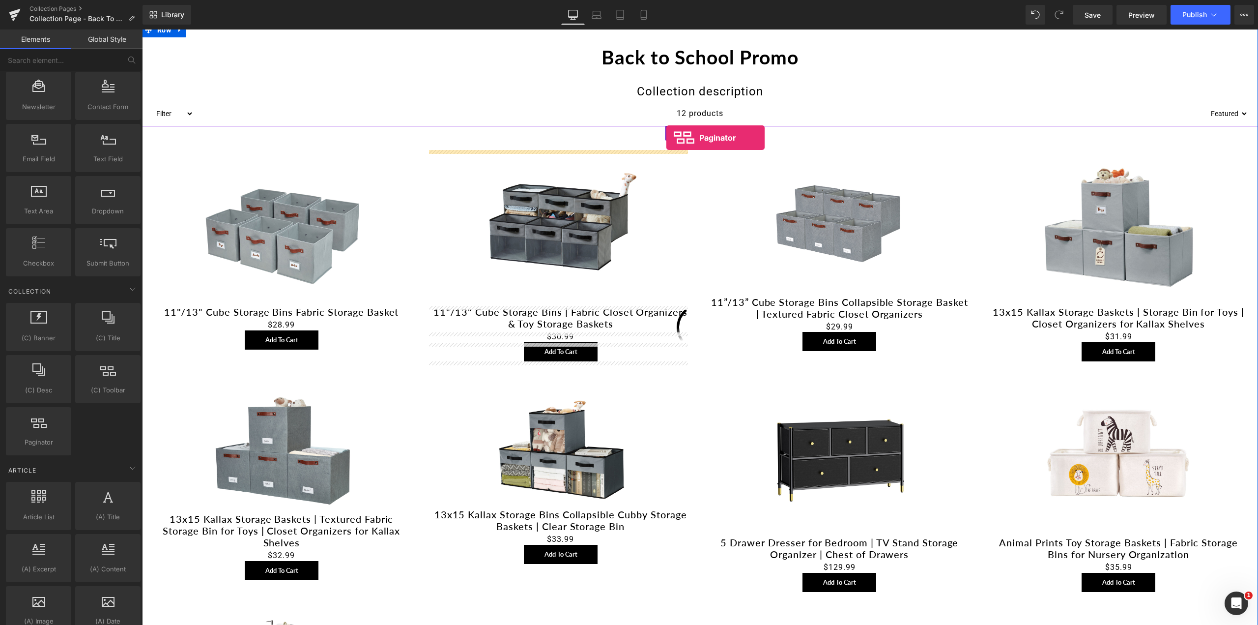
drag, startPoint x: 191, startPoint y: 450, endPoint x: 666, endPoint y: 138, distance: 568.8
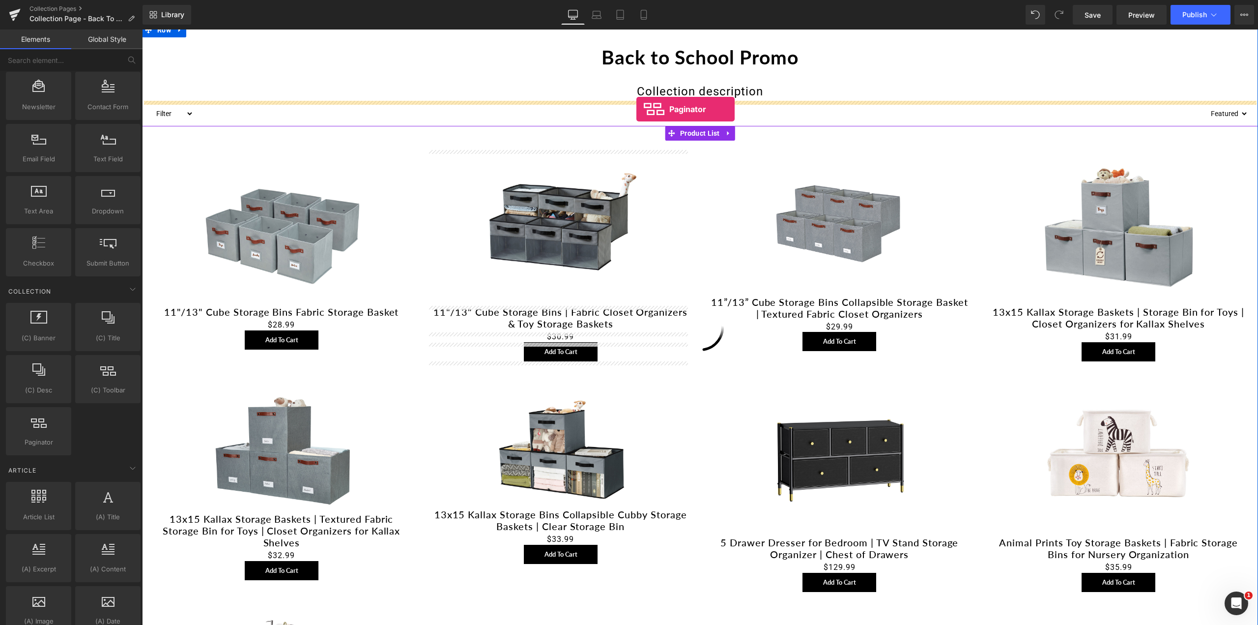
drag, startPoint x: 174, startPoint y: 472, endPoint x: 636, endPoint y: 109, distance: 587.3
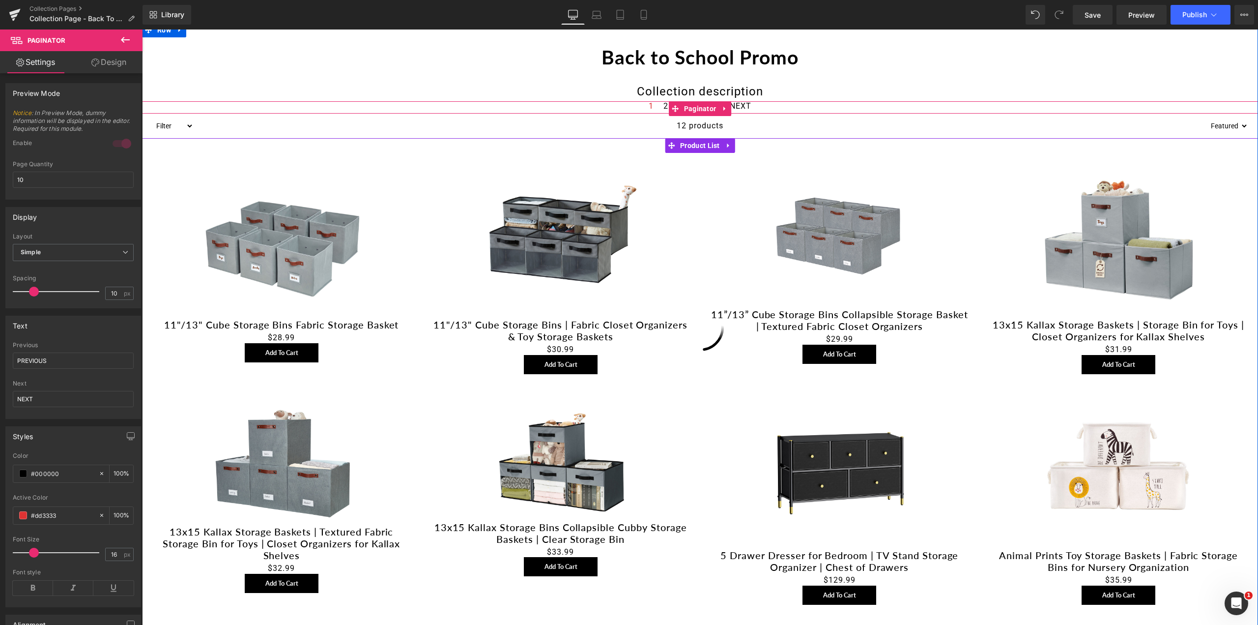
click at [723, 109] on link at bounding box center [724, 108] width 13 height 15
click at [728, 109] on icon at bounding box center [731, 108] width 7 height 7
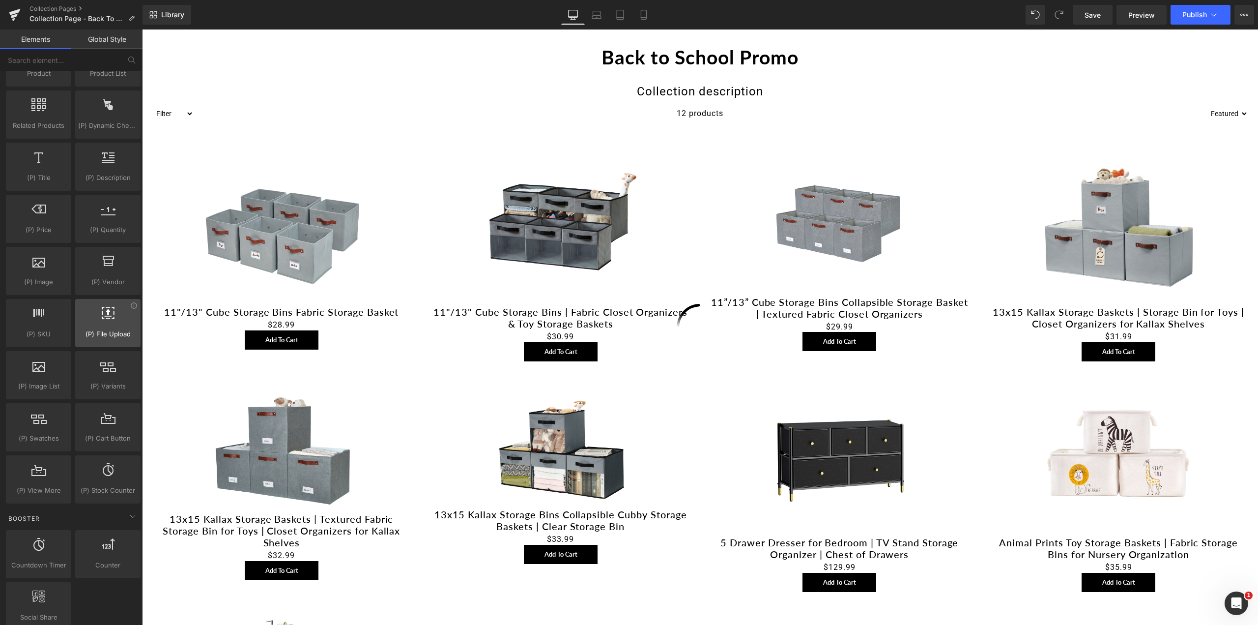
scroll to position [729, 0]
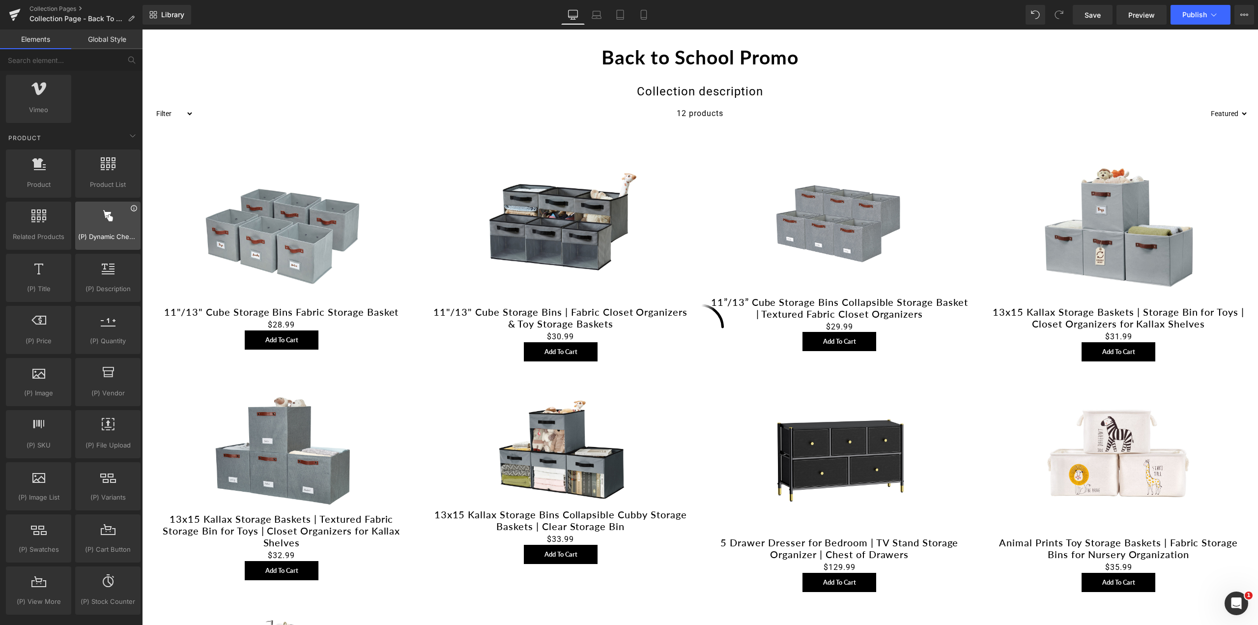
click at [130, 210] on icon at bounding box center [133, 207] width 7 height 7
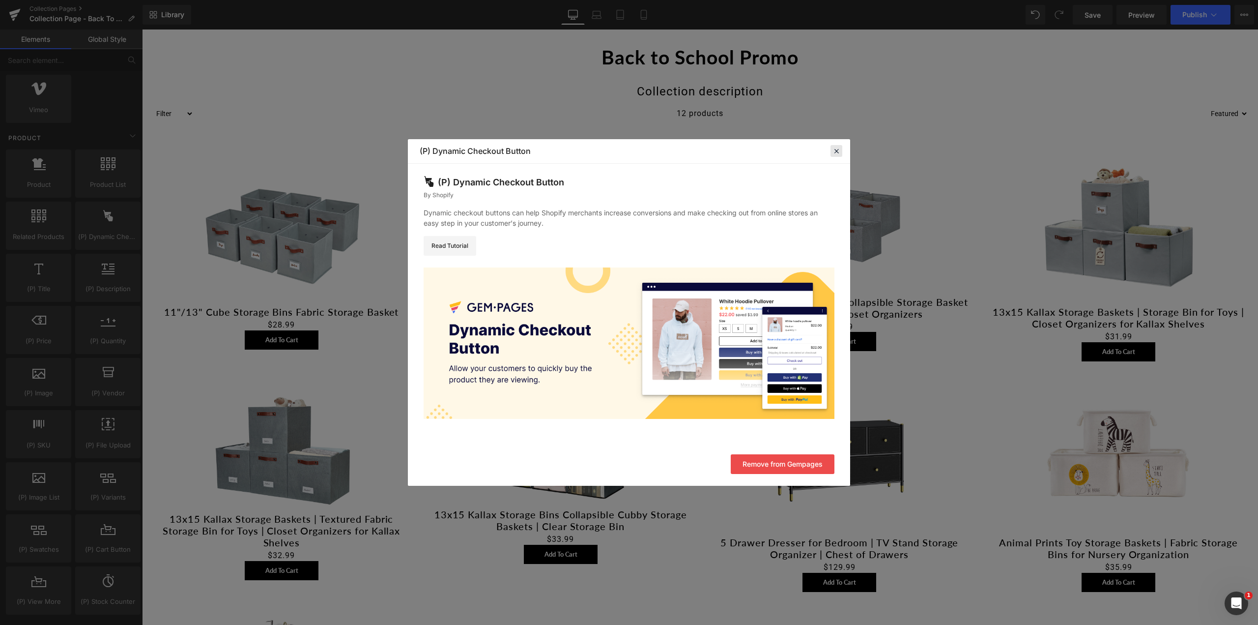
click at [836, 152] on icon at bounding box center [836, 150] width 9 height 9
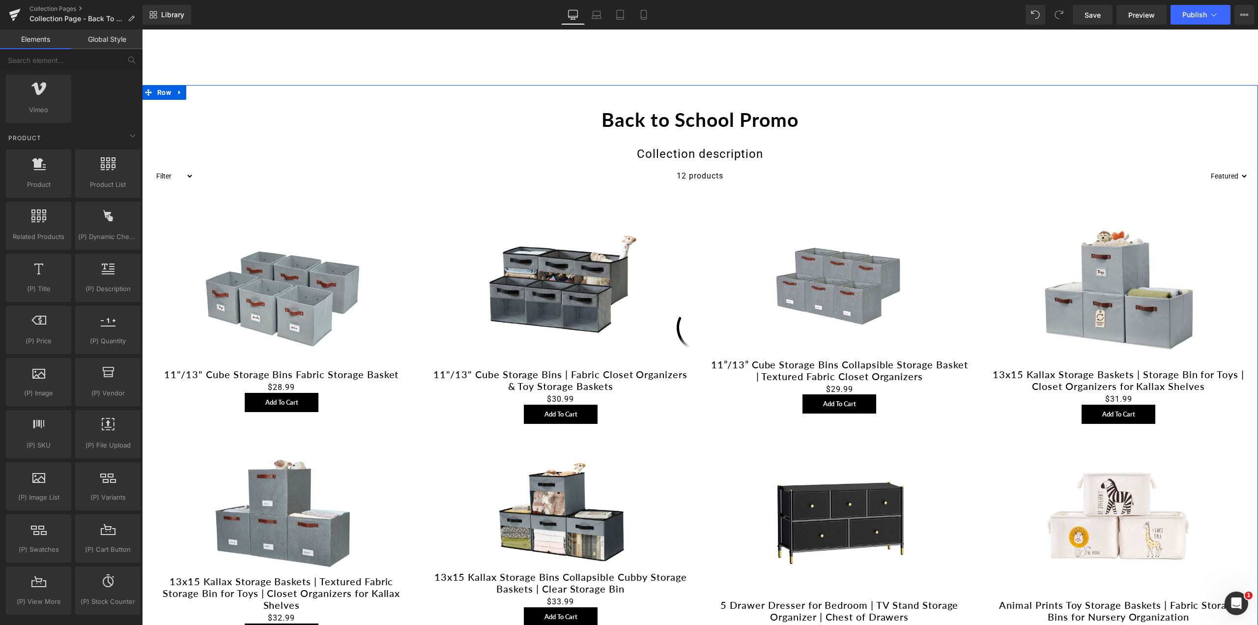
scroll to position [0, 0]
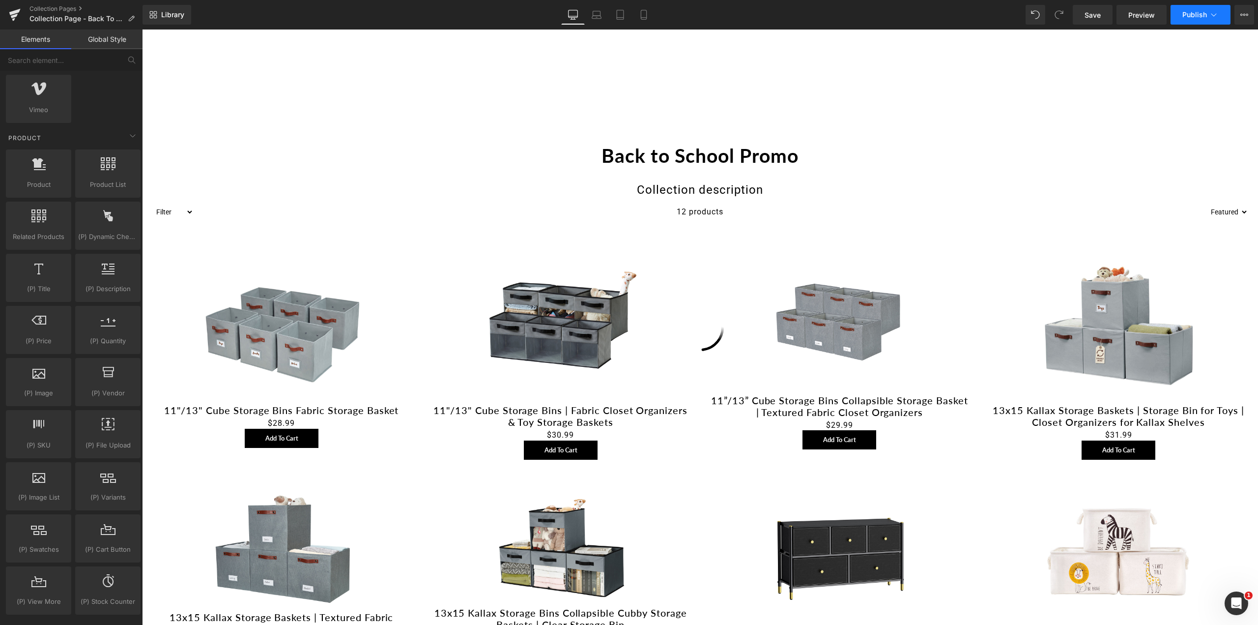
click at [1195, 21] on button "Publish" at bounding box center [1201, 15] width 60 height 20
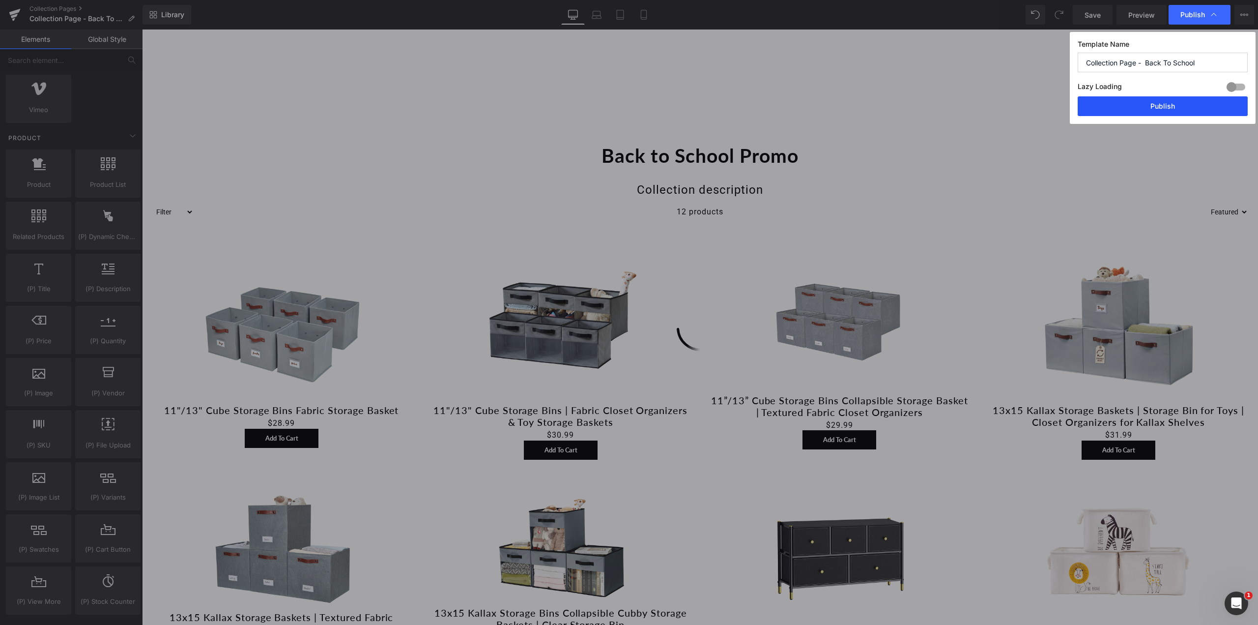
click at [1171, 107] on button "Publish" at bounding box center [1163, 106] width 170 height 20
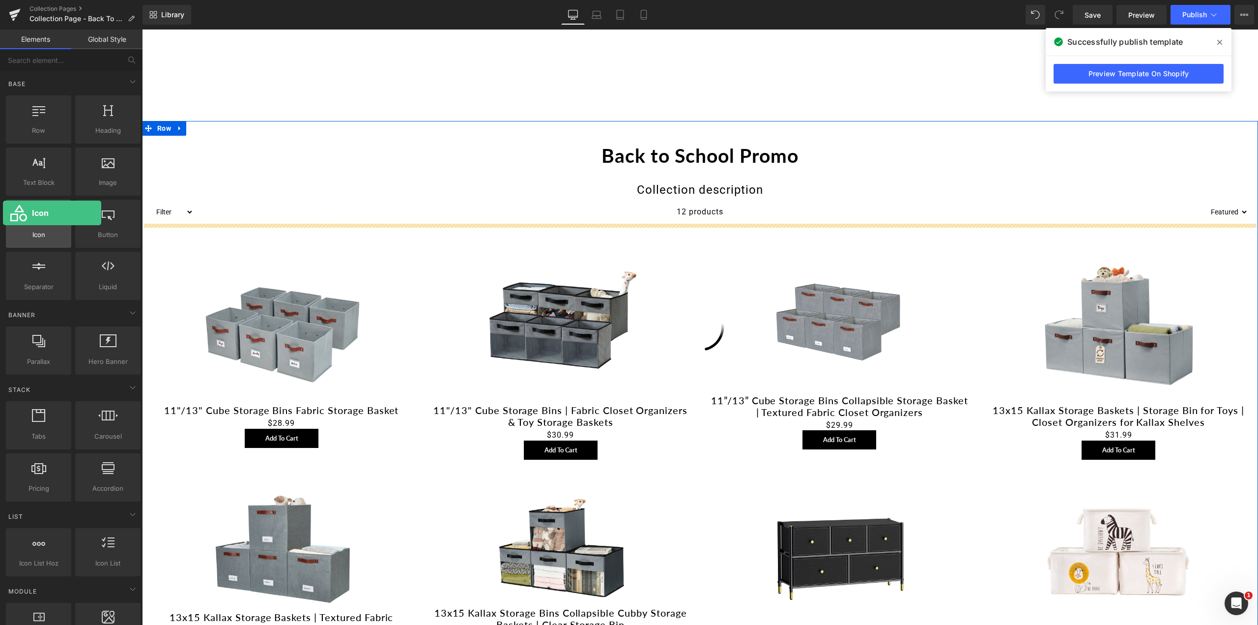
drag, startPoint x: 39, startPoint y: 225, endPoint x: 22, endPoint y: 213, distance: 21.1
click at [22, 213] on div at bounding box center [38, 218] width 59 height 22
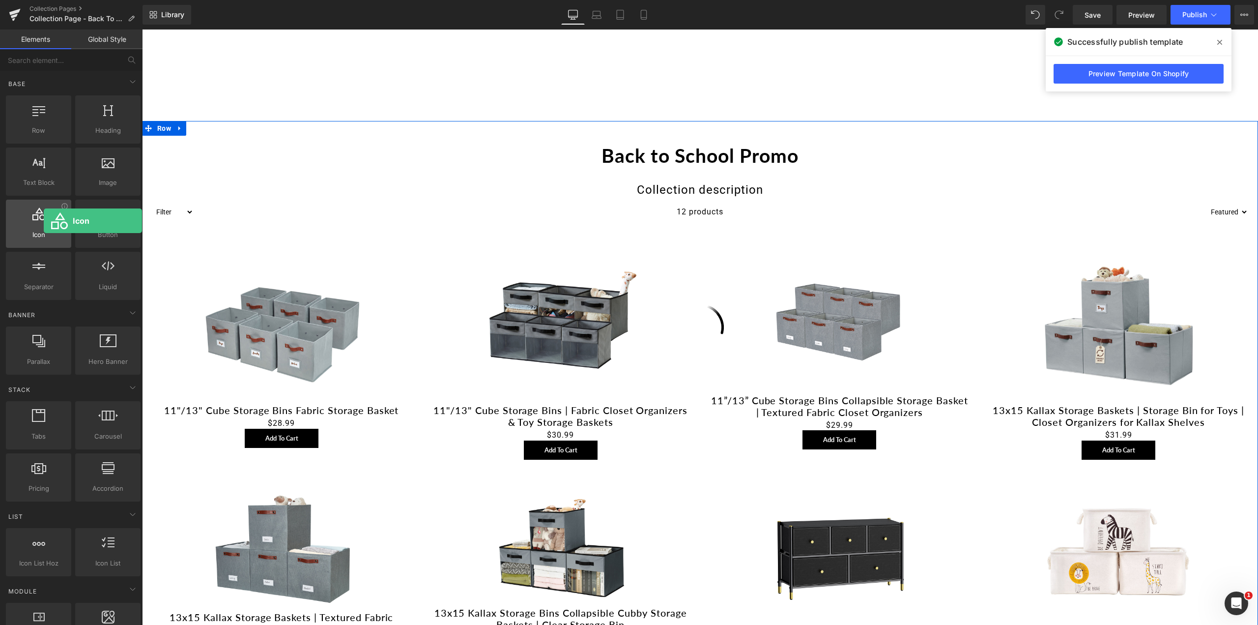
click at [43, 221] on div at bounding box center [38, 218] width 59 height 22
click at [63, 207] on icon at bounding box center [64, 205] width 7 height 7
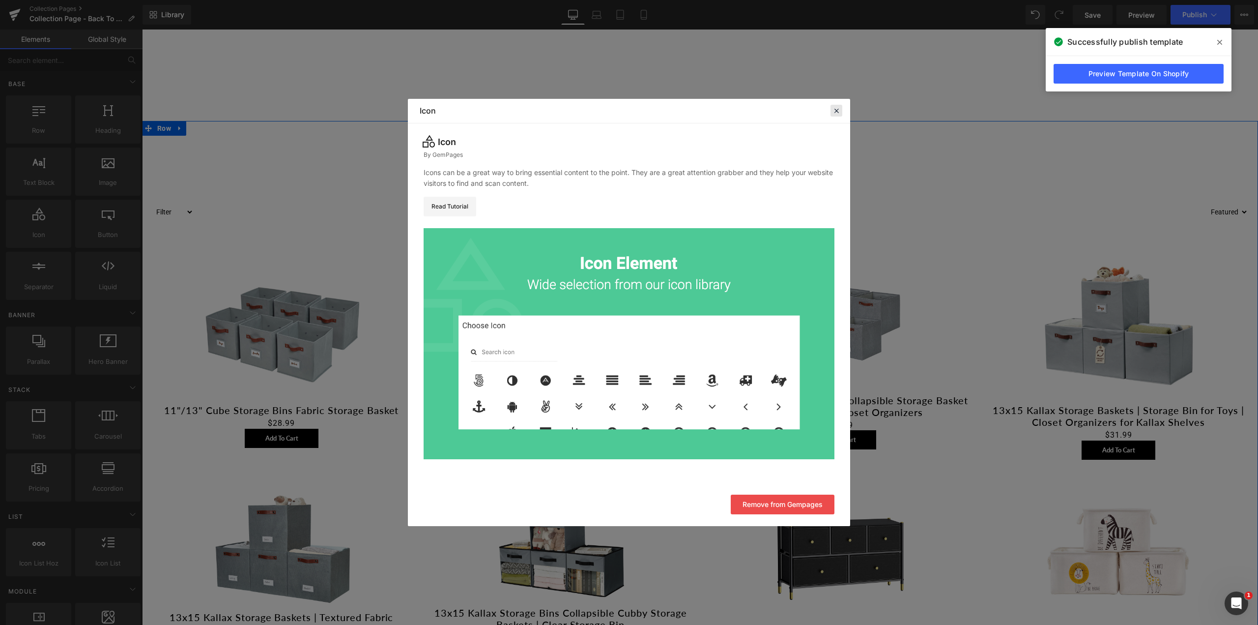
click at [837, 106] on div at bounding box center [836, 111] width 12 height 12
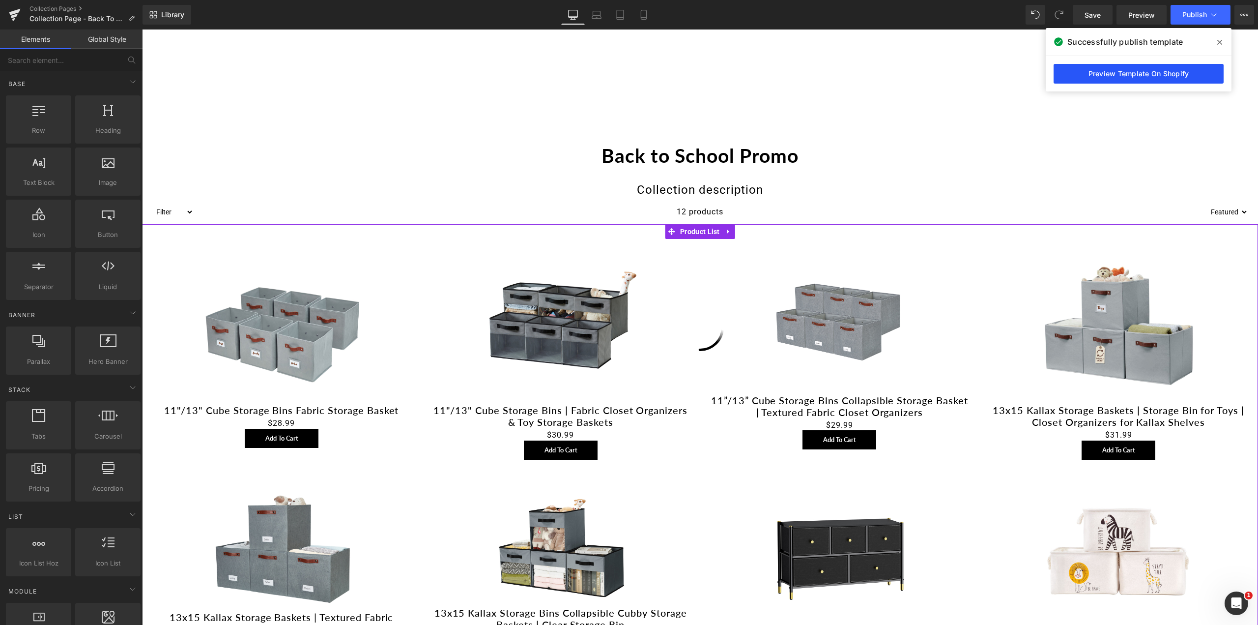
click at [1111, 77] on link "Preview Template On Shopify" at bounding box center [1139, 74] width 170 height 20
